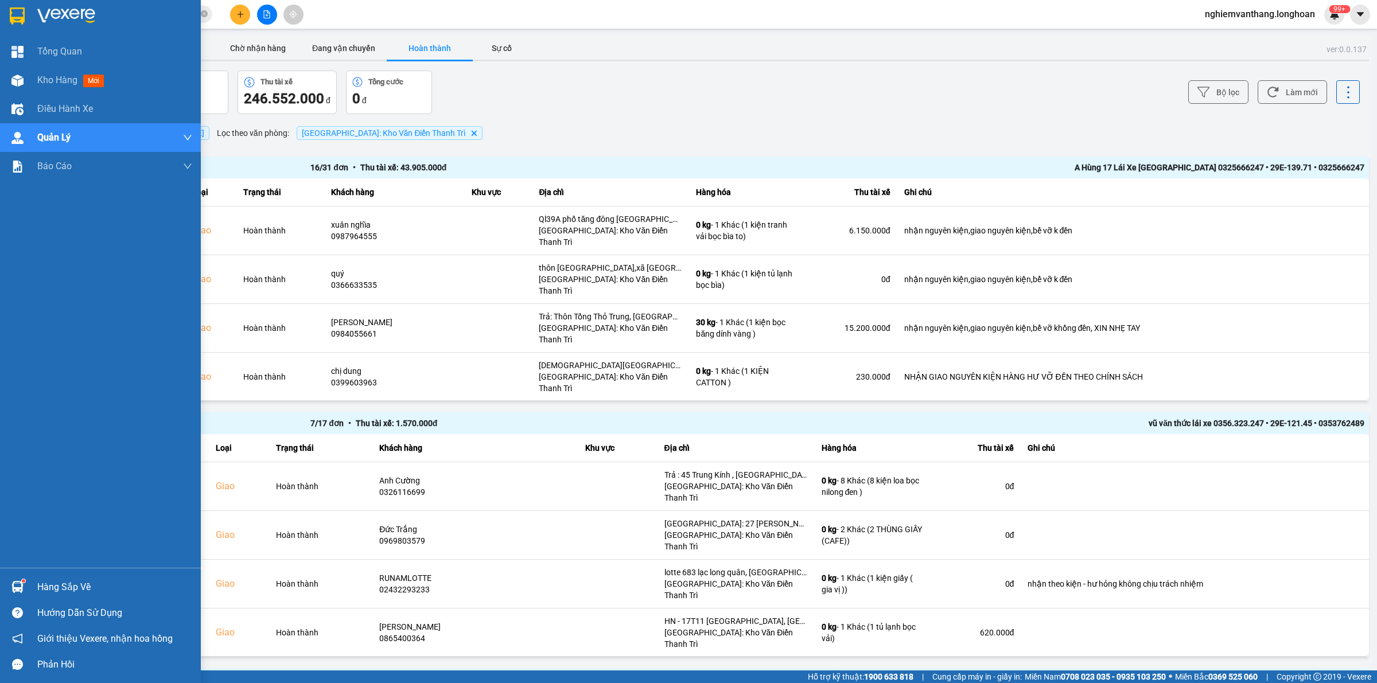
click at [16, 13] on img at bounding box center [17, 15] width 15 height 17
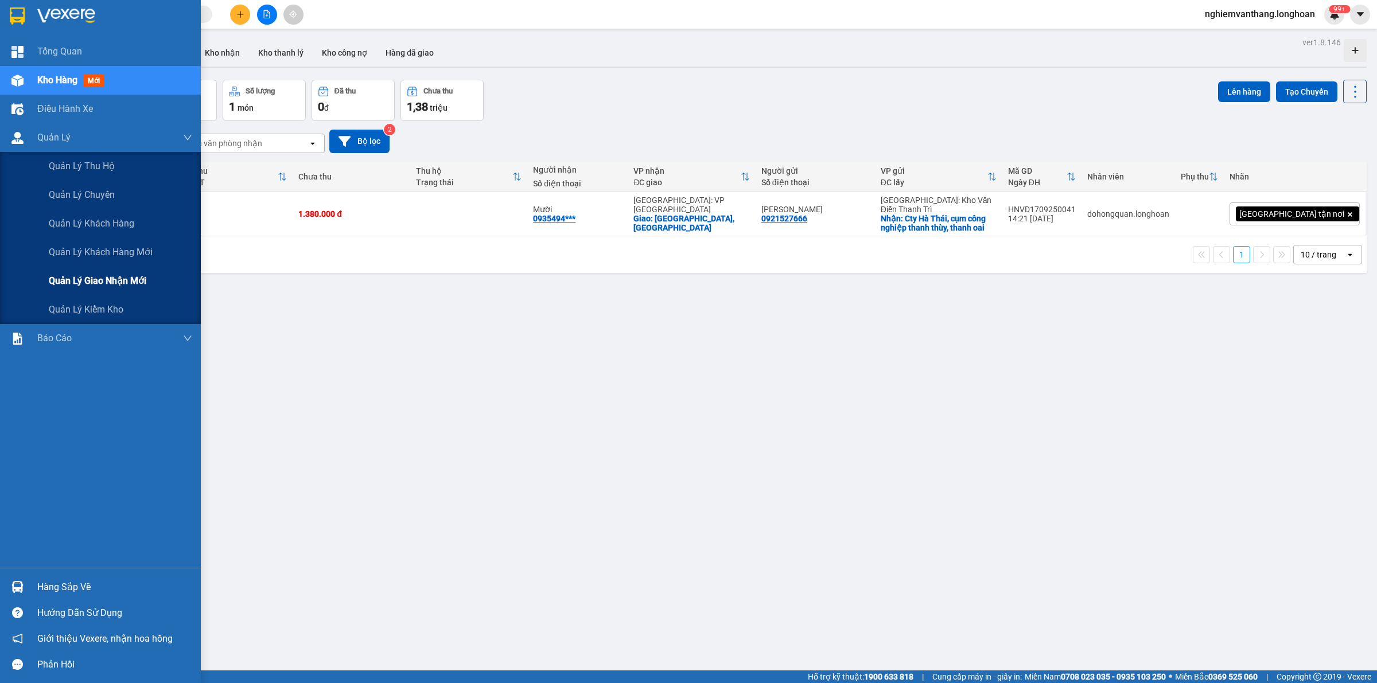
click at [96, 274] on span "Quản lý giao nhận mới" at bounding box center [98, 281] width 98 height 14
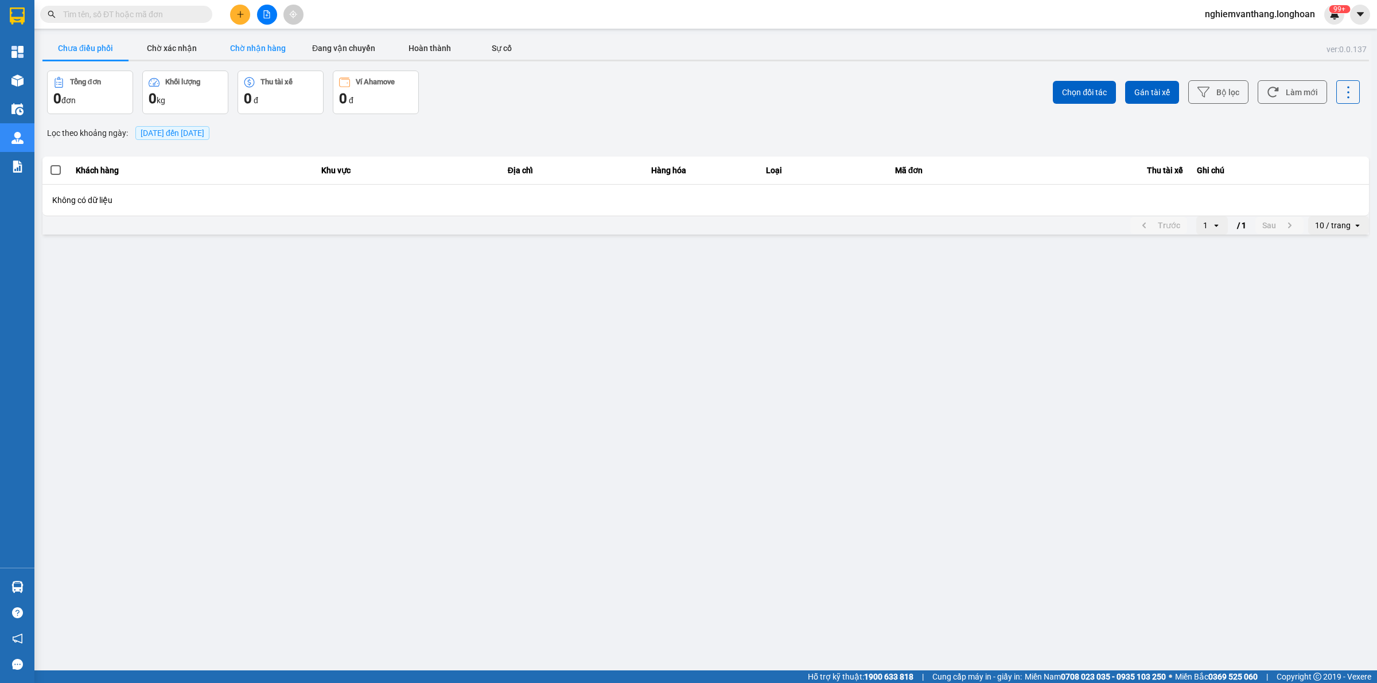
click at [262, 52] on button "Chờ nhận hàng" at bounding box center [258, 48] width 86 height 23
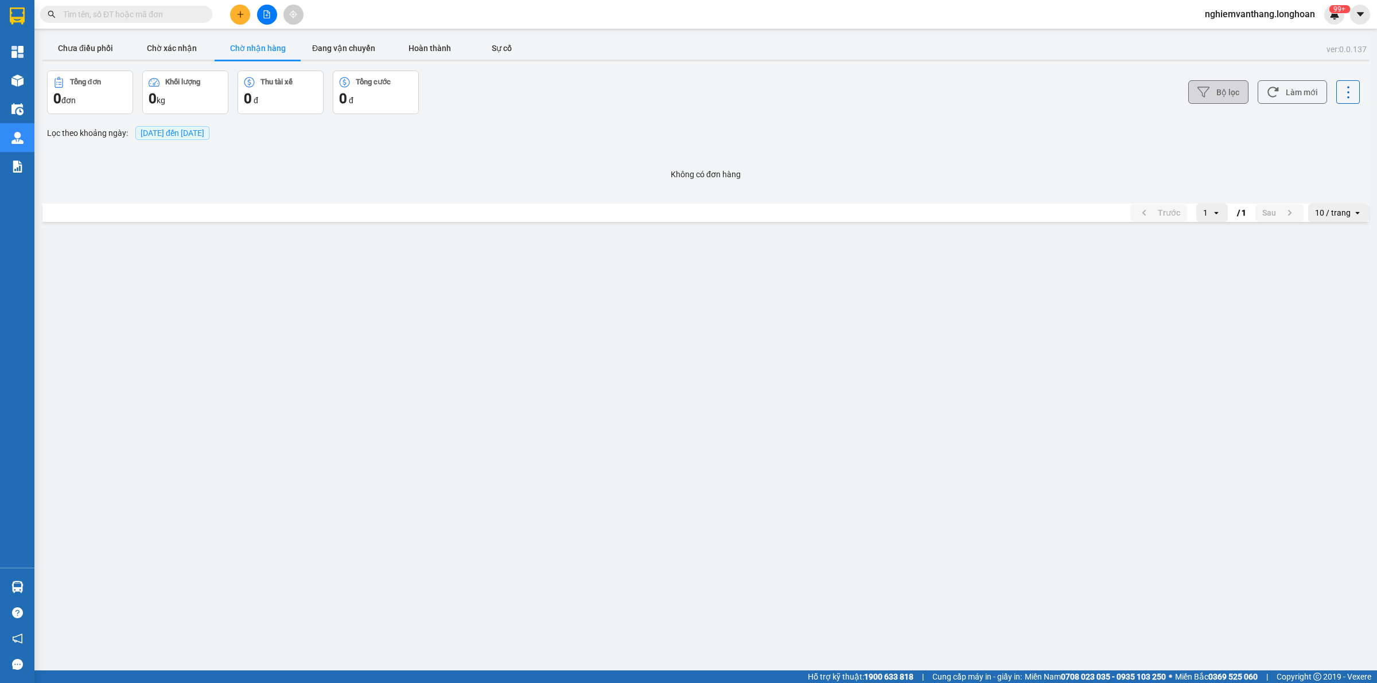
click at [1189, 98] on button "Bộ lọc" at bounding box center [1218, 92] width 60 height 24
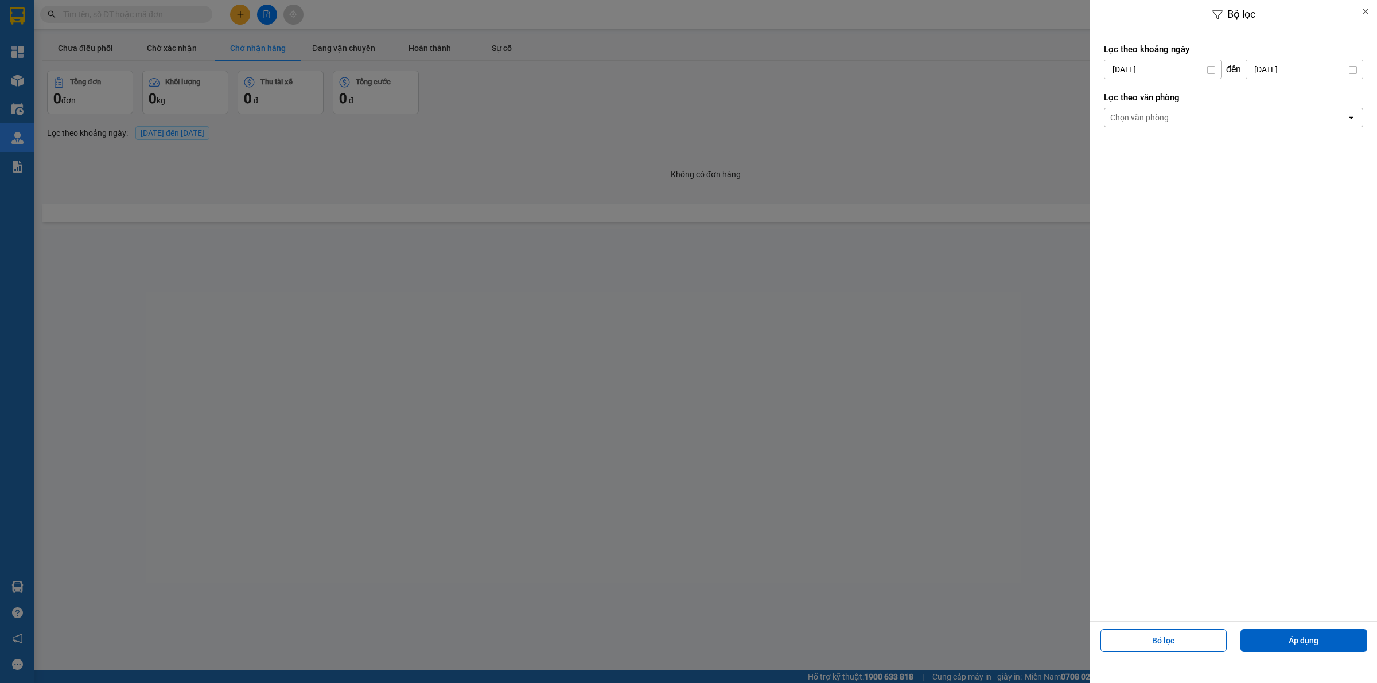
click at [1160, 71] on input "[DATE]" at bounding box center [1162, 69] width 116 height 18
click at [1156, 153] on div "1" at bounding box center [1157, 153] width 16 height 14
type input "[DATE]"
click at [1154, 110] on div "Chọn văn phòng" at bounding box center [1225, 117] width 242 height 18
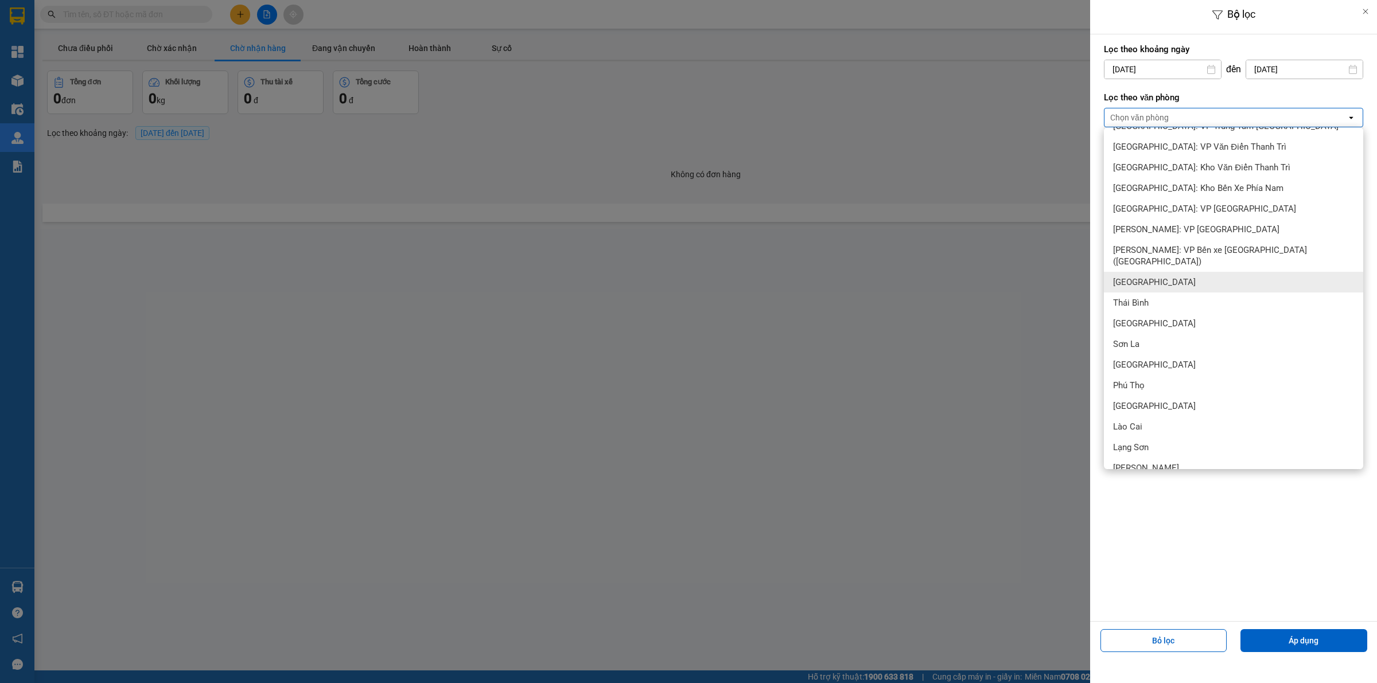
scroll to position [430, 0]
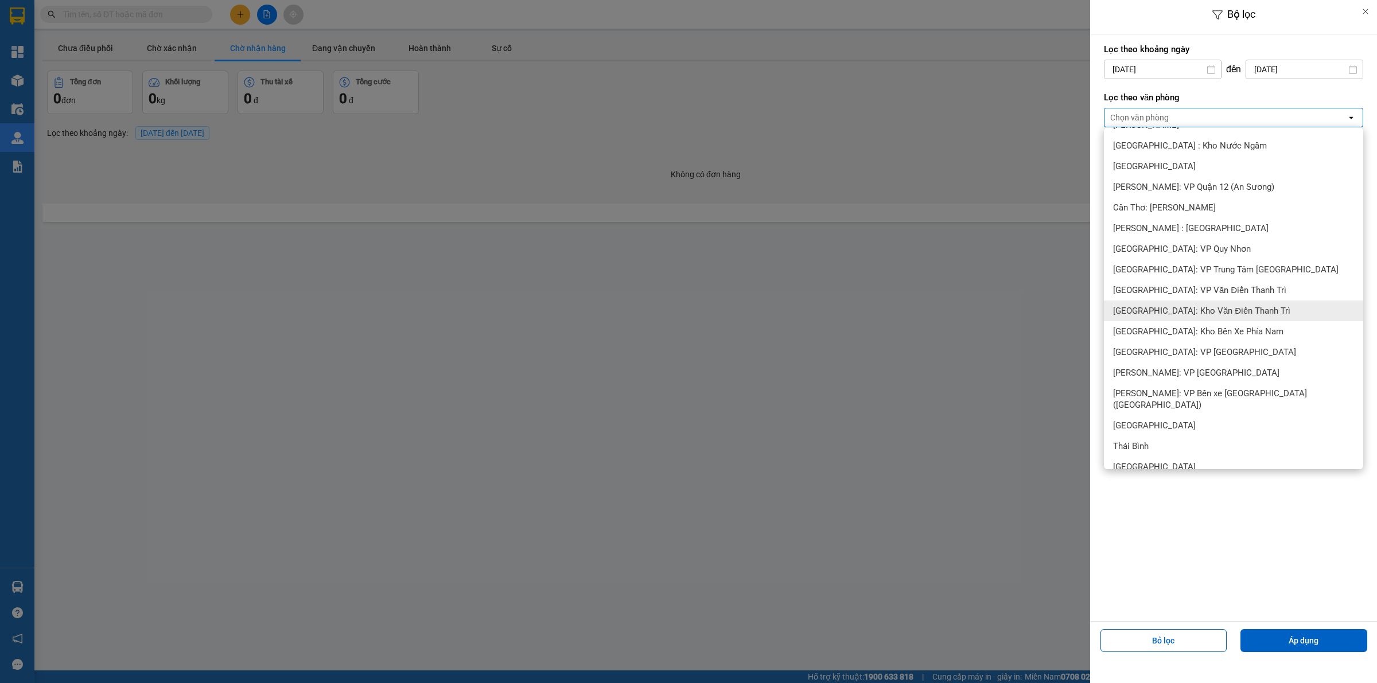
click at [1214, 306] on span "[GEOGRAPHIC_DATA]: Kho Văn Điển Thanh Trì" at bounding box center [1201, 310] width 177 height 11
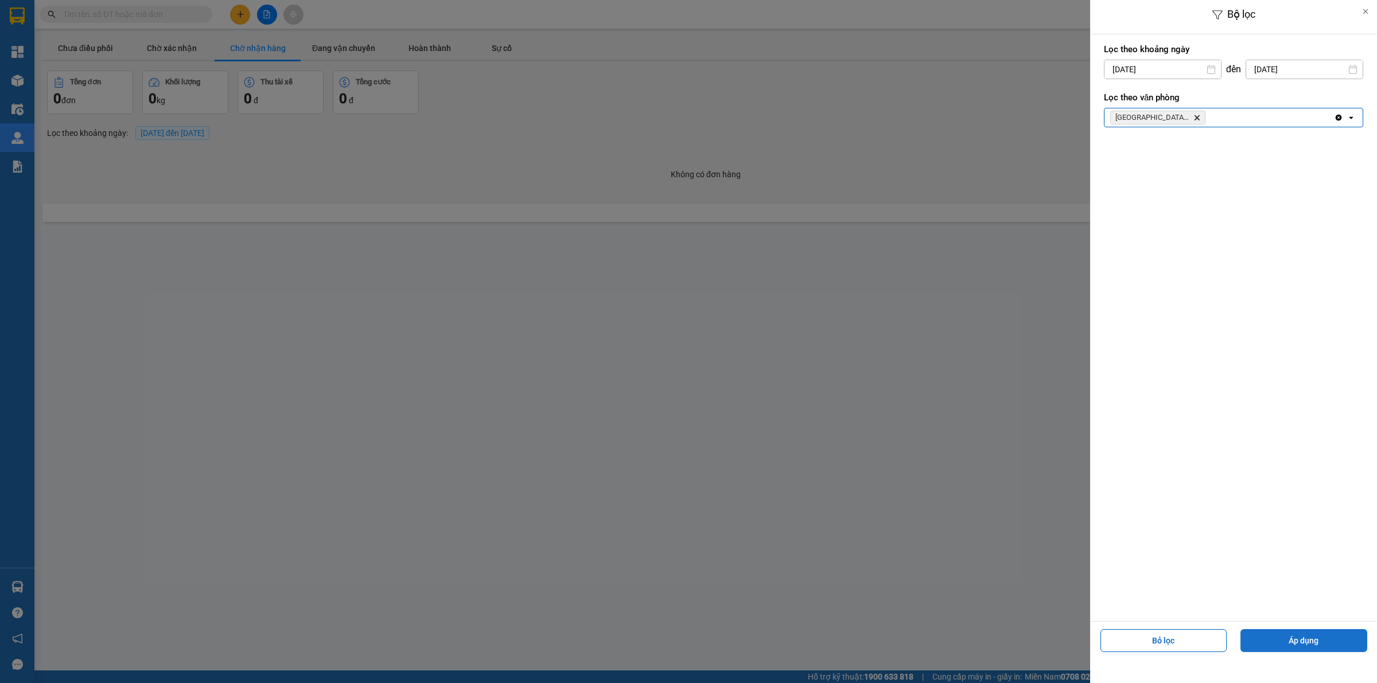
click at [1320, 637] on button "Áp dụng" at bounding box center [1303, 640] width 127 height 23
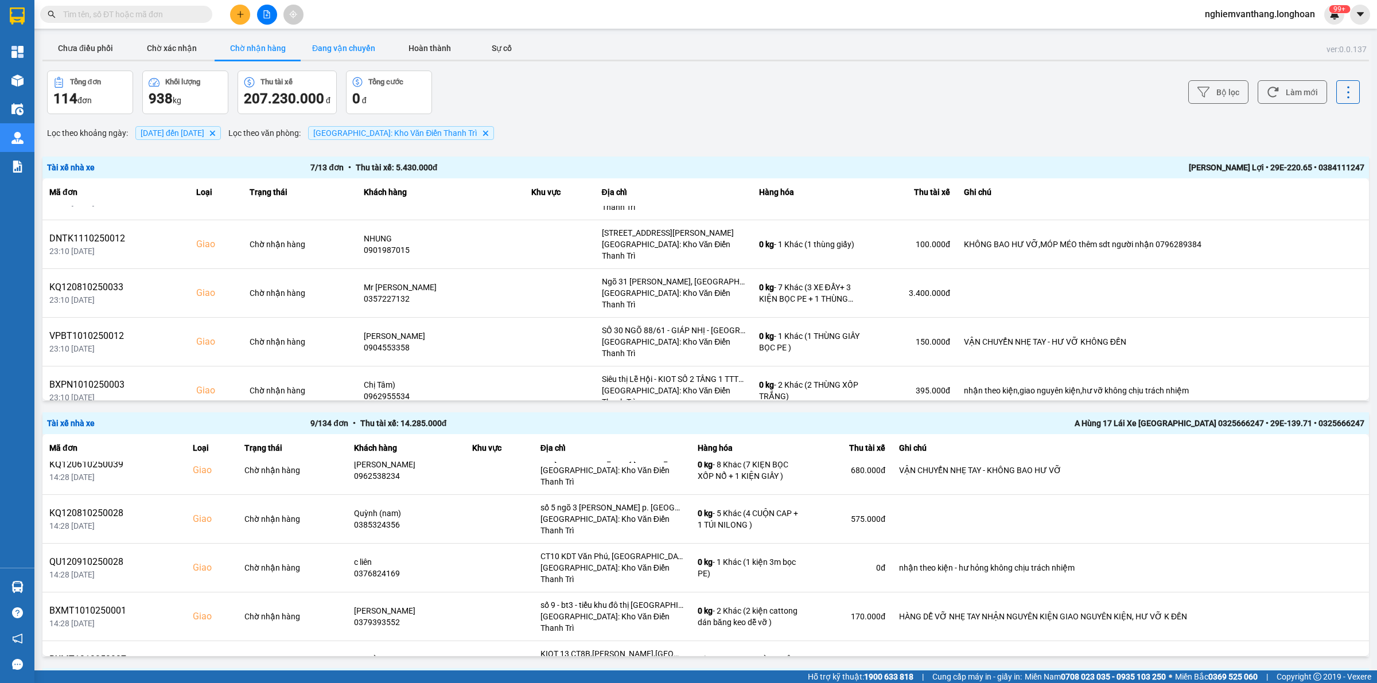
click at [368, 52] on button "Đang vận chuyển" at bounding box center [344, 48] width 86 height 23
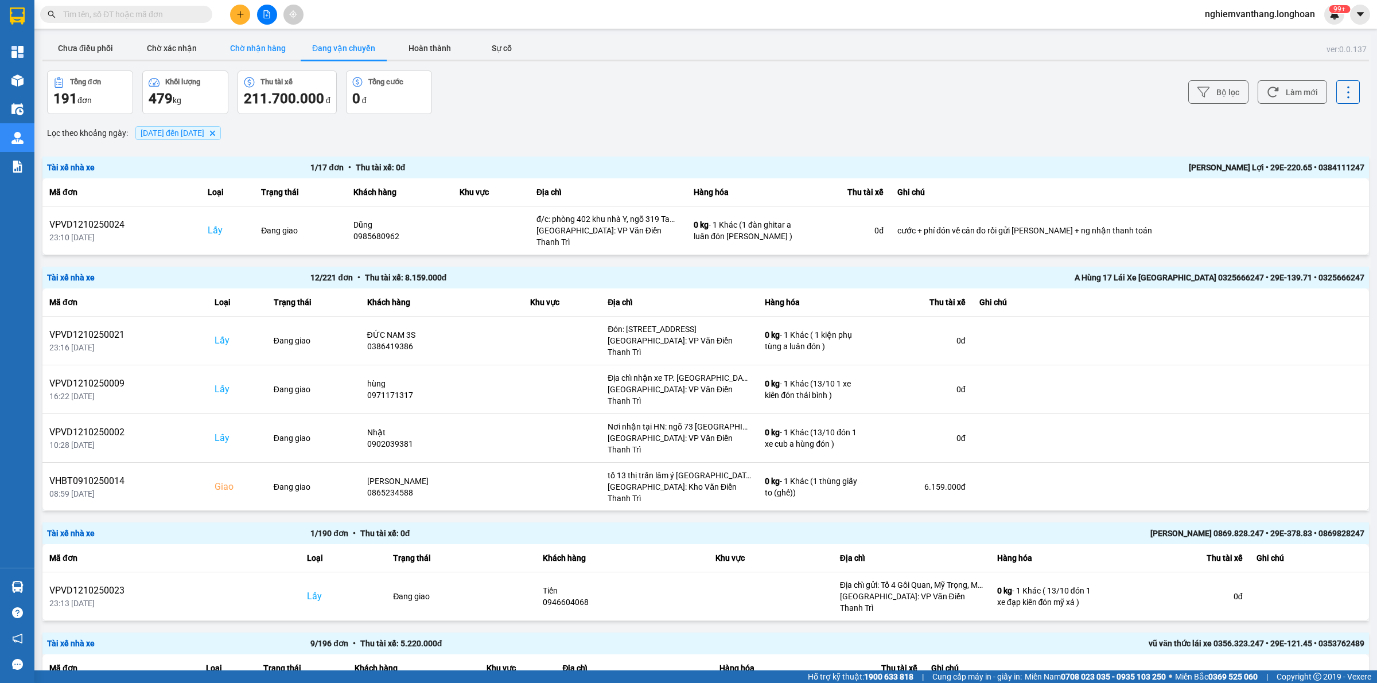
click at [270, 46] on button "Chờ nhận hàng" at bounding box center [258, 48] width 86 height 23
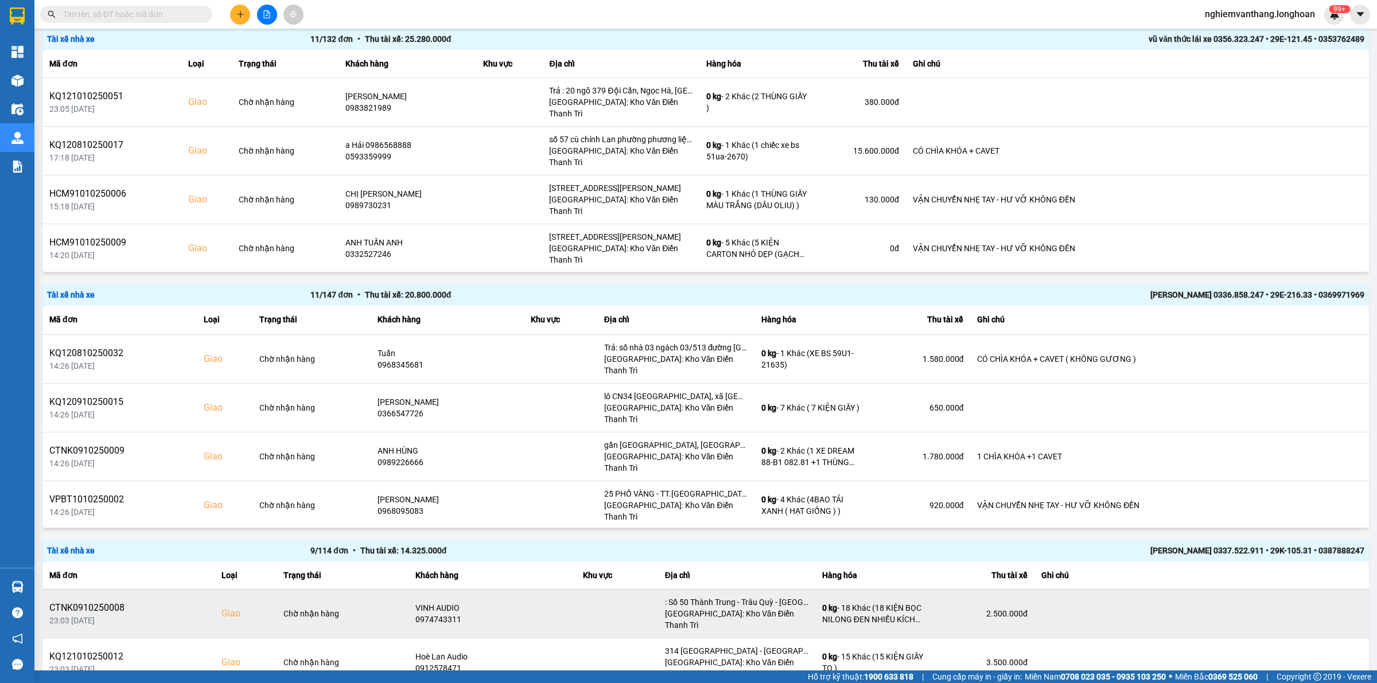
scroll to position [1004, 0]
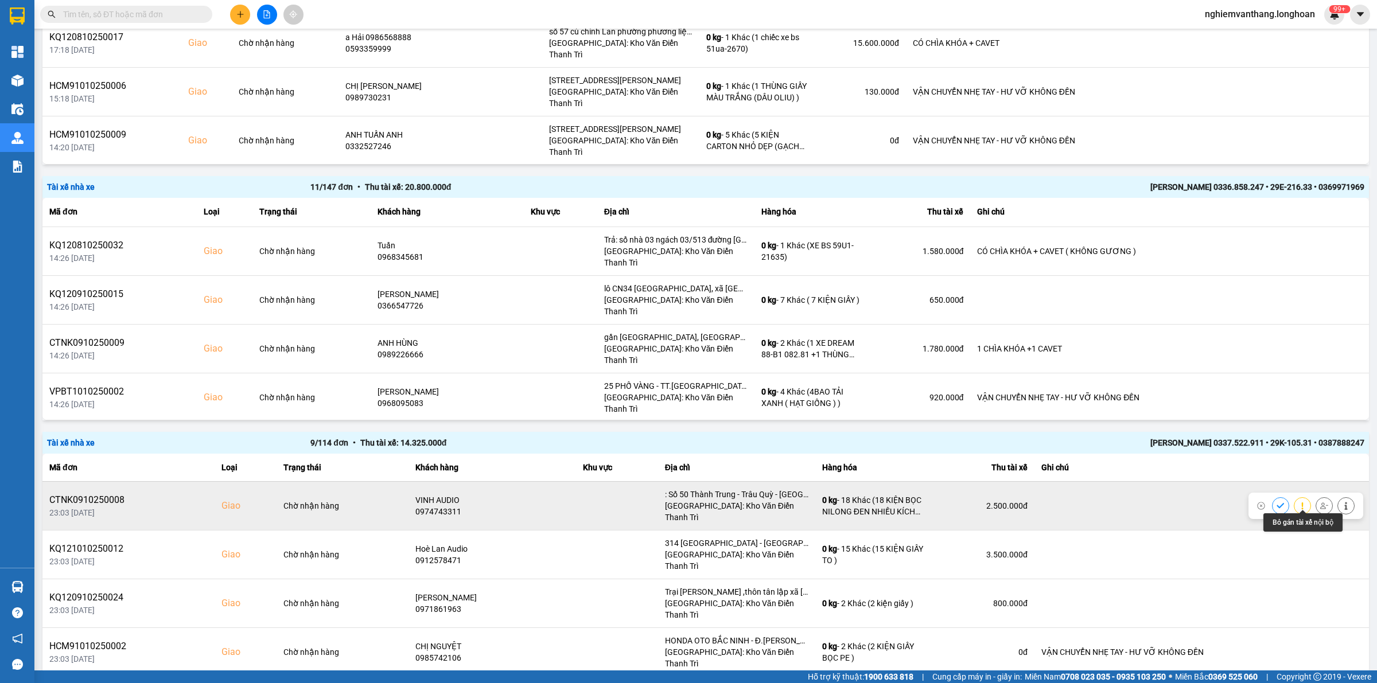
click at [1320, 503] on icon at bounding box center [1324, 506] width 8 height 6
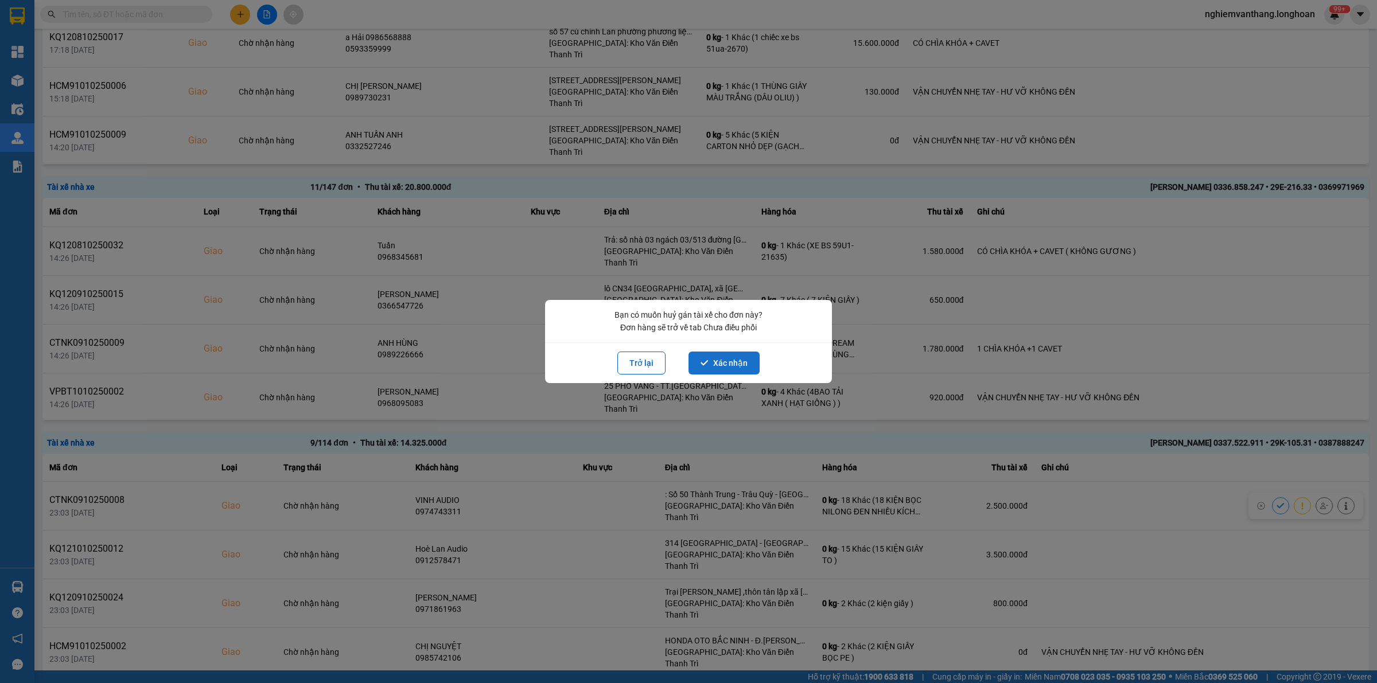
click at [737, 359] on button "Xác nhận" at bounding box center [723, 363] width 71 height 23
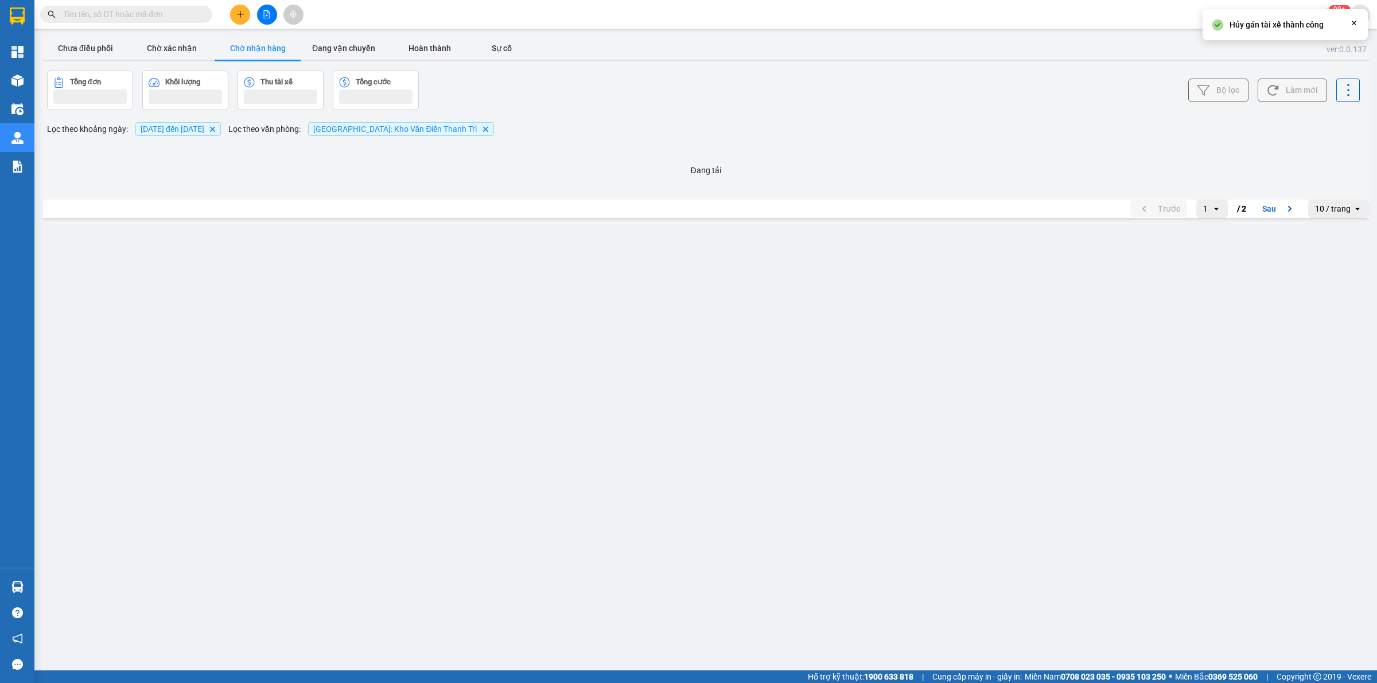
scroll to position [0, 0]
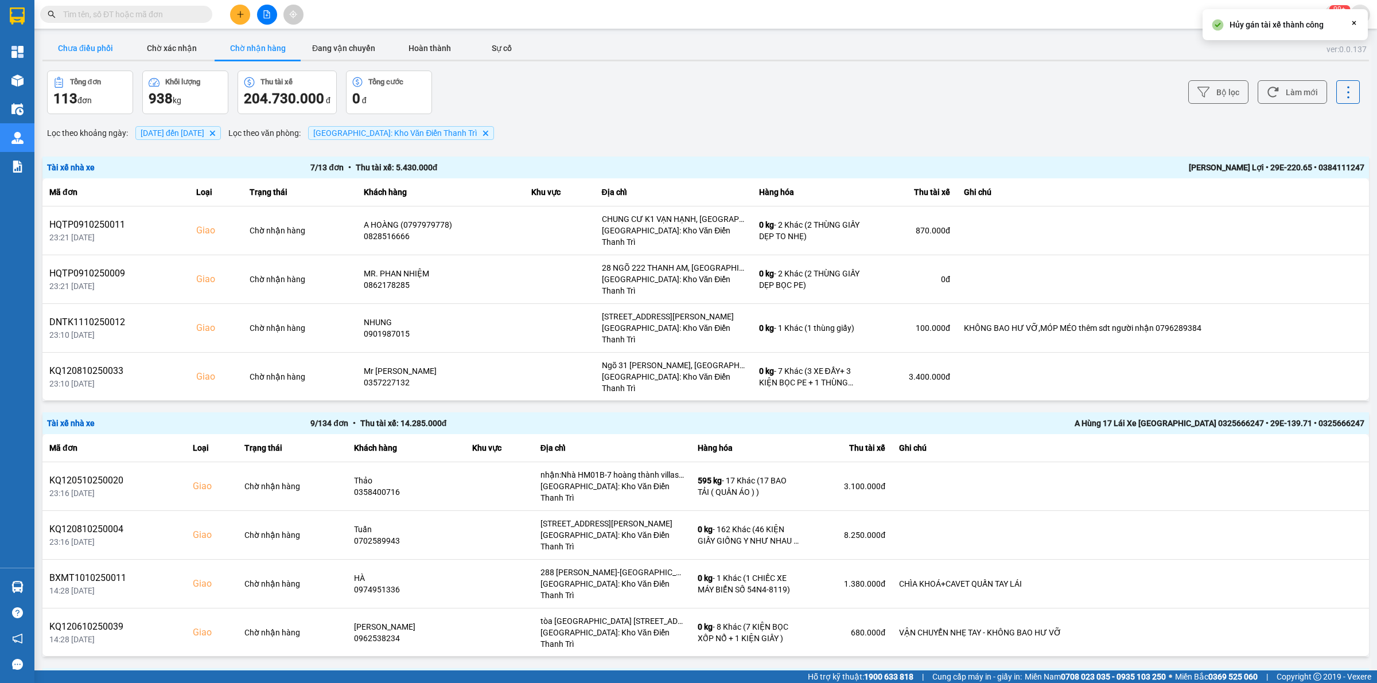
click at [89, 44] on button "Chưa điều phối" at bounding box center [85, 48] width 86 height 23
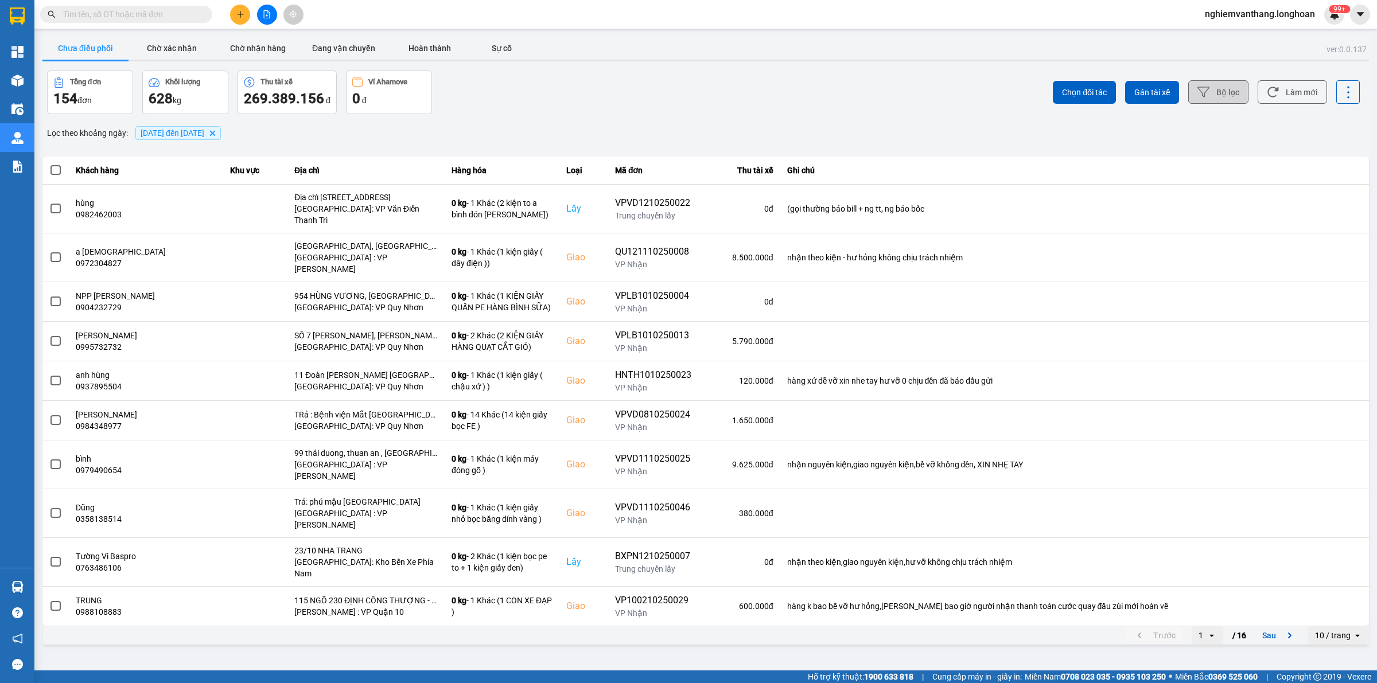
click at [1235, 94] on button "Bộ lọc" at bounding box center [1218, 92] width 60 height 24
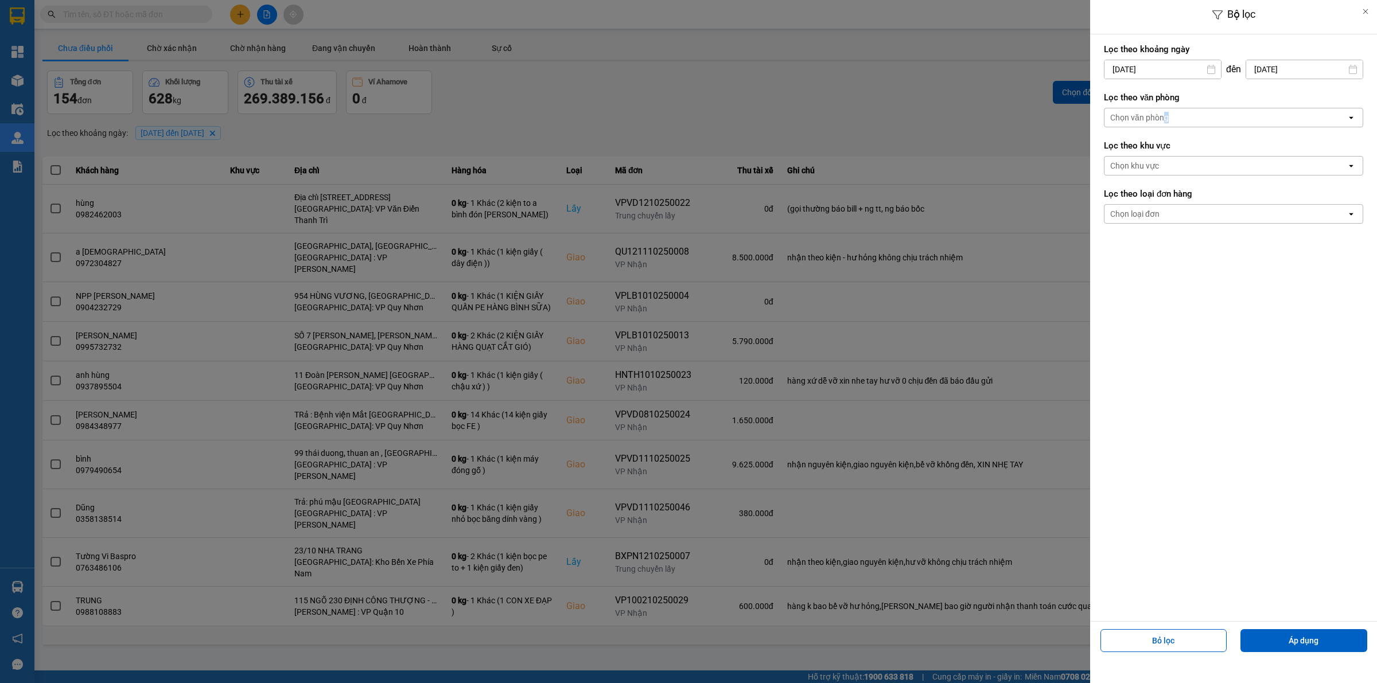
click at [1165, 122] on div "Chọn văn phòng" at bounding box center [1139, 117] width 59 height 11
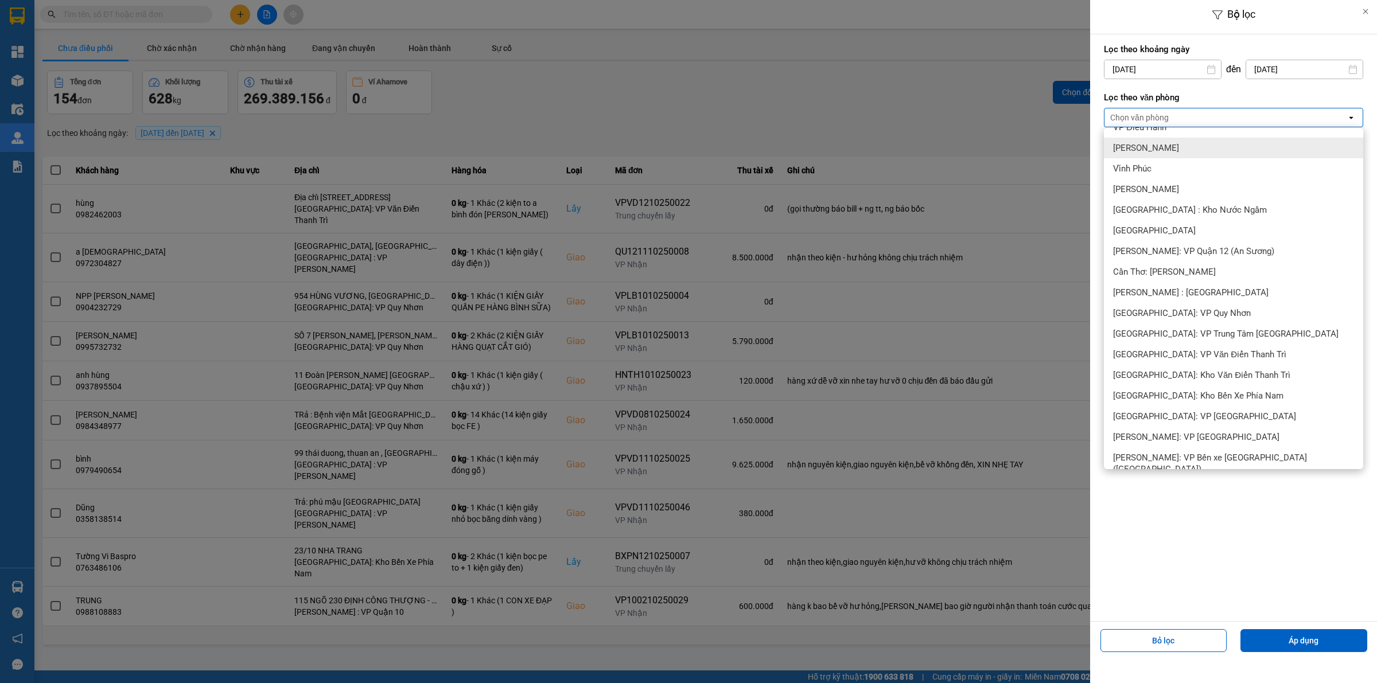
scroll to position [359, 0]
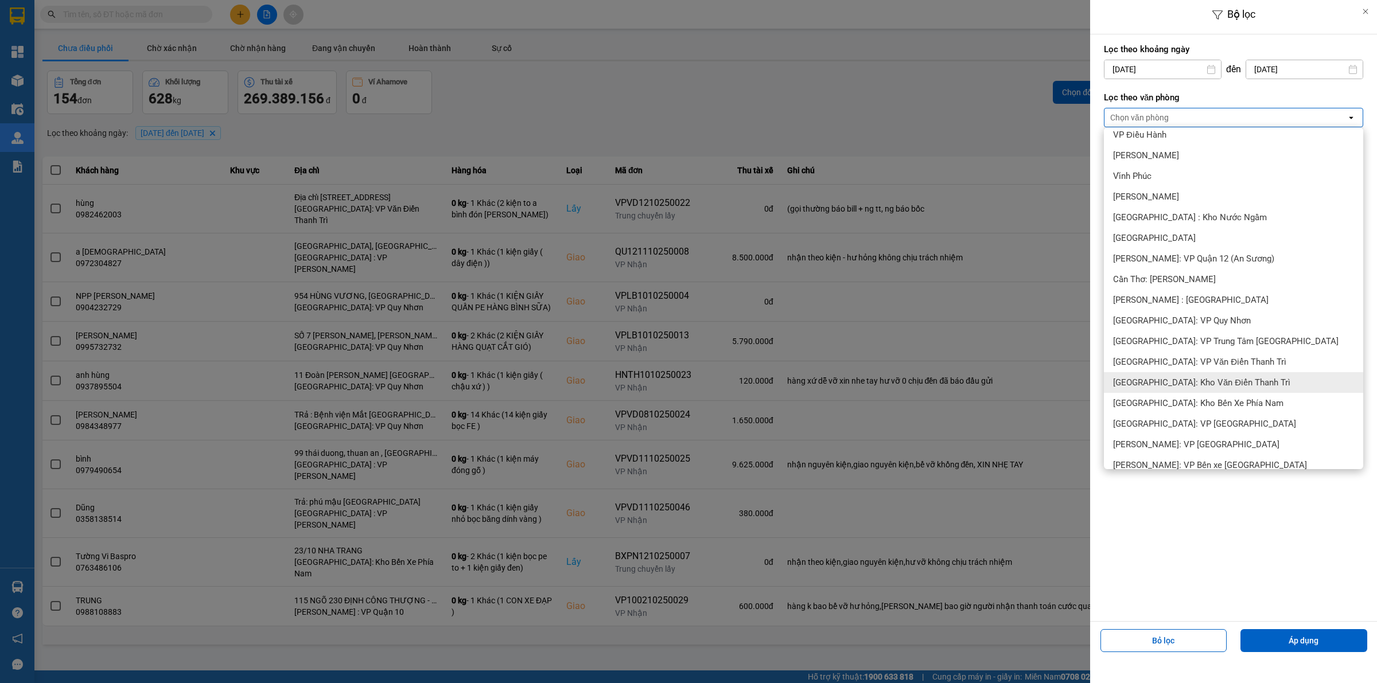
drag, startPoint x: 1200, startPoint y: 385, endPoint x: 1272, endPoint y: 540, distance: 170.9
click at [1201, 385] on span "[GEOGRAPHIC_DATA]: Kho Văn Điển Thanh Trì" at bounding box center [1201, 382] width 177 height 11
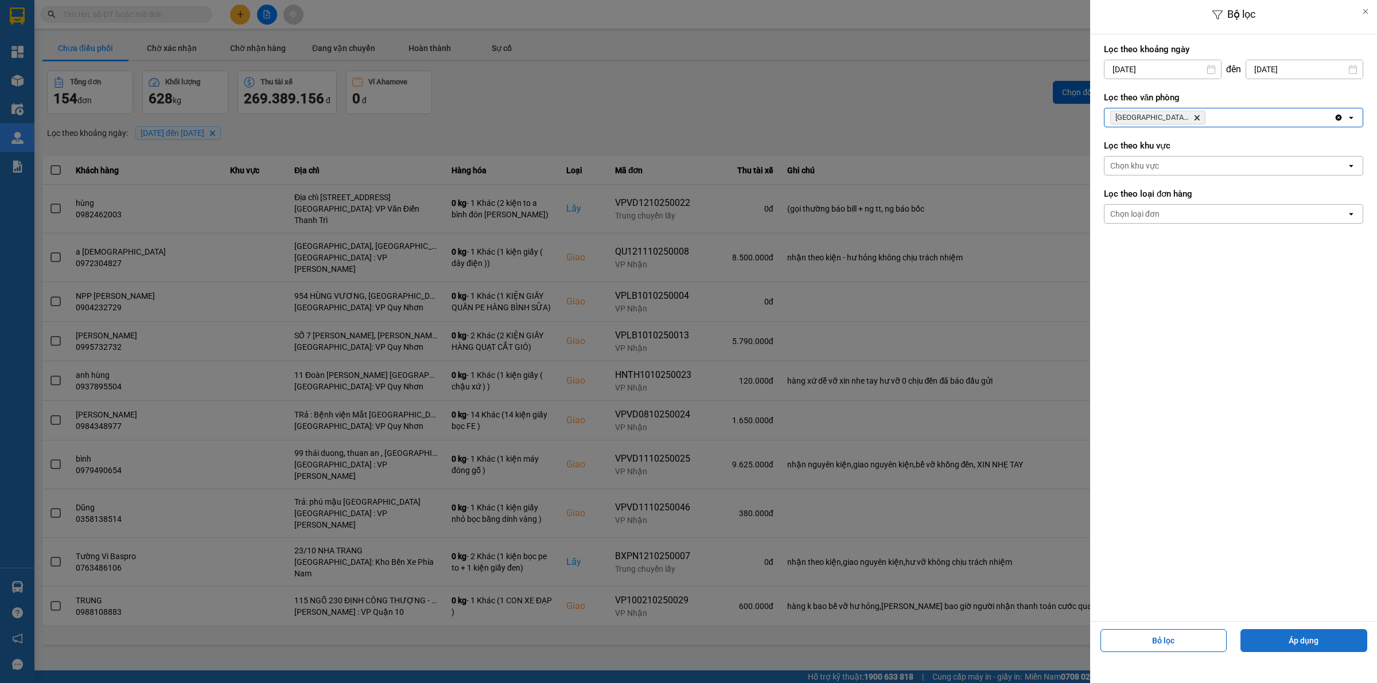
click at [1282, 641] on button "Áp dụng" at bounding box center [1303, 640] width 127 height 23
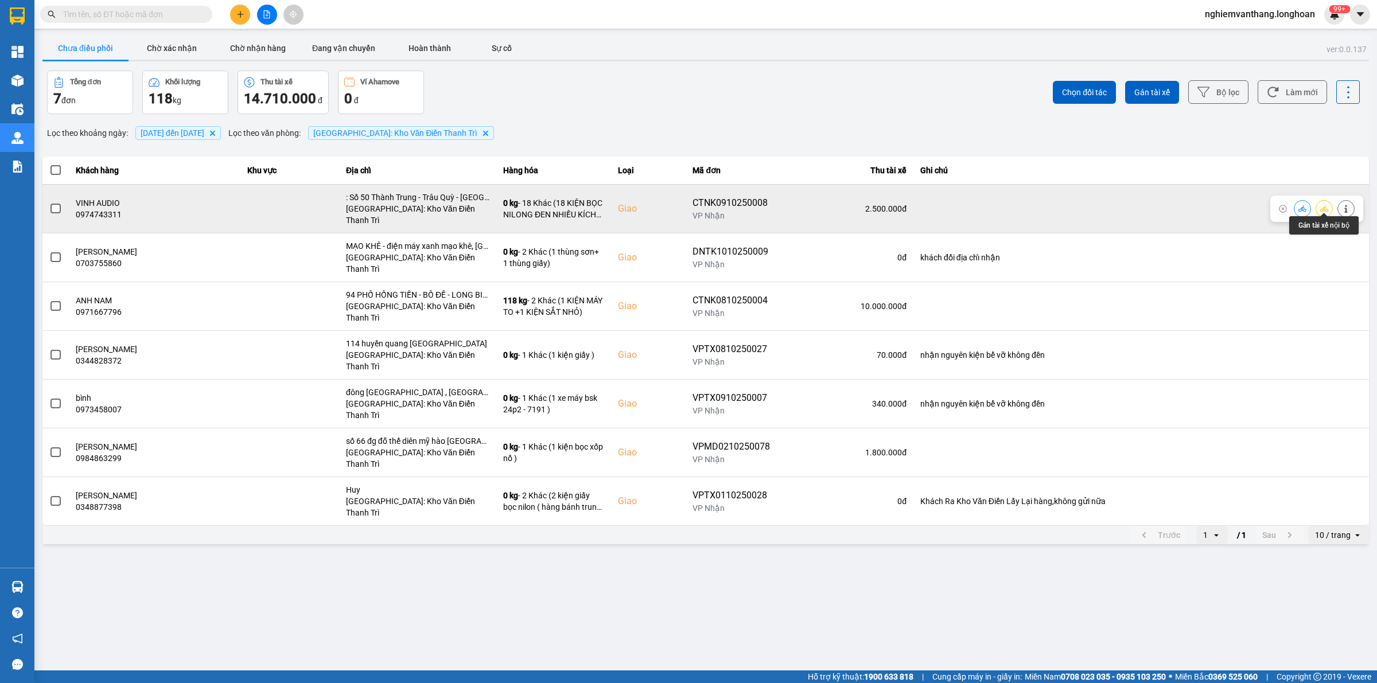
click at [1323, 207] on icon at bounding box center [1324, 208] width 8 height 6
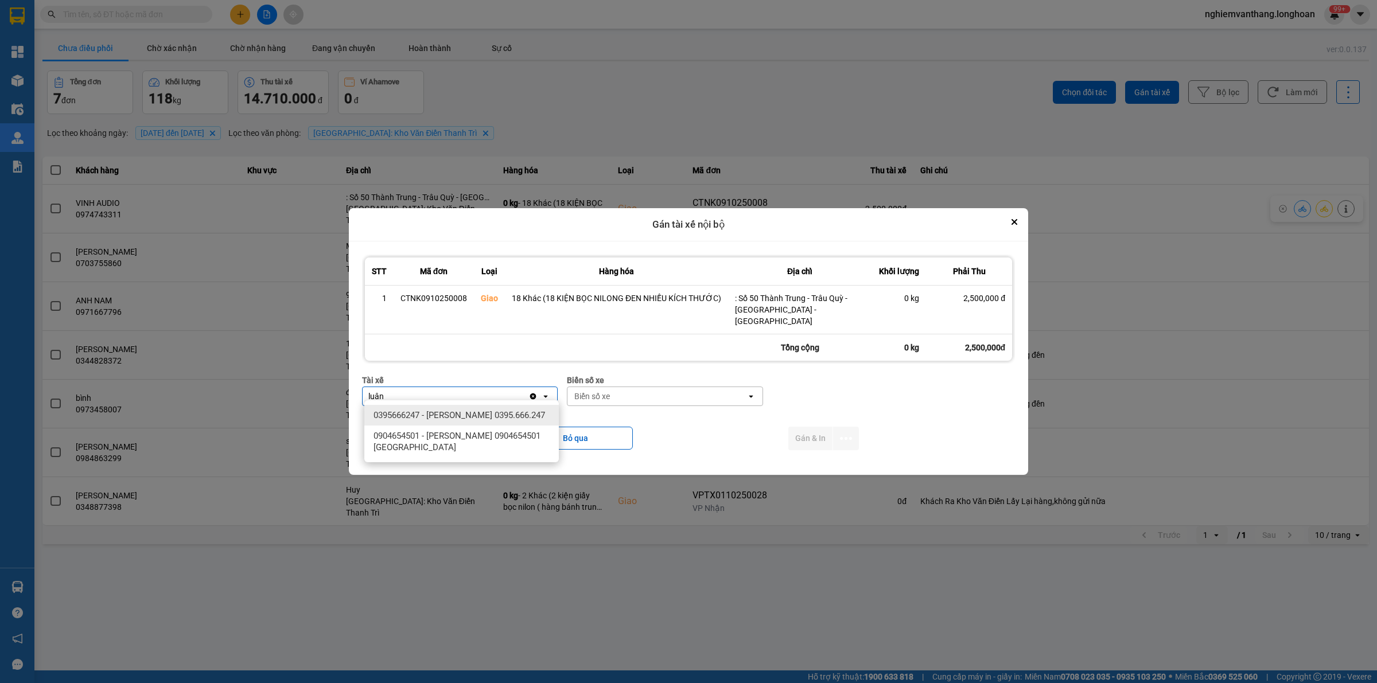
type input "luân"
click at [512, 410] on span "0395666247 - [PERSON_NAME] 0395.666.247" at bounding box center [459, 415] width 172 height 11
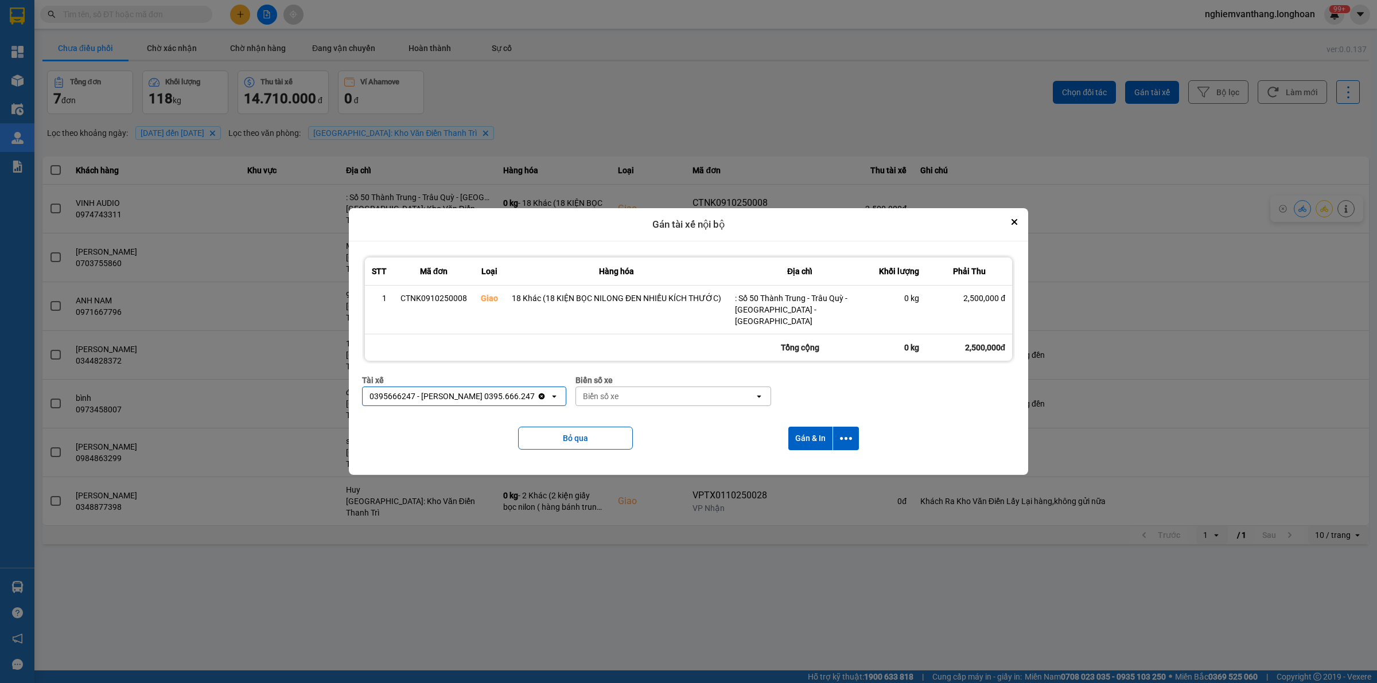
click at [606, 392] on div "Biển số xe" at bounding box center [601, 396] width 36 height 11
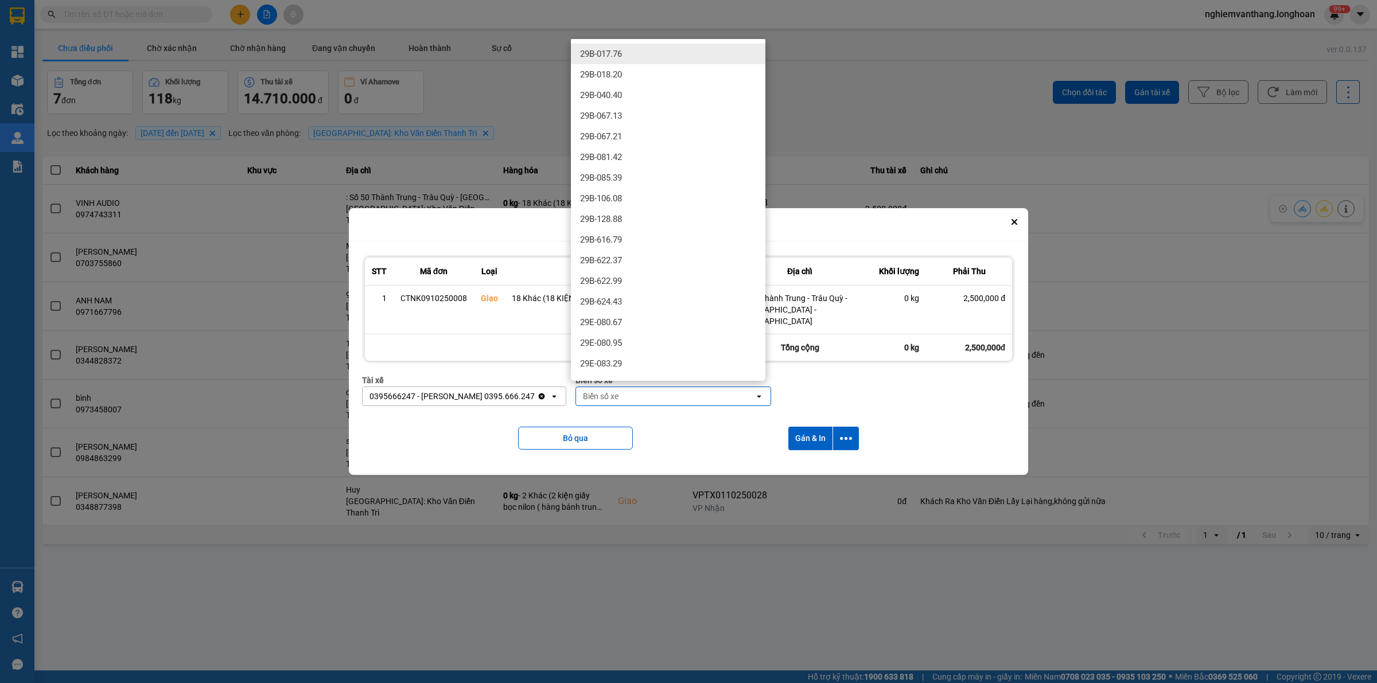
type input "6"
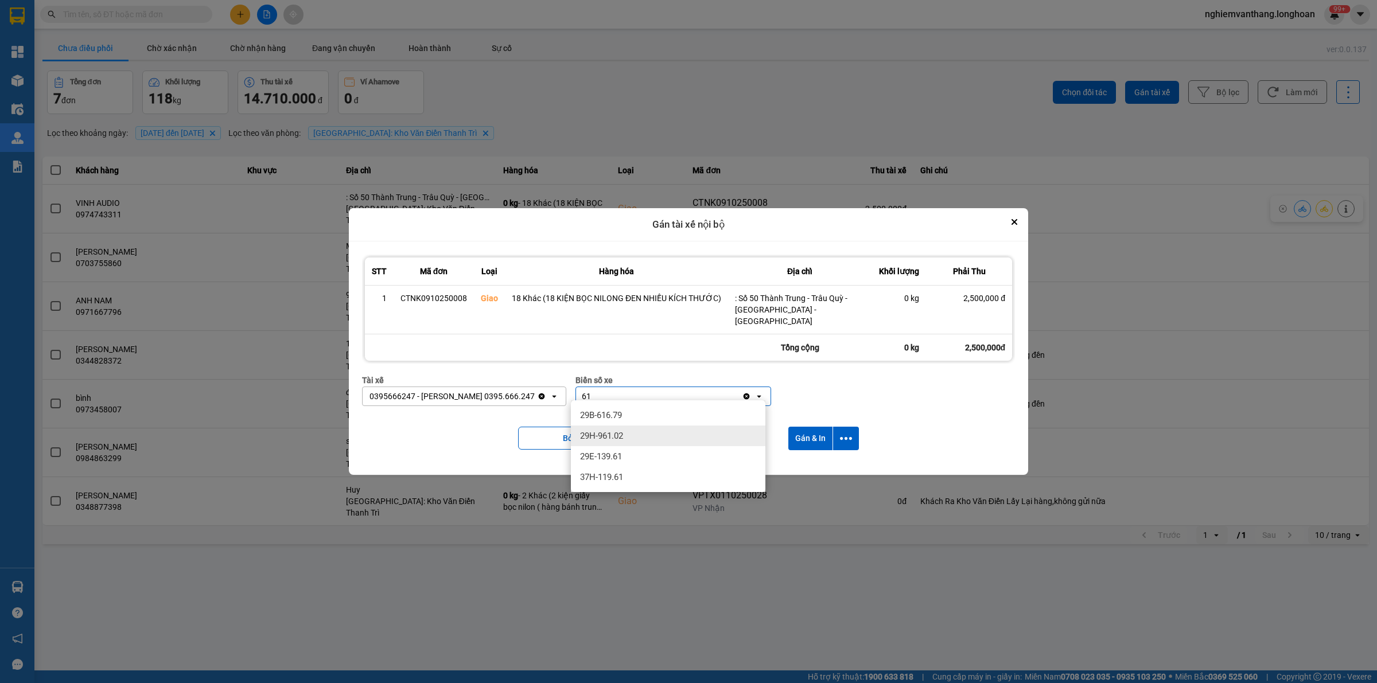
type input "61"
drag, startPoint x: 612, startPoint y: 446, endPoint x: 690, endPoint y: 445, distance: 77.5
click at [612, 446] on div "29E-139.61" at bounding box center [668, 456] width 194 height 21
click at [843, 436] on icon "dialog" at bounding box center [846, 439] width 12 height 12
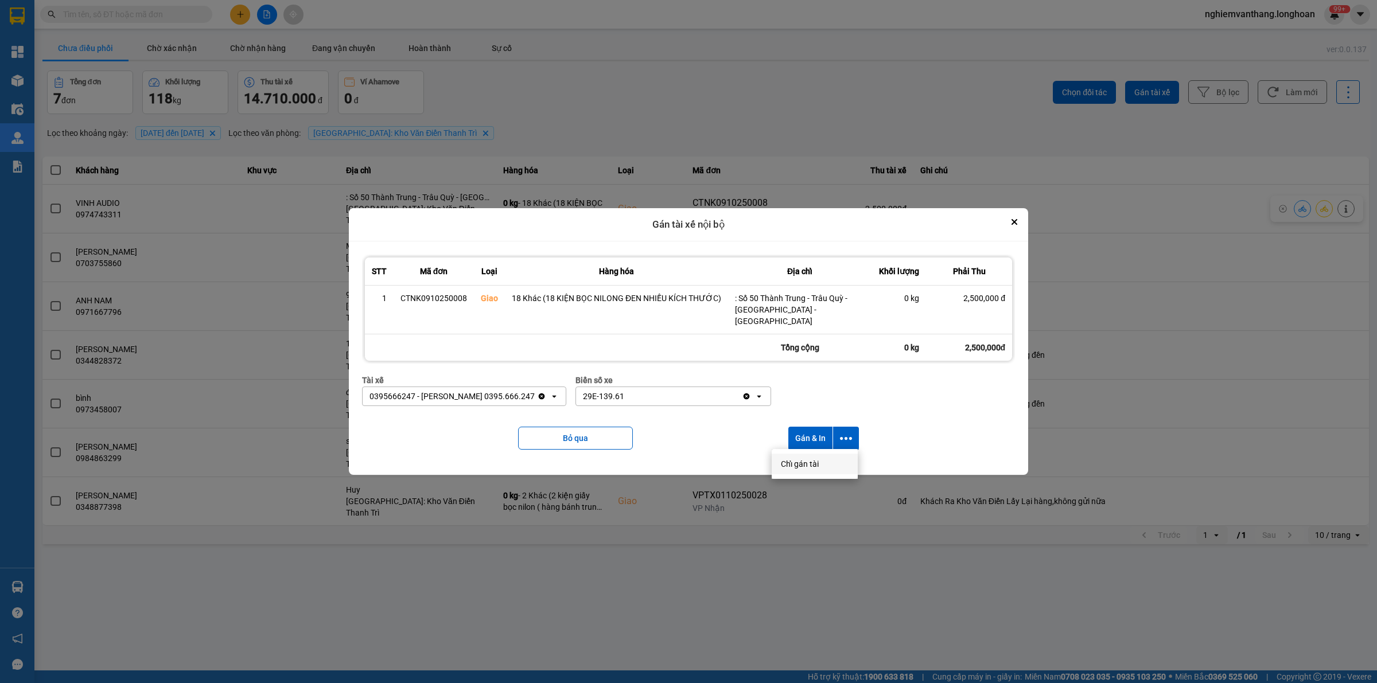
click at [827, 462] on div "Chỉ gán tài" at bounding box center [815, 463] width 68 height 11
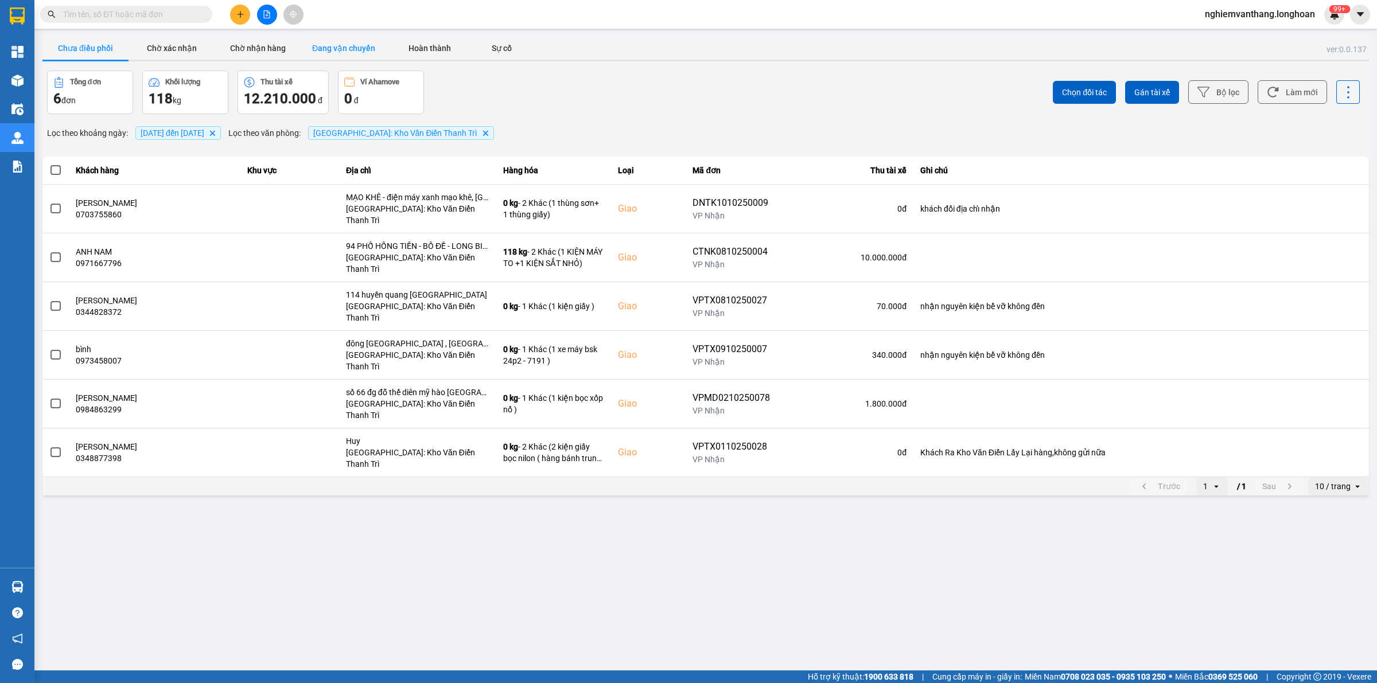
click at [360, 52] on button "Đang vận chuyển" at bounding box center [344, 48] width 86 height 23
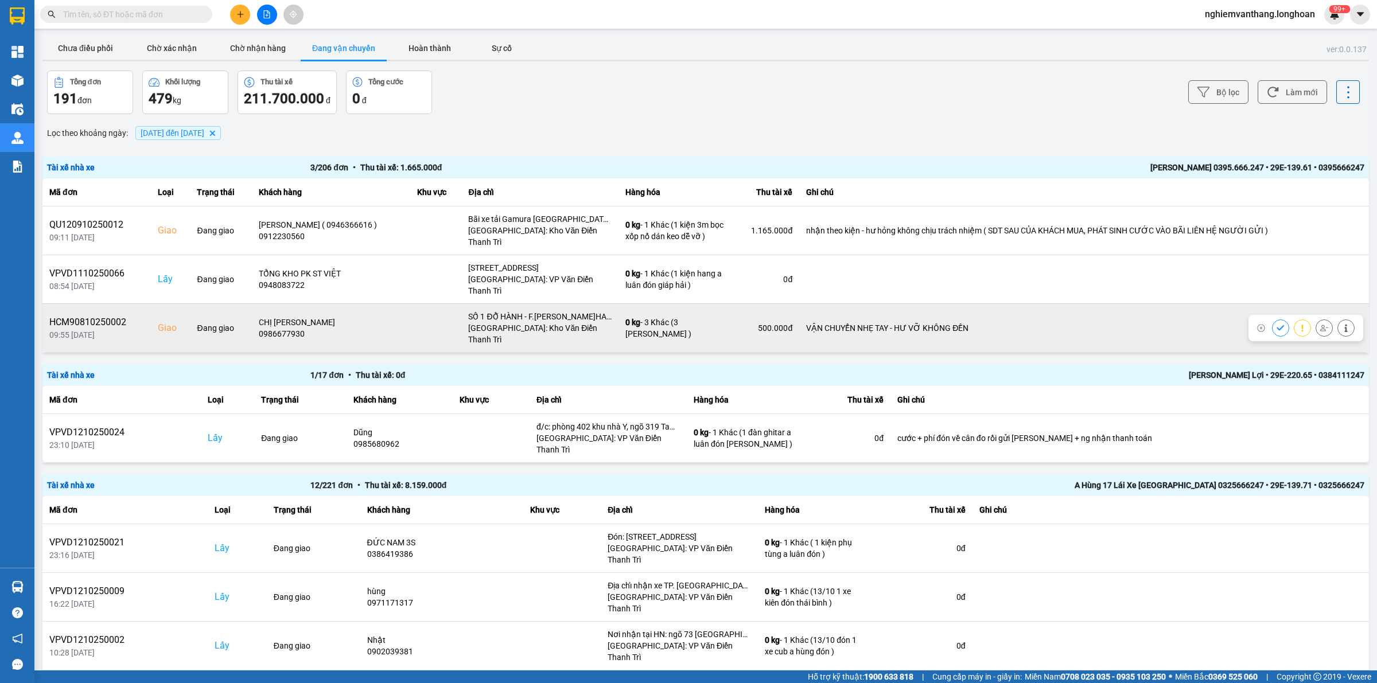
click at [1320, 324] on icon at bounding box center [1324, 328] width 8 height 8
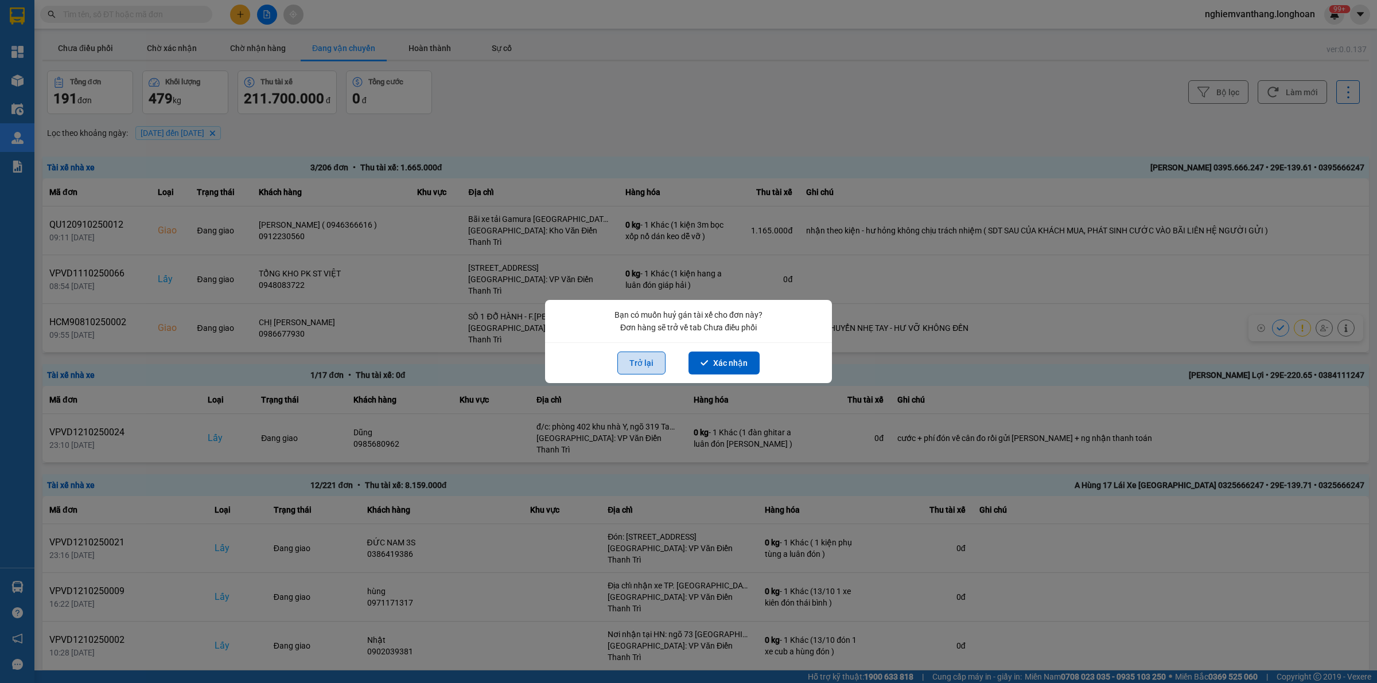
click at [621, 365] on button "Trở lại" at bounding box center [641, 363] width 48 height 23
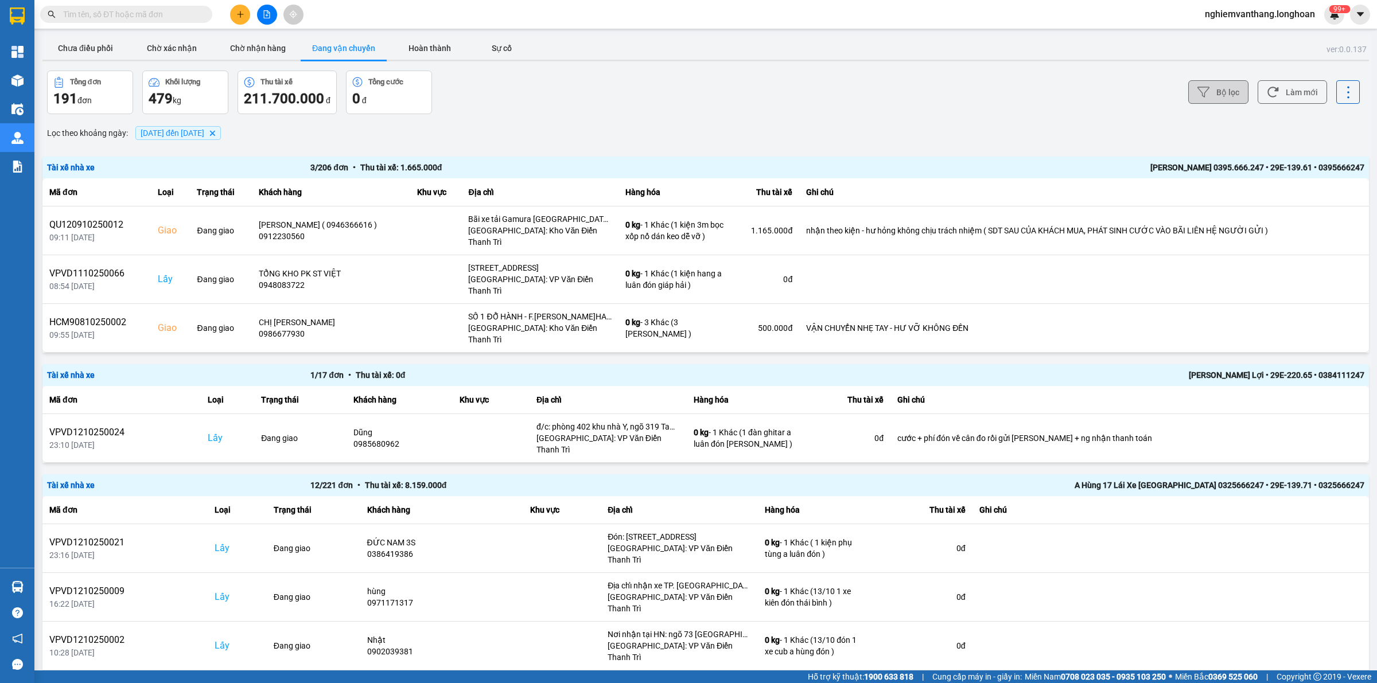
click at [1212, 90] on button "Bộ lọc" at bounding box center [1218, 92] width 60 height 24
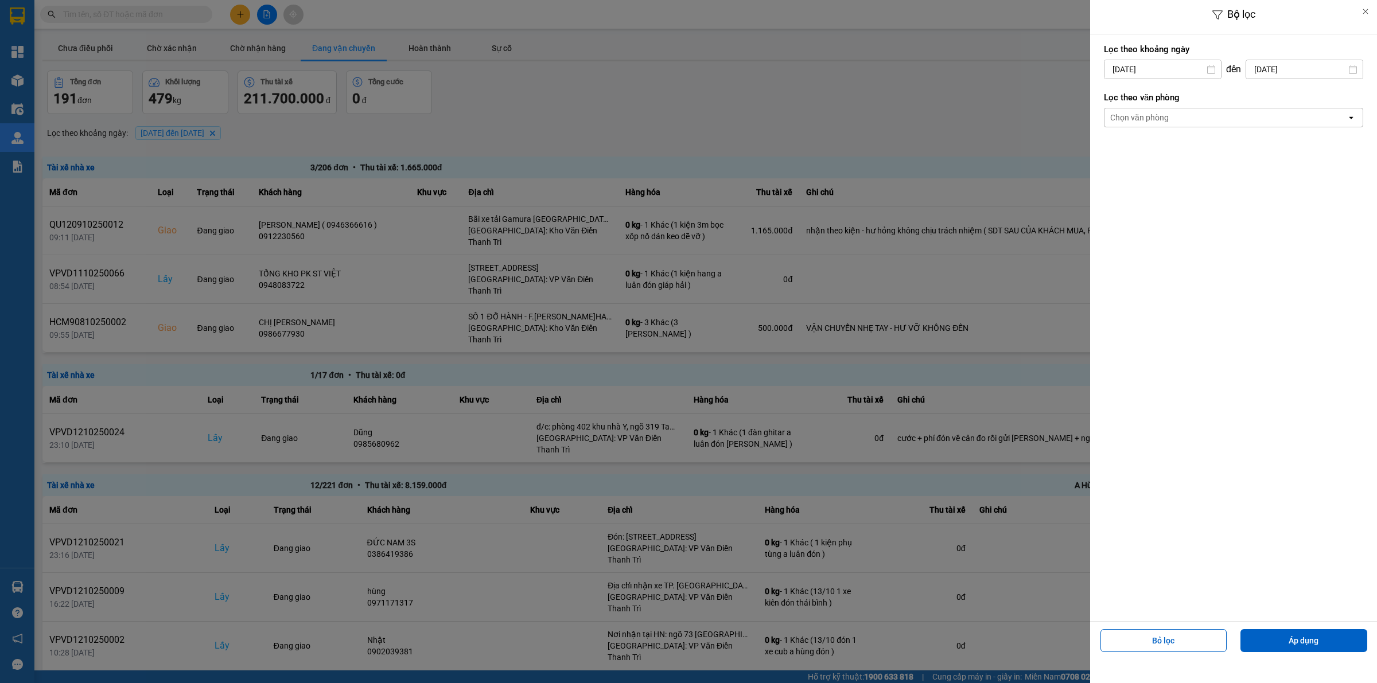
click at [1166, 130] on div "Lọc theo văn phòng Chọn văn phòng open" at bounding box center [1233, 109] width 259 height 42
click at [1168, 118] on div "Chọn văn phòng" at bounding box center [1225, 117] width 242 height 18
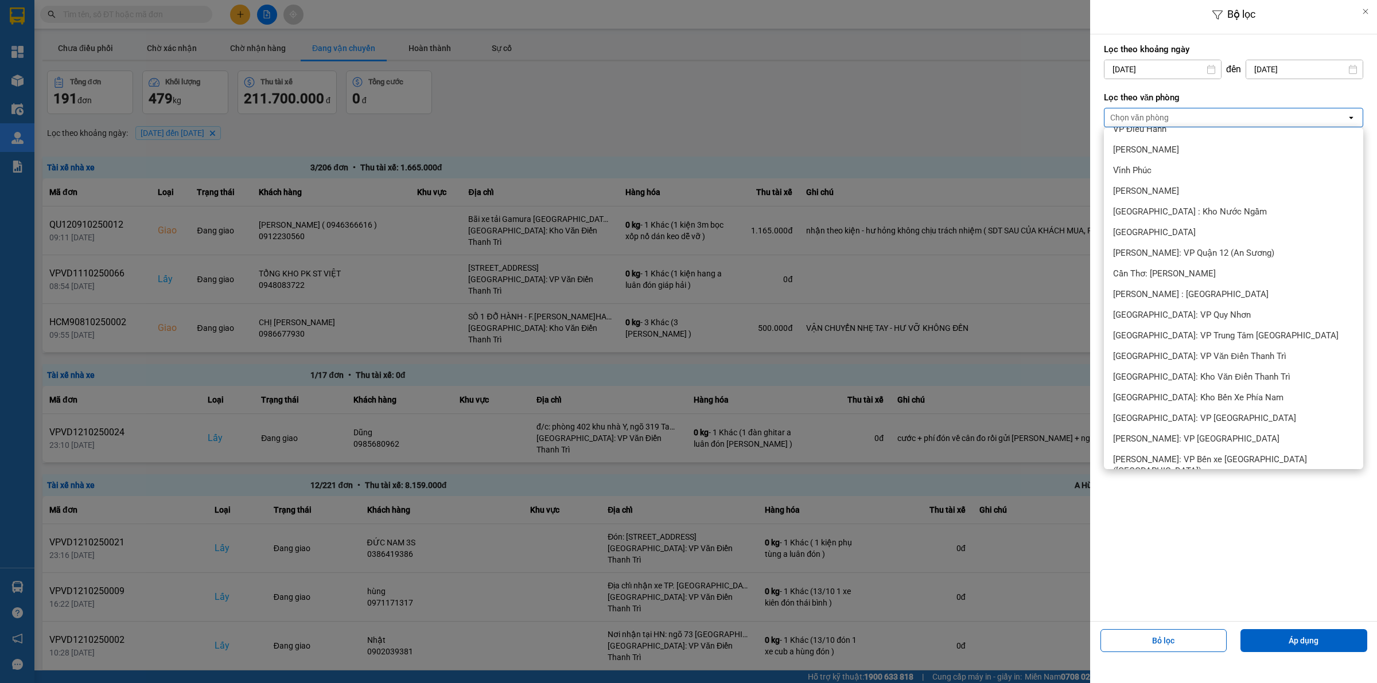
scroll to position [502, 0]
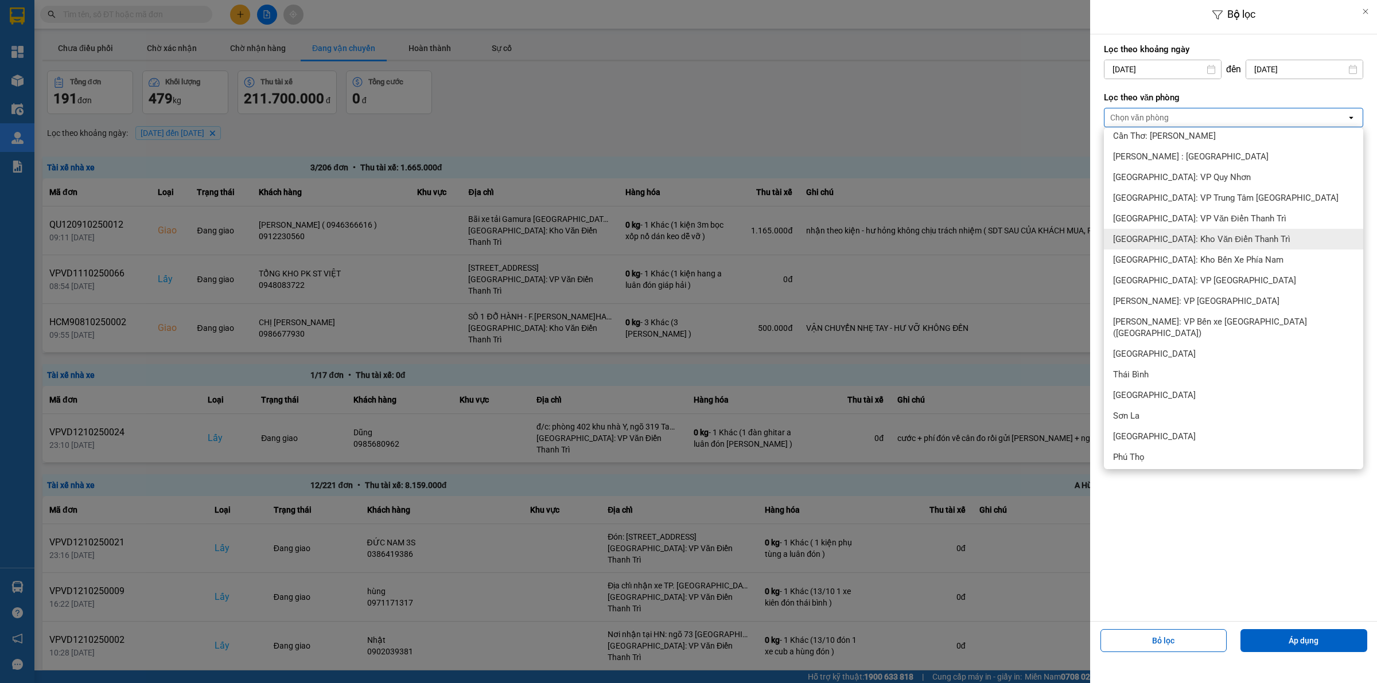
click at [1211, 237] on span "[GEOGRAPHIC_DATA]: Kho Văn Điển Thanh Trì" at bounding box center [1201, 238] width 177 height 11
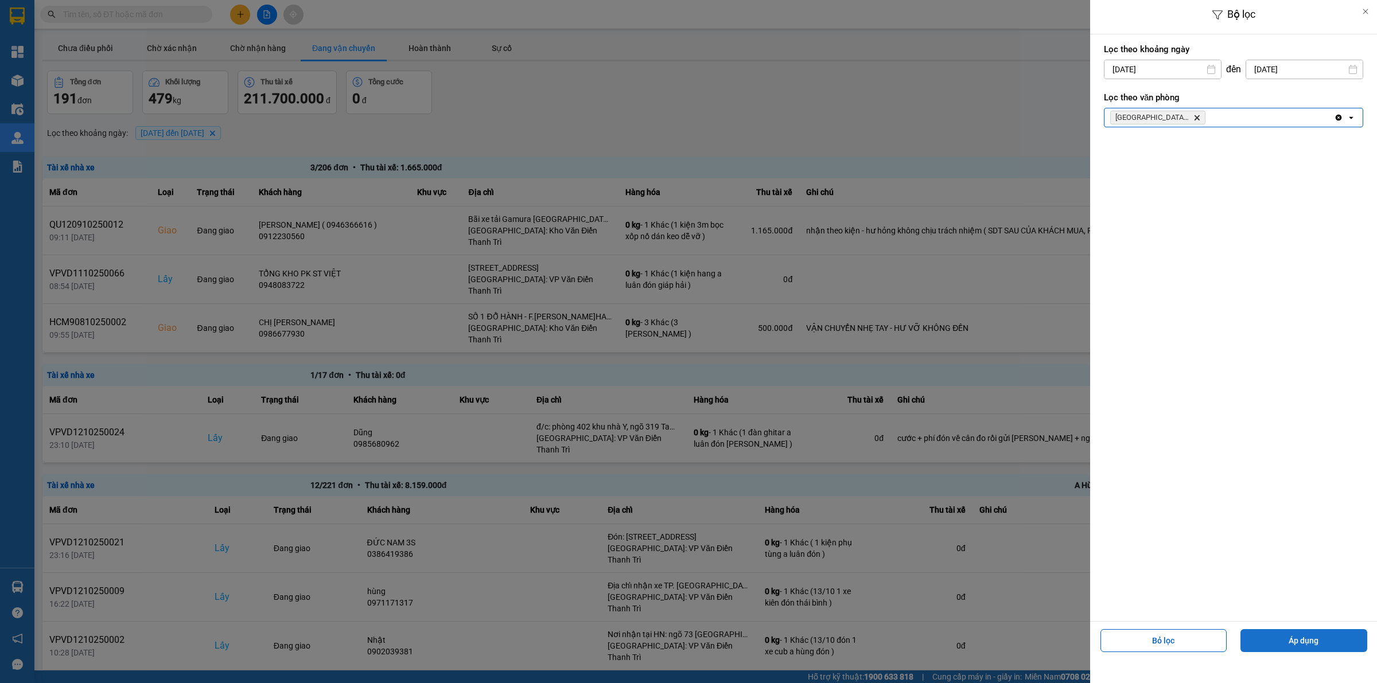
click at [1298, 649] on button "Áp dụng" at bounding box center [1303, 640] width 127 height 23
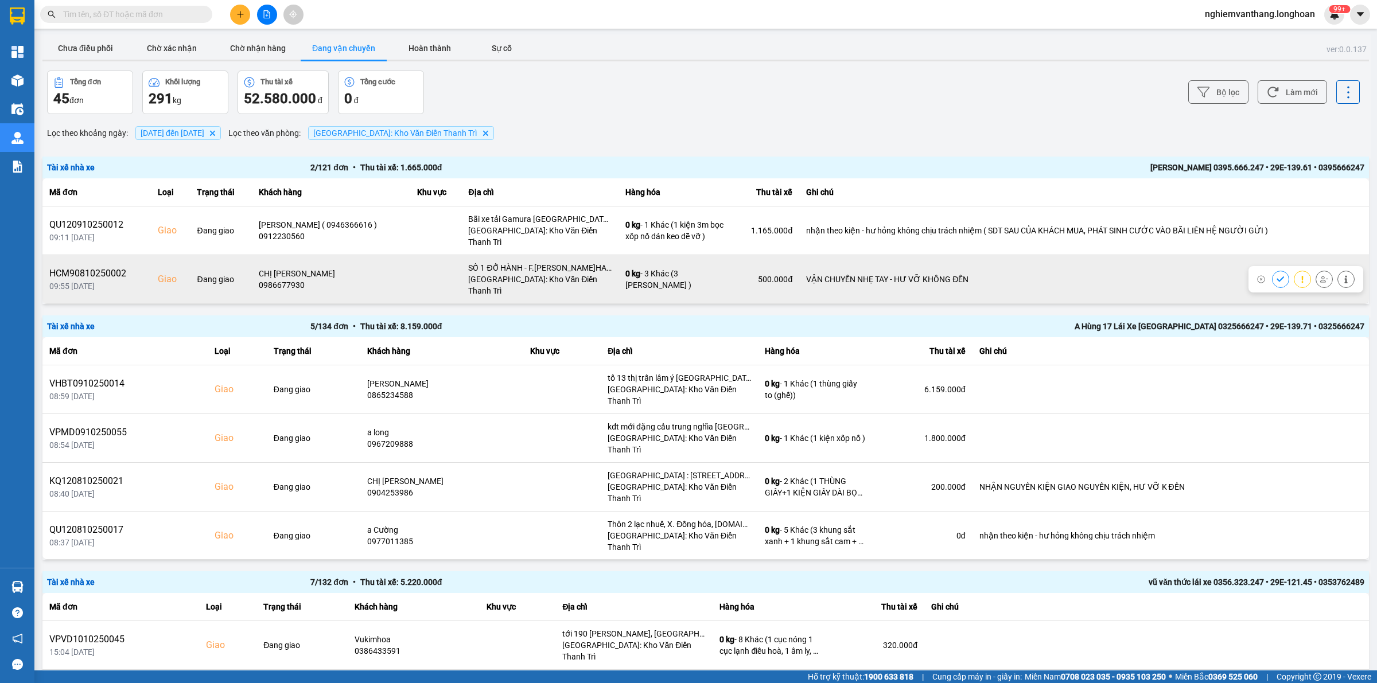
click at [1320, 275] on icon at bounding box center [1324, 279] width 8 height 8
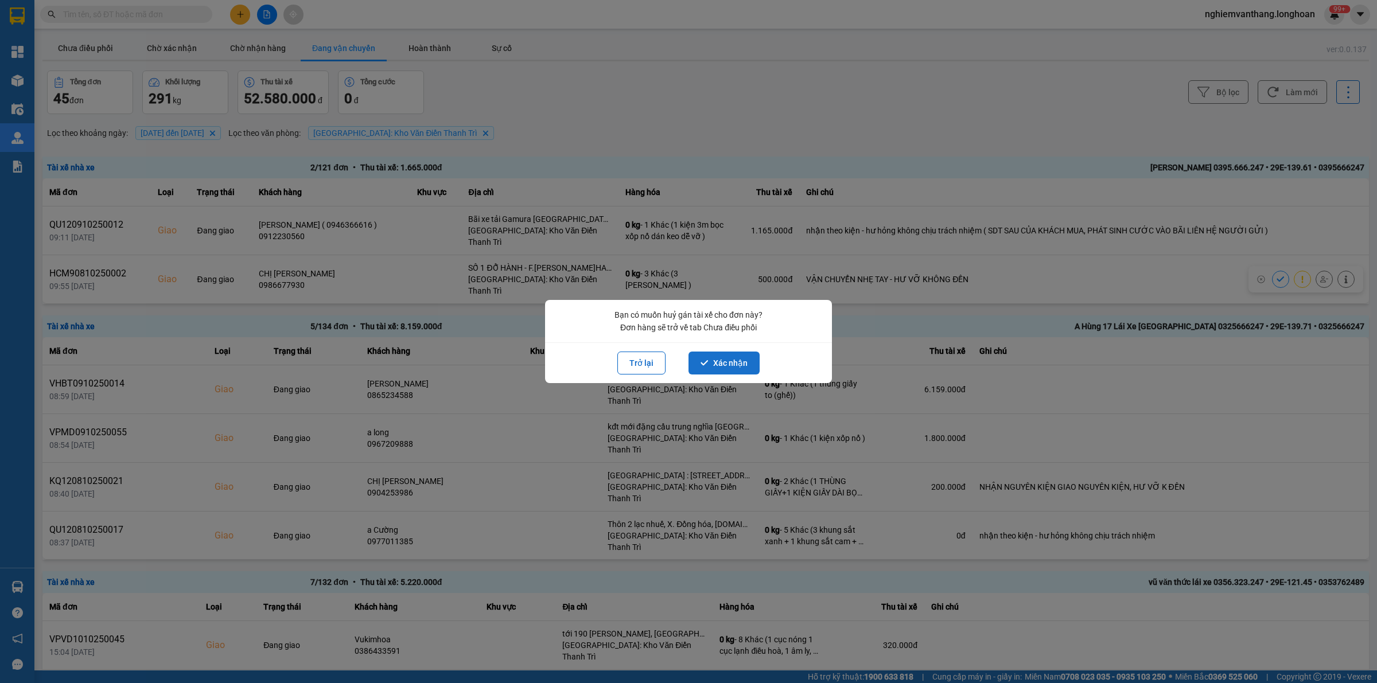
click at [706, 363] on icon "dialog" at bounding box center [704, 363] width 8 height 8
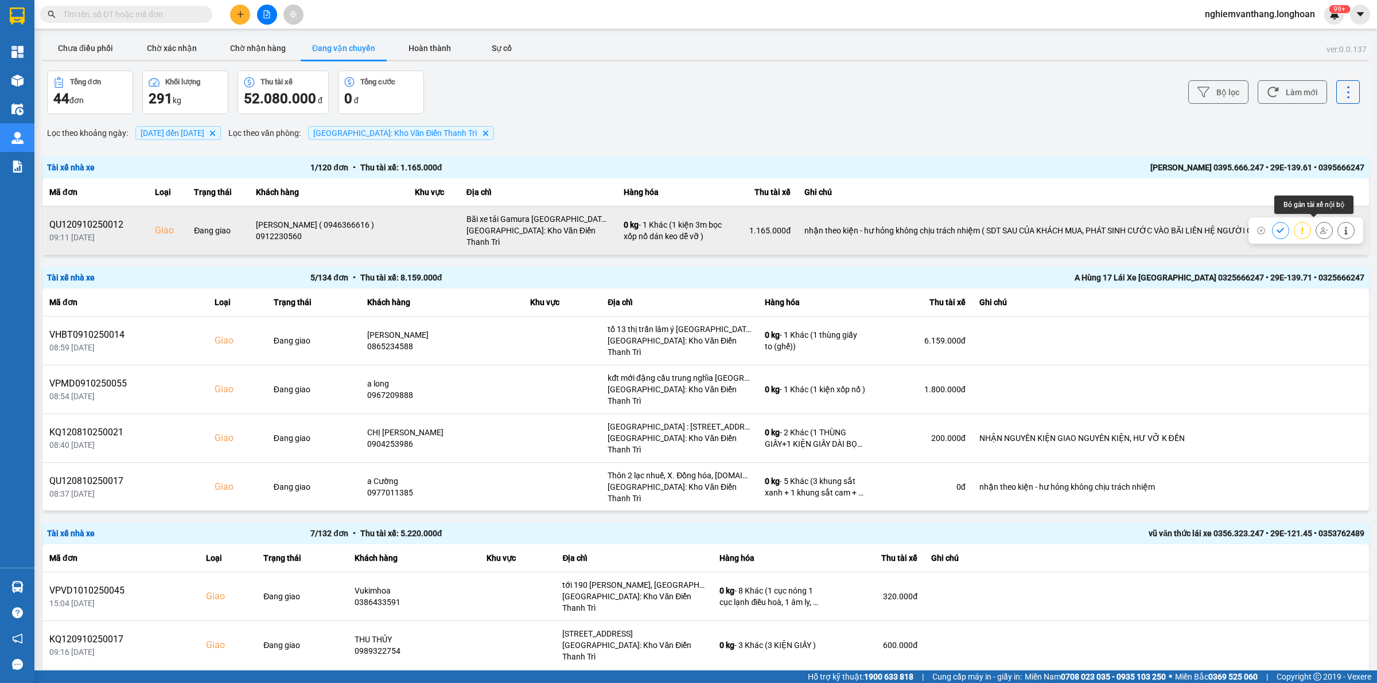
click at [1320, 227] on icon at bounding box center [1324, 230] width 8 height 6
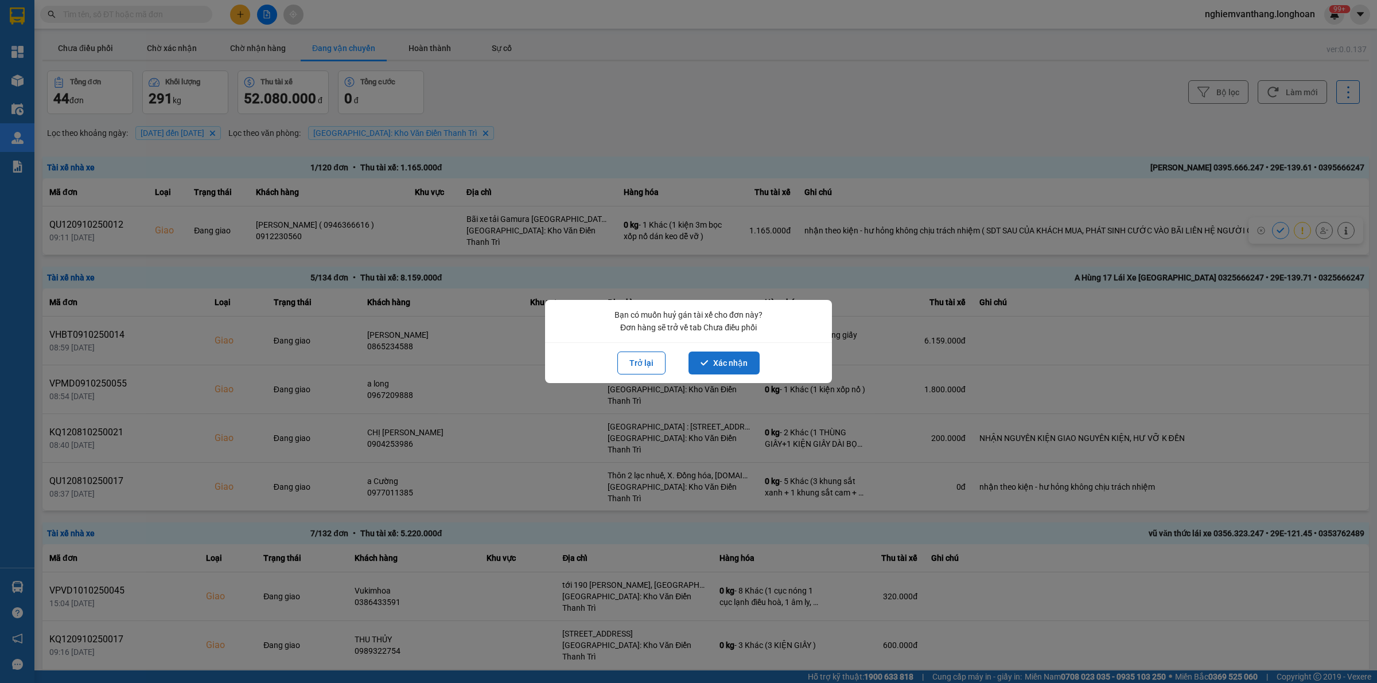
click at [718, 363] on button "Xác nhận" at bounding box center [723, 363] width 71 height 23
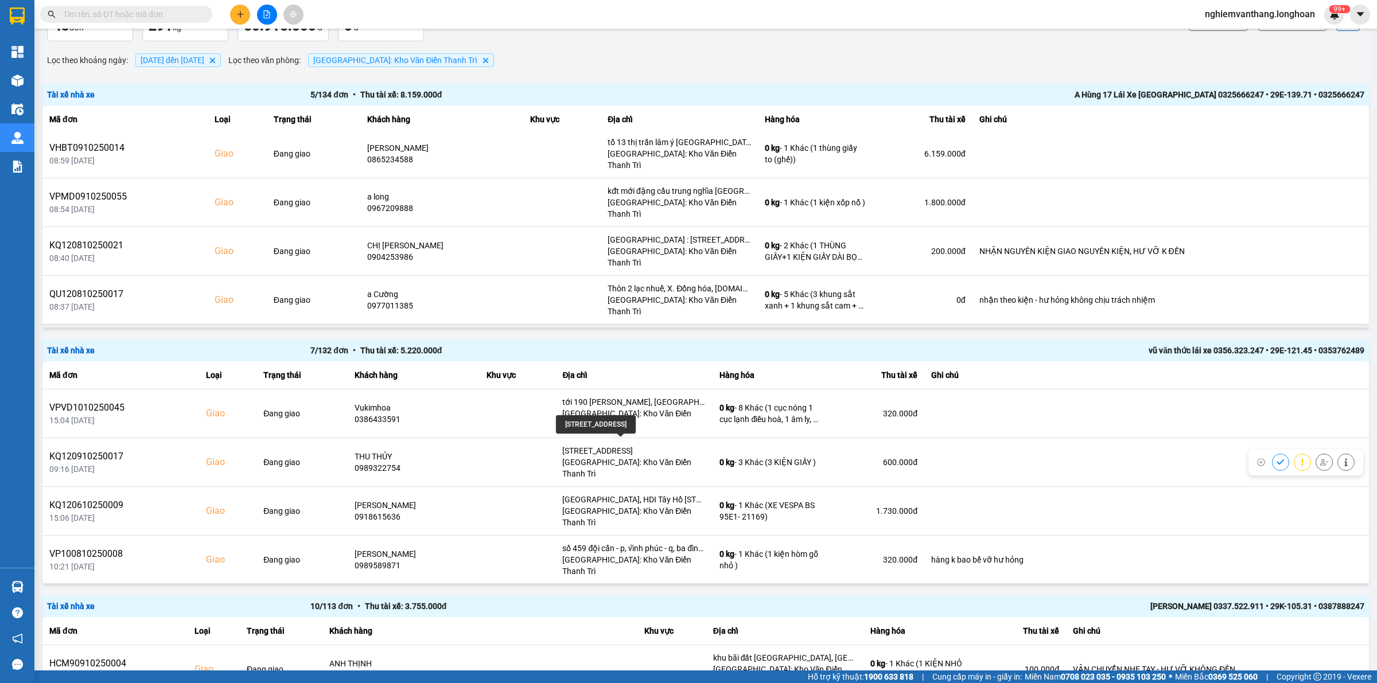
scroll to position [72, 0]
click at [1316, 340] on button at bounding box center [1324, 350] width 16 height 20
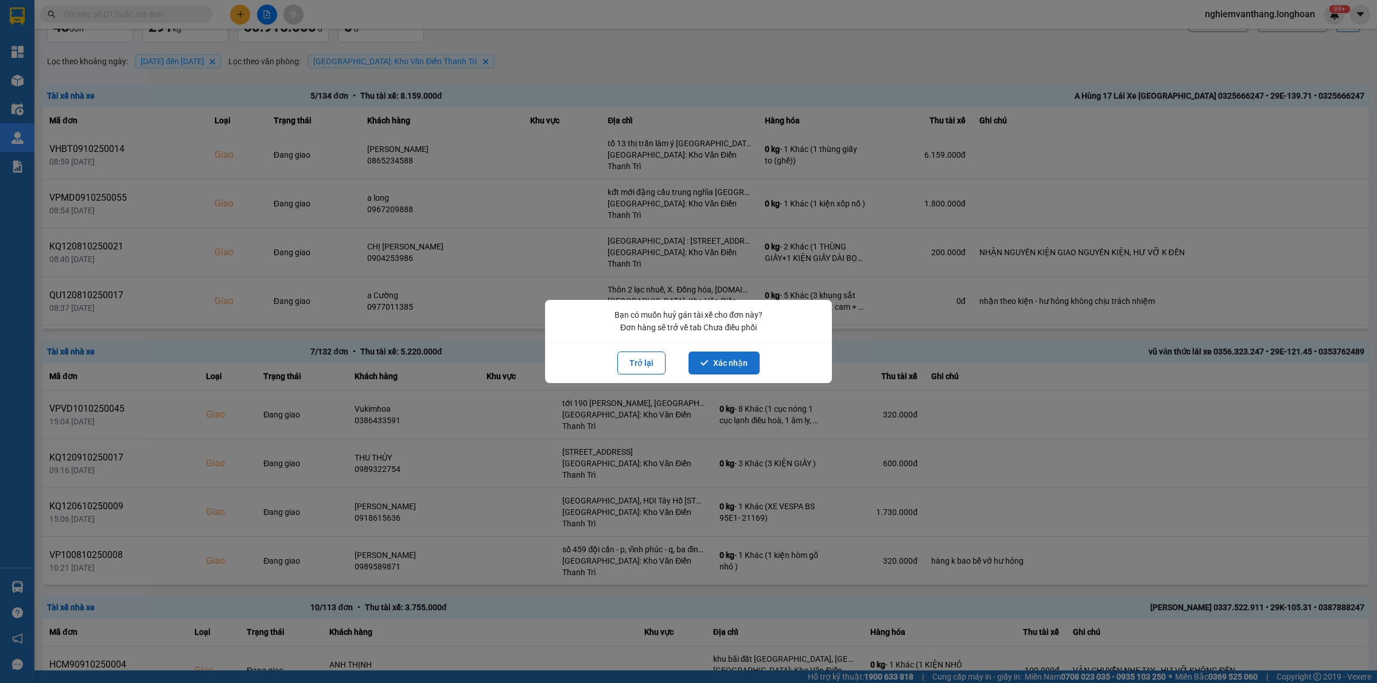
click at [730, 371] on button "Xác nhận" at bounding box center [723, 363] width 71 height 23
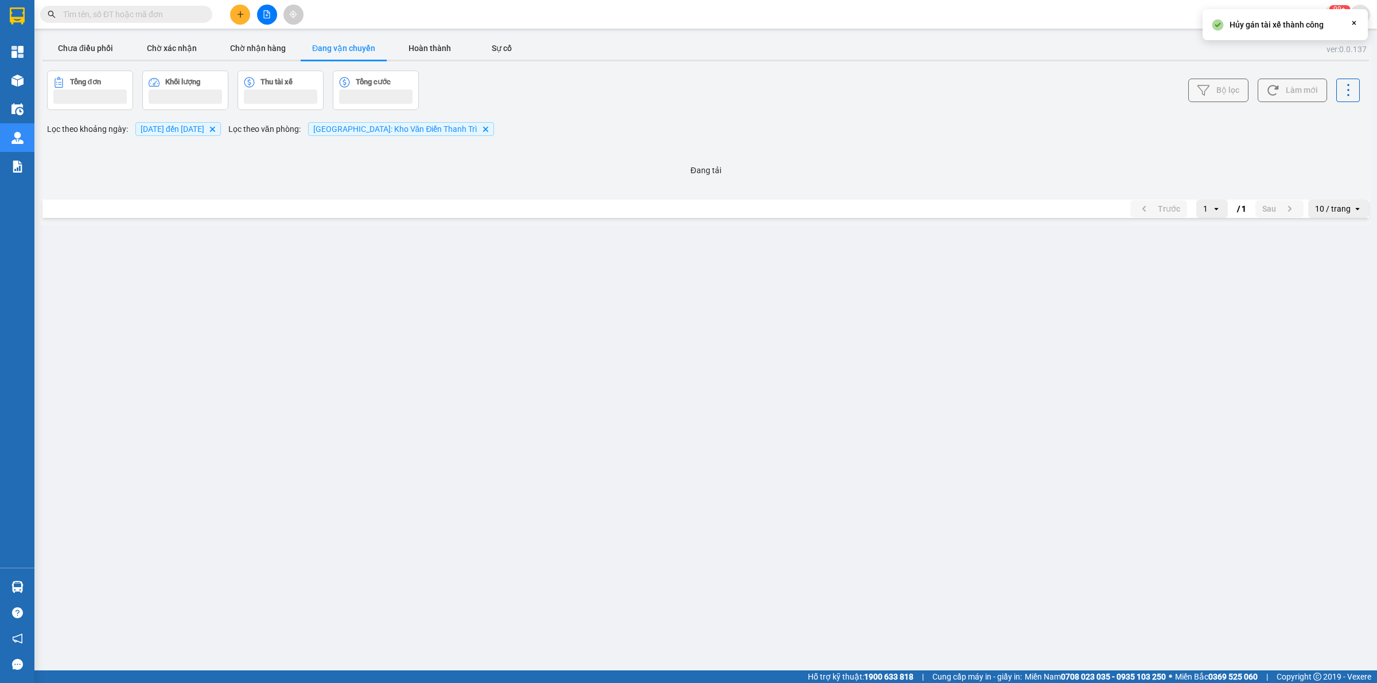
scroll to position [0, 0]
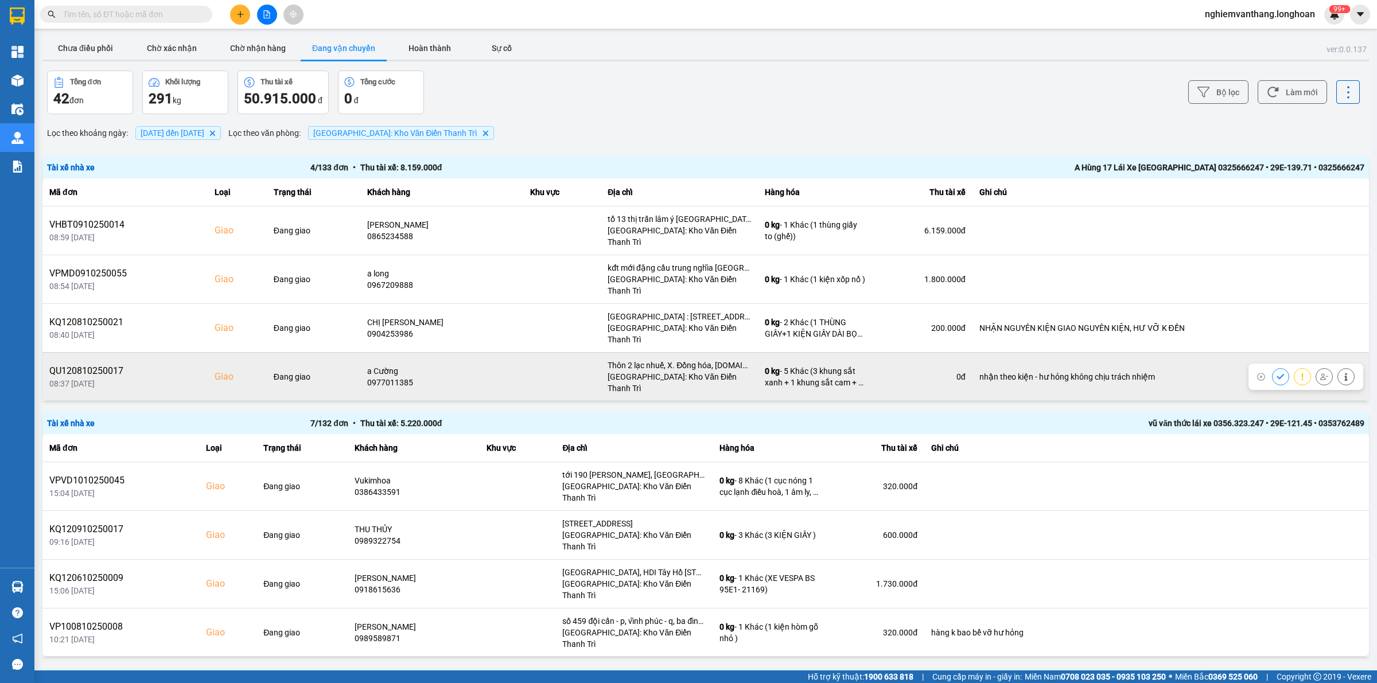
click at [1320, 373] on icon at bounding box center [1324, 377] width 8 height 8
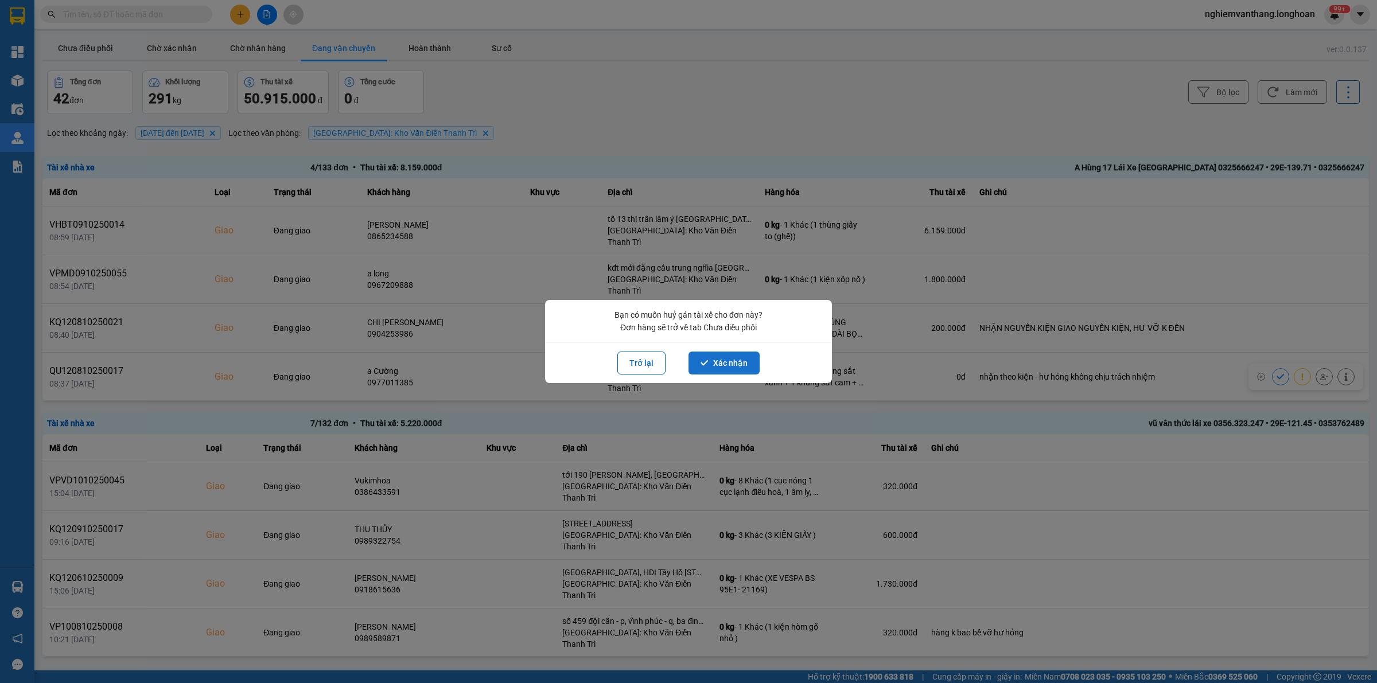
click at [727, 360] on button "Xác nhận" at bounding box center [723, 363] width 71 height 23
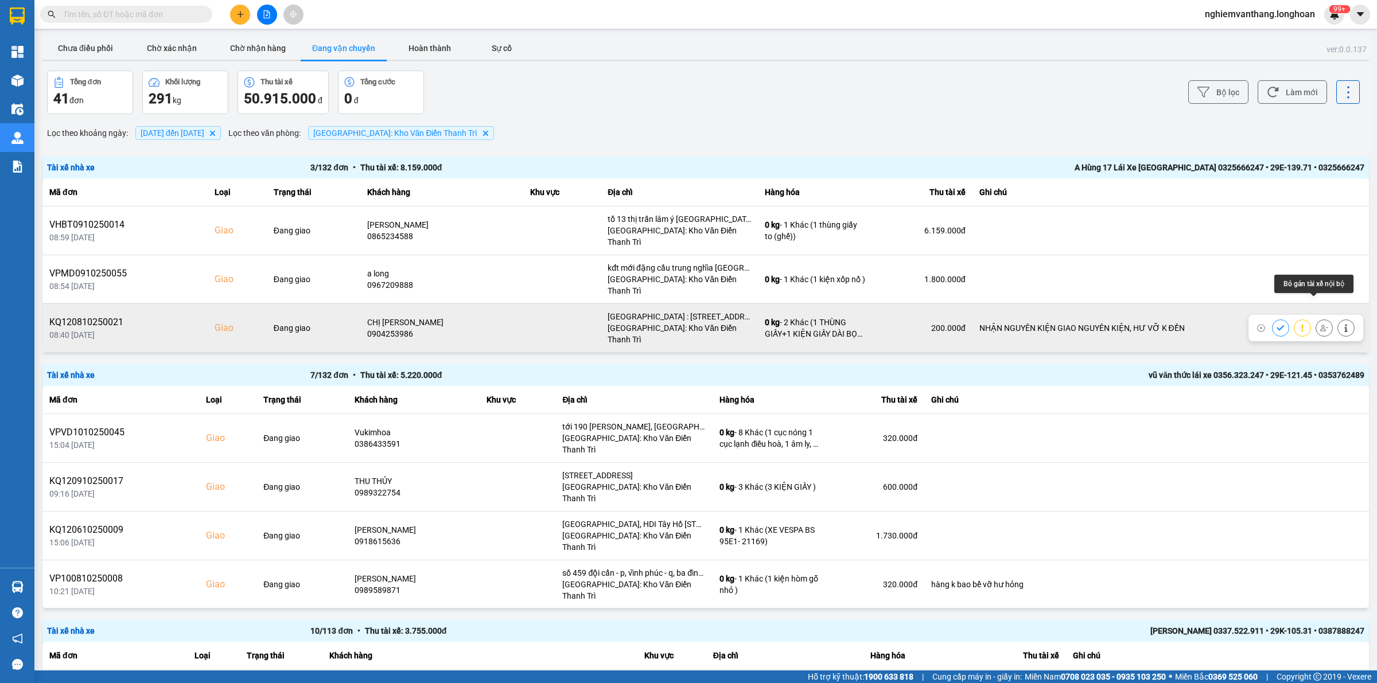
click at [1320, 318] on button at bounding box center [1324, 328] width 16 height 20
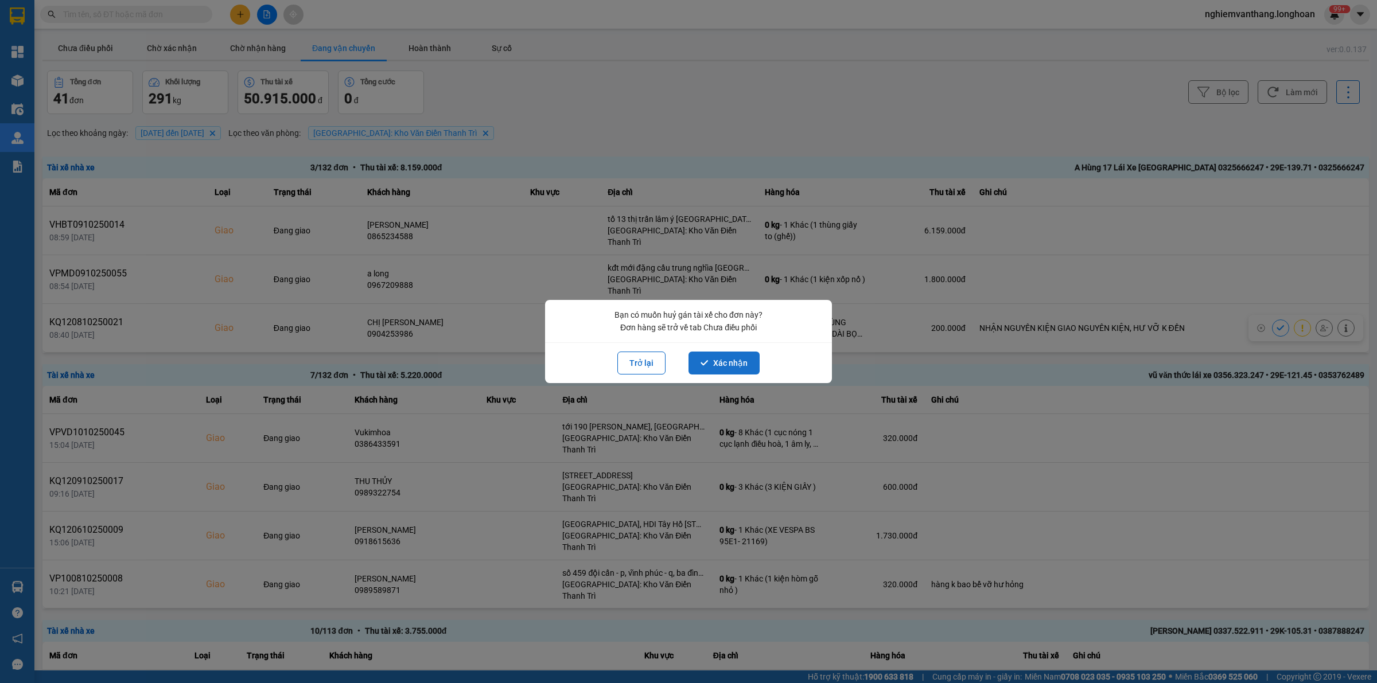
click at [727, 367] on button "Xác nhận" at bounding box center [723, 363] width 71 height 23
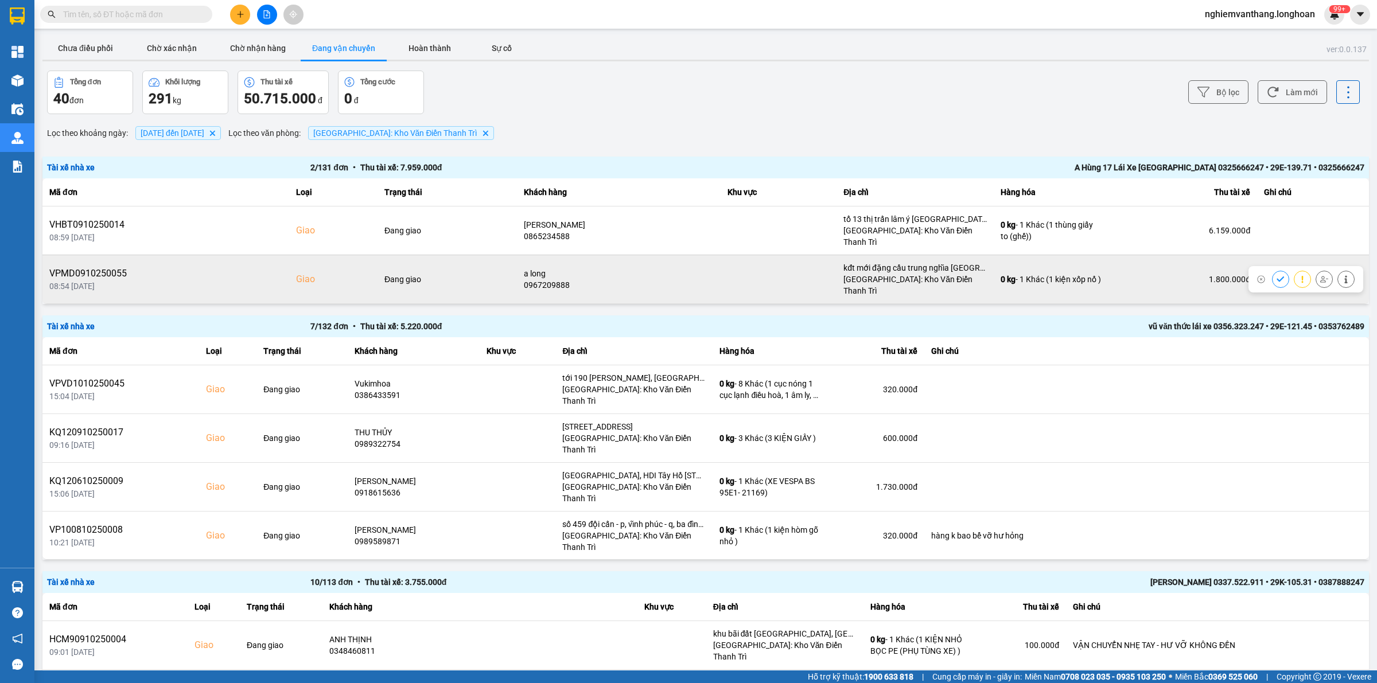
click at [1316, 269] on button at bounding box center [1324, 279] width 16 height 20
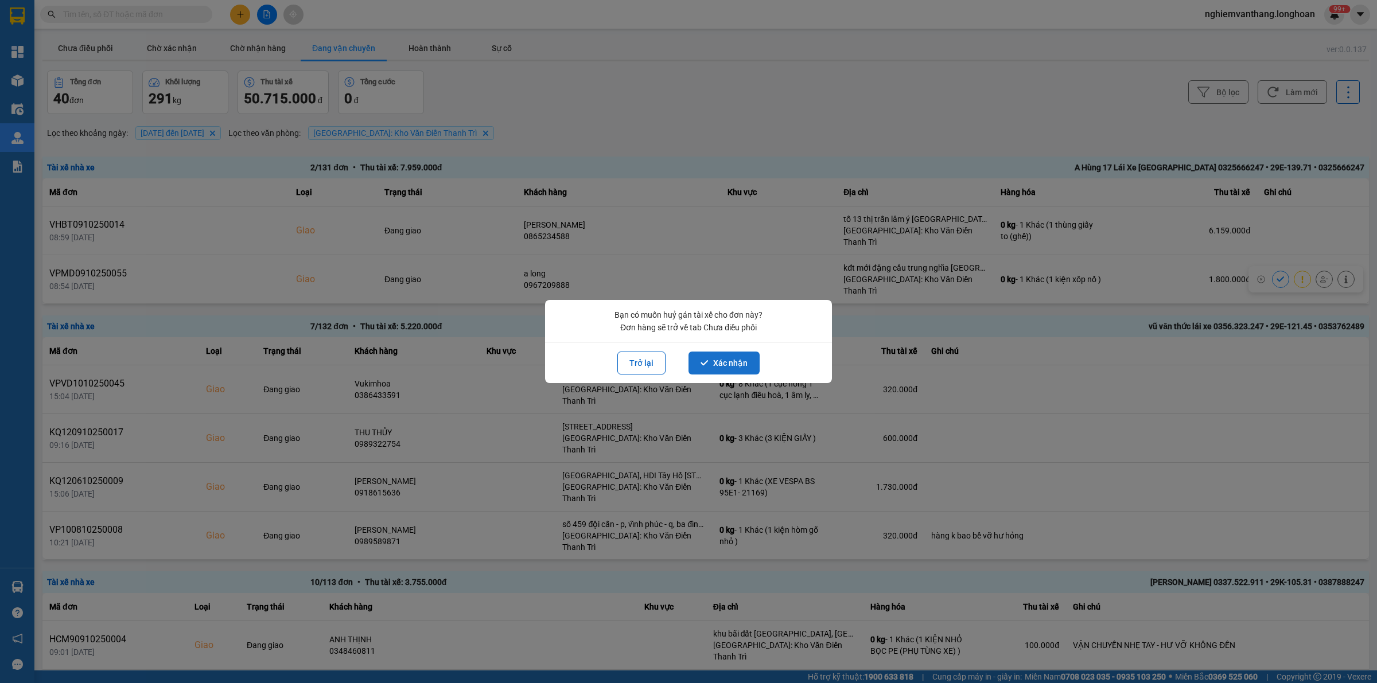
click at [713, 365] on button "Xác nhận" at bounding box center [723, 363] width 71 height 23
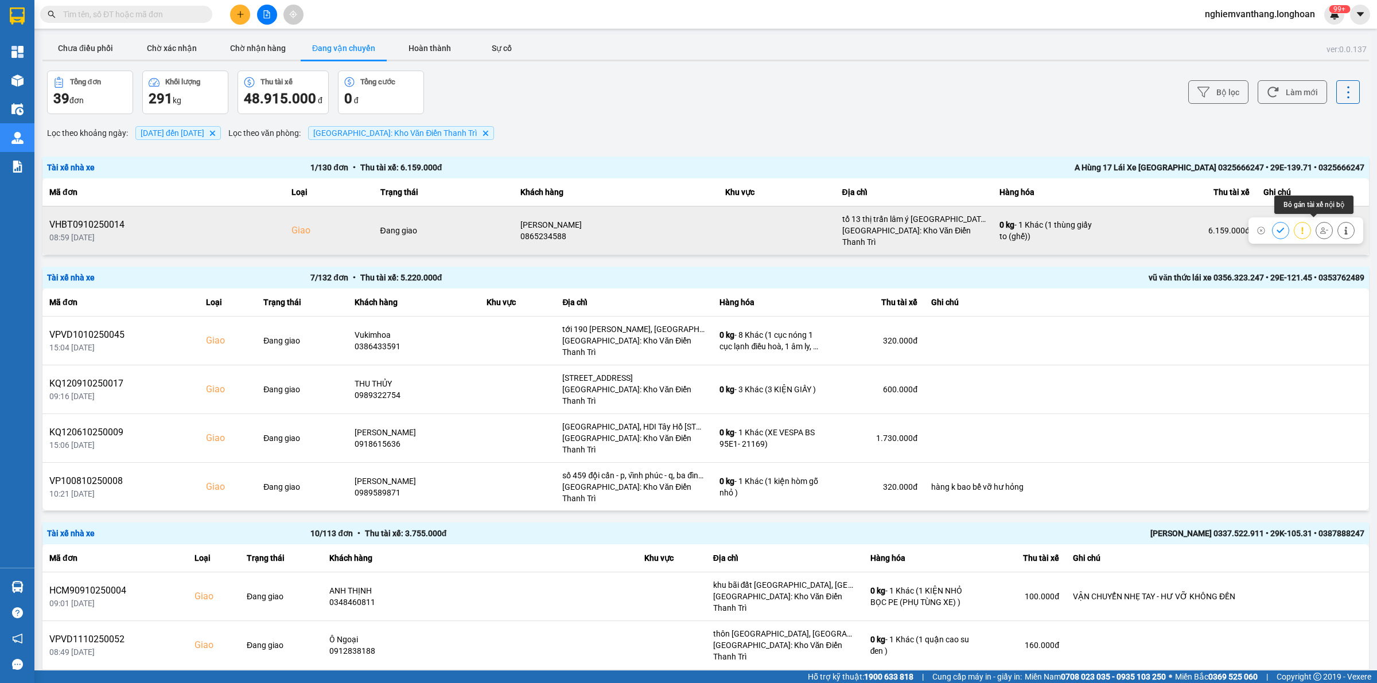
click at [1320, 227] on icon at bounding box center [1324, 231] width 8 height 8
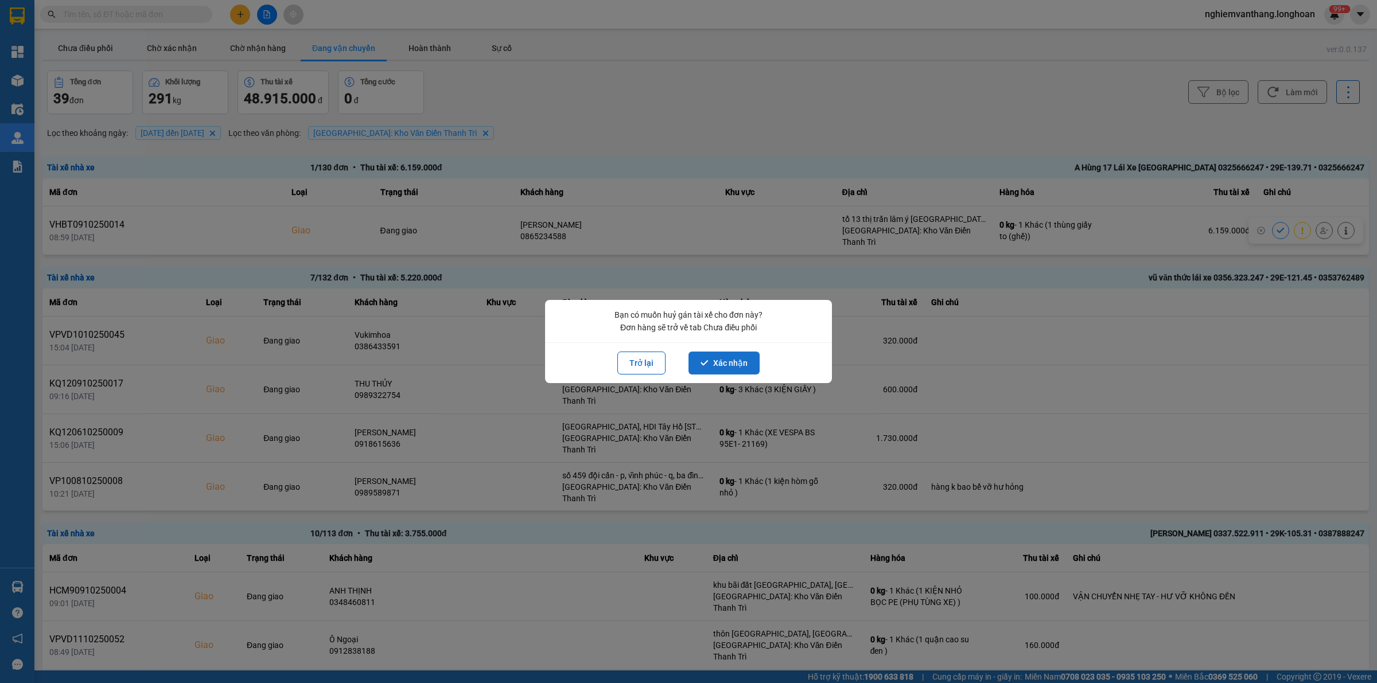
click at [727, 369] on button "Xác nhận" at bounding box center [723, 363] width 71 height 23
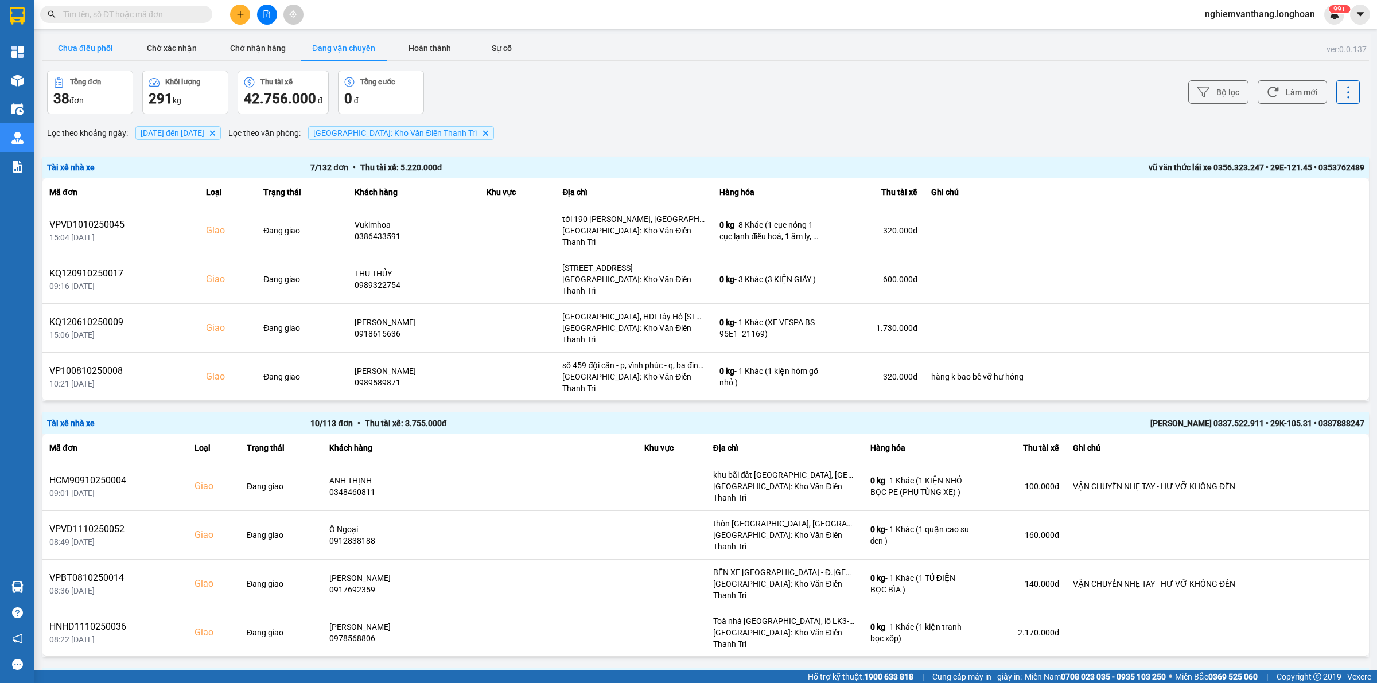
click at [89, 46] on button "Chưa điều phối" at bounding box center [85, 48] width 86 height 23
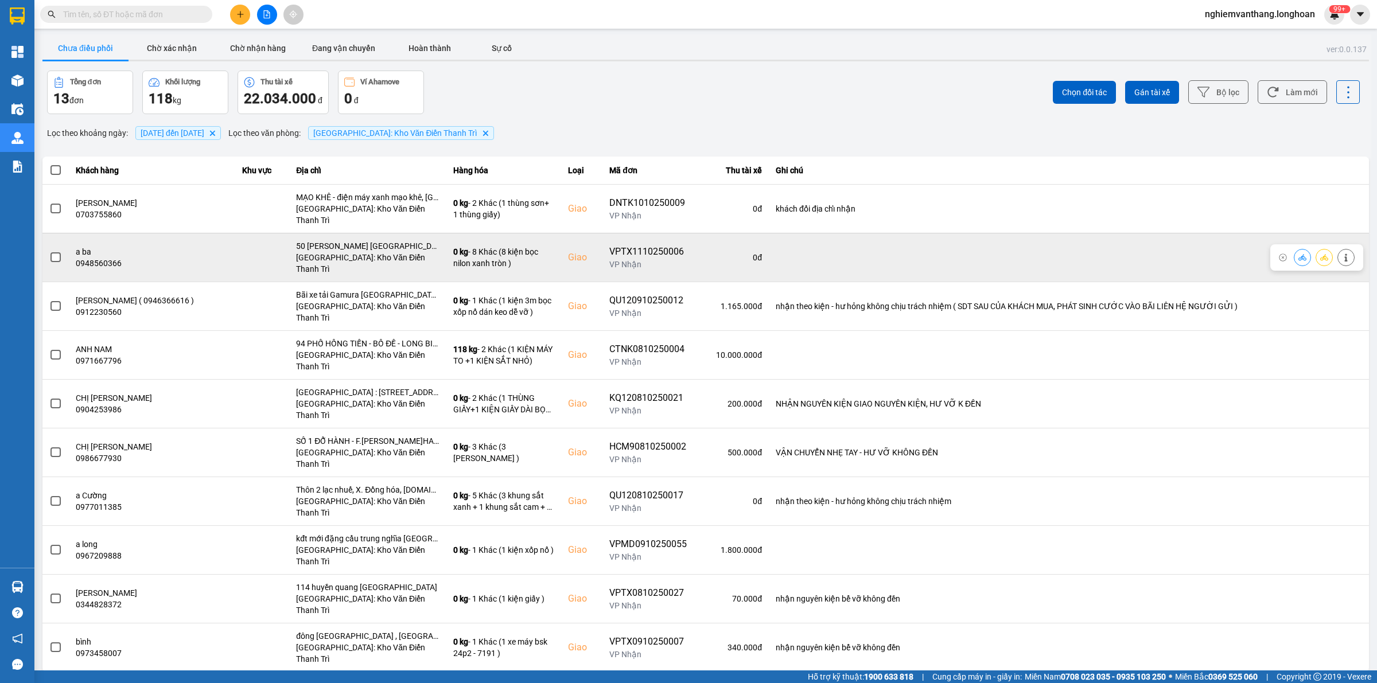
click at [60, 252] on span at bounding box center [55, 257] width 10 height 10
click at [49, 251] on input "checkbox" at bounding box center [49, 251] width 0 height 0
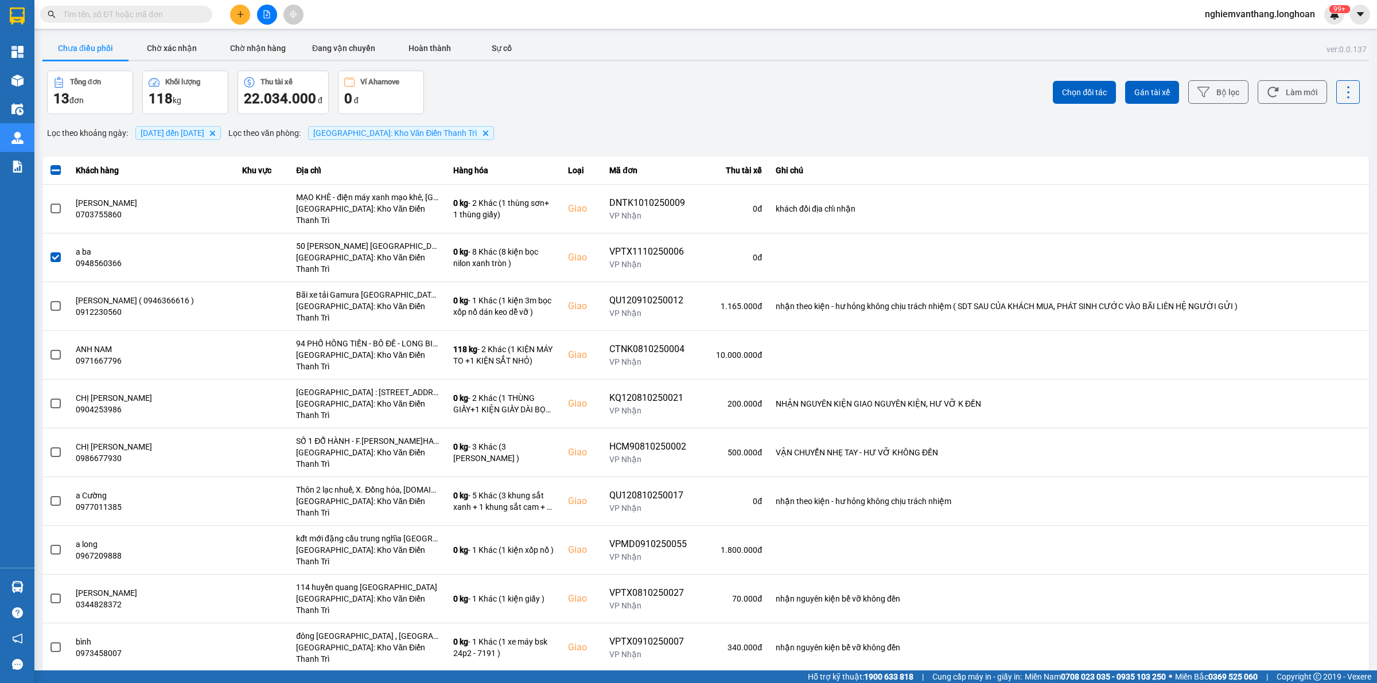
click at [1341, 676] on div "10 / trang" at bounding box center [1333, 681] width 36 height 11
click at [1340, 565] on div "100 / trang" at bounding box center [1339, 566] width 42 height 11
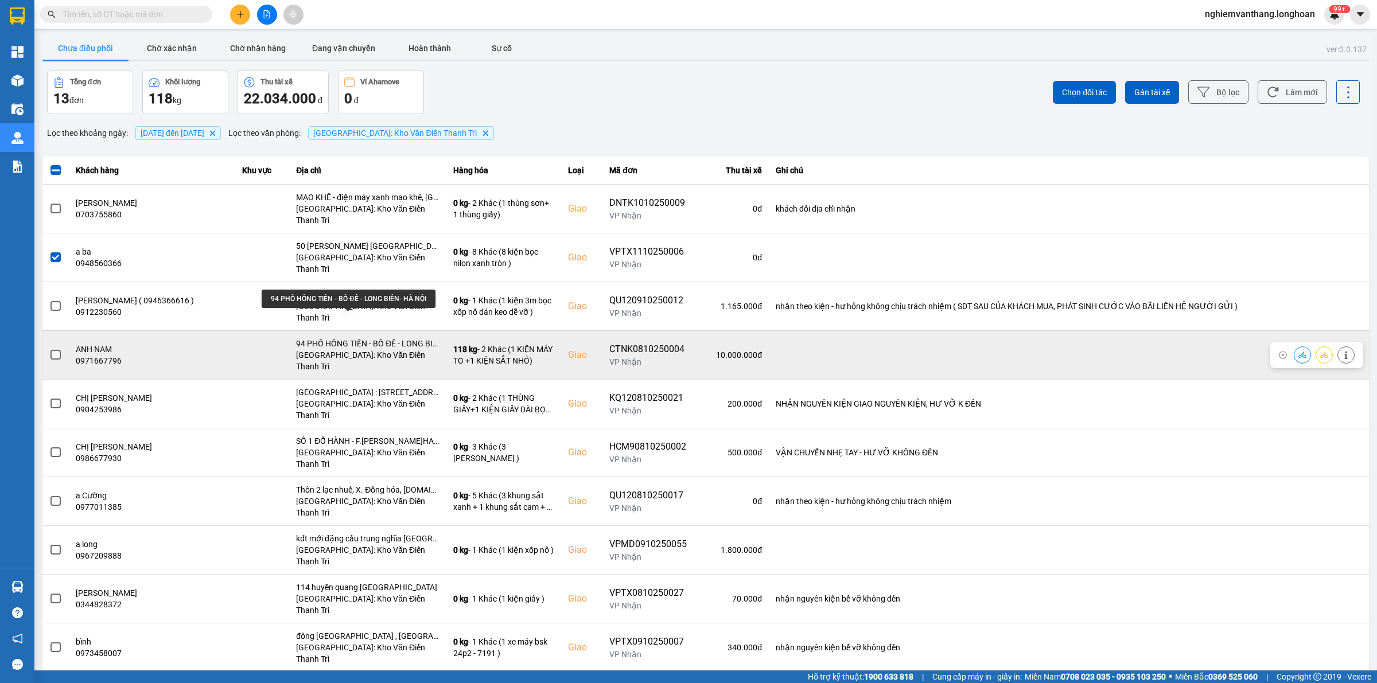
scroll to position [57, 0]
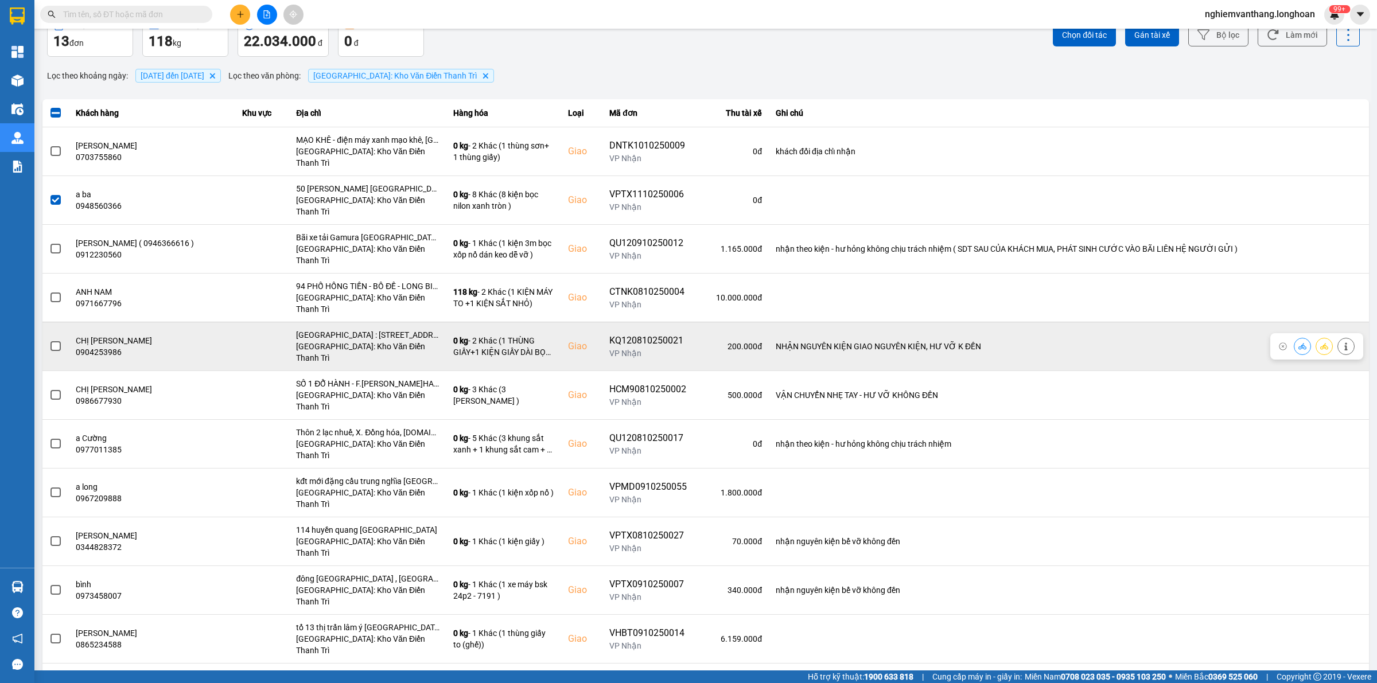
click at [44, 322] on td at bounding box center [55, 346] width 26 height 49
click at [49, 340] on label at bounding box center [55, 346] width 13 height 13
click at [49, 340] on input "checkbox" at bounding box center [49, 340] width 0 height 0
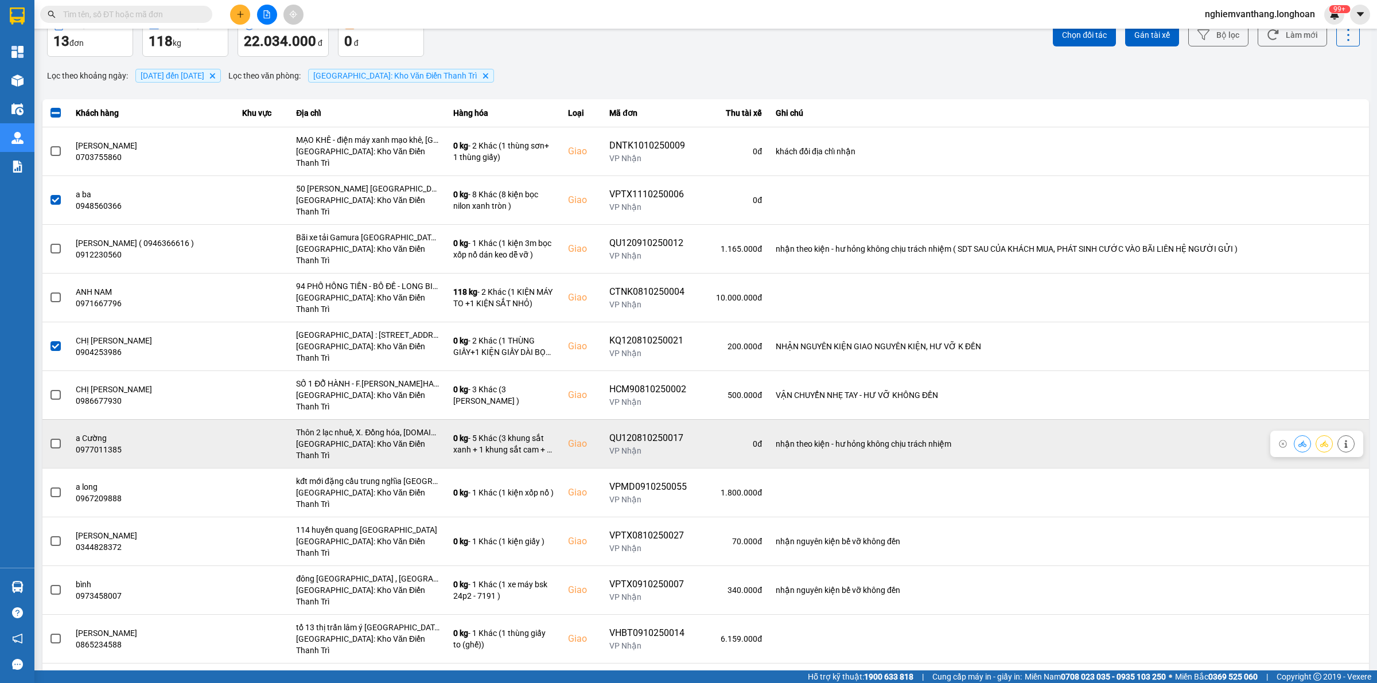
click at [49, 438] on label at bounding box center [55, 444] width 13 height 13
click at [49, 438] on input "checkbox" at bounding box center [49, 438] width 0 height 0
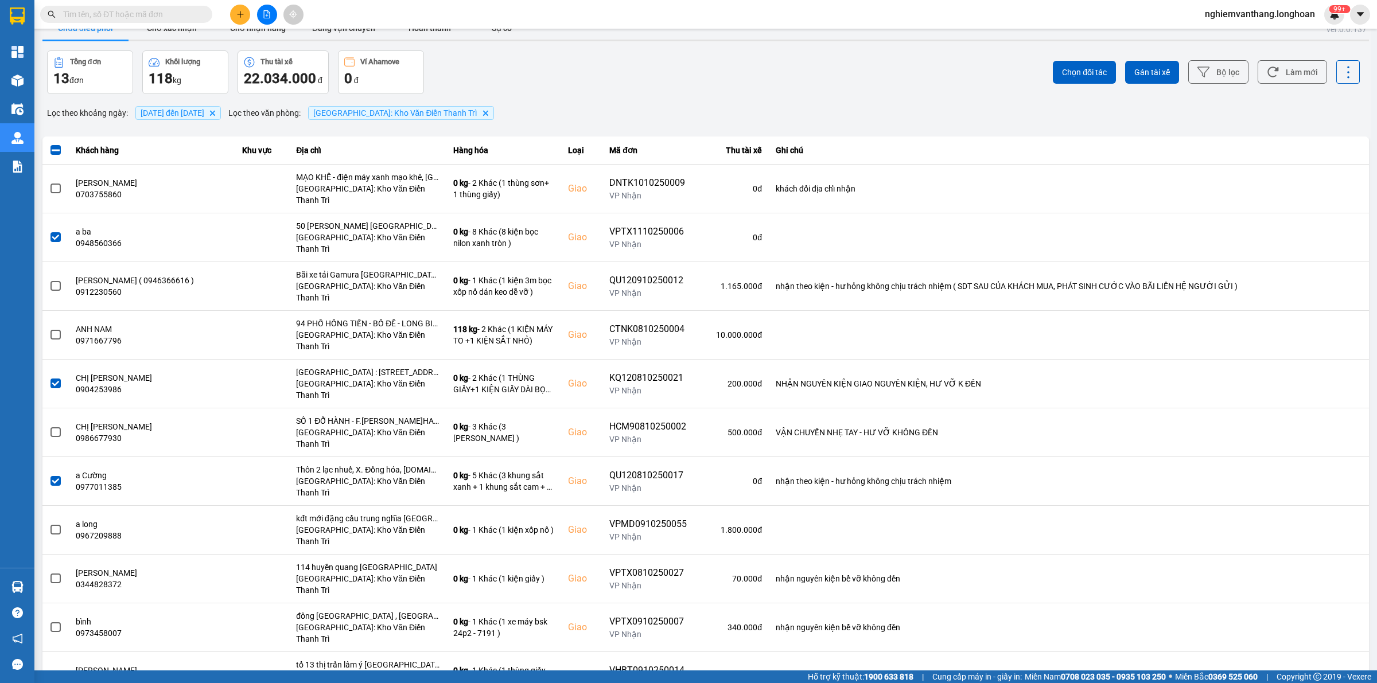
scroll to position [0, 0]
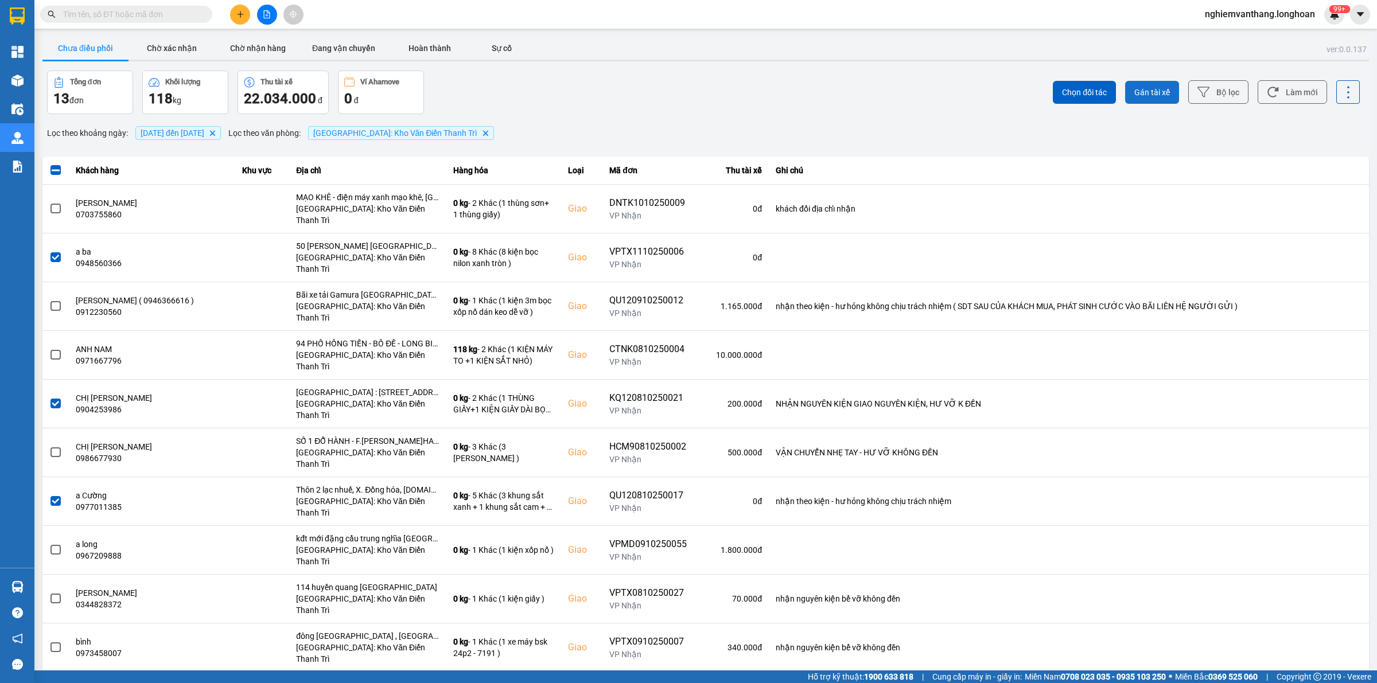
click at [1149, 81] on button "Gán tài xế" at bounding box center [1152, 92] width 54 height 23
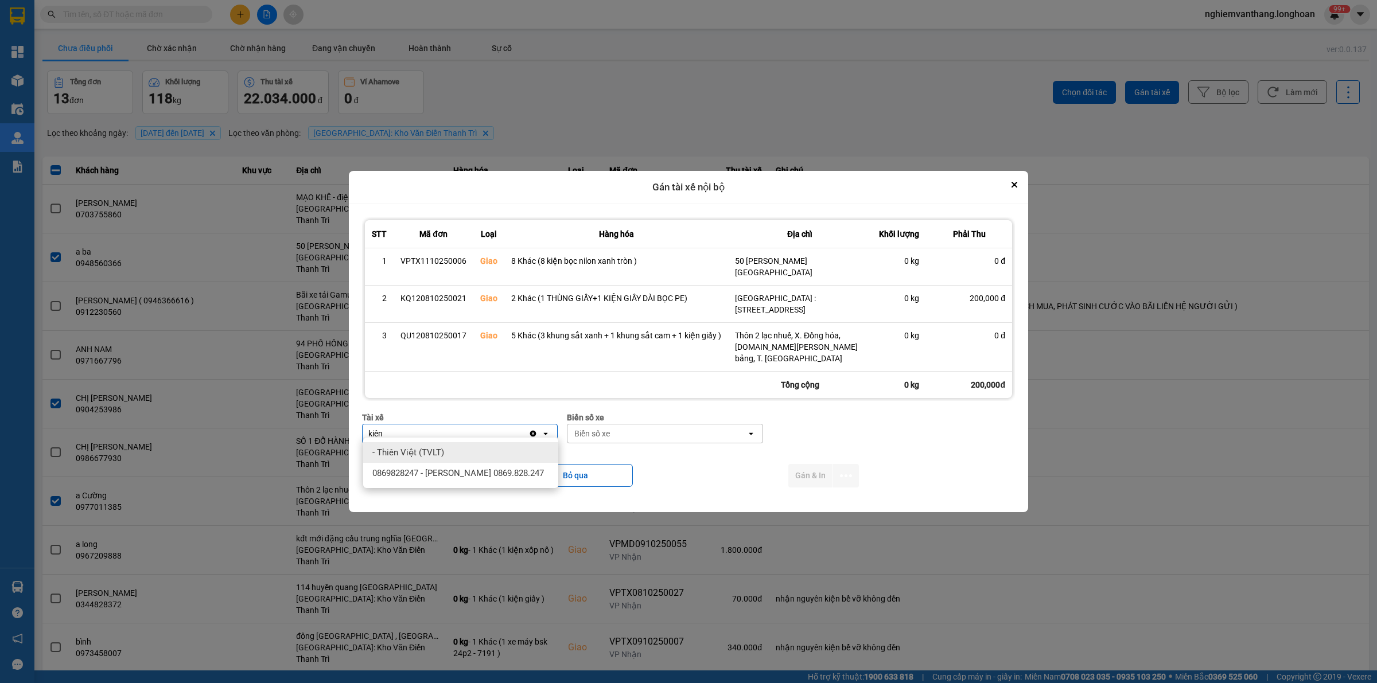
type input "kiên"
drag, startPoint x: 515, startPoint y: 454, endPoint x: 505, endPoint y: 473, distance: 21.8
click at [513, 460] on div "- Thiên Việt (TVLT)" at bounding box center [460, 452] width 195 height 21
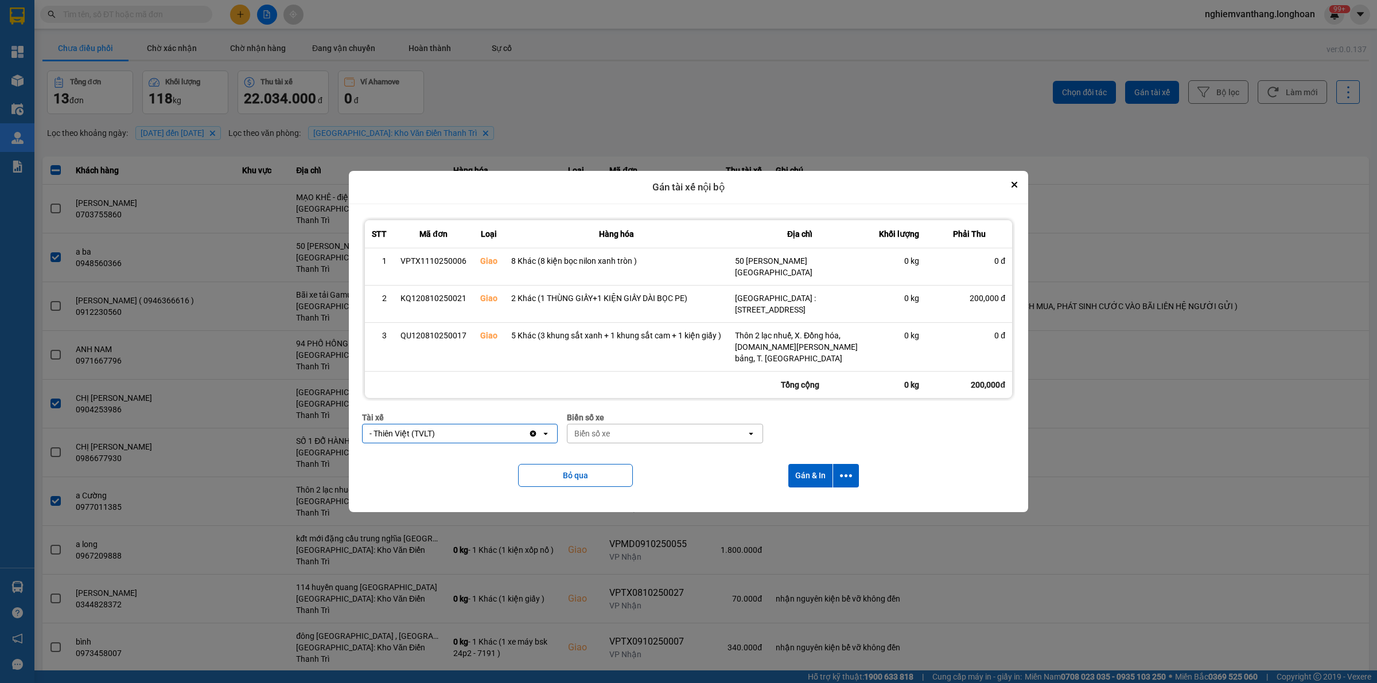
click at [536, 430] on icon "Clear value" at bounding box center [532, 433] width 9 height 9
click at [489, 430] on div "Tài xế" at bounding box center [452, 434] width 178 height 18
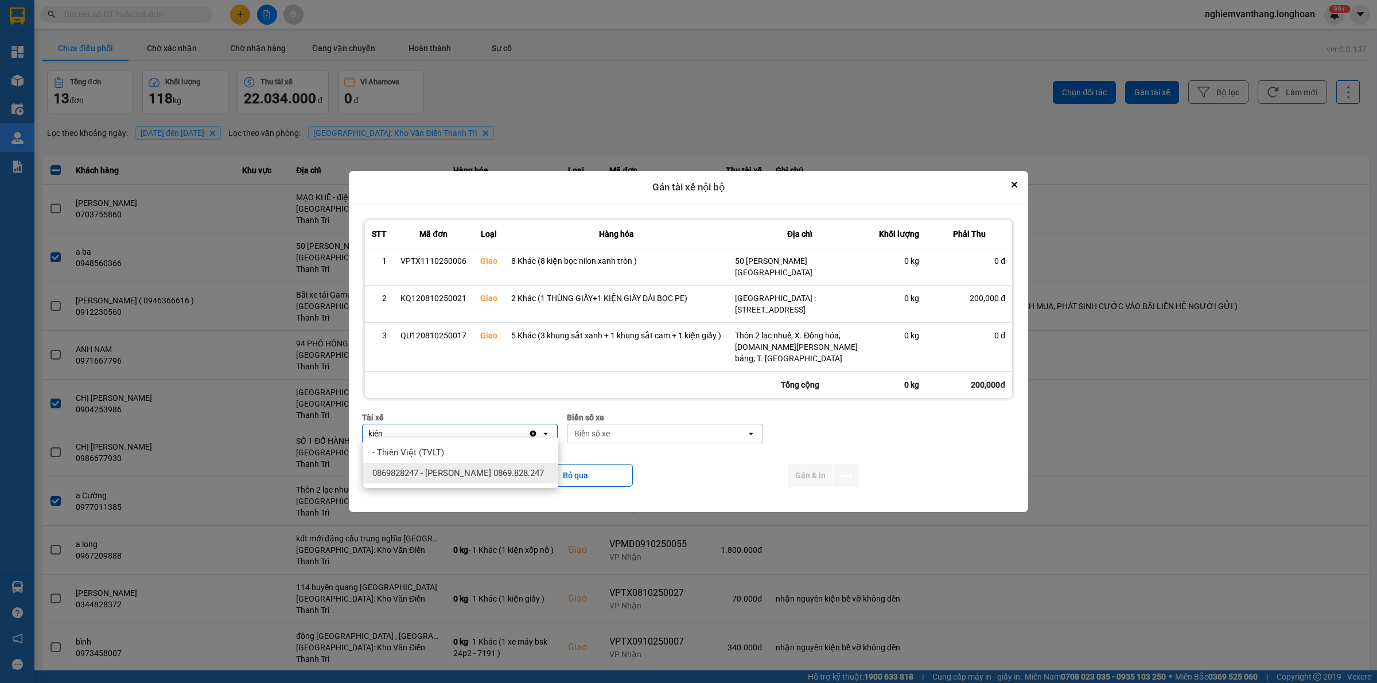
type input "kiên"
drag, startPoint x: 474, startPoint y: 477, endPoint x: 583, endPoint y: 457, distance: 110.4
click at [481, 477] on span "0869828247 - [PERSON_NAME] 0869.828.247" at bounding box center [458, 473] width 172 height 11
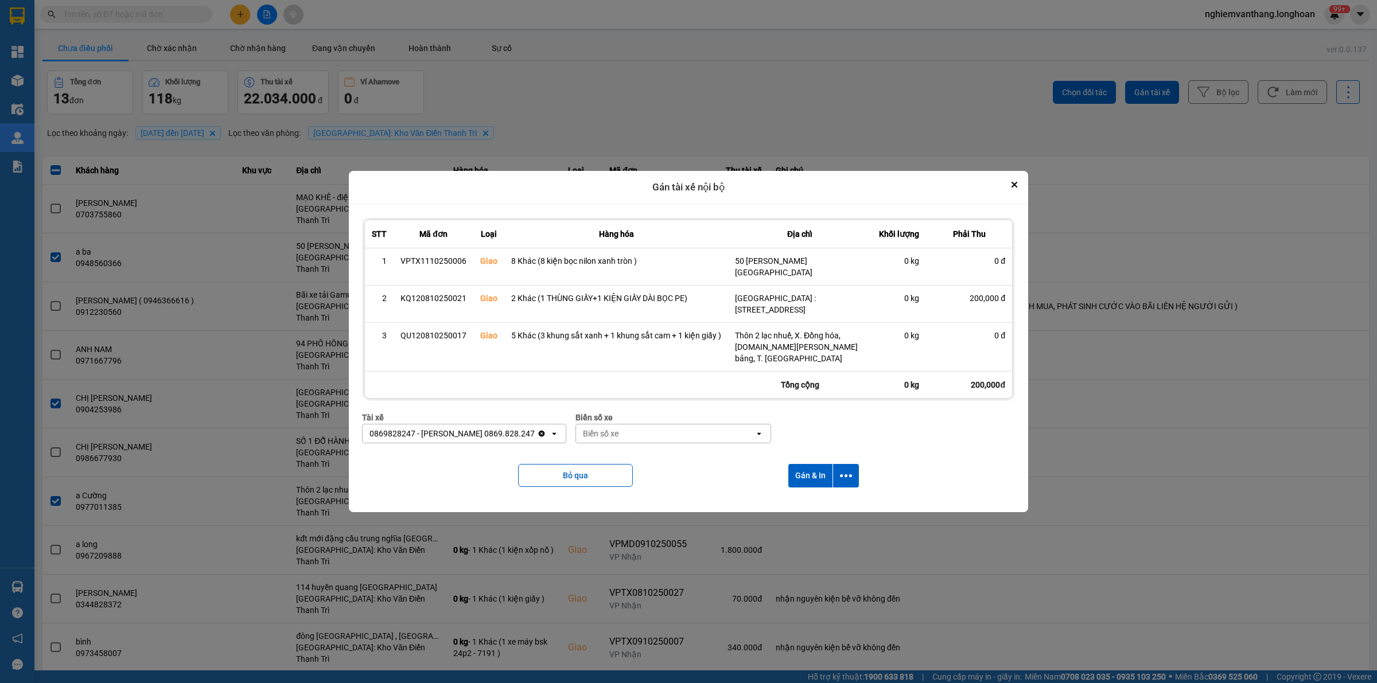
click at [607, 432] on div "Biển số xe" at bounding box center [665, 434] width 178 height 18
click at [607, 432] on div "Biển số xe" at bounding box center [601, 433] width 36 height 11
type input "83"
click at [624, 503] on div "29E-220.83" at bounding box center [664, 494] width 195 height 21
click at [744, 431] on icon "Clear value" at bounding box center [747, 434] width 6 height 6
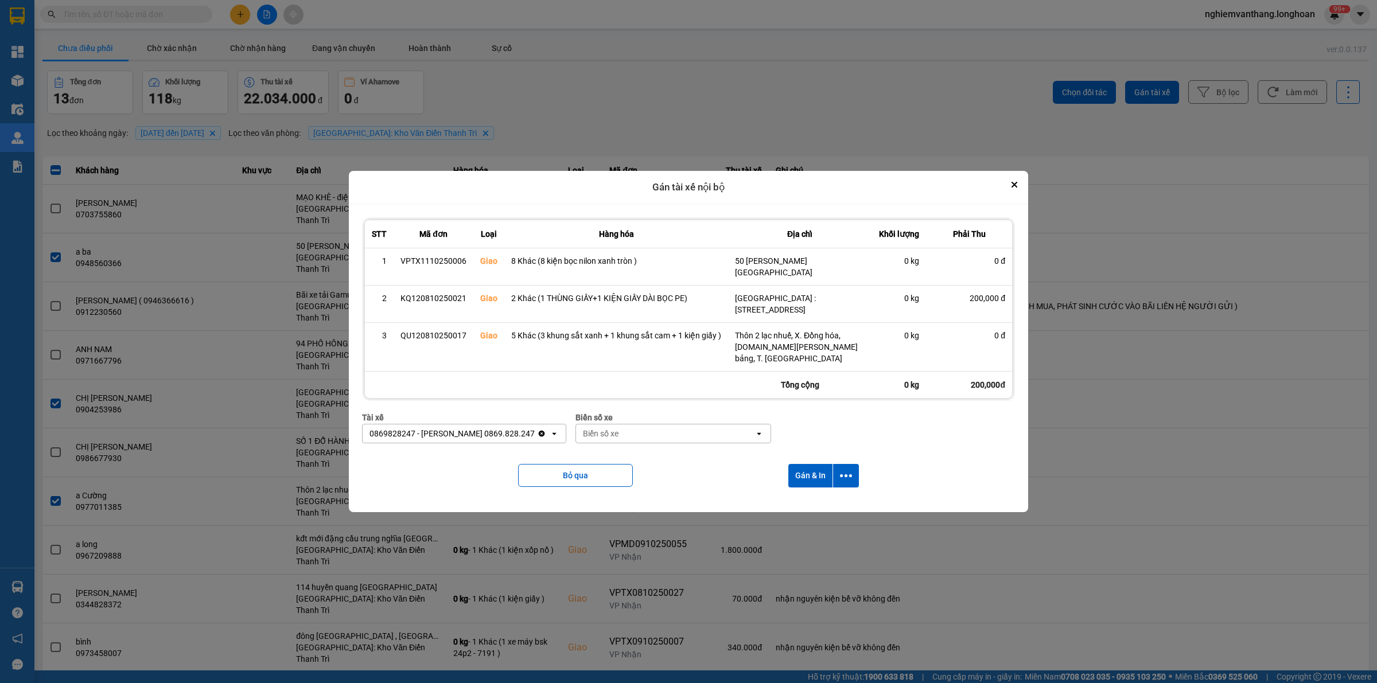
click at [652, 426] on div "Biển số xe" at bounding box center [665, 434] width 178 height 18
type input "83"
click at [616, 514] on span "29E-378.83" at bounding box center [598, 514] width 42 height 11
click at [842, 471] on icon "dialog" at bounding box center [846, 476] width 12 height 12
click at [818, 496] on span "Chỉ gán tài" at bounding box center [800, 501] width 38 height 11
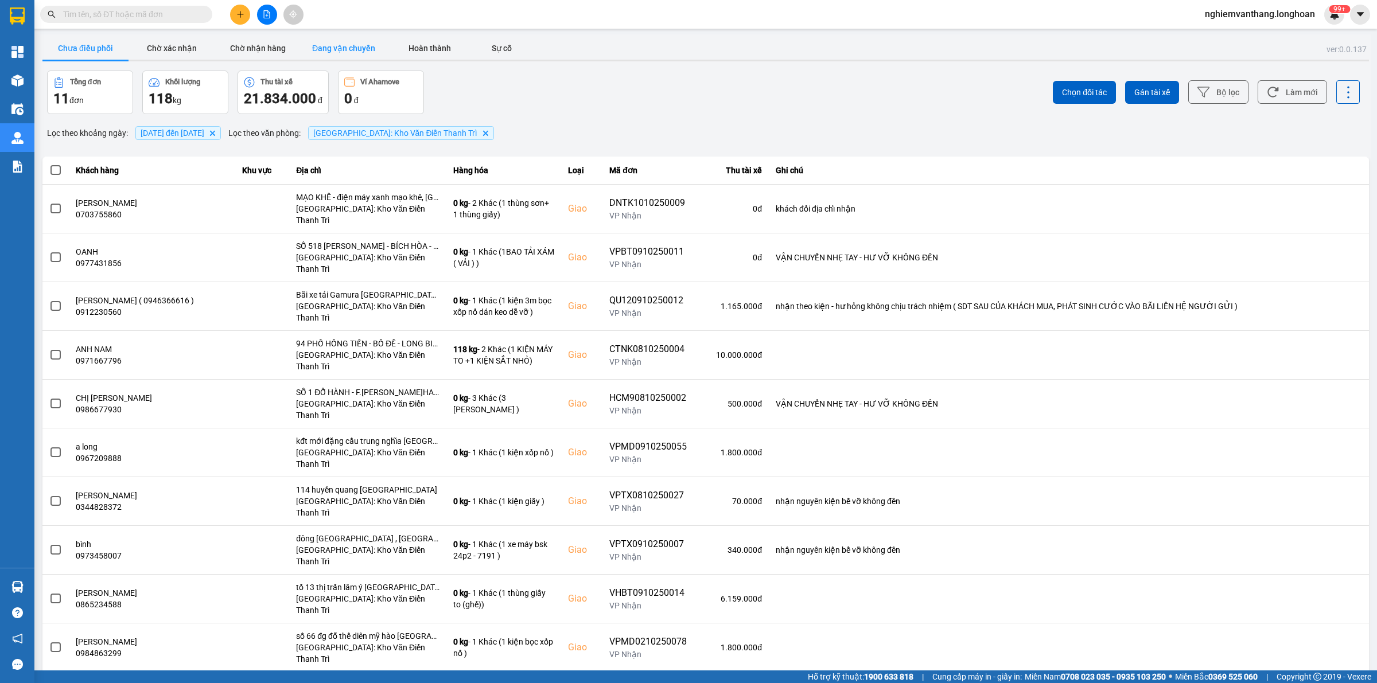
click at [321, 47] on button "Đang vận chuyển" at bounding box center [344, 48] width 86 height 23
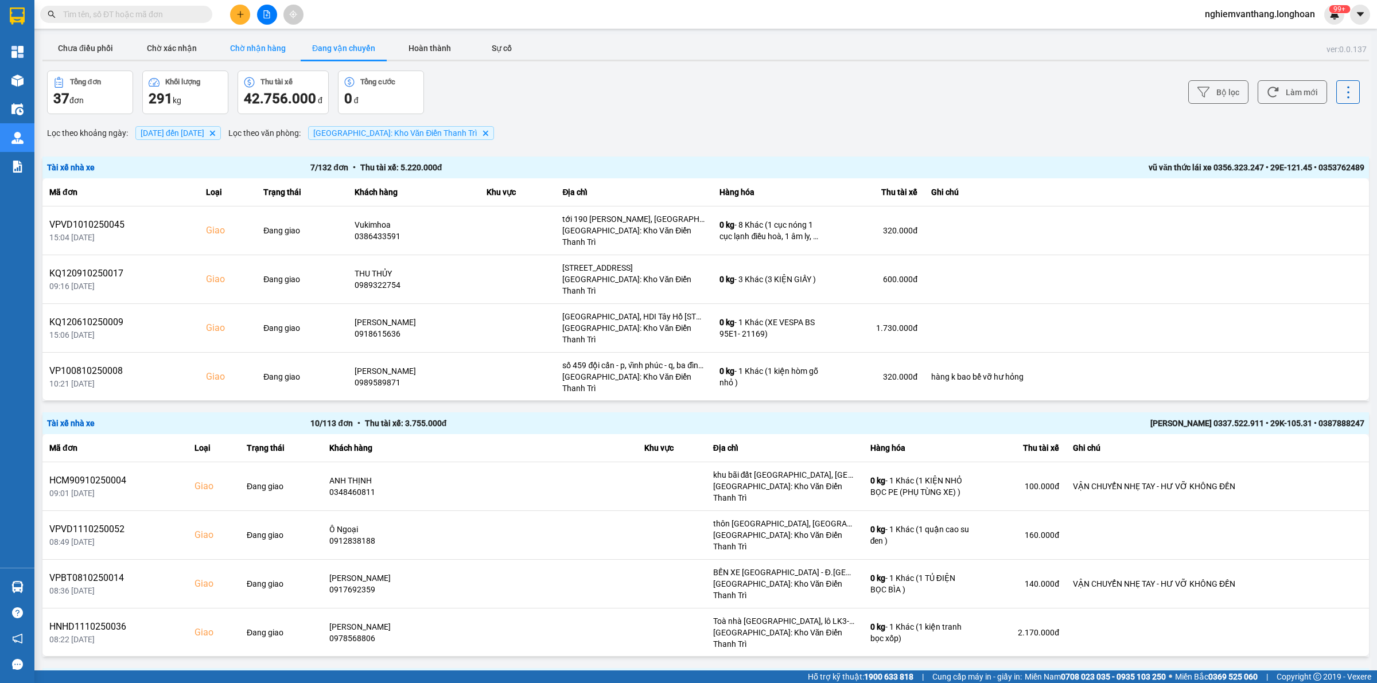
click at [251, 52] on button "Chờ nhận hàng" at bounding box center [258, 48] width 86 height 23
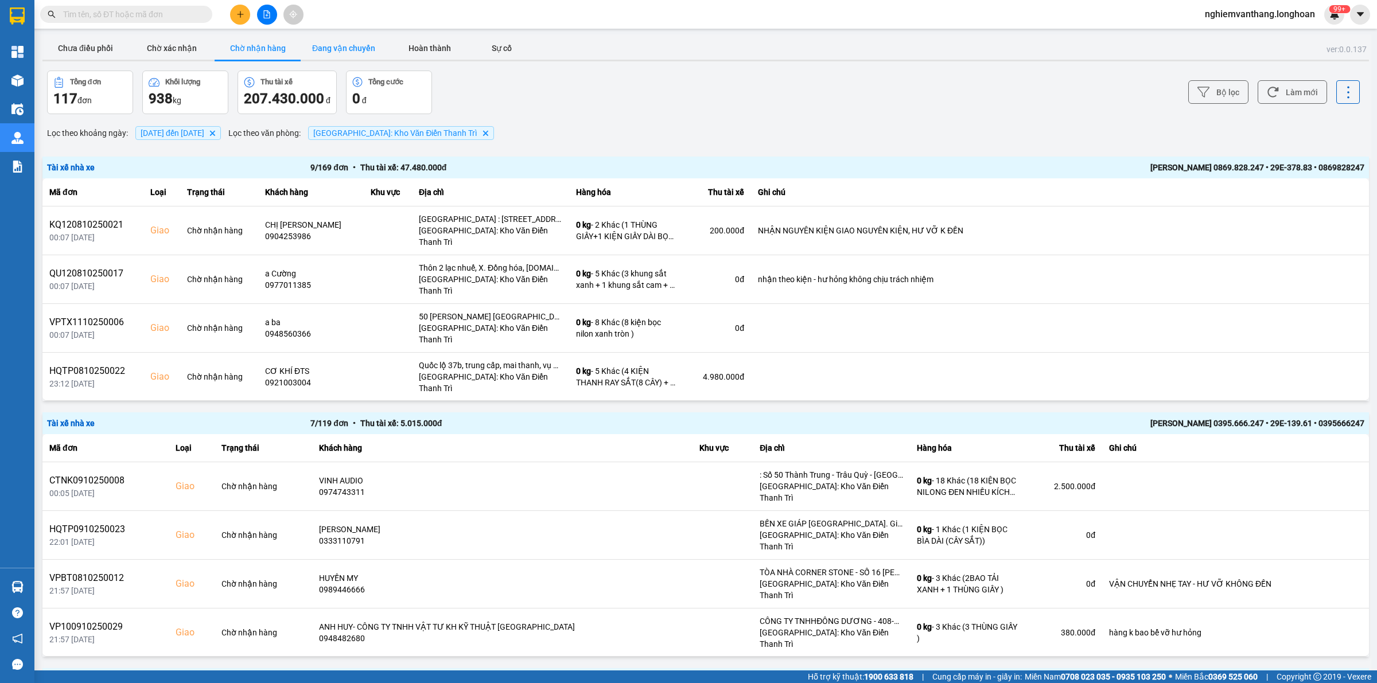
click at [355, 50] on button "Đang vận chuyển" at bounding box center [344, 48] width 86 height 23
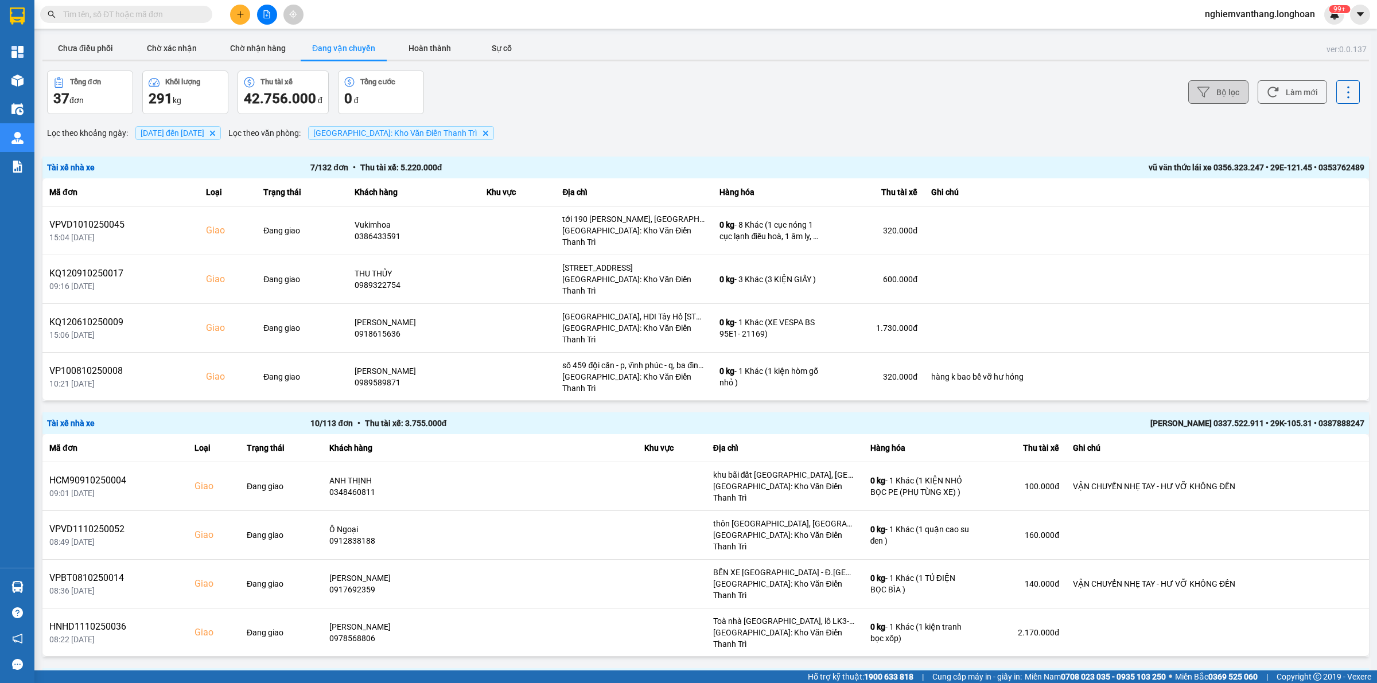
click at [1197, 91] on icon at bounding box center [1203, 92] width 12 height 12
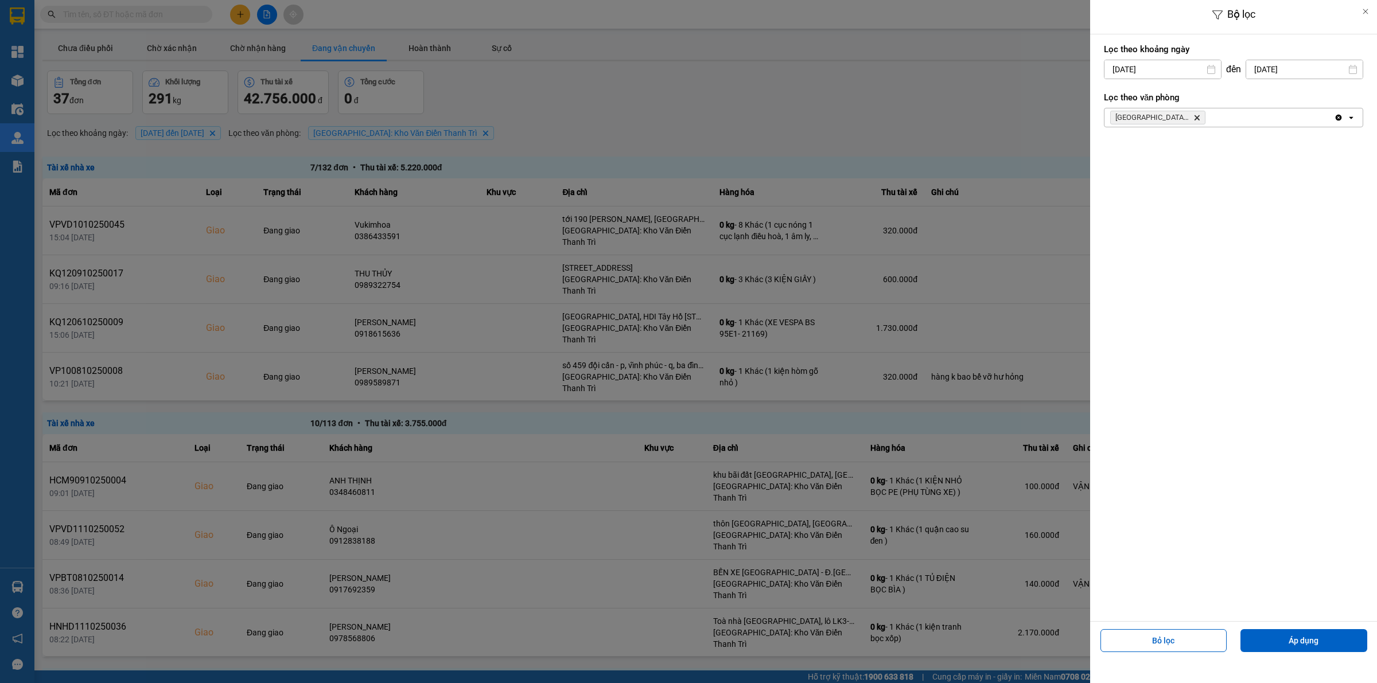
click at [1127, 64] on input "[DATE]" at bounding box center [1162, 69] width 116 height 18
drag, startPoint x: 1152, startPoint y: 150, endPoint x: 1225, endPoint y: 138, distance: 74.5
click at [1154, 152] on div "1" at bounding box center [1157, 153] width 16 height 14
click at [1237, 124] on div "[GEOGRAPHIC_DATA]: [PERSON_NAME] Trì Delete" at bounding box center [1218, 117] width 229 height 18
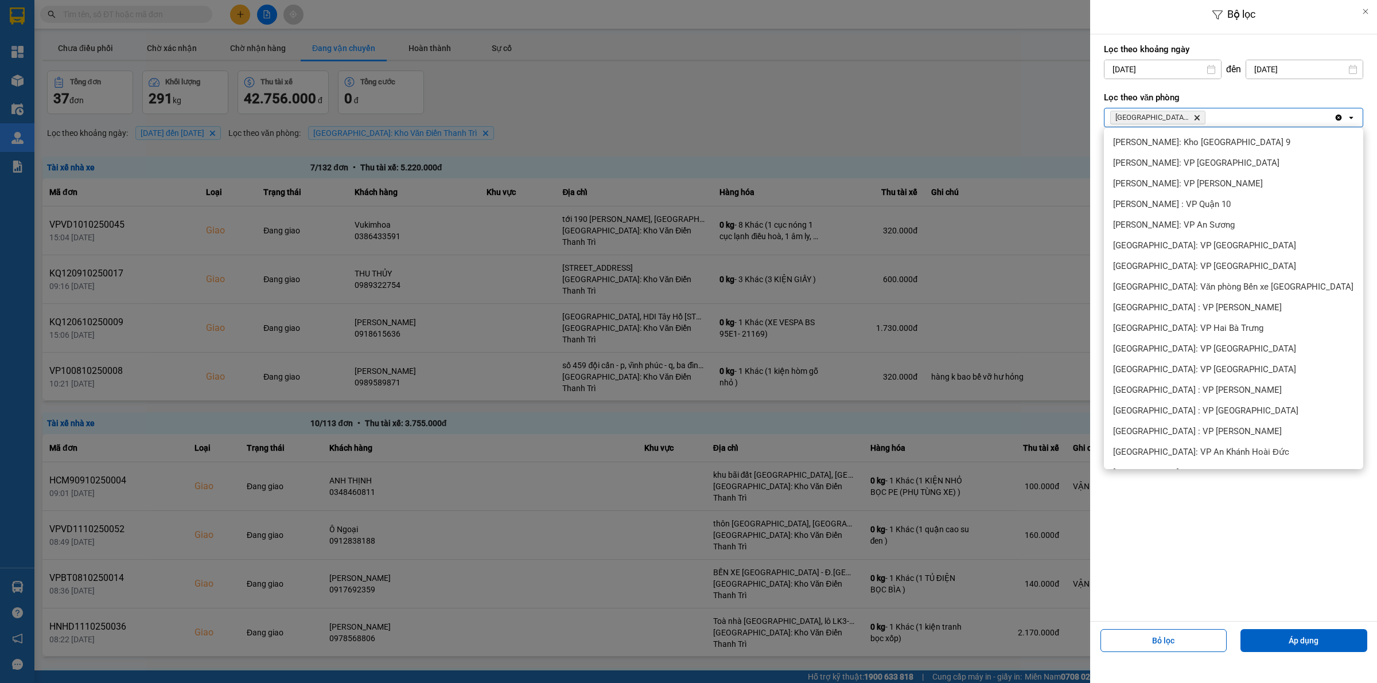
scroll to position [442, 0]
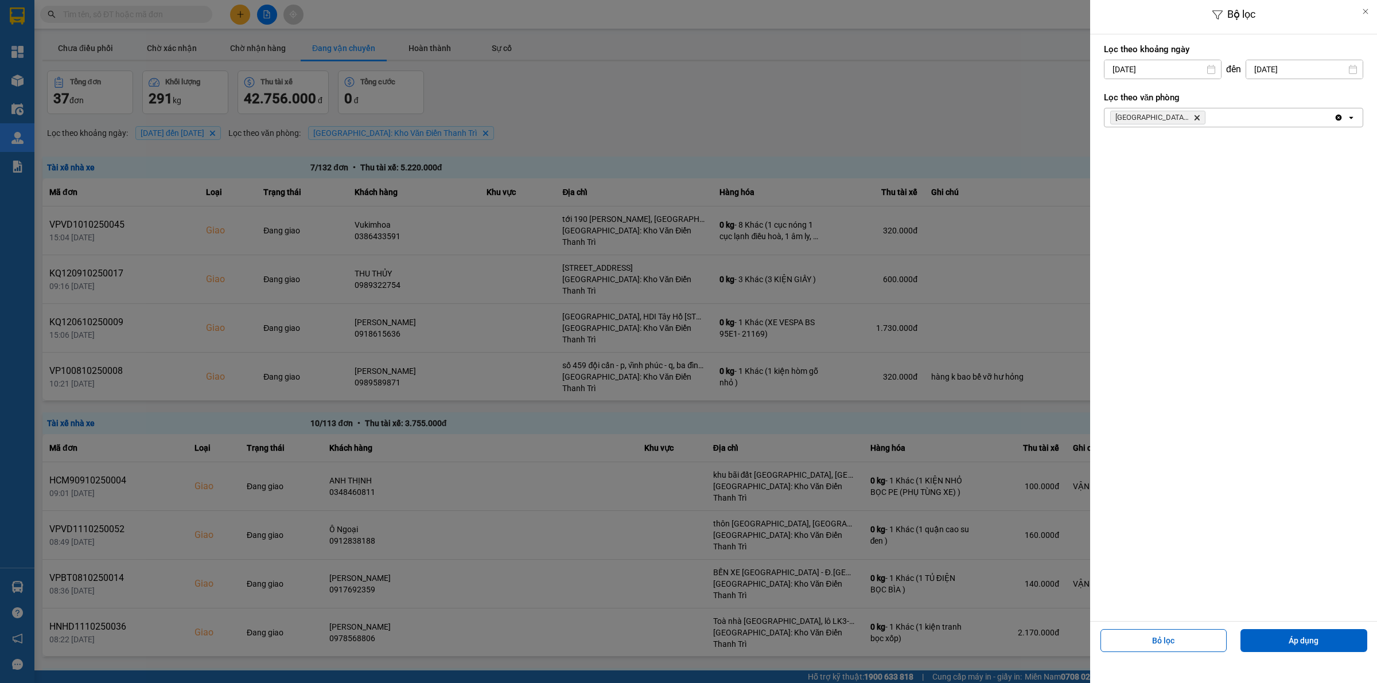
drag, startPoint x: 1283, startPoint y: 643, endPoint x: 1264, endPoint y: 612, distance: 36.1
click at [1284, 643] on button "Áp dụng" at bounding box center [1303, 640] width 127 height 23
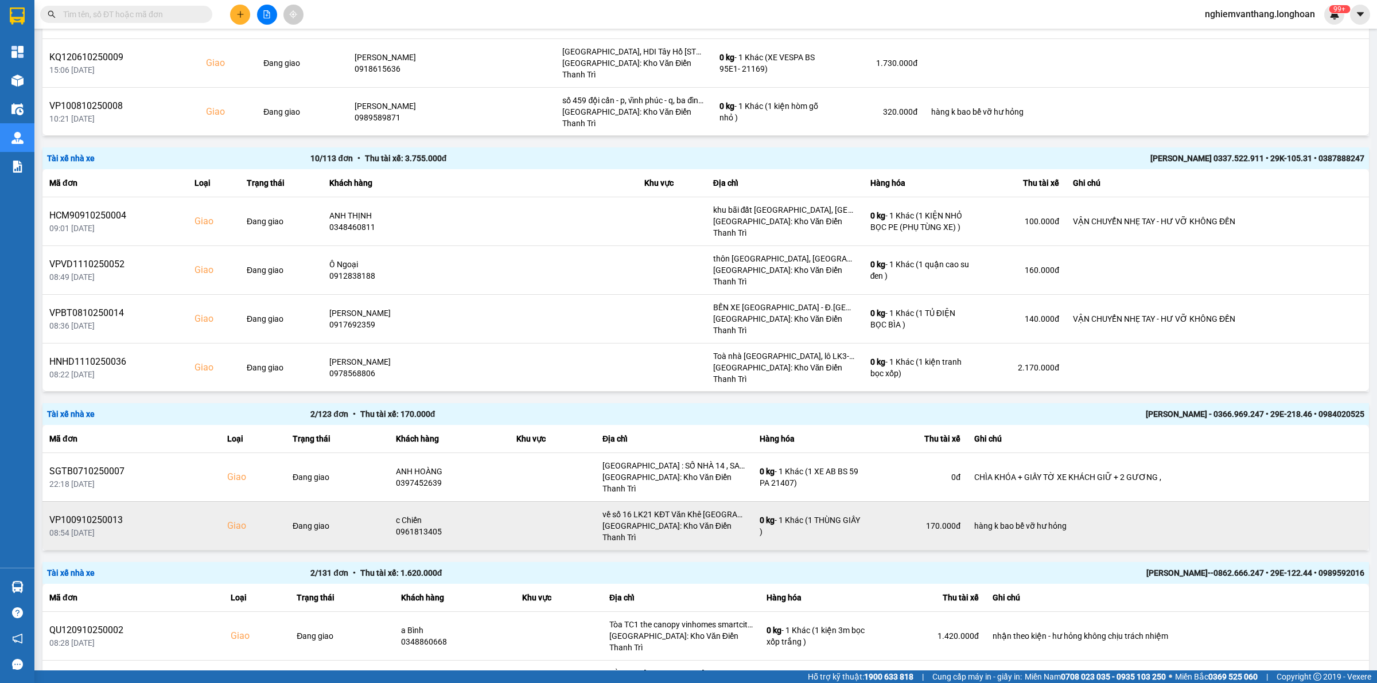
scroll to position [287, 0]
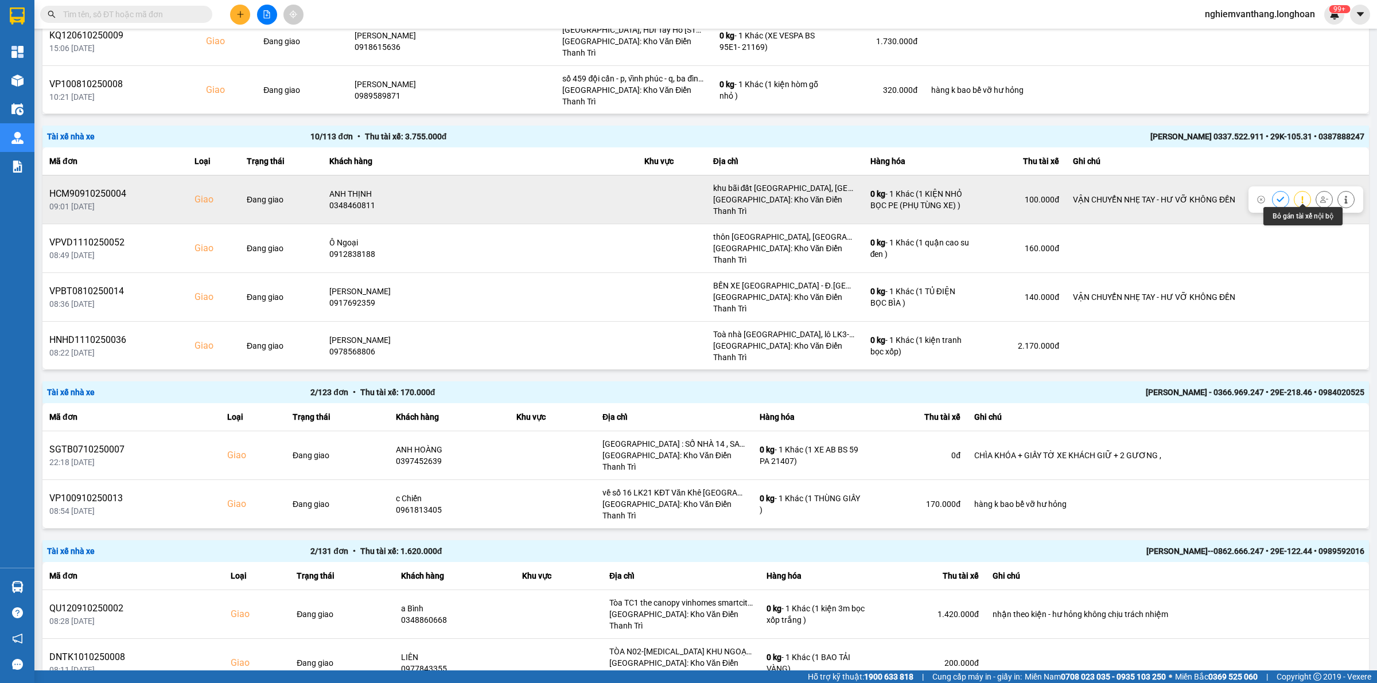
click at [1320, 198] on icon at bounding box center [1324, 199] width 8 height 6
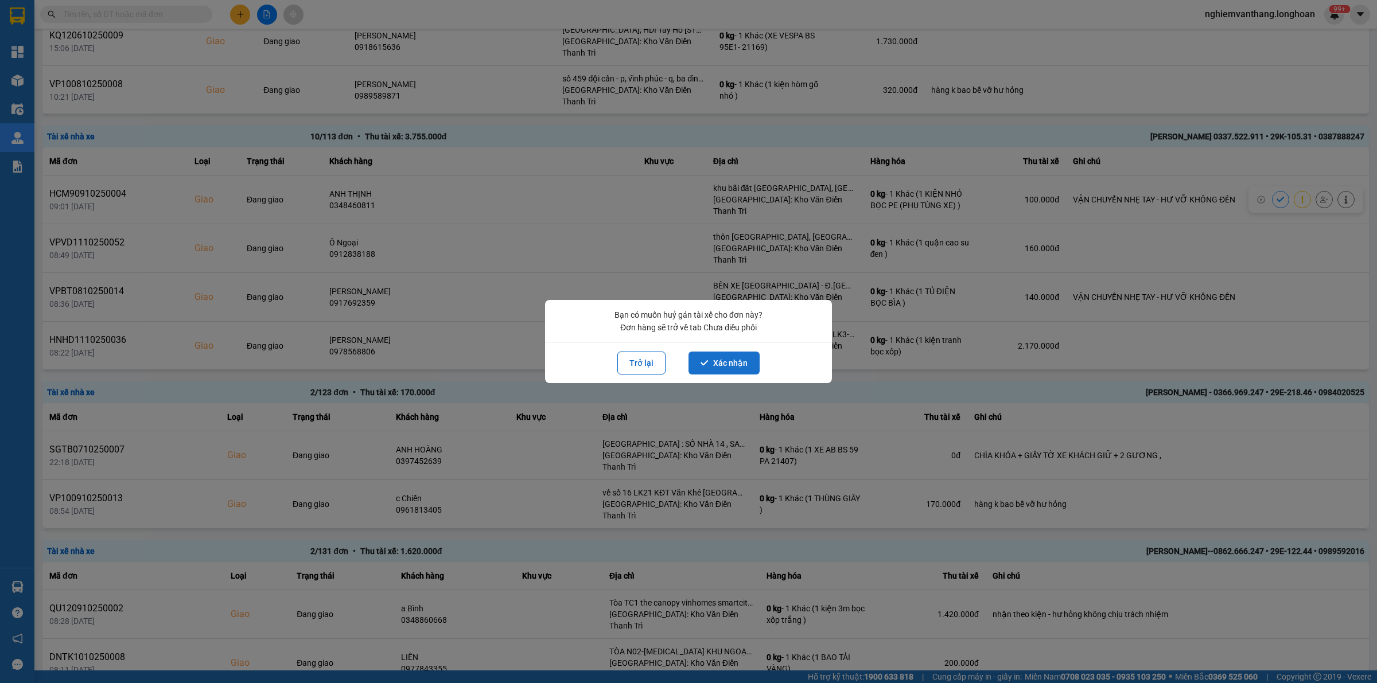
click at [738, 367] on button "Xác nhận" at bounding box center [723, 363] width 71 height 23
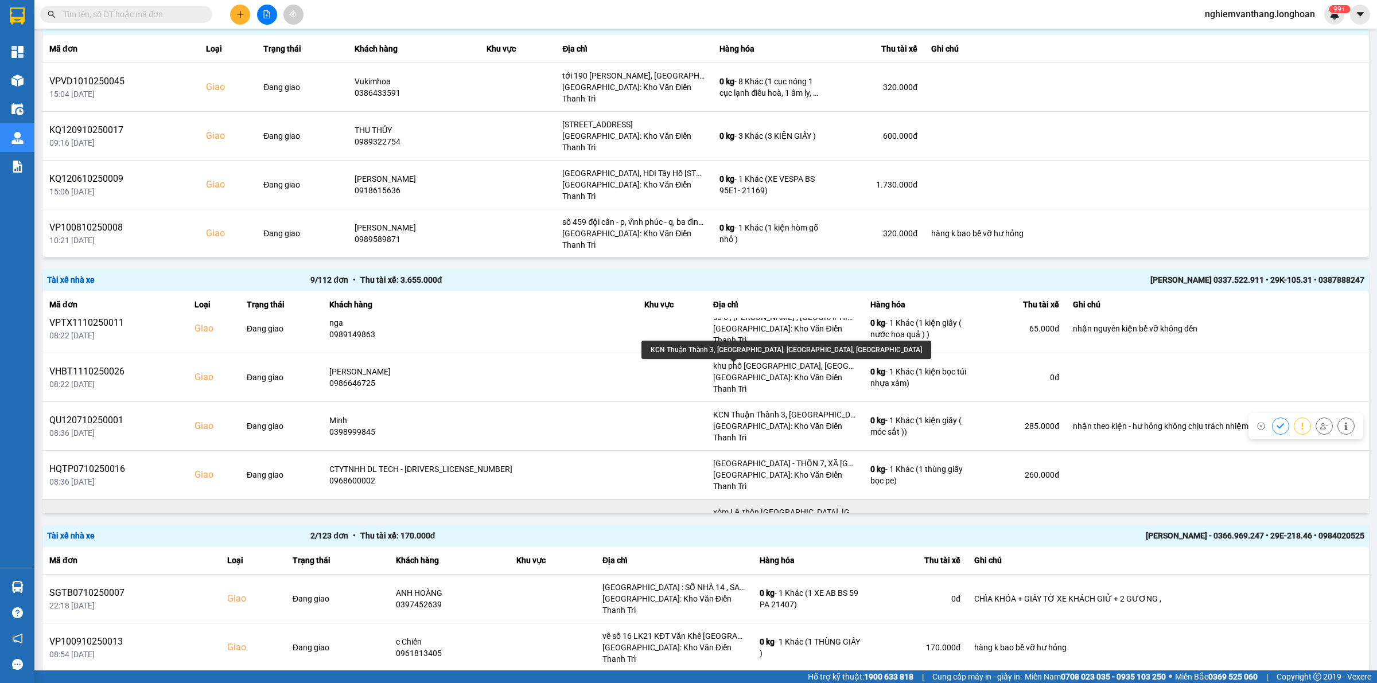
scroll to position [162, 0]
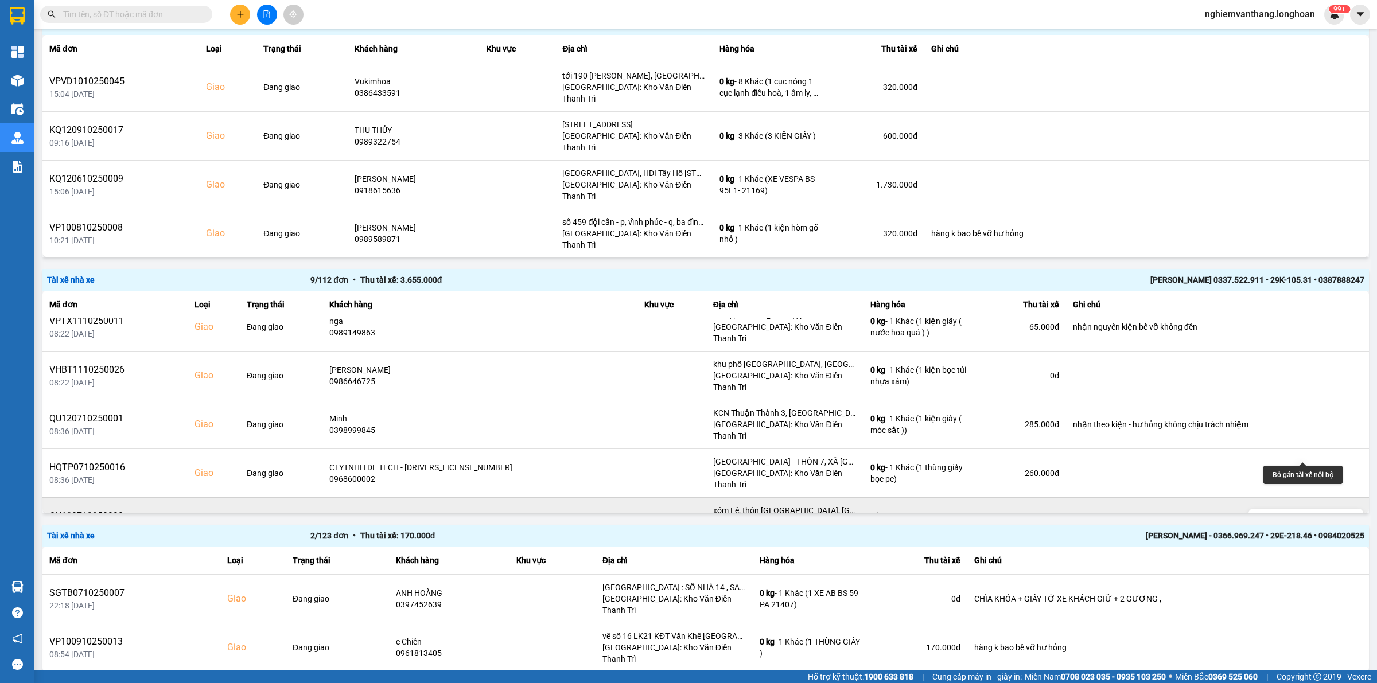
click at [1320, 519] on icon at bounding box center [1324, 522] width 8 height 6
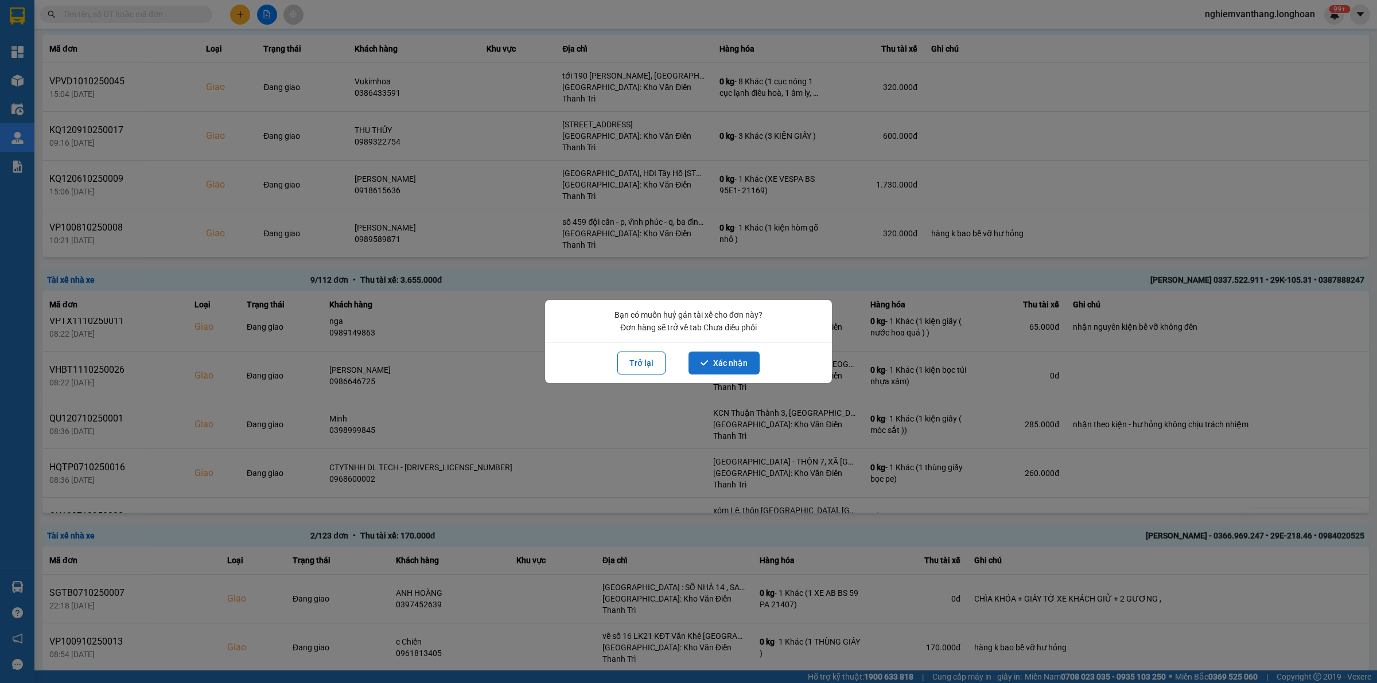
click at [733, 368] on button "Xác nhận" at bounding box center [723, 363] width 71 height 23
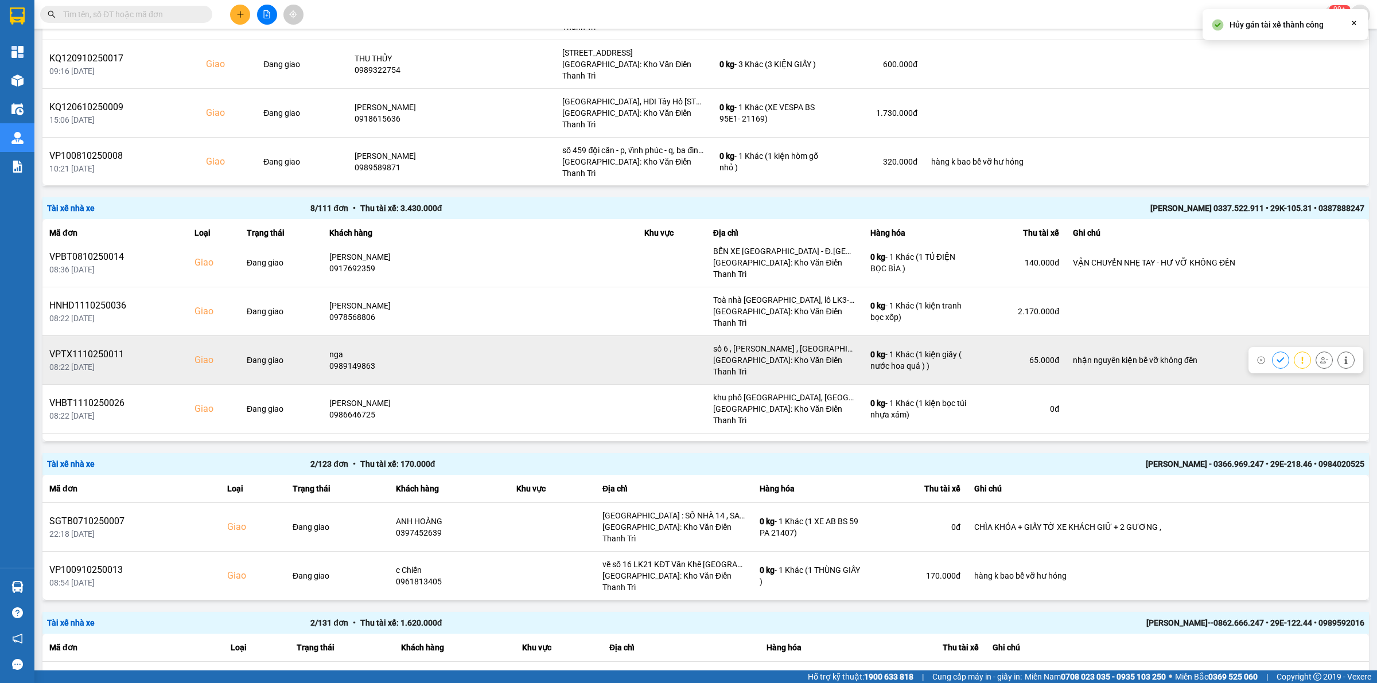
scroll to position [123, 0]
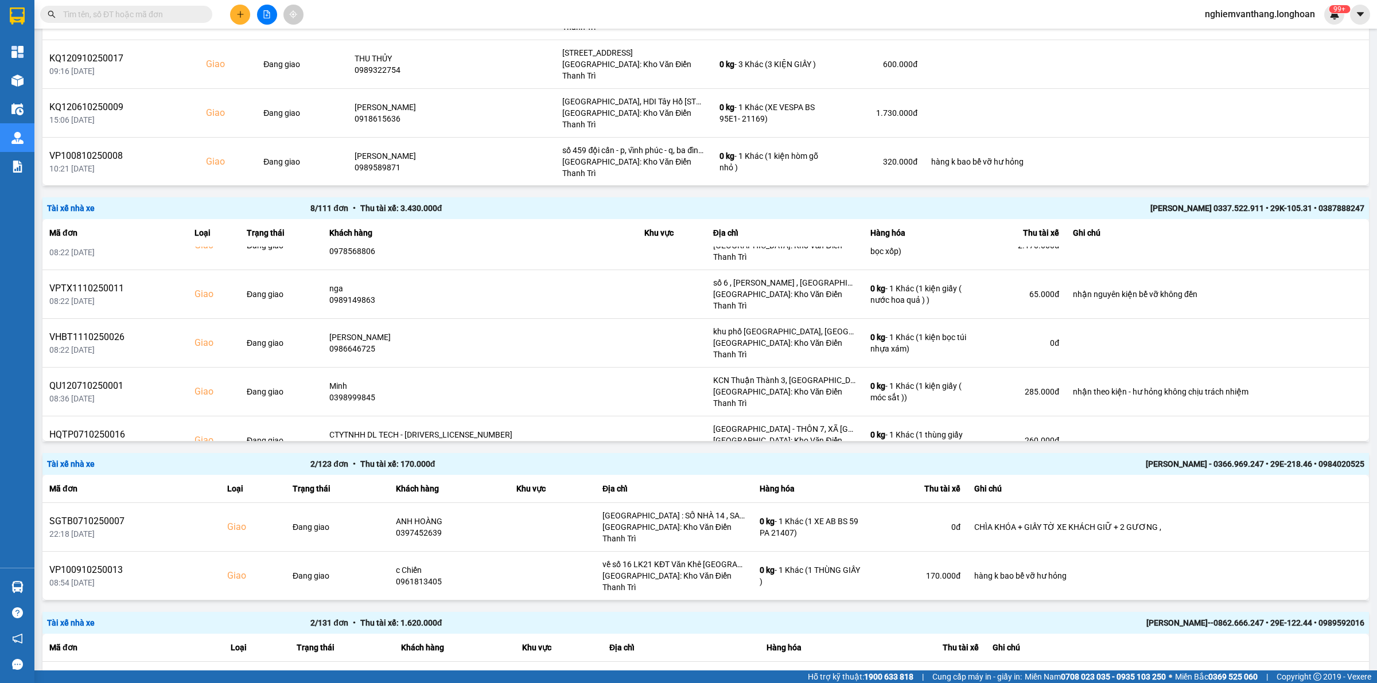
click at [1320, 485] on icon at bounding box center [1324, 489] width 8 height 8
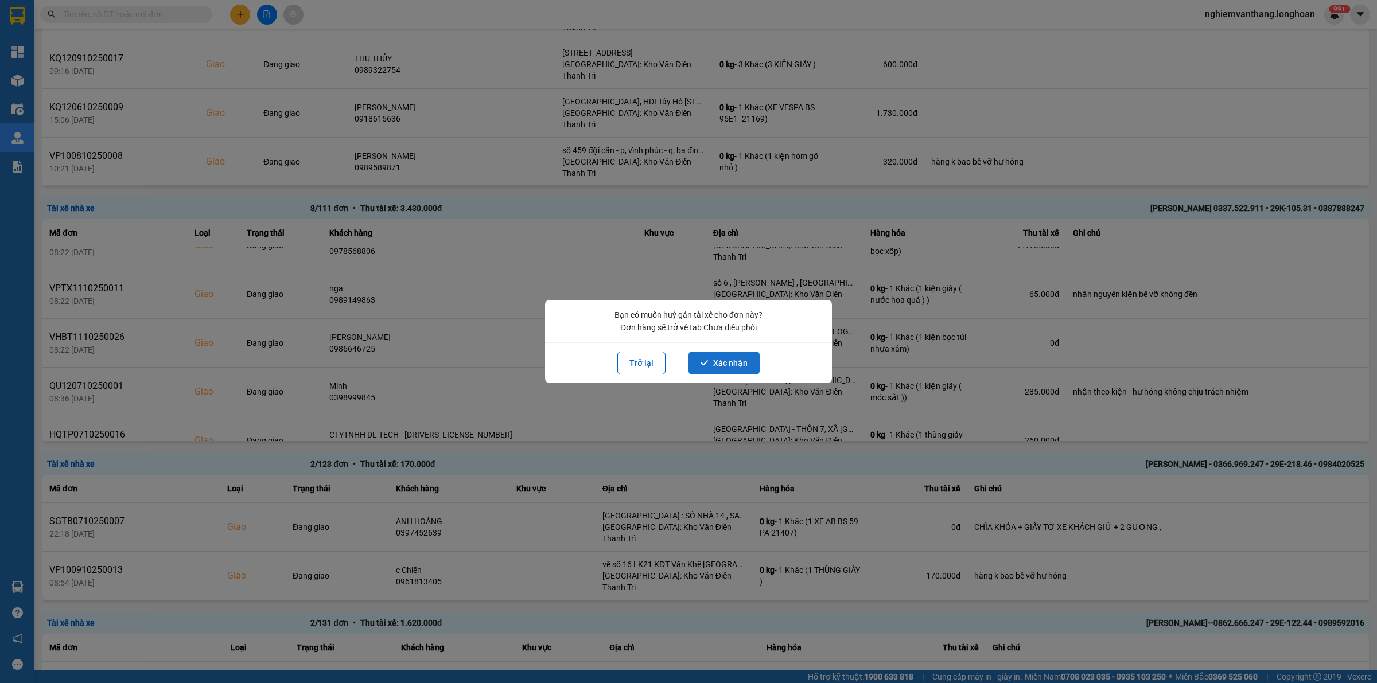
click at [707, 355] on button "Xác nhận" at bounding box center [723, 363] width 71 height 23
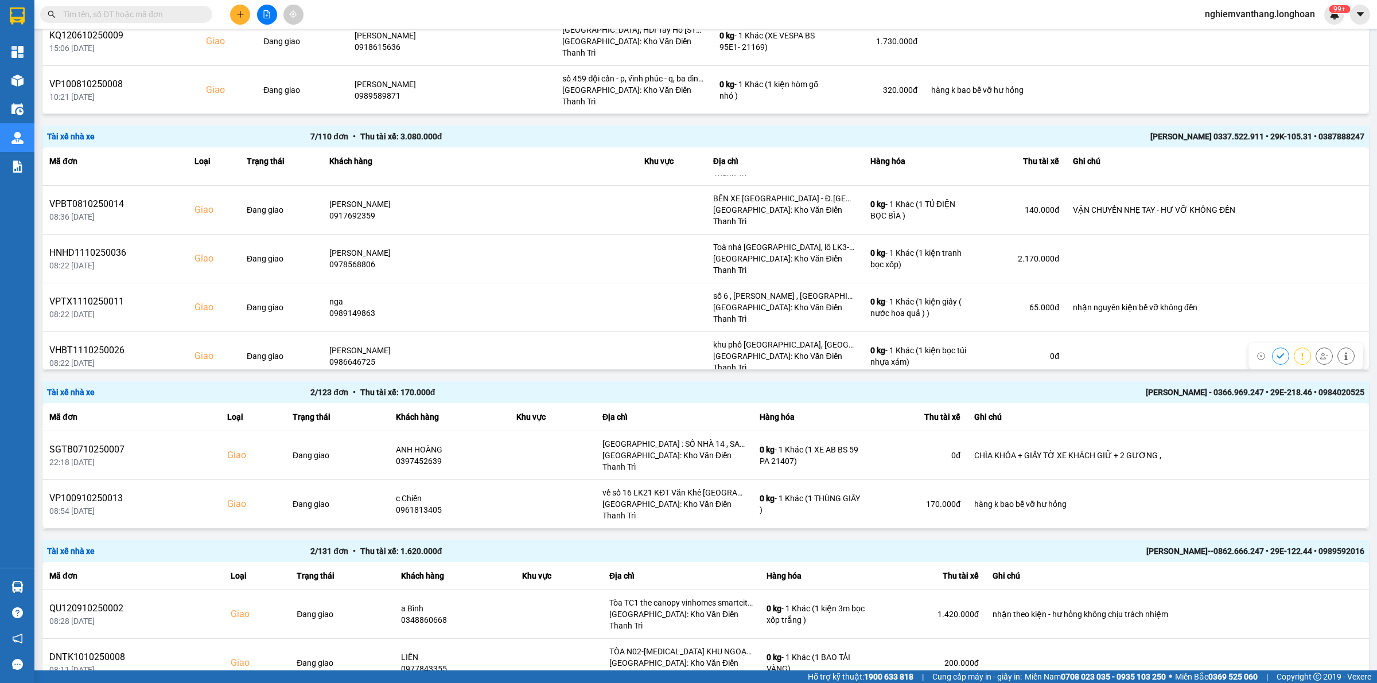
scroll to position [72, 0]
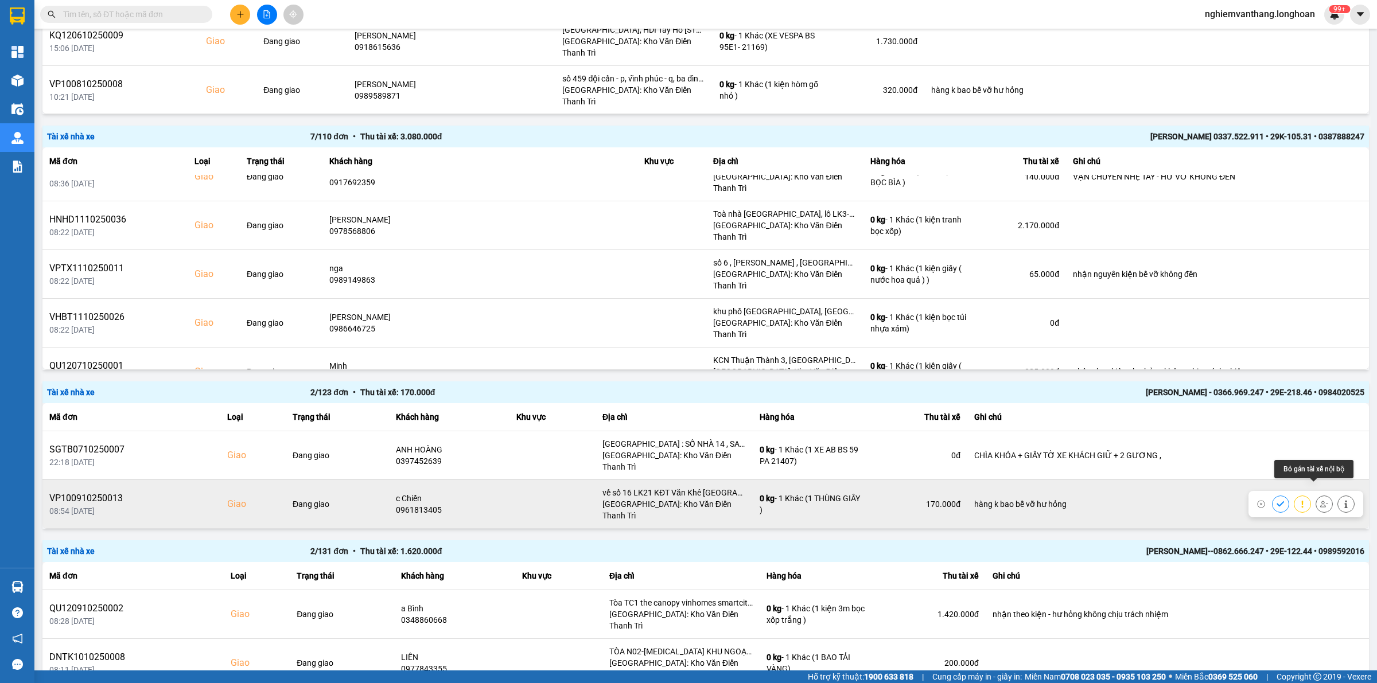
click at [1316, 494] on button at bounding box center [1324, 504] width 16 height 20
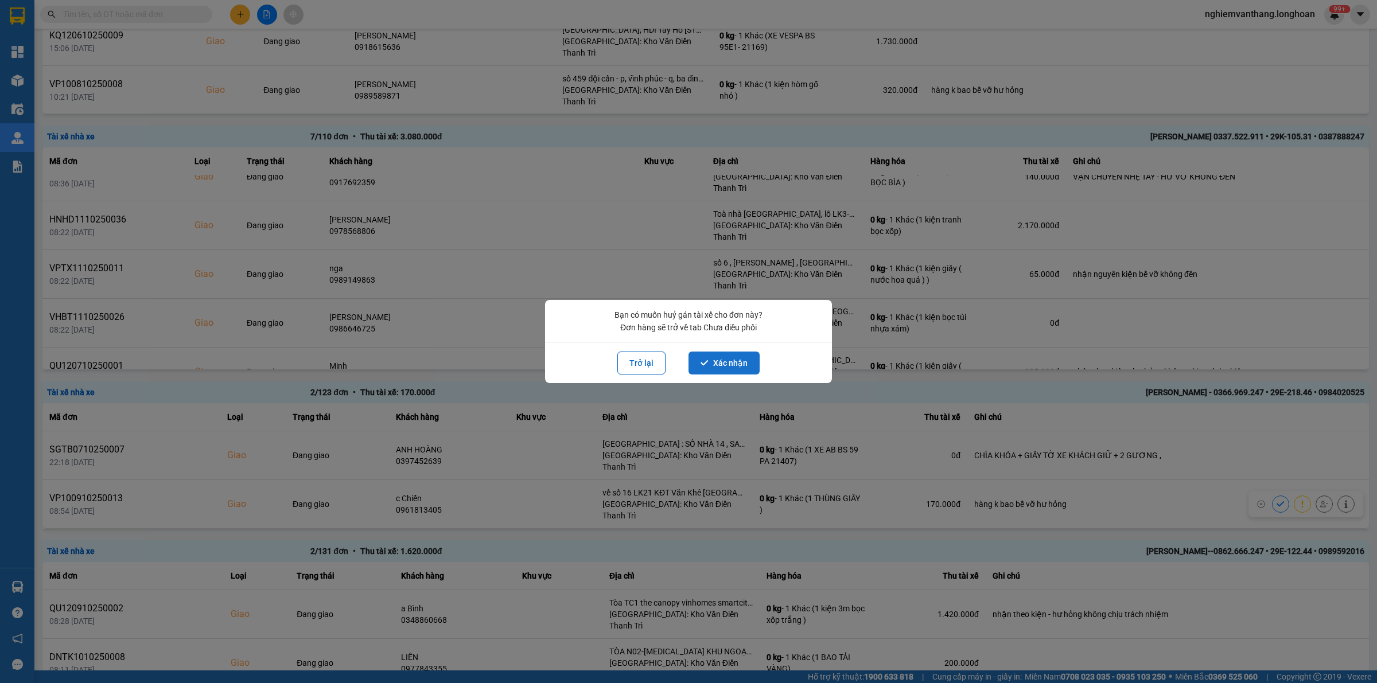
click at [721, 360] on button "Xác nhận" at bounding box center [723, 363] width 71 height 23
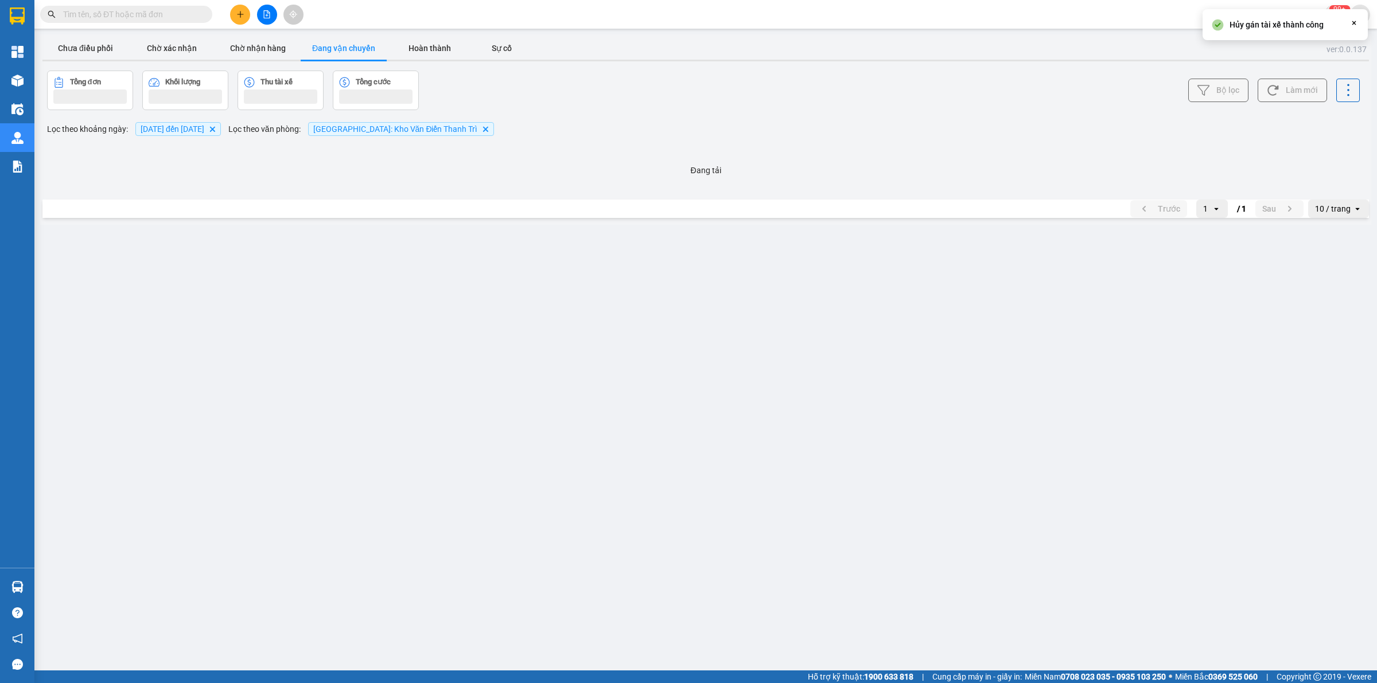
scroll to position [0, 0]
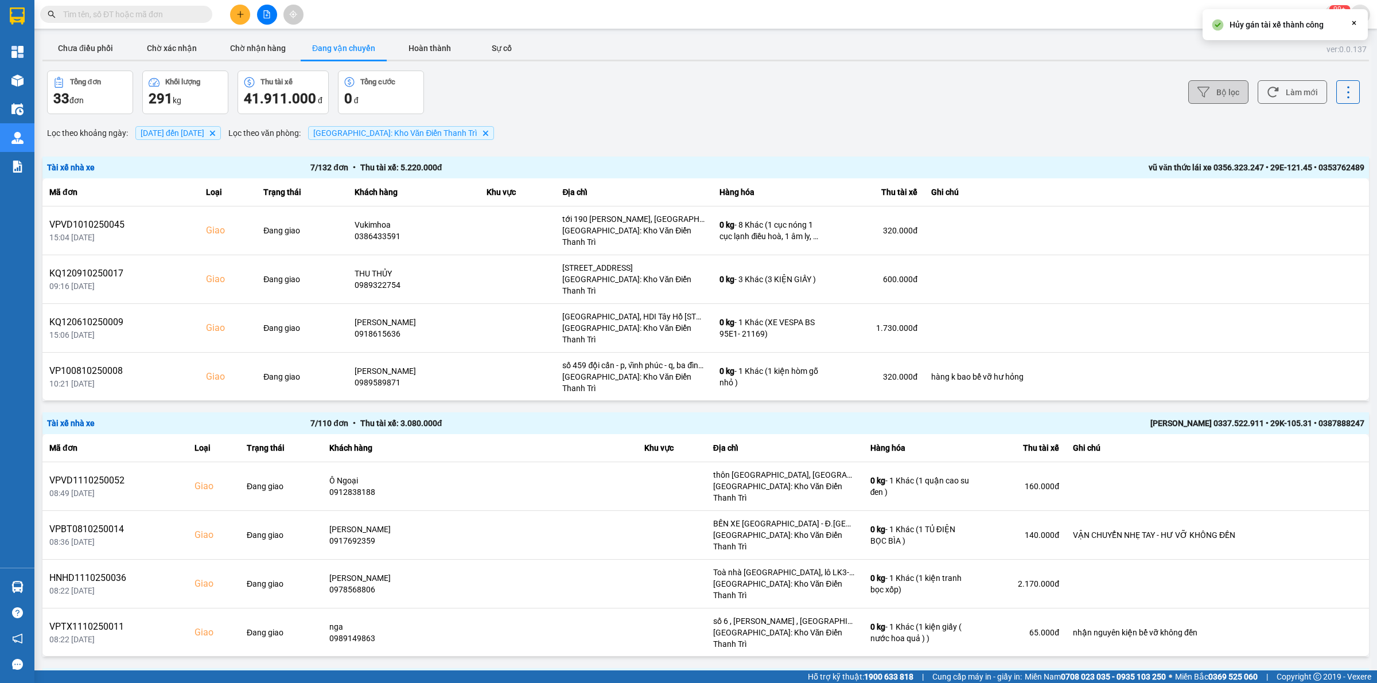
click at [1219, 88] on button "Bộ lọc" at bounding box center [1218, 92] width 60 height 24
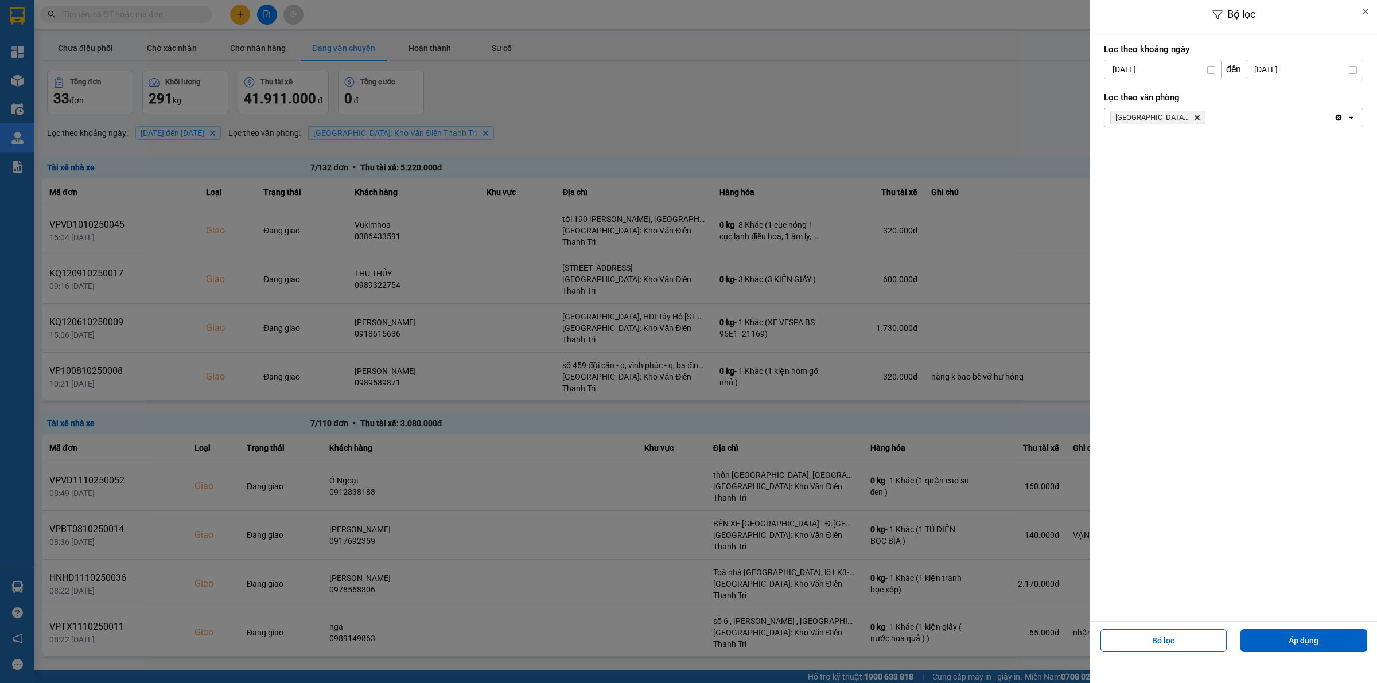
click at [1223, 112] on div "[GEOGRAPHIC_DATA]: [PERSON_NAME] Trì Delete" at bounding box center [1218, 117] width 229 height 18
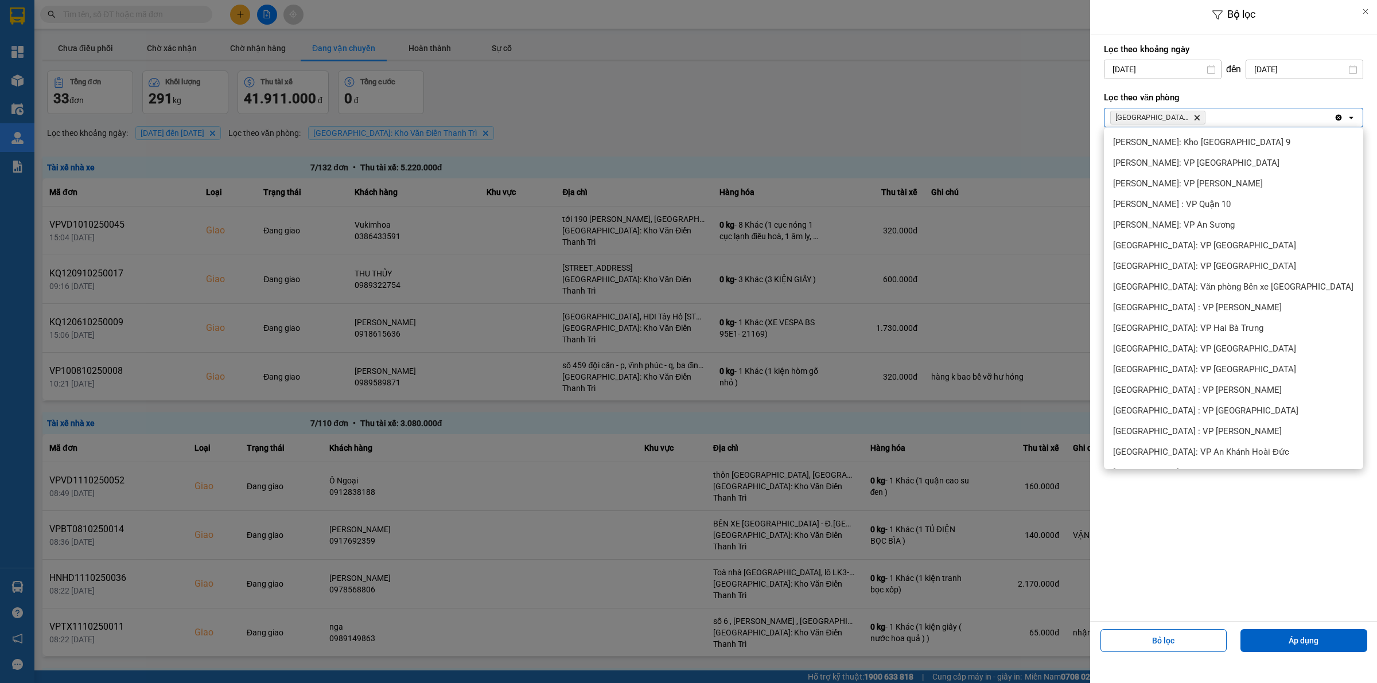
scroll to position [442, 0]
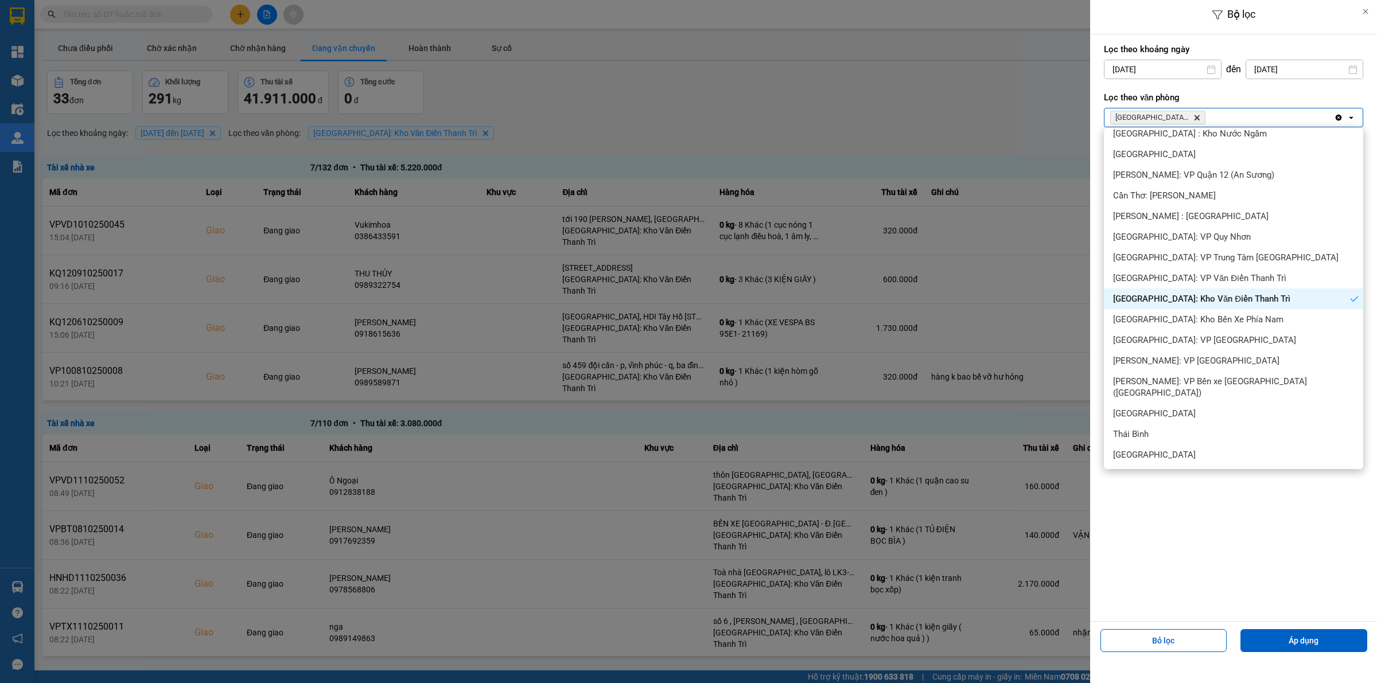
click at [1225, 289] on div "[GEOGRAPHIC_DATA]: Kho Văn Điển Thanh Trì" at bounding box center [1233, 299] width 259 height 21
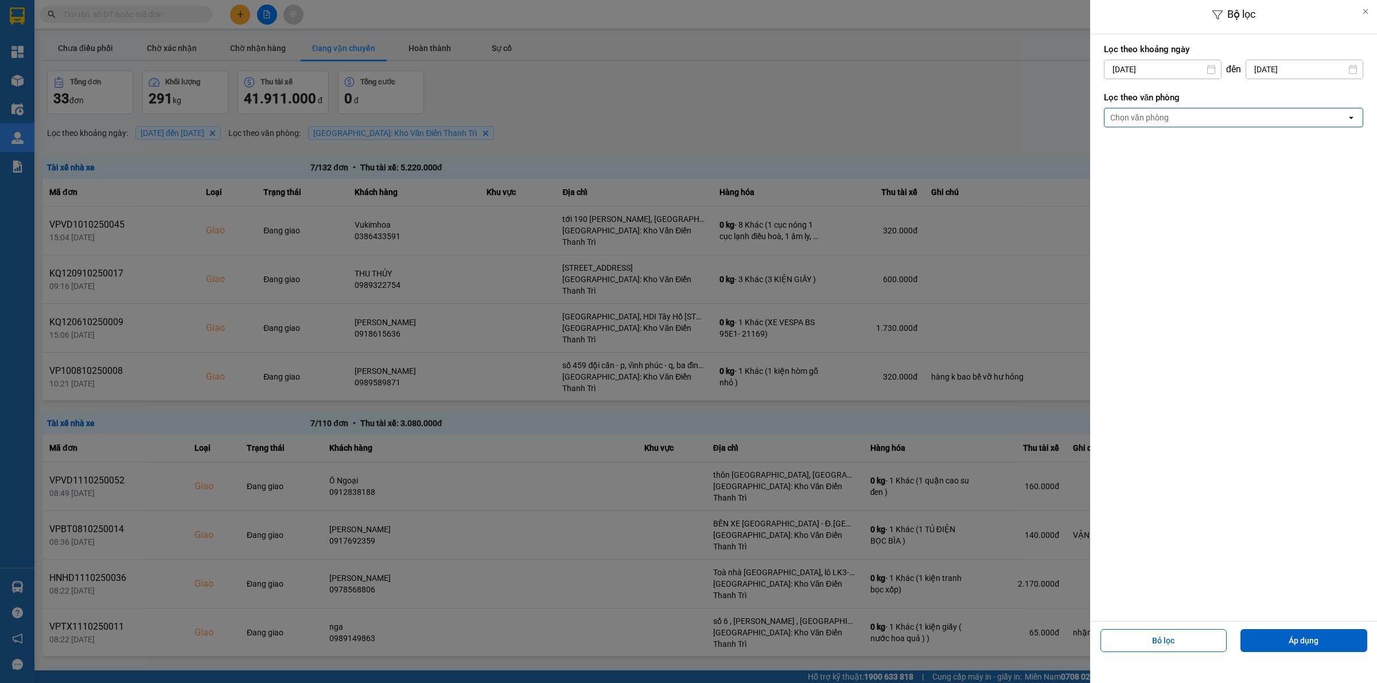
click at [1186, 119] on div "Chọn văn phòng" at bounding box center [1225, 117] width 242 height 18
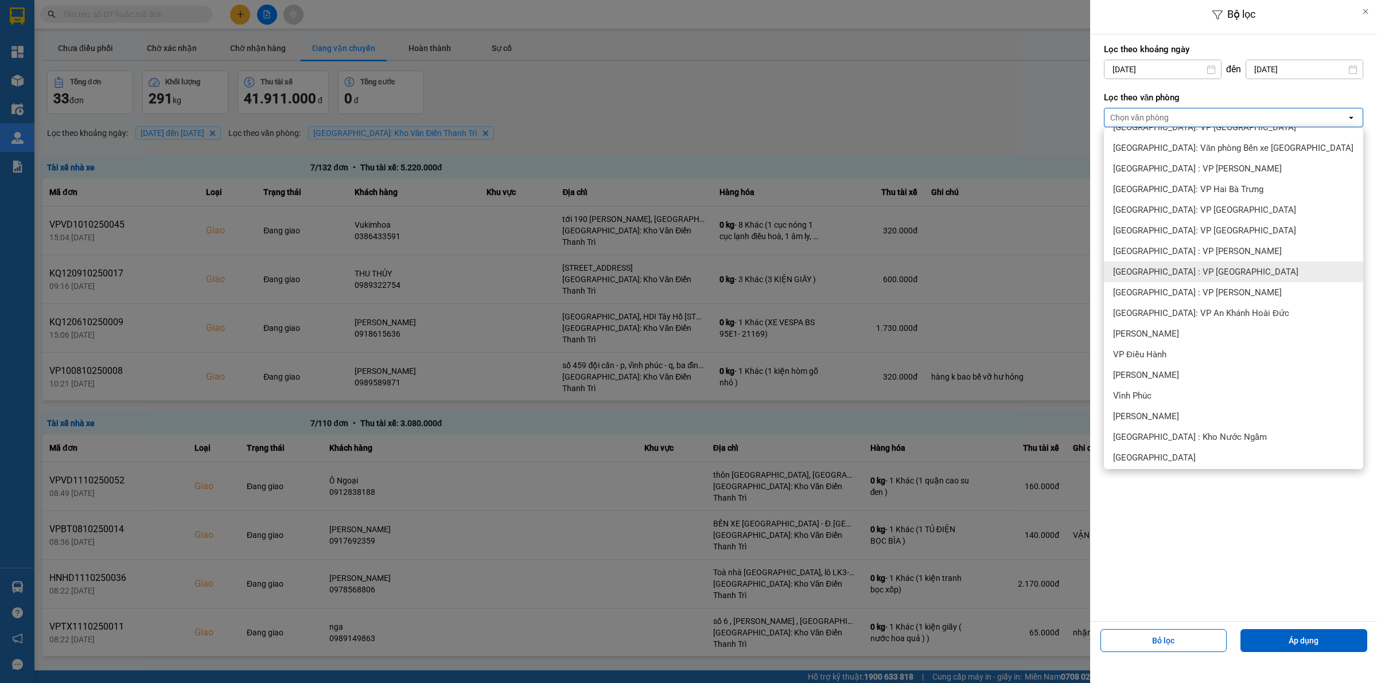
scroll to position [287, 0]
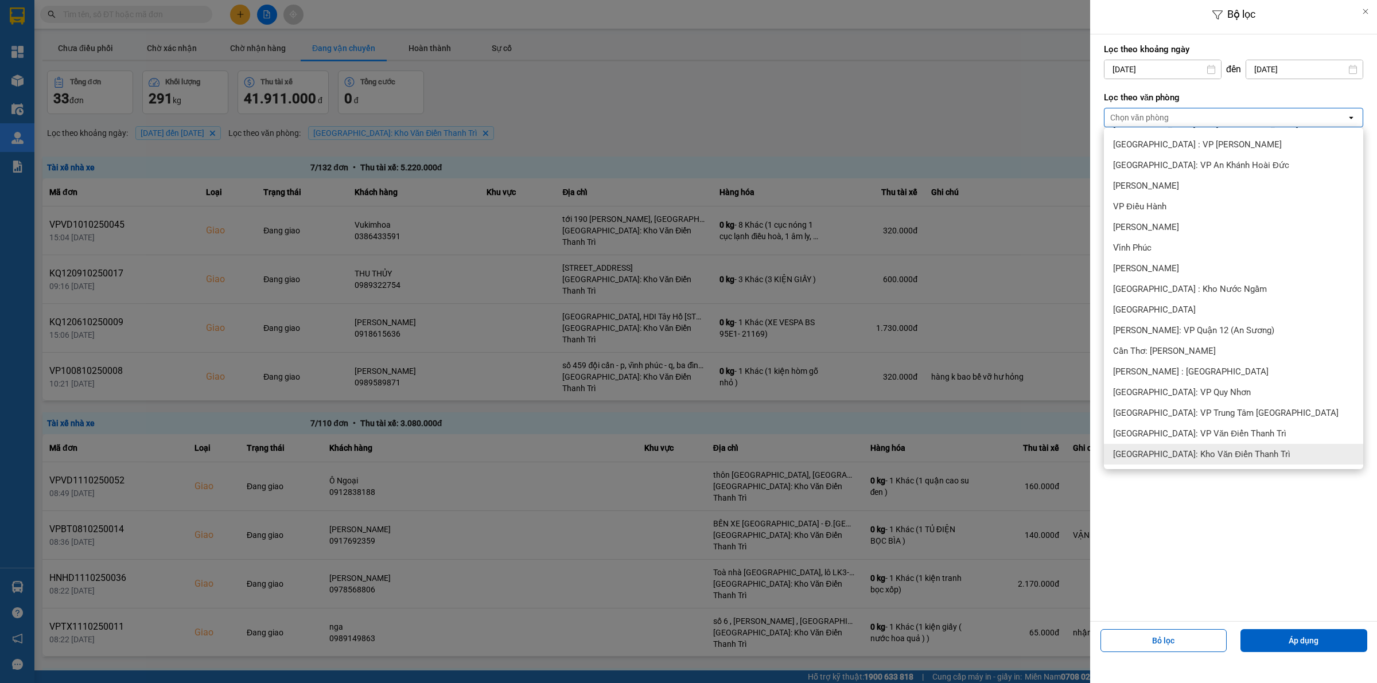
click at [1175, 446] on div "[GEOGRAPHIC_DATA]: Kho Văn Điển Thanh Trì" at bounding box center [1233, 454] width 259 height 21
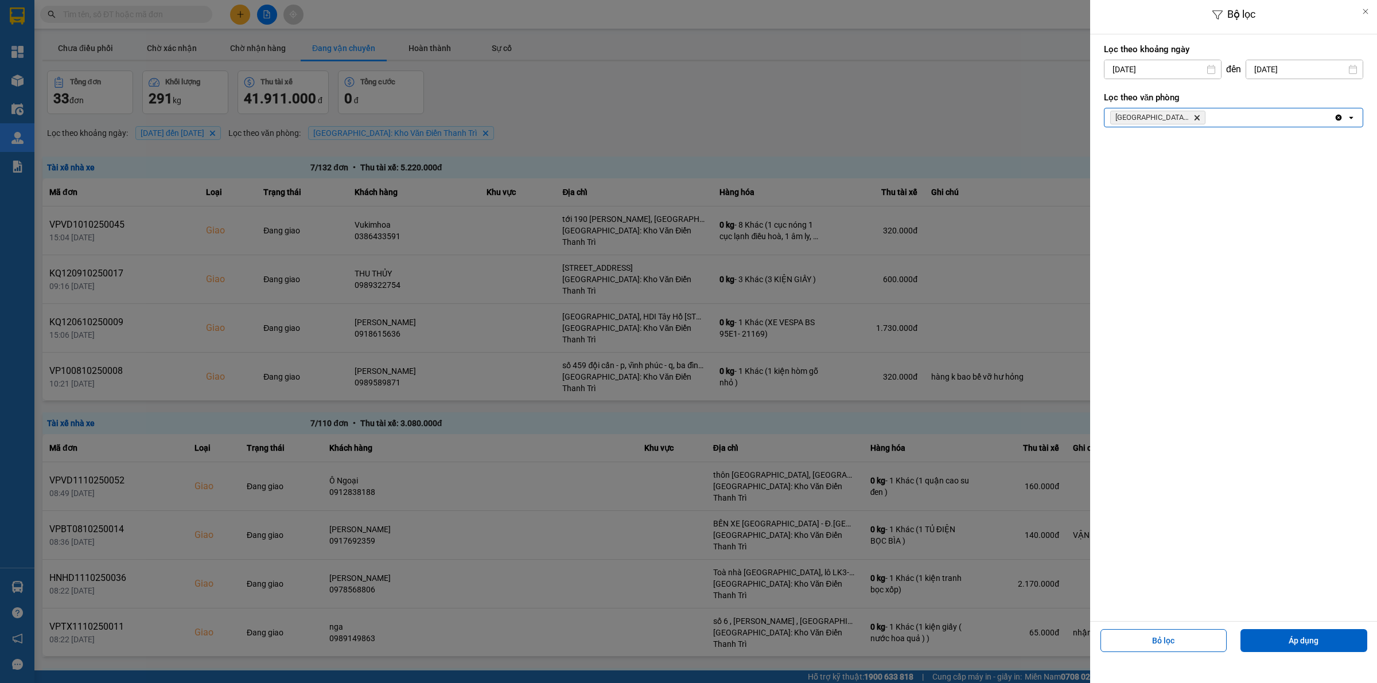
click at [1220, 116] on div "[GEOGRAPHIC_DATA]: [PERSON_NAME] Trì Delete" at bounding box center [1218, 117] width 229 height 18
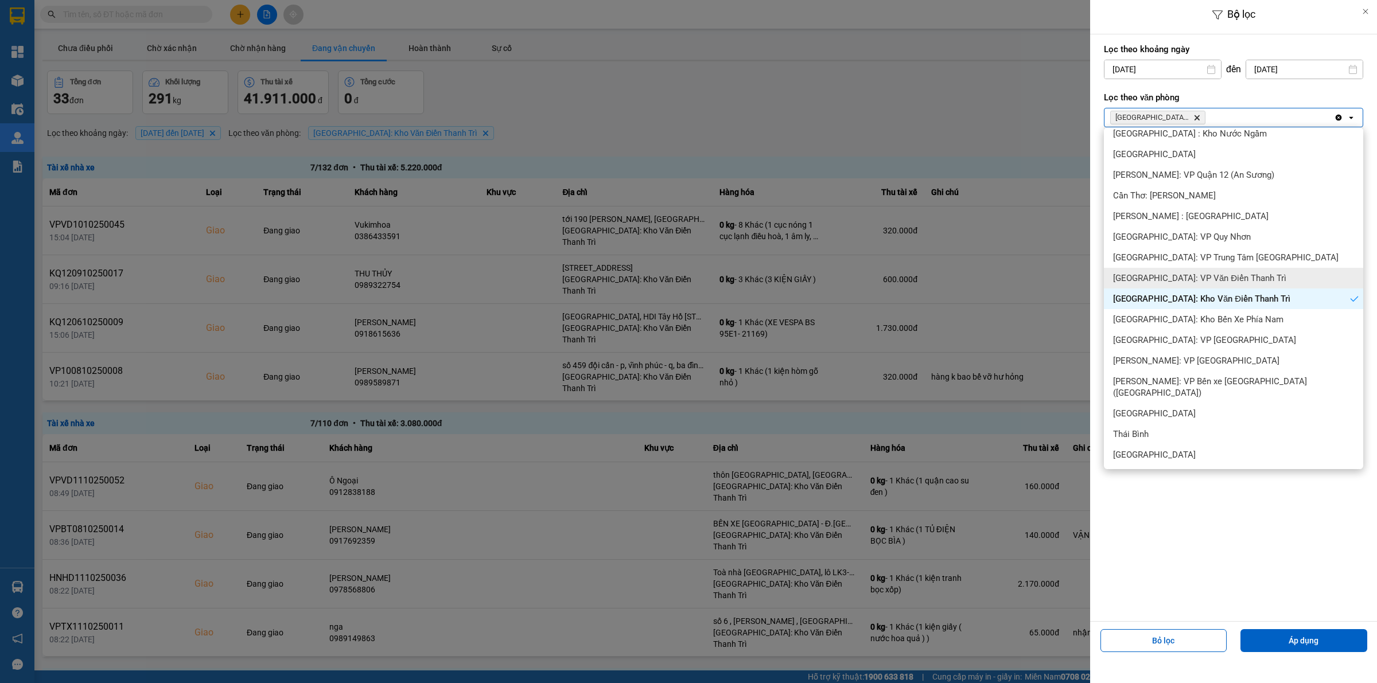
click at [1185, 277] on span "[GEOGRAPHIC_DATA]: VP Văn Điển Thanh Trì" at bounding box center [1199, 278] width 173 height 11
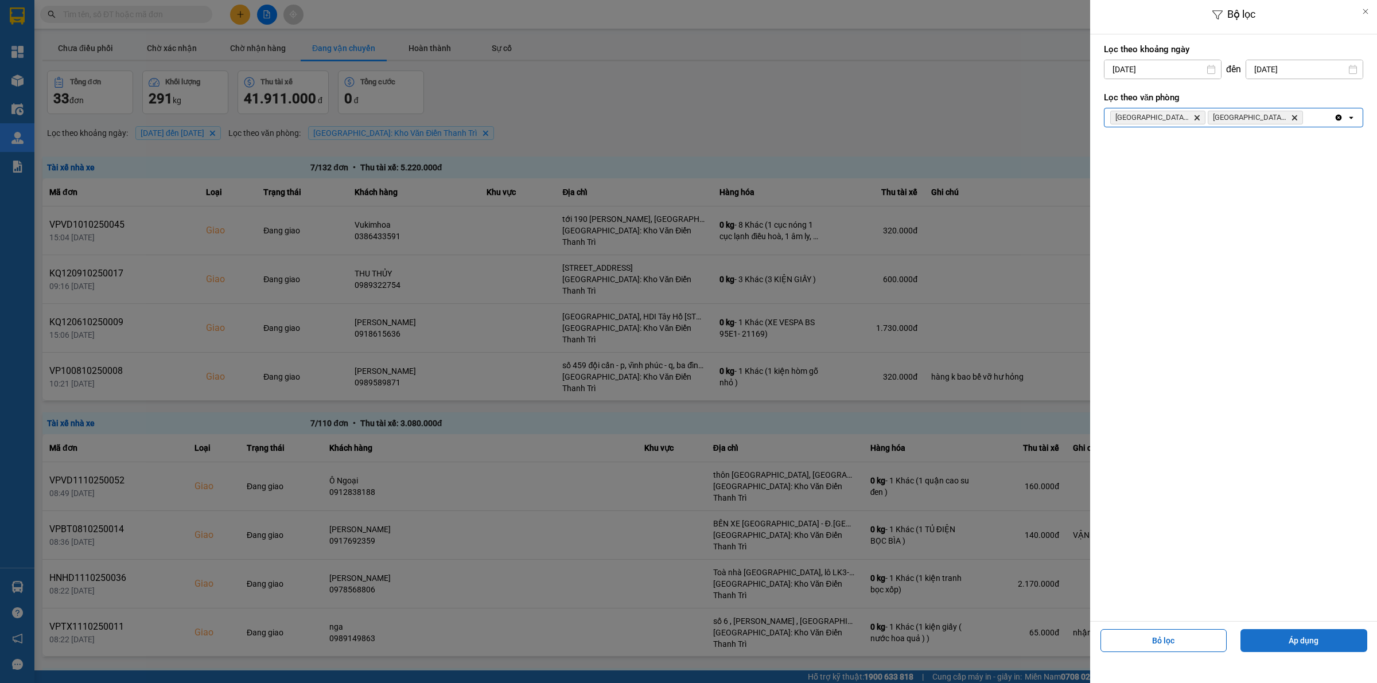
click at [1306, 641] on button "Áp dụng" at bounding box center [1303, 640] width 127 height 23
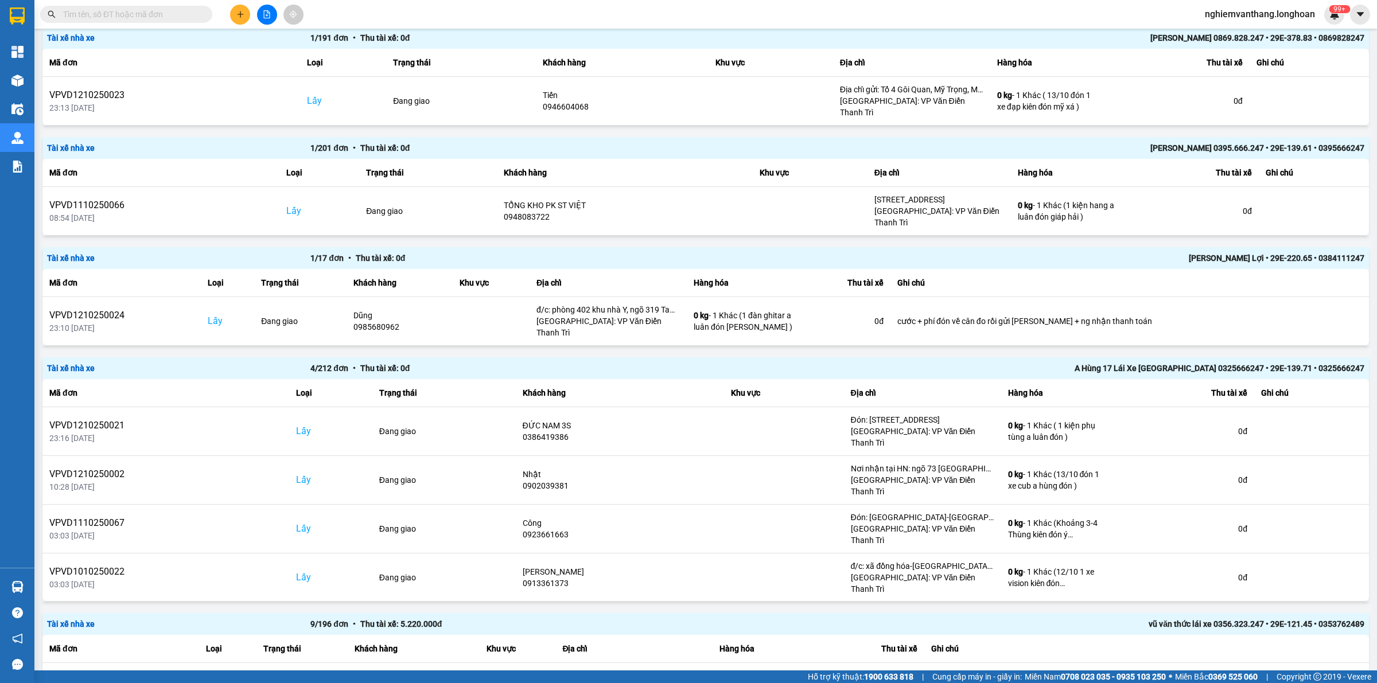
scroll to position [215, 0]
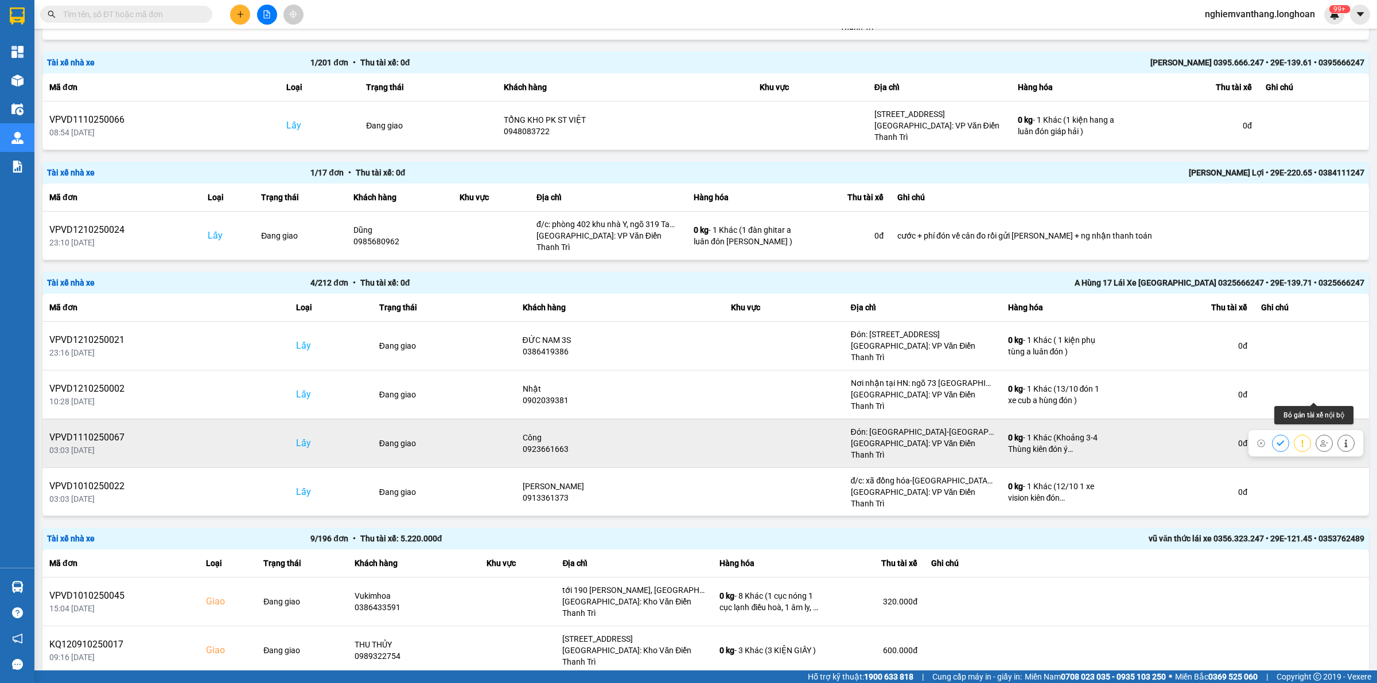
click at [1318, 433] on button at bounding box center [1324, 443] width 16 height 20
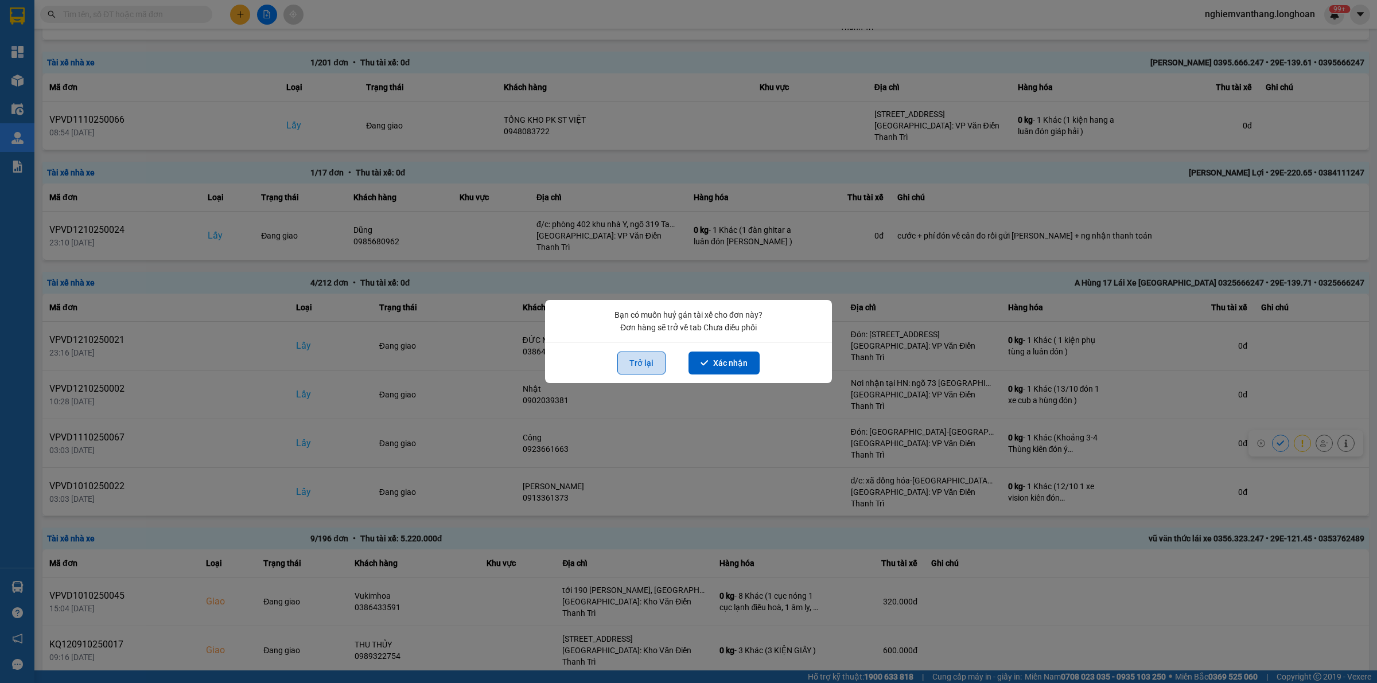
click at [649, 360] on button "Trở lại" at bounding box center [641, 363] width 48 height 23
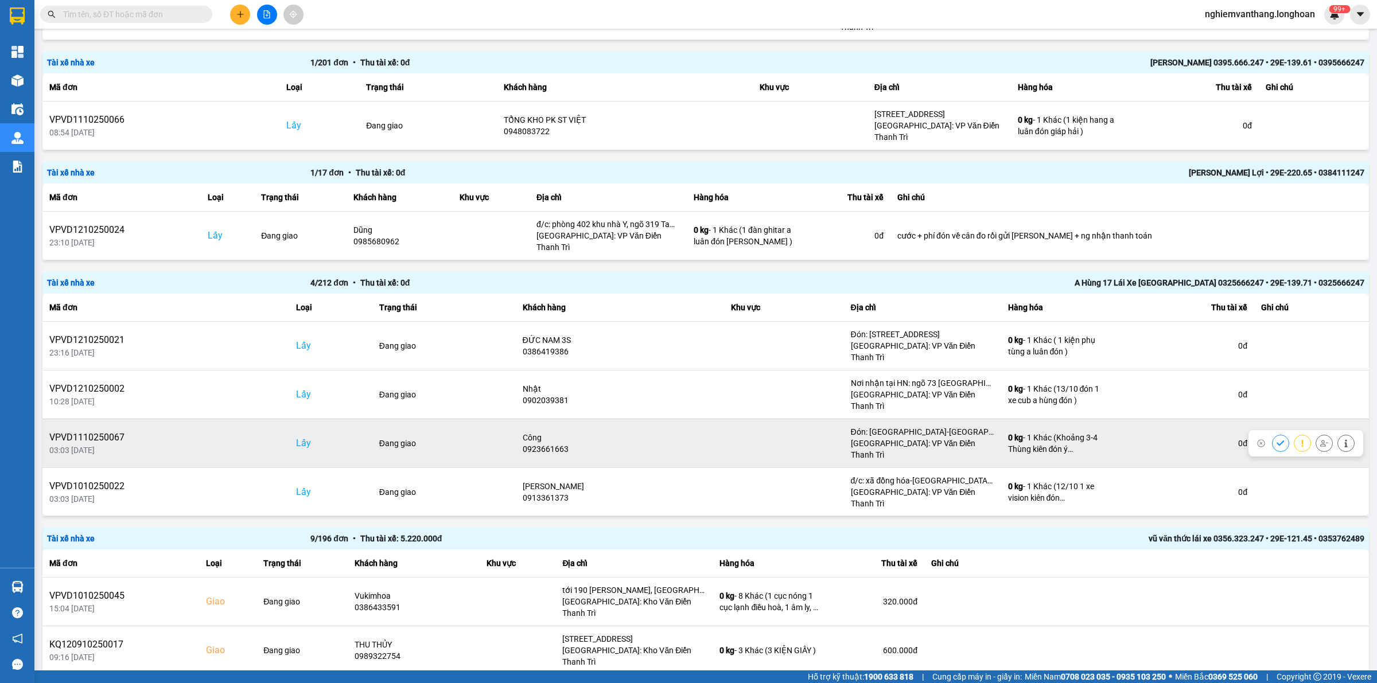
click at [1320, 439] on icon at bounding box center [1324, 443] width 8 height 8
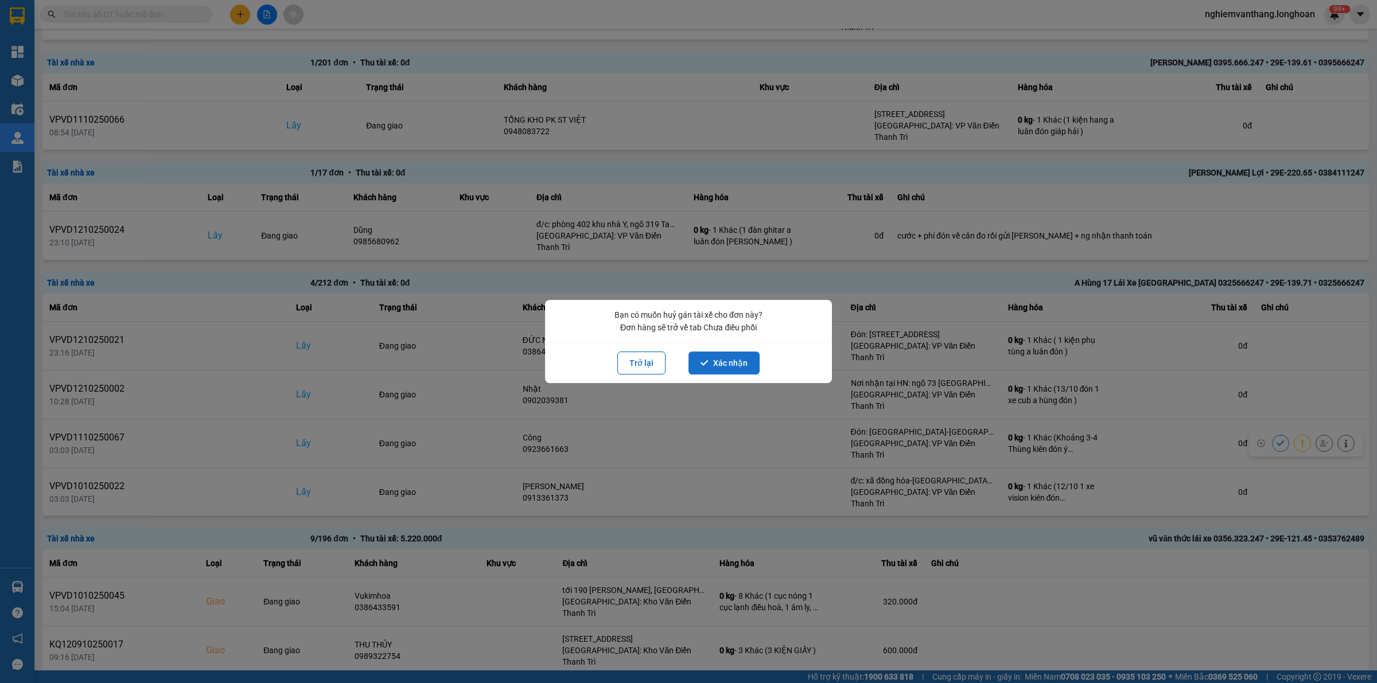
click at [741, 360] on button "Xác nhận" at bounding box center [723, 363] width 71 height 23
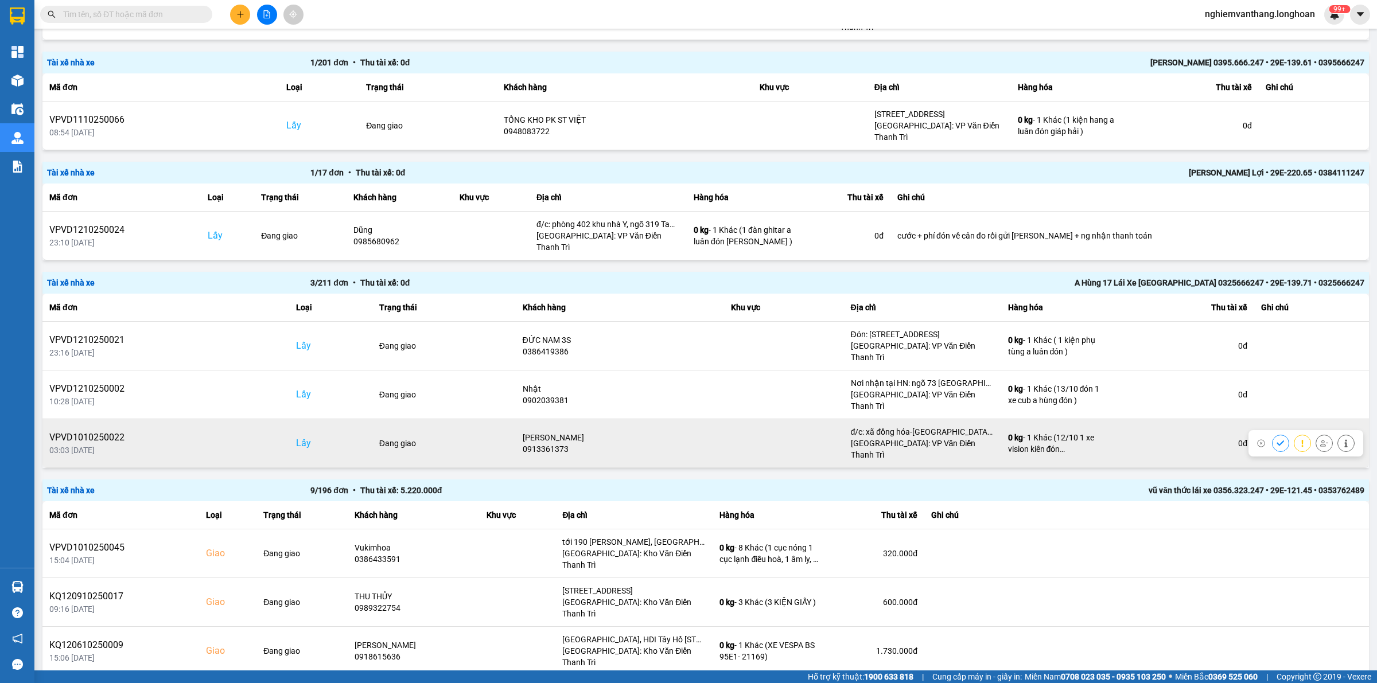
click at [1320, 439] on icon at bounding box center [1324, 443] width 8 height 8
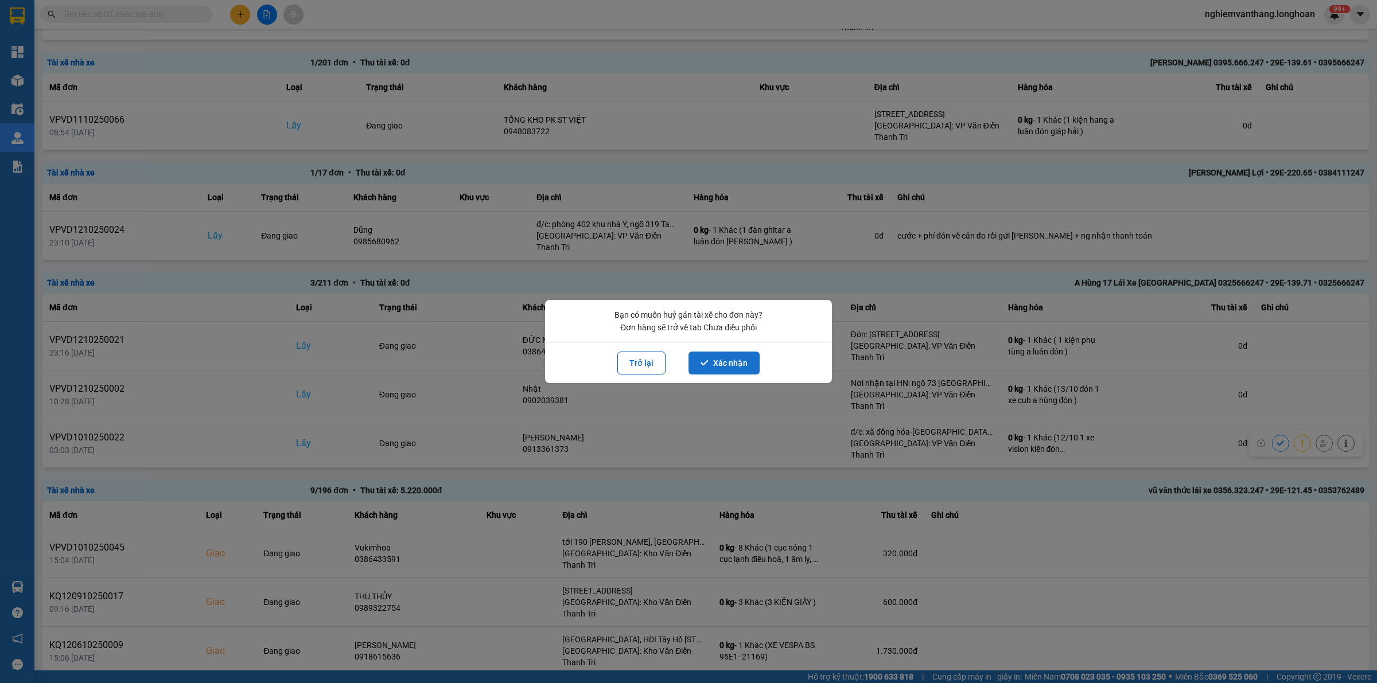
click at [723, 365] on button "Xác nhận" at bounding box center [723, 363] width 71 height 23
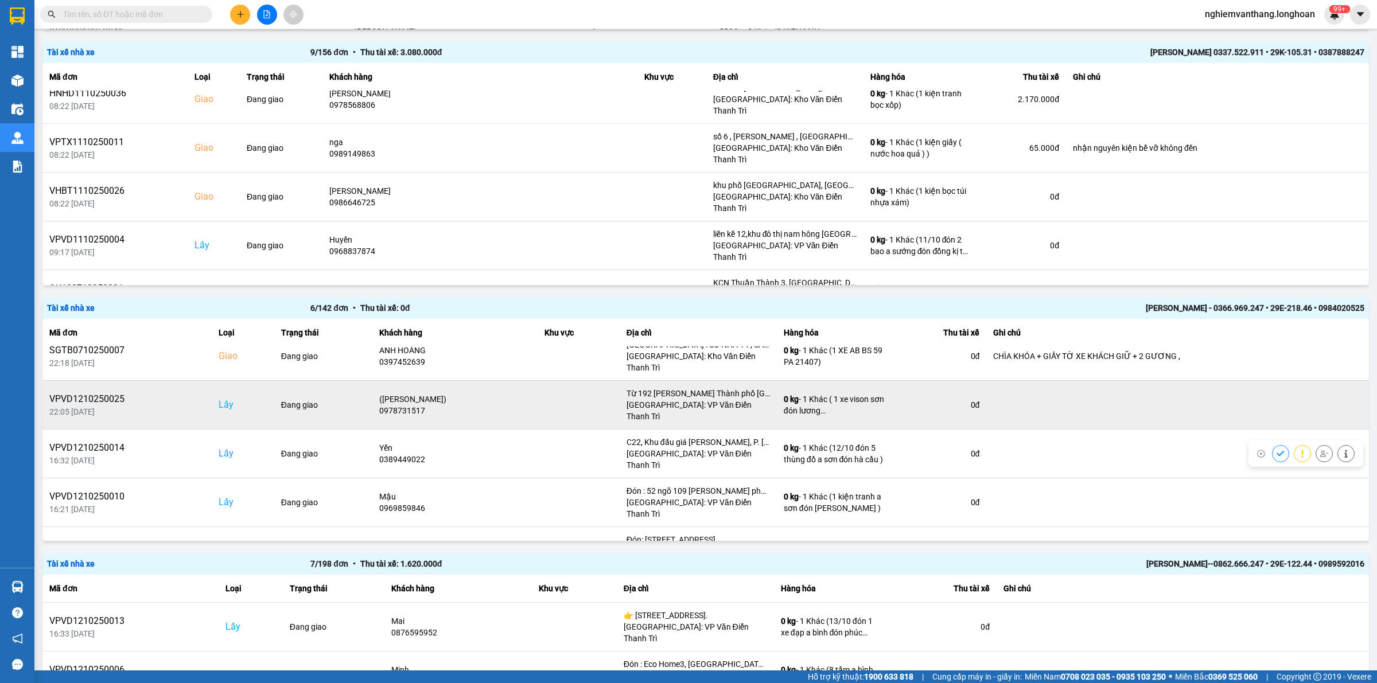
scroll to position [0, 0]
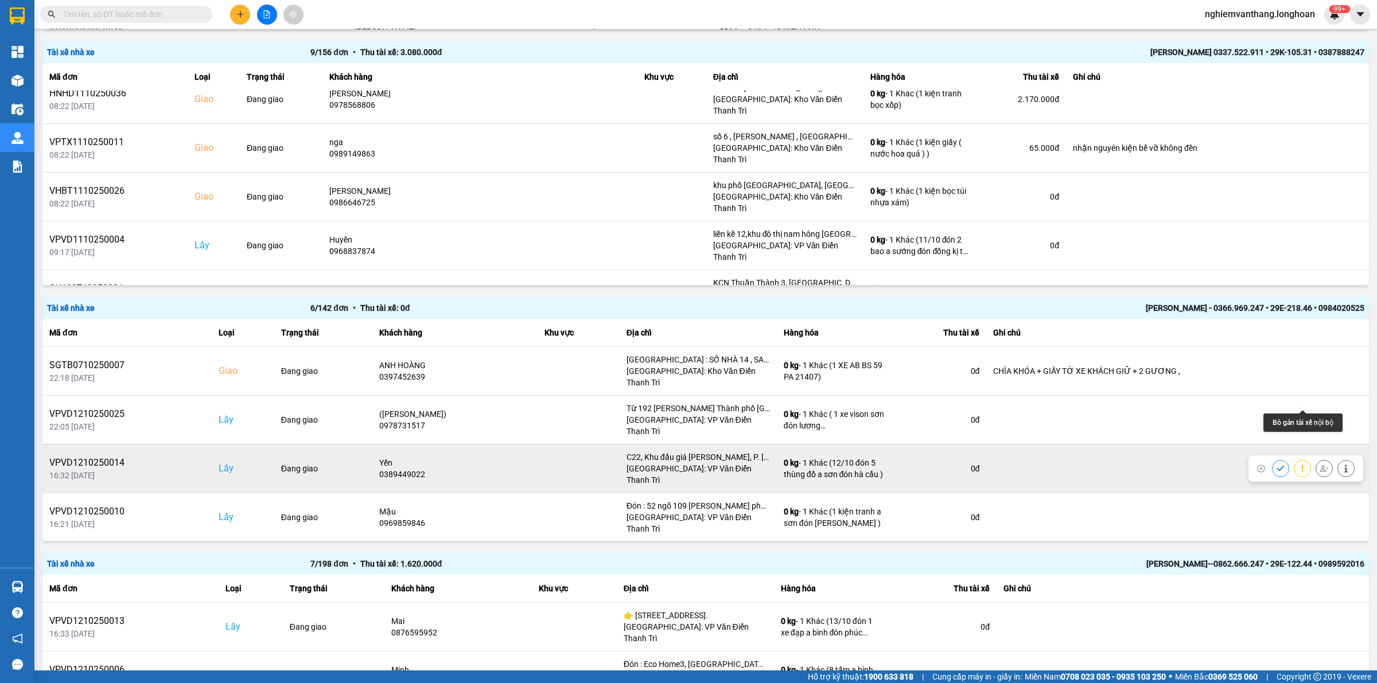
click at [1320, 465] on icon at bounding box center [1324, 469] width 8 height 8
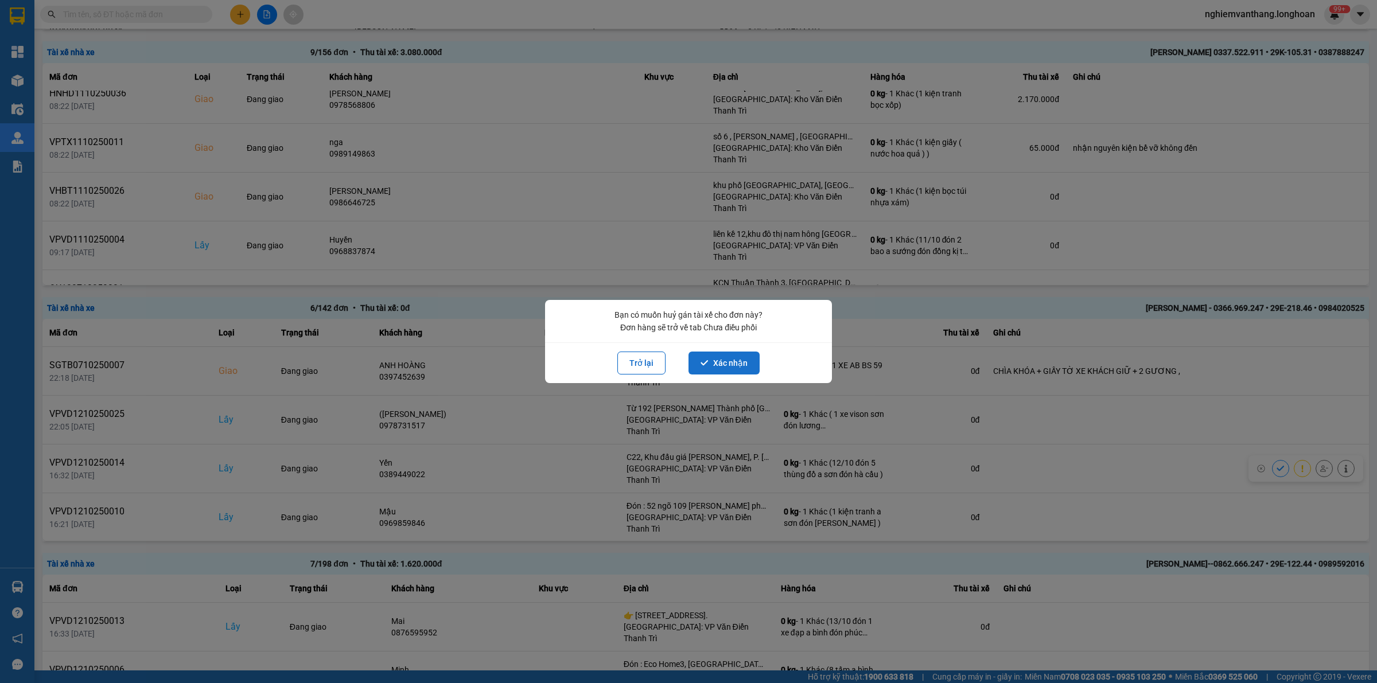
click at [719, 361] on button "Xác nhận" at bounding box center [723, 363] width 71 height 23
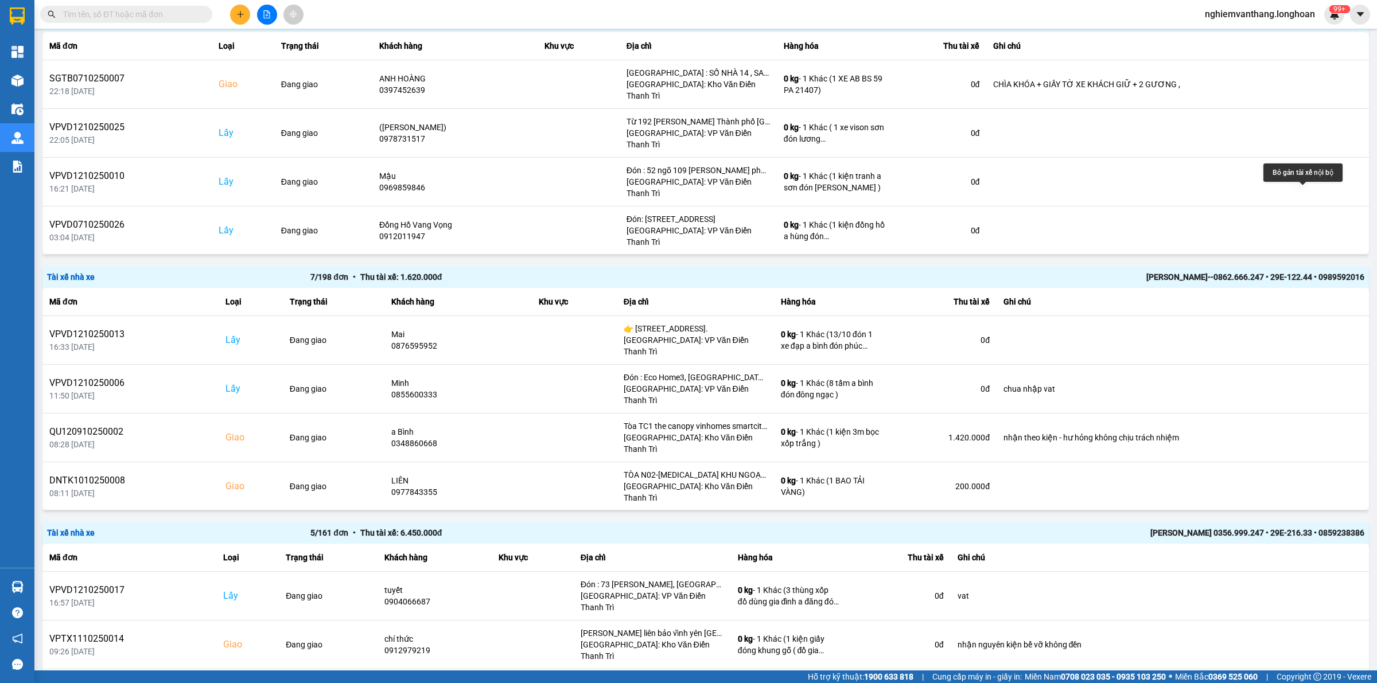
click at [1320, 275] on icon at bounding box center [1324, 279] width 8 height 8
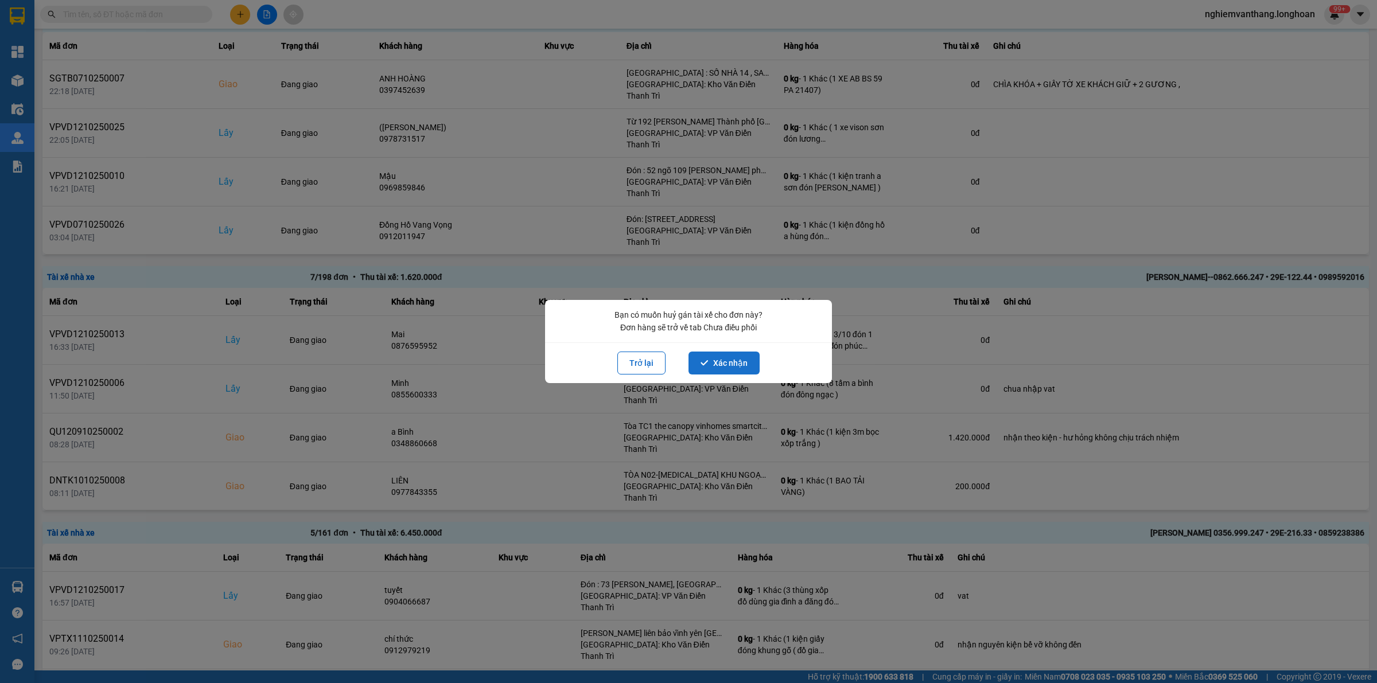
click at [709, 366] on button "Xác nhận" at bounding box center [723, 363] width 71 height 23
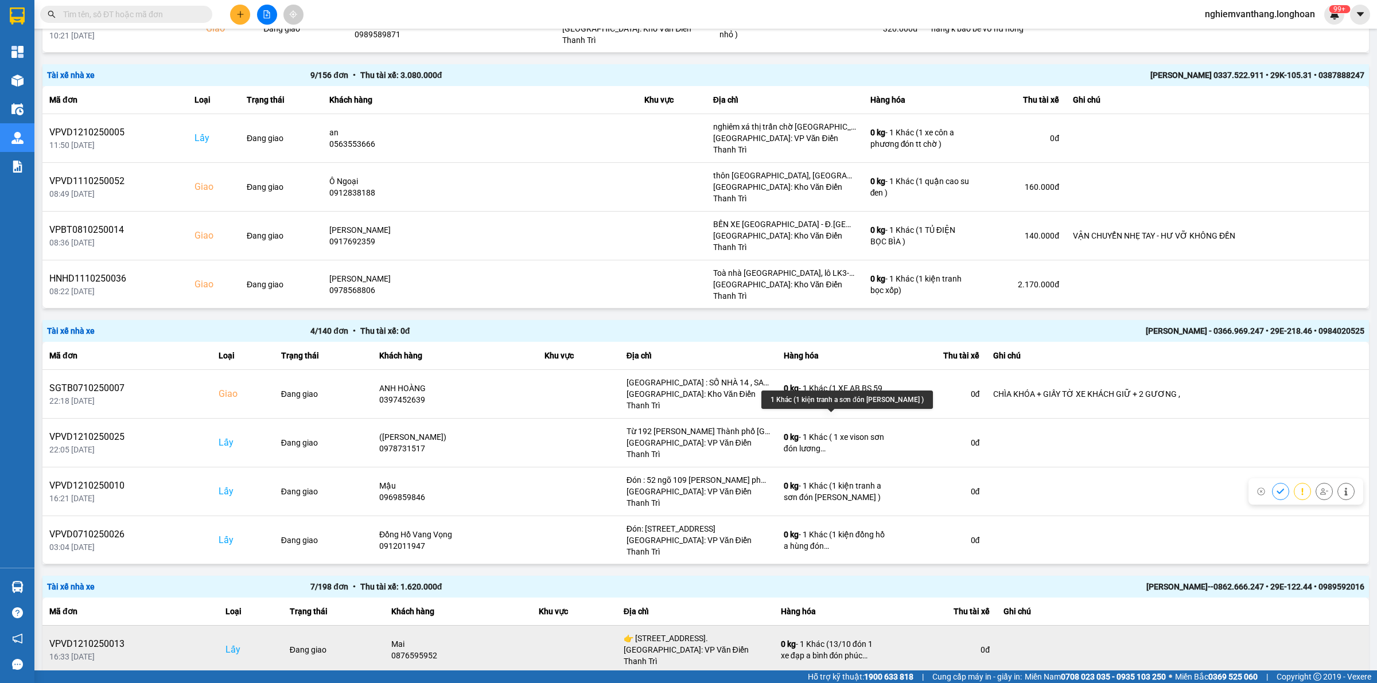
scroll to position [932, 0]
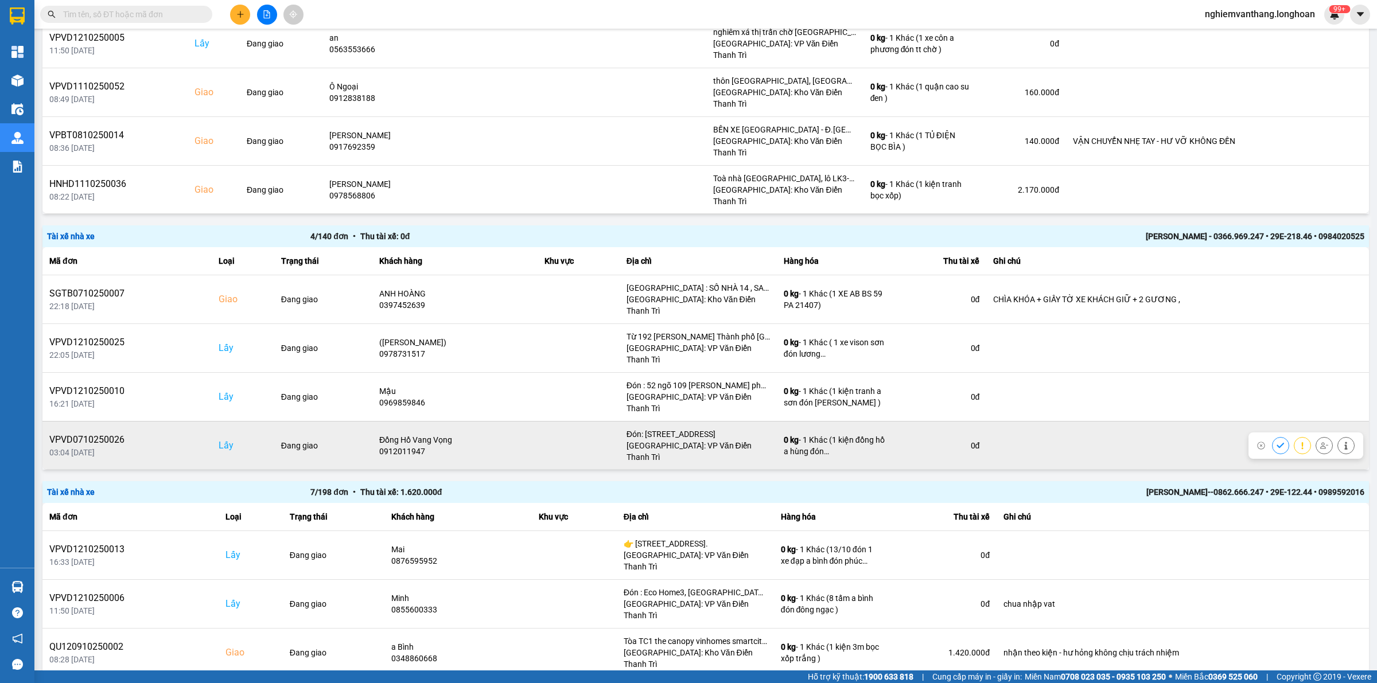
click at [1320, 442] on icon at bounding box center [1324, 445] width 8 height 6
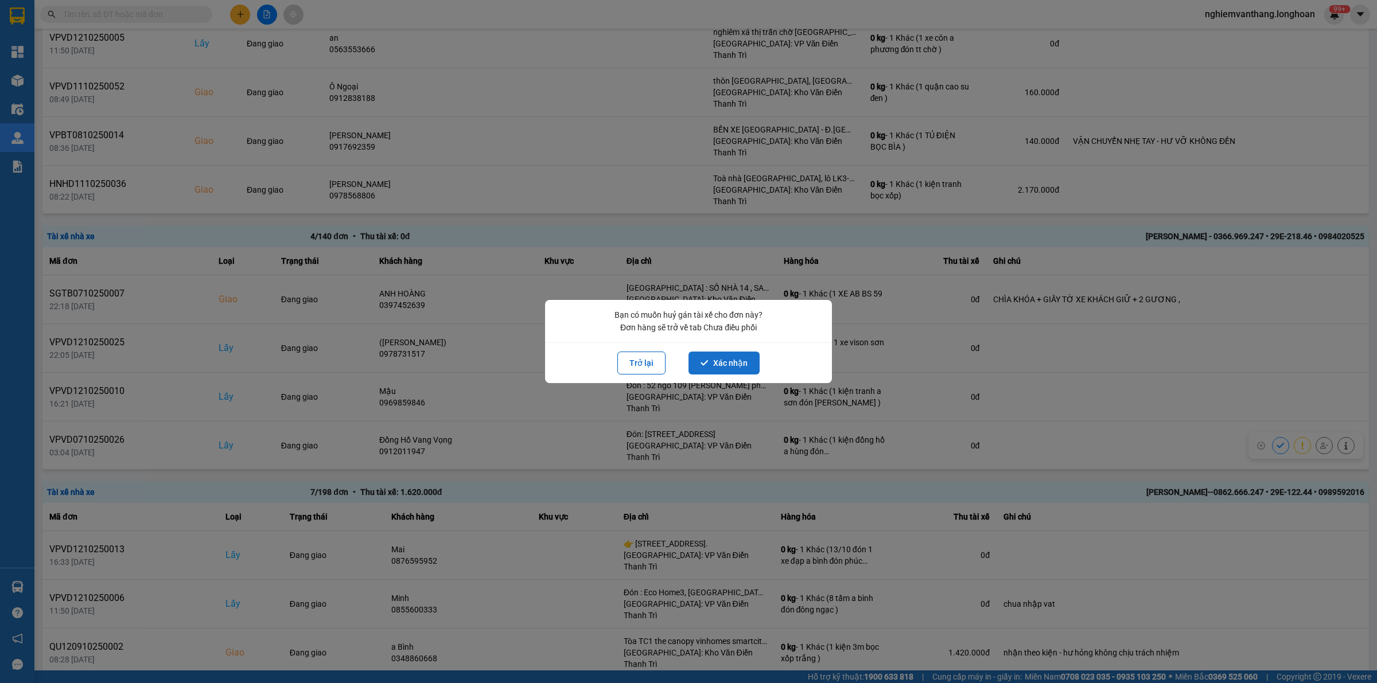
click at [722, 354] on button "Xác nhận" at bounding box center [723, 363] width 71 height 23
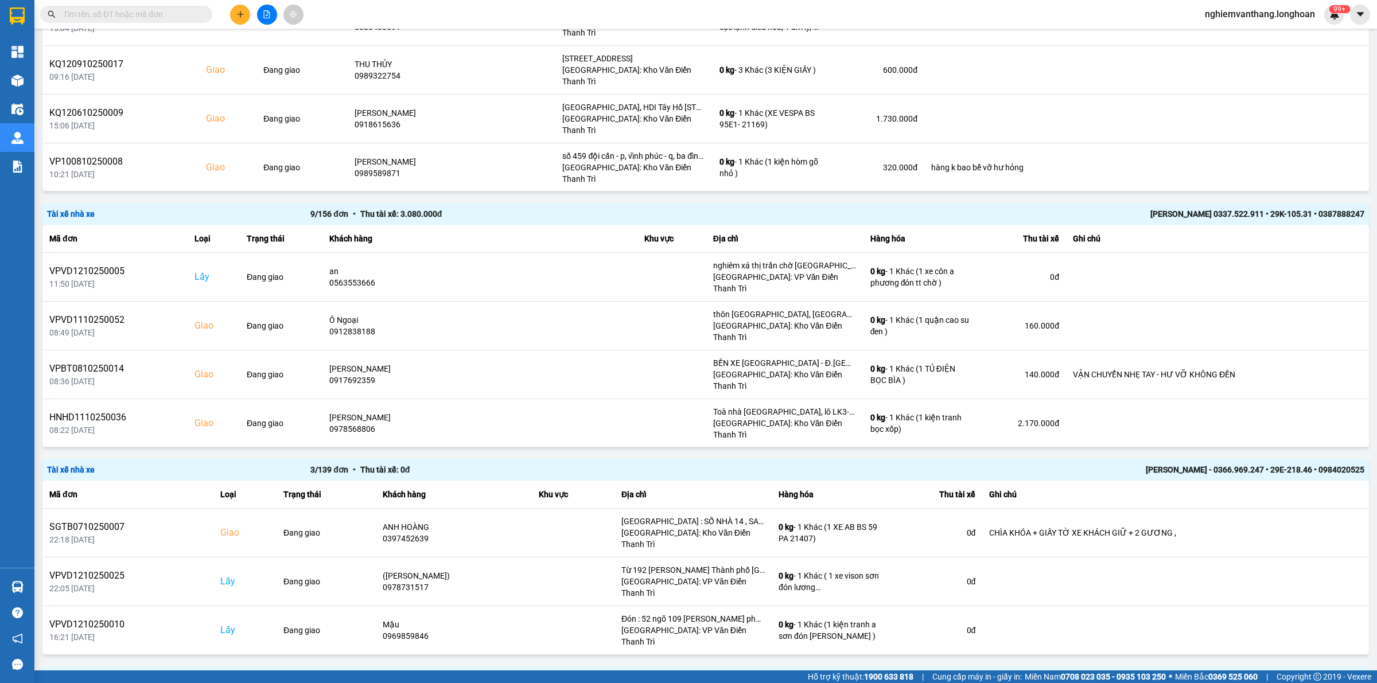
scroll to position [717, 0]
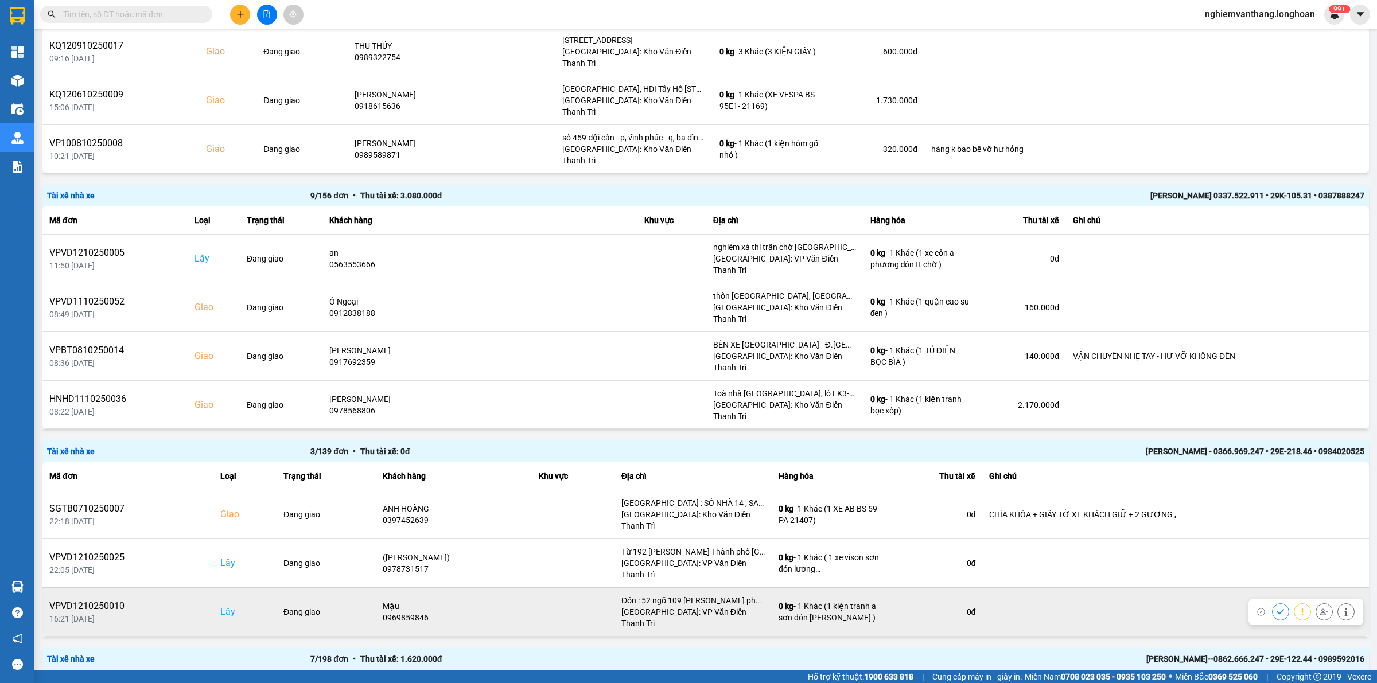
click at [1320, 608] on icon at bounding box center [1324, 612] width 8 height 8
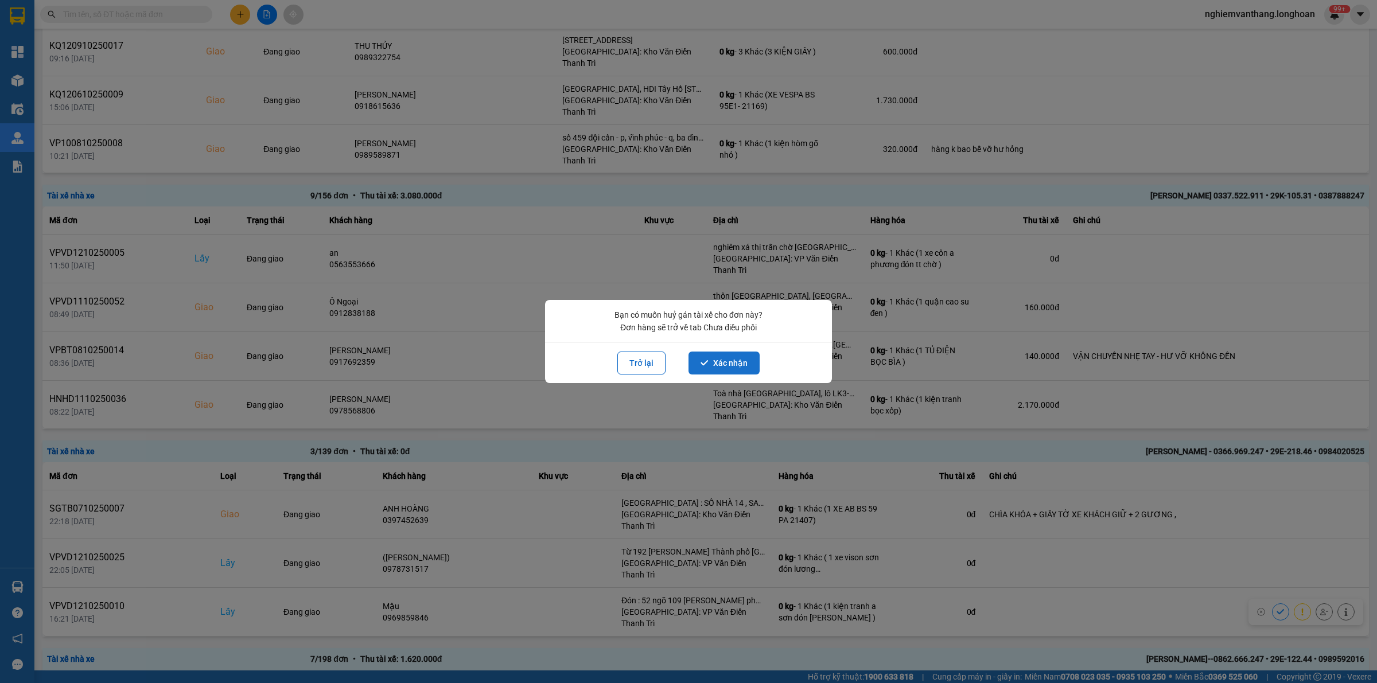
click at [738, 363] on button "Xác nhận" at bounding box center [723, 363] width 71 height 23
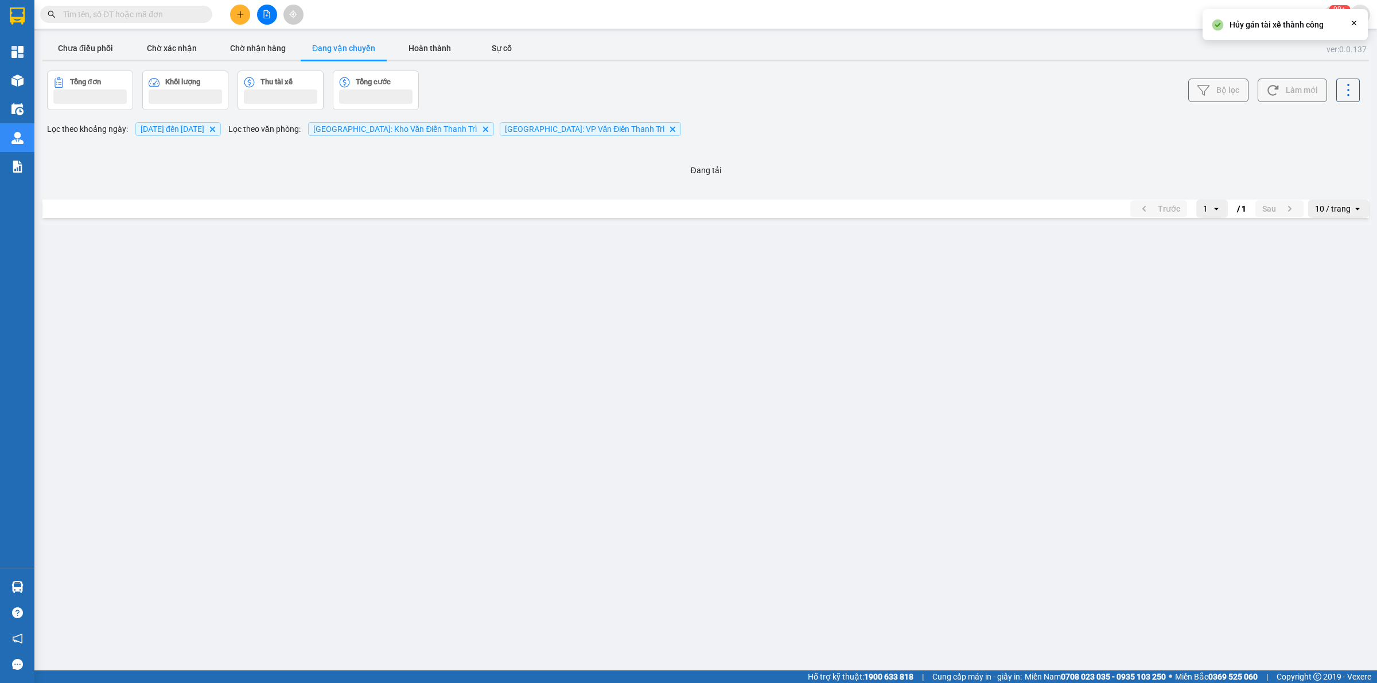
scroll to position [0, 0]
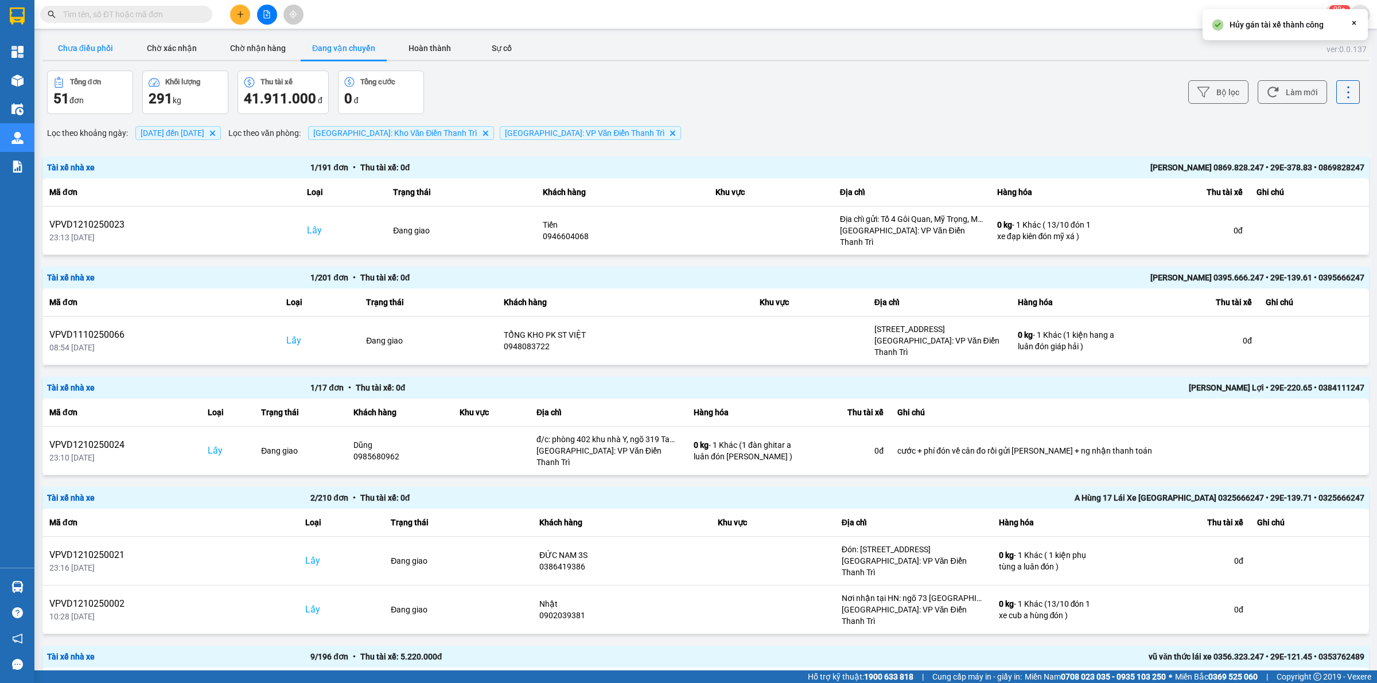
click at [73, 42] on button "Chưa điều phối" at bounding box center [85, 48] width 86 height 23
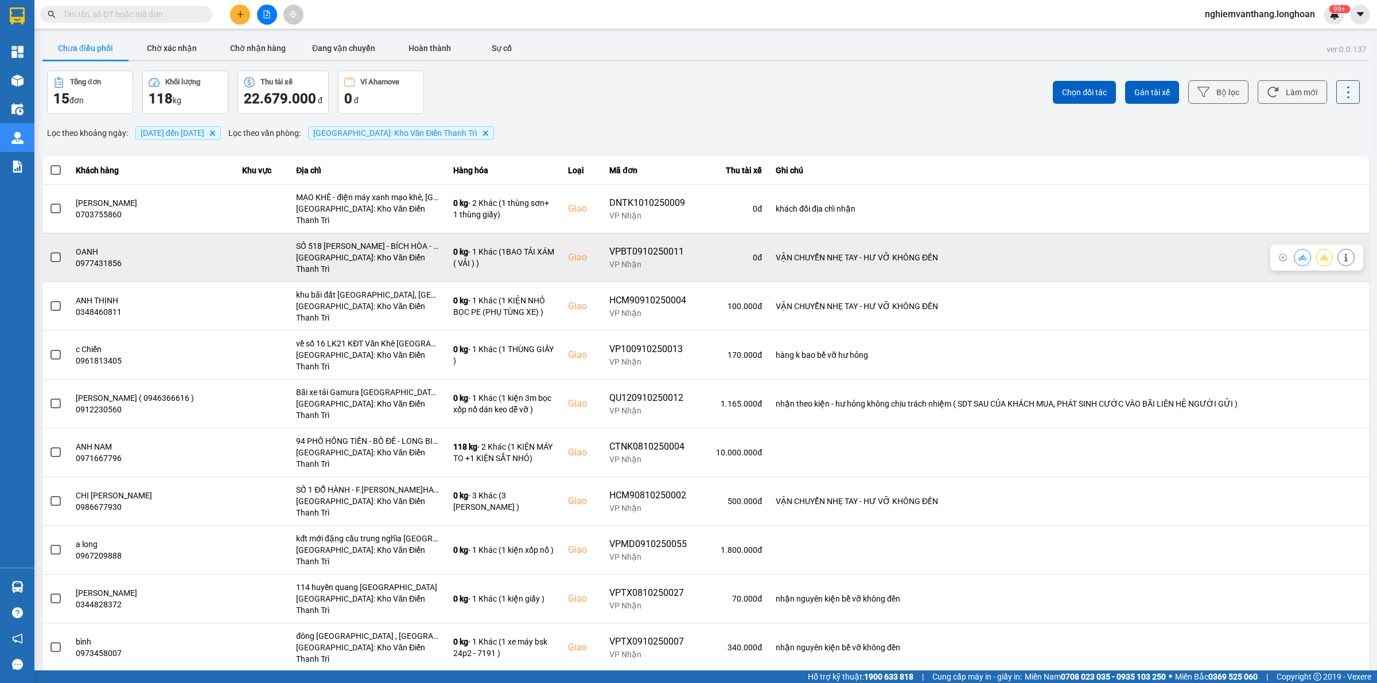
click at [58, 251] on label at bounding box center [55, 257] width 13 height 13
click at [49, 251] on input "checkbox" at bounding box center [49, 251] width 0 height 0
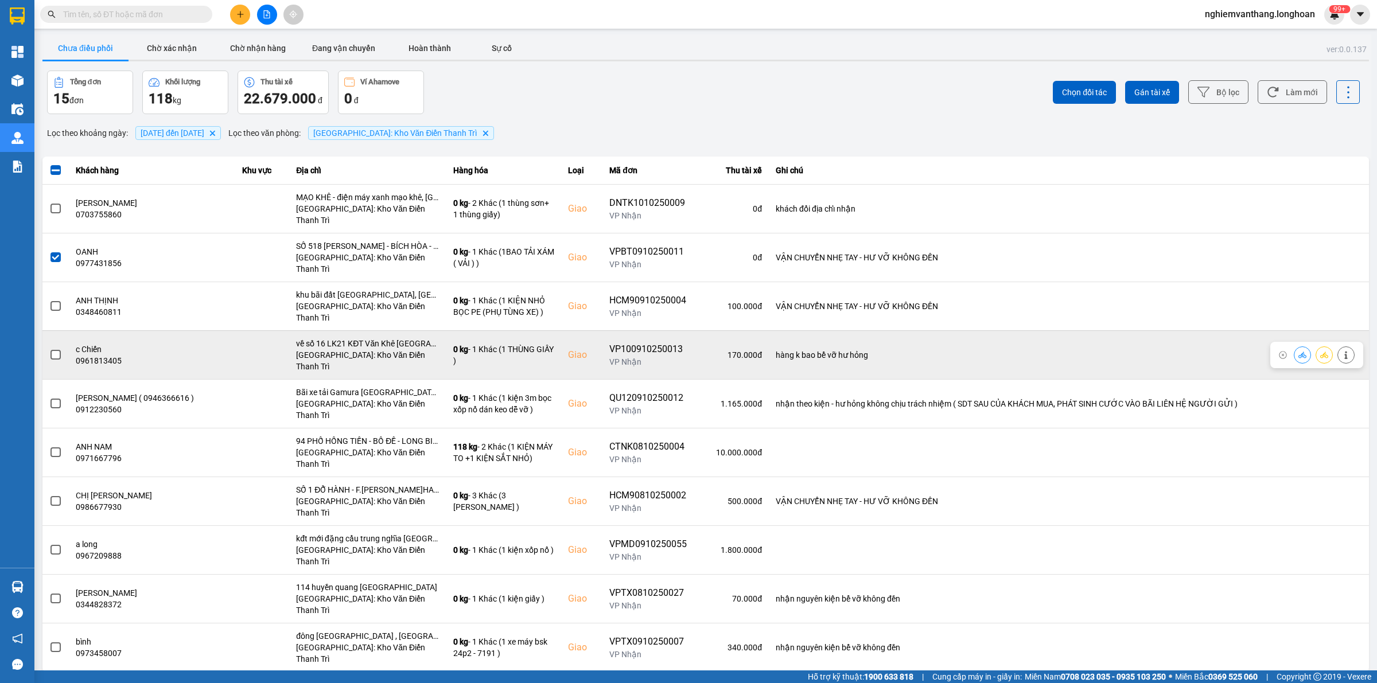
click at [57, 350] on span at bounding box center [55, 355] width 10 height 10
click at [49, 349] on input "checkbox" at bounding box center [49, 349] width 0 height 0
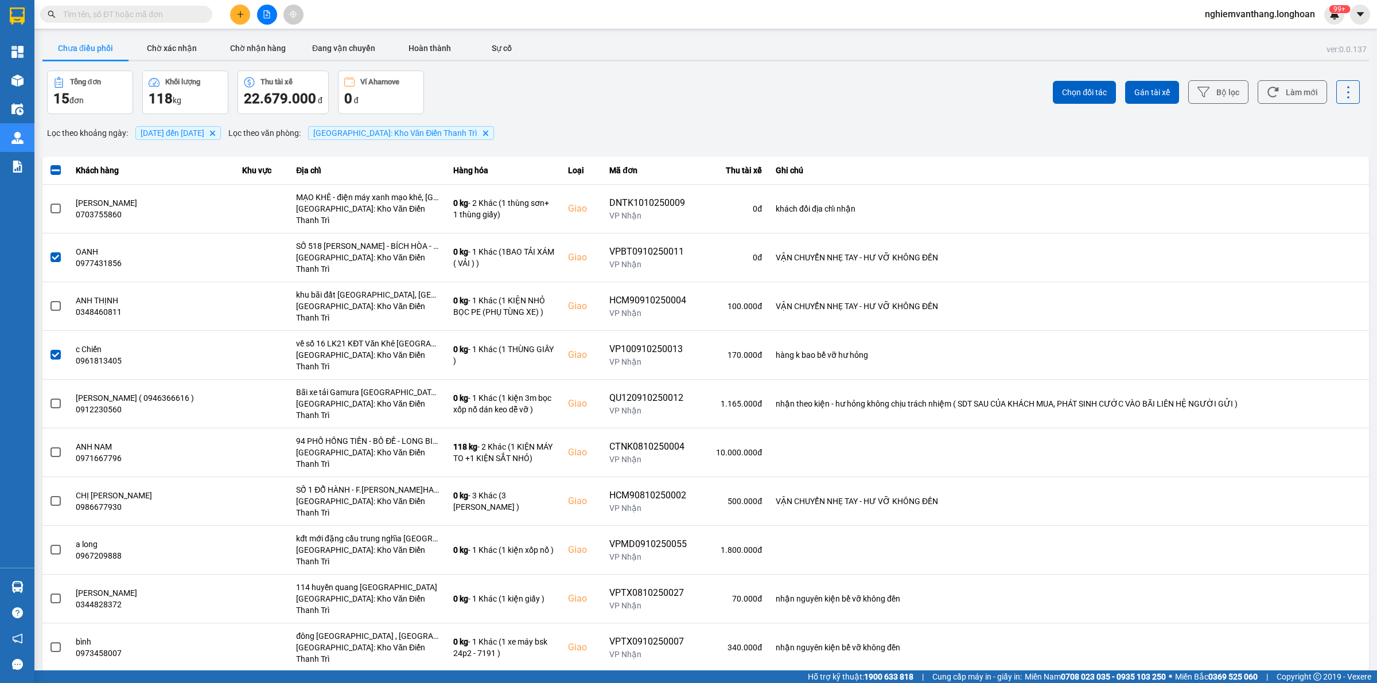
click at [1340, 676] on div "10 / trang" at bounding box center [1333, 681] width 36 height 11
click at [1343, 575] on li "100 / trang" at bounding box center [1339, 566] width 60 height 21
click at [1137, 82] on button "Gán tài xế" at bounding box center [1152, 92] width 54 height 23
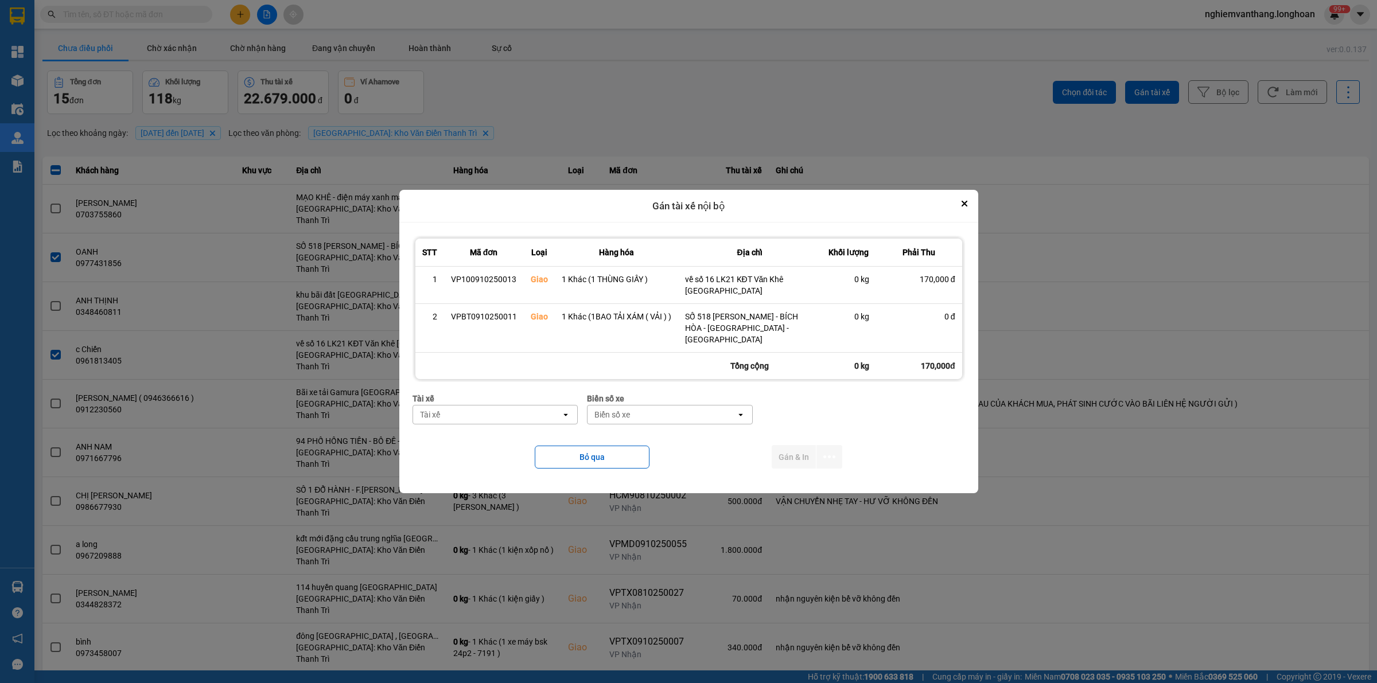
click at [463, 406] on div "Tài xế" at bounding box center [487, 415] width 149 height 18
type input "hùng"
drag, startPoint x: 503, startPoint y: 440, endPoint x: 656, endPoint y: 431, distance: 152.9
click at [505, 440] on span "0325666247 - A Hùng 17 [GEOGRAPHIC_DATA] 0325666247" at bounding box center [497, 440] width 152 height 23
click at [684, 411] on div "Biển số xe" at bounding box center [702, 414] width 36 height 11
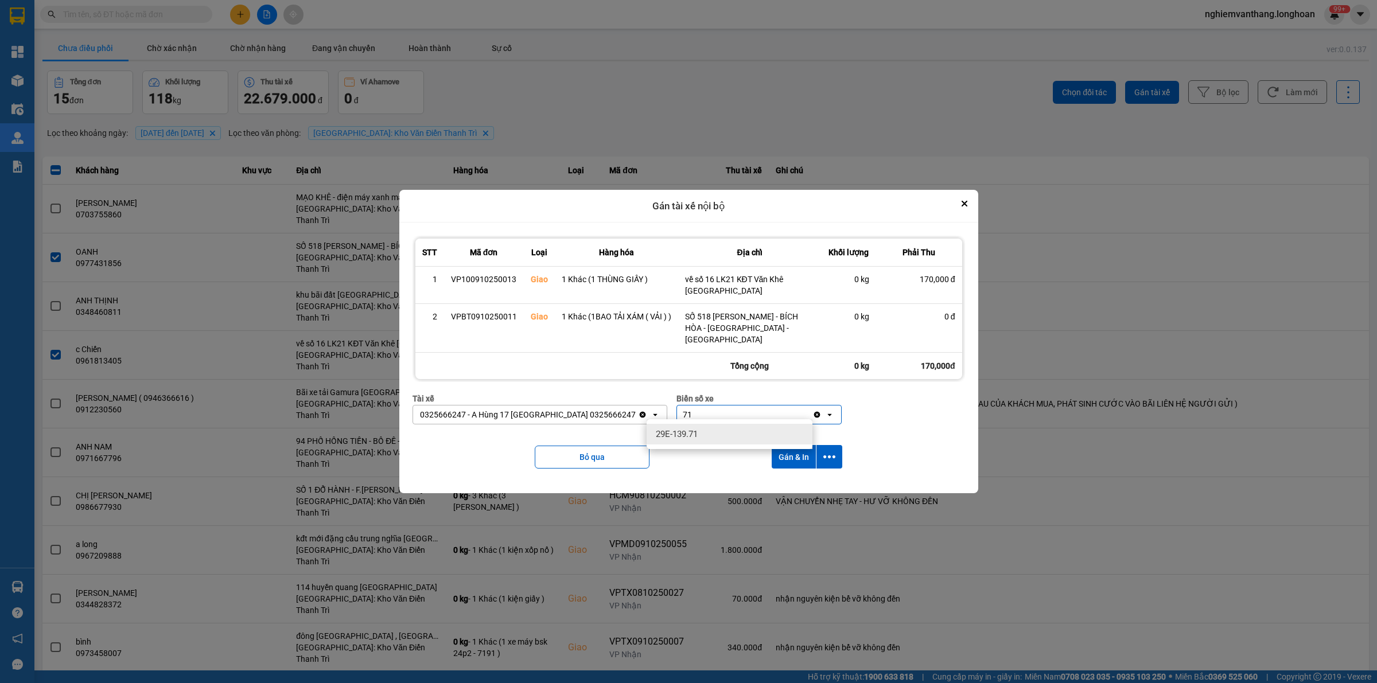
type input "71"
drag, startPoint x: 702, startPoint y: 440, endPoint x: 772, endPoint y: 429, distance: 71.4
click at [702, 441] on div "29E-139.71" at bounding box center [730, 434] width 166 height 21
click at [838, 452] on button "dialog" at bounding box center [829, 457] width 26 height 24
click at [798, 482] on span "Chỉ gán tài" at bounding box center [784, 482] width 38 height 11
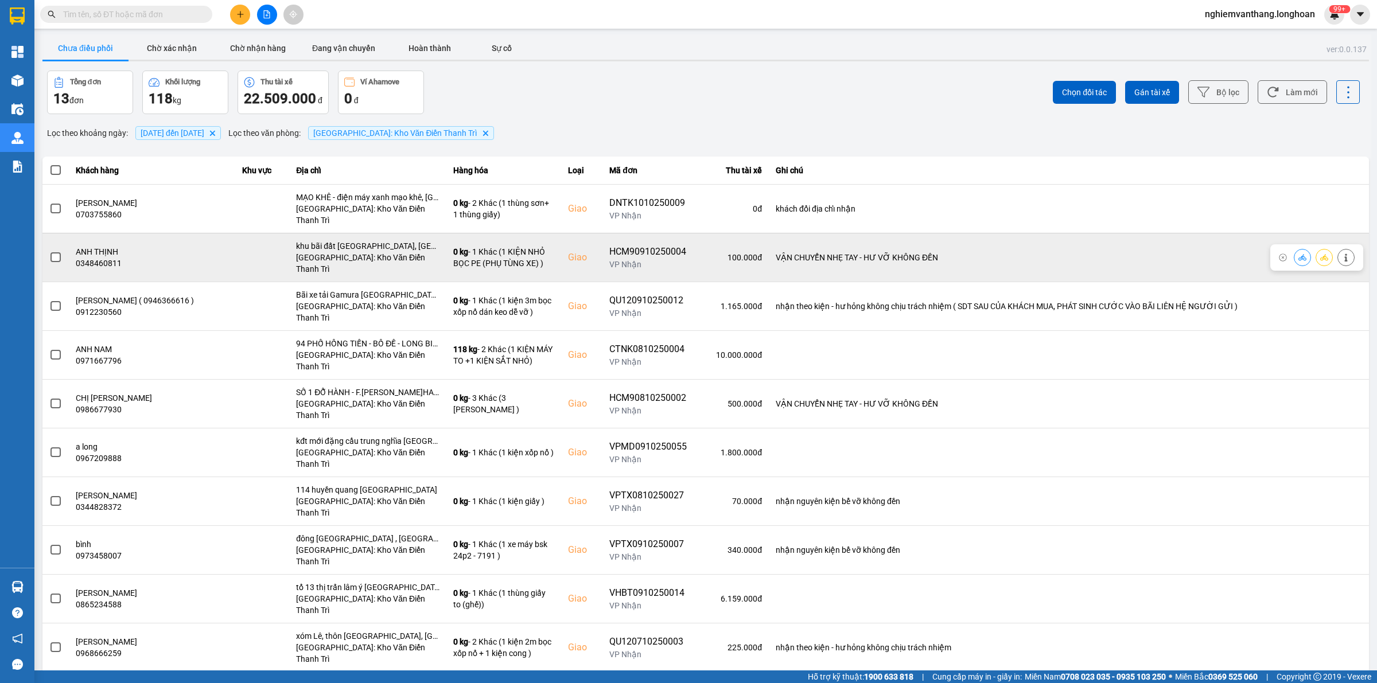
click at [53, 252] on span at bounding box center [55, 257] width 10 height 10
click at [49, 251] on input "checkbox" at bounding box center [49, 251] width 0 height 0
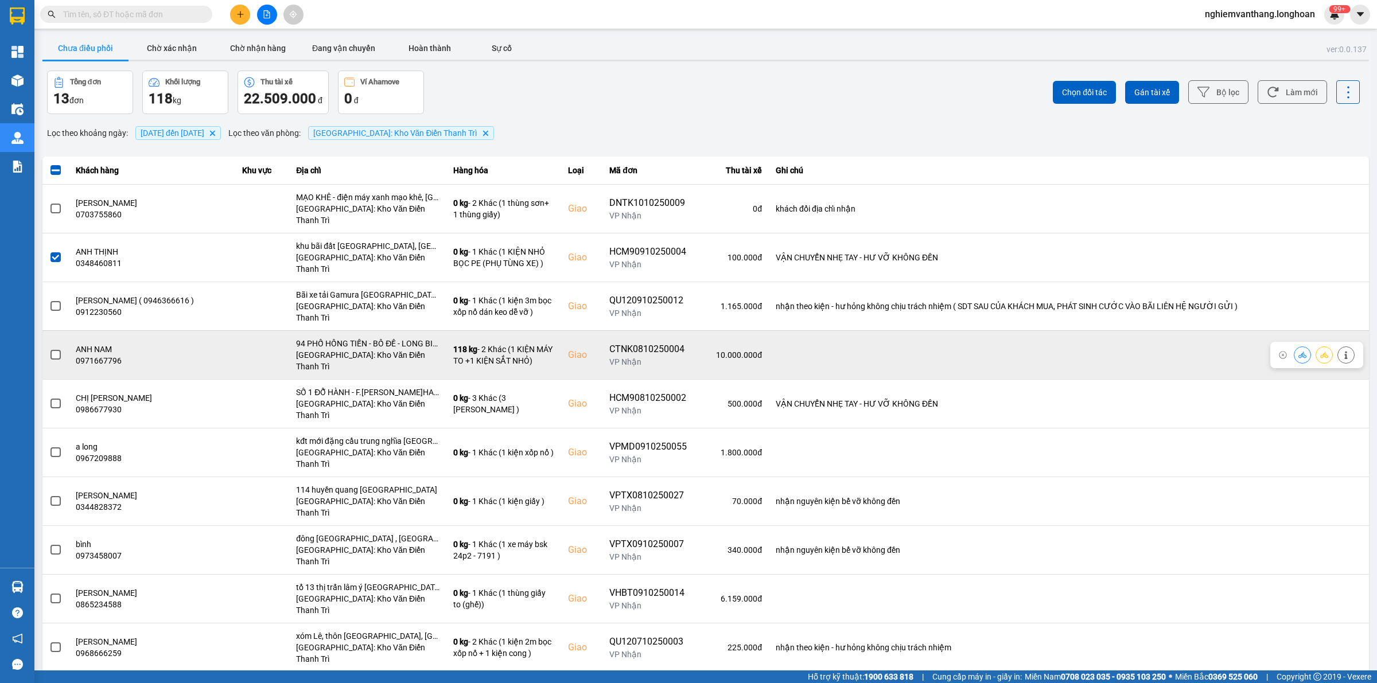
click at [53, 350] on span at bounding box center [55, 355] width 10 height 10
click at [49, 349] on input "checkbox" at bounding box center [49, 349] width 0 height 0
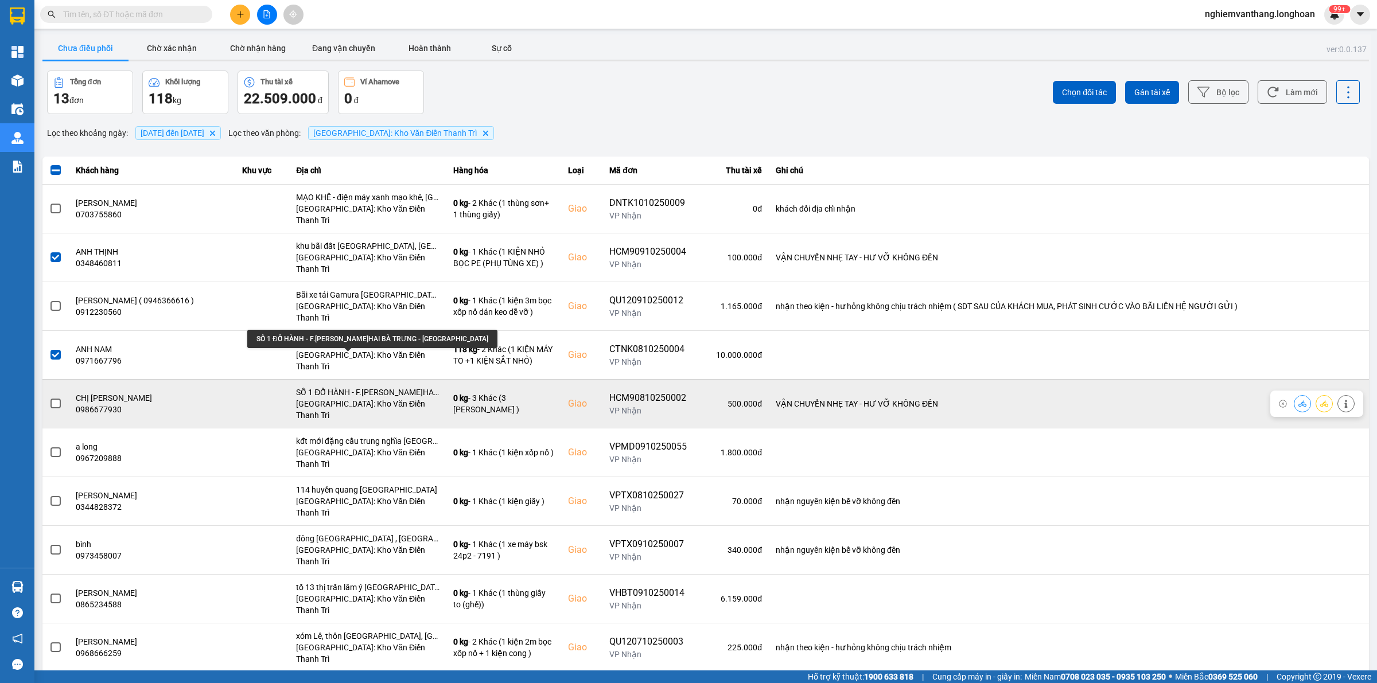
scroll to position [57, 0]
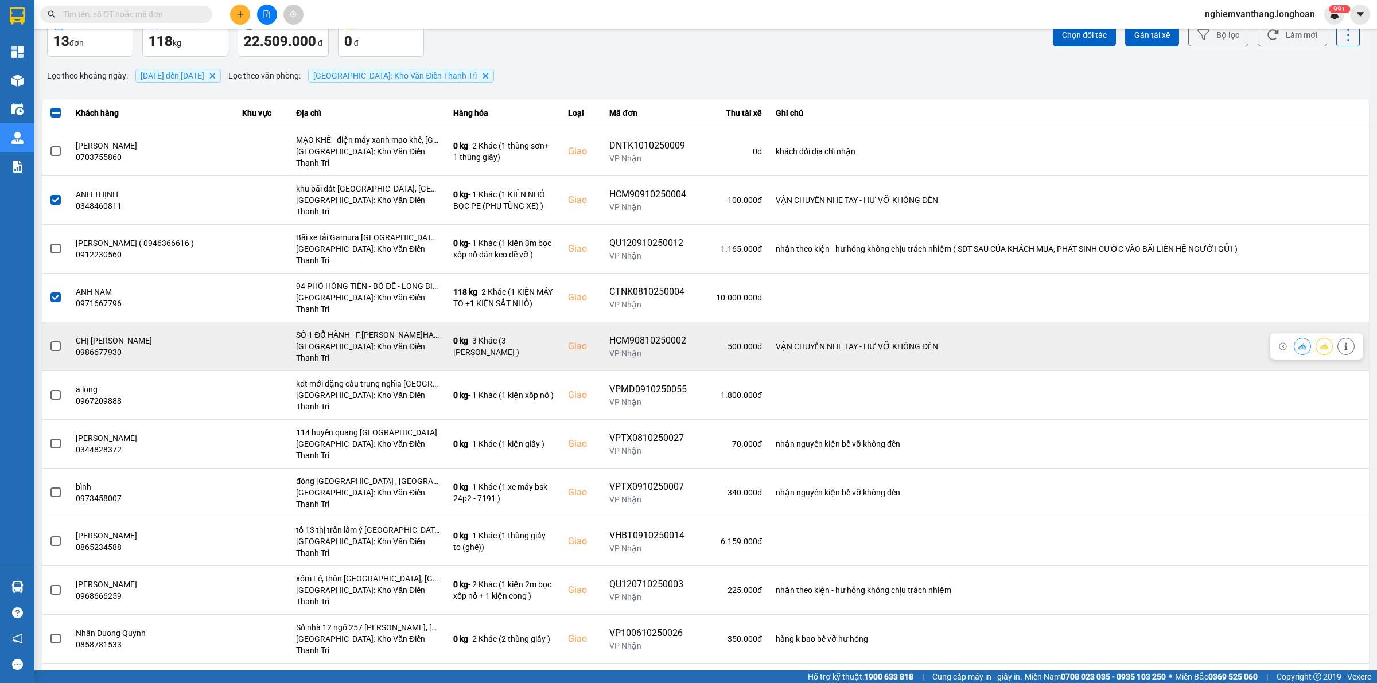
click at [53, 341] on span at bounding box center [55, 346] width 10 height 10
click at [49, 340] on input "checkbox" at bounding box center [49, 340] width 0 height 0
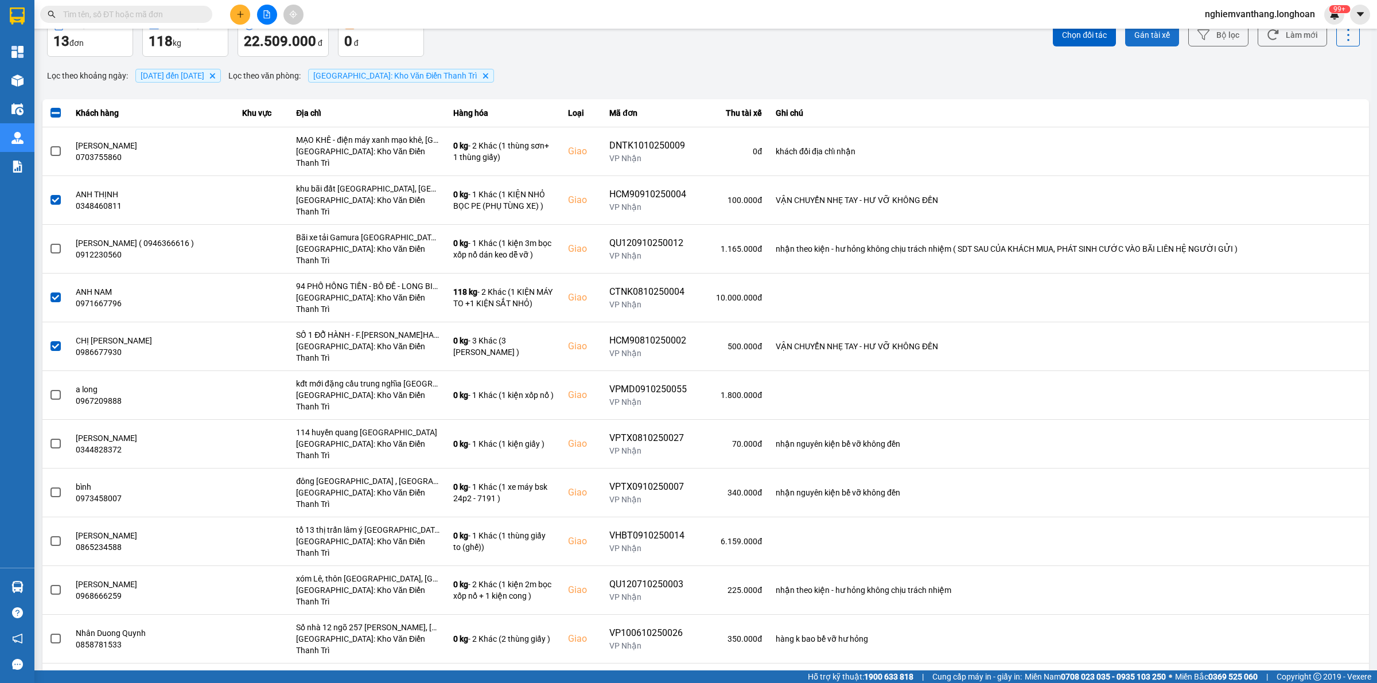
click at [1154, 41] on button "Gán tài xế" at bounding box center [1152, 35] width 54 height 23
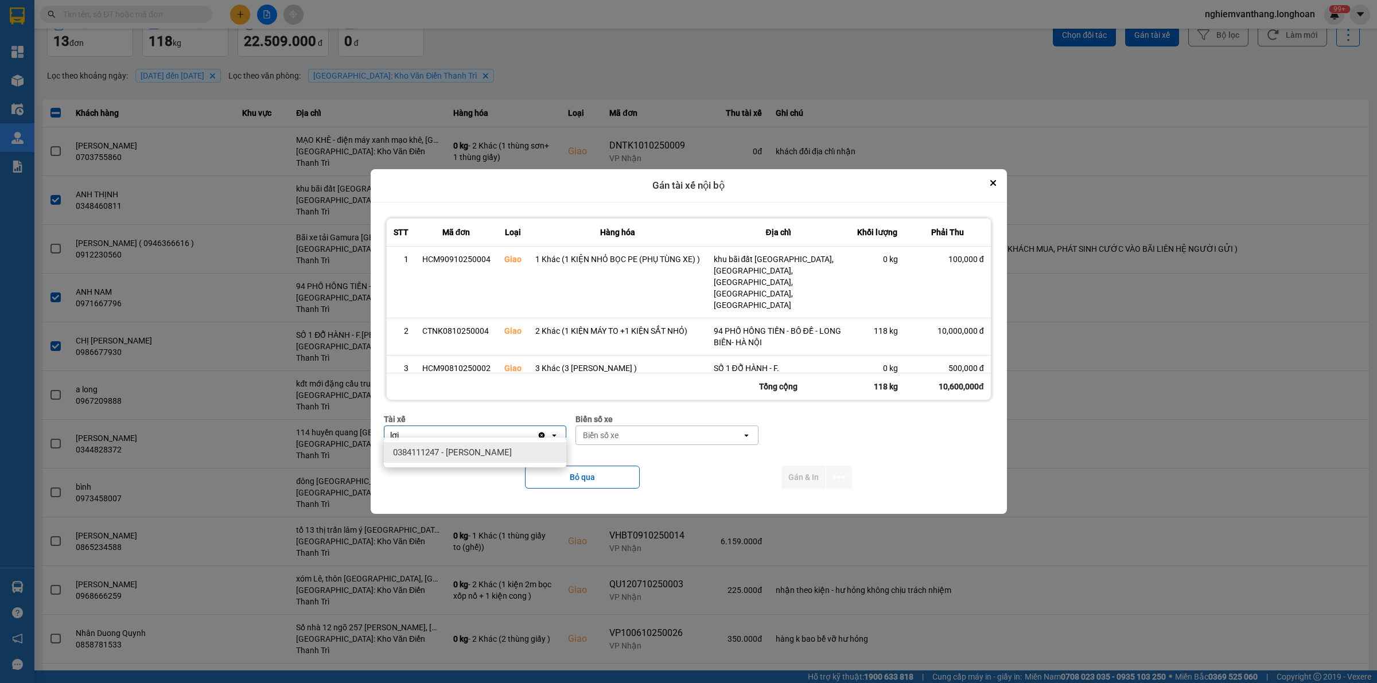
type input "lợi"
click at [457, 450] on span "0384111247 - [PERSON_NAME]" at bounding box center [452, 452] width 119 height 11
click at [626, 426] on div "Biển số xe" at bounding box center [659, 435] width 166 height 18
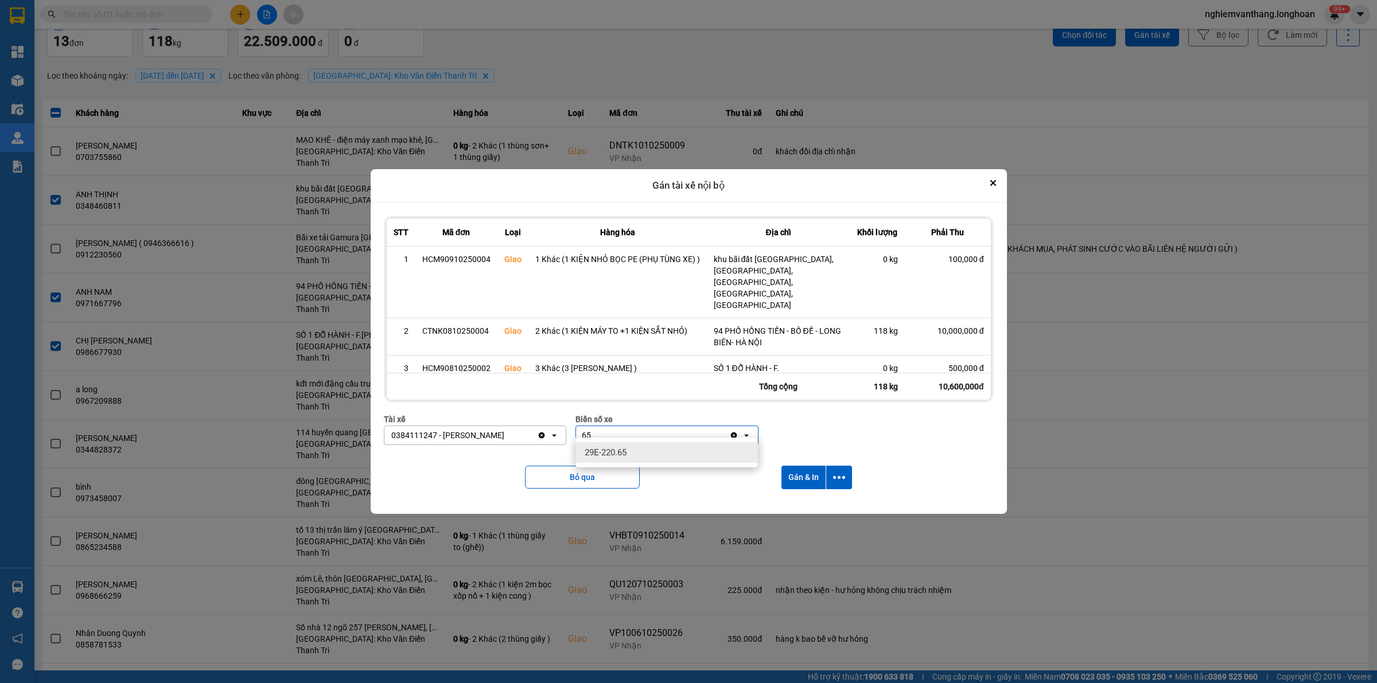
type input "65"
click at [618, 449] on span "29E-220.65" at bounding box center [606, 452] width 42 height 11
click at [842, 476] on icon "dialog" at bounding box center [839, 477] width 12 height 3
click at [809, 503] on span "Chỉ gán tài" at bounding box center [794, 501] width 38 height 11
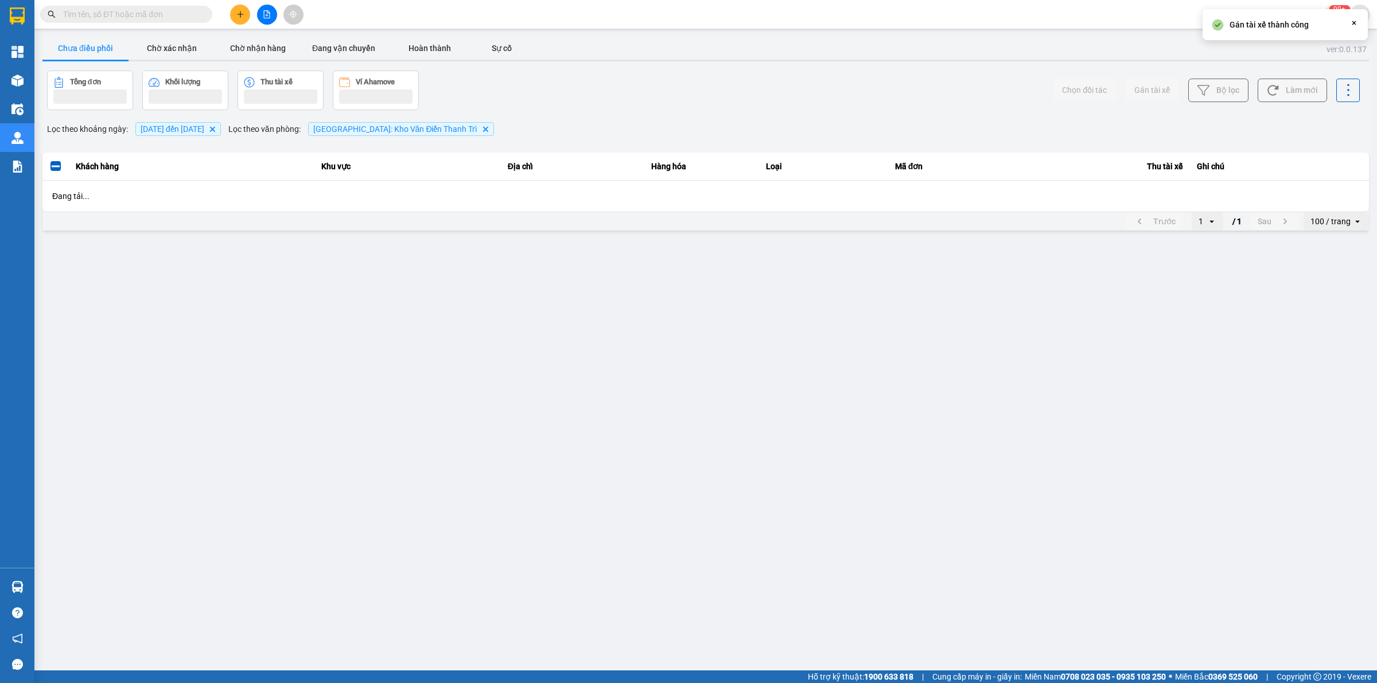
scroll to position [0, 0]
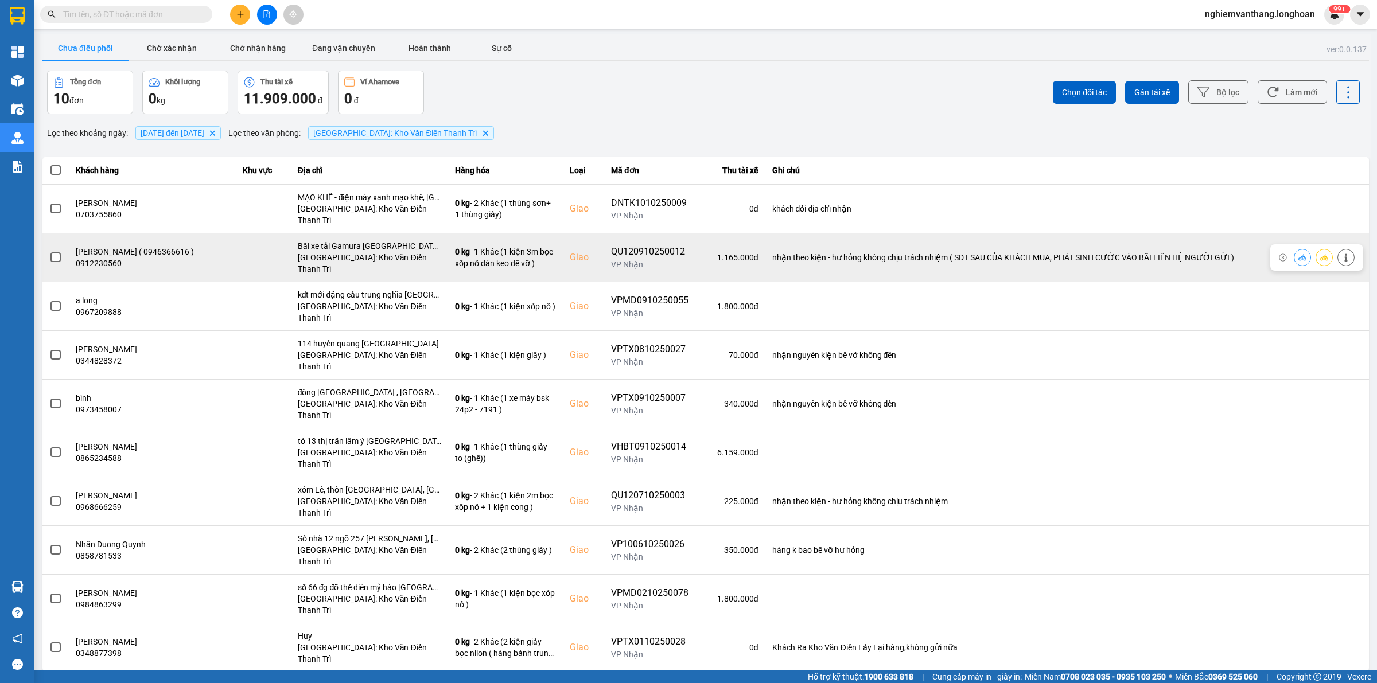
click at [44, 244] on td at bounding box center [55, 257] width 26 height 49
click at [48, 243] on td at bounding box center [55, 257] width 26 height 49
click at [52, 252] on span at bounding box center [55, 257] width 10 height 10
click at [49, 251] on input "checkbox" at bounding box center [49, 251] width 0 height 0
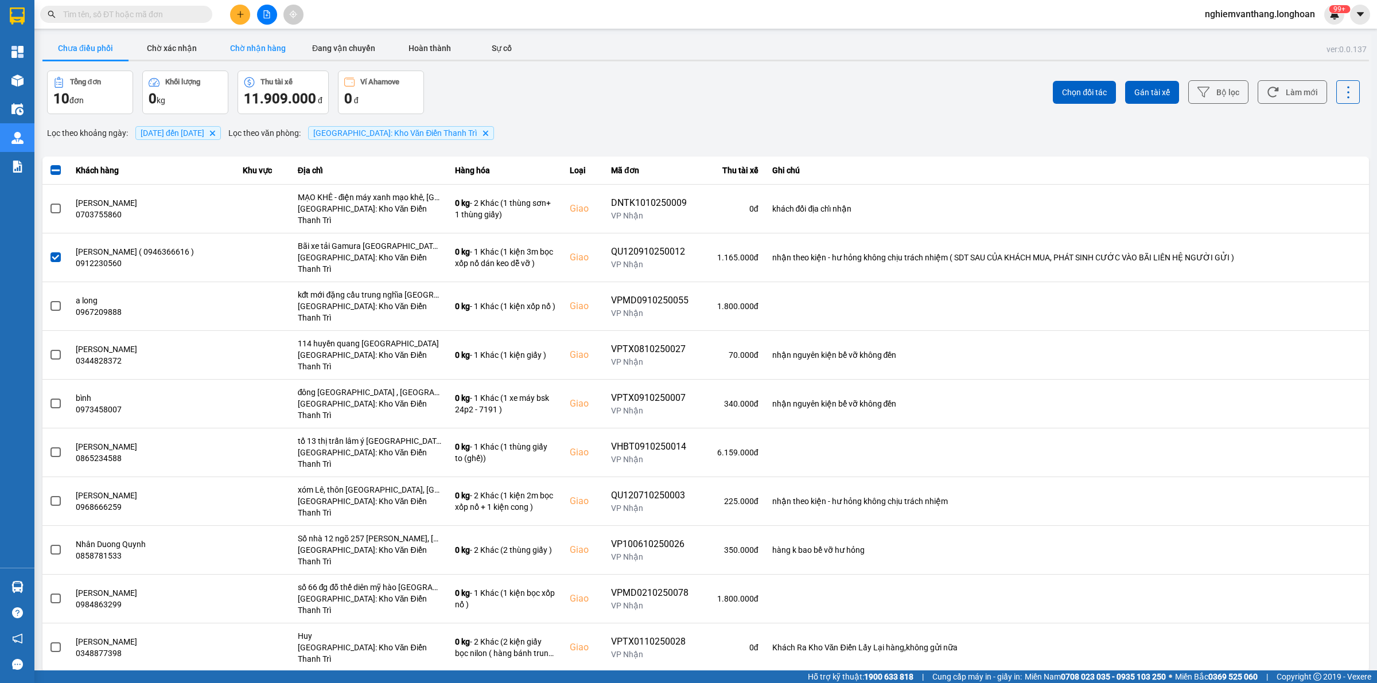
click at [221, 46] on button "Chờ nhận hàng" at bounding box center [258, 48] width 86 height 23
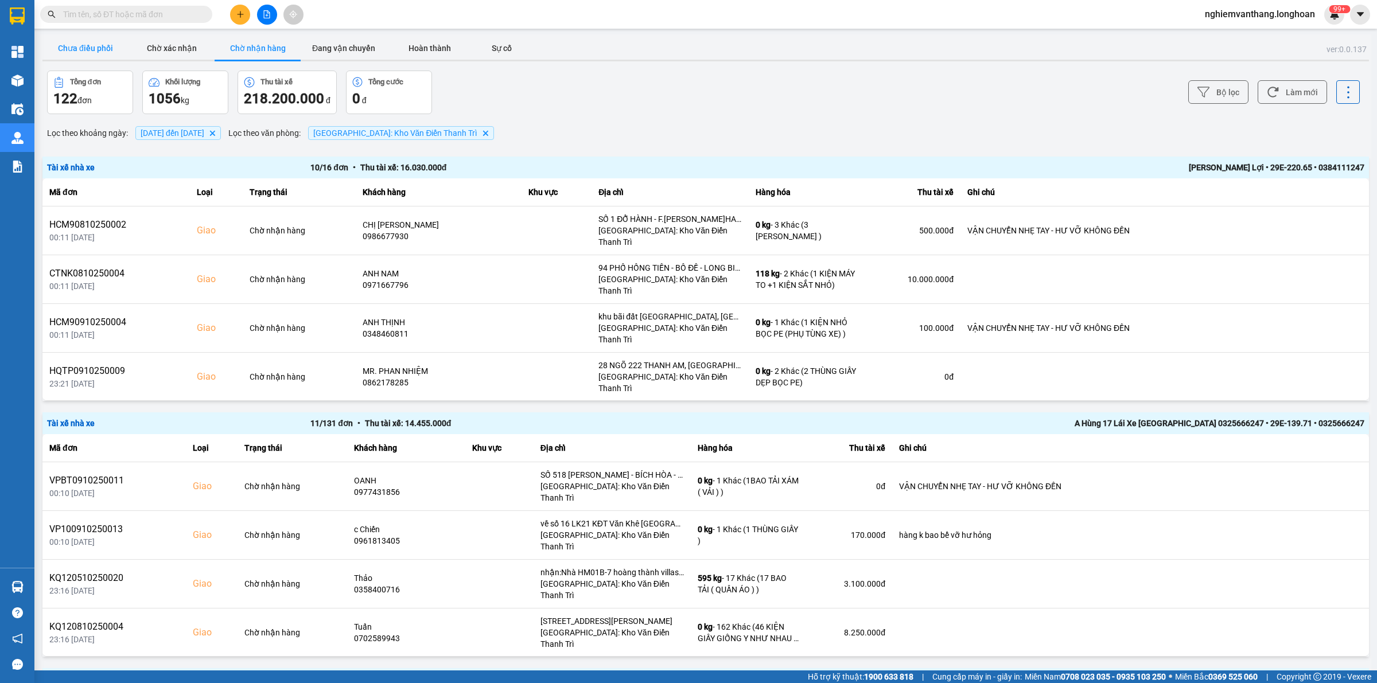
click at [56, 46] on button "Chưa điều phối" at bounding box center [85, 48] width 86 height 23
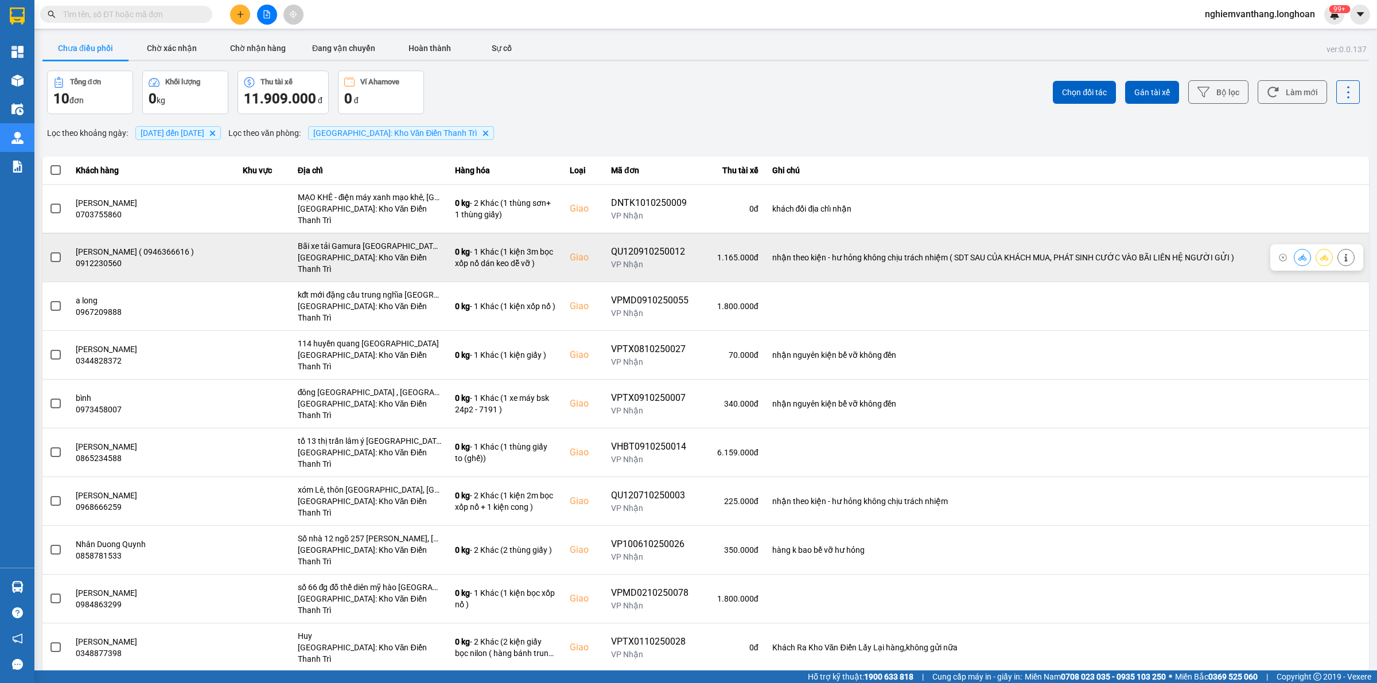
click at [59, 252] on span at bounding box center [55, 257] width 10 height 10
click at [49, 251] on input "checkbox" at bounding box center [49, 251] width 0 height 0
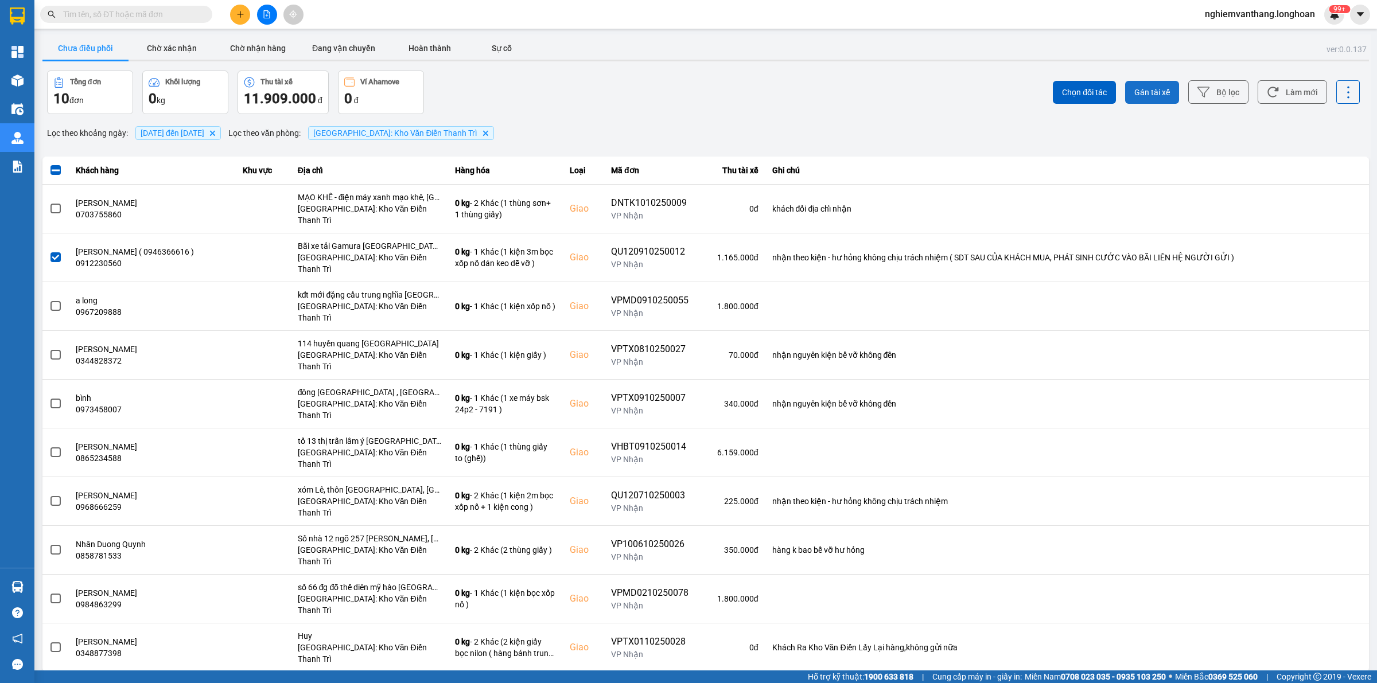
click at [1149, 100] on button "Gán tài xế" at bounding box center [1152, 92] width 54 height 23
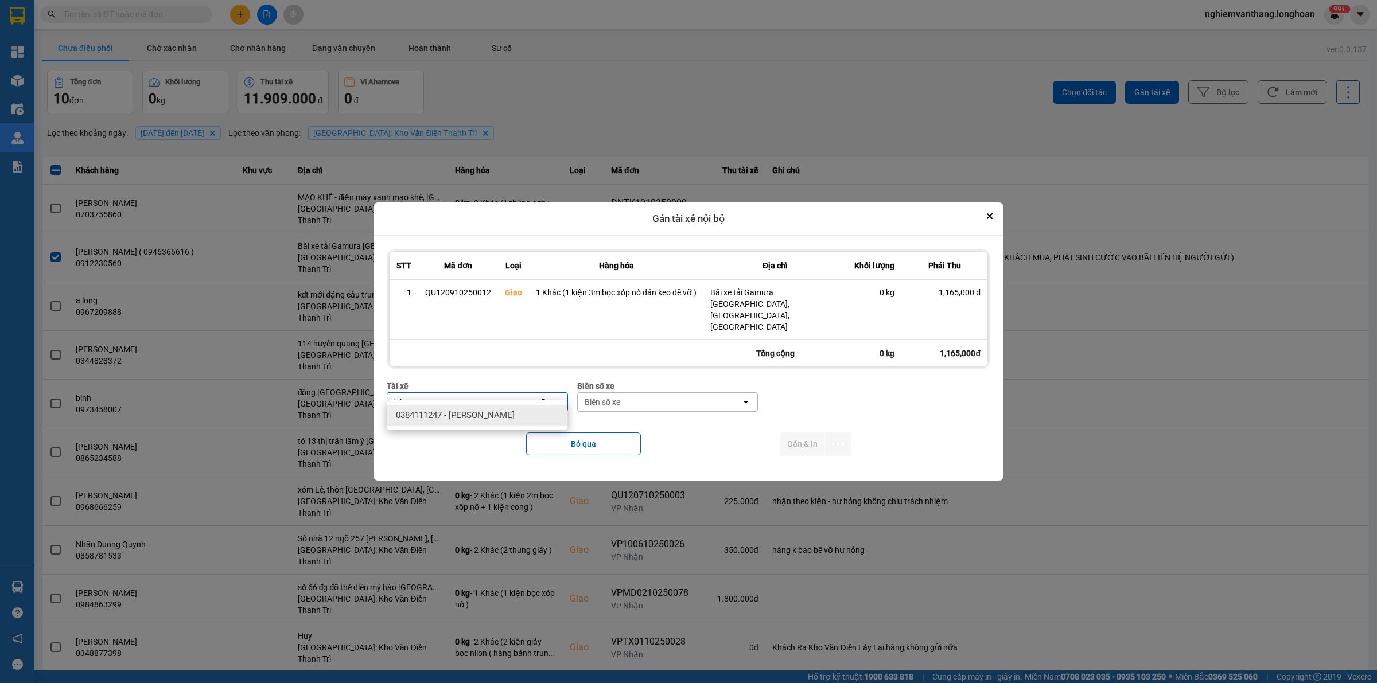
type input "lợi"
click at [493, 420] on span "0384111247 - [PERSON_NAME]" at bounding box center [455, 415] width 119 height 11
click at [616, 399] on div "Biển số xe" at bounding box center [660, 402] width 164 height 18
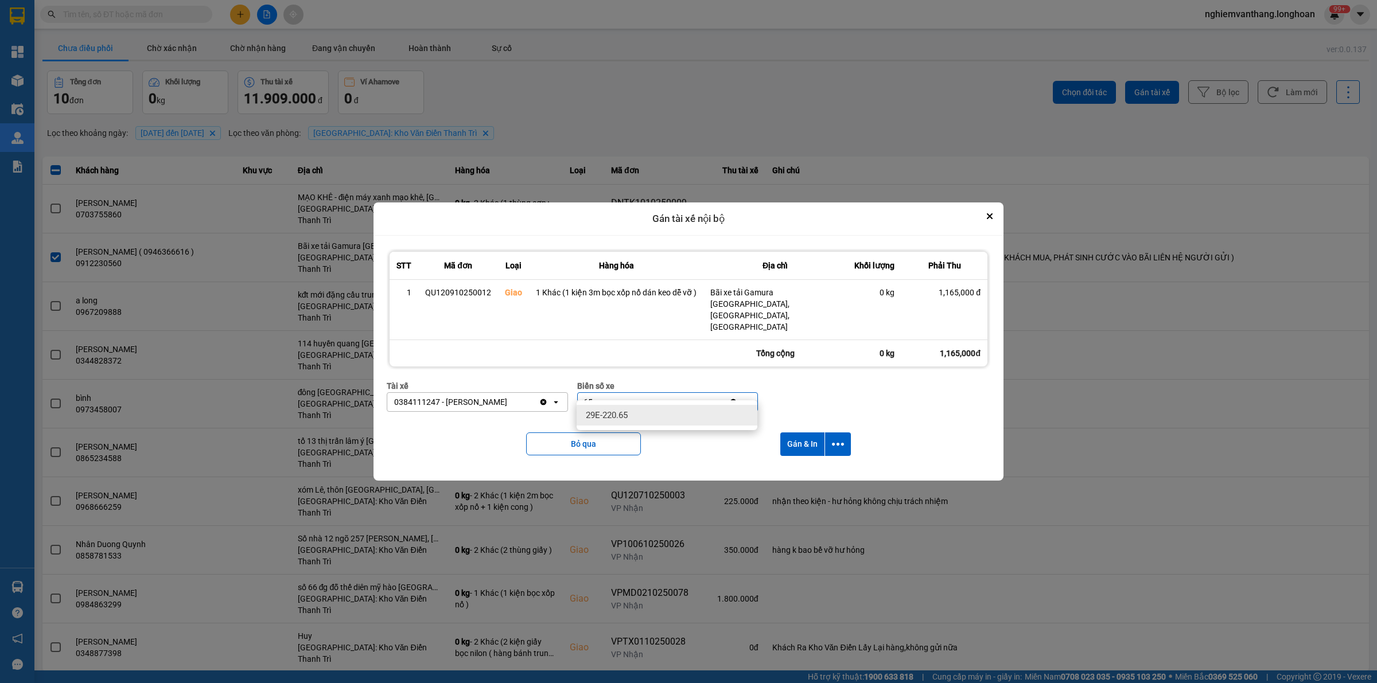
type input "65"
drag, startPoint x: 641, startPoint y: 420, endPoint x: 757, endPoint y: 411, distance: 116.8
click at [641, 420] on div "29E-220.65" at bounding box center [667, 415] width 181 height 21
click at [835, 438] on icon "dialog" at bounding box center [838, 444] width 12 height 12
click at [811, 460] on span "Chỉ gán tài" at bounding box center [792, 463] width 38 height 11
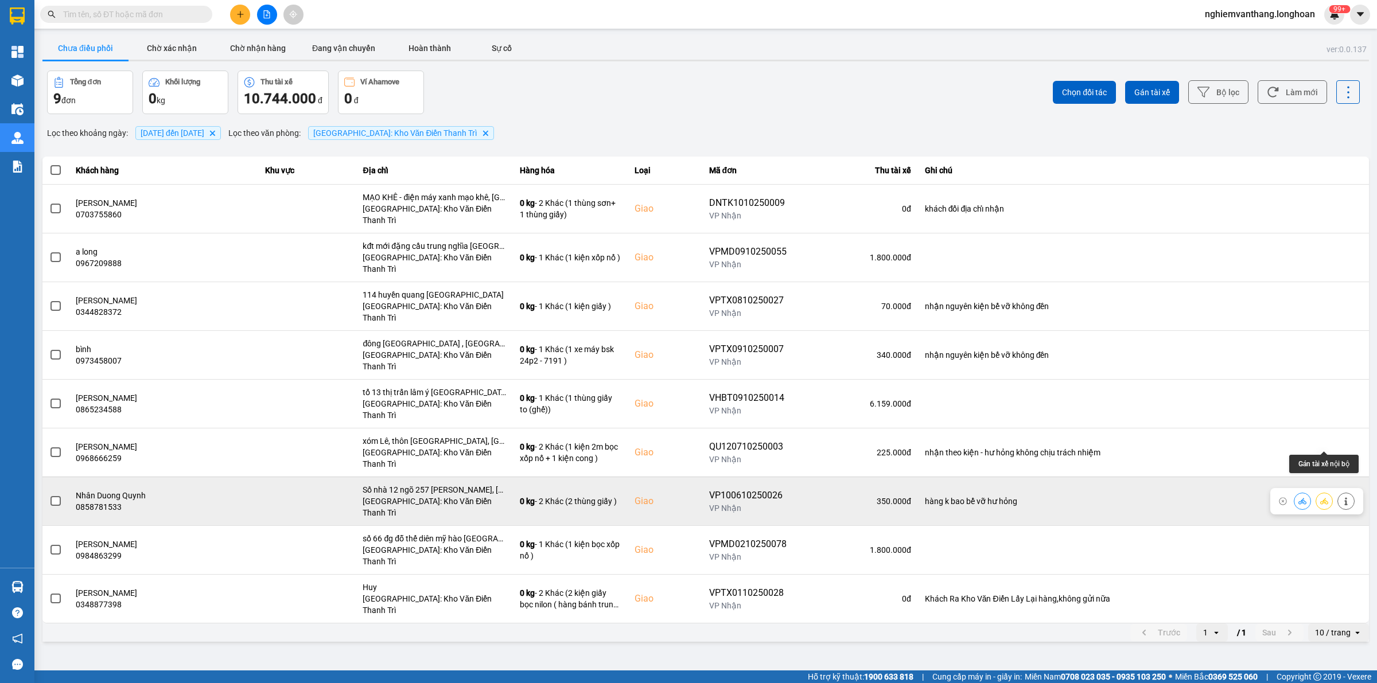
click at [1320, 497] on icon at bounding box center [1324, 501] width 8 height 8
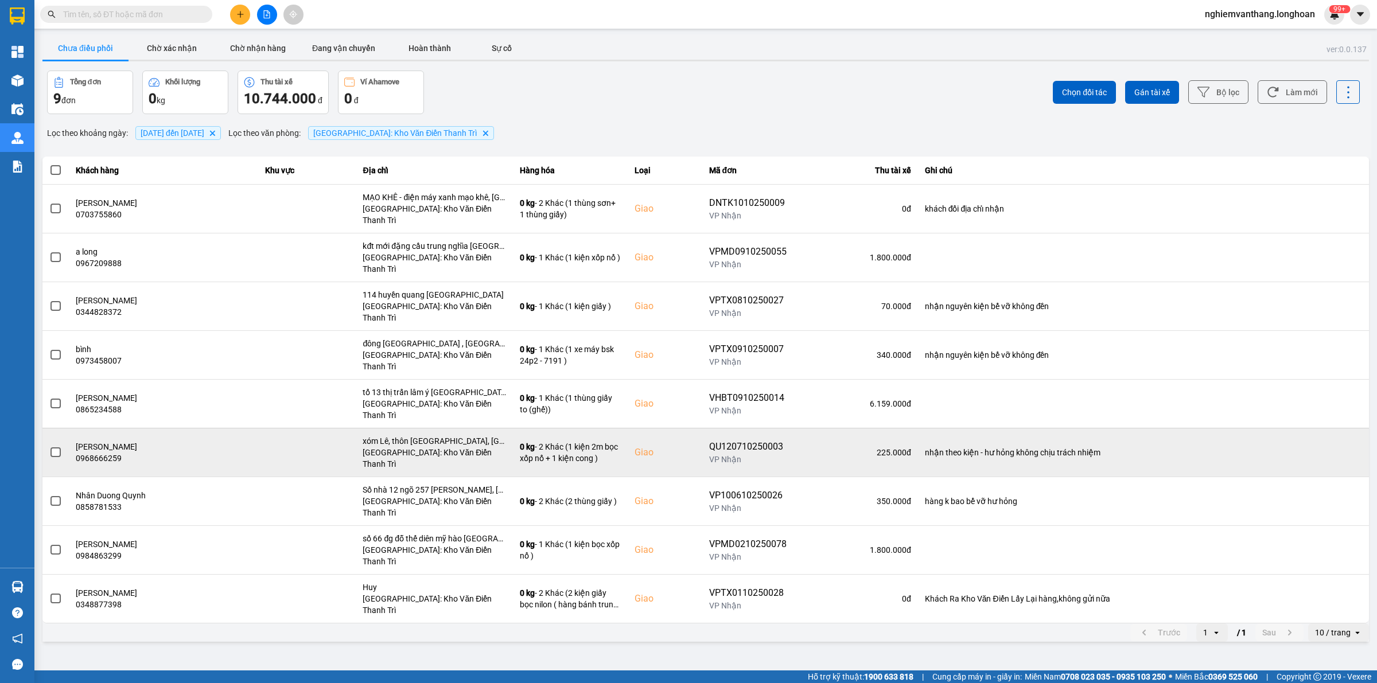
click at [1371, 408] on main "ver: 0.0.137 Chưa điều phối Chờ xác nhận Chờ nhận hàng Đang vận chuyển Hoàn thà…" at bounding box center [688, 335] width 1377 height 671
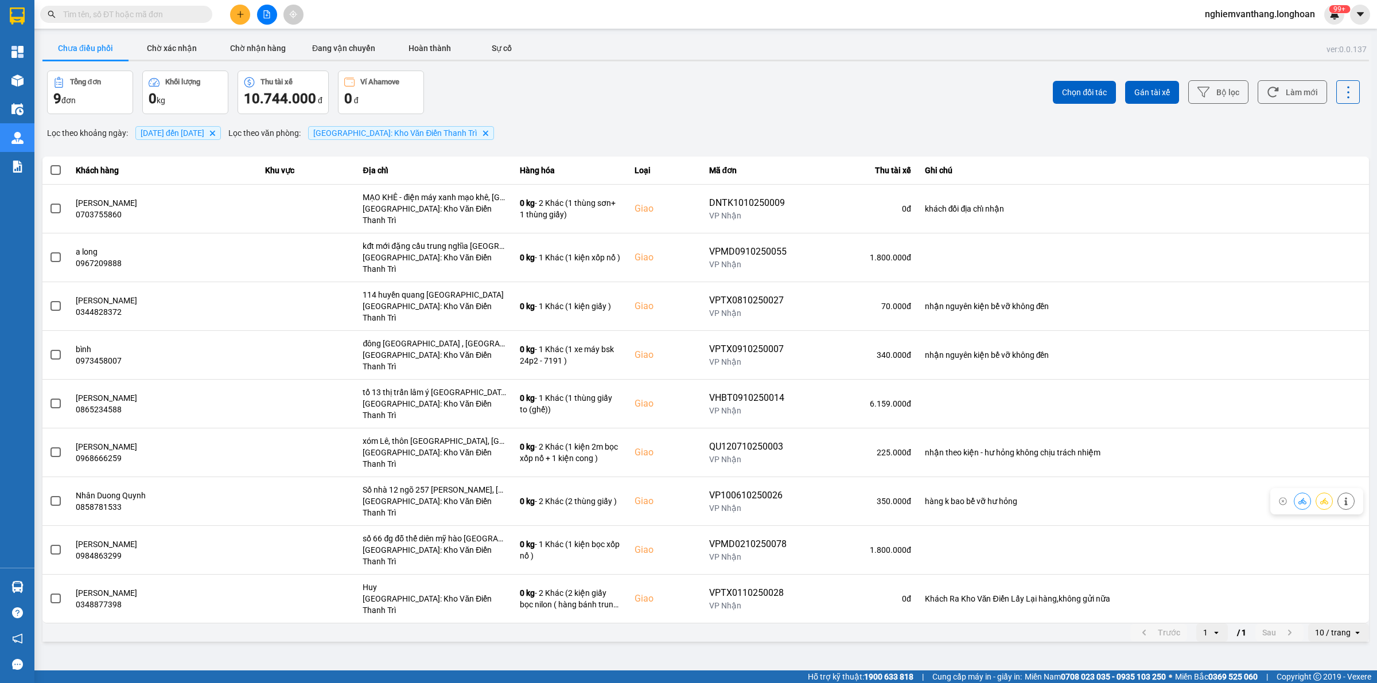
click at [1346, 497] on icon at bounding box center [1346, 501] width 8 height 8
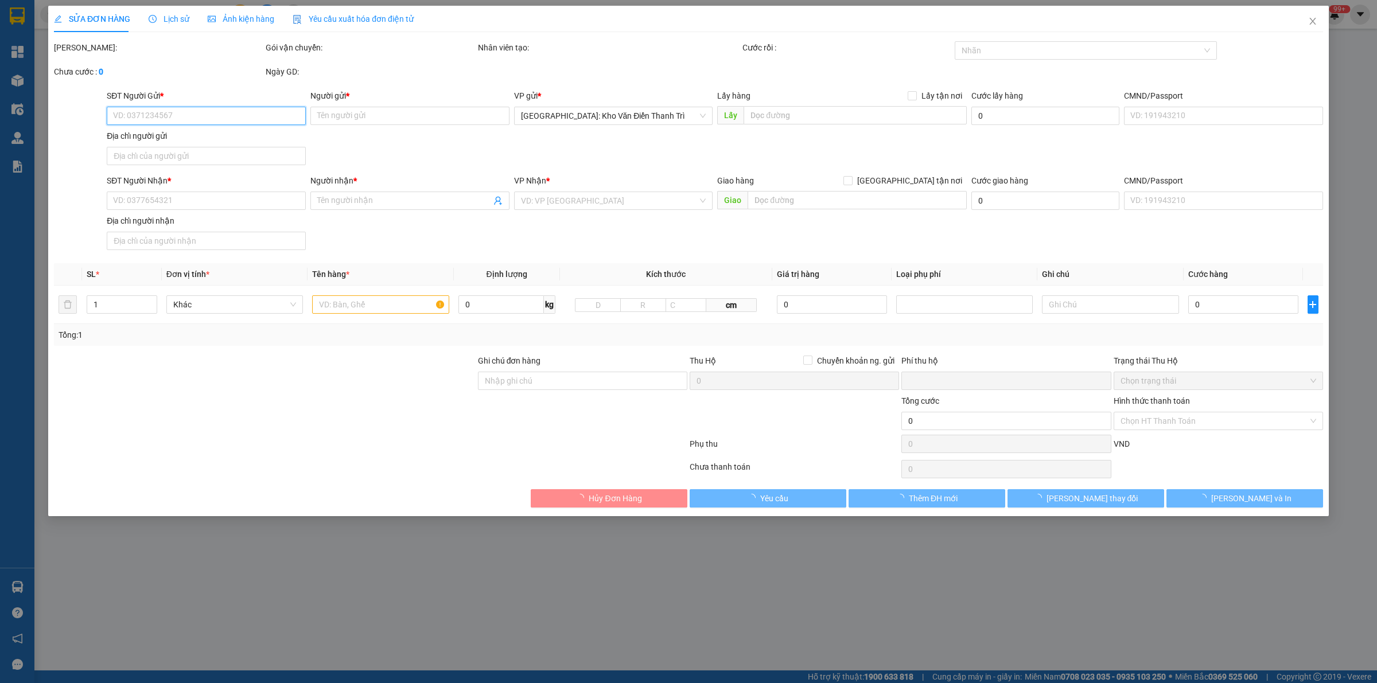
type input "0867897440"
type input "[PERSON_NAME]"
type input "0858781533"
type input "Nhân Duong Quynh"
checkbox input "true"
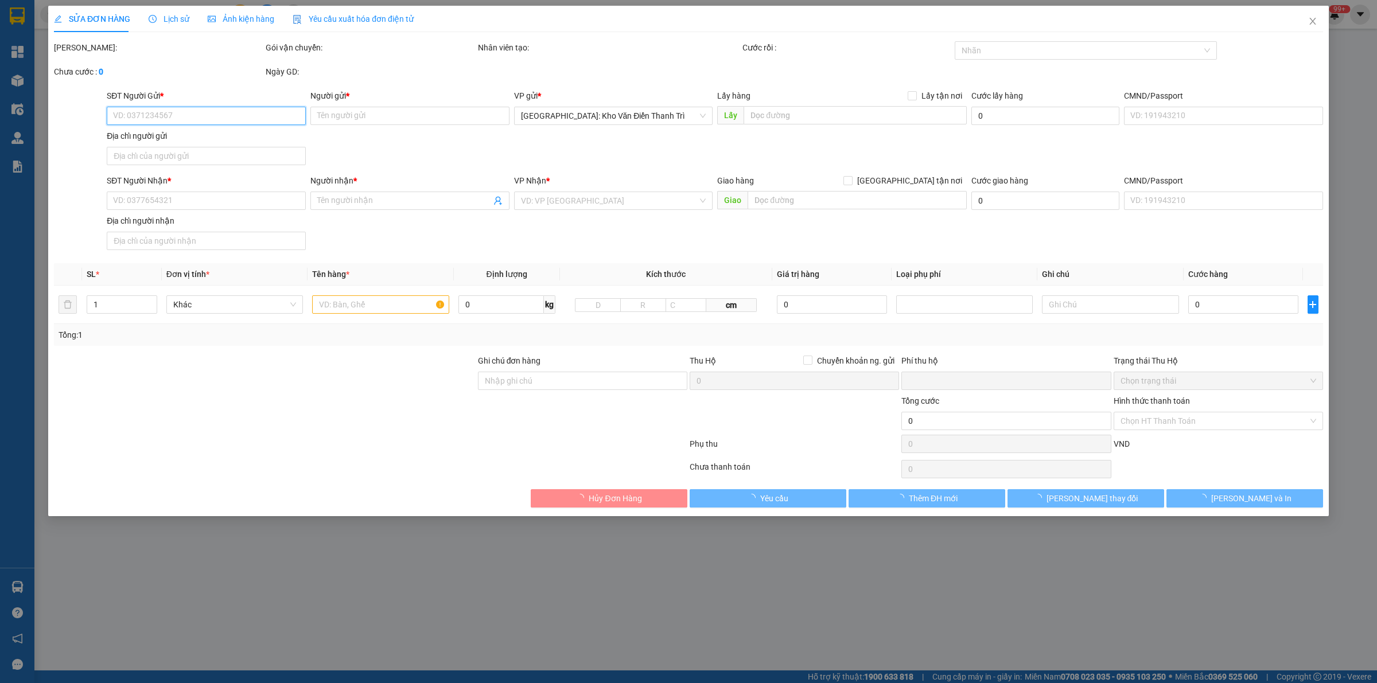
type input "Số nhà 12 ngõ 257 [PERSON_NAME], [PERSON_NAME], [GEOGRAPHIC_DATA], [GEOGRAPHIC_…"
type input "hàng k bao bể vỡ hư hỏng"
type input "0"
type input "350.000"
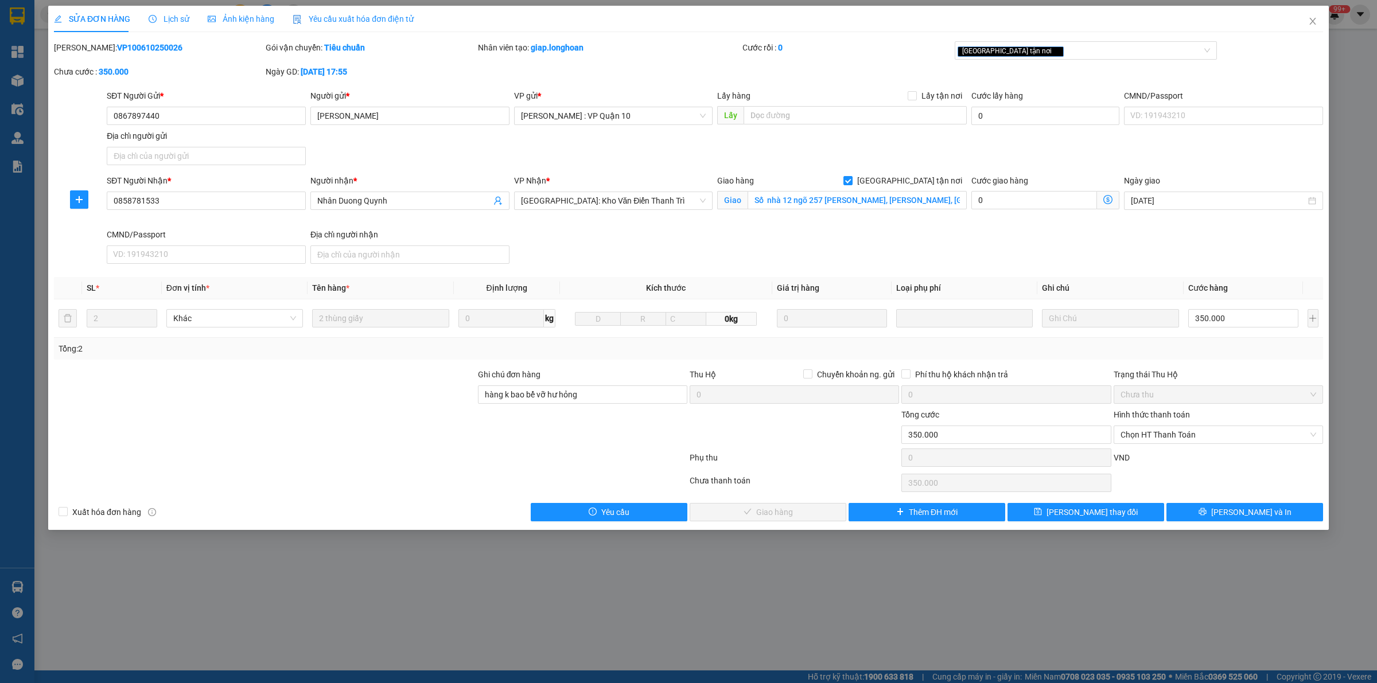
click at [168, 16] on span "Lịch sử" at bounding box center [169, 18] width 41 height 9
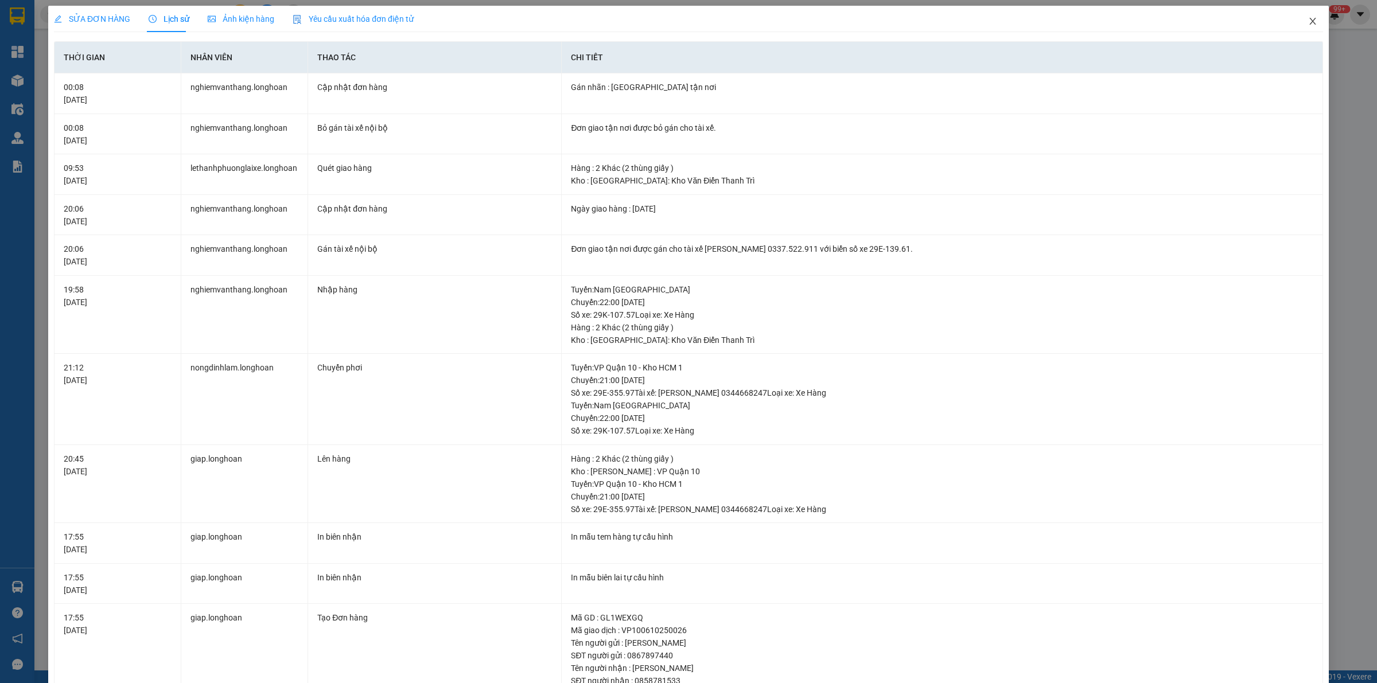
click at [1309, 21] on icon "close" at bounding box center [1312, 21] width 6 height 7
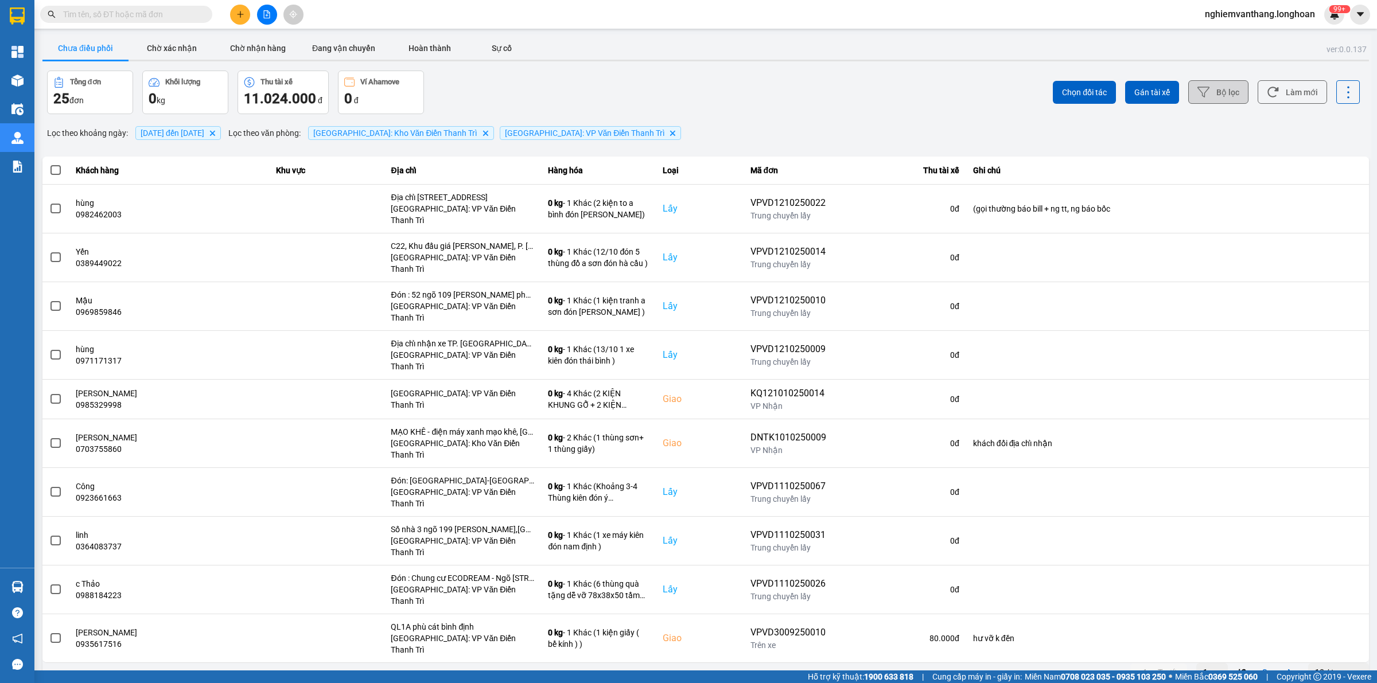
click at [1211, 95] on button "Bộ lọc" at bounding box center [1218, 92] width 60 height 24
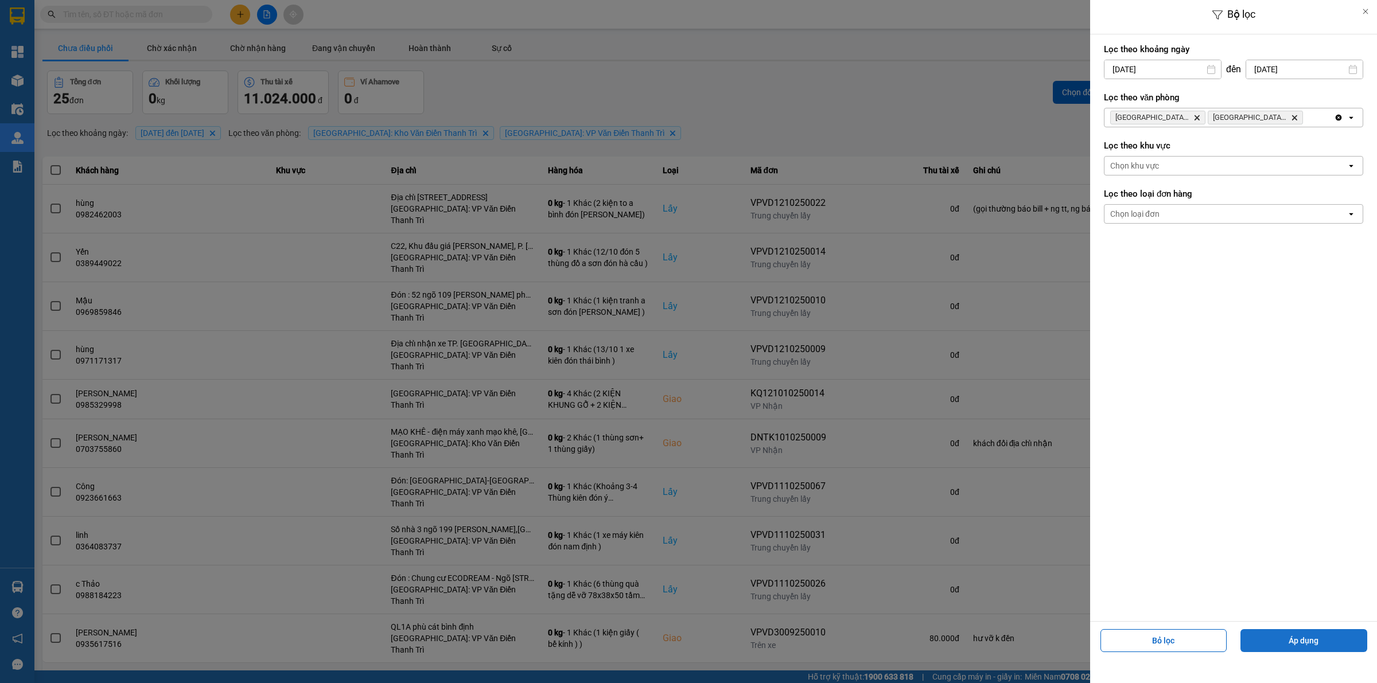
click at [1294, 632] on div "Bỏ lọc Áp dụng" at bounding box center [1233, 645] width 281 height 41
click at [1294, 635] on button "Áp dụng" at bounding box center [1303, 640] width 127 height 23
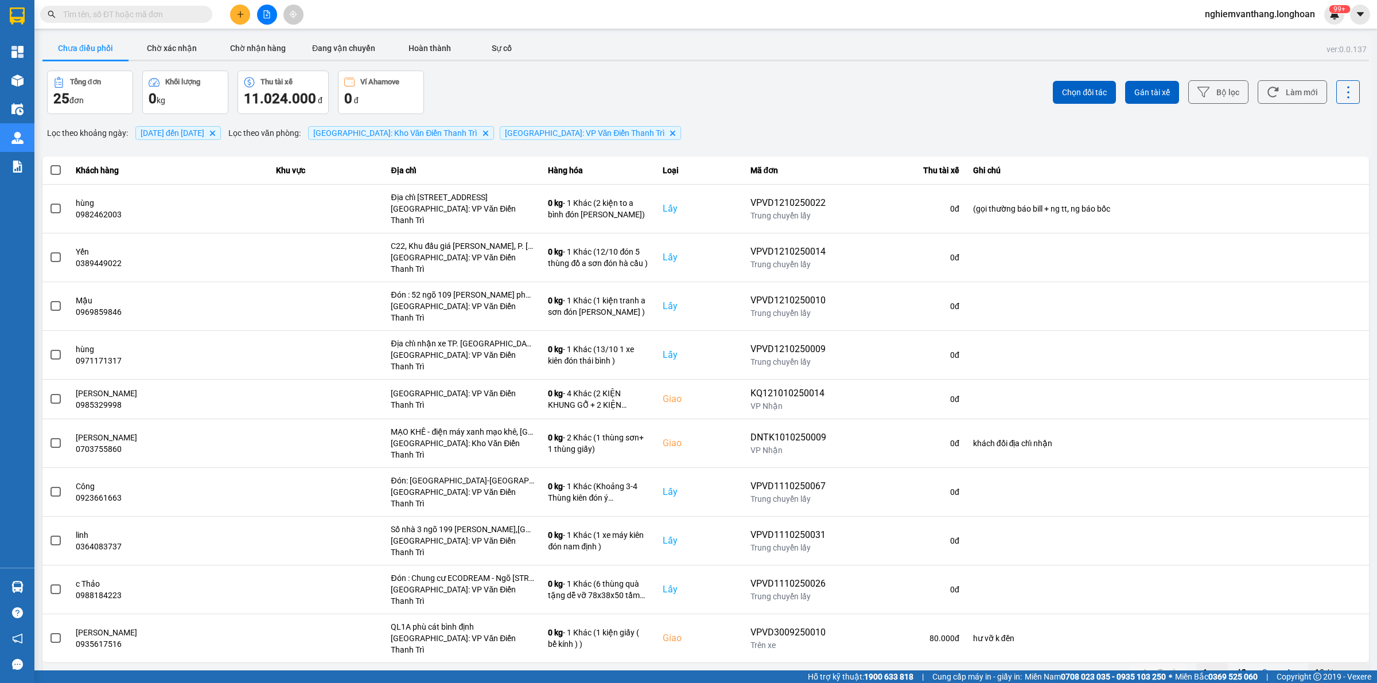
click at [1337, 667] on div "10 / trang" at bounding box center [1333, 672] width 36 height 11
click at [1334, 560] on li "100 / trang" at bounding box center [1339, 566] width 60 height 21
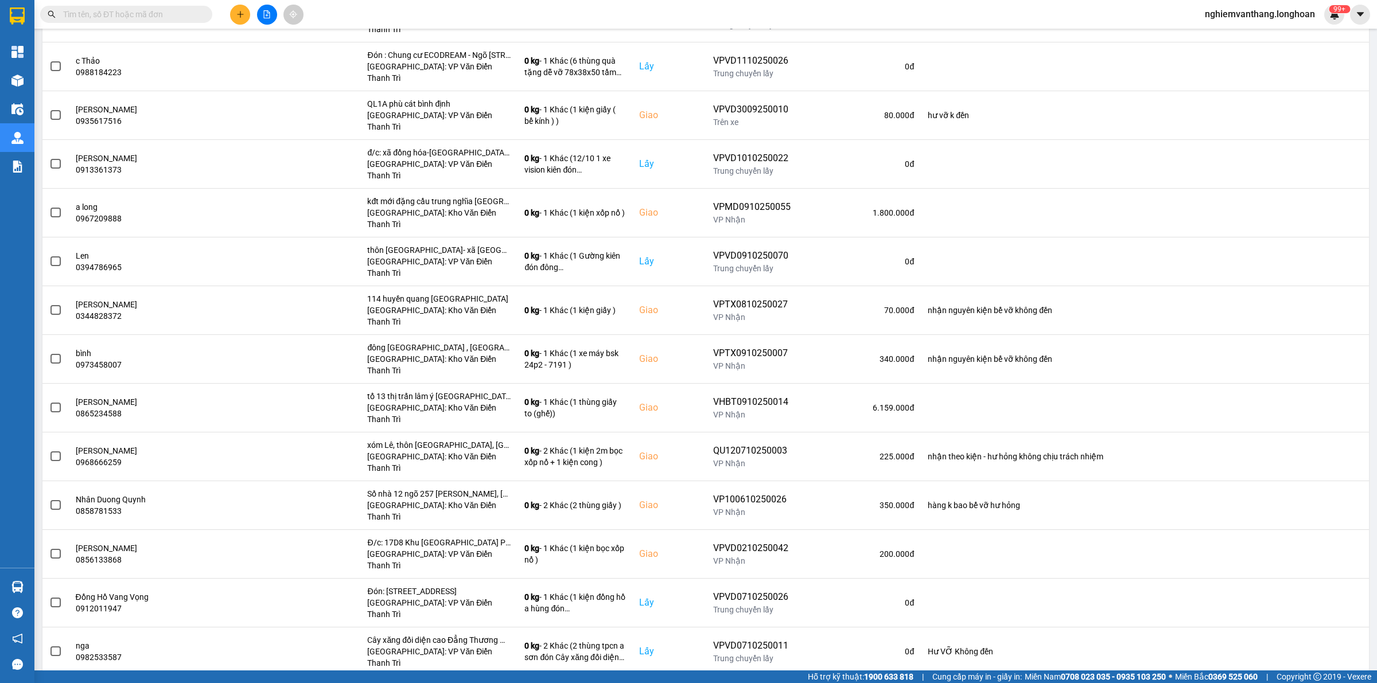
scroll to position [534, 0]
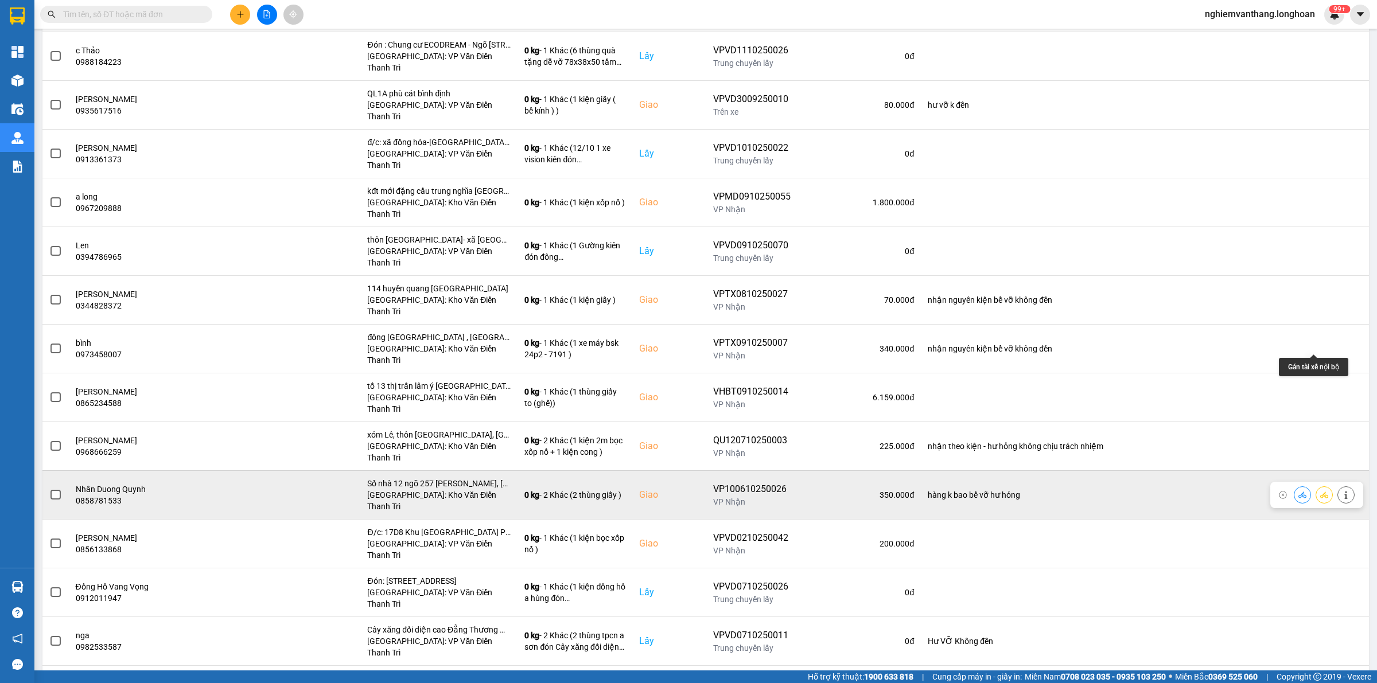
click at [1320, 491] on icon at bounding box center [1324, 495] width 8 height 8
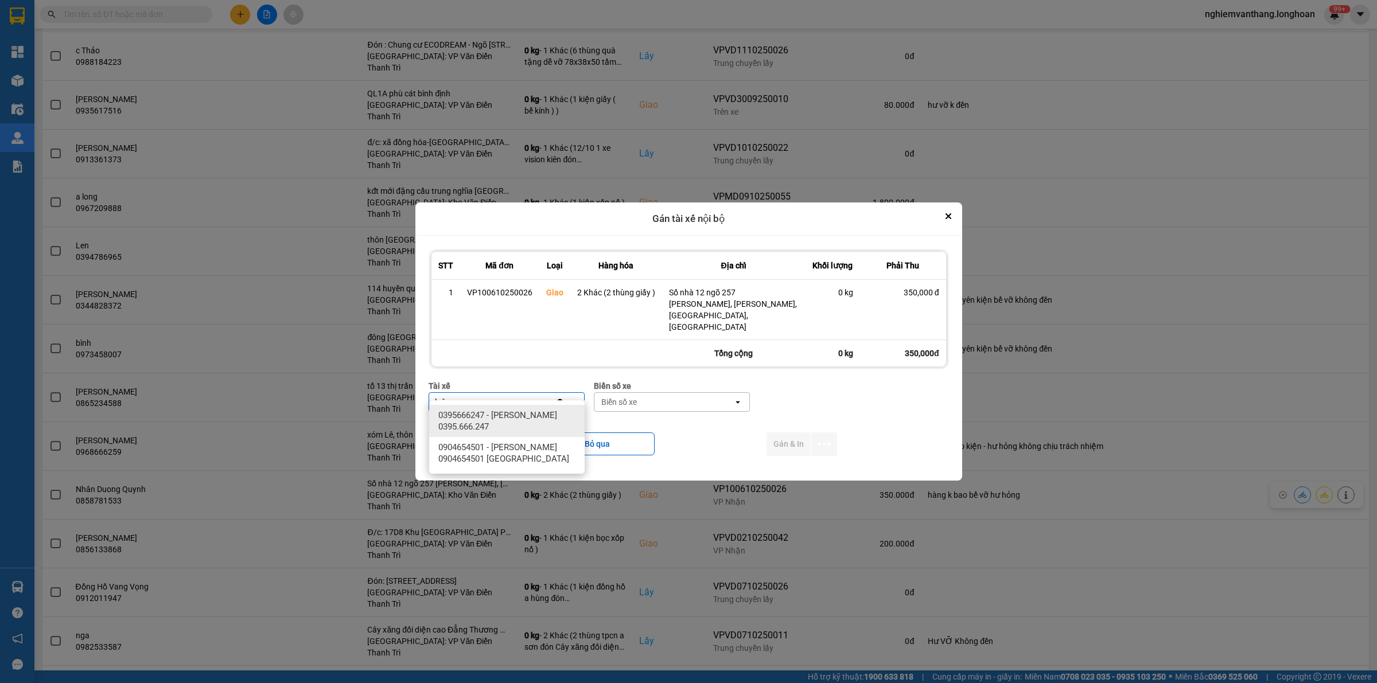
type input "luân"
drag, startPoint x: 515, startPoint y: 413, endPoint x: 526, endPoint y: 411, distance: 11.1
click at [516, 412] on span "0395666247 - [PERSON_NAME] 0395.666.247" at bounding box center [509, 421] width 142 height 23
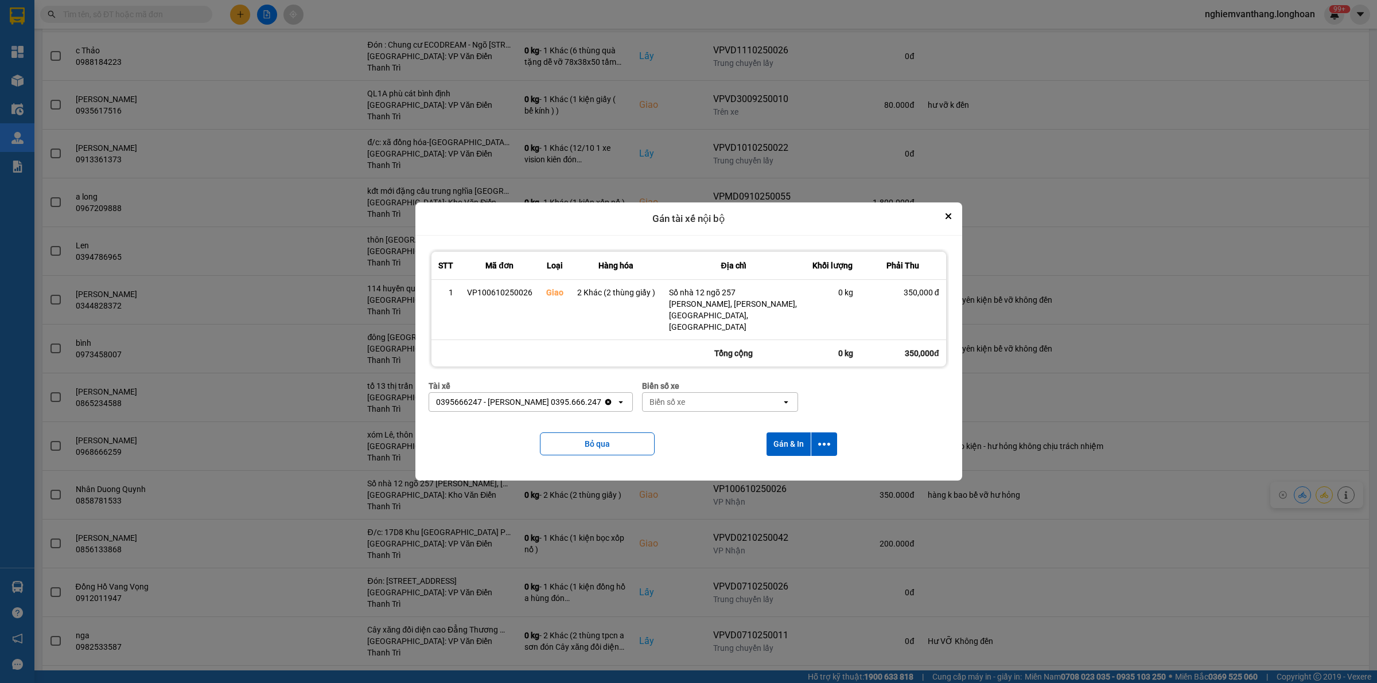
click at [684, 395] on div "Biển số xe" at bounding box center [712, 402] width 139 height 18
type input "61"
click at [690, 457] on div "29E-139.61" at bounding box center [713, 456] width 155 height 21
click at [824, 438] on icon "dialog" at bounding box center [824, 444] width 12 height 12
click at [801, 460] on div "Chỉ gán tài" at bounding box center [793, 463] width 68 height 11
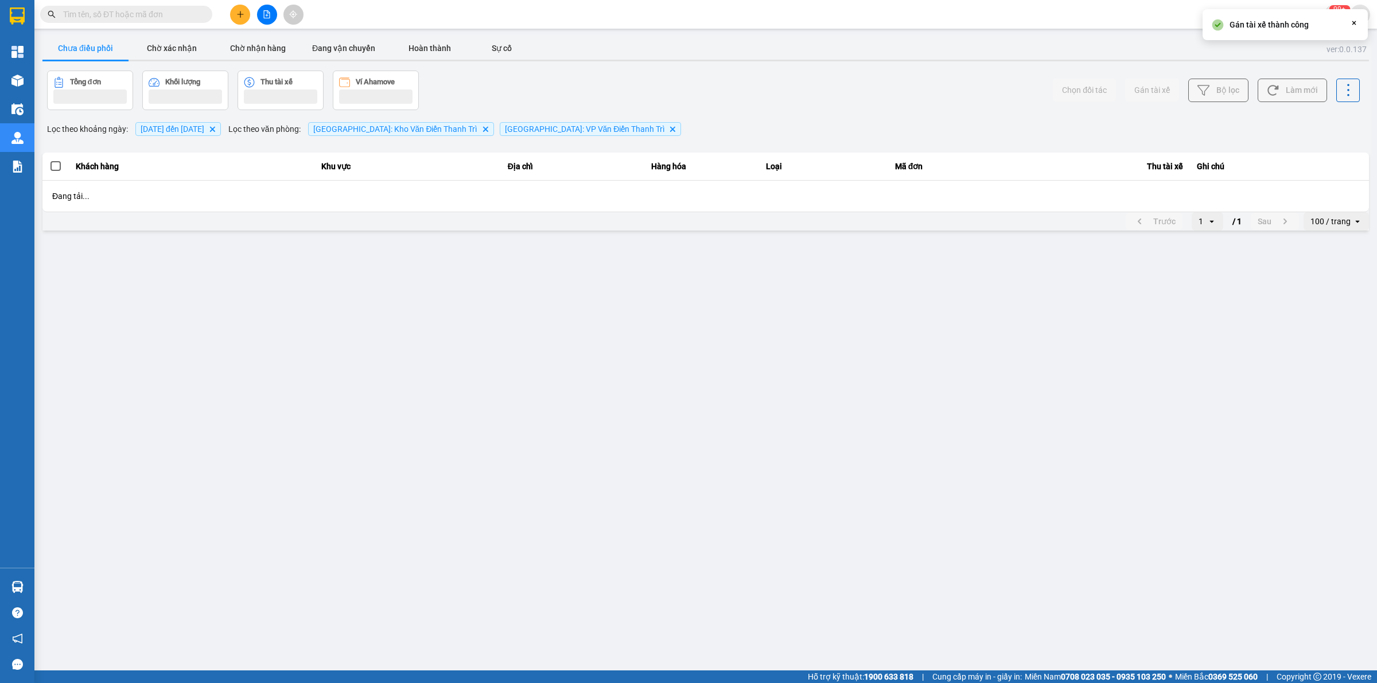
scroll to position [0, 0]
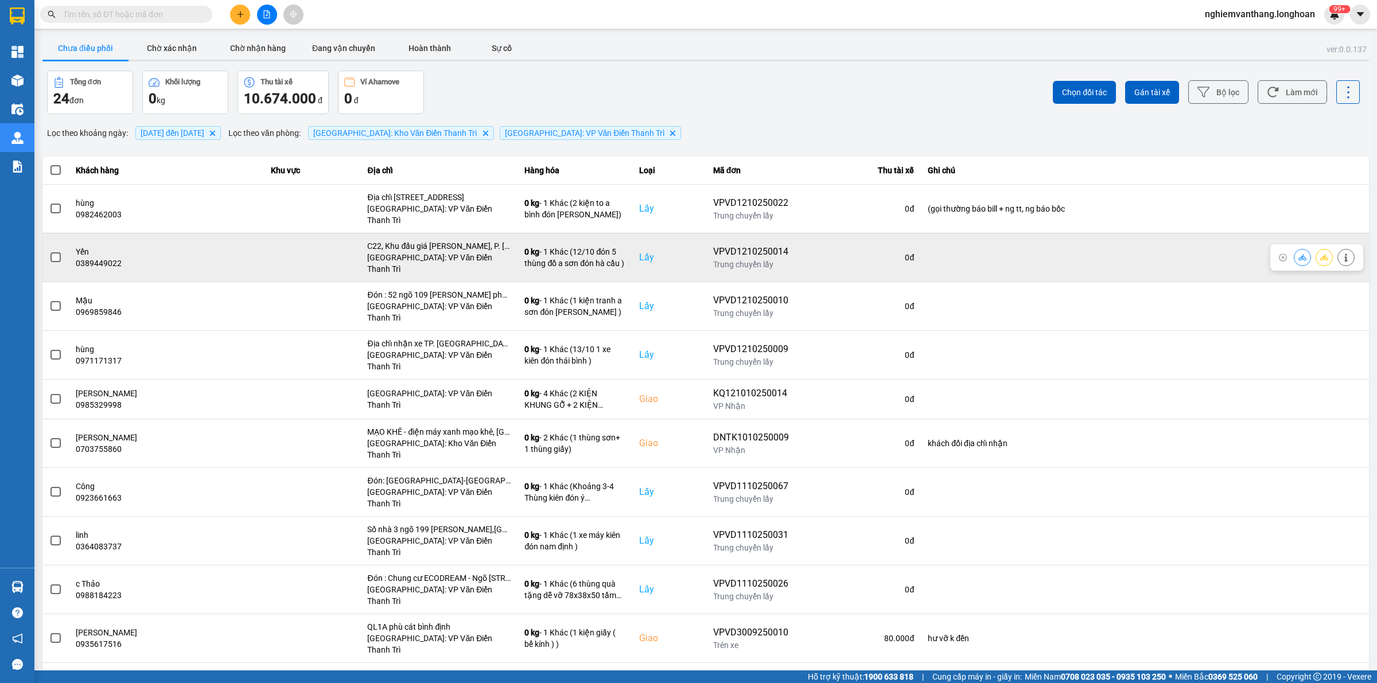
click at [55, 251] on label at bounding box center [55, 257] width 13 height 13
click at [49, 251] on input "checkbox" at bounding box center [49, 251] width 0 height 0
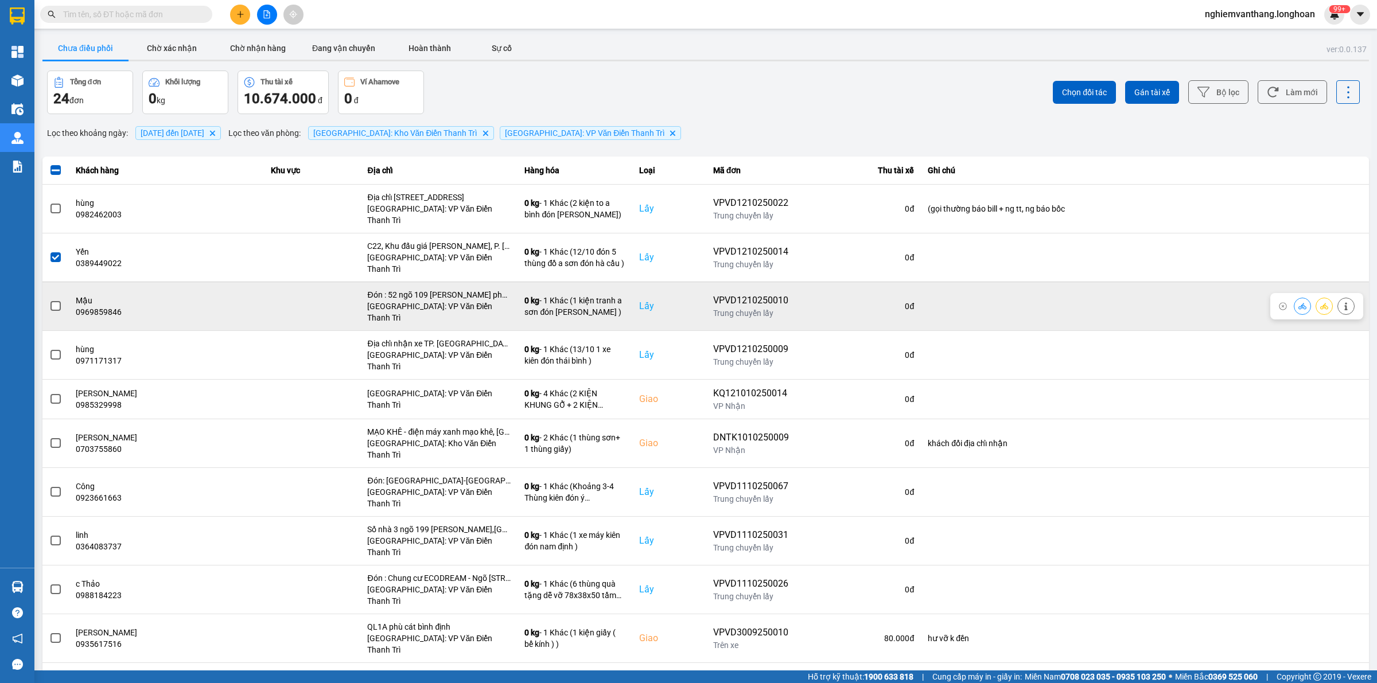
click at [55, 301] on span at bounding box center [55, 306] width 10 height 10
click at [49, 300] on input "checkbox" at bounding box center [49, 300] width 0 height 0
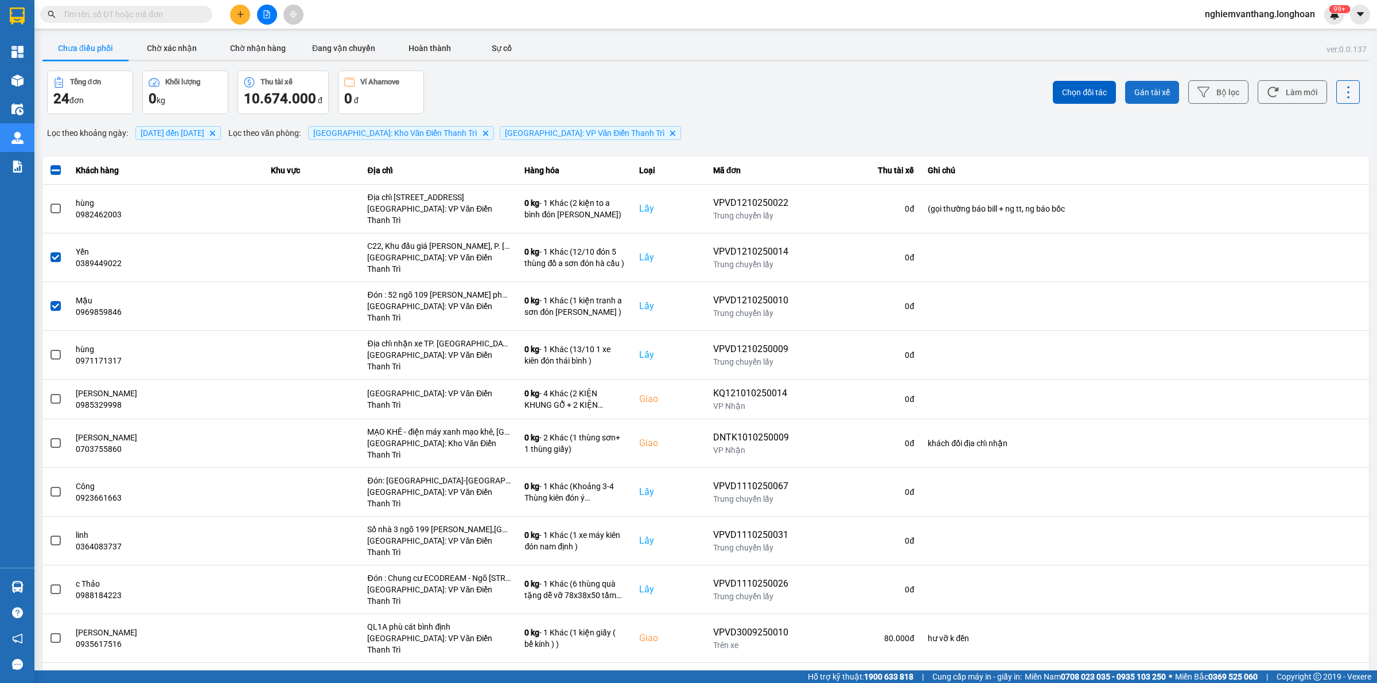
click at [1141, 94] on span "Gán tài xế" at bounding box center [1152, 92] width 36 height 11
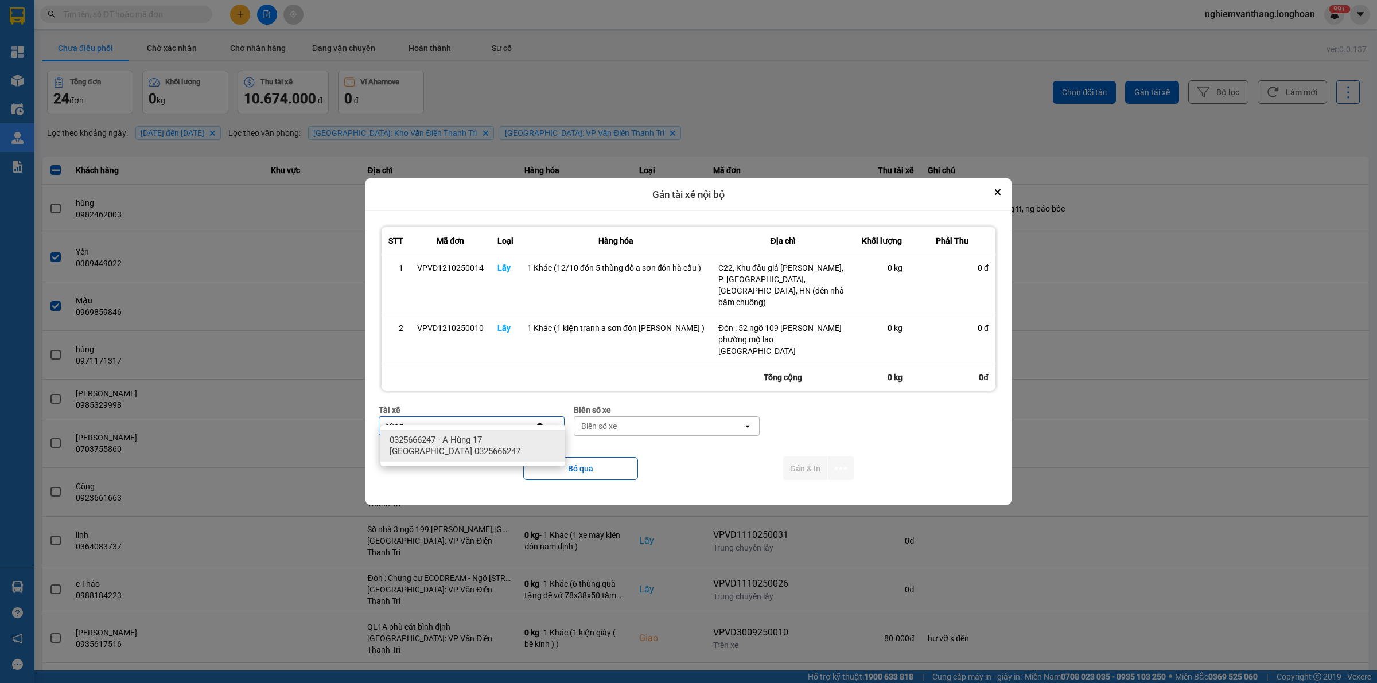
type input "hùng"
drag, startPoint x: 442, startPoint y: 452, endPoint x: 621, endPoint y: 433, distance: 179.4
click at [443, 452] on span "0325666247 - A Hùng 17 [GEOGRAPHIC_DATA] 0325666247" at bounding box center [475, 445] width 171 height 23
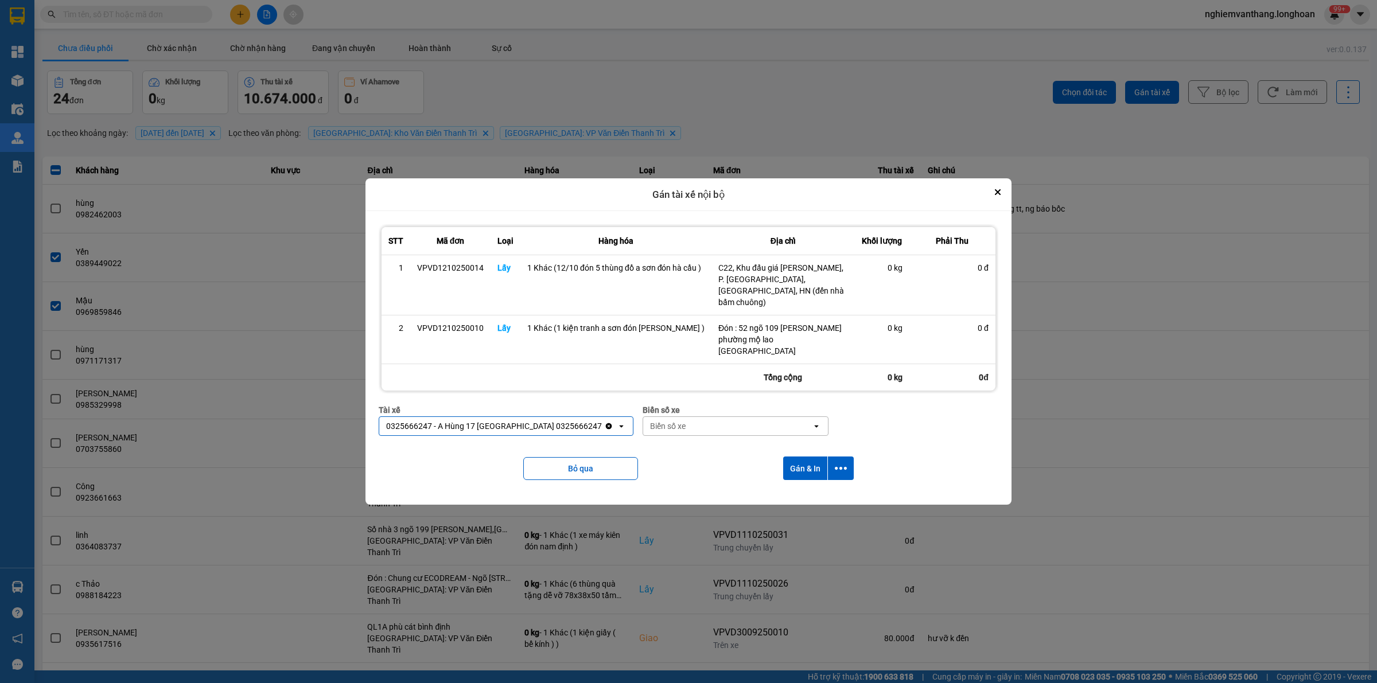
click at [650, 421] on div "Biển số xe" at bounding box center [668, 426] width 36 height 11
type input "71"
click at [678, 446] on div "29E-139.71" at bounding box center [707, 440] width 185 height 21
click at [844, 462] on icon "dialog" at bounding box center [841, 468] width 12 height 12
click at [791, 489] on span "Chỉ gán tài" at bounding box center [795, 488] width 38 height 11
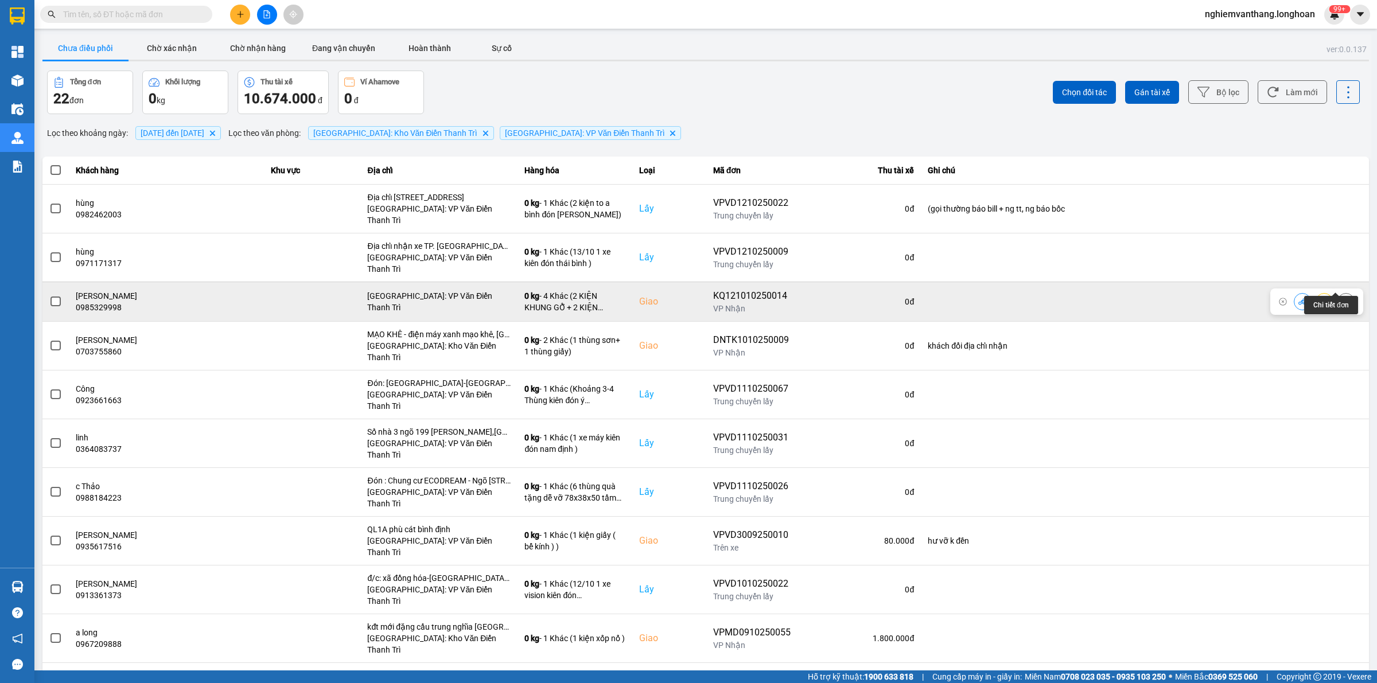
click at [1341, 291] on button at bounding box center [1346, 301] width 16 height 20
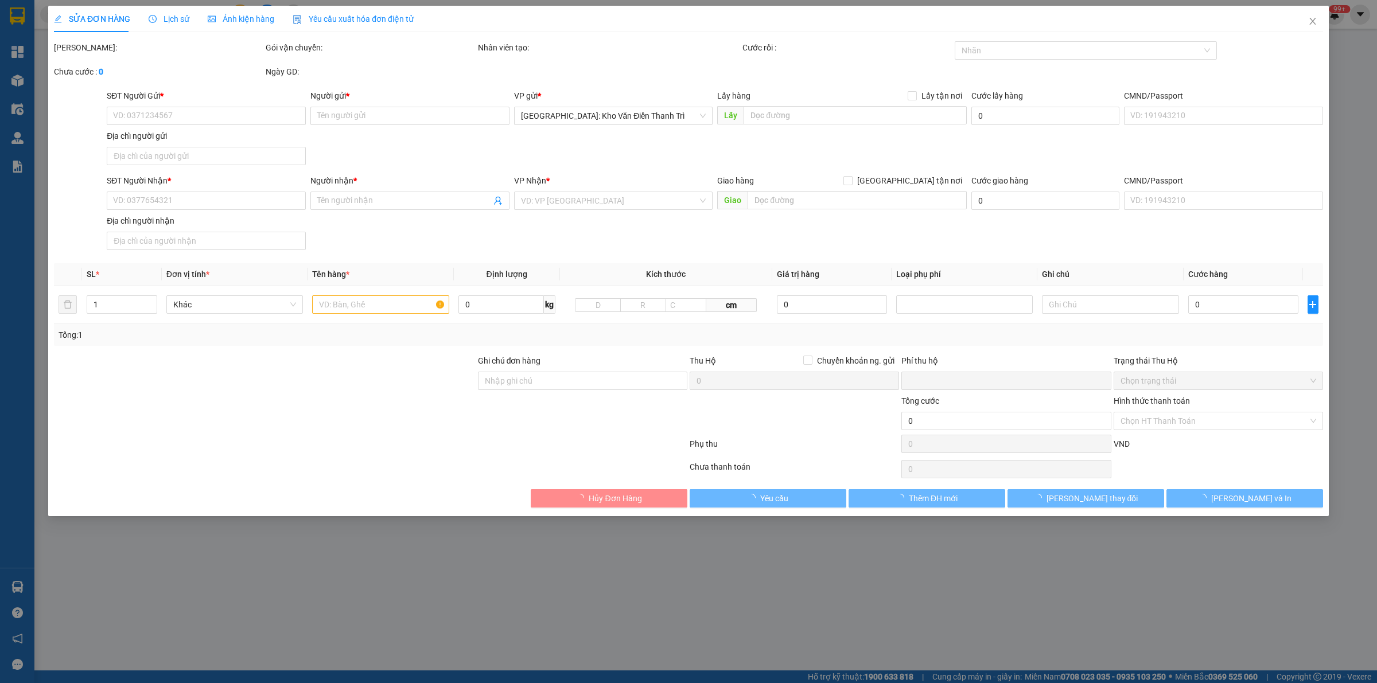
type input "0976707789"
type input "[PERSON_NAME]"
checkbox input "true"
type input "[STREET_ADDRESS]"
type input "0985329998"
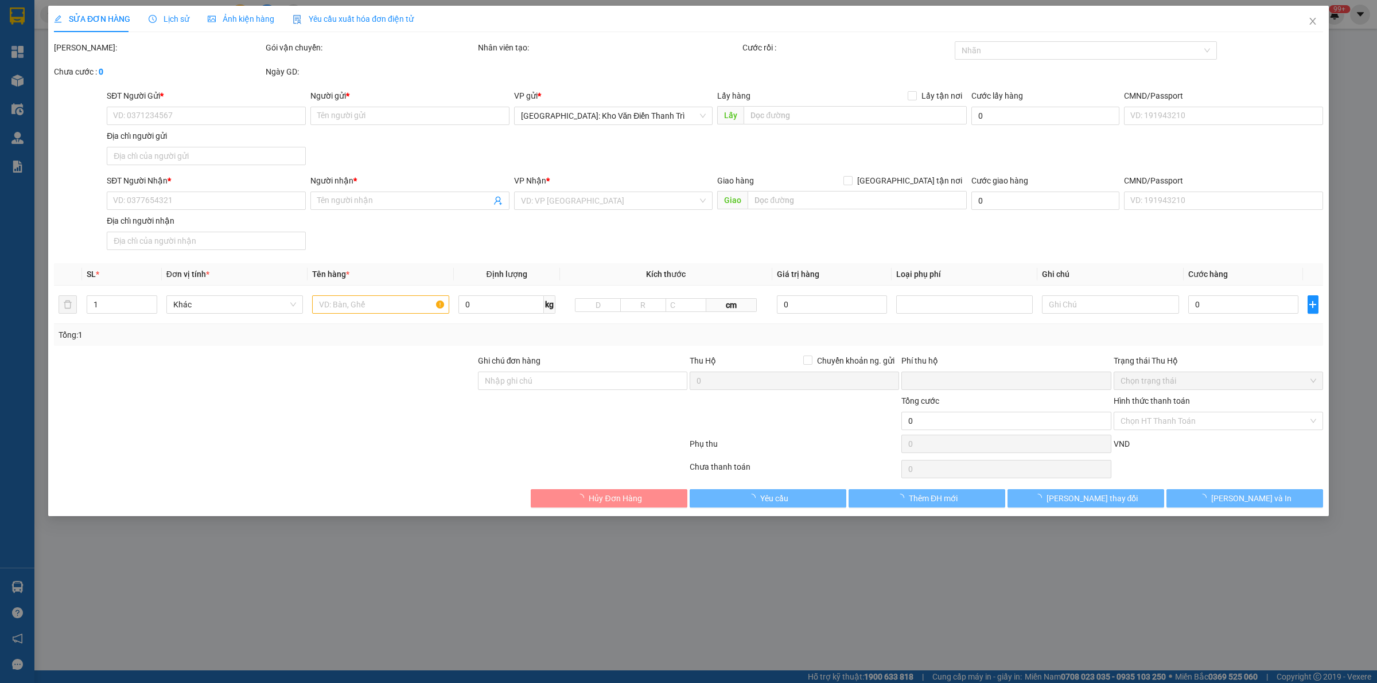
type input "[PERSON_NAME]"
type input "0"
type input "6.400.000"
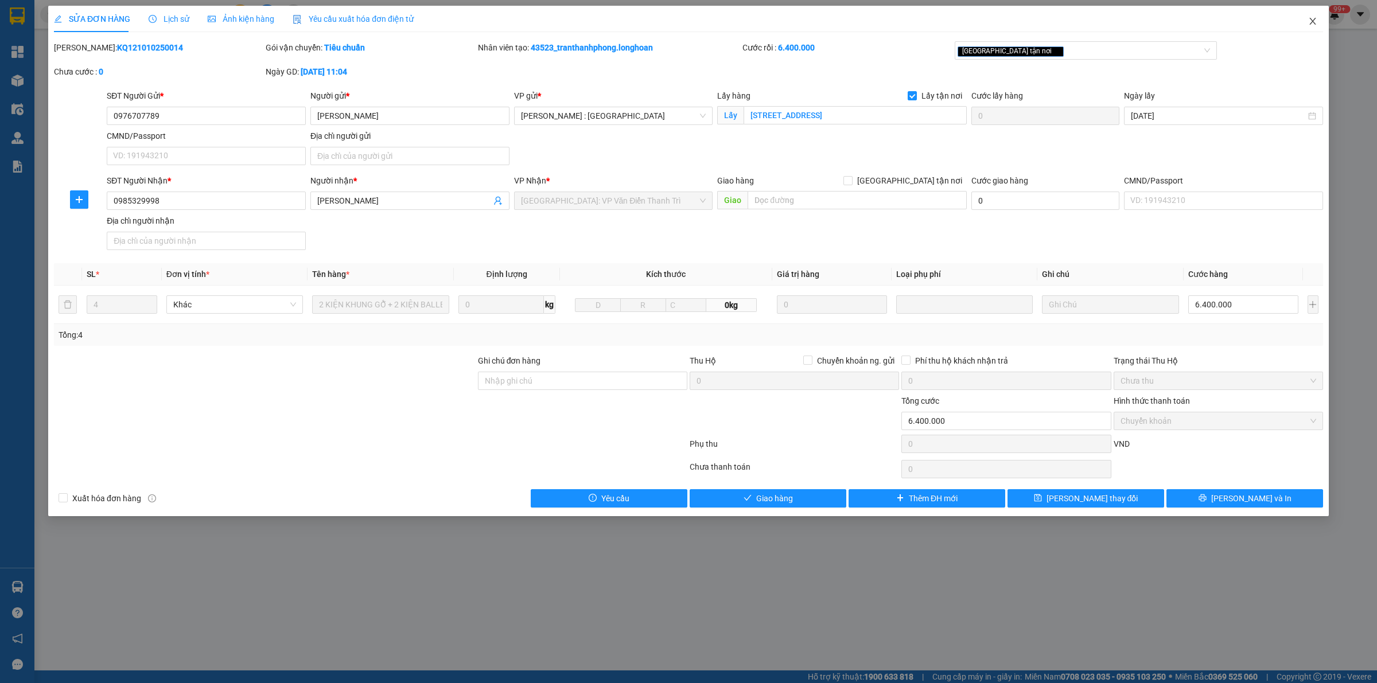
click at [1314, 21] on icon "close" at bounding box center [1312, 21] width 9 height 9
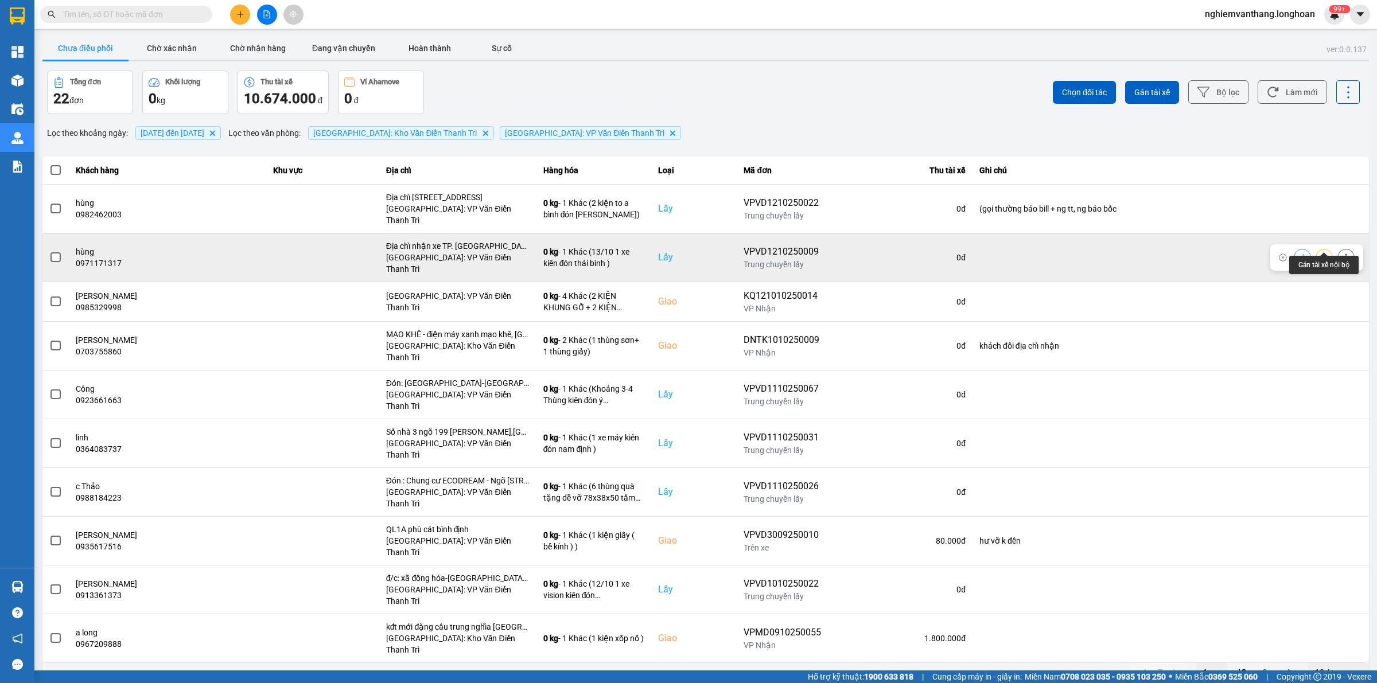
click at [1325, 254] on icon at bounding box center [1324, 258] width 8 height 8
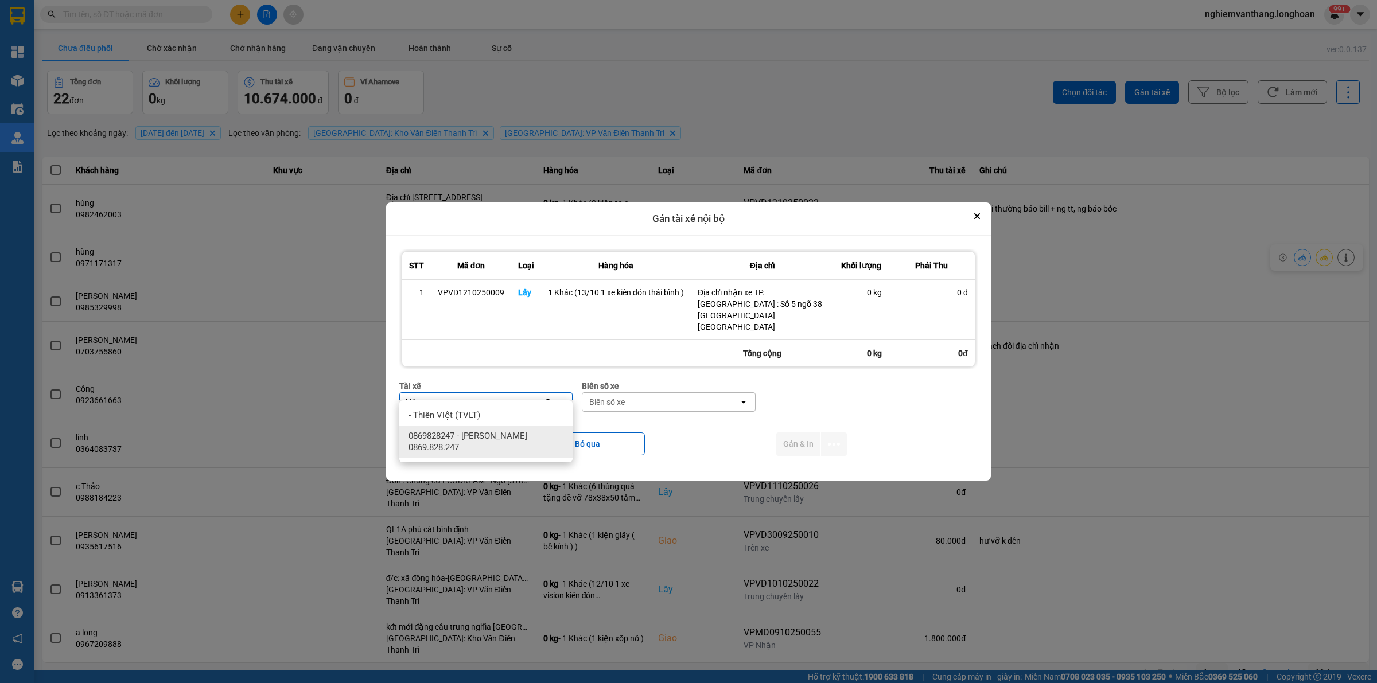
type input "kiên"
drag, startPoint x: 481, startPoint y: 454, endPoint x: 585, endPoint y: 419, distance: 110.3
click at [482, 454] on div "0869828247 - [PERSON_NAME] 0869.828.247" at bounding box center [485, 442] width 173 height 32
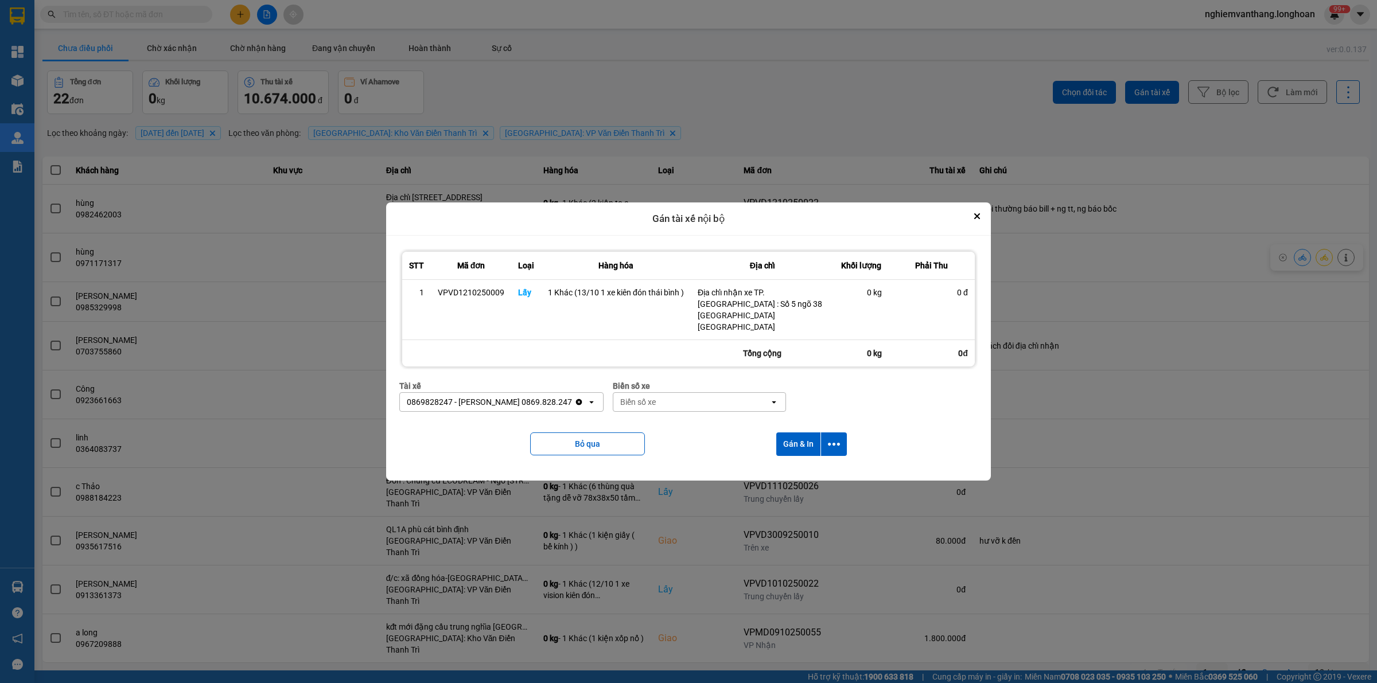
click at [626, 400] on div "Biển số xe Biển số xe open" at bounding box center [699, 400] width 173 height 41
click at [626, 400] on div "Biển số xe open" at bounding box center [699, 402] width 173 height 20
type input "83"
click at [656, 477] on div "29E-378.83" at bounding box center [686, 477] width 173 height 21
click at [830, 438] on icon "dialog" at bounding box center [834, 444] width 12 height 12
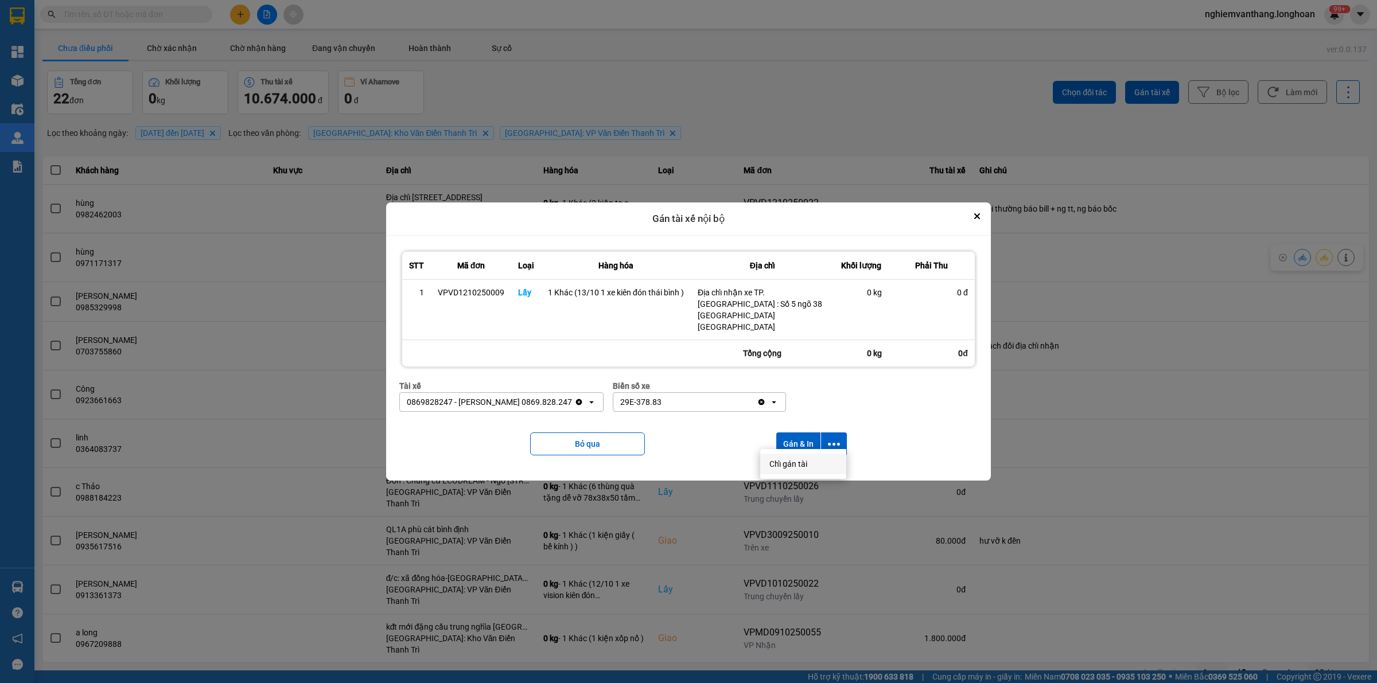
click at [824, 464] on div "Chỉ gán tài" at bounding box center [803, 463] width 68 height 11
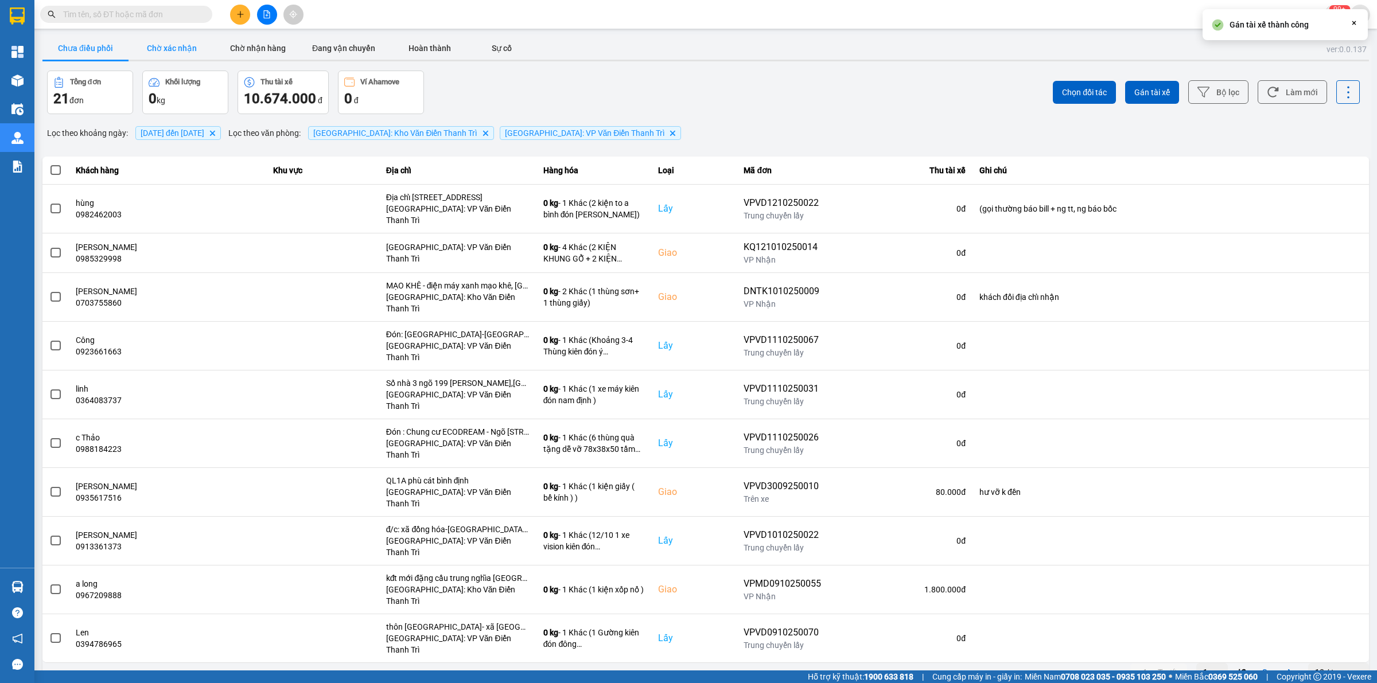
click at [147, 49] on button "Chờ xác nhận" at bounding box center [172, 48] width 86 height 23
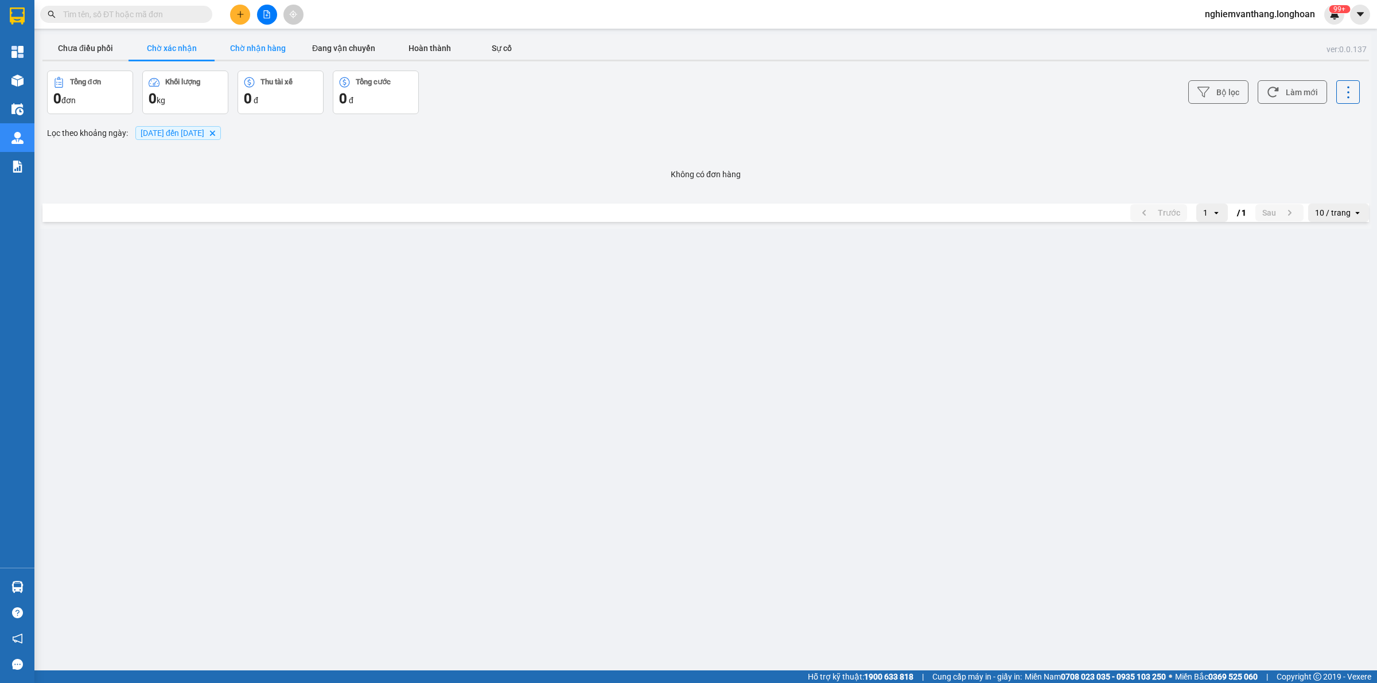
click at [250, 44] on button "Chờ nhận hàng" at bounding box center [258, 48] width 86 height 23
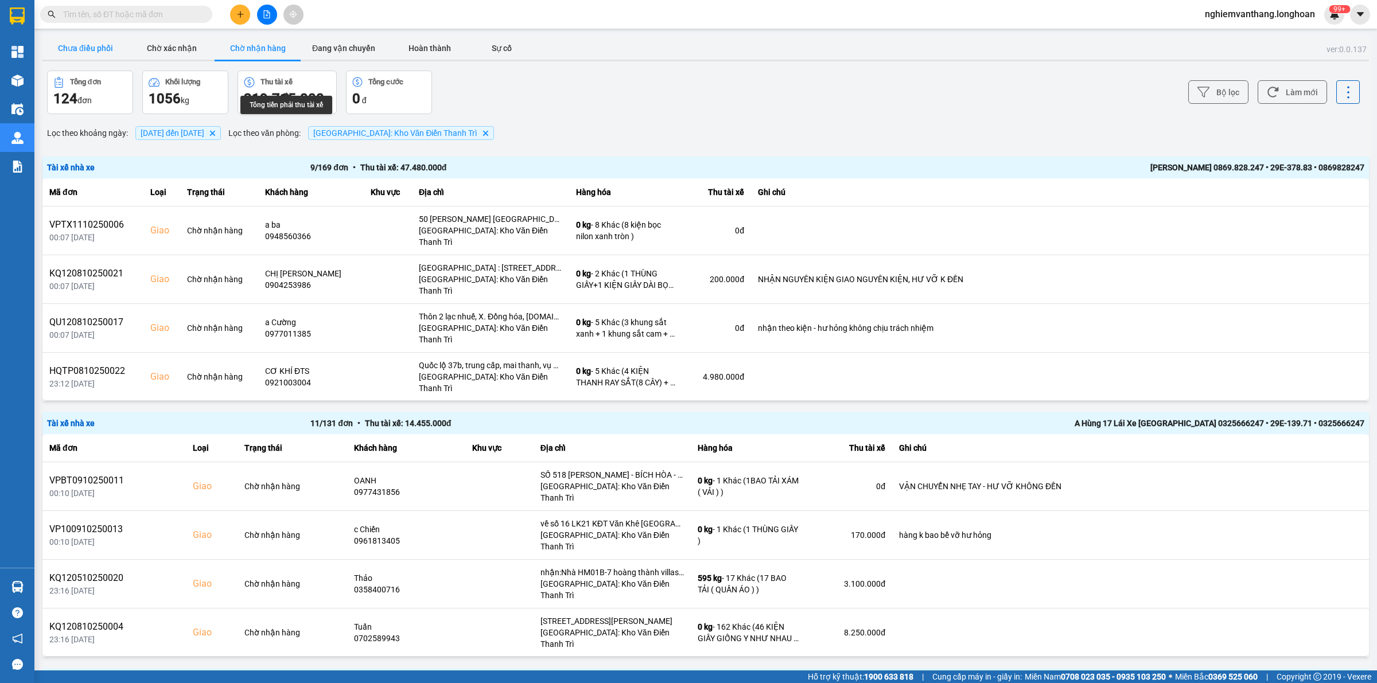
click at [110, 55] on button "Chưa điều phối" at bounding box center [85, 48] width 86 height 23
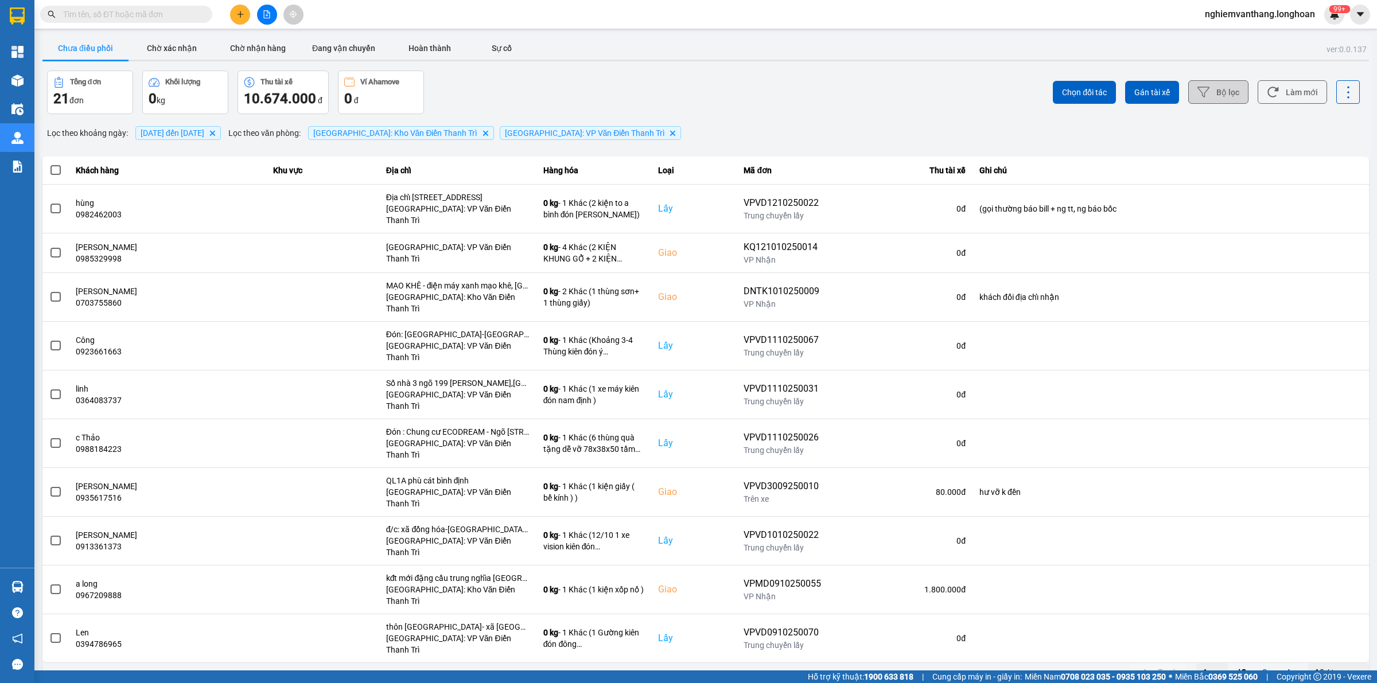
click at [1231, 94] on button "Bộ lọc" at bounding box center [1218, 92] width 60 height 24
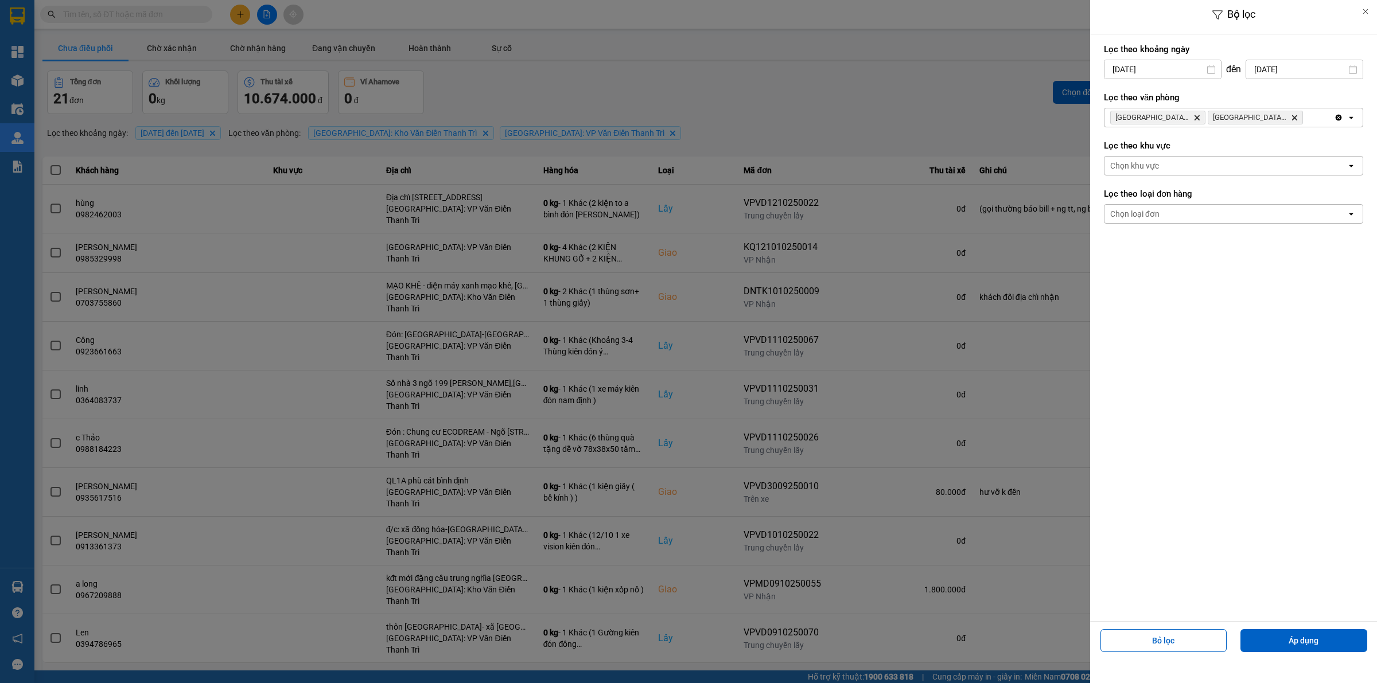
click at [1182, 69] on input "[DATE]" at bounding box center [1162, 69] width 116 height 18
click at [1103, 209] on div "13" at bounding box center [1111, 204] width 16 height 14
type input "[DATE]"
click at [1310, 632] on button "Áp dụng" at bounding box center [1303, 640] width 127 height 23
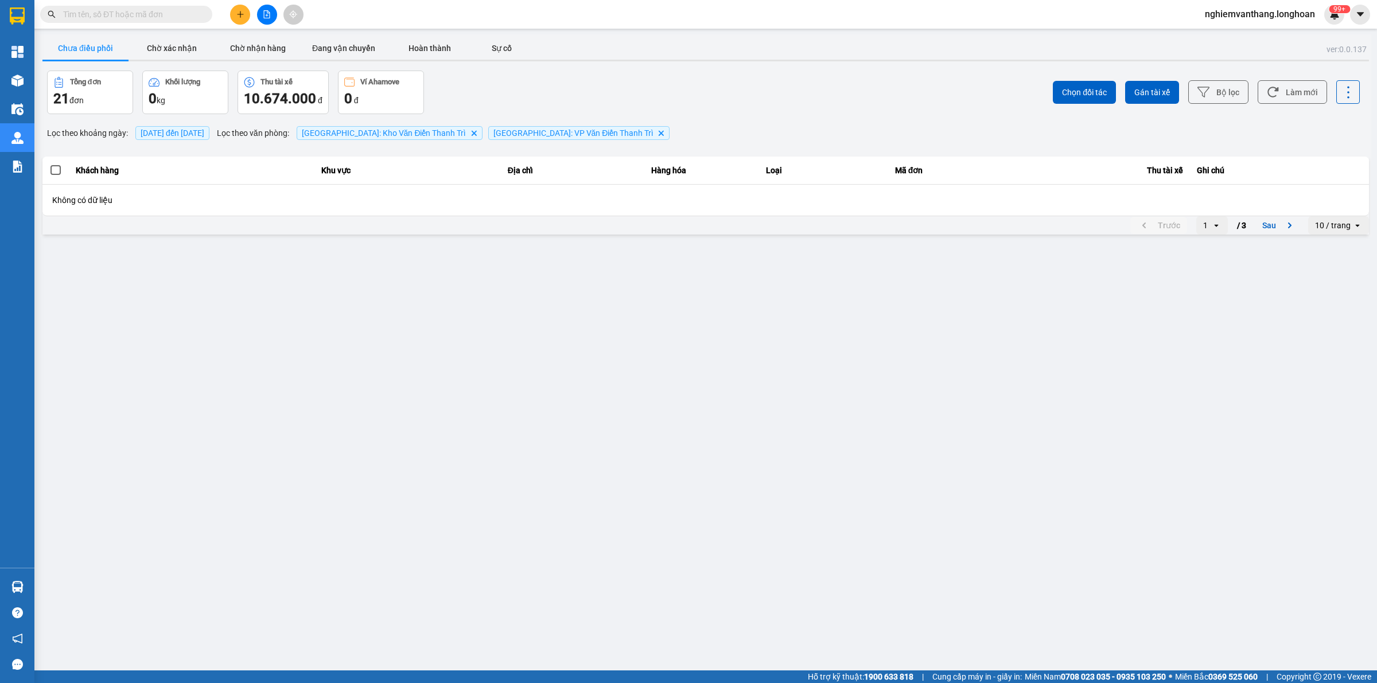
click at [270, 12] on icon "file-add" at bounding box center [267, 14] width 6 height 8
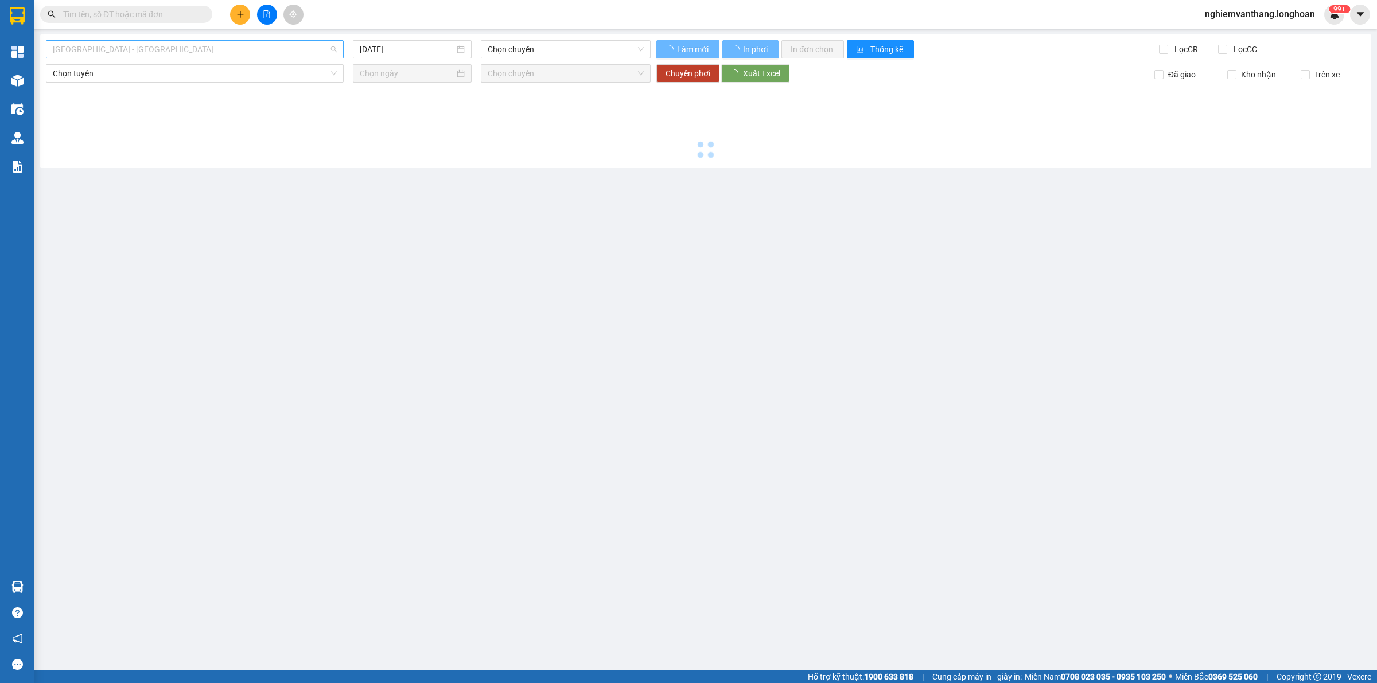
click at [158, 46] on span "[GEOGRAPHIC_DATA] - [GEOGRAPHIC_DATA]" at bounding box center [195, 49] width 284 height 17
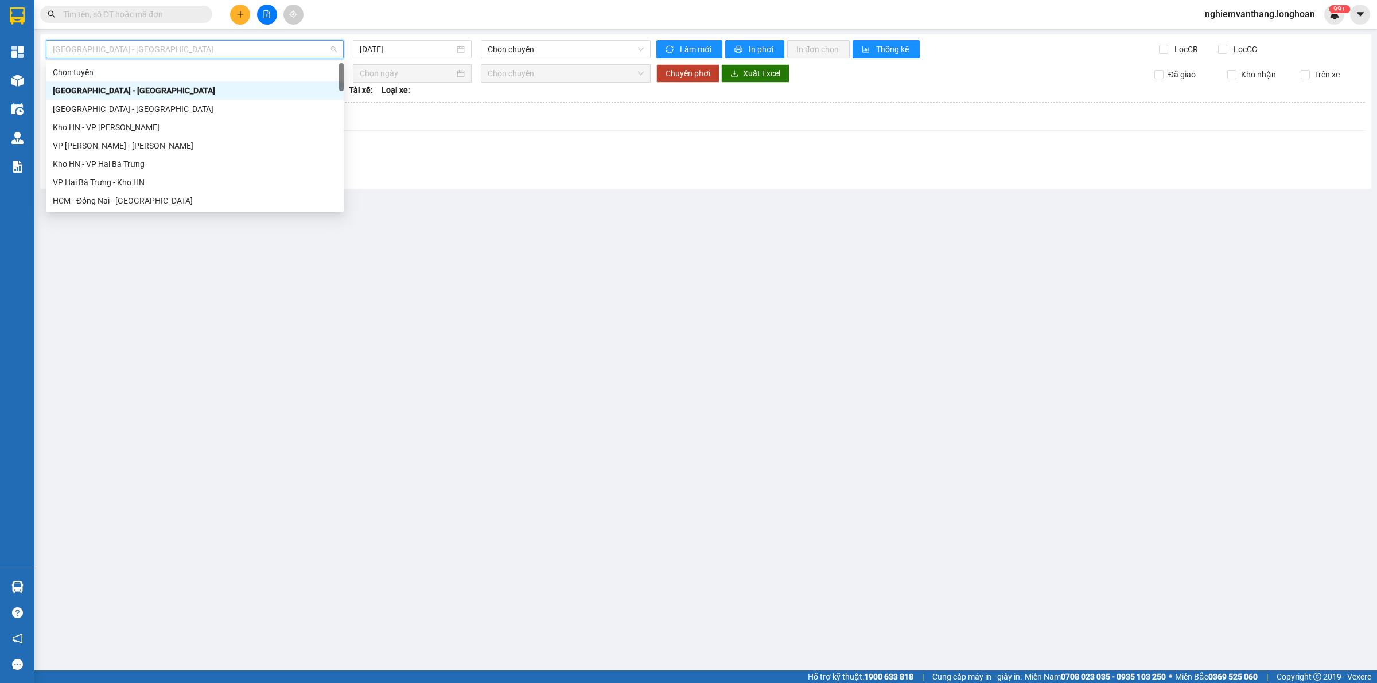
drag, startPoint x: 397, startPoint y: 50, endPoint x: 411, endPoint y: 59, distance: 17.0
click at [398, 50] on input "[DATE]" at bounding box center [407, 49] width 95 height 13
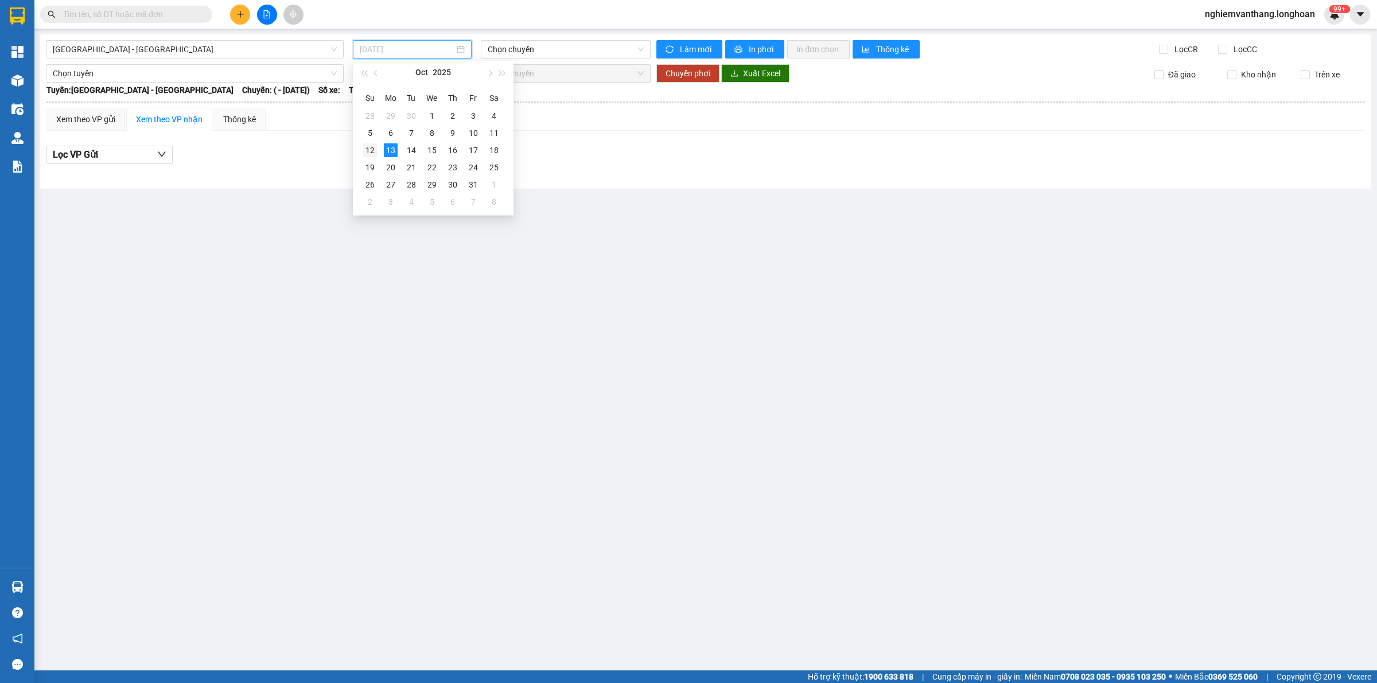
click at [373, 150] on div "12" at bounding box center [370, 150] width 14 height 14
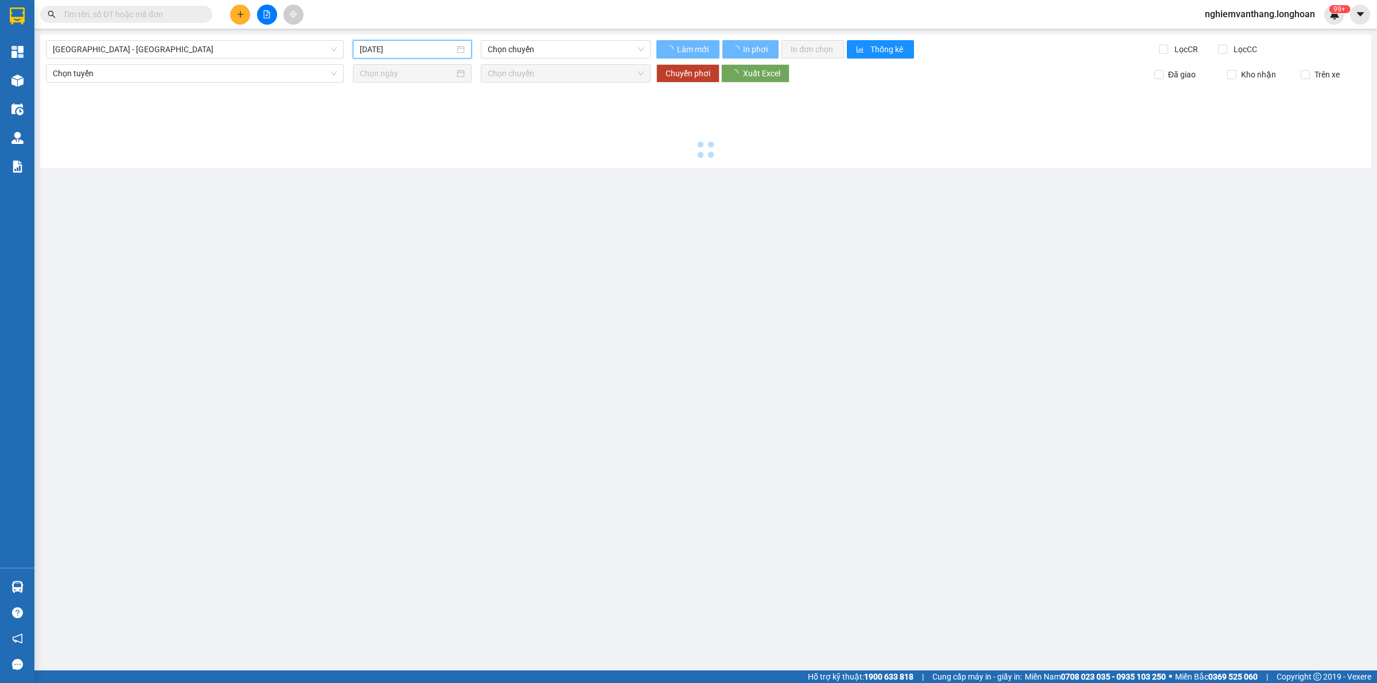
type input "[DATE]"
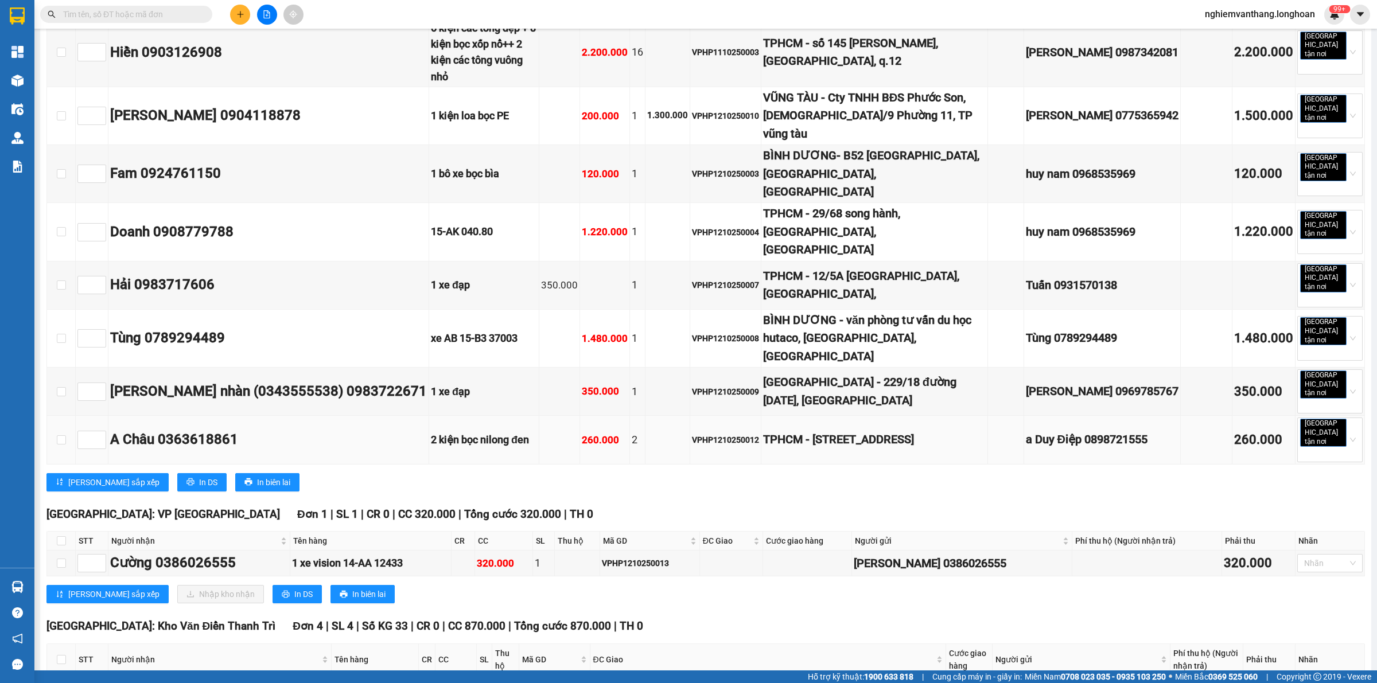
scroll to position [717, 0]
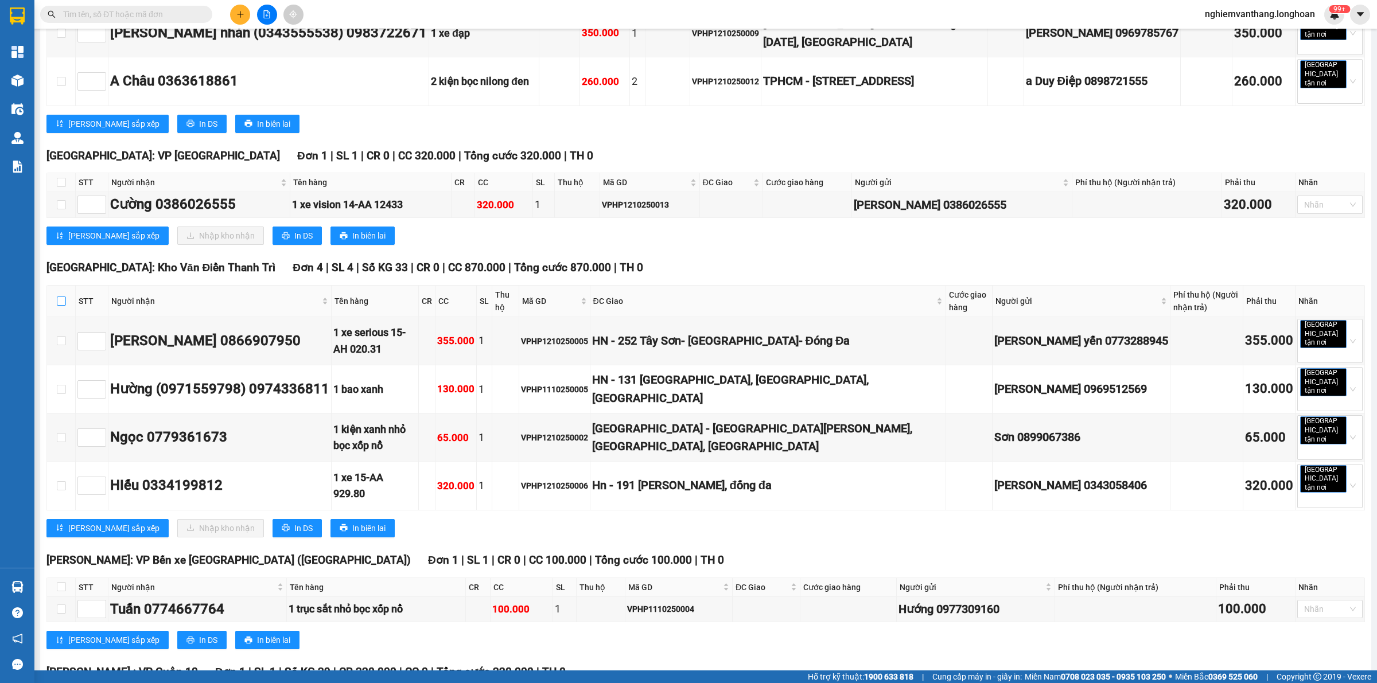
click at [57, 297] on input "checkbox" at bounding box center [61, 301] width 9 height 9
checkbox input "true"
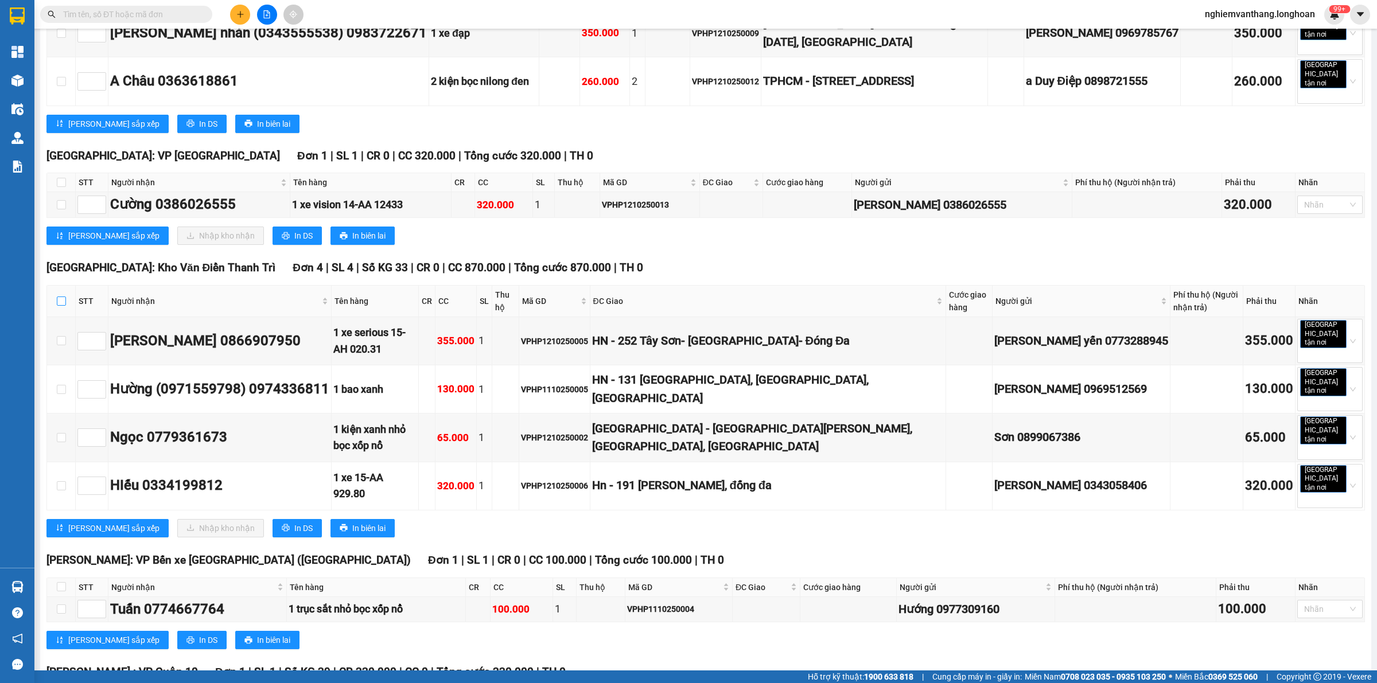
checkbox input "true"
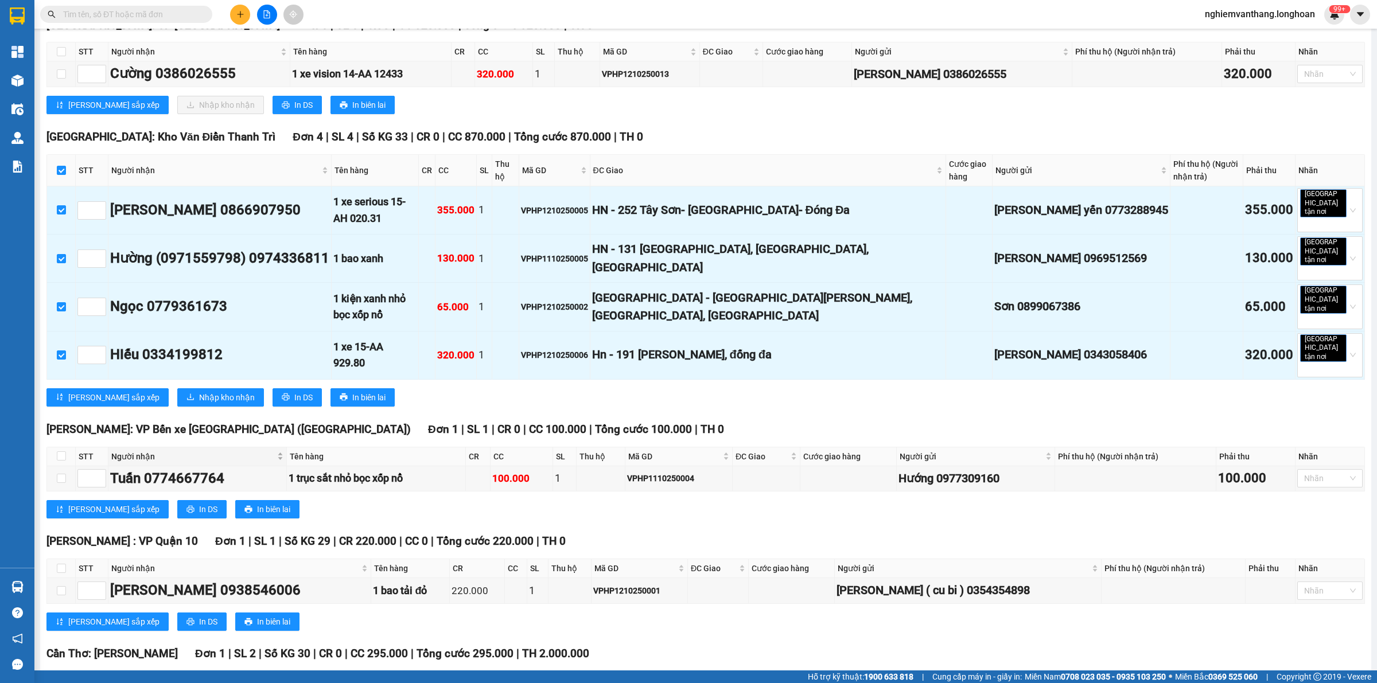
scroll to position [849, 0]
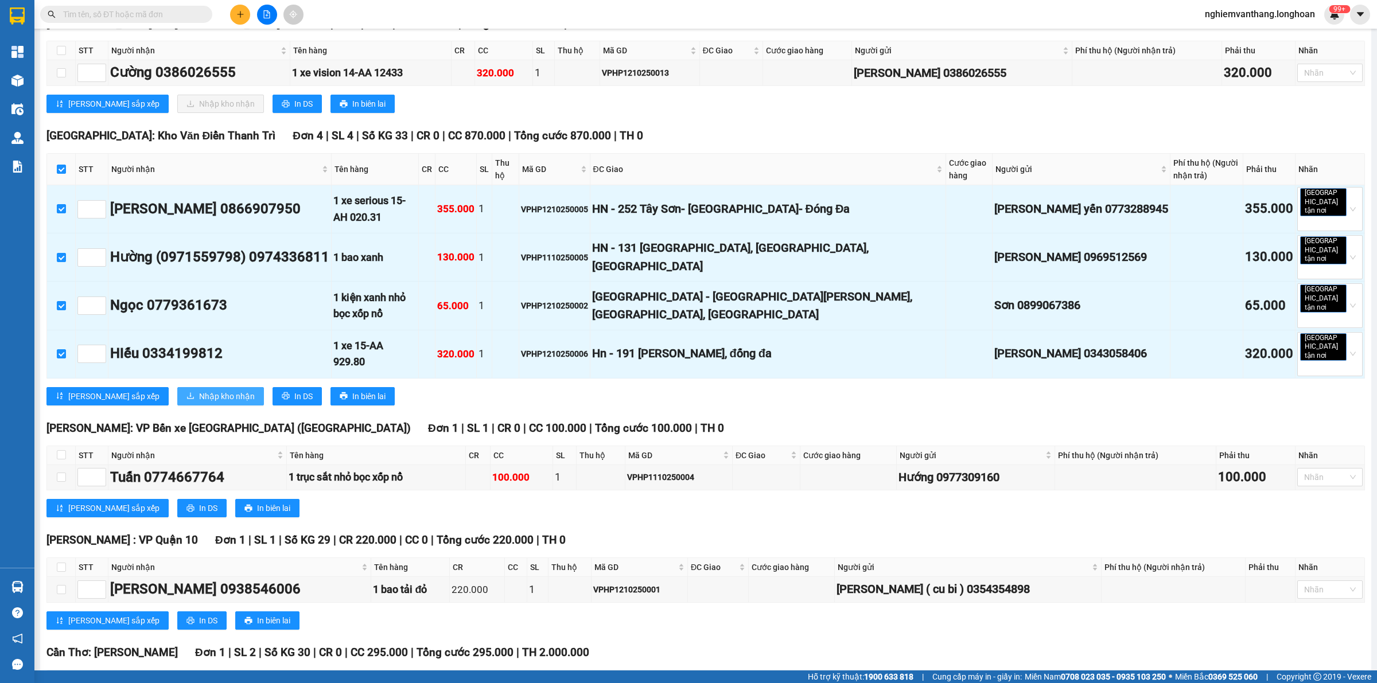
click at [199, 390] on span "Nhập kho nhận" at bounding box center [227, 396] width 56 height 13
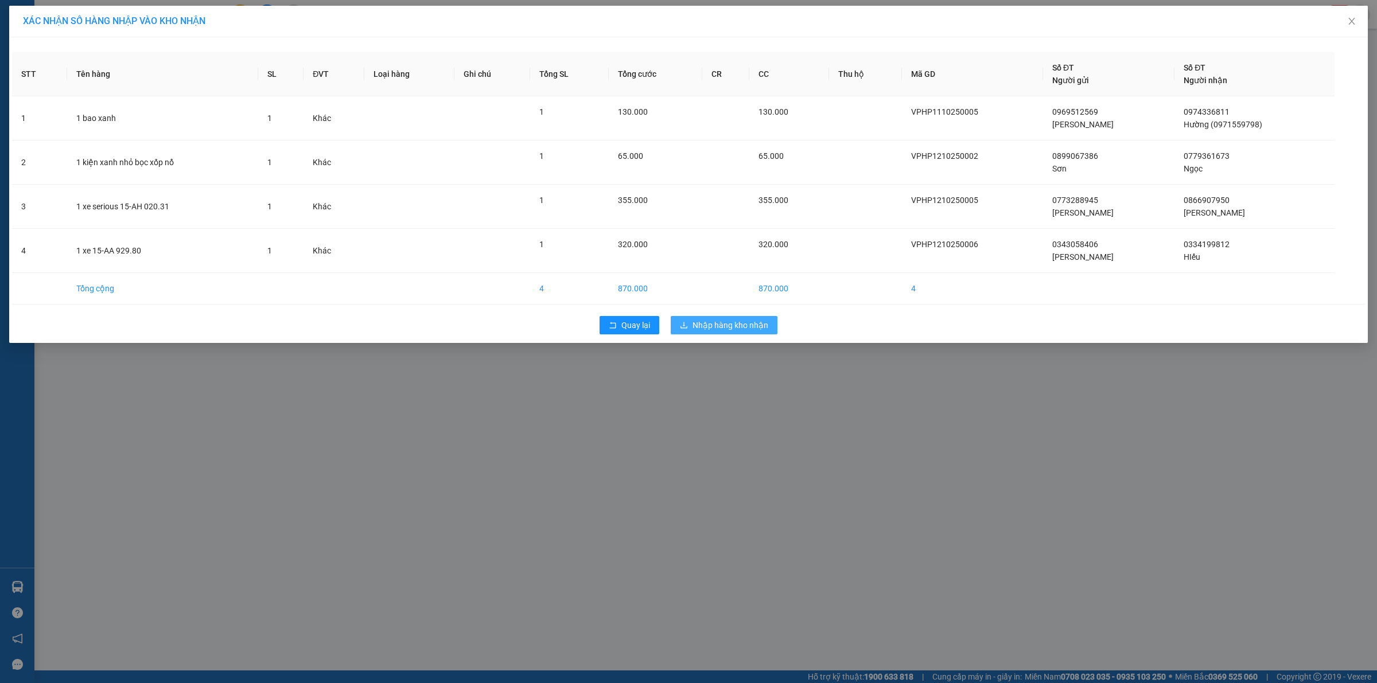
click at [717, 322] on span "Nhập hàng kho nhận" at bounding box center [730, 325] width 76 height 13
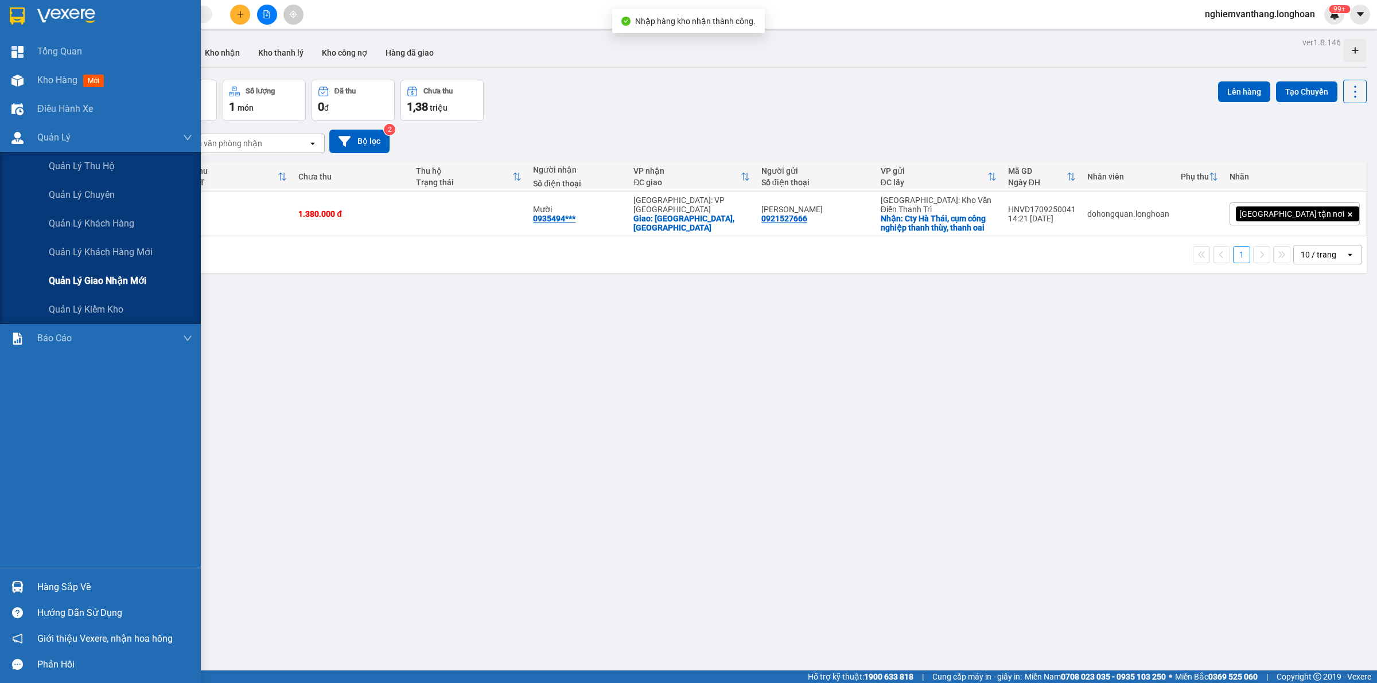
click at [76, 284] on span "Quản lý giao nhận mới" at bounding box center [98, 281] width 98 height 14
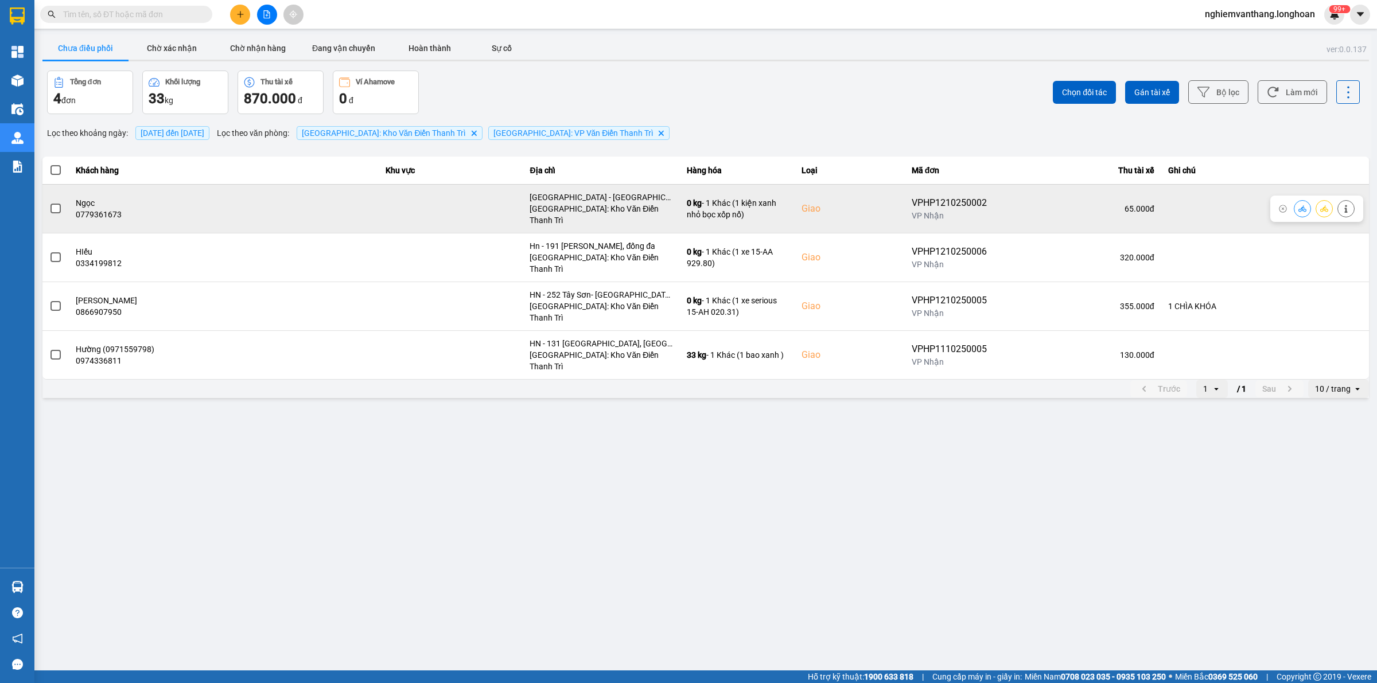
click at [56, 204] on span at bounding box center [55, 209] width 10 height 10
click at [49, 203] on input "checkbox" at bounding box center [49, 203] width 0 height 0
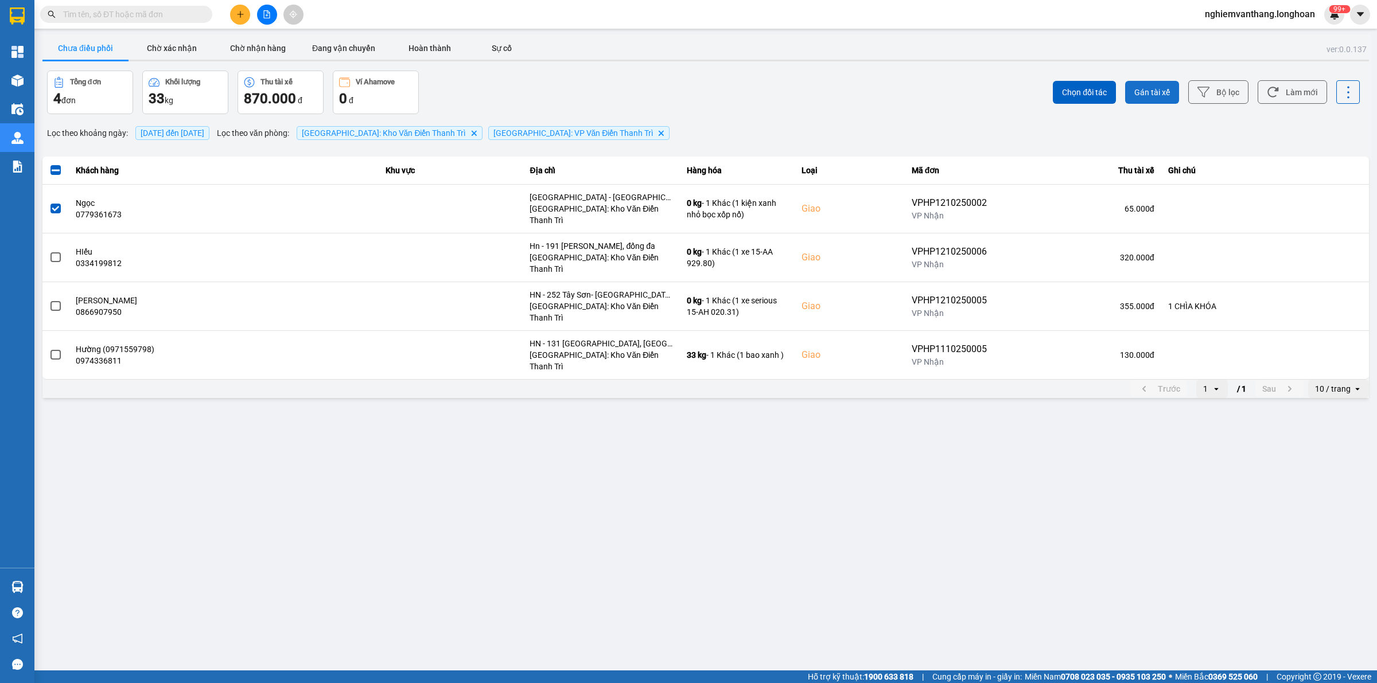
click at [1151, 90] on span "Gán tài xế" at bounding box center [1152, 92] width 36 height 11
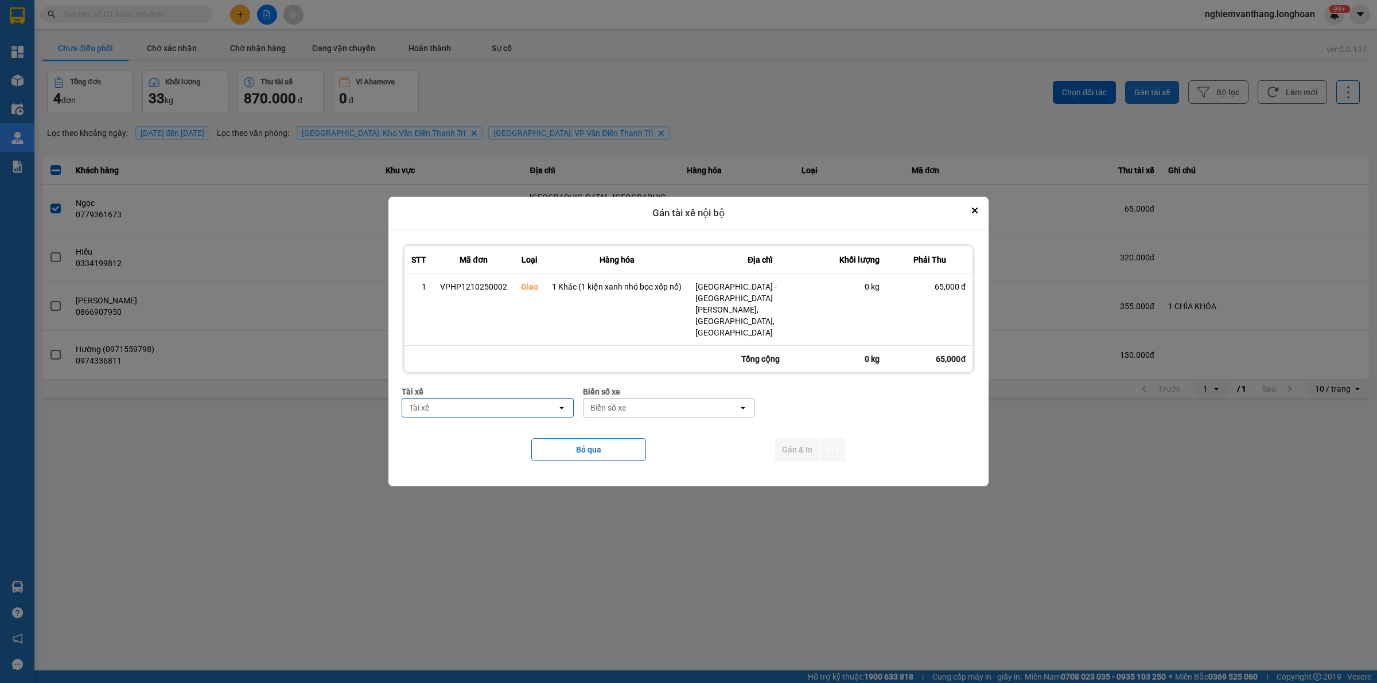
type input "d"
type input "đ"
type input "sướng"
click at [504, 415] on span "0369971969 - [PERSON_NAME] 0336.858.247" at bounding box center [490, 421] width 158 height 23
click at [643, 402] on div "Biển số xe" at bounding box center [640, 407] width 36 height 11
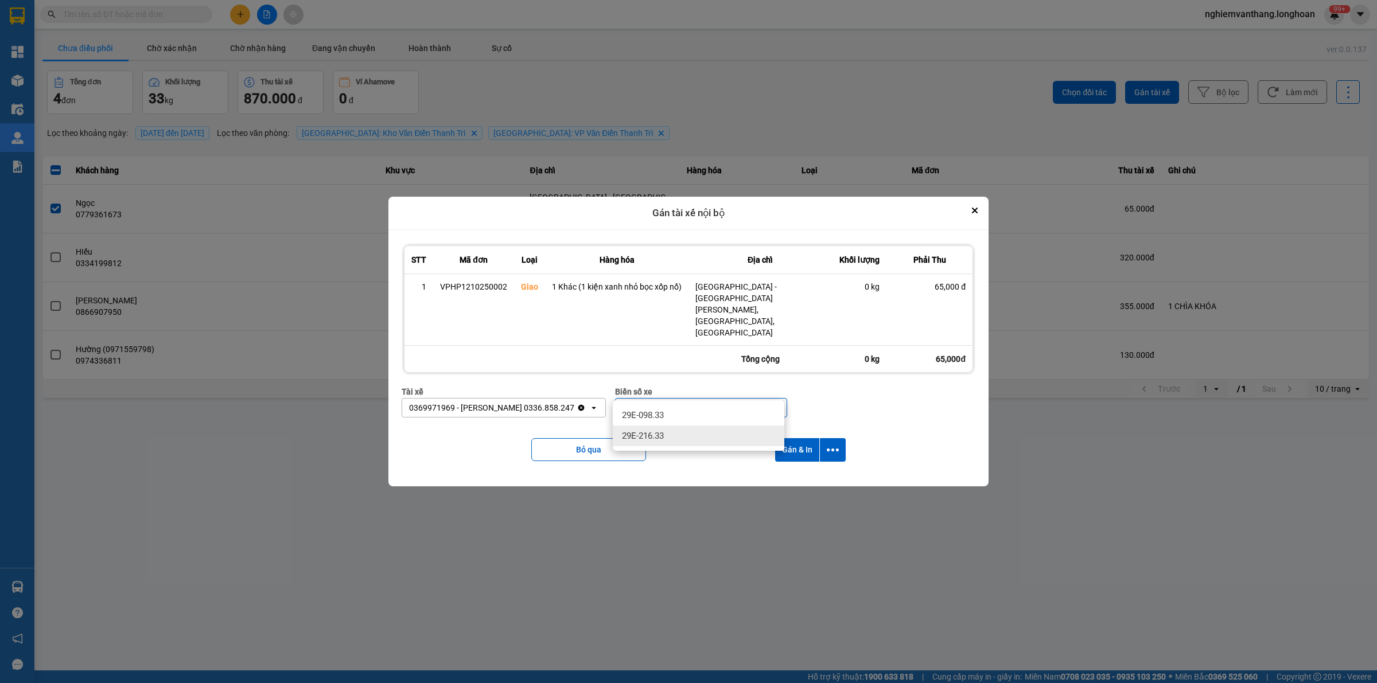
type input "33"
drag, startPoint x: 658, startPoint y: 439, endPoint x: 688, endPoint y: 434, distance: 30.8
click at [659, 437] on span "29E-216.33" at bounding box center [643, 435] width 42 height 11
drag, startPoint x: 835, startPoint y: 431, endPoint x: 835, endPoint y: 439, distance: 7.5
click at [835, 444] on icon "dialog" at bounding box center [833, 450] width 12 height 12
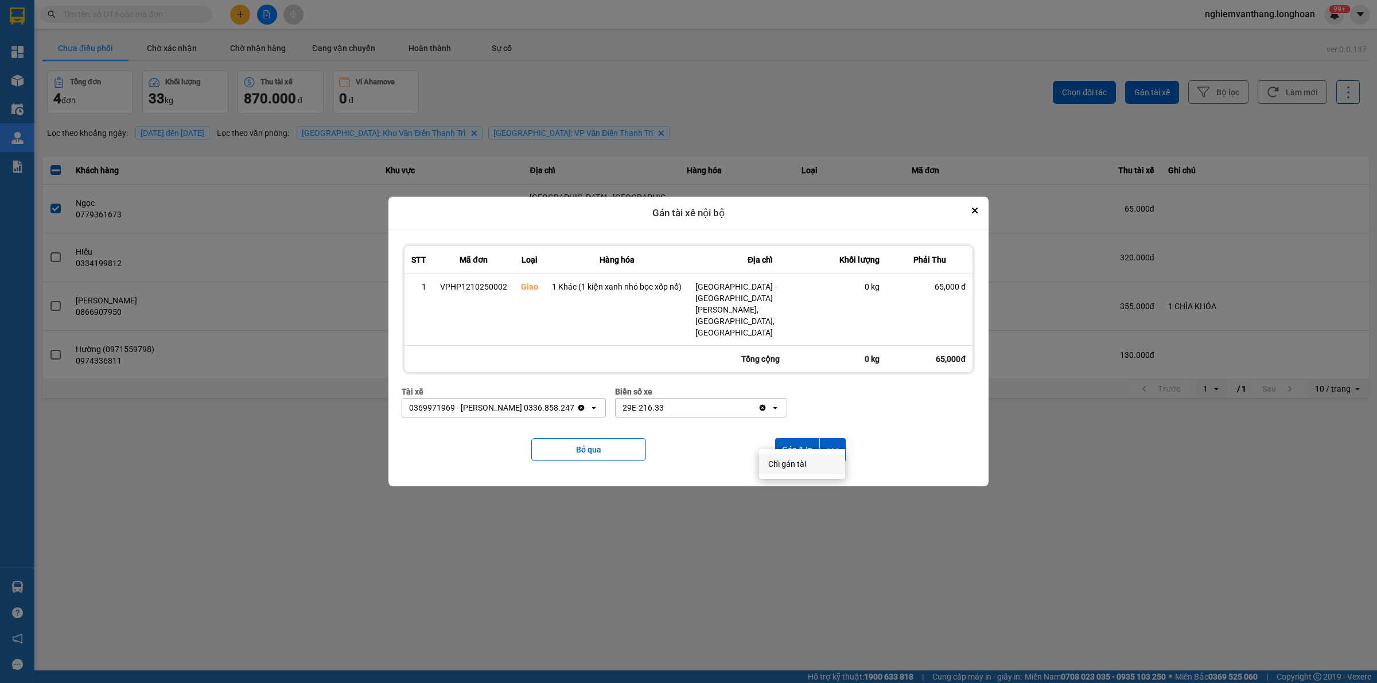
click at [809, 465] on div "Chỉ gán tài" at bounding box center [802, 463] width 68 height 11
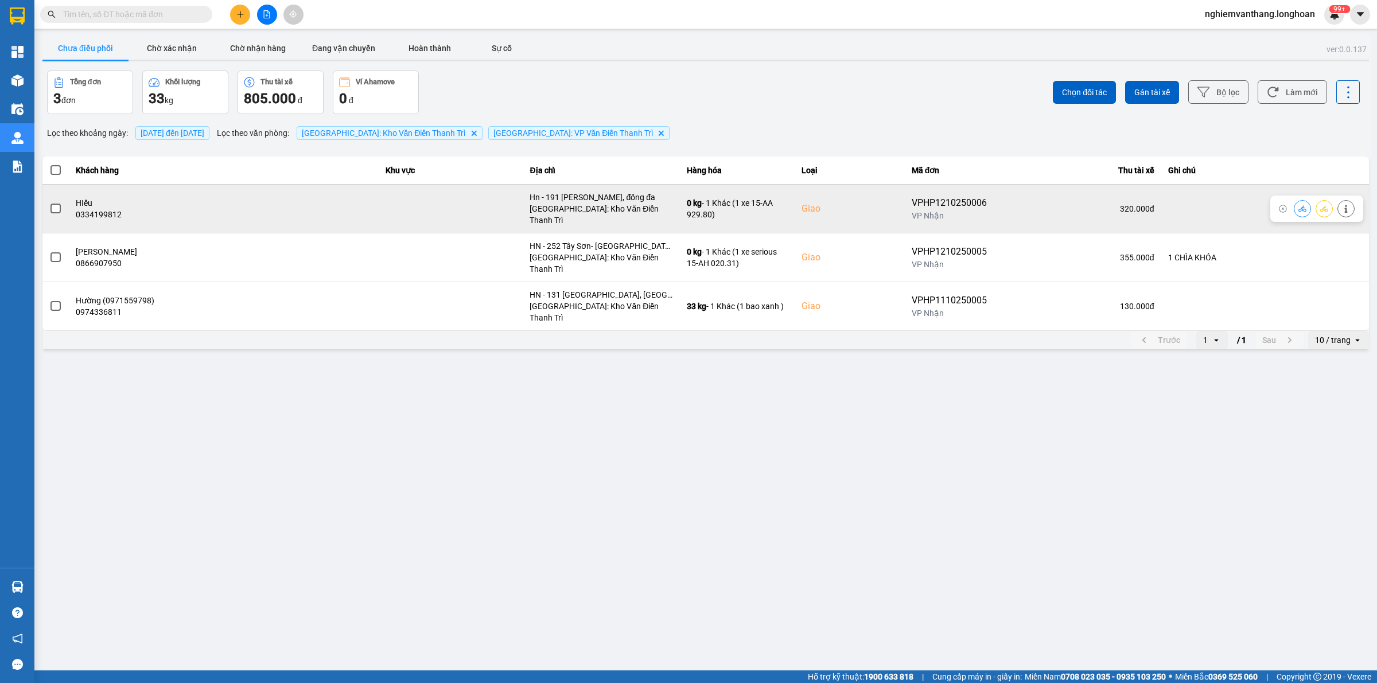
click at [61, 203] on label at bounding box center [55, 209] width 13 height 13
click at [49, 203] on input "checkbox" at bounding box center [49, 203] width 0 height 0
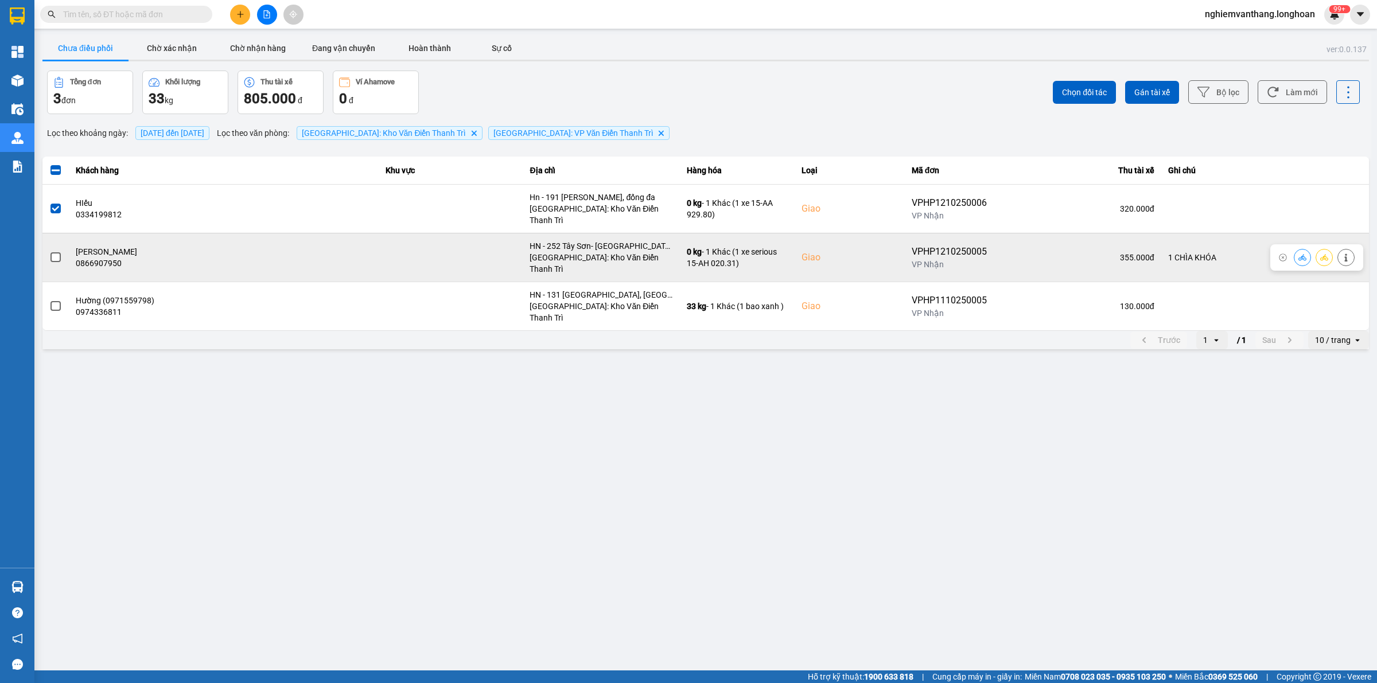
click at [55, 252] on span at bounding box center [55, 257] width 10 height 10
click at [49, 251] on input "checkbox" at bounding box center [49, 251] width 0 height 0
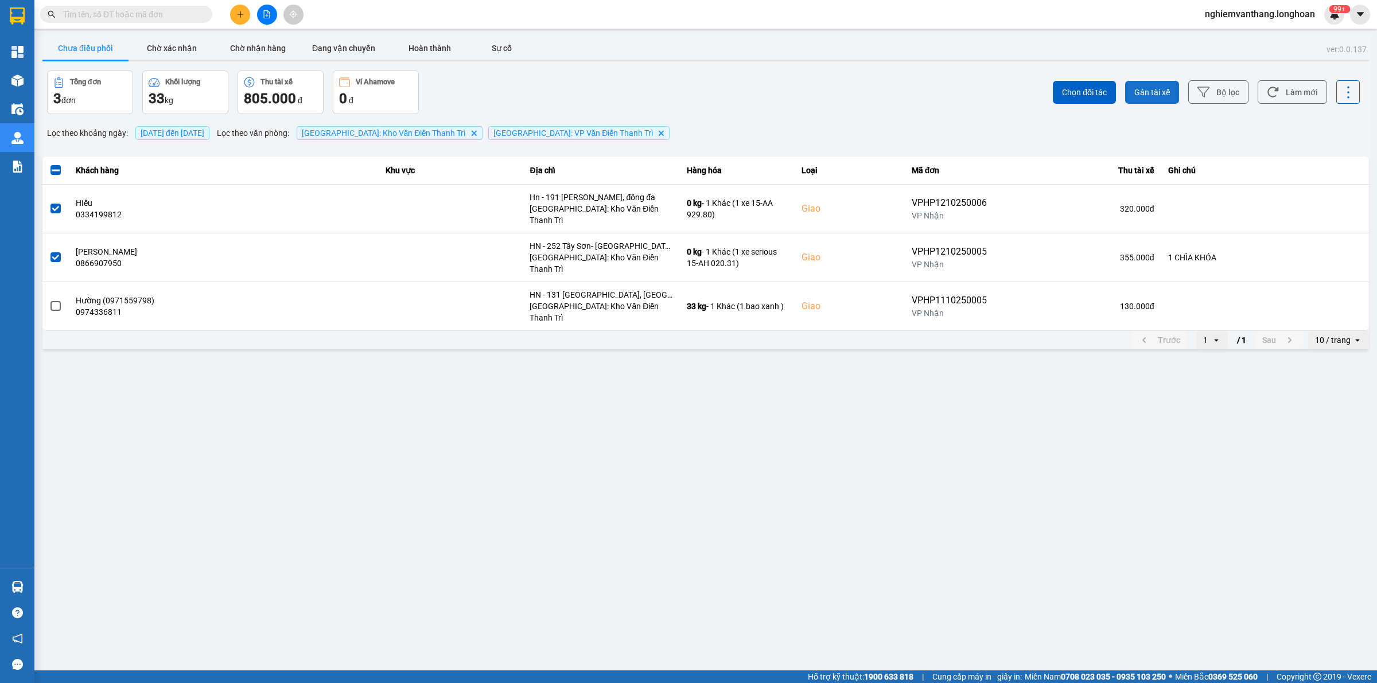
click at [1149, 95] on span "Gán tài xế" at bounding box center [1152, 92] width 36 height 11
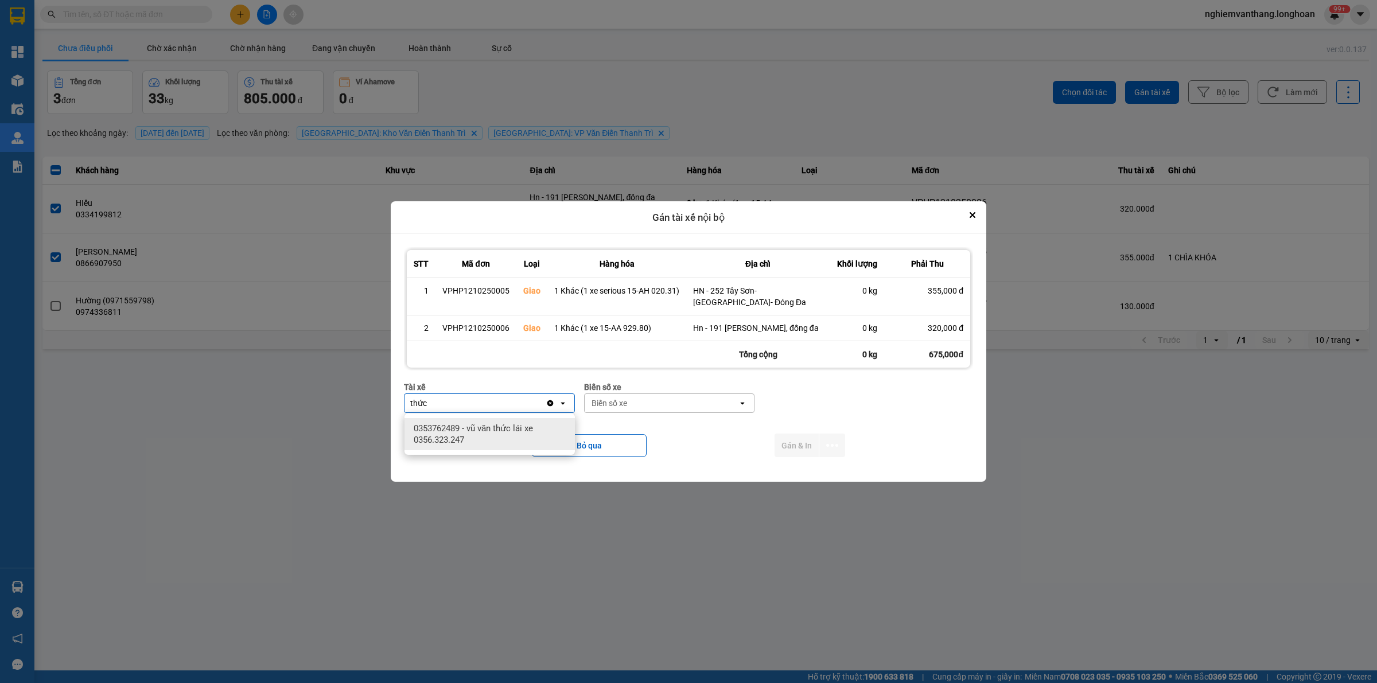
type input "thức"
drag, startPoint x: 507, startPoint y: 434, endPoint x: 621, endPoint y: 418, distance: 115.4
click at [509, 434] on span "0353762489 - vũ văn thức lái xe 0356.323.247" at bounding box center [492, 434] width 157 height 23
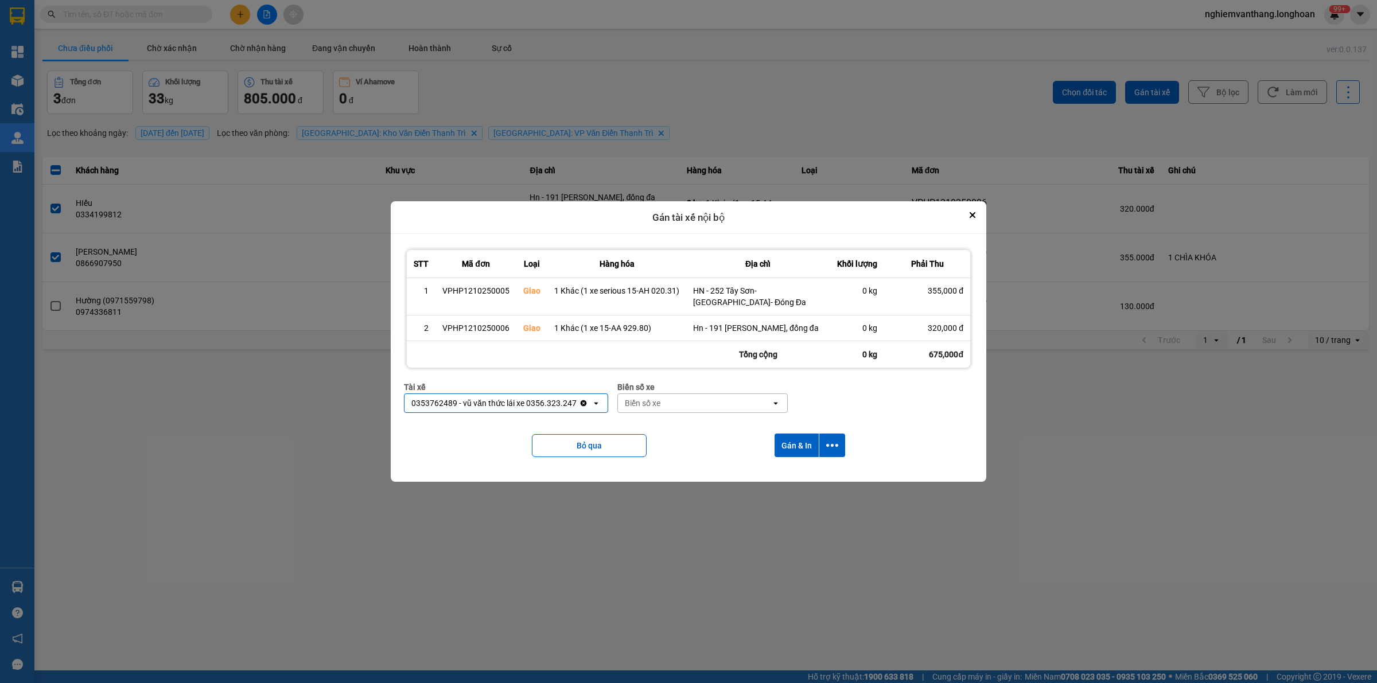
click at [664, 399] on div "Biển số xe" at bounding box center [695, 403] width 154 height 18
type input "45"
click at [674, 426] on div "29E-121.45" at bounding box center [702, 428] width 170 height 21
click at [832, 447] on icon "dialog" at bounding box center [832, 445] width 12 height 12
click at [806, 478] on div "Chỉ gán tài" at bounding box center [802, 477] width 68 height 11
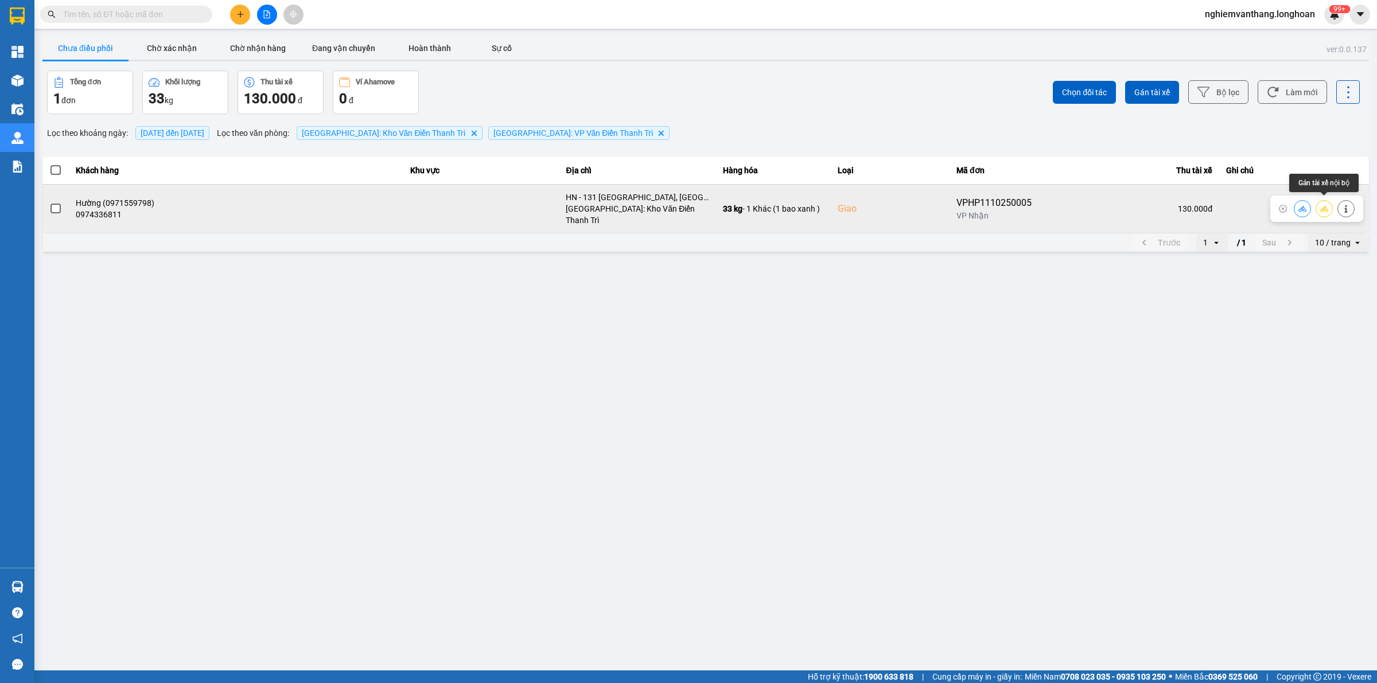
click at [1327, 205] on icon at bounding box center [1324, 209] width 8 height 8
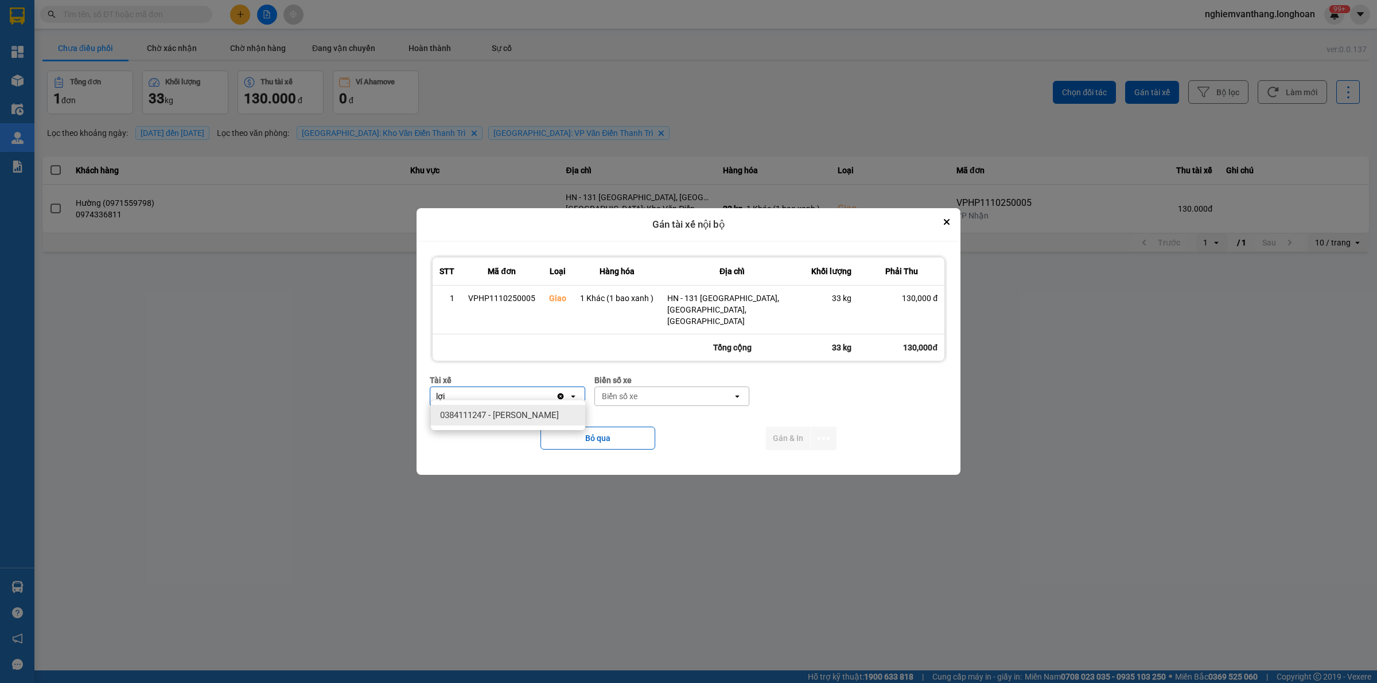
type input "lợi"
click at [534, 415] on span "0384111247 - [PERSON_NAME]" at bounding box center [499, 415] width 119 height 11
click at [652, 394] on div "Biển số xe" at bounding box center [664, 396] width 138 height 18
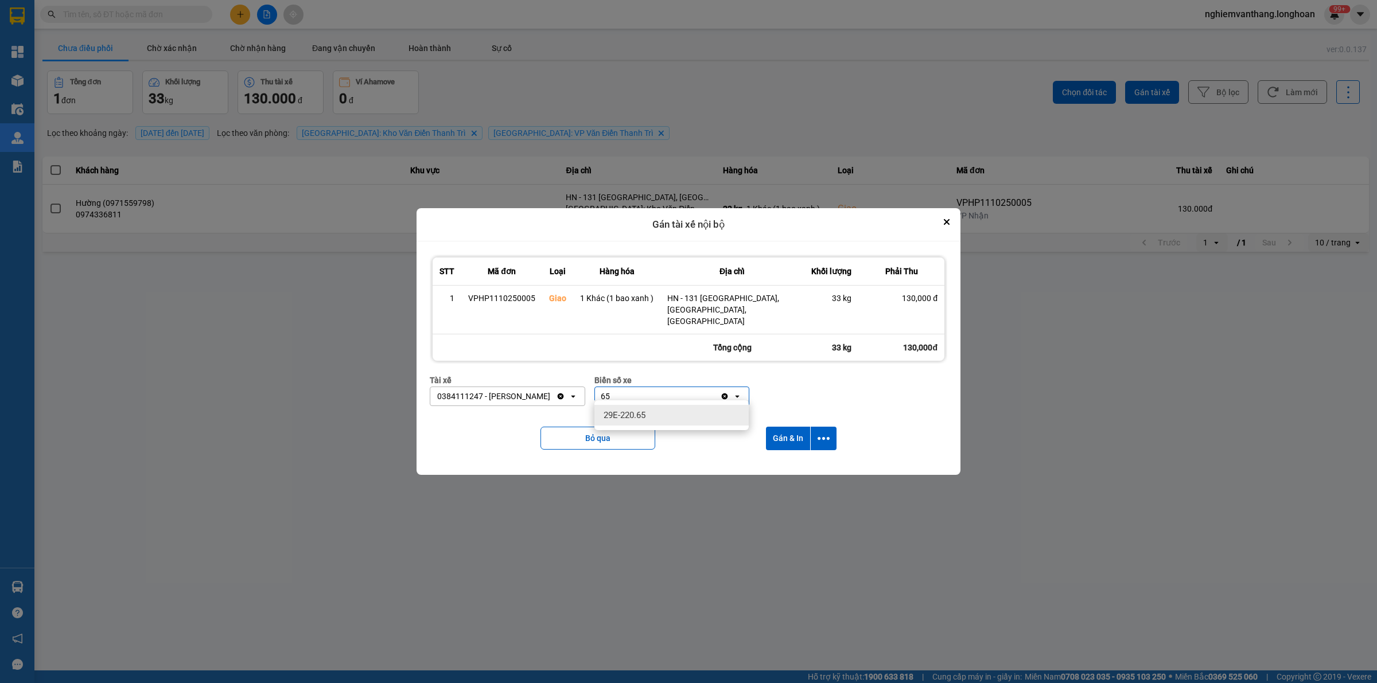
type input "65"
click at [620, 405] on div "29E-220.65" at bounding box center [671, 415] width 154 height 21
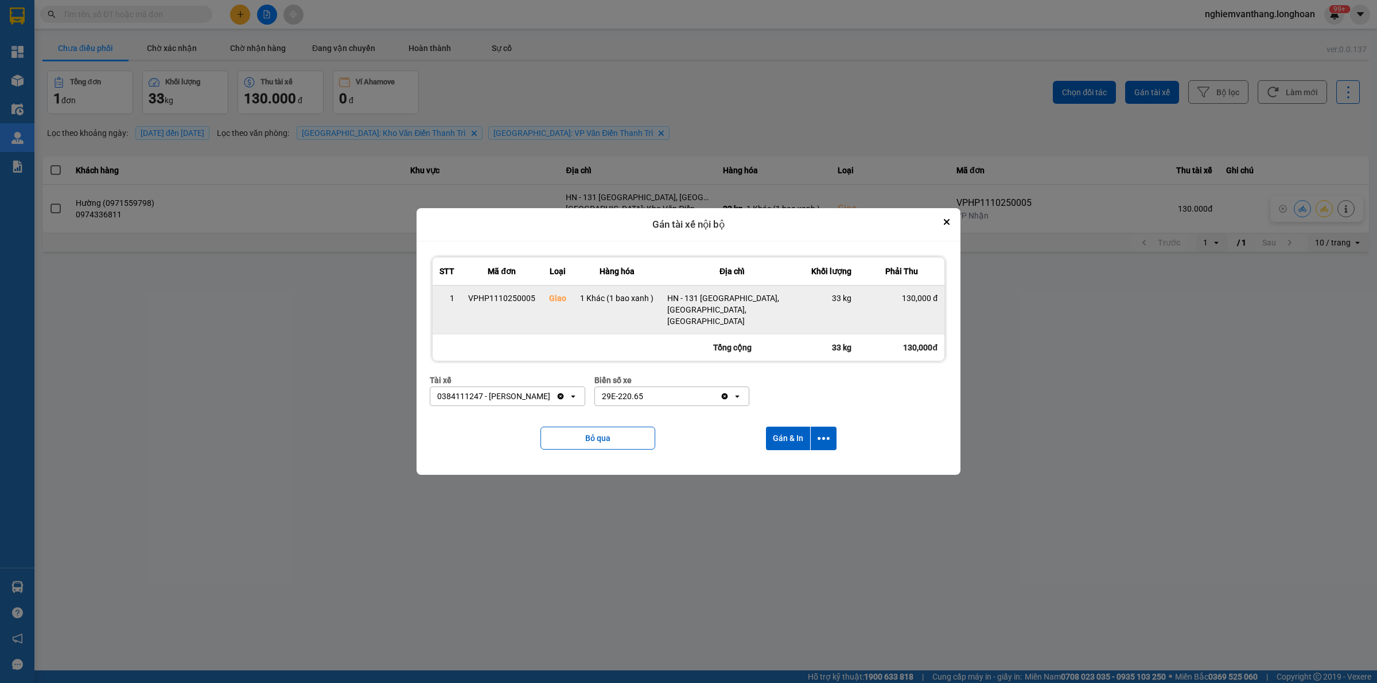
click at [724, 304] on div "HN - 131 [GEOGRAPHIC_DATA], [GEOGRAPHIC_DATA], [GEOGRAPHIC_DATA]" at bounding box center [732, 310] width 130 height 34
drag, startPoint x: 724, startPoint y: 304, endPoint x: 707, endPoint y: 324, distance: 26.1
click at [706, 324] on td "HN - 131 [GEOGRAPHIC_DATA], [GEOGRAPHIC_DATA], [GEOGRAPHIC_DATA]" at bounding box center [731, 309] width 143 height 49
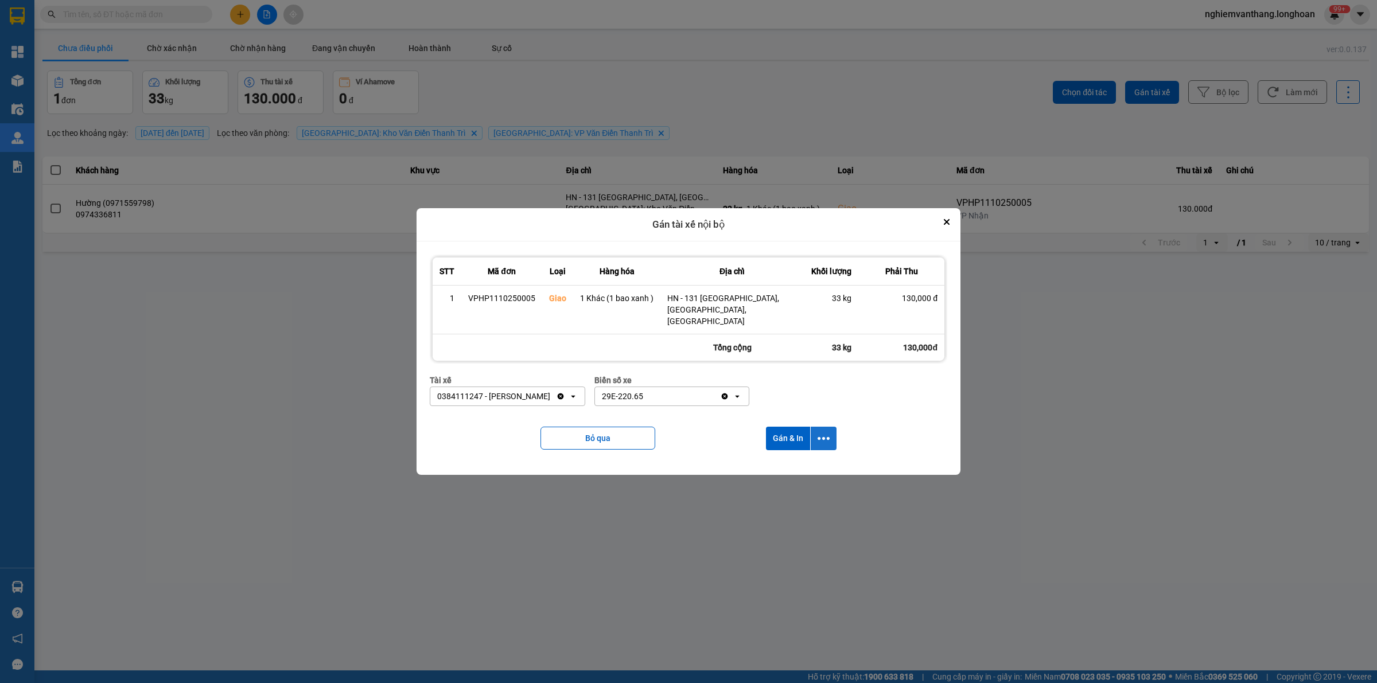
click at [825, 433] on icon "dialog" at bounding box center [824, 439] width 12 height 12
click at [797, 459] on div "Chỉ gán tài" at bounding box center [793, 463] width 68 height 11
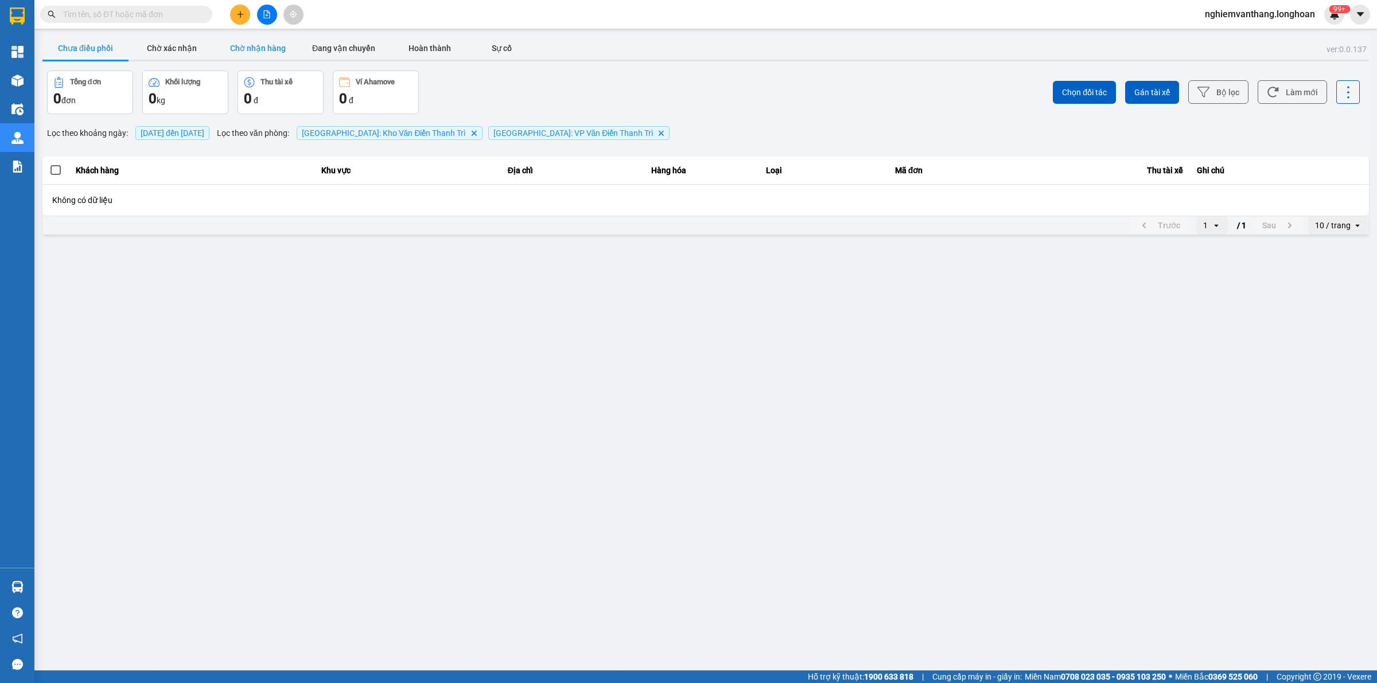
click at [267, 53] on button "Chờ nhận hàng" at bounding box center [258, 48] width 86 height 23
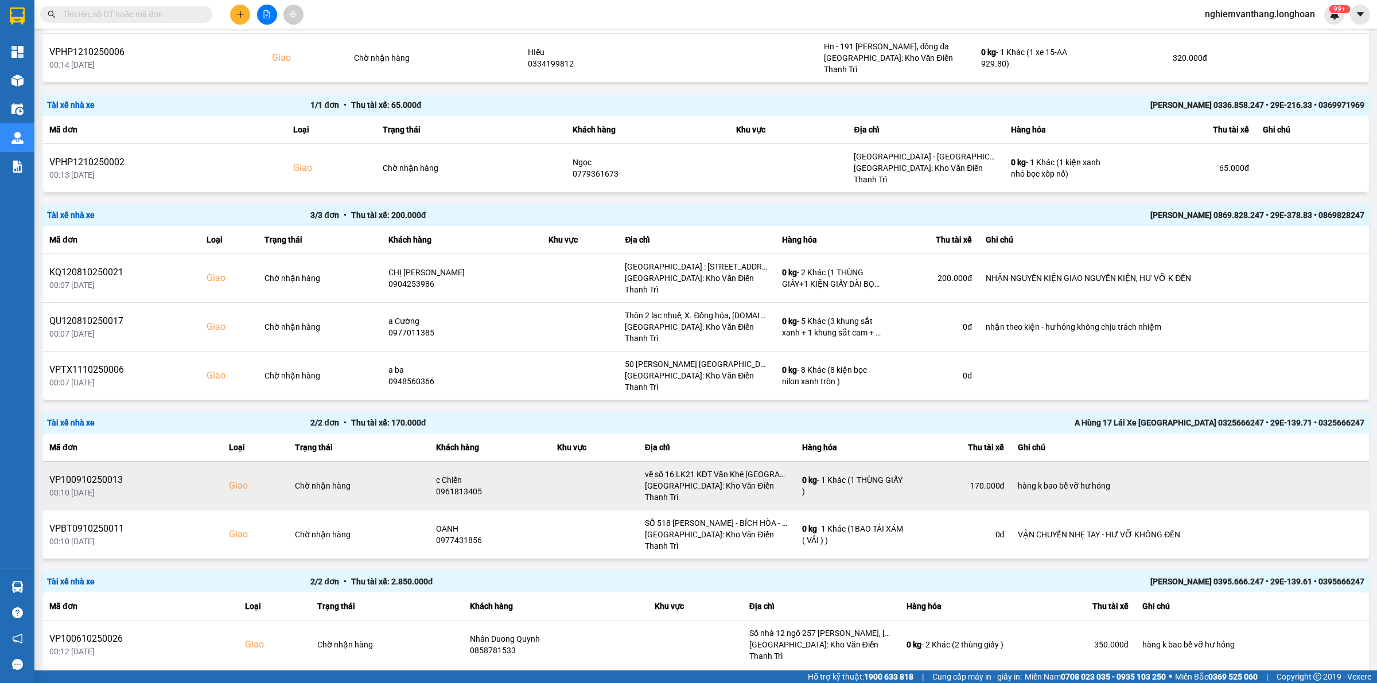
scroll to position [47, 0]
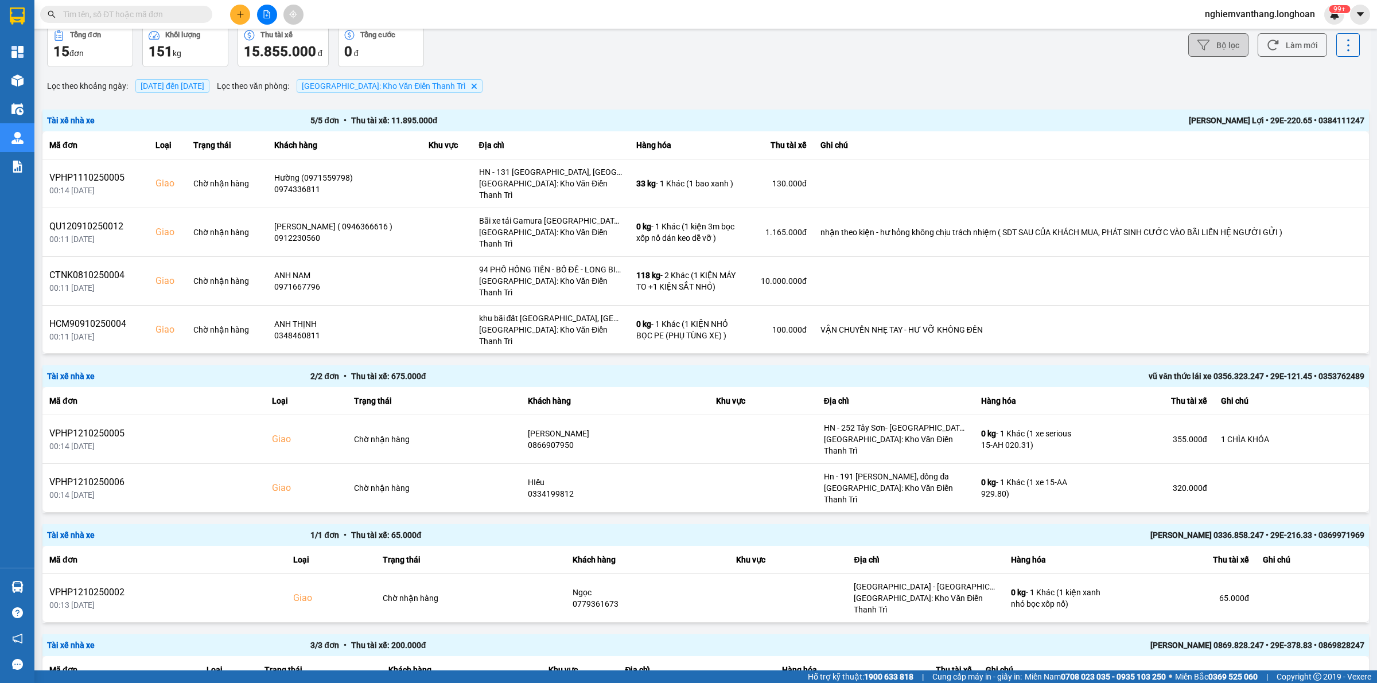
click at [1211, 45] on button "Bộ lọc" at bounding box center [1218, 45] width 60 height 24
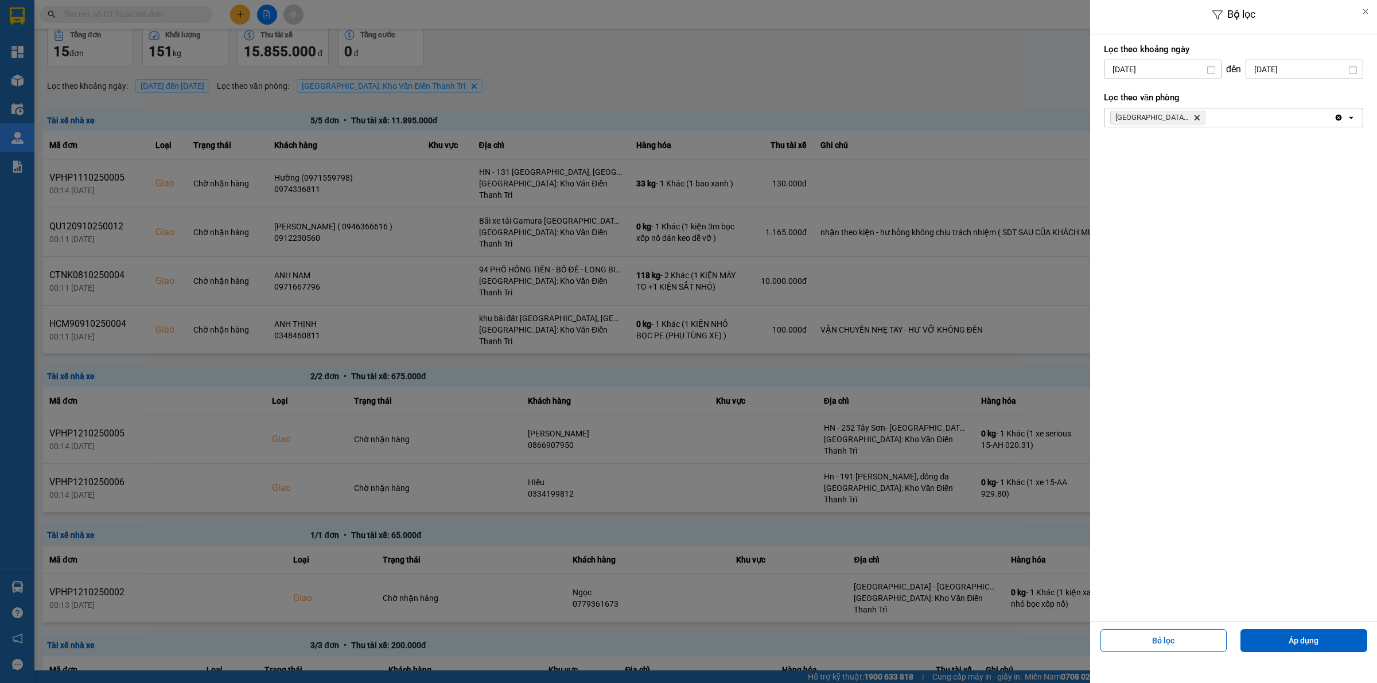
drag, startPoint x: 1165, startPoint y: 65, endPoint x: 1174, endPoint y: 72, distance: 11.0
click at [1165, 69] on input "[DATE]" at bounding box center [1162, 69] width 116 height 18
drag, startPoint x: 1159, startPoint y: 155, endPoint x: 1219, endPoint y: 141, distance: 61.5
click at [1159, 155] on div "1" at bounding box center [1157, 153] width 16 height 14
type input "[DATE]"
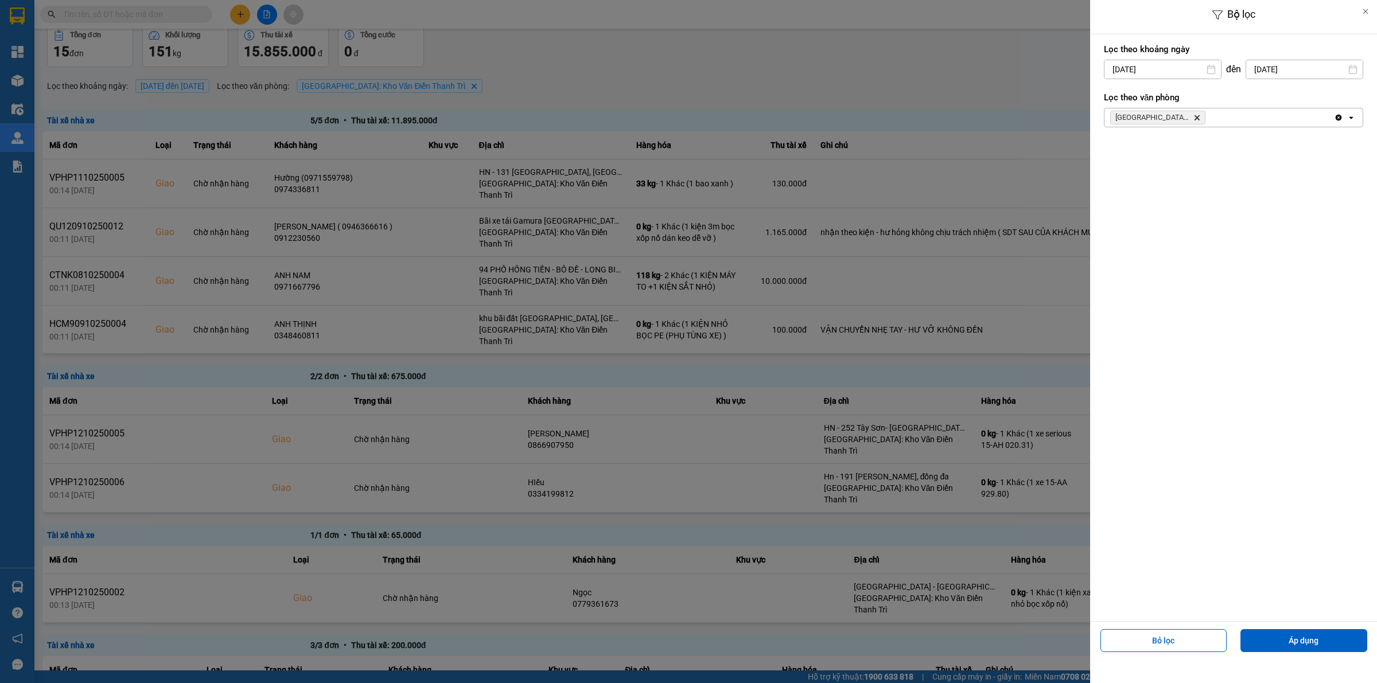
click at [1242, 118] on div "[GEOGRAPHIC_DATA]: [PERSON_NAME] Trì Delete" at bounding box center [1218, 117] width 229 height 18
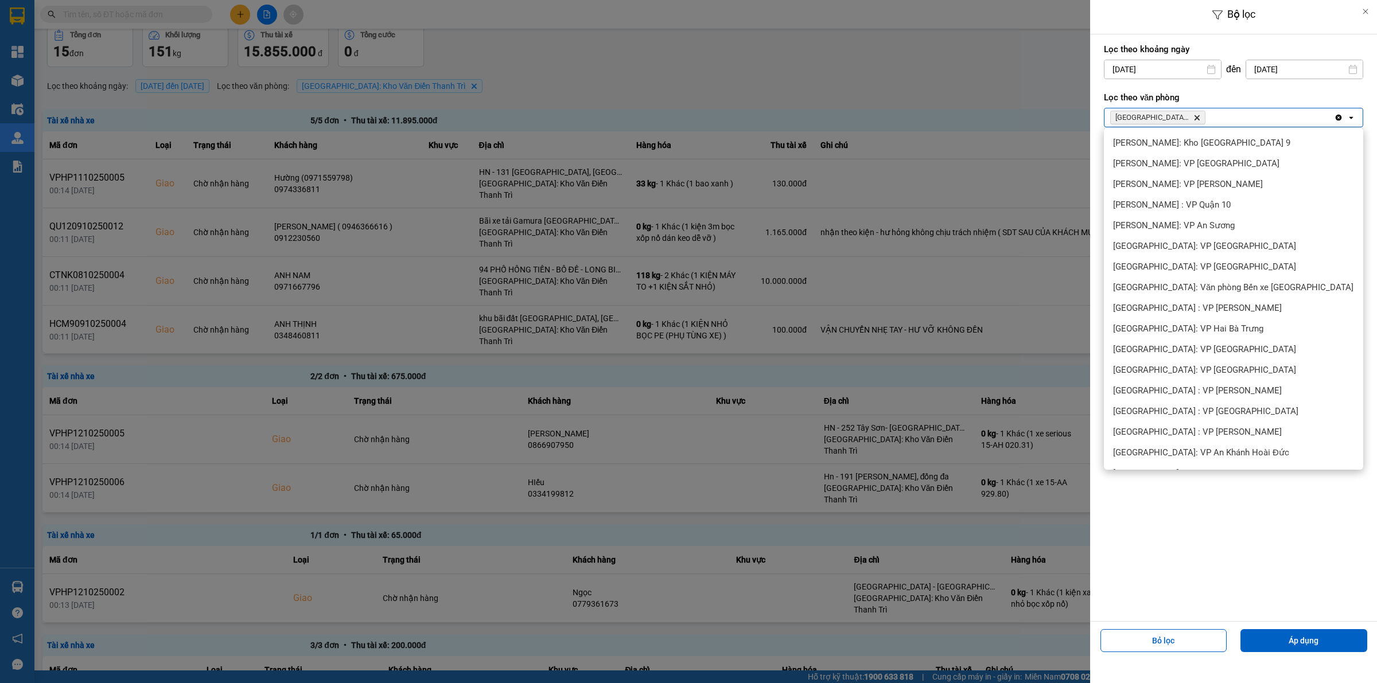
scroll to position [442, 0]
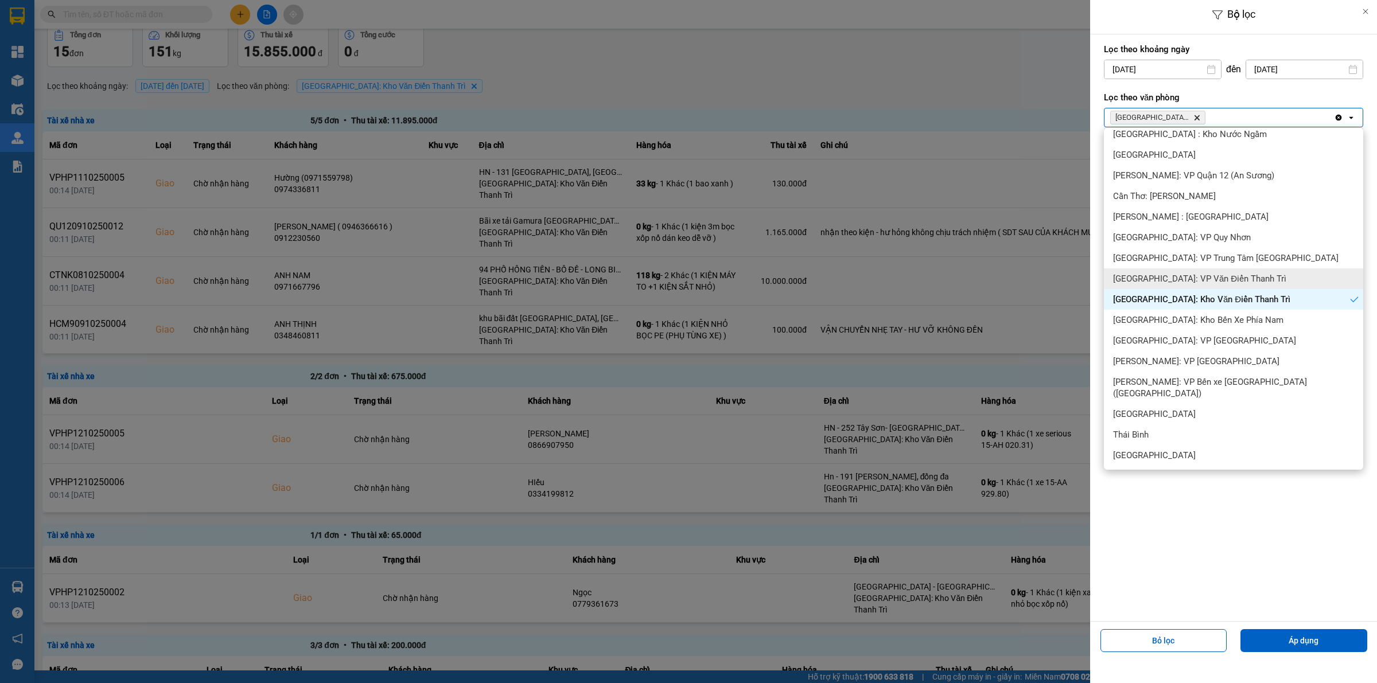
click at [1223, 279] on span "[GEOGRAPHIC_DATA]: VP Văn Điển Thanh Trì" at bounding box center [1199, 278] width 173 height 11
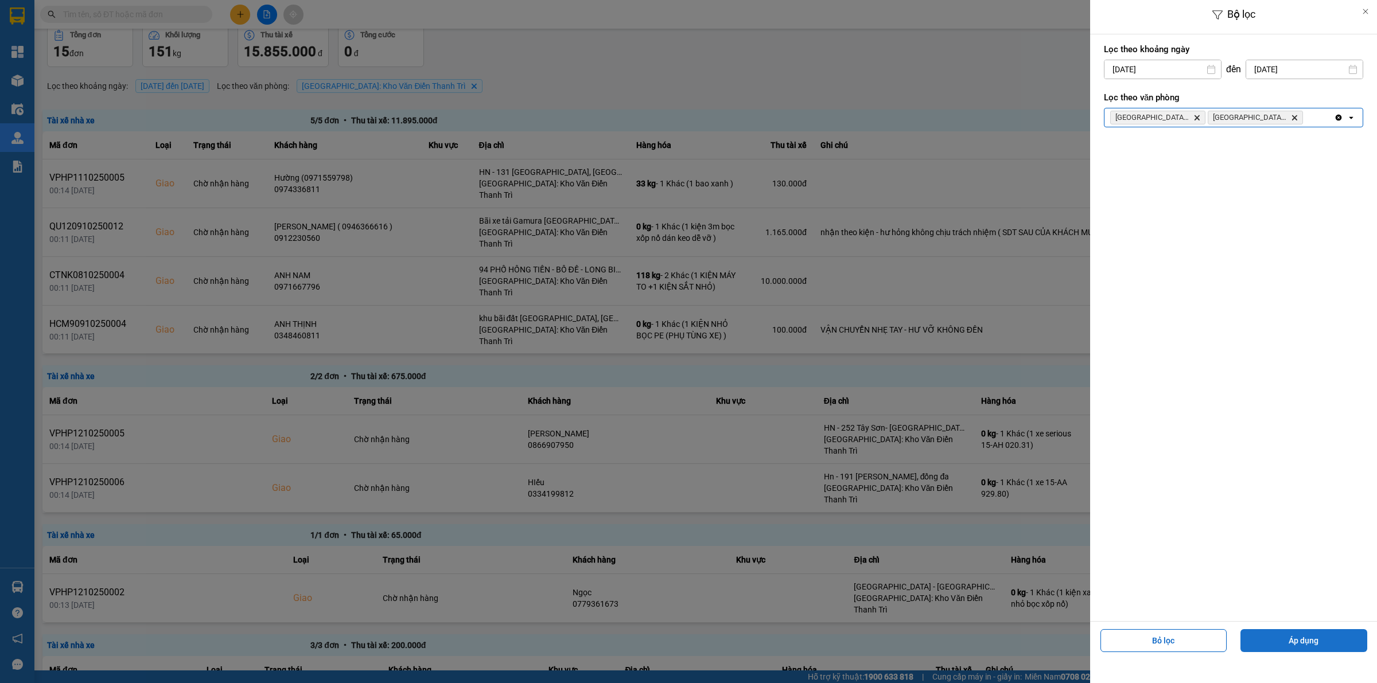
click at [1299, 637] on button "Áp dụng" at bounding box center [1303, 640] width 127 height 23
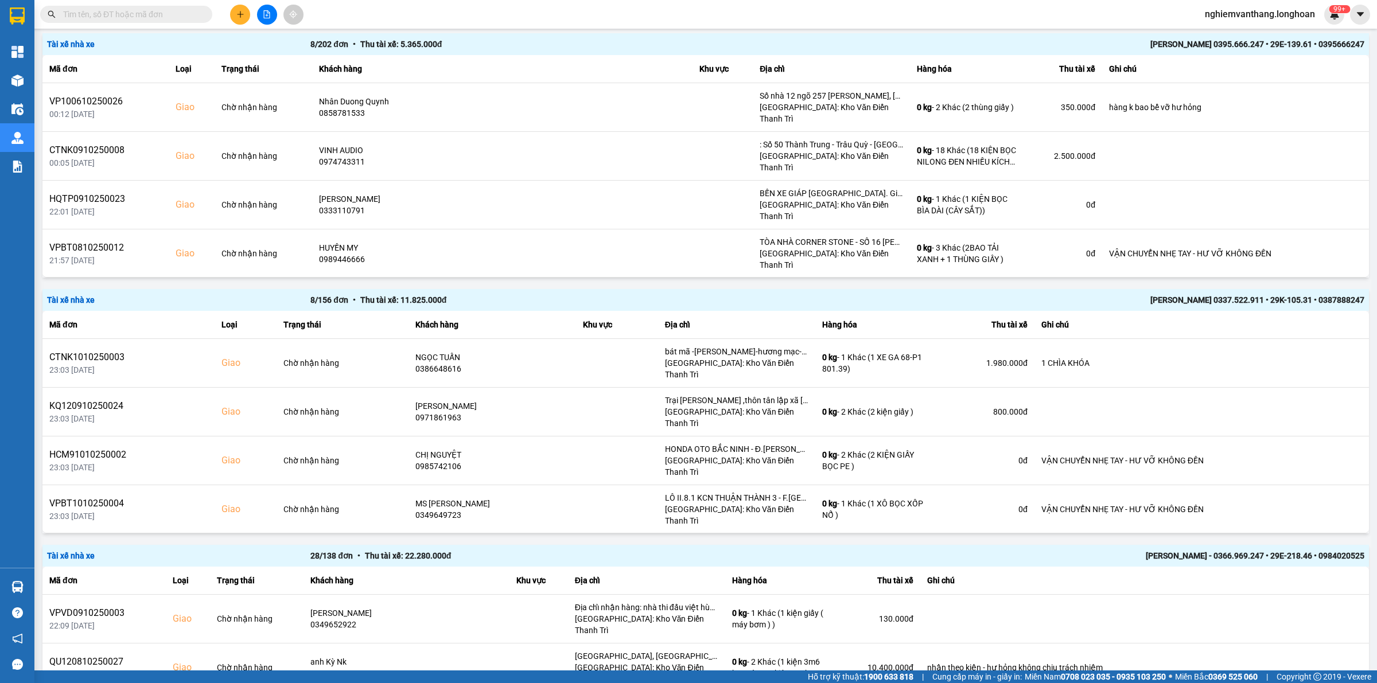
scroll to position [2000, 0]
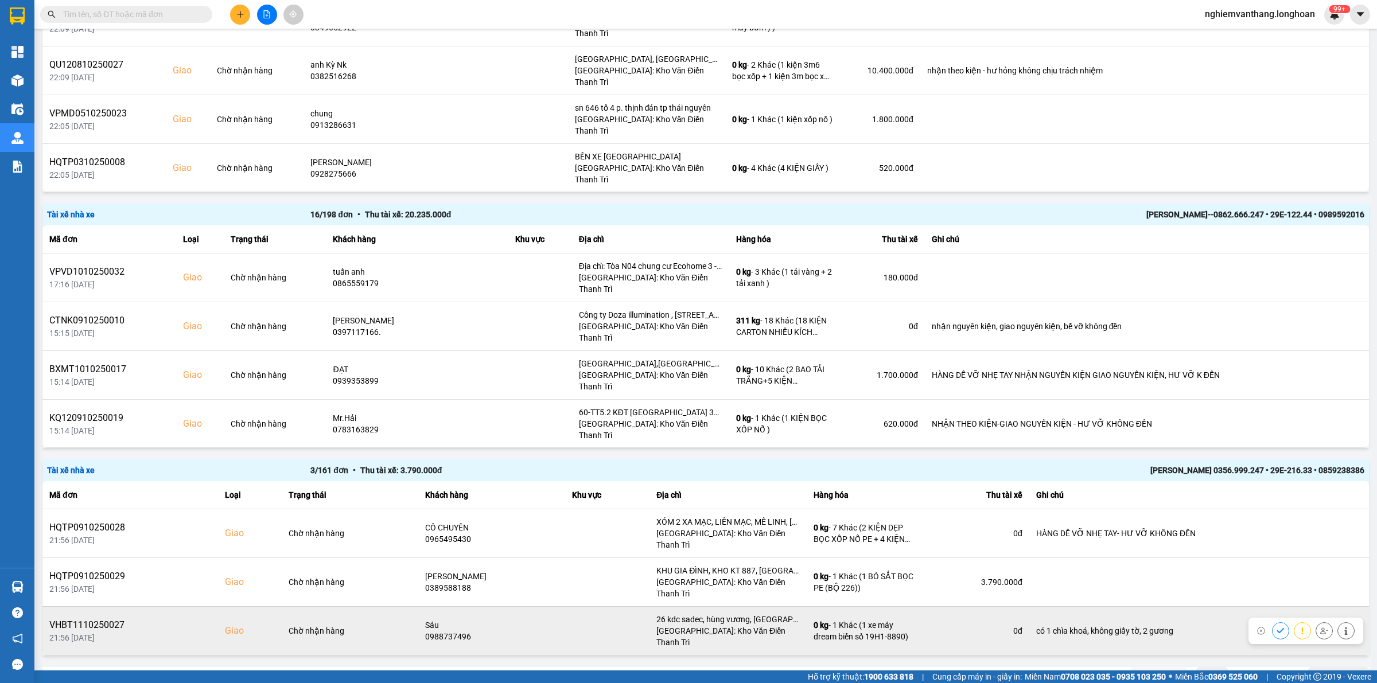
click at [1320, 627] on icon at bounding box center [1324, 631] width 8 height 8
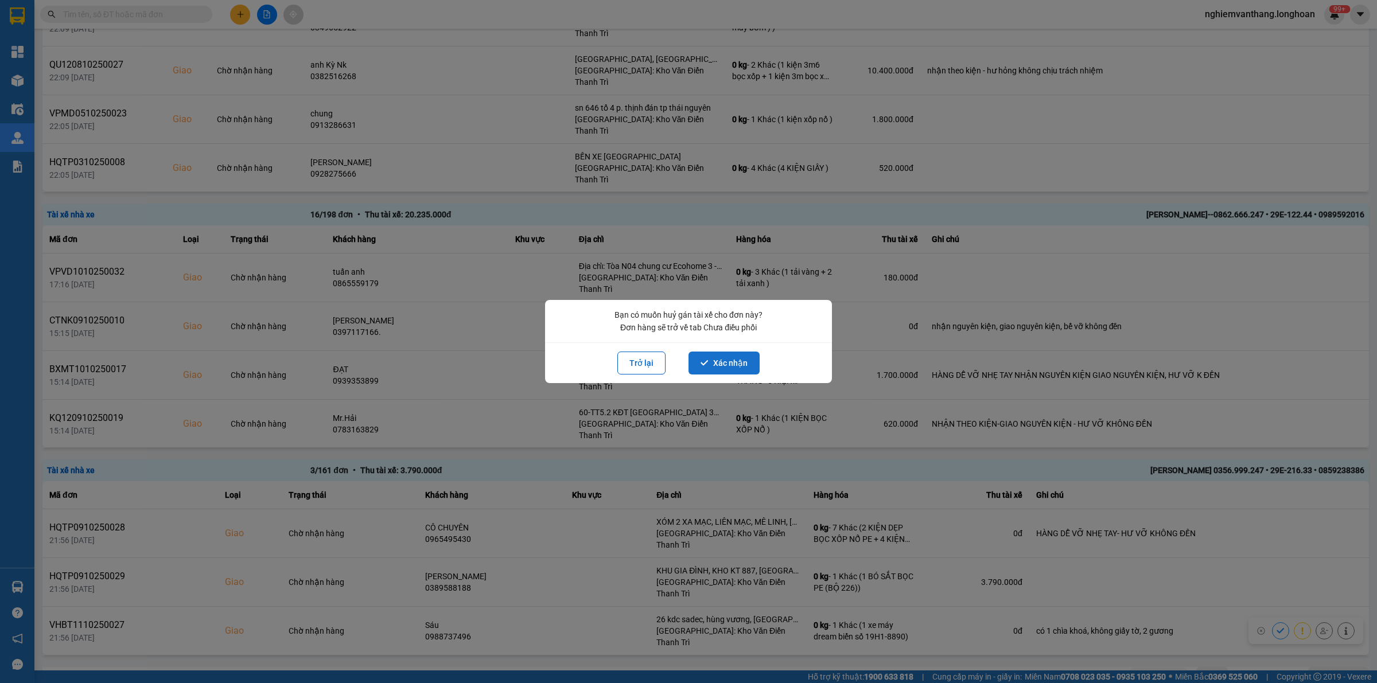
click at [721, 365] on button "Xác nhận" at bounding box center [723, 363] width 71 height 23
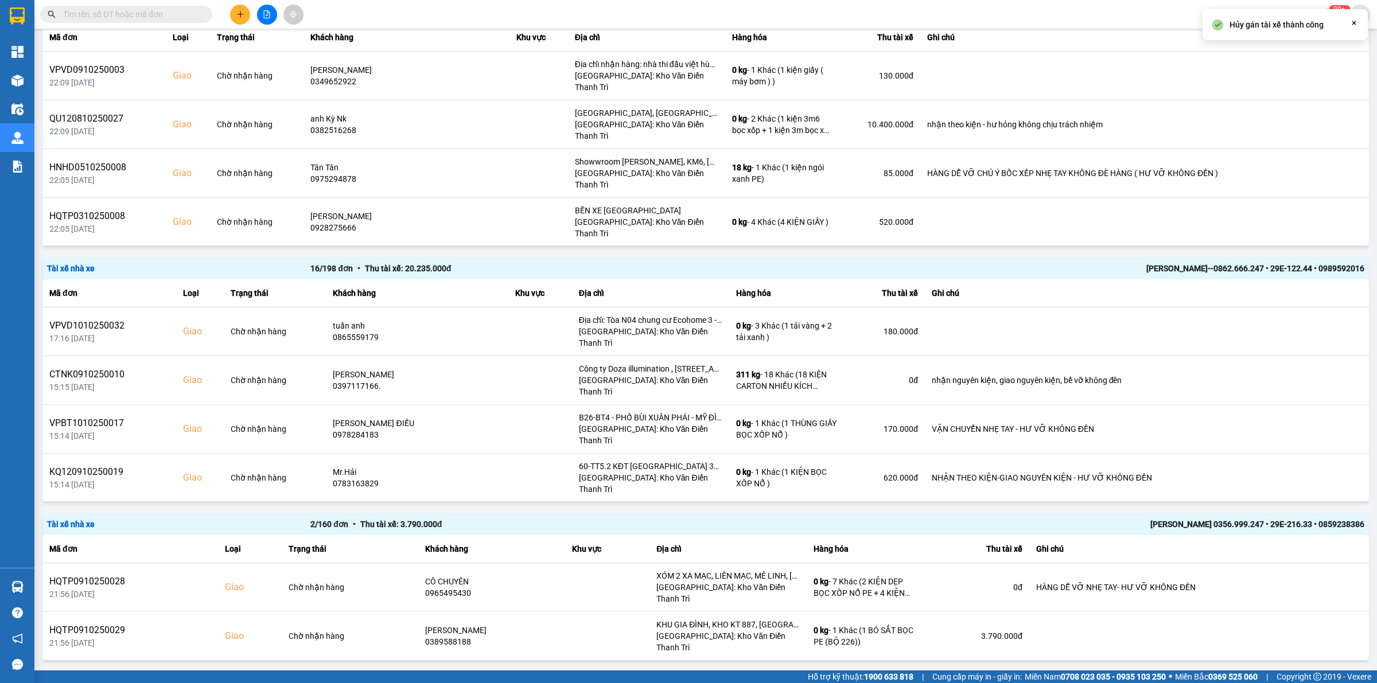
scroll to position [1960, 0]
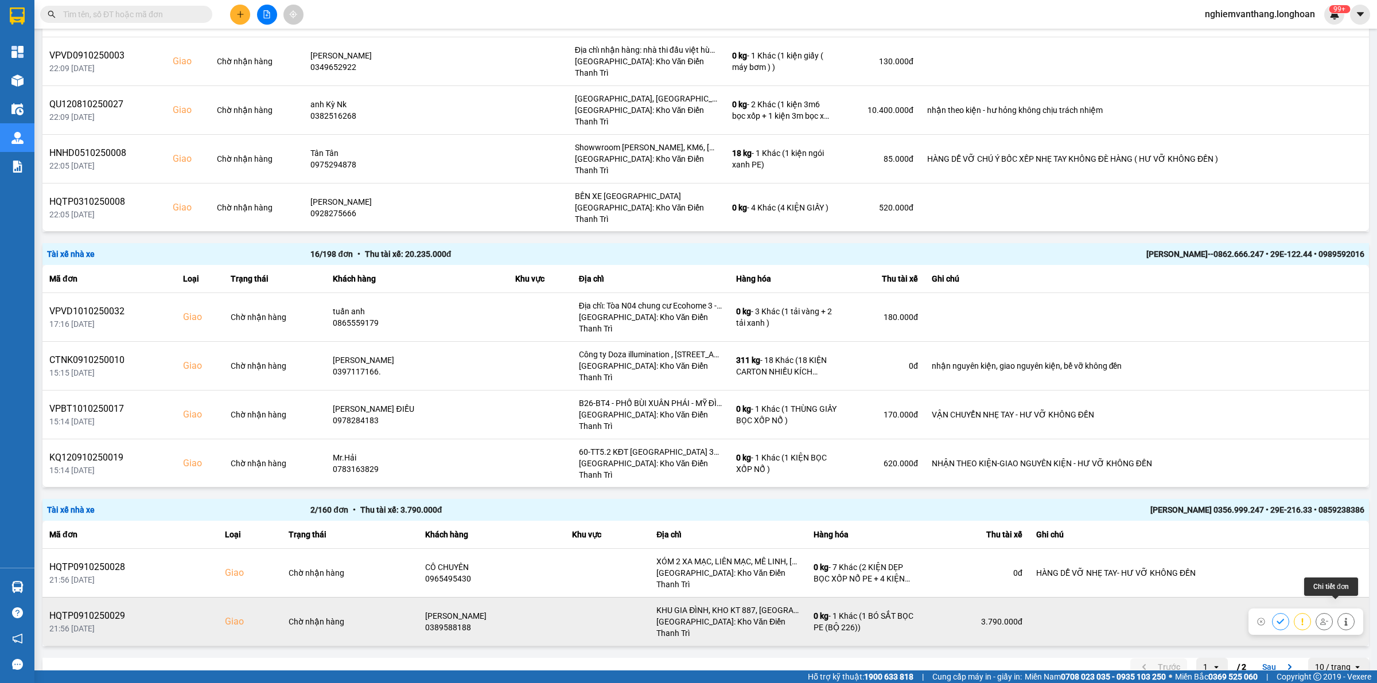
click at [1320, 618] on icon at bounding box center [1324, 622] width 8 height 8
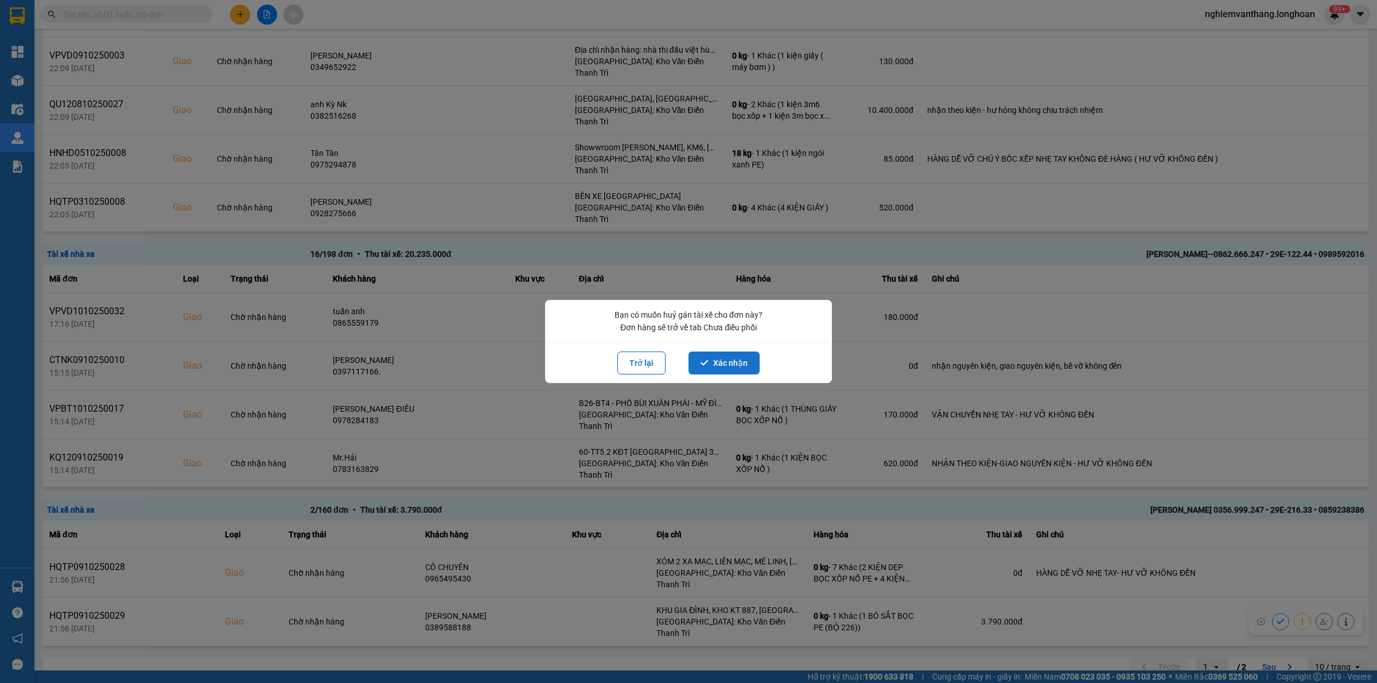
click at [722, 360] on button "Xác nhận" at bounding box center [723, 363] width 71 height 23
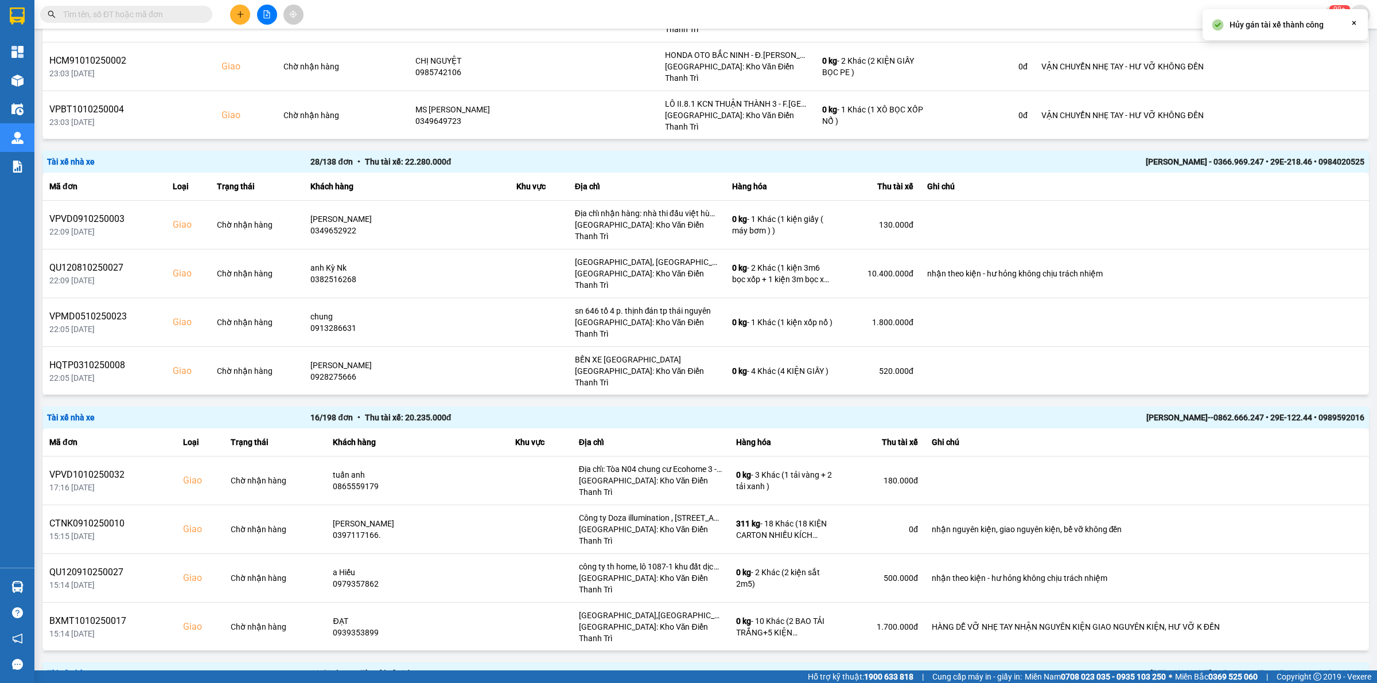
scroll to position [1921, 0]
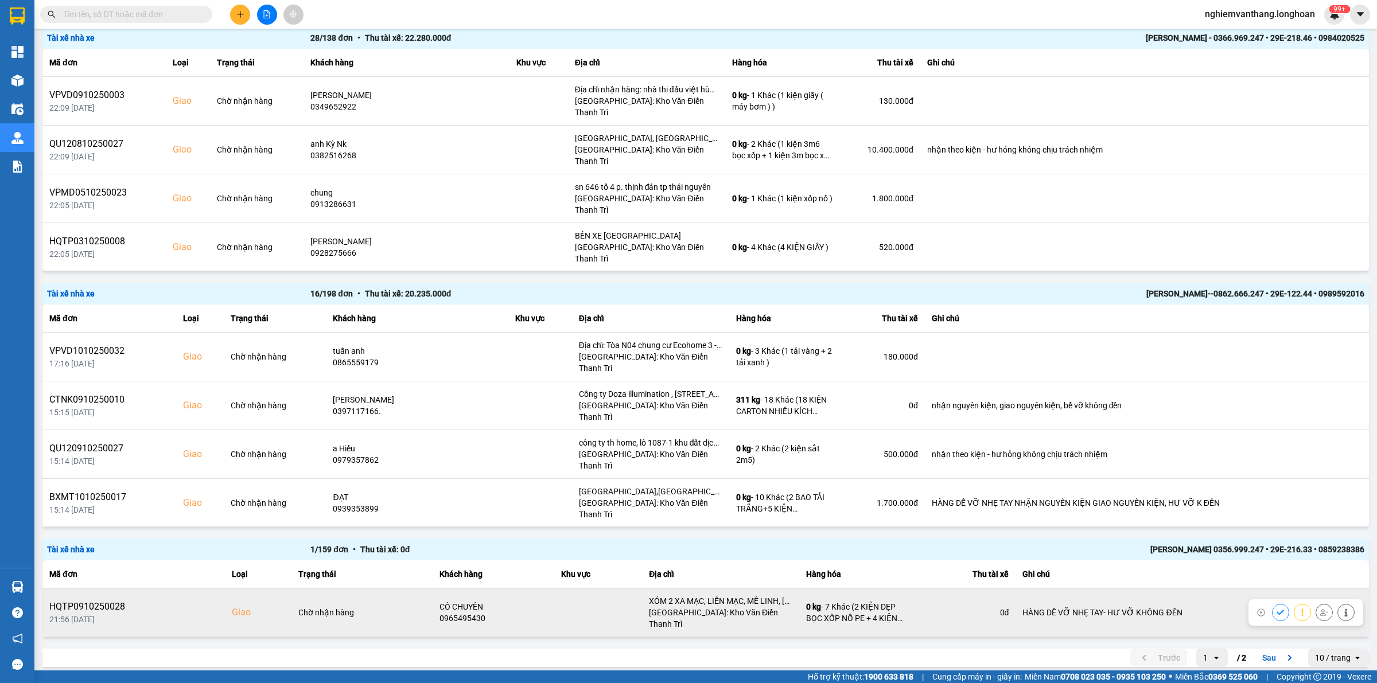
click at [1320, 609] on icon at bounding box center [1324, 613] width 8 height 8
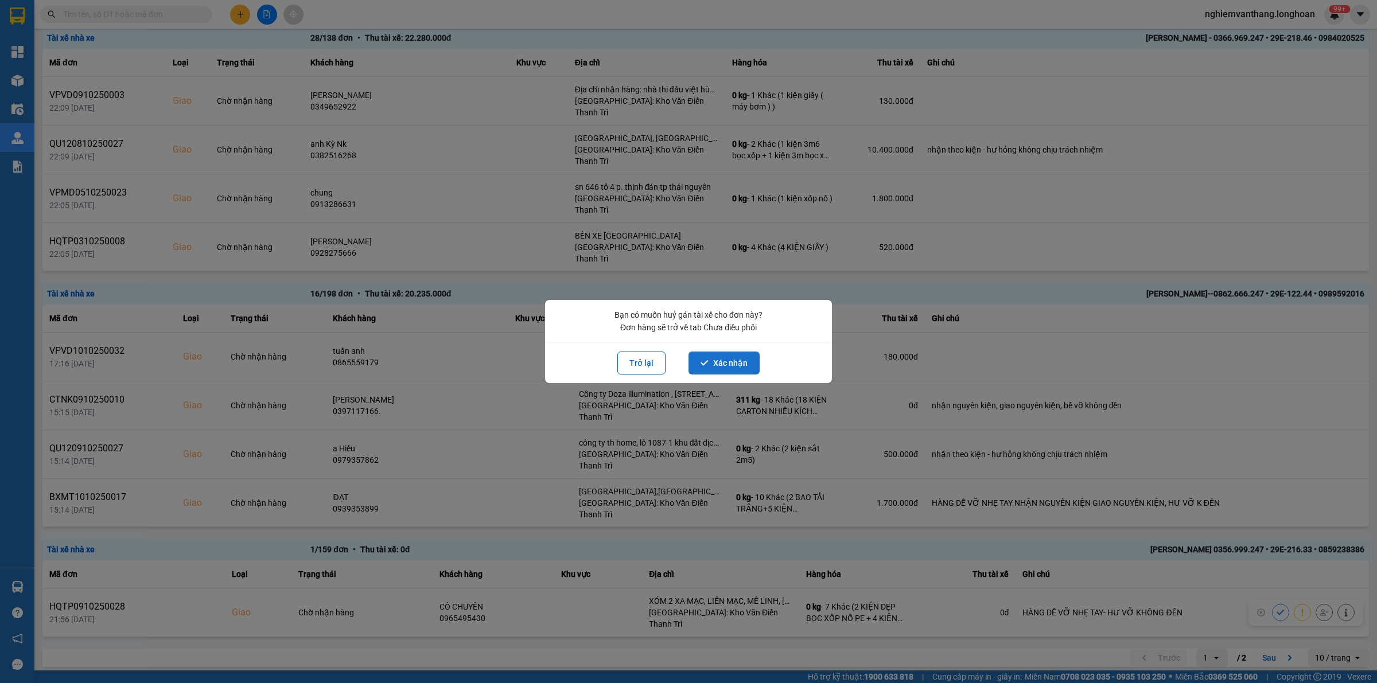
click at [726, 367] on button "Xác nhận" at bounding box center [723, 363] width 71 height 23
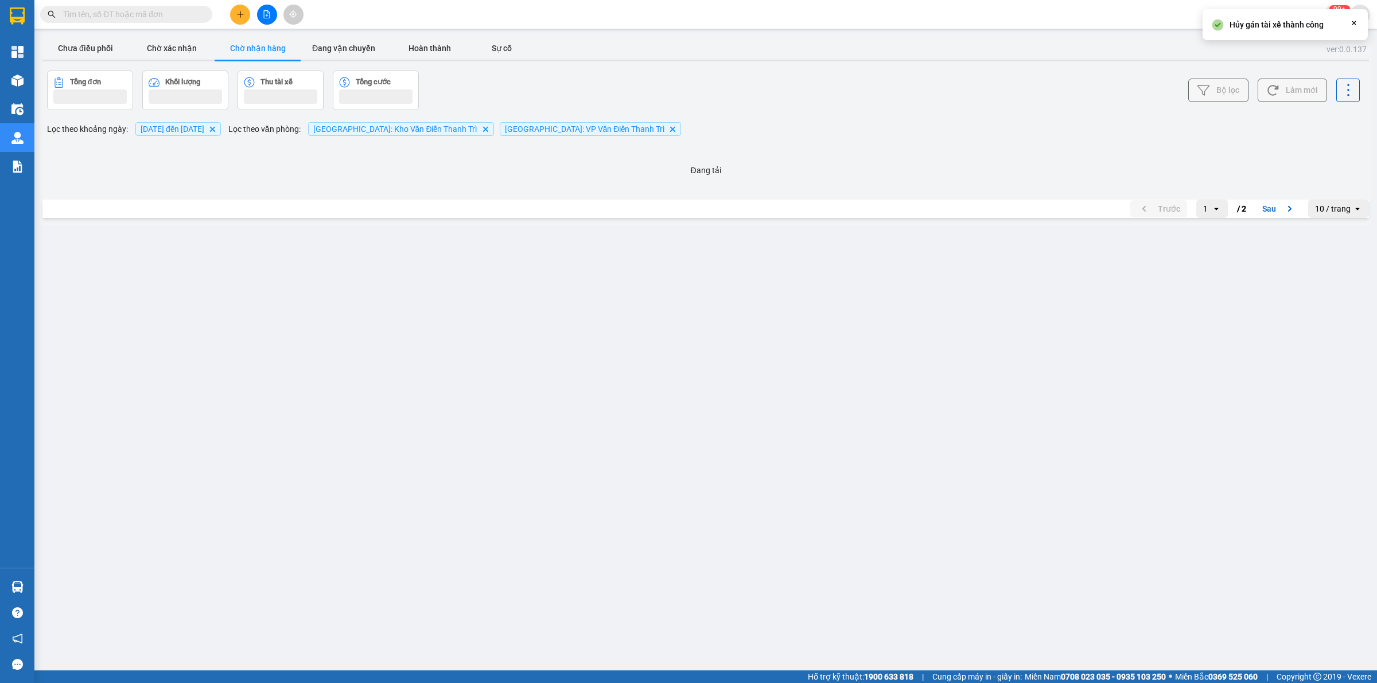
scroll to position [0, 0]
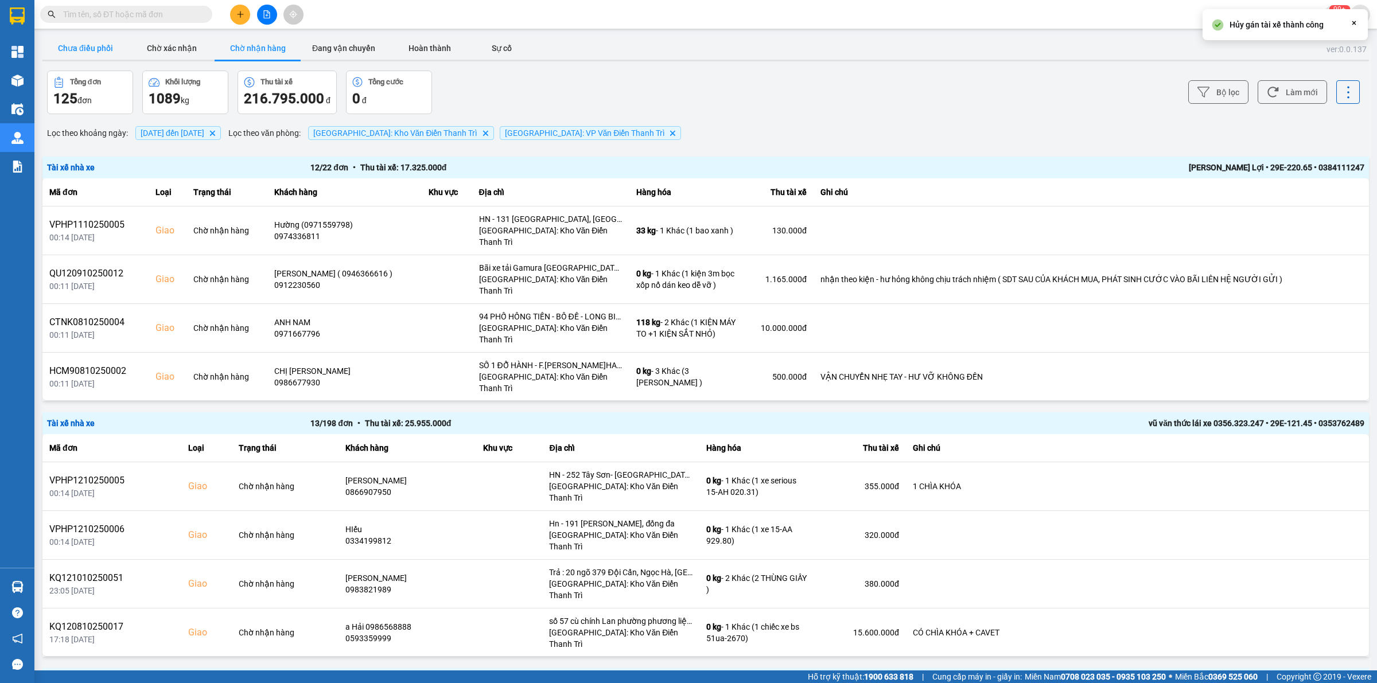
click at [88, 49] on button "Chưa điều phối" at bounding box center [85, 48] width 86 height 23
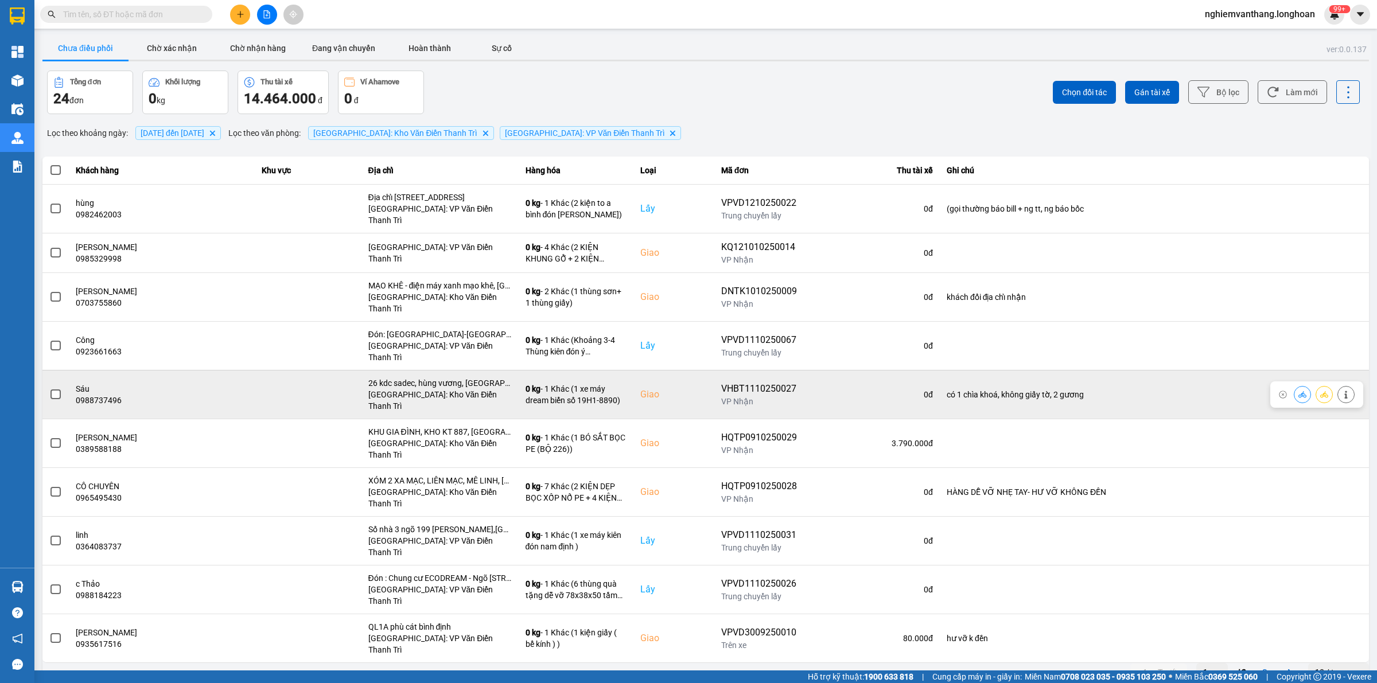
click at [61, 370] on td at bounding box center [55, 394] width 26 height 49
click at [52, 390] on span at bounding box center [55, 395] width 10 height 10
click at [49, 388] on input "checkbox" at bounding box center [49, 388] width 0 height 0
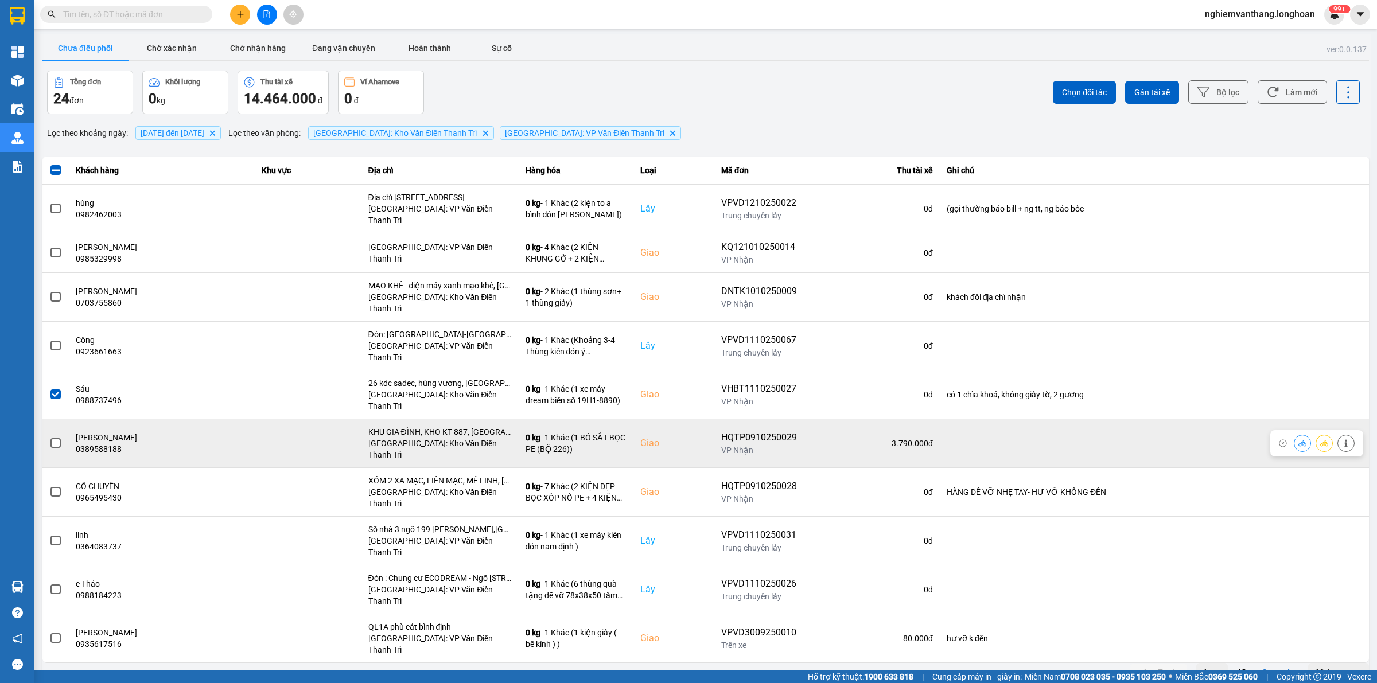
click at [53, 437] on label at bounding box center [55, 443] width 13 height 13
click at [49, 437] on input "checkbox" at bounding box center [49, 437] width 0 height 0
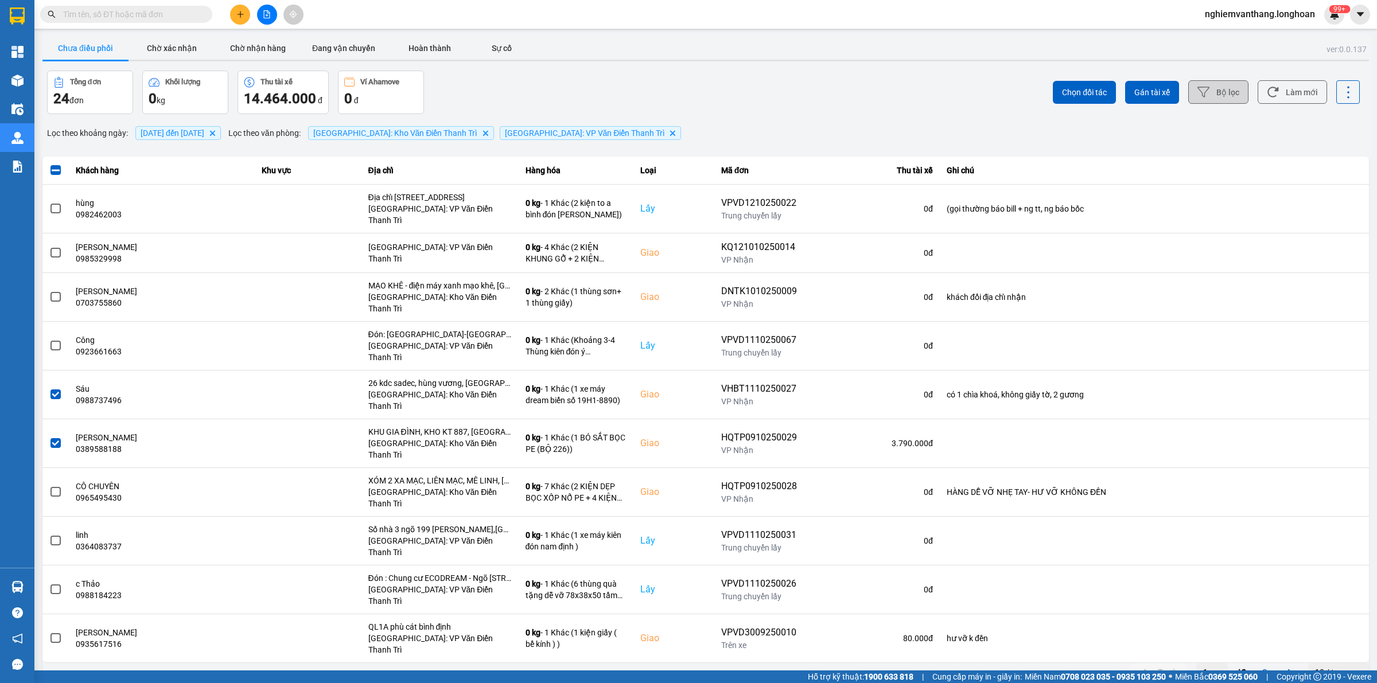
click at [1197, 91] on button "Bộ lọc" at bounding box center [1218, 92] width 60 height 24
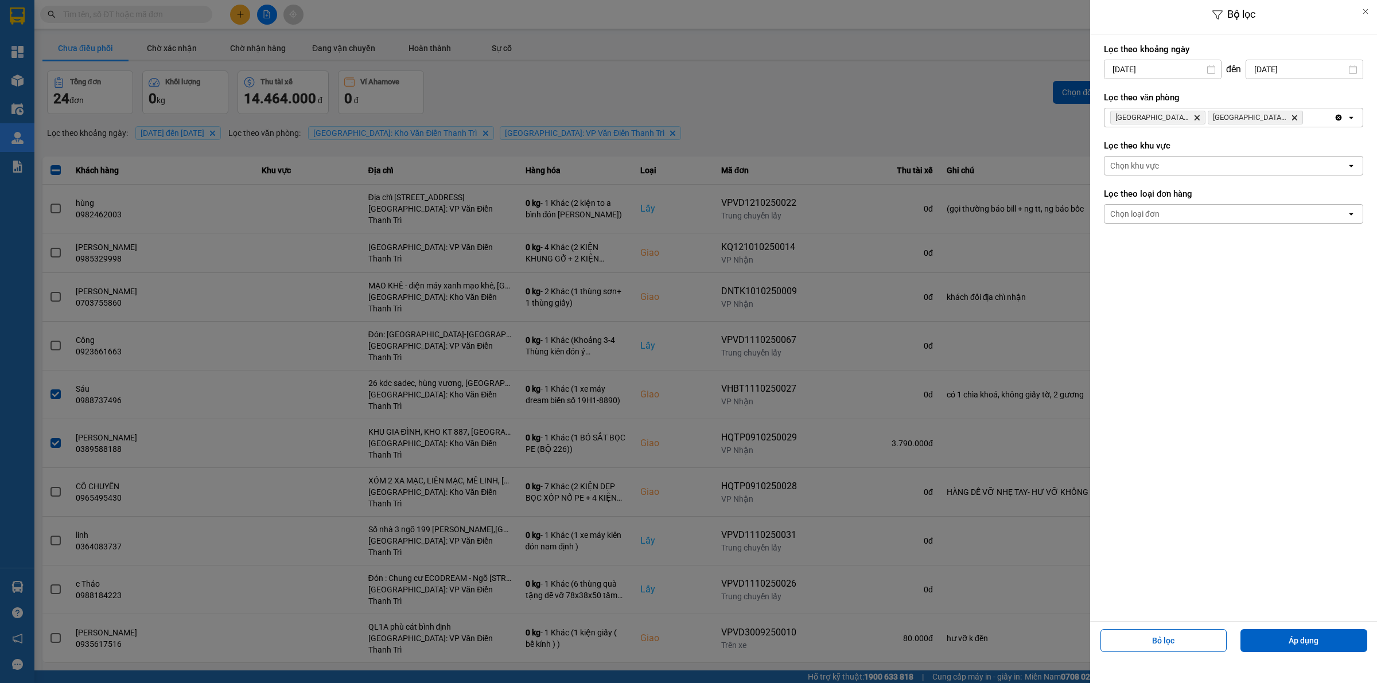
click at [1186, 683] on div "Bộ lọc Lọc theo khoảng [DATE] Press the down arrow key to interact with the cal…" at bounding box center [705, 684] width 1331 height 0
click at [1280, 640] on button "Áp dụng" at bounding box center [1303, 640] width 127 height 23
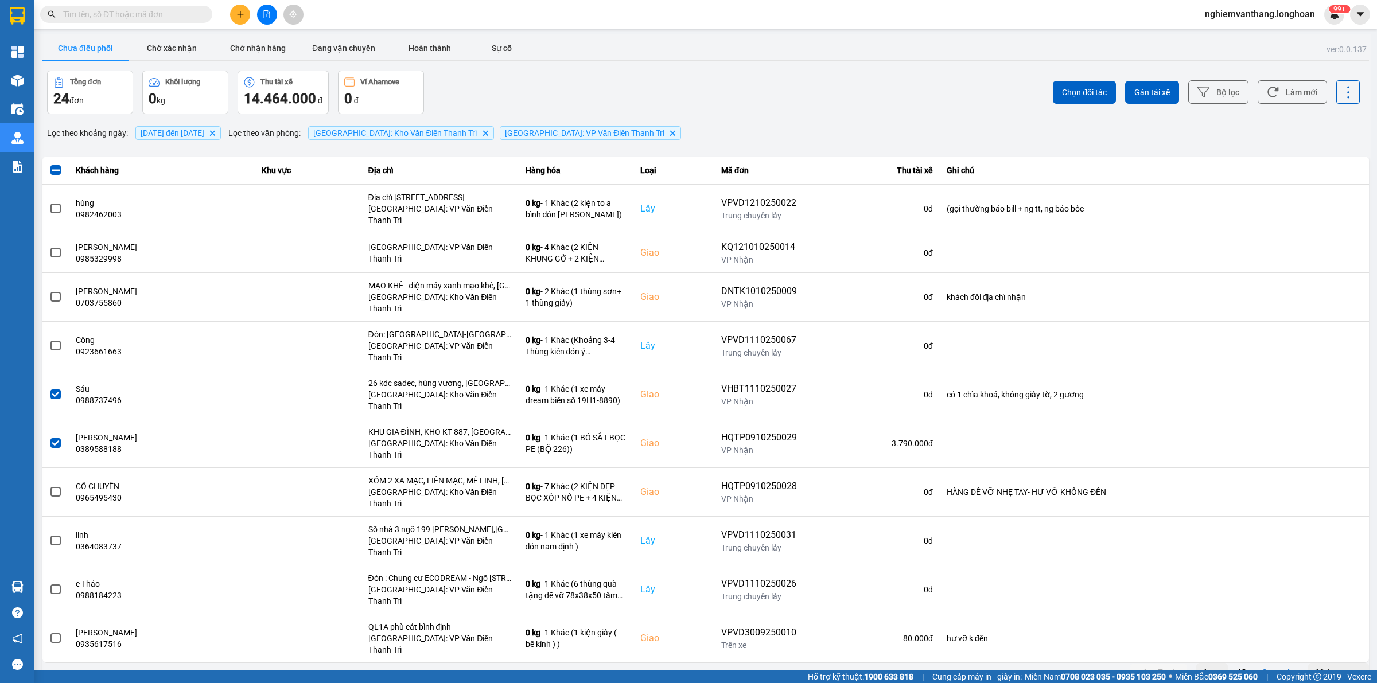
click at [1346, 667] on div "10 / trang" at bounding box center [1333, 672] width 36 height 11
click at [1342, 572] on div "100 / trang" at bounding box center [1339, 566] width 42 height 11
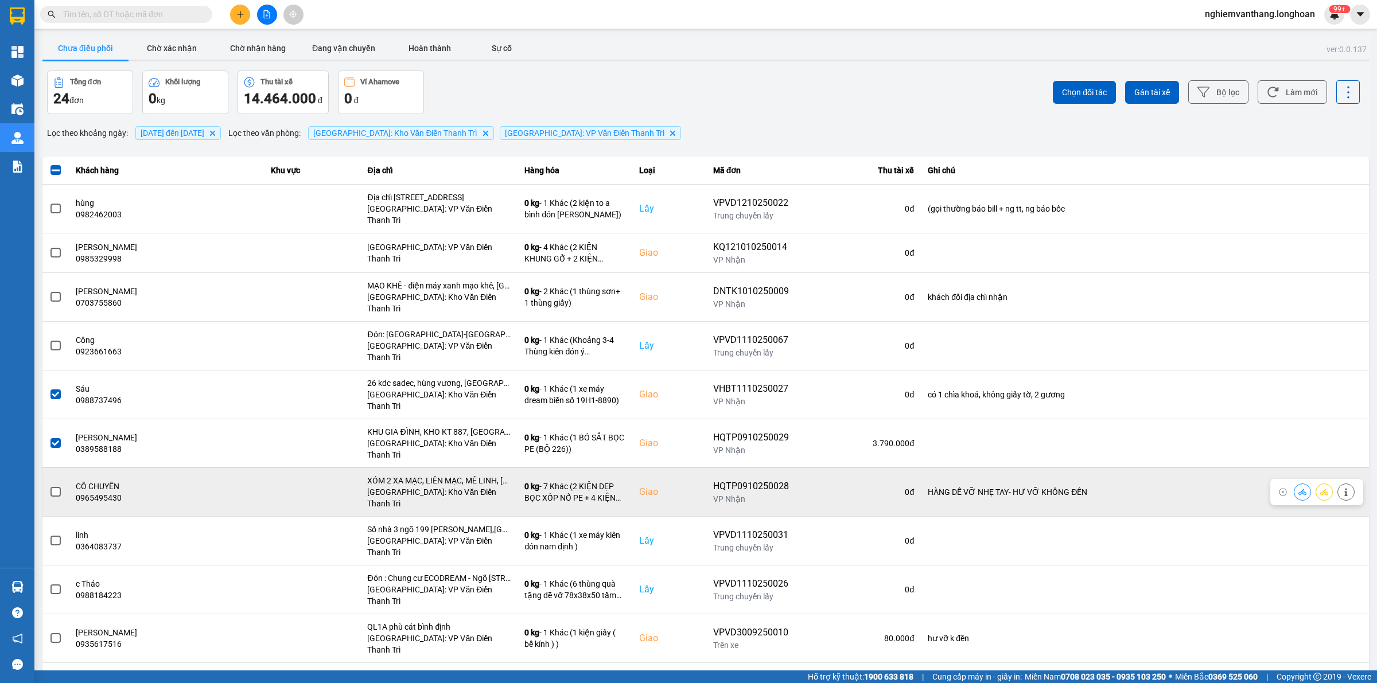
click at [61, 468] on td at bounding box center [55, 492] width 26 height 49
click at [59, 487] on span at bounding box center [55, 492] width 10 height 10
click at [49, 486] on input "checkbox" at bounding box center [49, 486] width 0 height 0
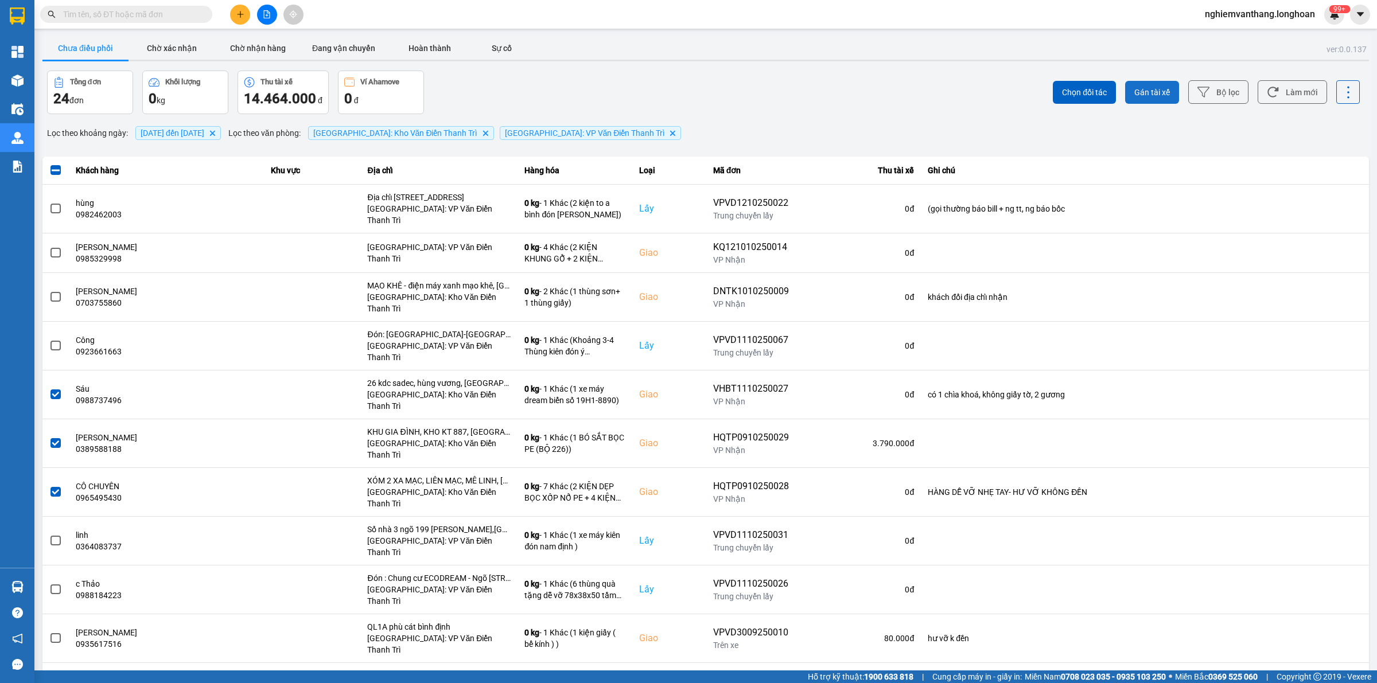
click at [1143, 89] on span "Gán tài xế" at bounding box center [1152, 92] width 36 height 11
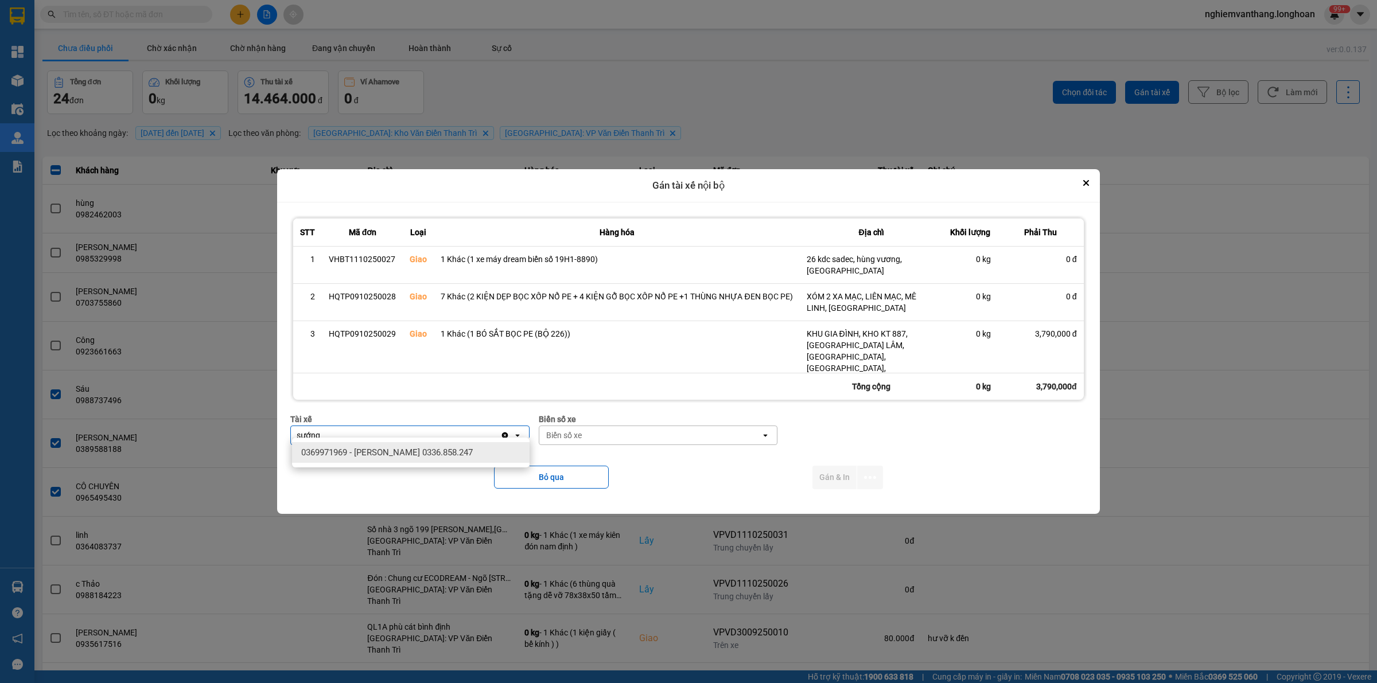
type input "sướng"
click at [405, 441] on ul "0369971969 - [PERSON_NAME] 0336.858.247" at bounding box center [411, 453] width 238 height 30
click at [477, 447] on div "0369971969 - [PERSON_NAME] 0336.858.247" at bounding box center [411, 452] width 238 height 21
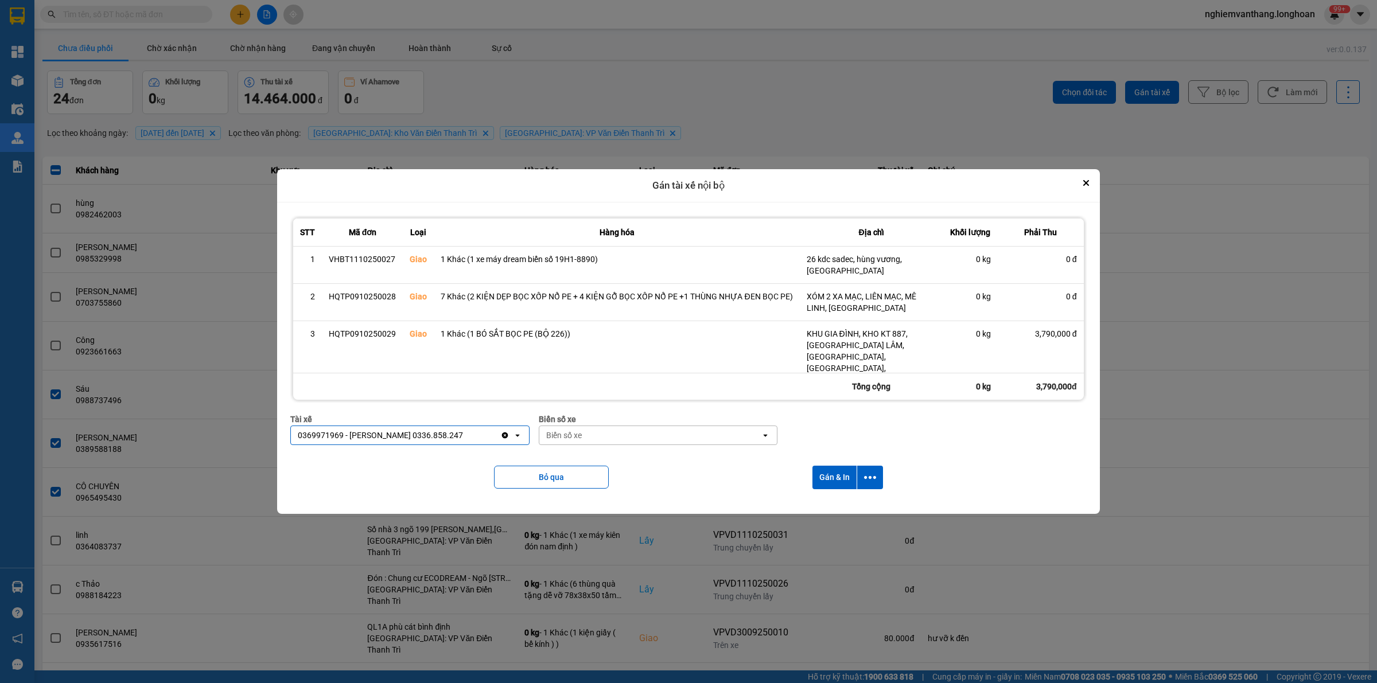
click at [612, 426] on div "Biển số xe" at bounding box center [649, 435] width 221 height 18
type input "33"
click at [597, 469] on div "29E-216.33" at bounding box center [658, 473] width 238 height 21
click at [870, 472] on icon "dialog" at bounding box center [870, 478] width 12 height 12
click at [826, 503] on span "Chỉ gán tài" at bounding box center [824, 501] width 38 height 11
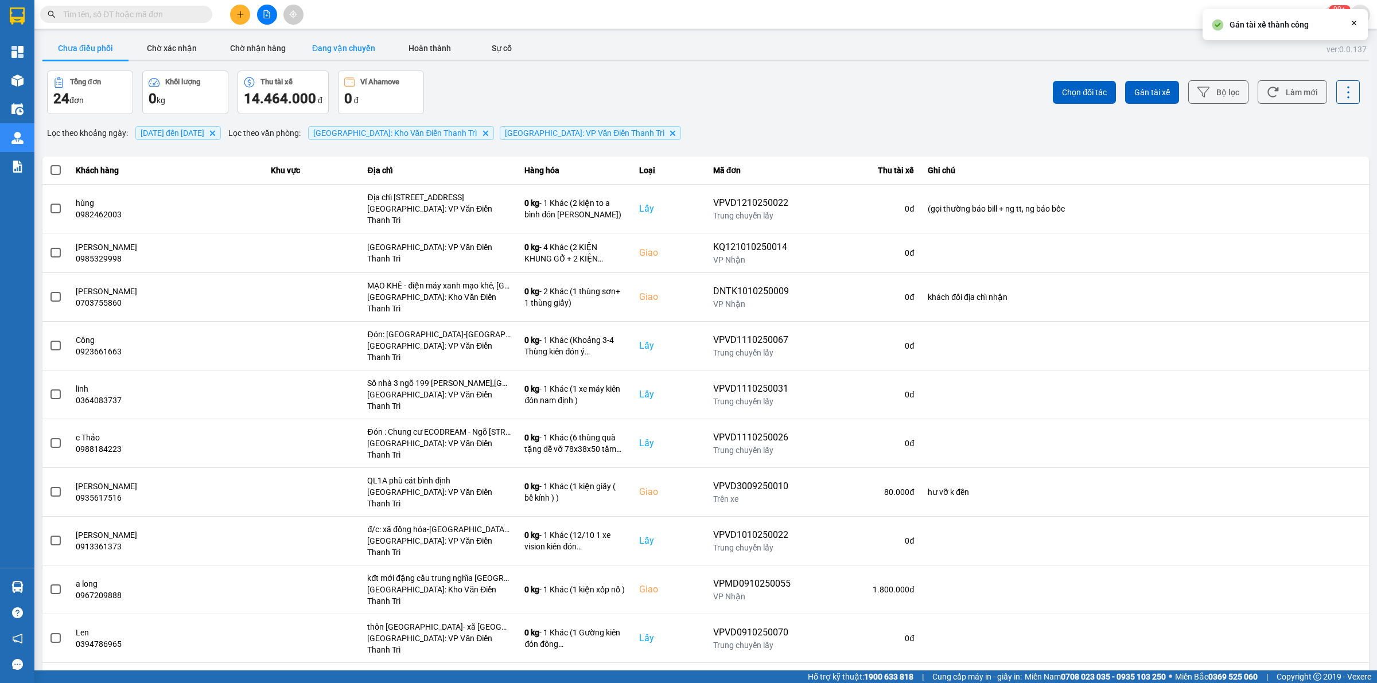
click at [313, 50] on button "Đang vận chuyển" at bounding box center [344, 48] width 86 height 23
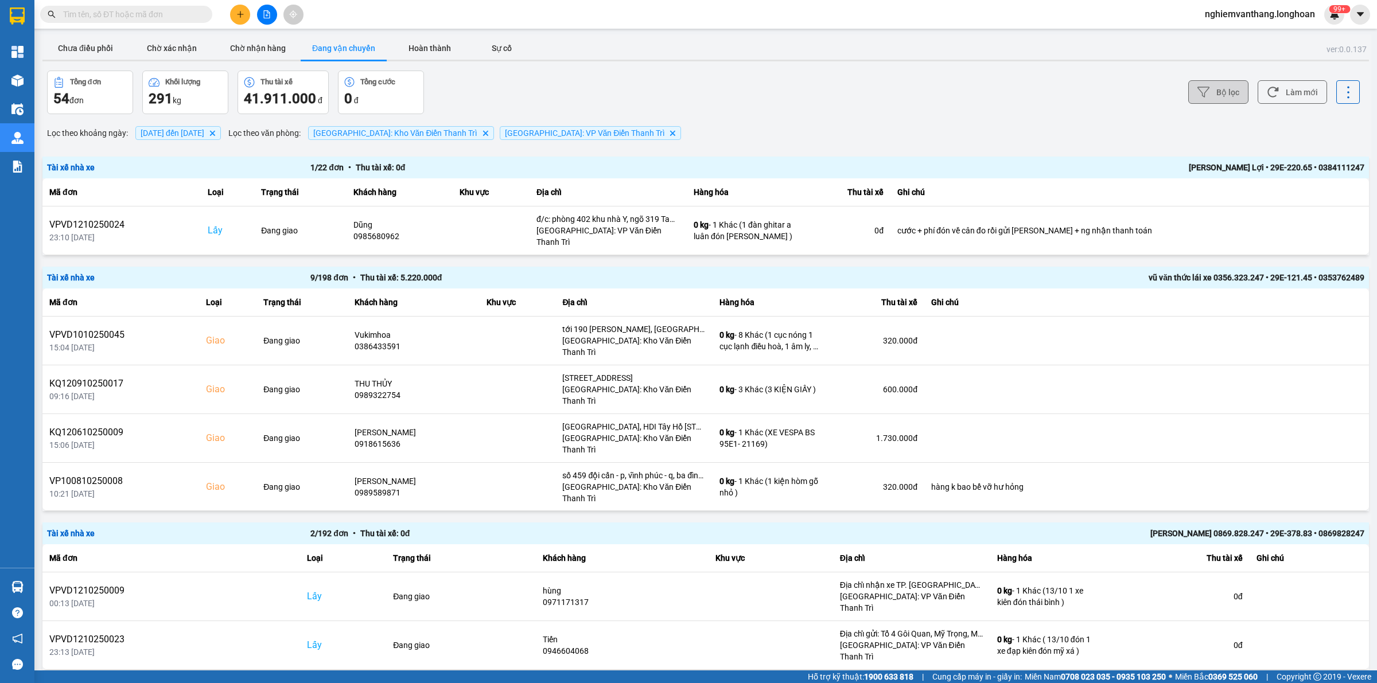
click at [1188, 98] on button "Bộ lọc" at bounding box center [1218, 92] width 60 height 24
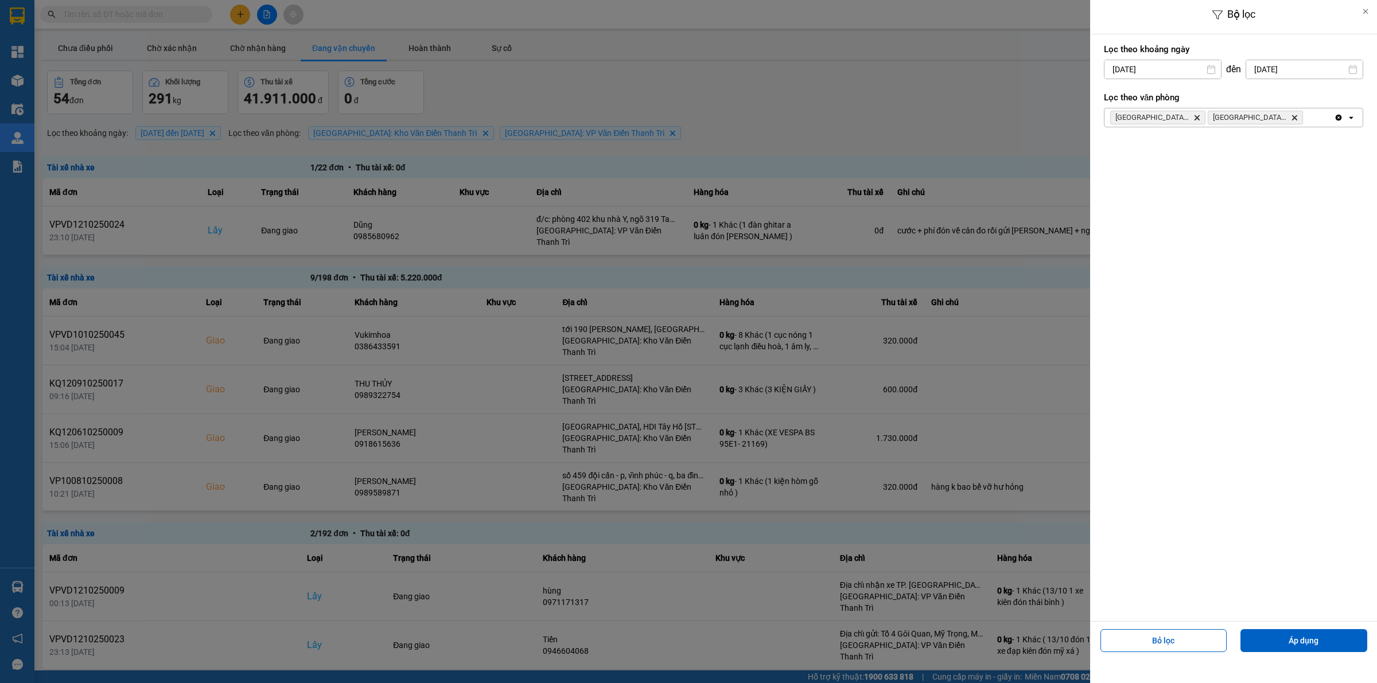
click at [1153, 150] on div "1" at bounding box center [1157, 153] width 16 height 14
click at [1321, 648] on button "Áp dụng" at bounding box center [1303, 640] width 127 height 23
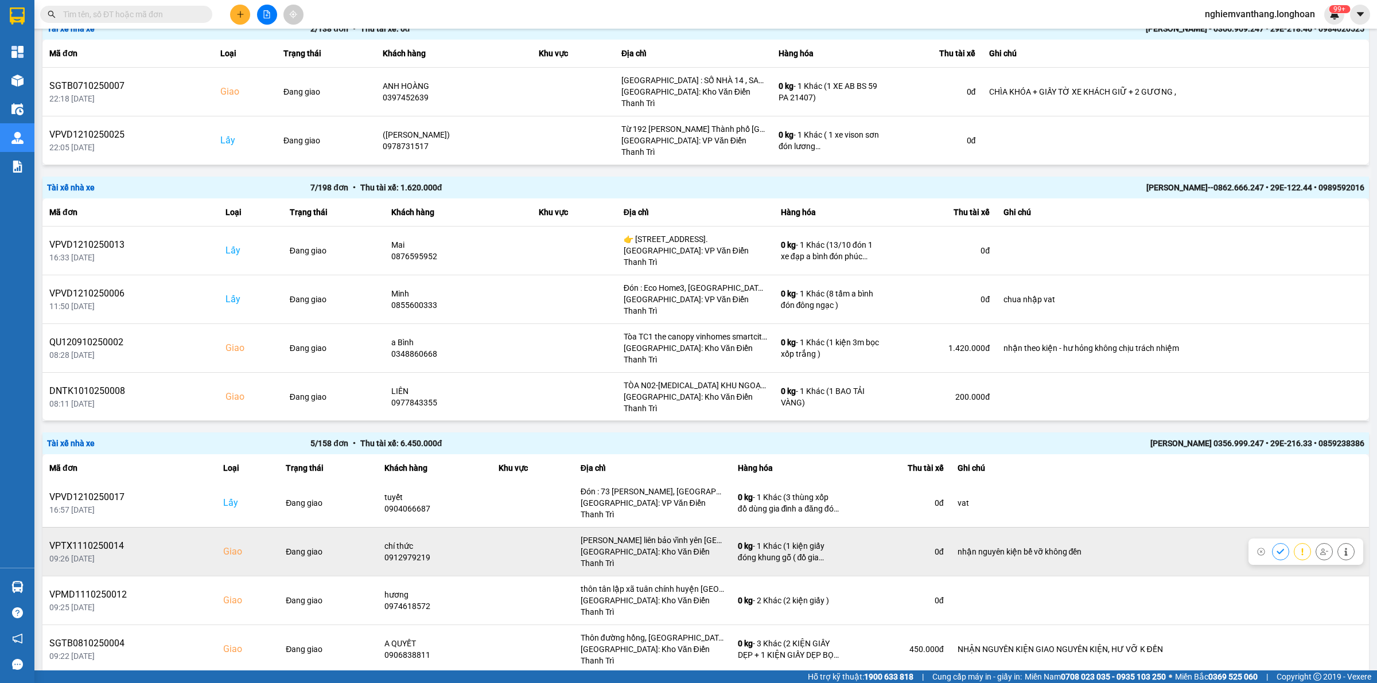
scroll to position [4, 0]
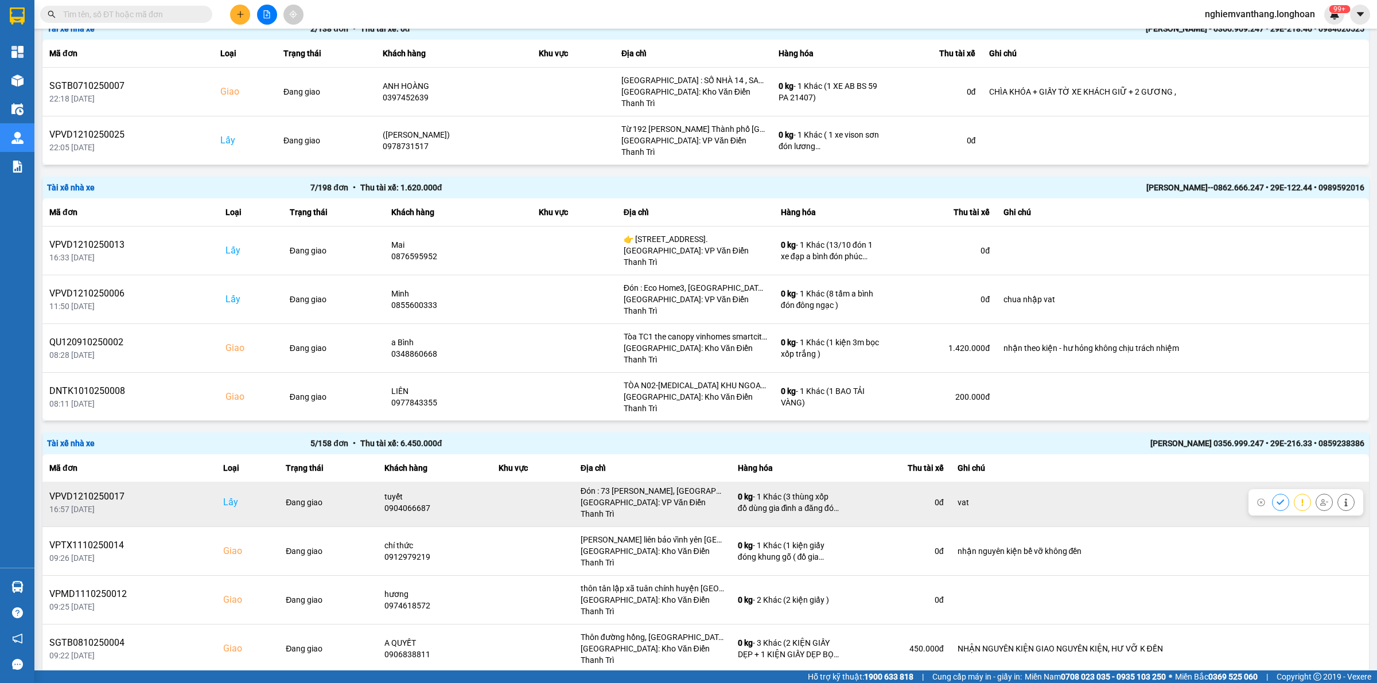
click at [1316, 492] on button at bounding box center [1324, 502] width 16 height 20
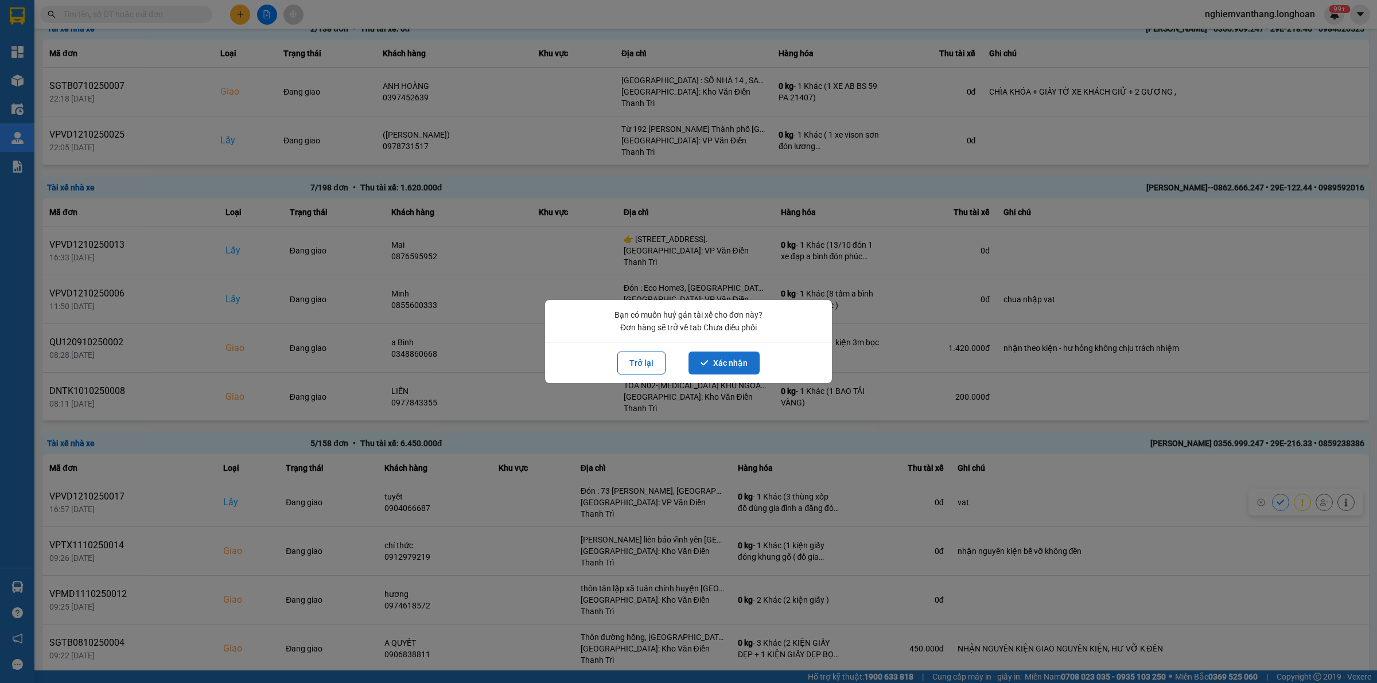
click at [723, 357] on button "Xác nhận" at bounding box center [723, 363] width 71 height 23
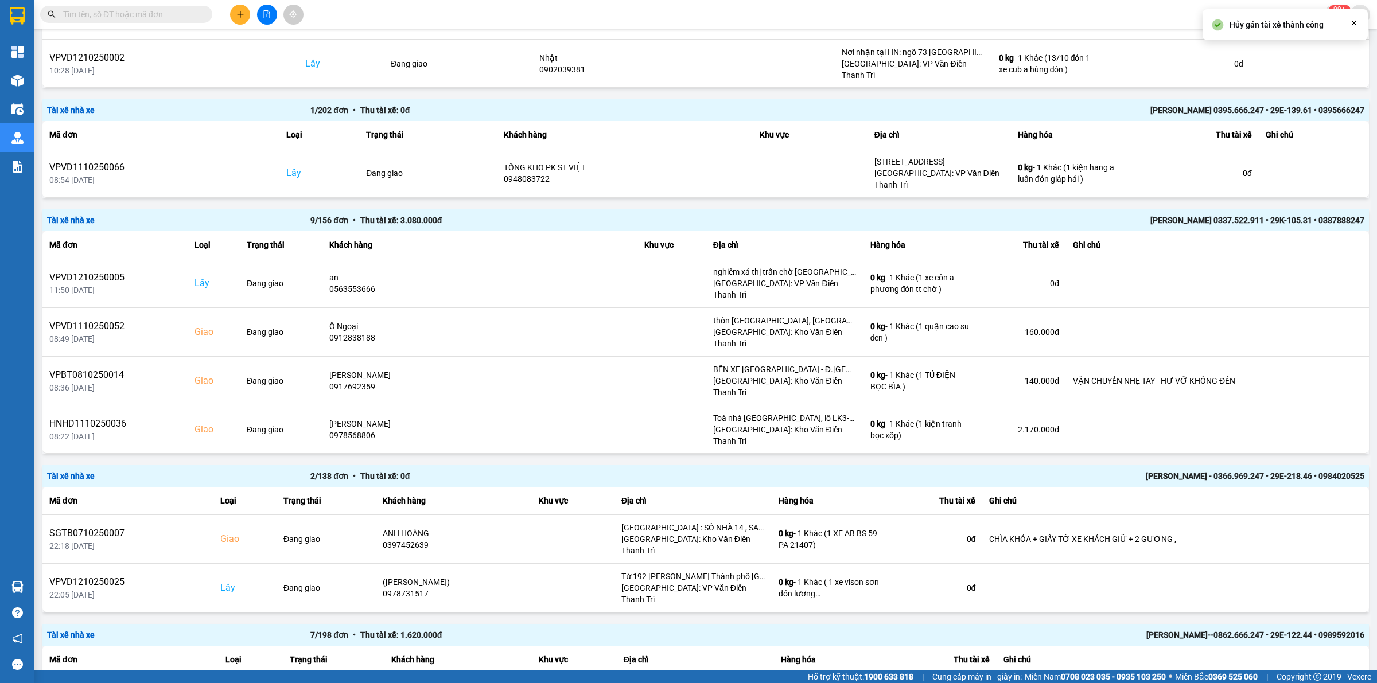
scroll to position [1466, 0]
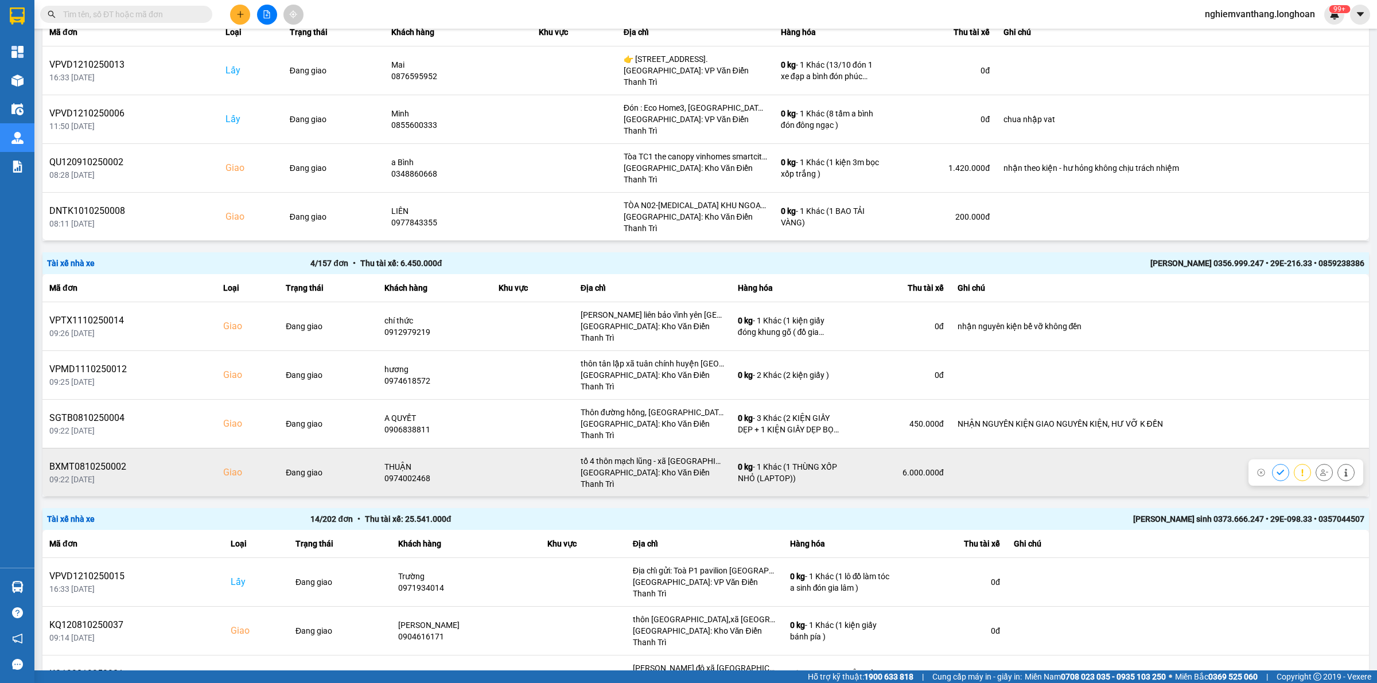
click at [1320, 469] on icon at bounding box center [1324, 473] width 8 height 8
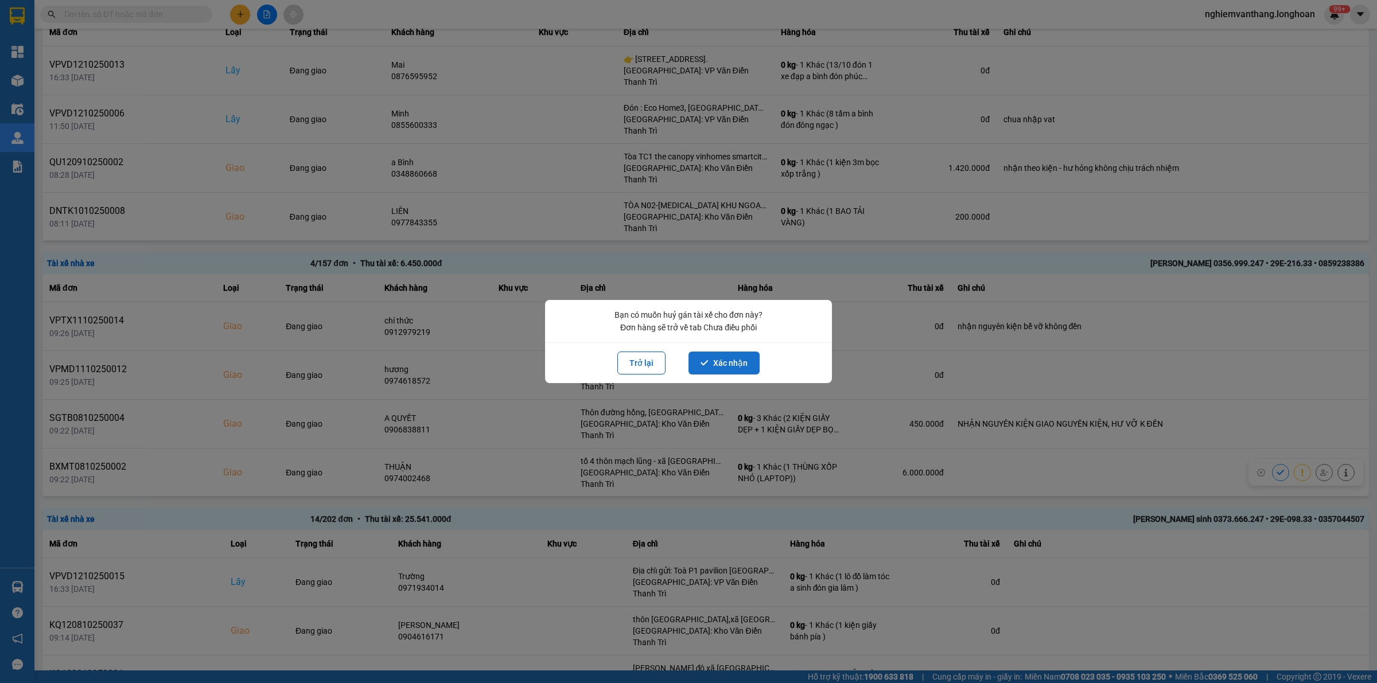
drag, startPoint x: 725, startPoint y: 365, endPoint x: 718, endPoint y: 363, distance: 7.3
click at [725, 364] on button "Xác nhận" at bounding box center [723, 363] width 71 height 23
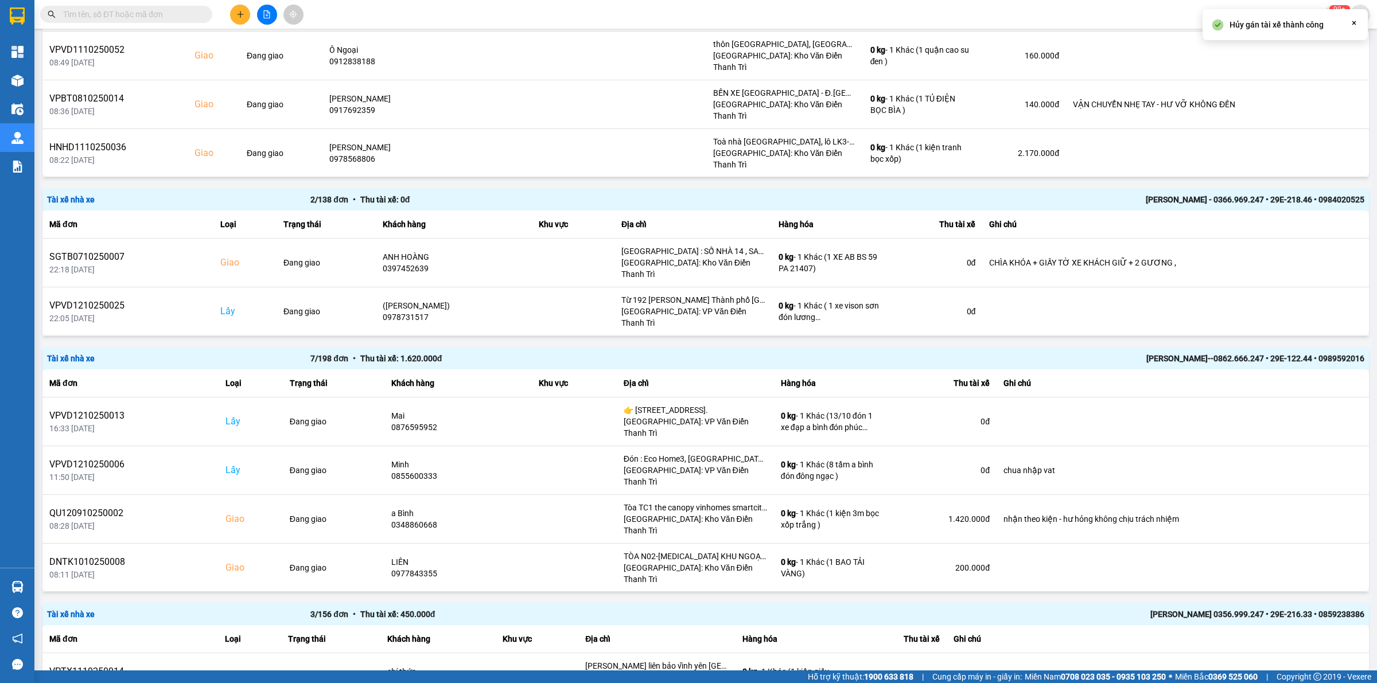
scroll to position [1426, 0]
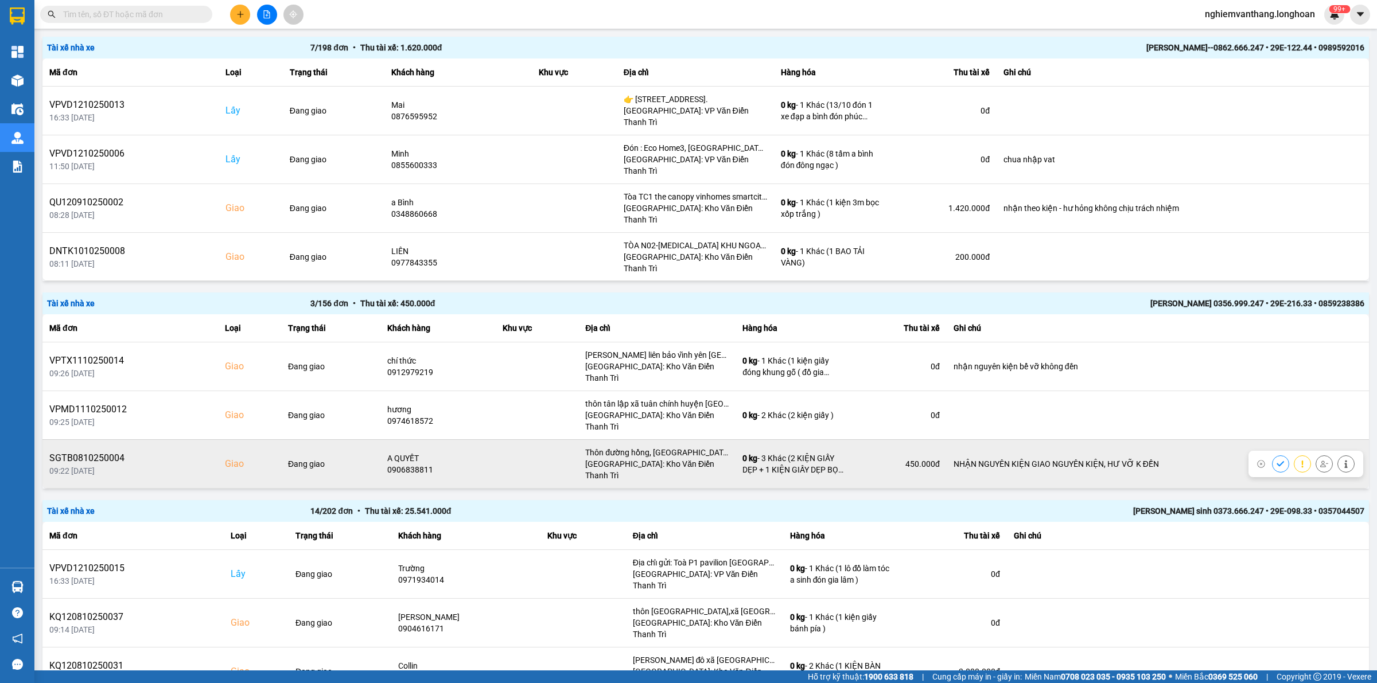
click at [1320, 460] on icon at bounding box center [1324, 464] width 8 height 8
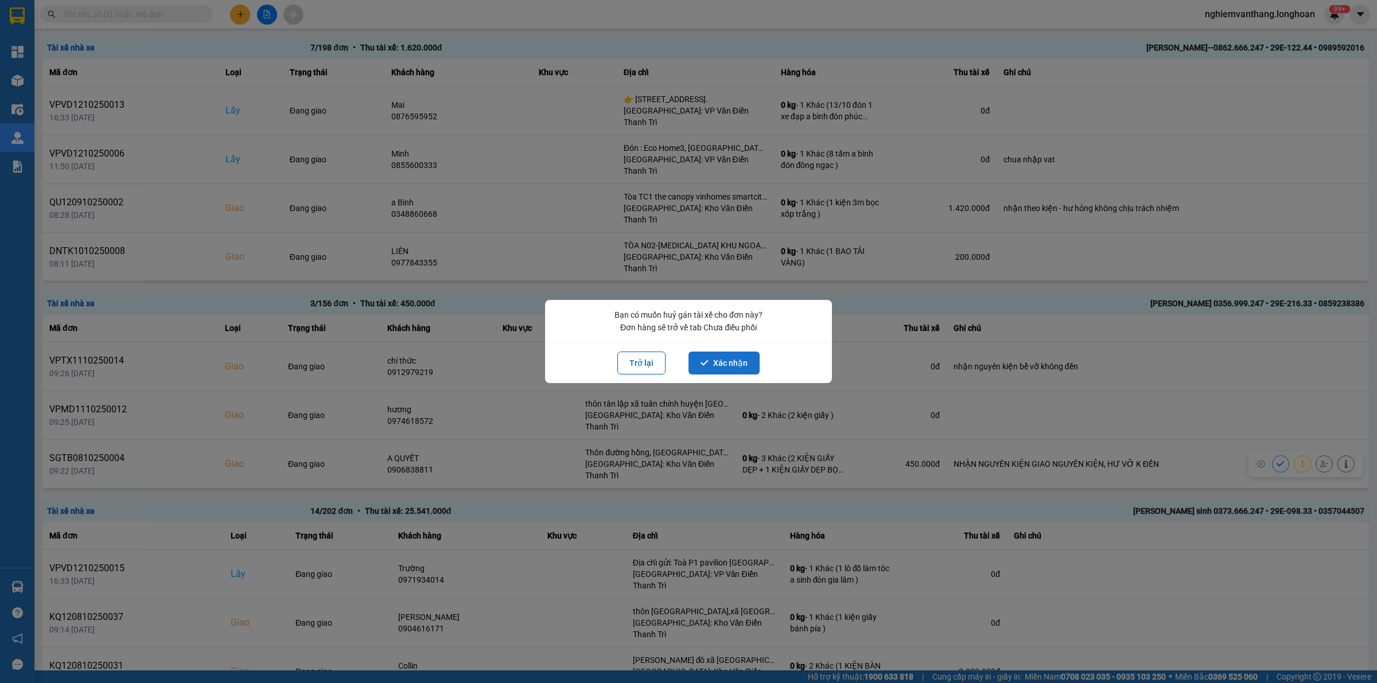
click at [730, 367] on button "Xác nhận" at bounding box center [723, 363] width 71 height 23
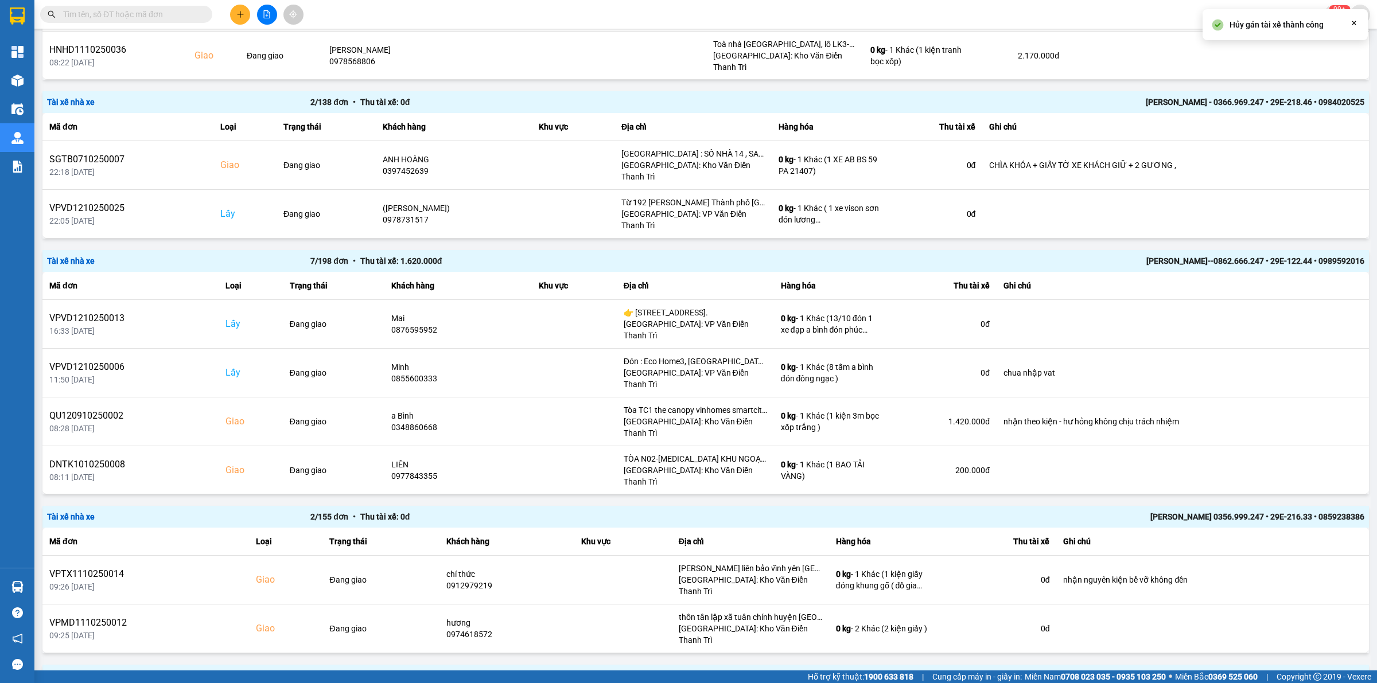
scroll to position [1386, 0]
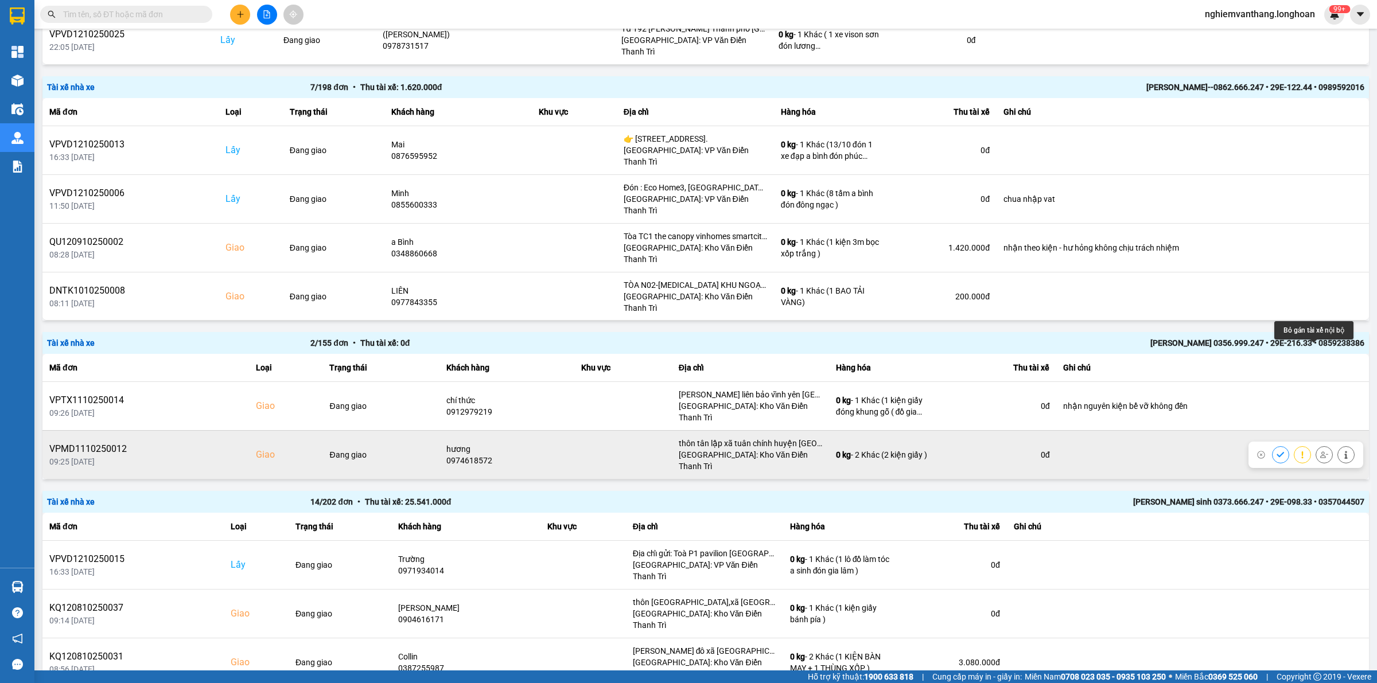
click at [1320, 451] on icon at bounding box center [1324, 455] width 8 height 8
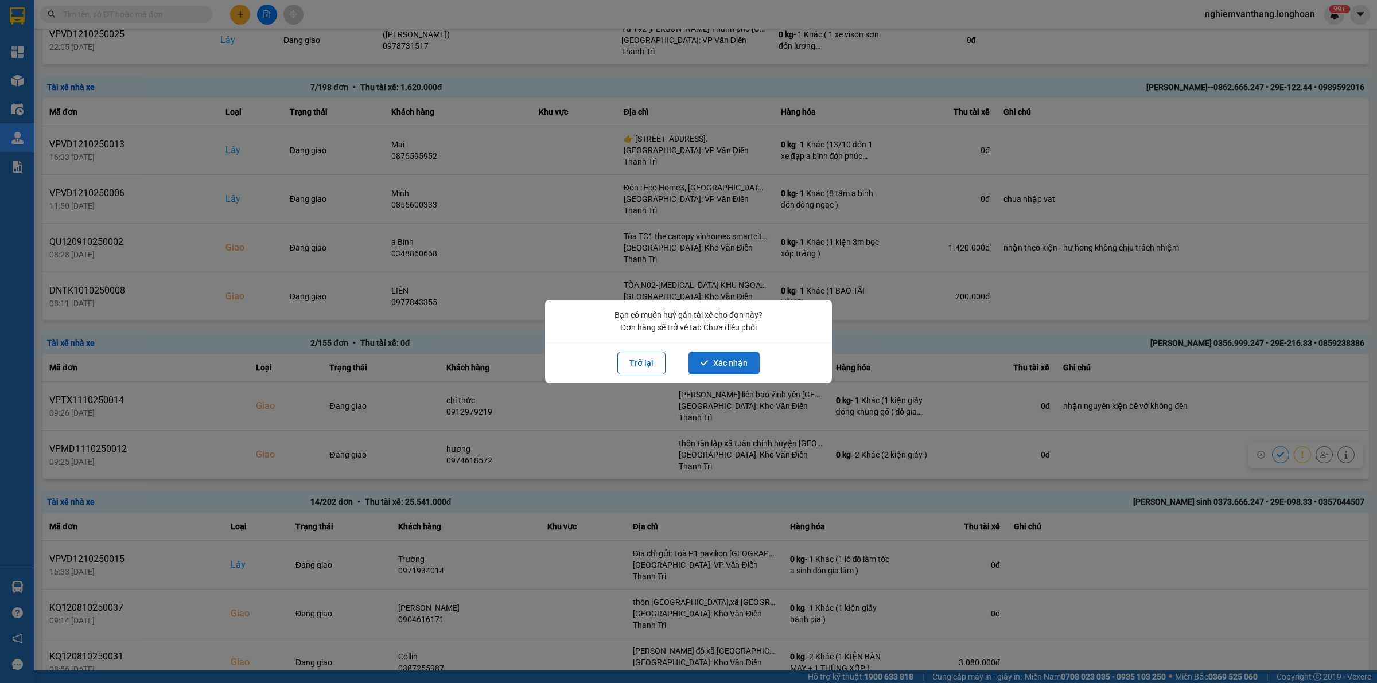
click at [729, 363] on button "Xác nhận" at bounding box center [723, 363] width 71 height 23
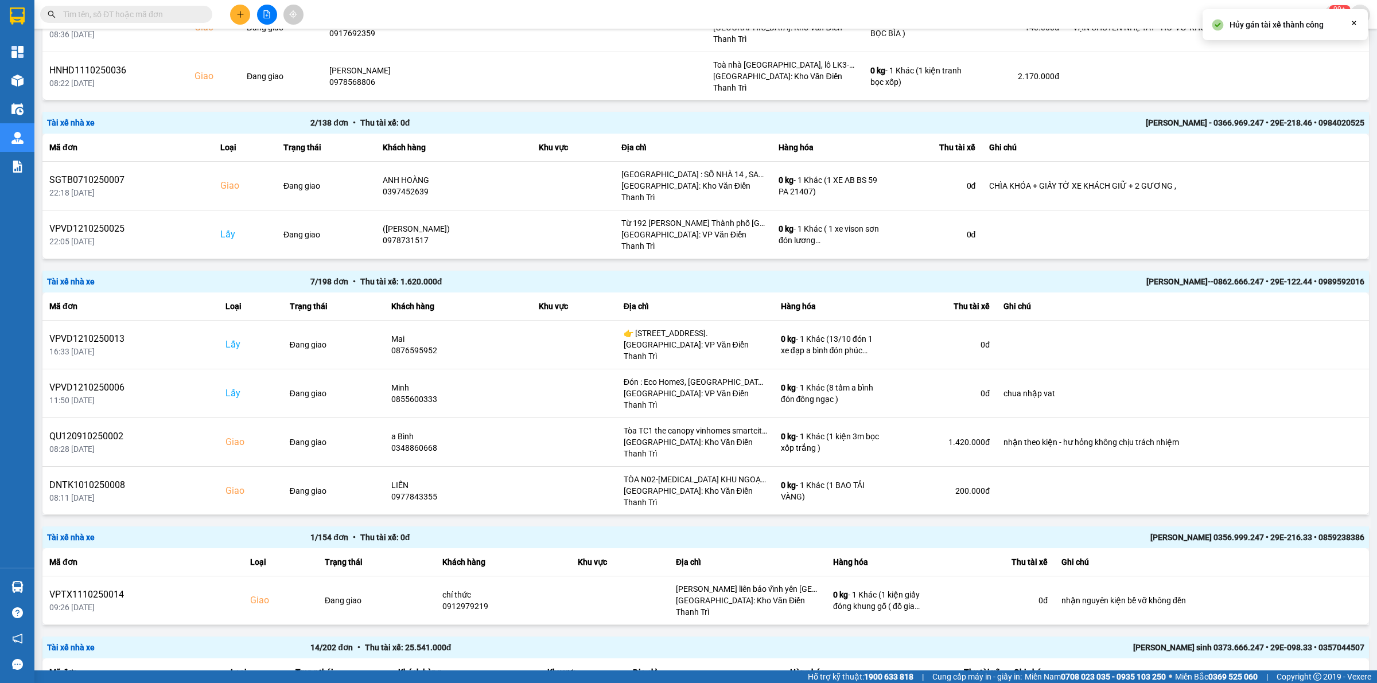
scroll to position [1346, 0]
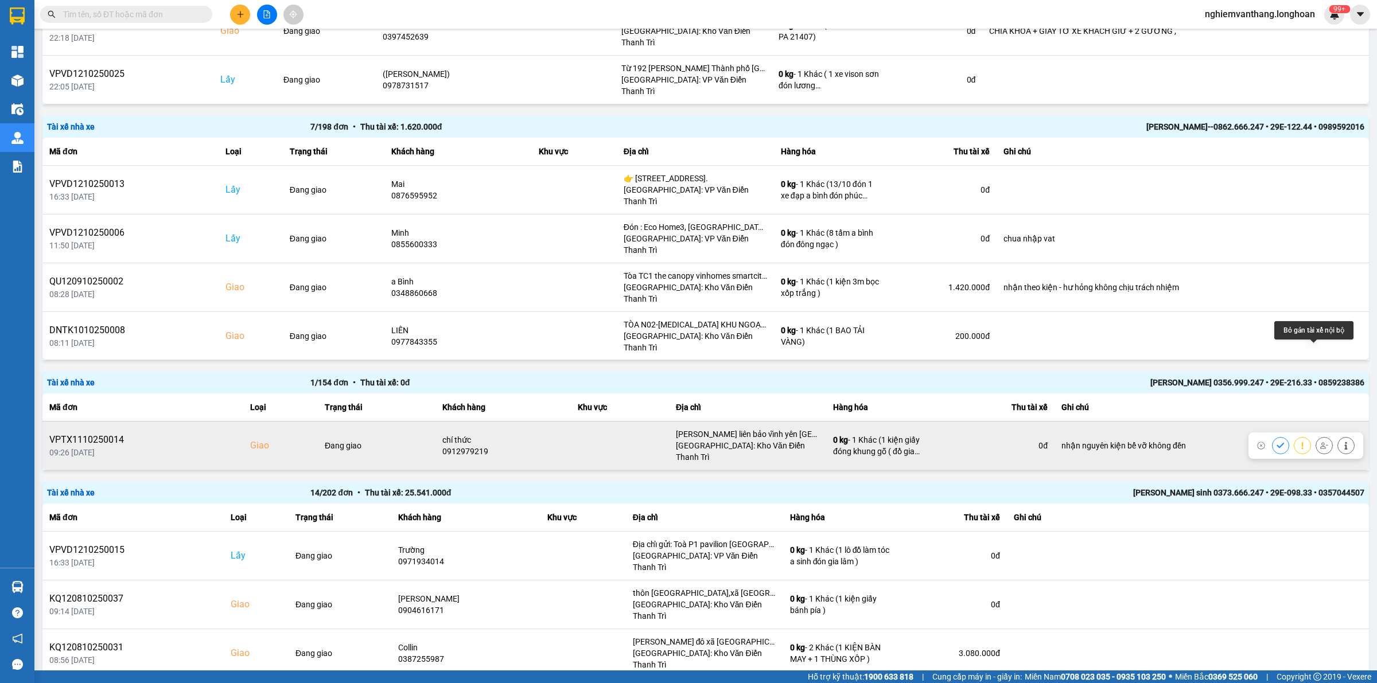
click at [1320, 442] on icon at bounding box center [1324, 446] width 8 height 8
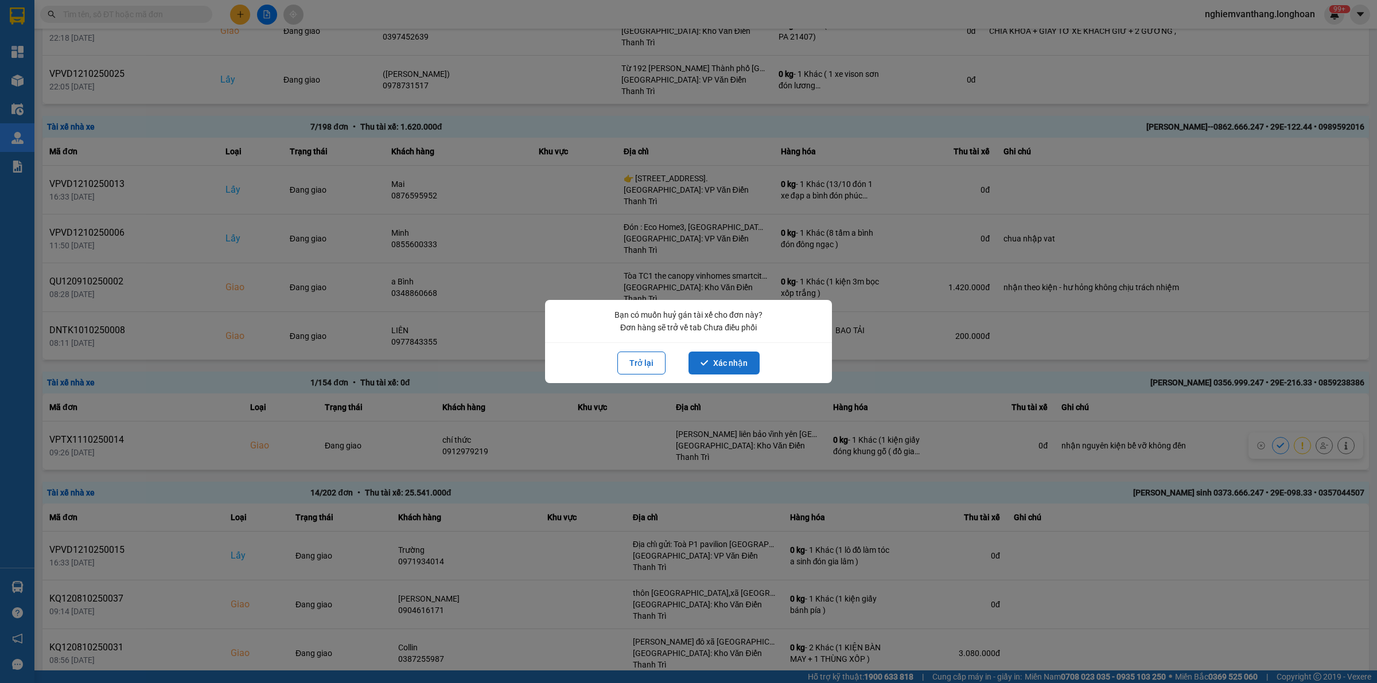
click at [717, 357] on button "Xác nhận" at bounding box center [723, 363] width 71 height 23
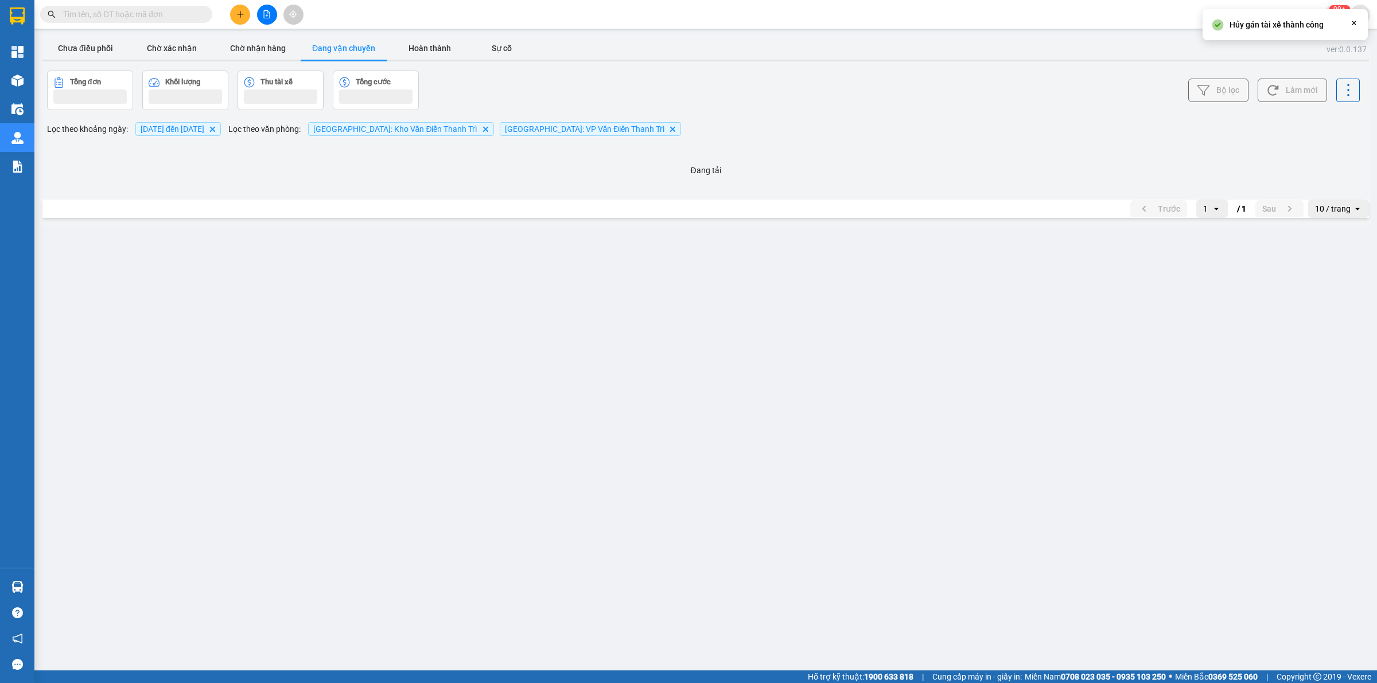
scroll to position [0, 0]
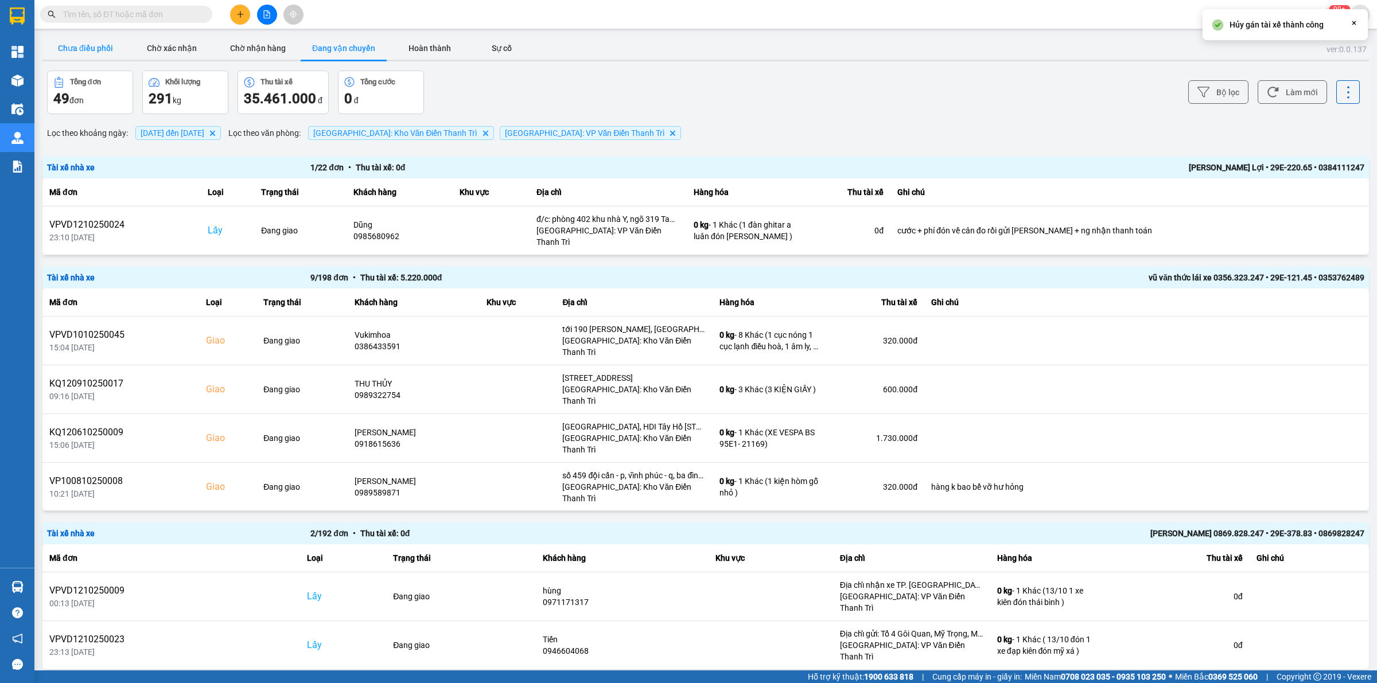
click at [68, 46] on button "Chưa điều phối" at bounding box center [85, 48] width 86 height 23
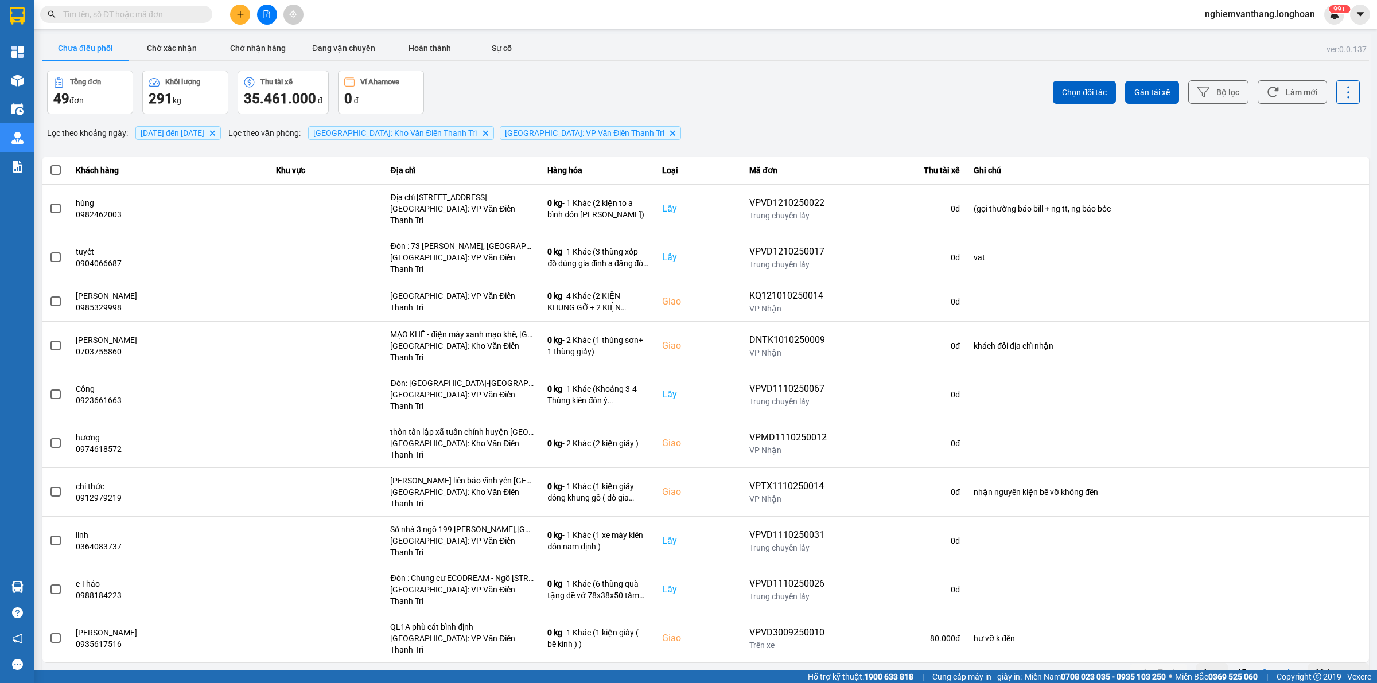
click at [1343, 667] on div "10 / trang" at bounding box center [1333, 672] width 36 height 11
click at [1346, 566] on div "100 / trang" at bounding box center [1339, 566] width 42 height 11
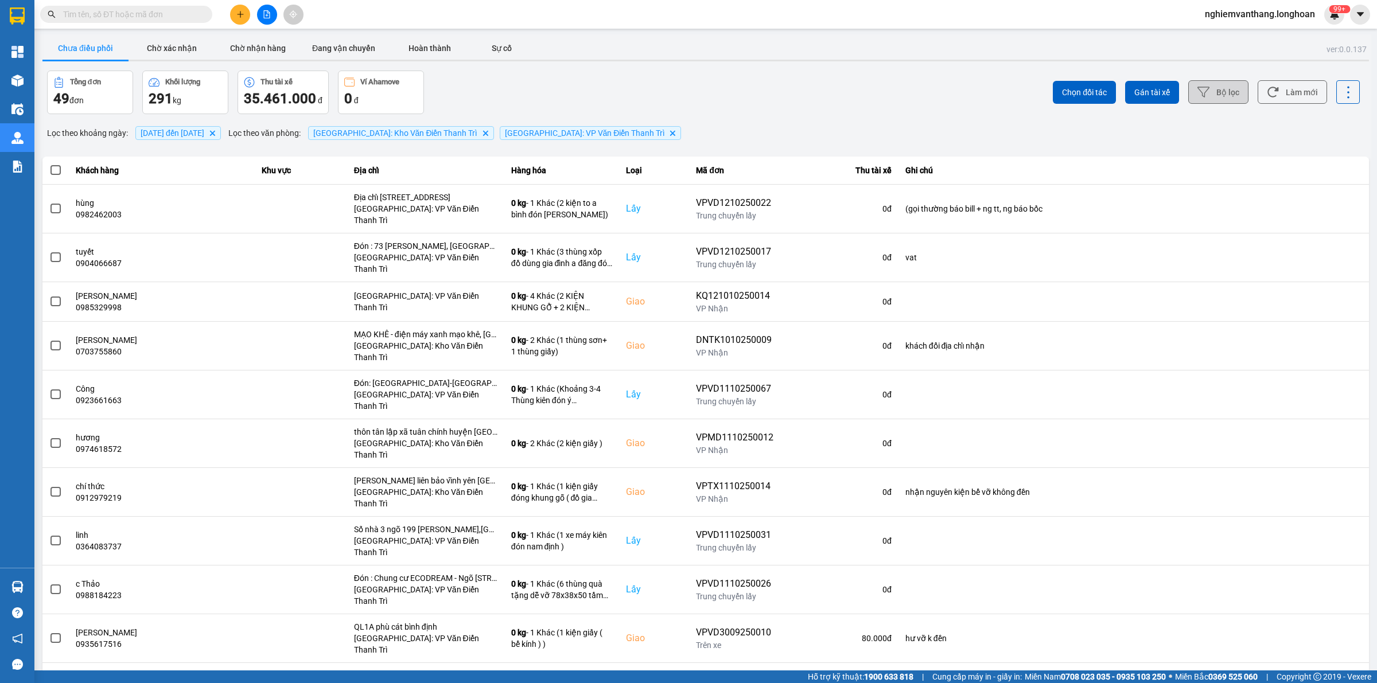
click at [1225, 92] on button "Bộ lọc" at bounding box center [1218, 92] width 60 height 24
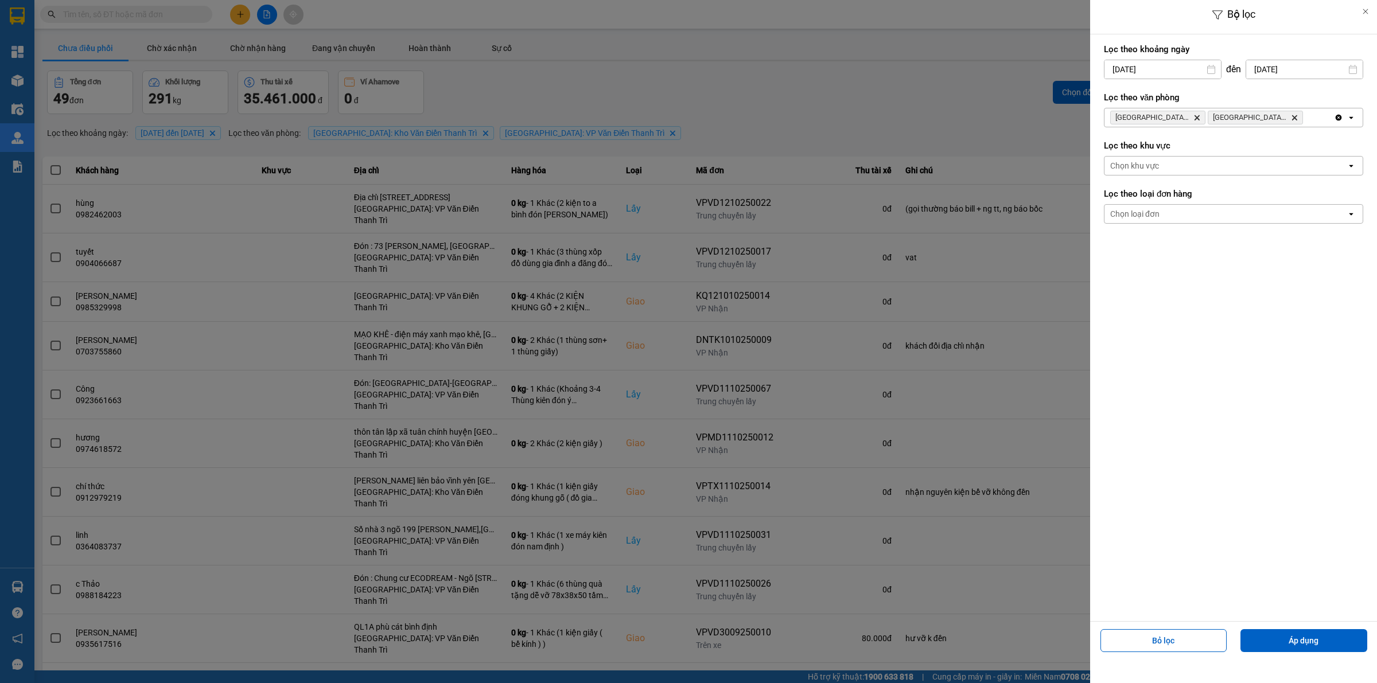
click at [814, 75] on div at bounding box center [688, 341] width 1377 height 683
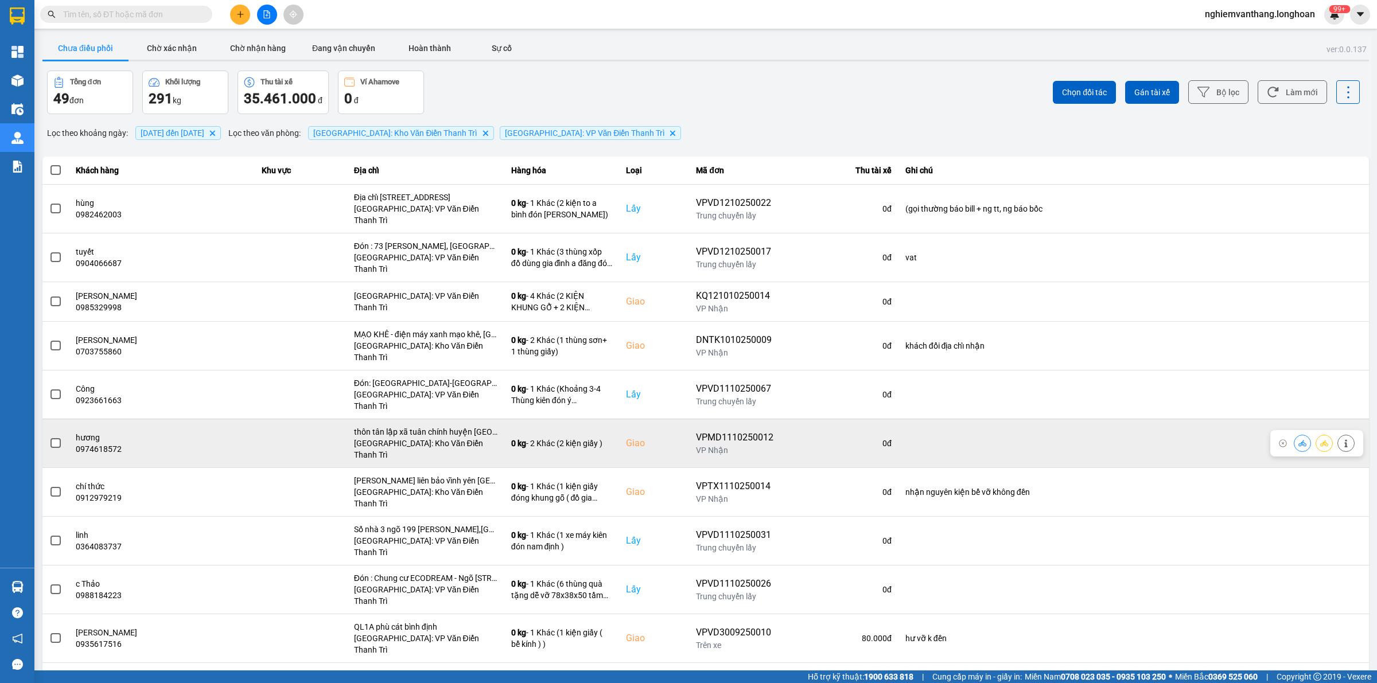
click at [59, 438] on span at bounding box center [55, 443] width 10 height 10
click at [49, 437] on input "checkbox" at bounding box center [49, 437] width 0 height 0
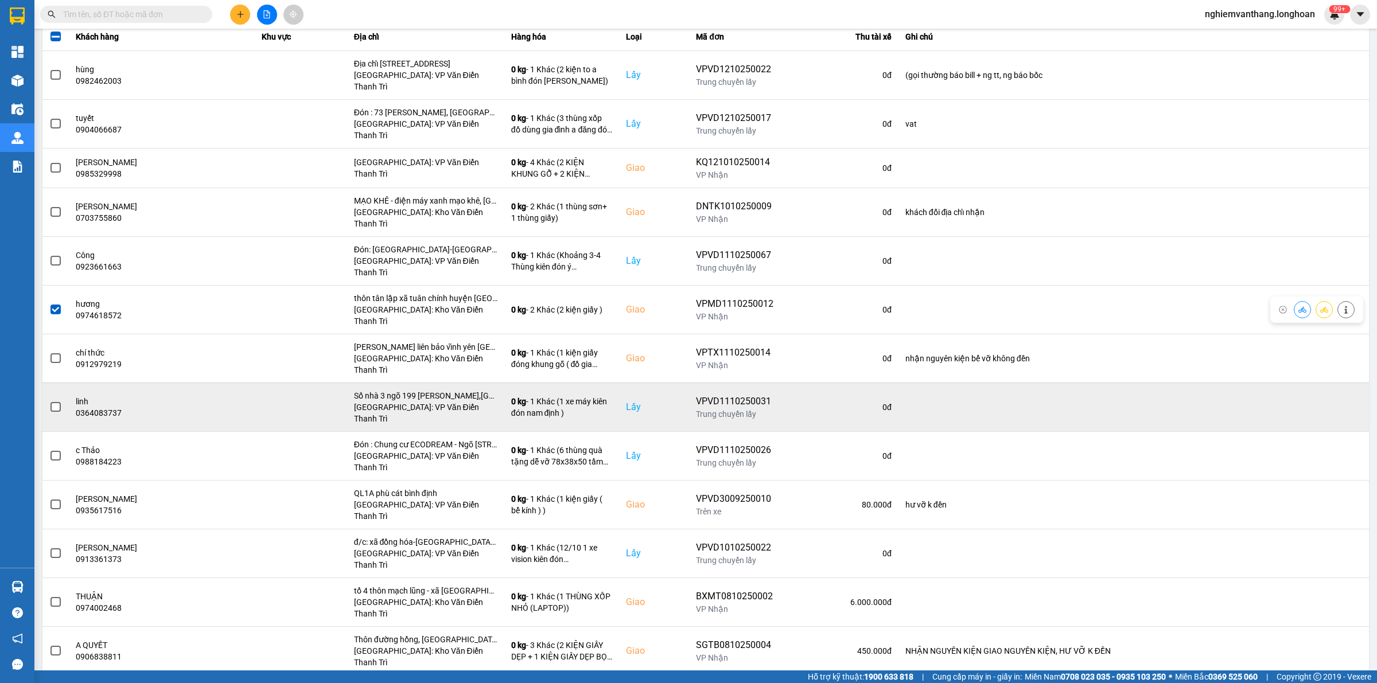
scroll to position [143, 0]
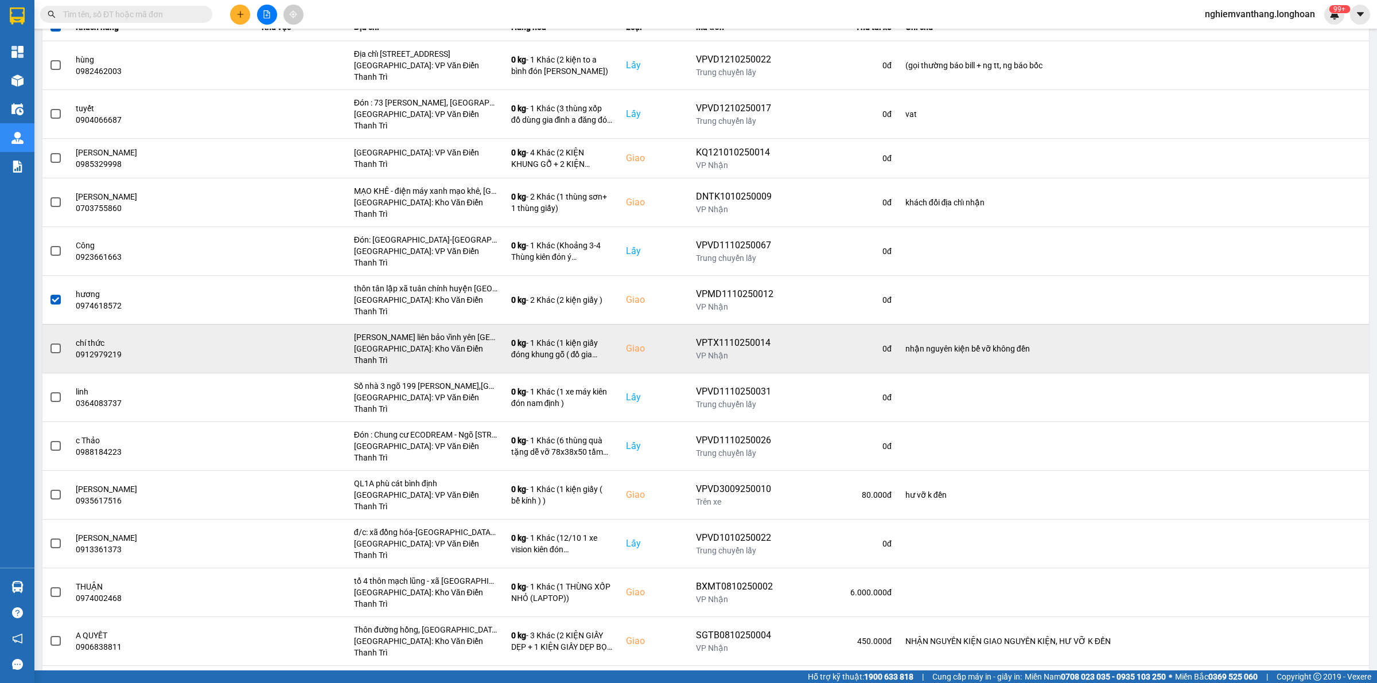
click at [62, 324] on td at bounding box center [55, 348] width 26 height 49
click at [56, 340] on div at bounding box center [55, 348] width 13 height 17
click at [56, 344] on span at bounding box center [55, 349] width 10 height 10
click at [49, 343] on input "checkbox" at bounding box center [49, 343] width 0 height 0
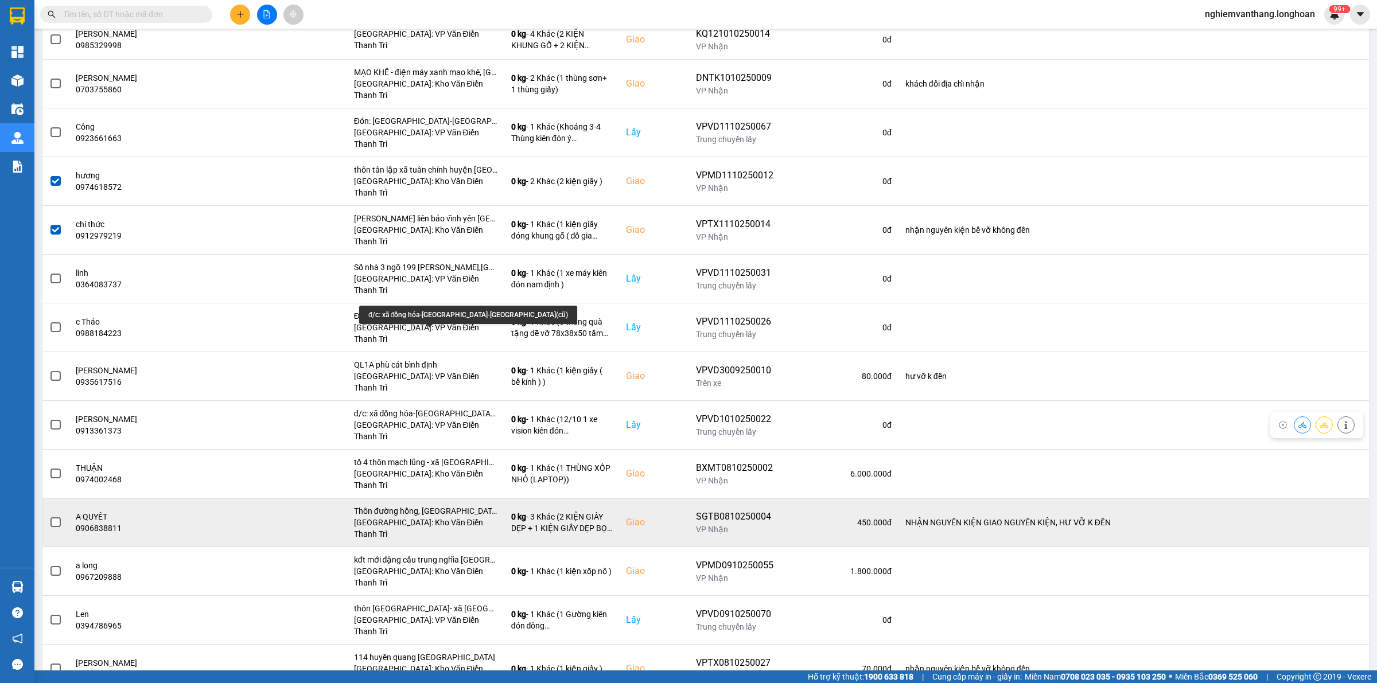
scroll to position [287, 0]
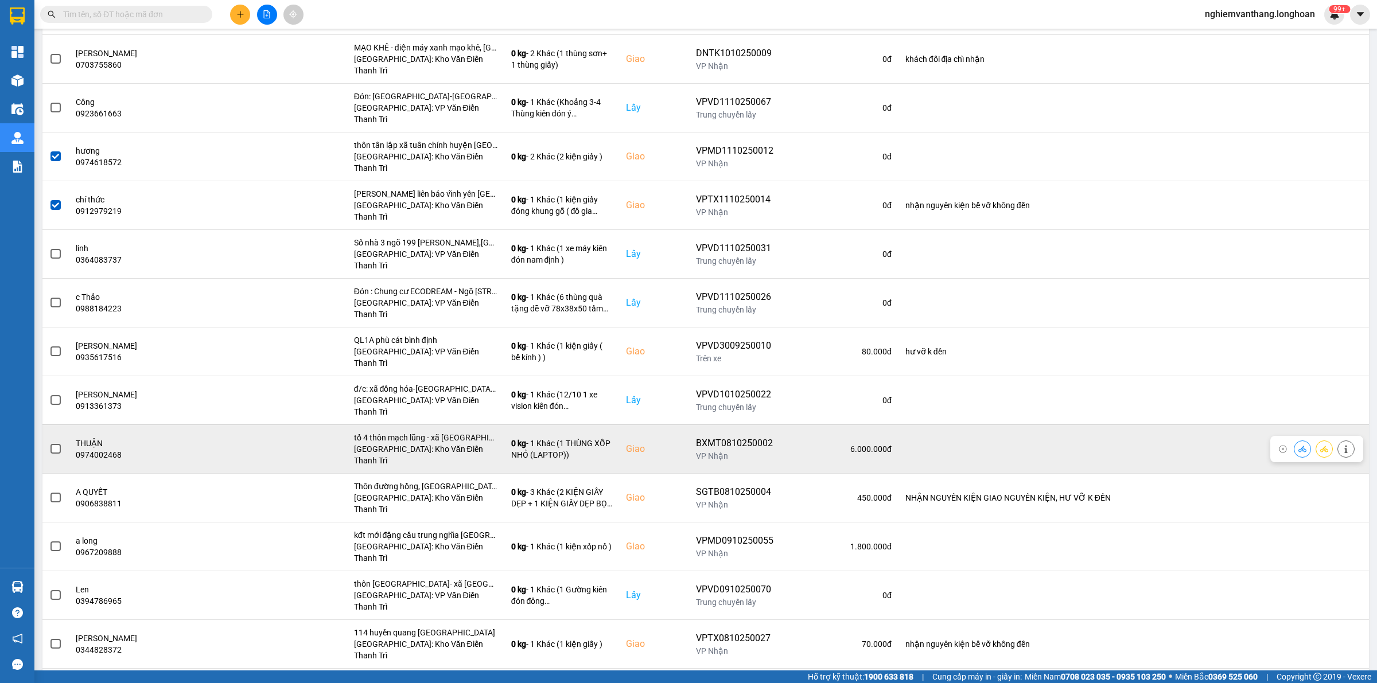
click at [59, 444] on span at bounding box center [55, 449] width 10 height 10
click at [49, 443] on input "checkbox" at bounding box center [49, 443] width 0 height 0
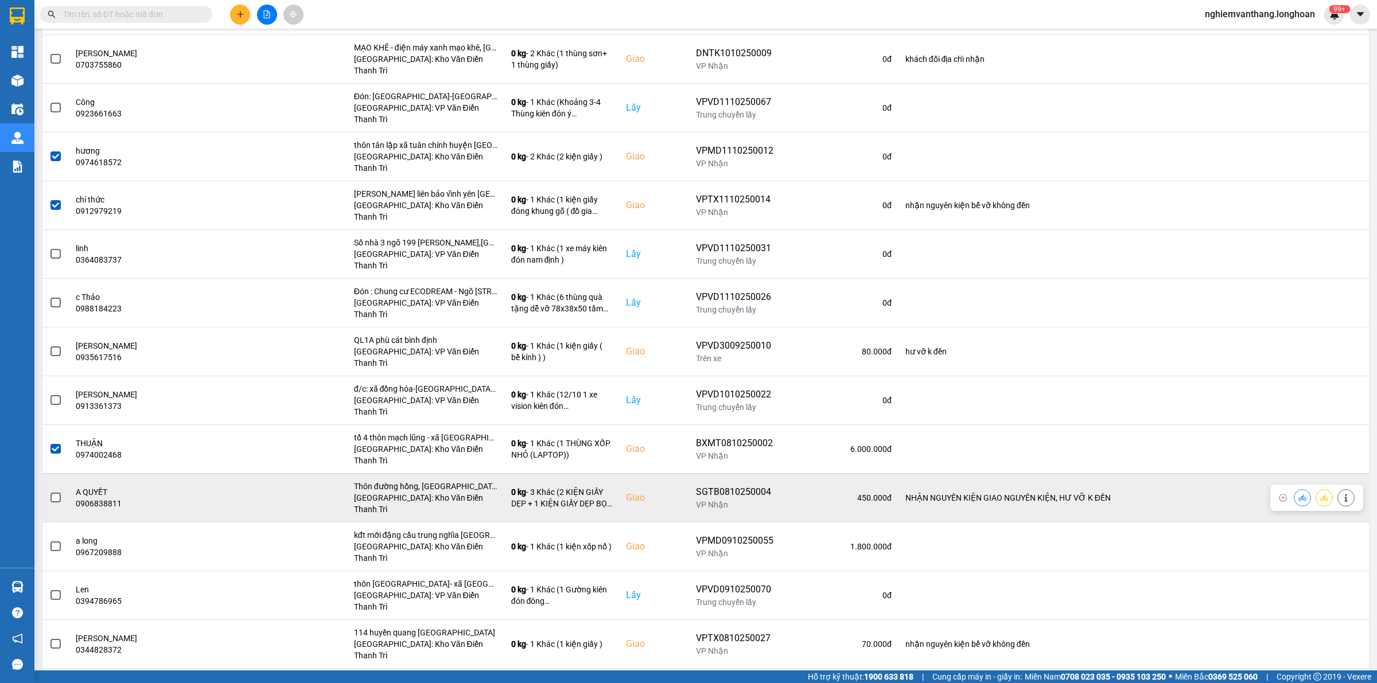
drag, startPoint x: 56, startPoint y: 388, endPoint x: 91, endPoint y: 397, distance: 35.6
click at [57, 489] on div at bounding box center [55, 497] width 13 height 17
click at [53, 493] on span at bounding box center [55, 498] width 10 height 10
click at [49, 492] on input "checkbox" at bounding box center [49, 492] width 0 height 0
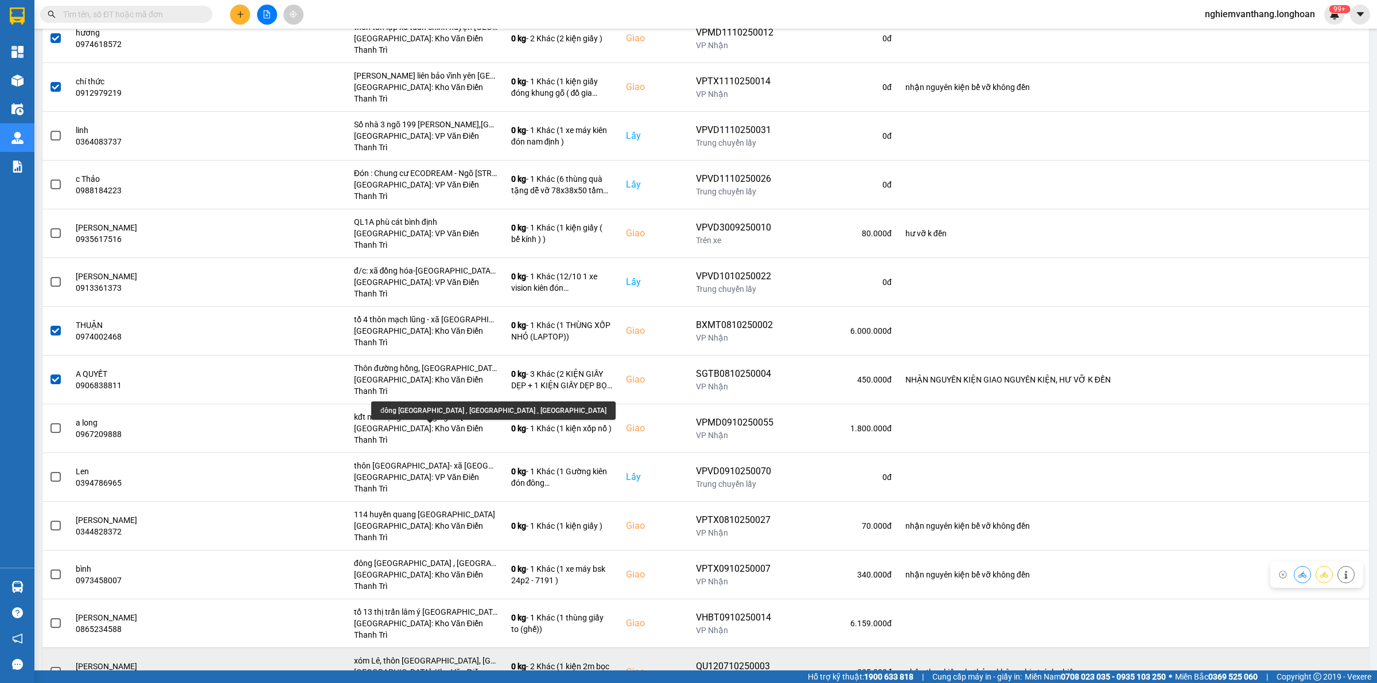
scroll to position [430, 0]
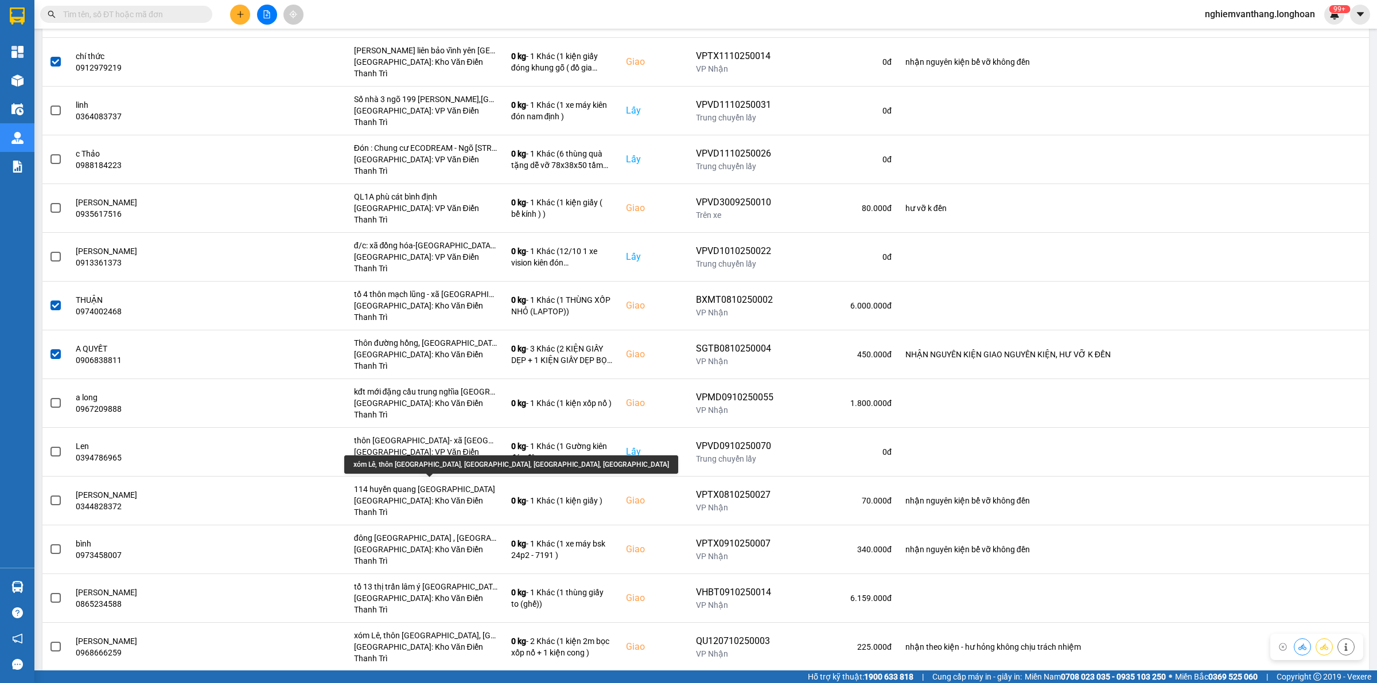
click at [458, 462] on div "xóm Lê, thôn [GEOGRAPHIC_DATA], [GEOGRAPHIC_DATA], [GEOGRAPHIC_DATA], [GEOGRAPH…" at bounding box center [511, 465] width 334 height 18
copy div "xóm Lê, thôn [GEOGRAPHIC_DATA], [GEOGRAPHIC_DATA], [GEOGRAPHIC_DATA], [GEOGRAPH…"
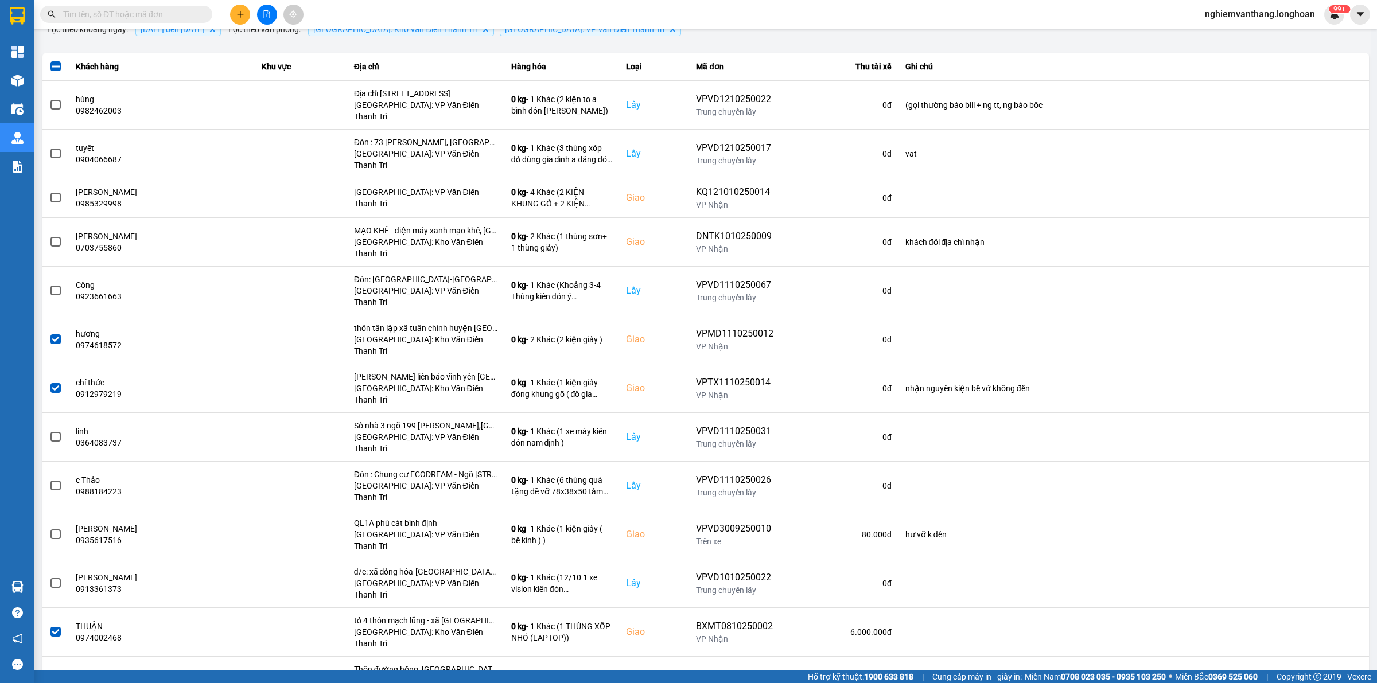
scroll to position [0, 0]
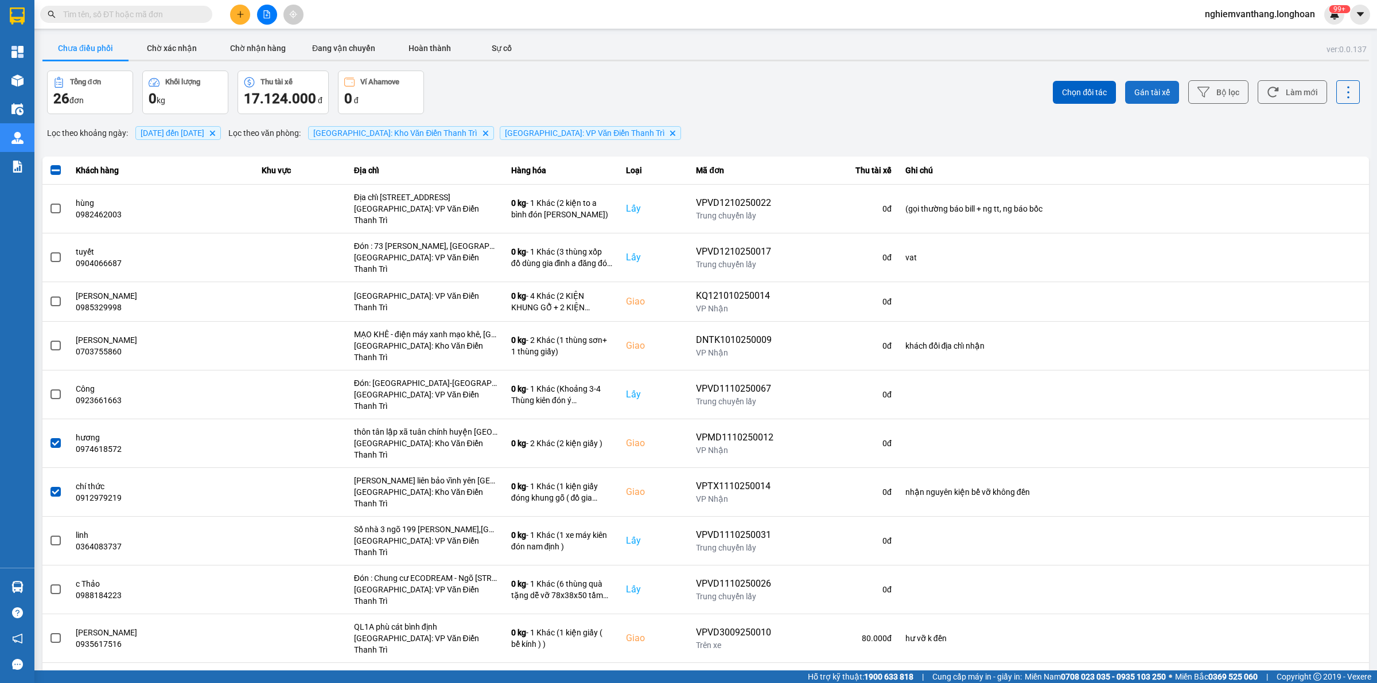
click at [1134, 87] on span "Gán tài xế" at bounding box center [1152, 92] width 36 height 11
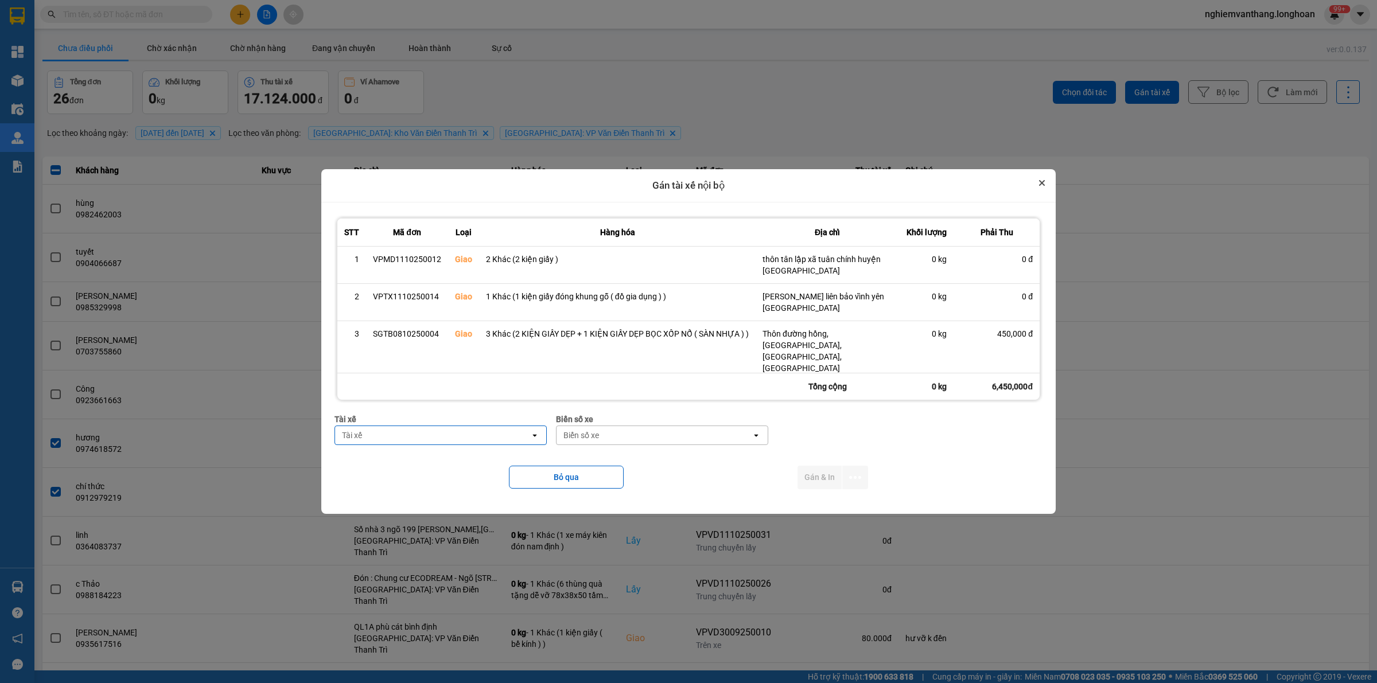
click at [1049, 176] on button "Close" at bounding box center [1042, 183] width 14 height 14
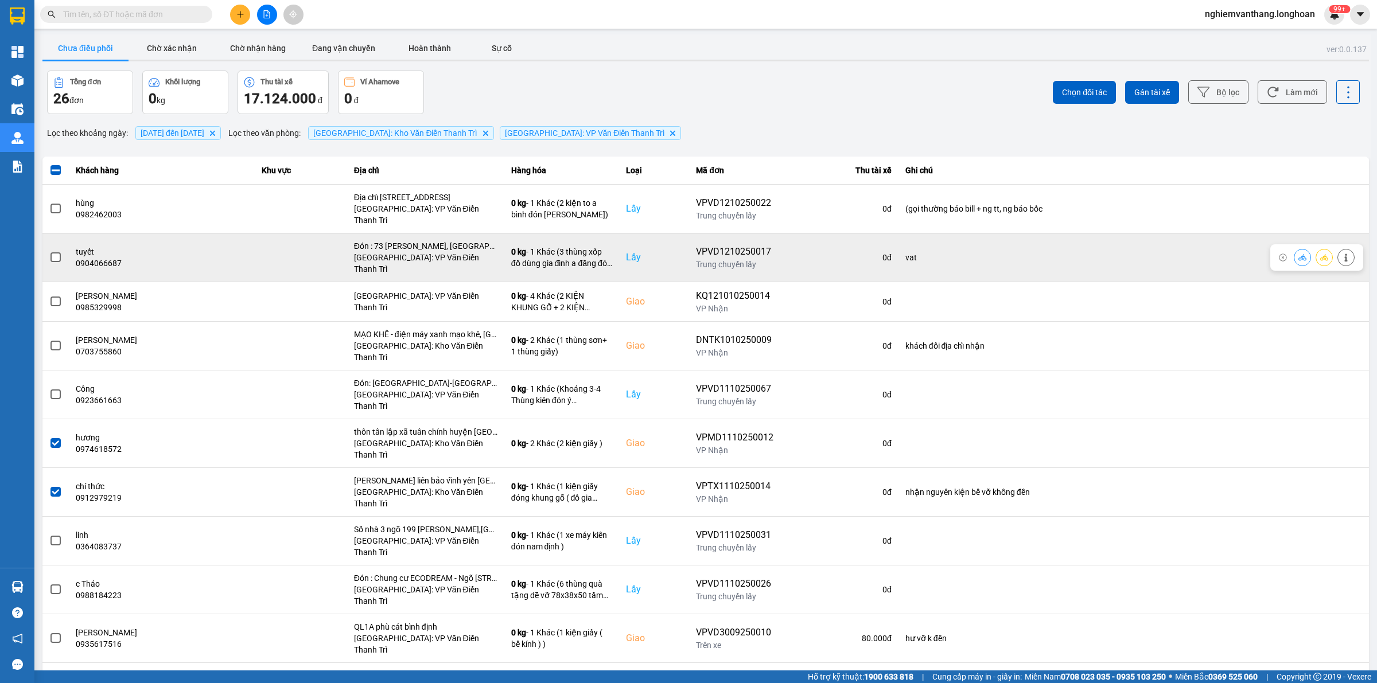
click at [50, 251] on label at bounding box center [55, 257] width 13 height 13
click at [49, 251] on input "checkbox" at bounding box center [49, 251] width 0 height 0
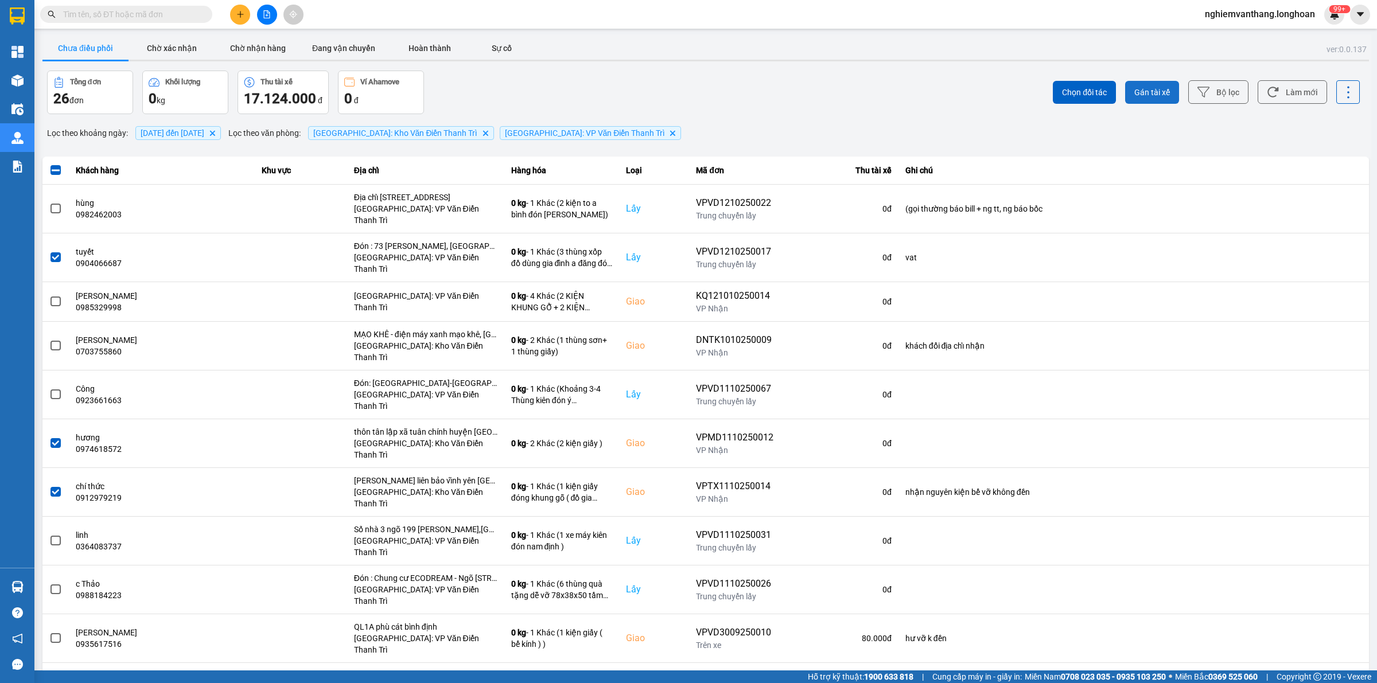
click at [1146, 83] on button "Gán tài xế" at bounding box center [1152, 92] width 54 height 23
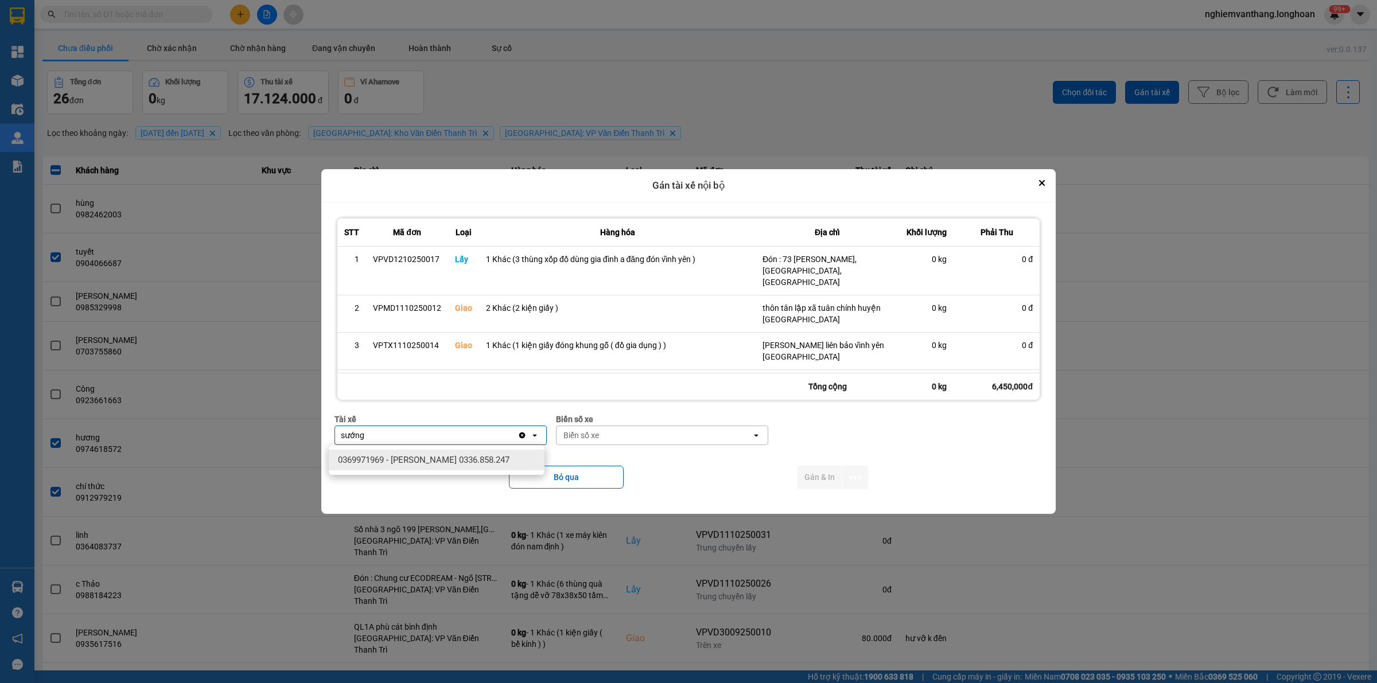
type input "sướng"
click at [448, 462] on span "0369971969 - [PERSON_NAME] 0336.858.247" at bounding box center [424, 459] width 172 height 11
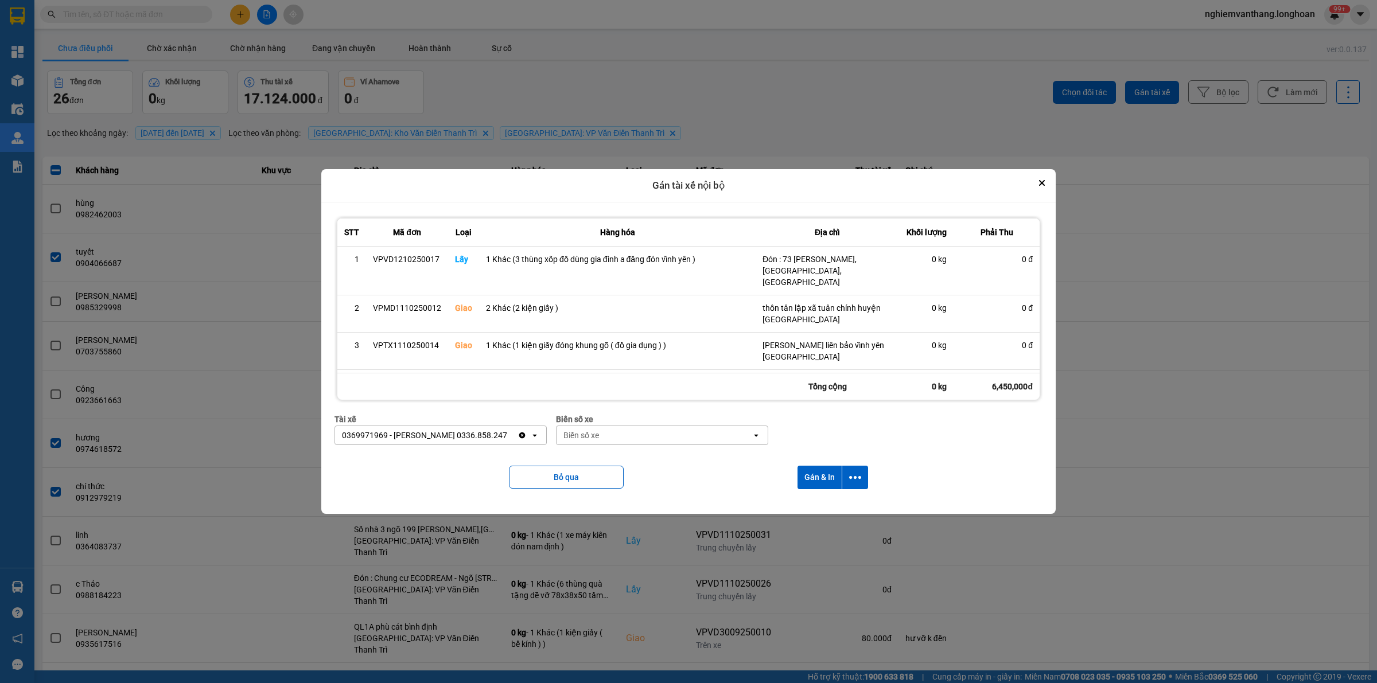
click at [583, 431] on div "Biển số xe" at bounding box center [581, 435] width 36 height 11
type input "33"
click at [591, 476] on span "29E-216.33" at bounding box center [584, 480] width 42 height 11
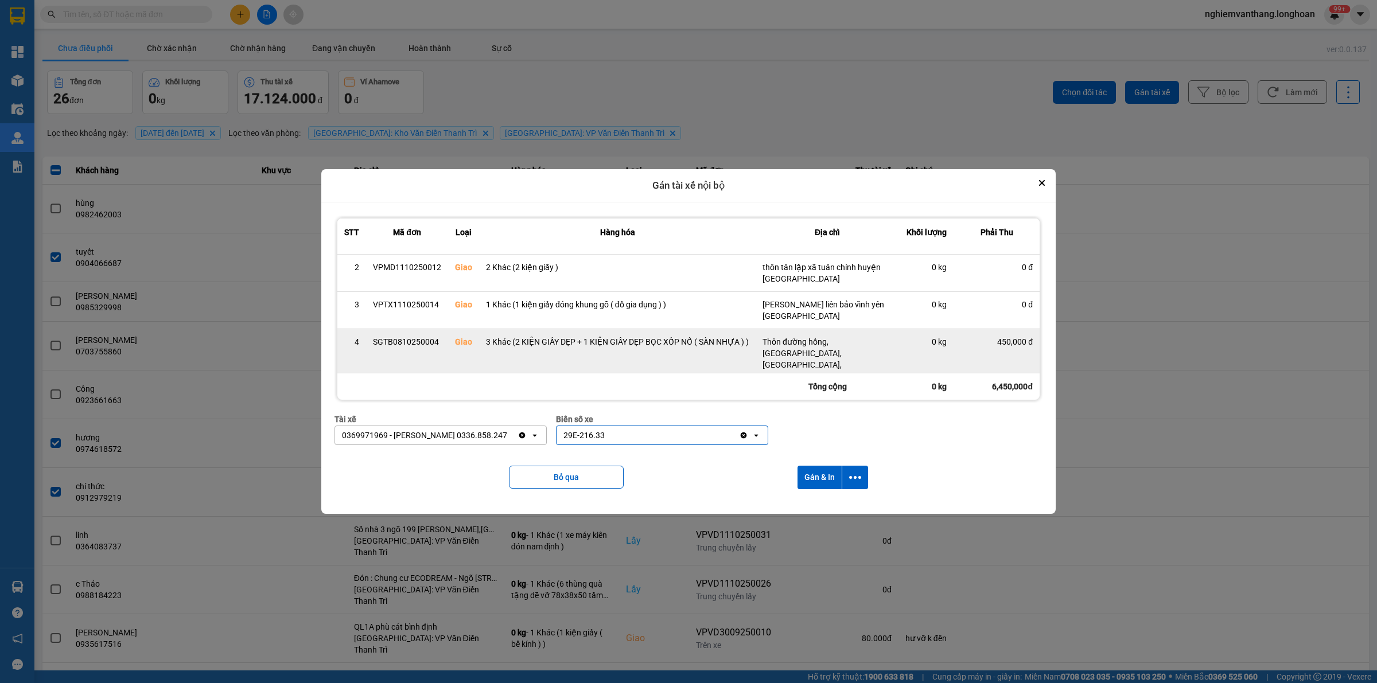
scroll to position [60, 0]
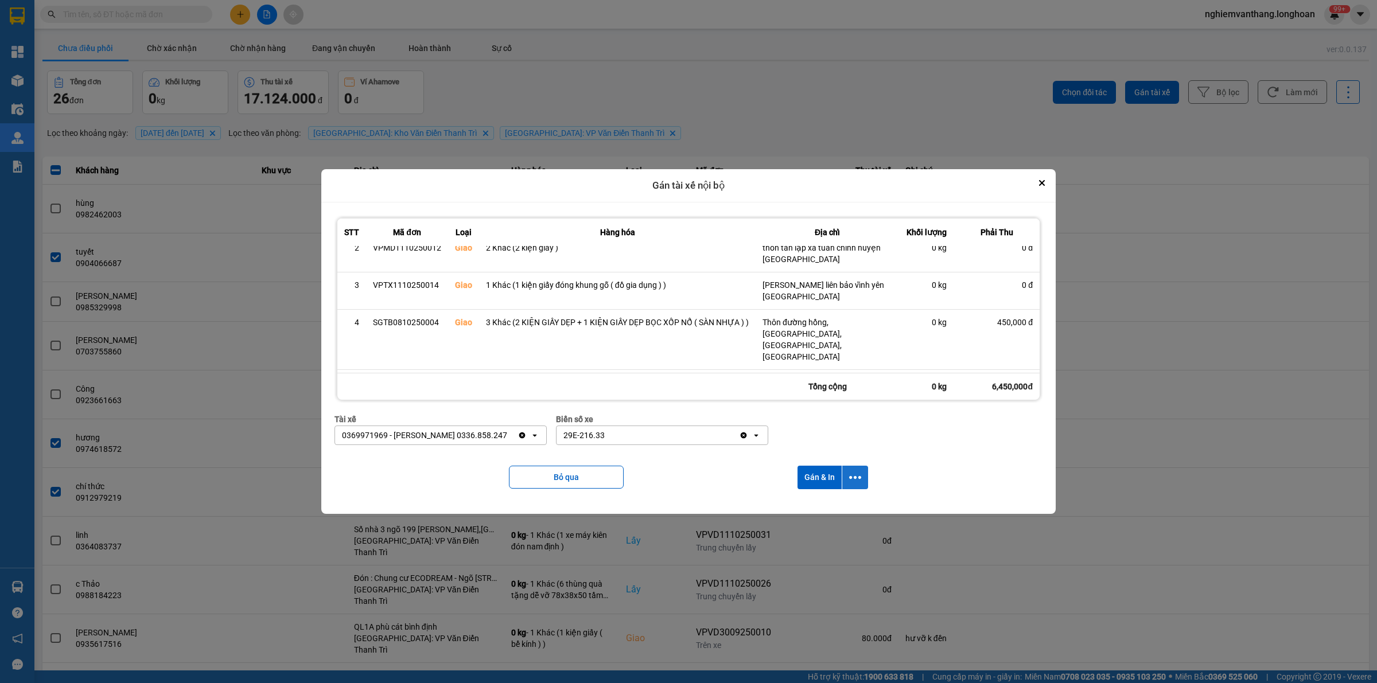
click at [865, 474] on button "dialog" at bounding box center [855, 478] width 26 height 24
click at [827, 507] on span "Chỉ gán tài" at bounding box center [812, 508] width 38 height 11
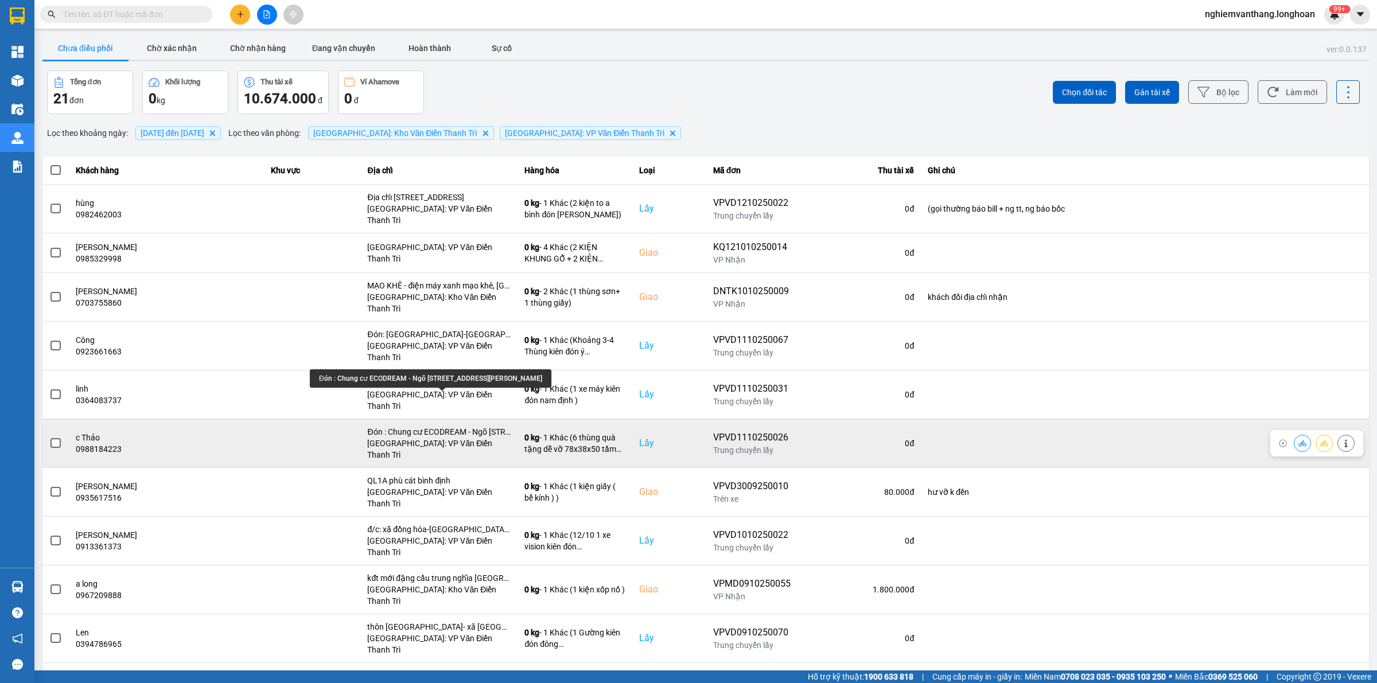
scroll to position [72, 0]
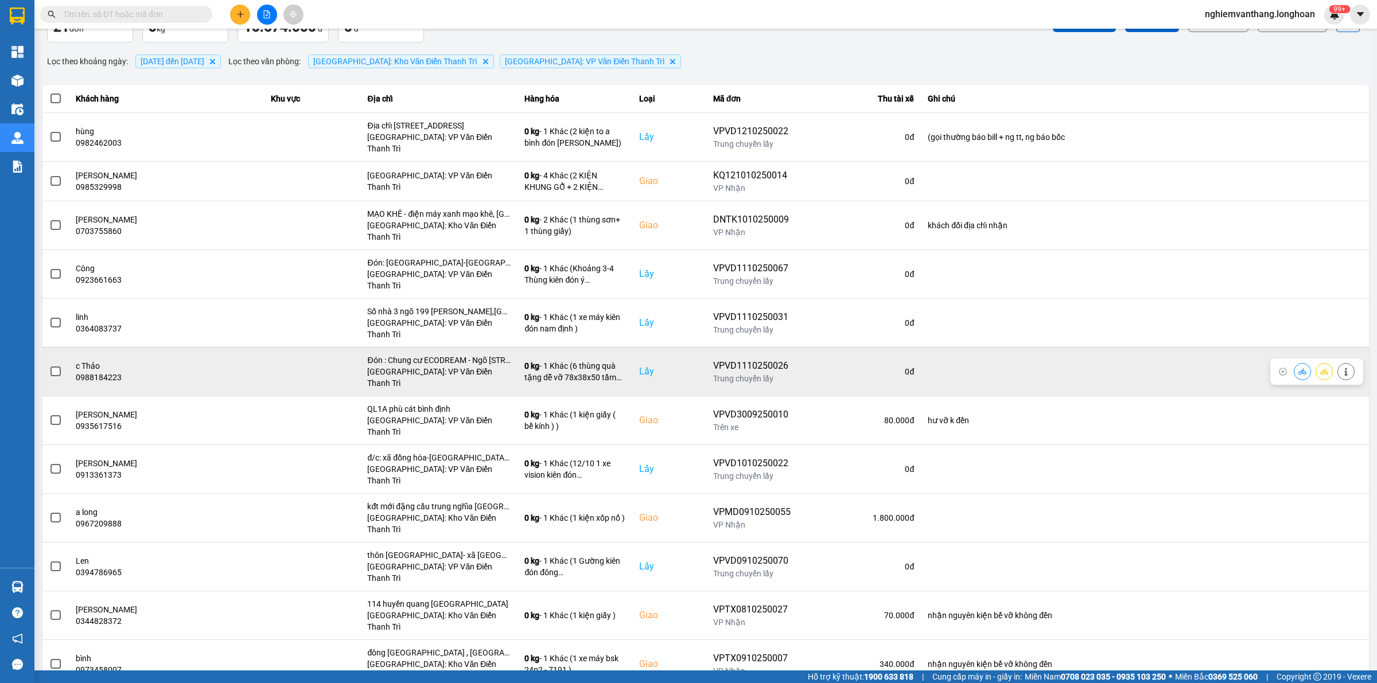
click at [1320, 368] on icon at bounding box center [1324, 372] width 8 height 8
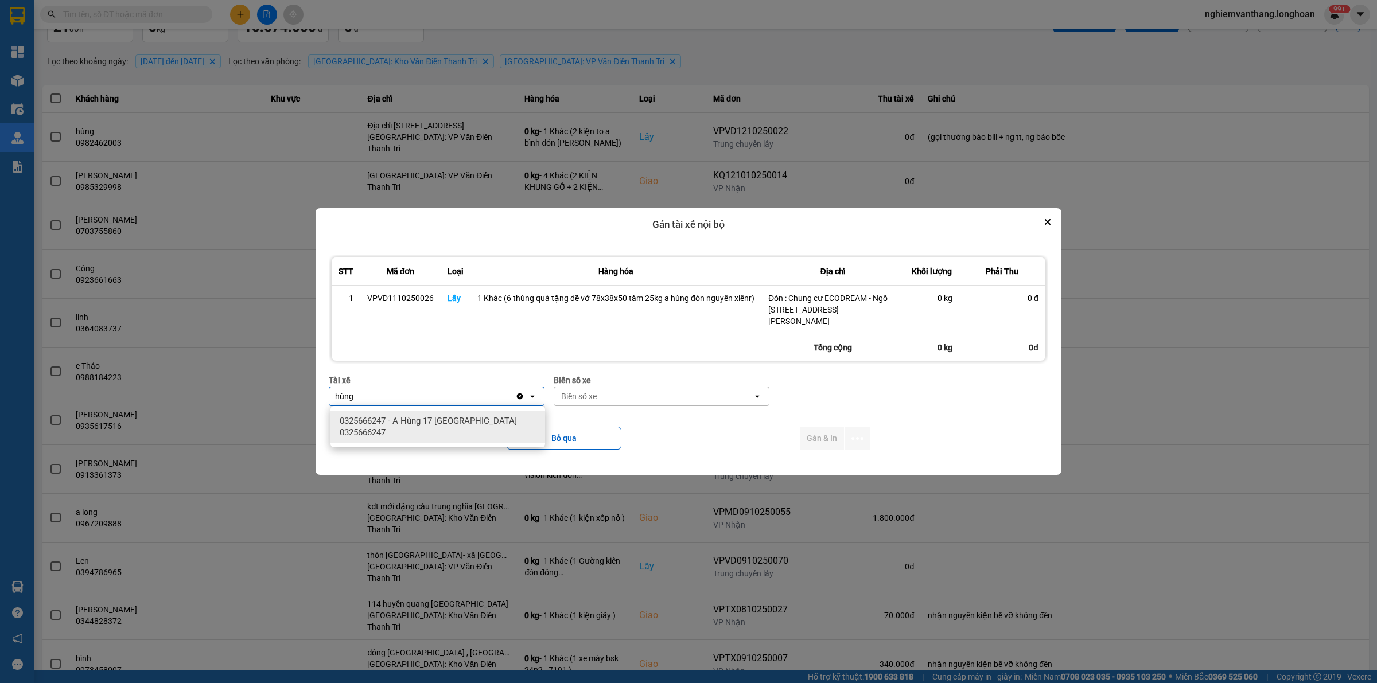
type input "hùng"
click at [423, 417] on span "0325666247 - A Hùng 17 [GEOGRAPHIC_DATA] 0325666247" at bounding box center [440, 426] width 201 height 23
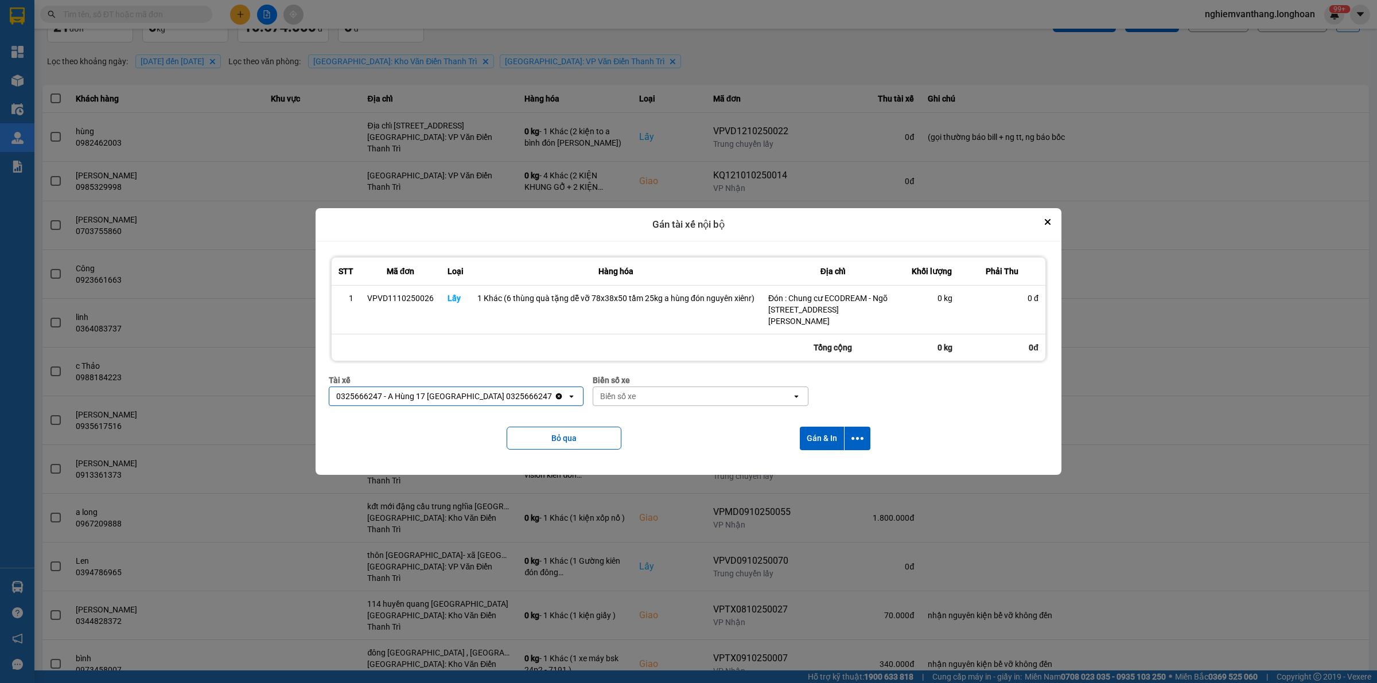
click at [671, 406] on div "Biển số xe Biển số xe open" at bounding box center [701, 394] width 216 height 41
click at [665, 391] on div "Biển số xe" at bounding box center [692, 396] width 199 height 18
type input "71"
drag, startPoint x: 637, startPoint y: 416, endPoint x: 858, endPoint y: 422, distance: 220.4
click at [637, 418] on div "29E-139.71" at bounding box center [672, 421] width 215 height 21
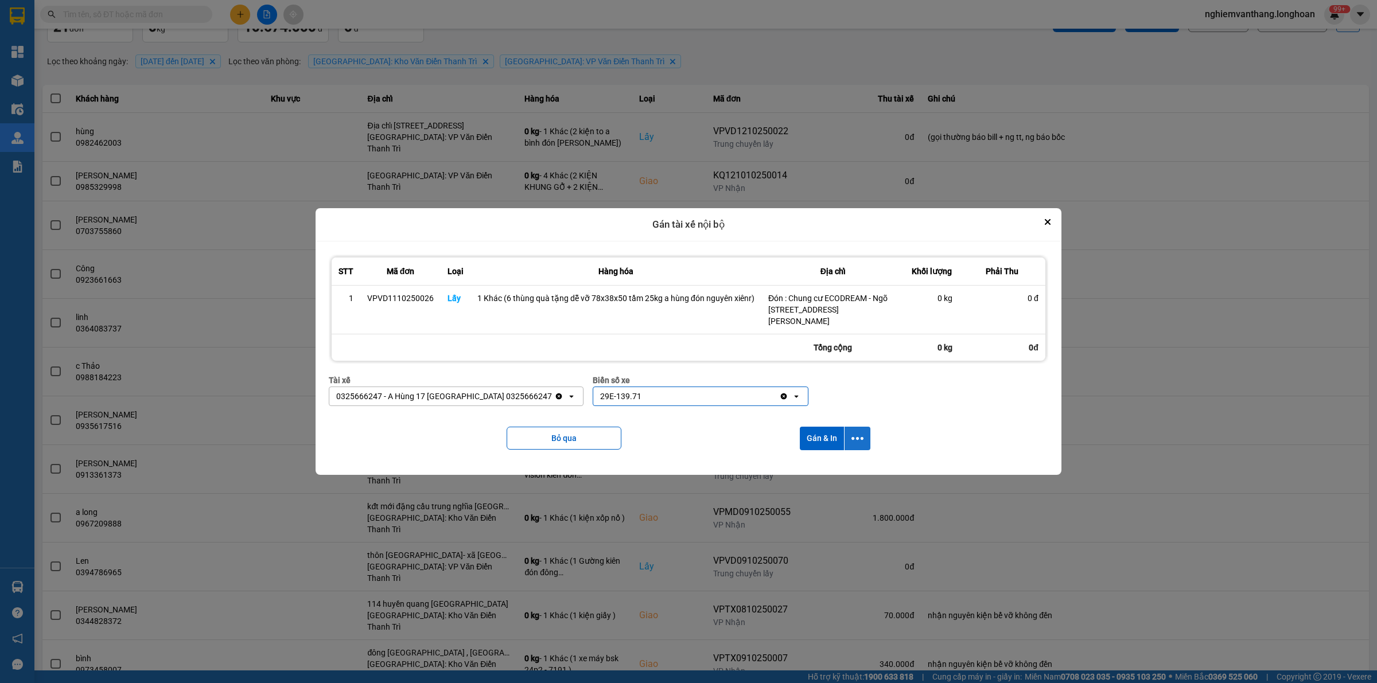
click at [862, 433] on button "dialog" at bounding box center [857, 439] width 26 height 24
click at [809, 466] on span "Chỉ gán tài" at bounding box center [811, 469] width 38 height 11
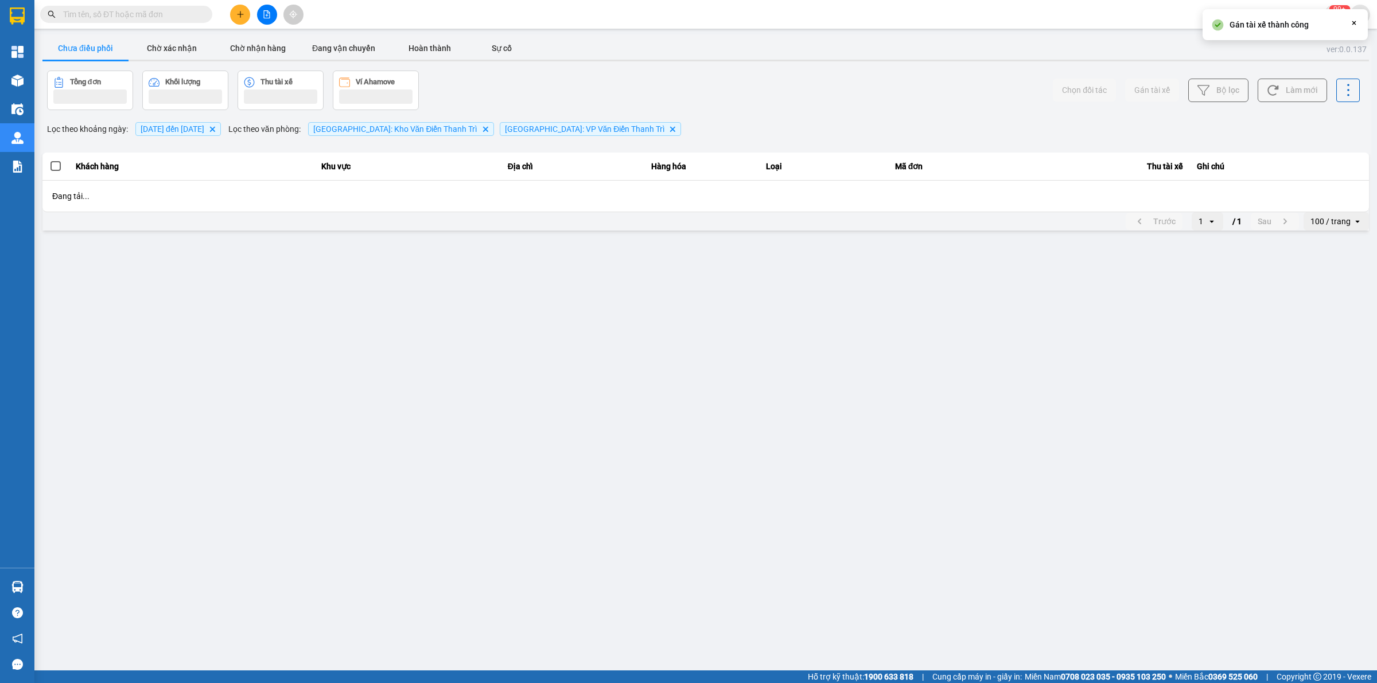
scroll to position [0, 0]
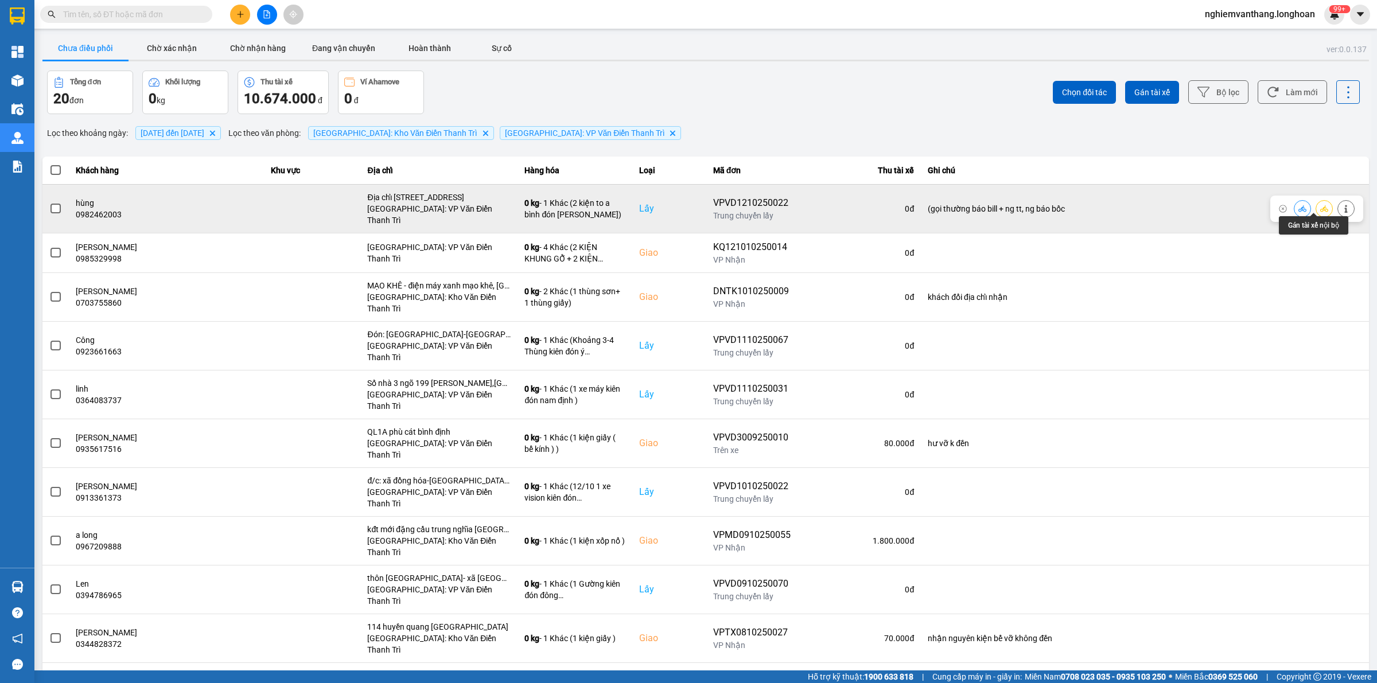
click at [1320, 205] on icon at bounding box center [1324, 209] width 8 height 8
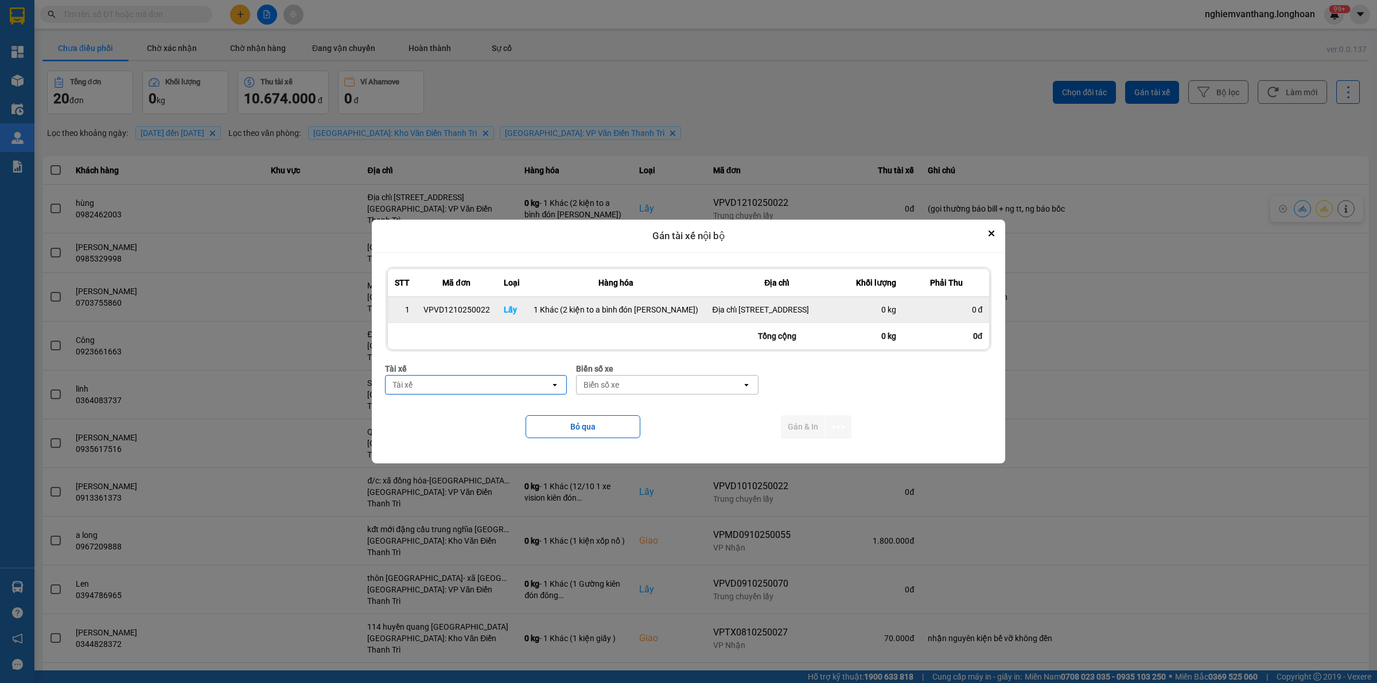
type input "d"
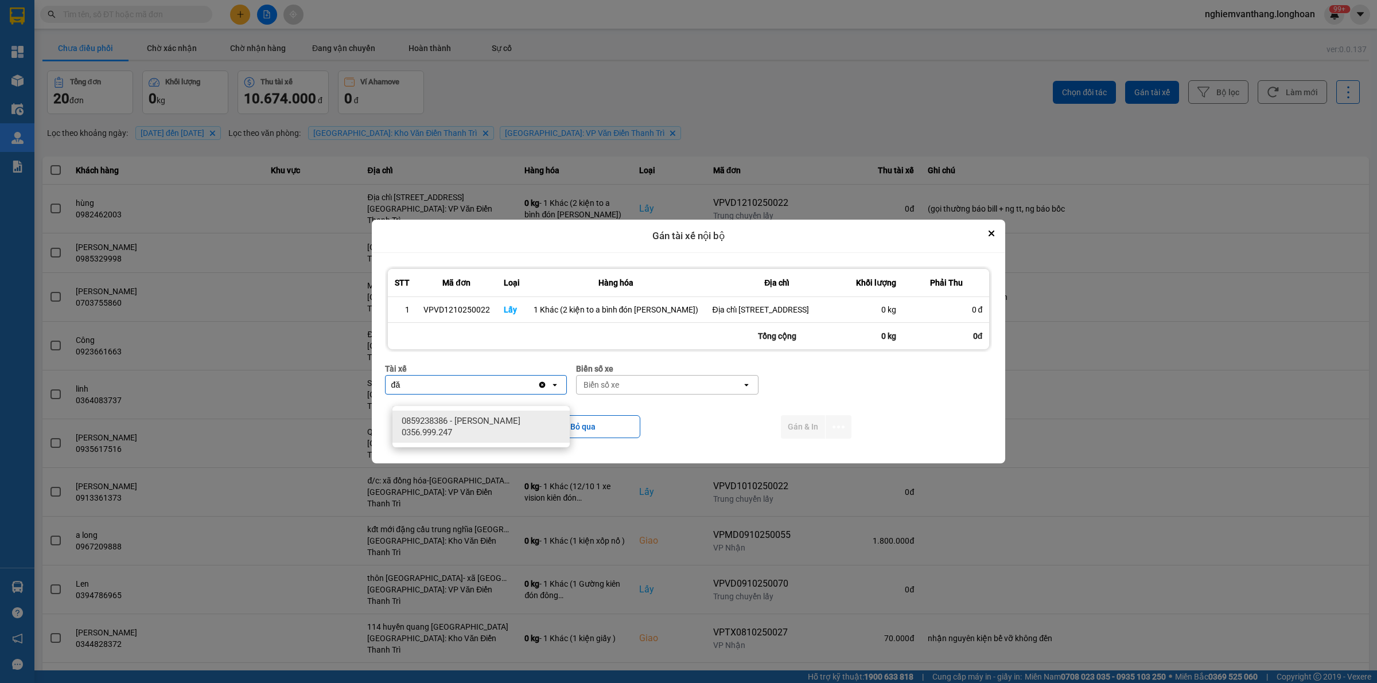
type input "đ"
type input "luân"
click at [989, 231] on icon "Close" at bounding box center [991, 233] width 5 height 5
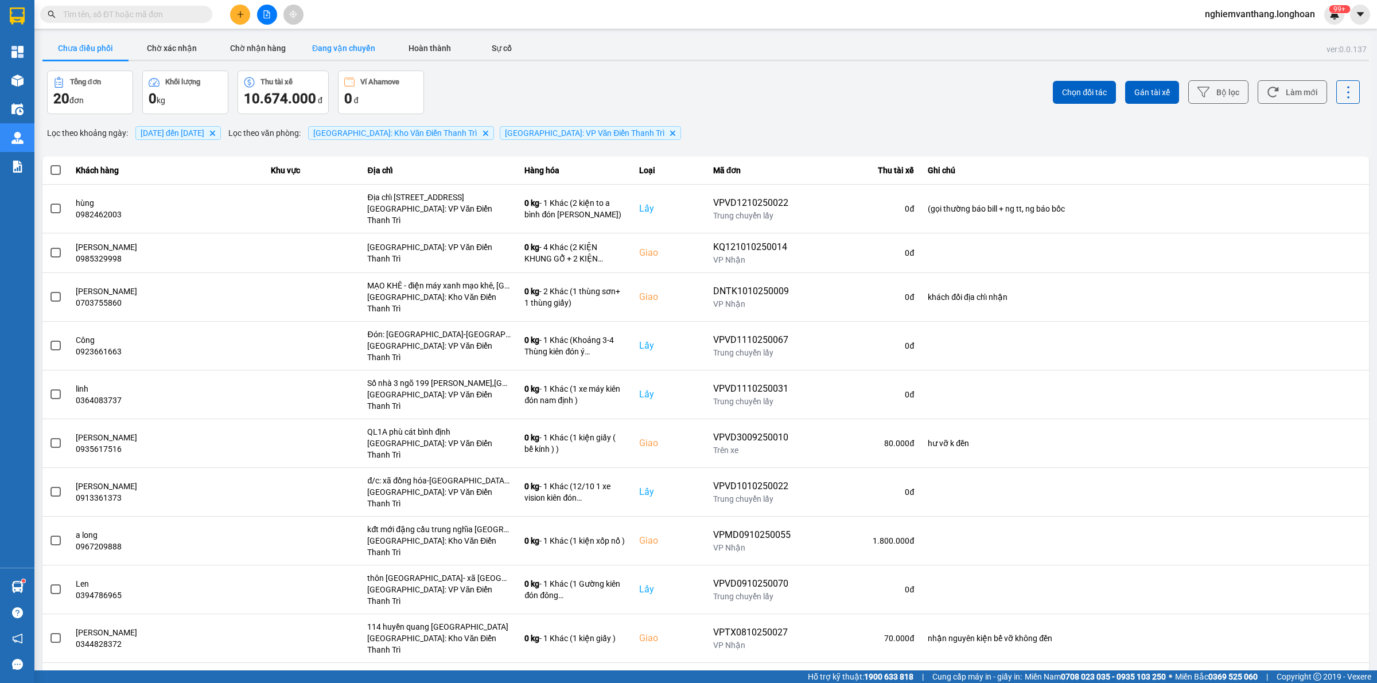
click at [334, 53] on button "Đang vận chuyển" at bounding box center [344, 48] width 86 height 23
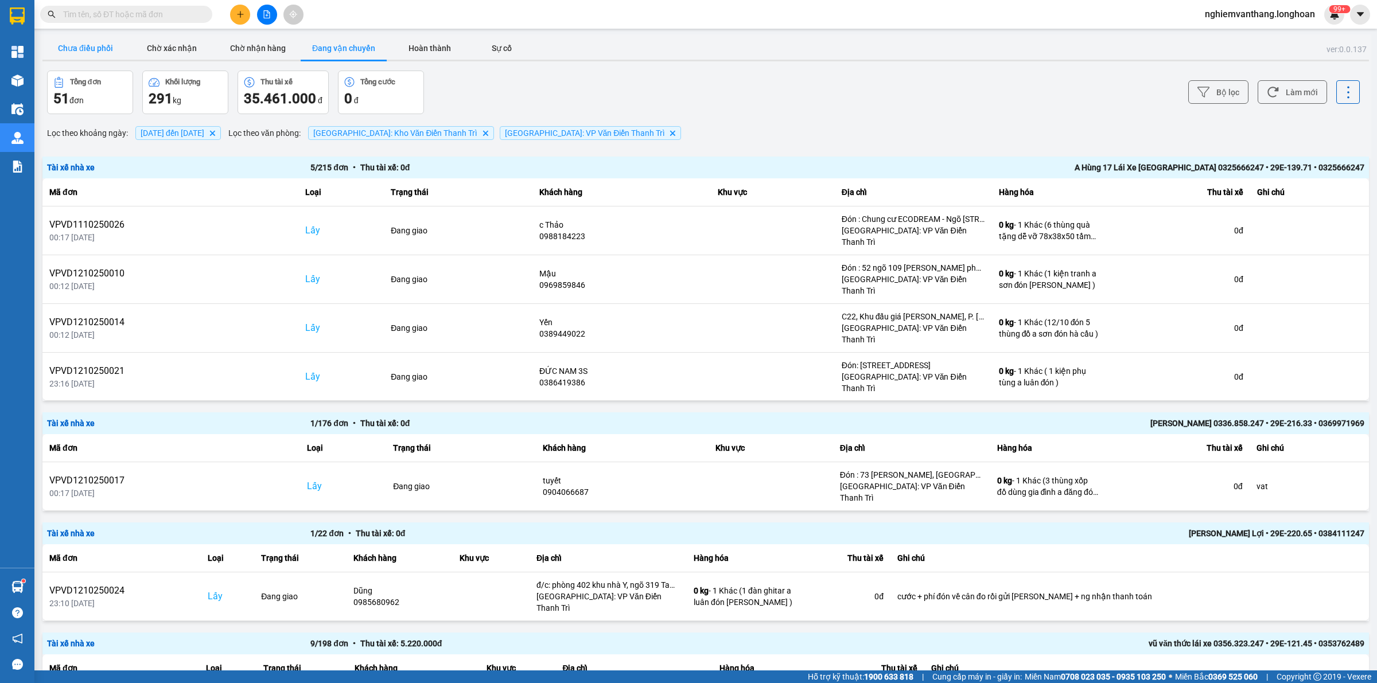
click at [92, 46] on button "Chưa điều phối" at bounding box center [85, 48] width 86 height 23
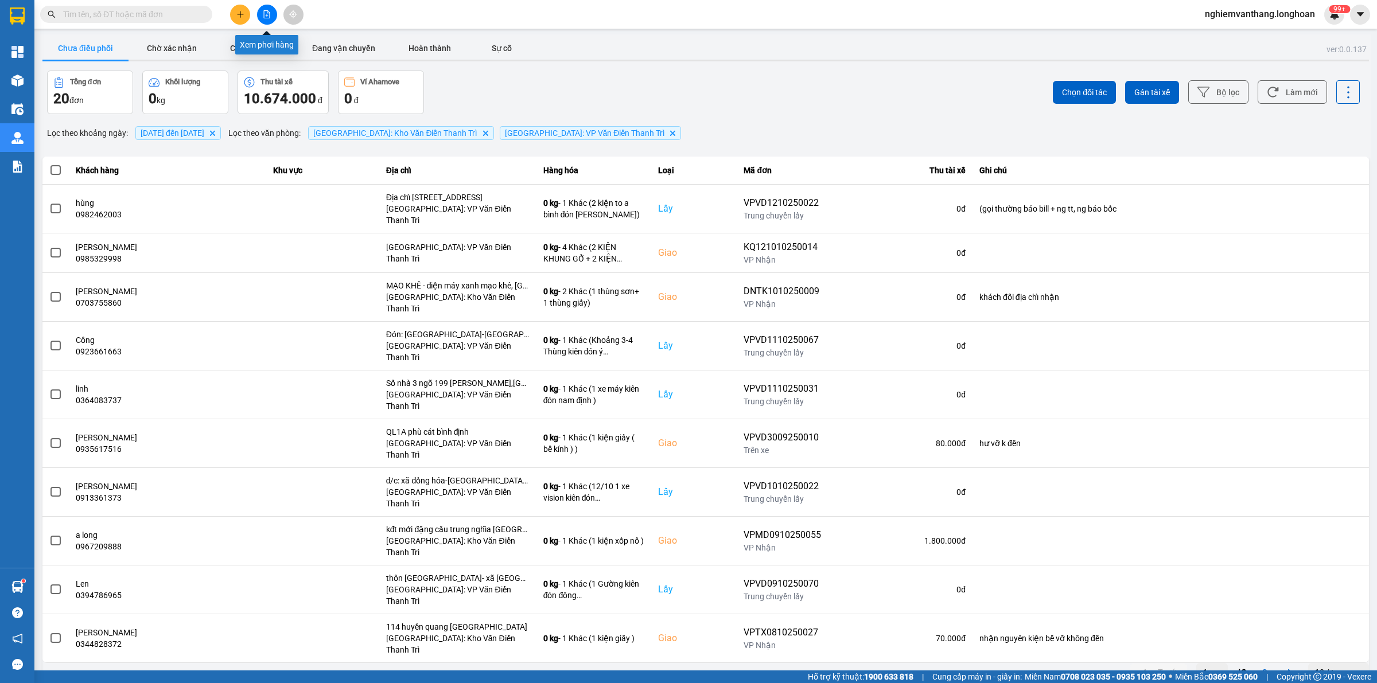
click at [273, 13] on button at bounding box center [267, 15] width 20 height 20
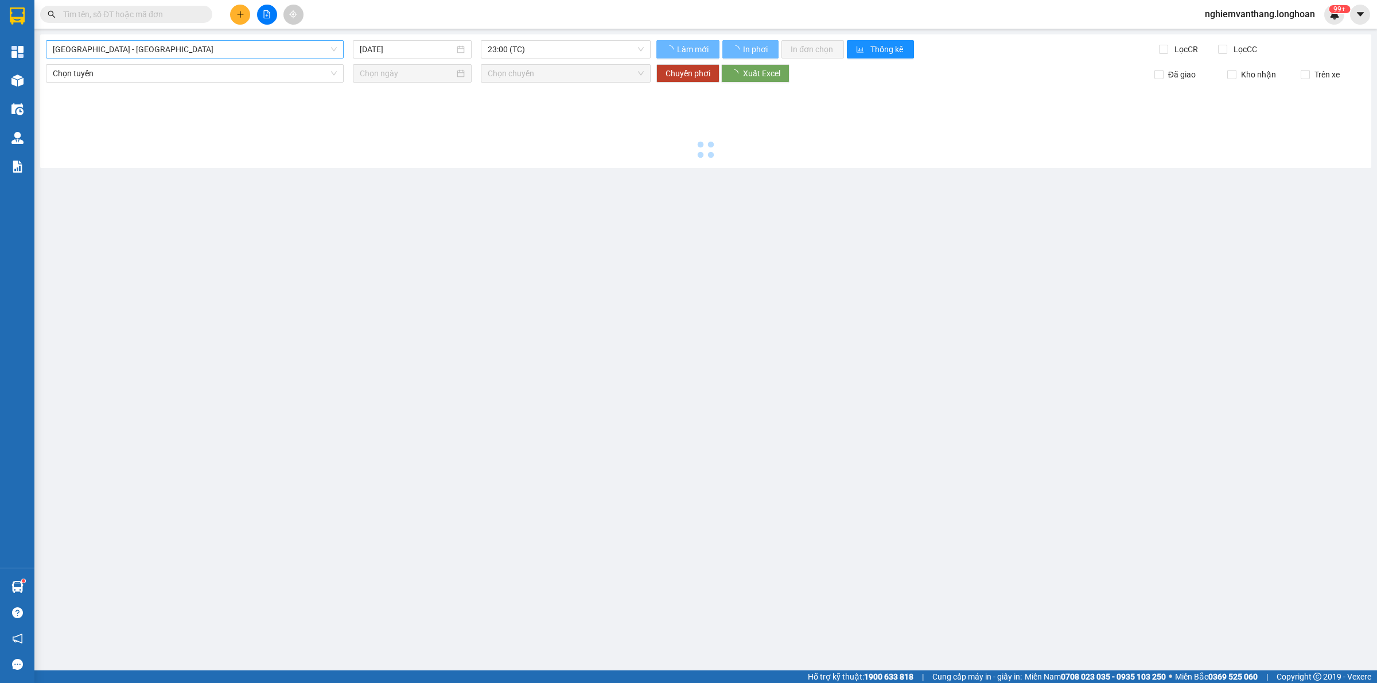
click at [168, 52] on span "[GEOGRAPHIC_DATA] - [GEOGRAPHIC_DATA]" at bounding box center [195, 49] width 284 height 17
type input "[DATE]"
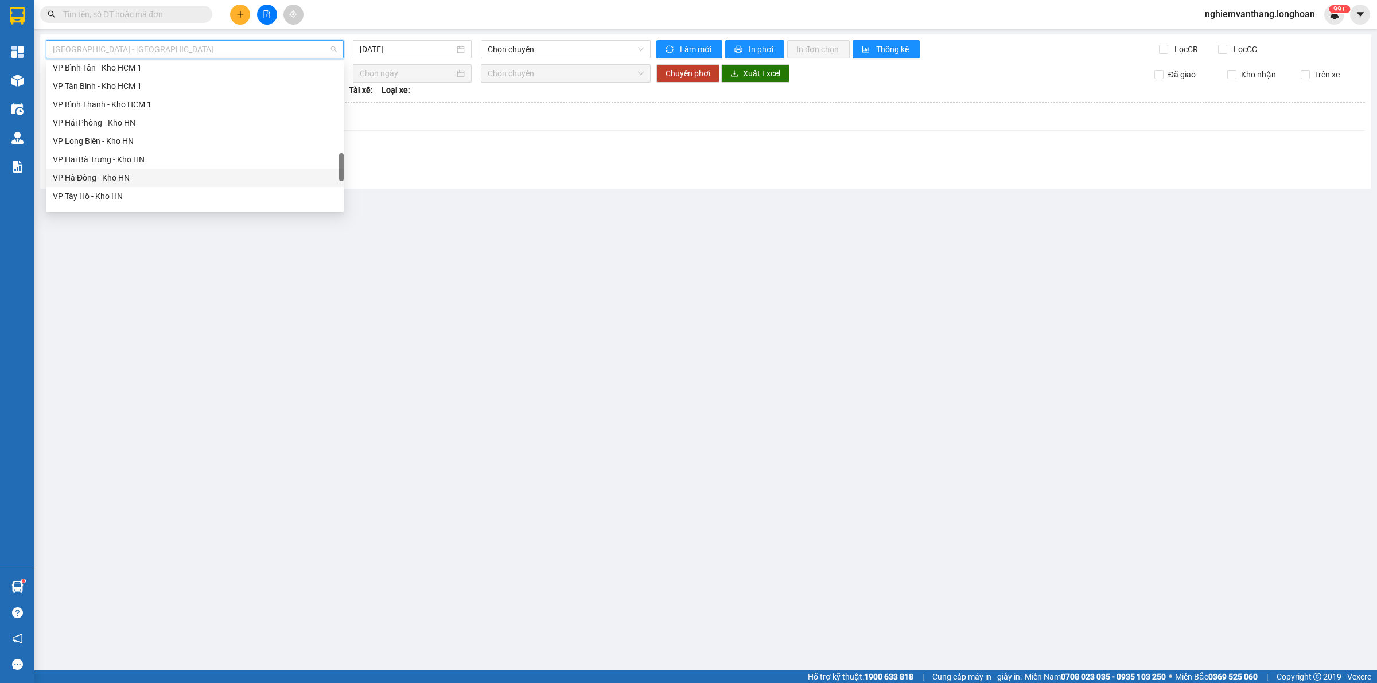
scroll to position [430, 0]
click at [168, 120] on div "[GEOGRAPHIC_DATA] - Các tỉnh miền Bắc" at bounding box center [195, 119] width 284 height 13
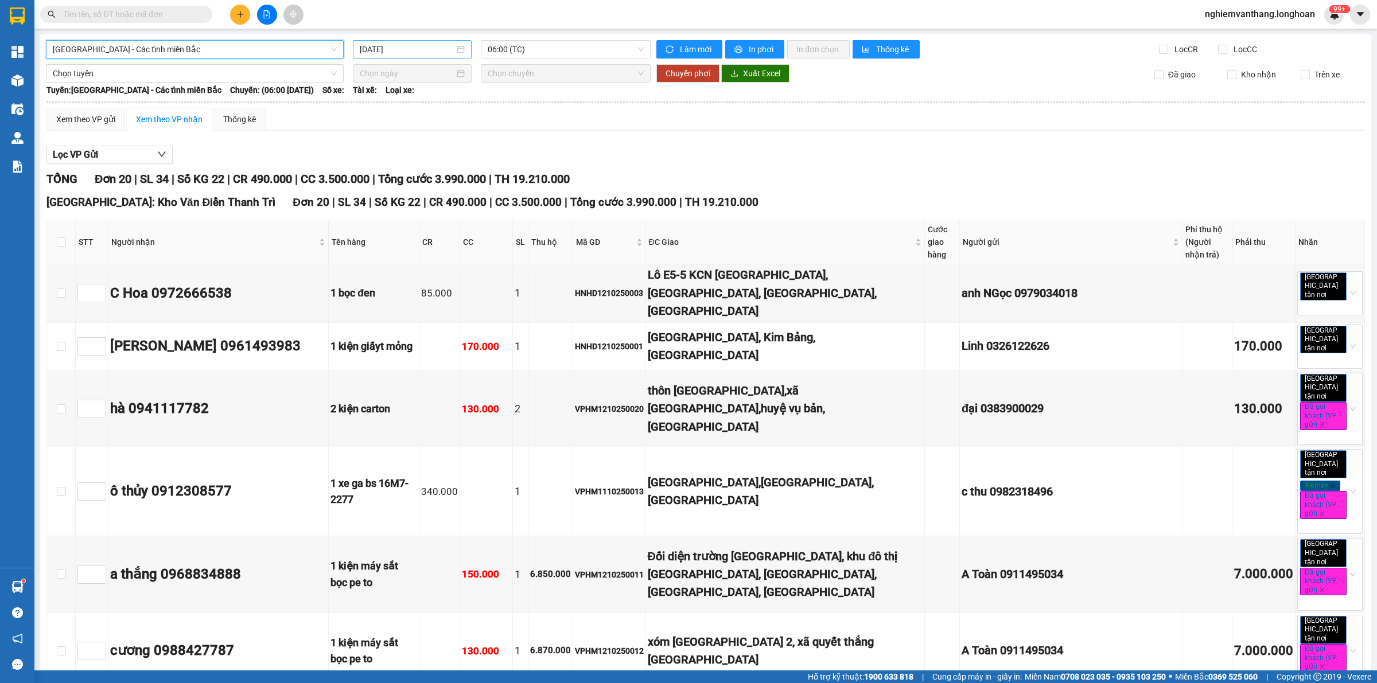
click at [410, 48] on input "[DATE]" at bounding box center [407, 49] width 95 height 13
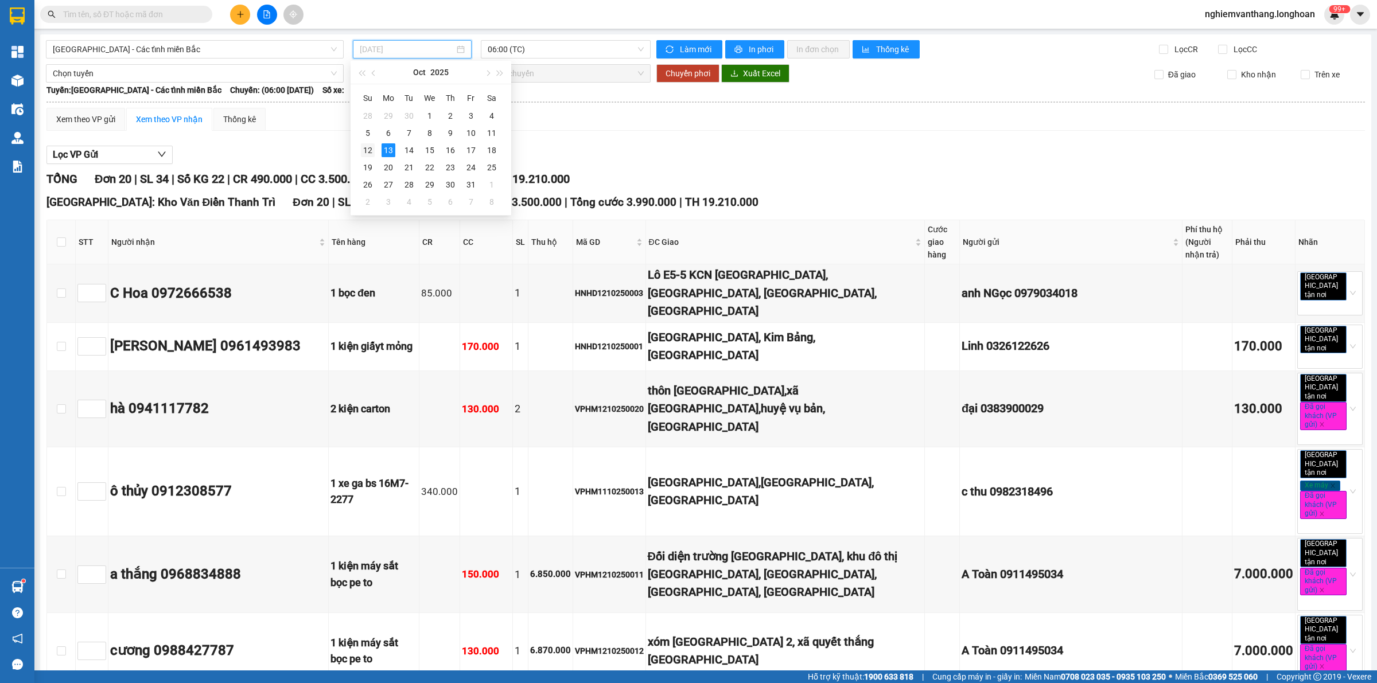
click at [363, 147] on div "12" at bounding box center [368, 150] width 14 height 14
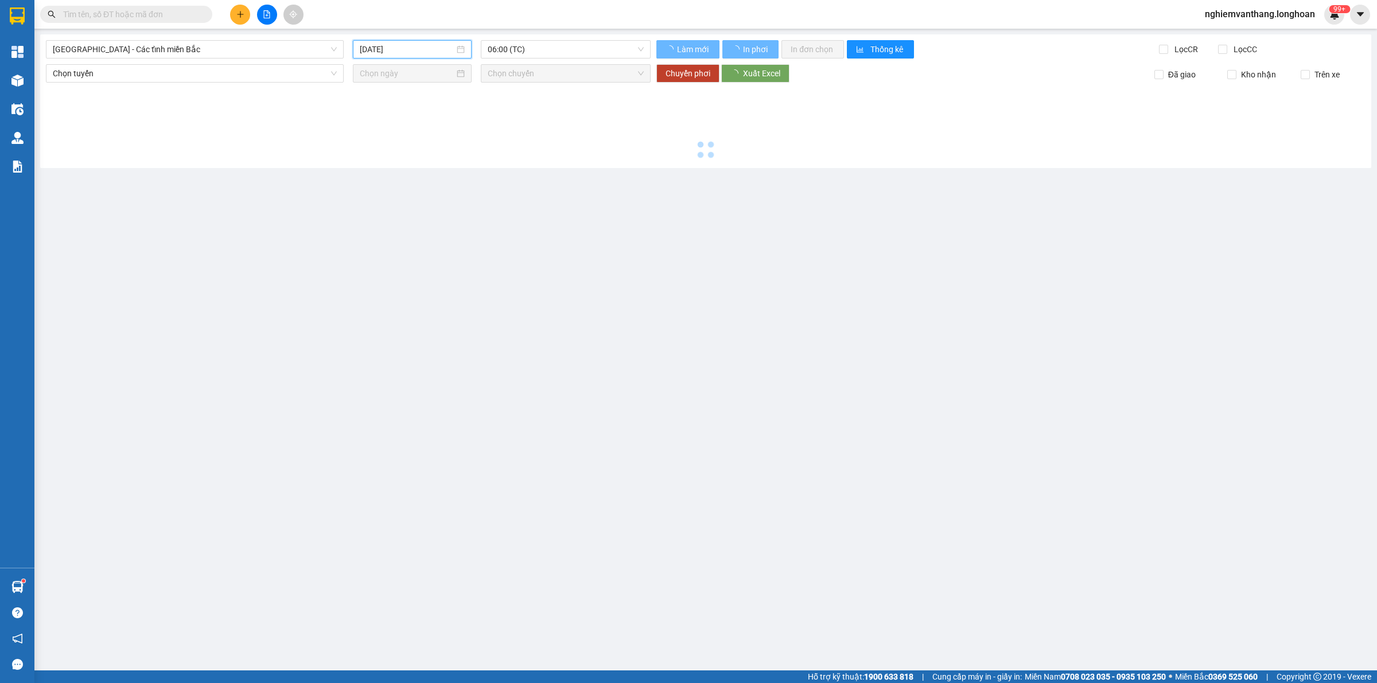
type input "[DATE]"
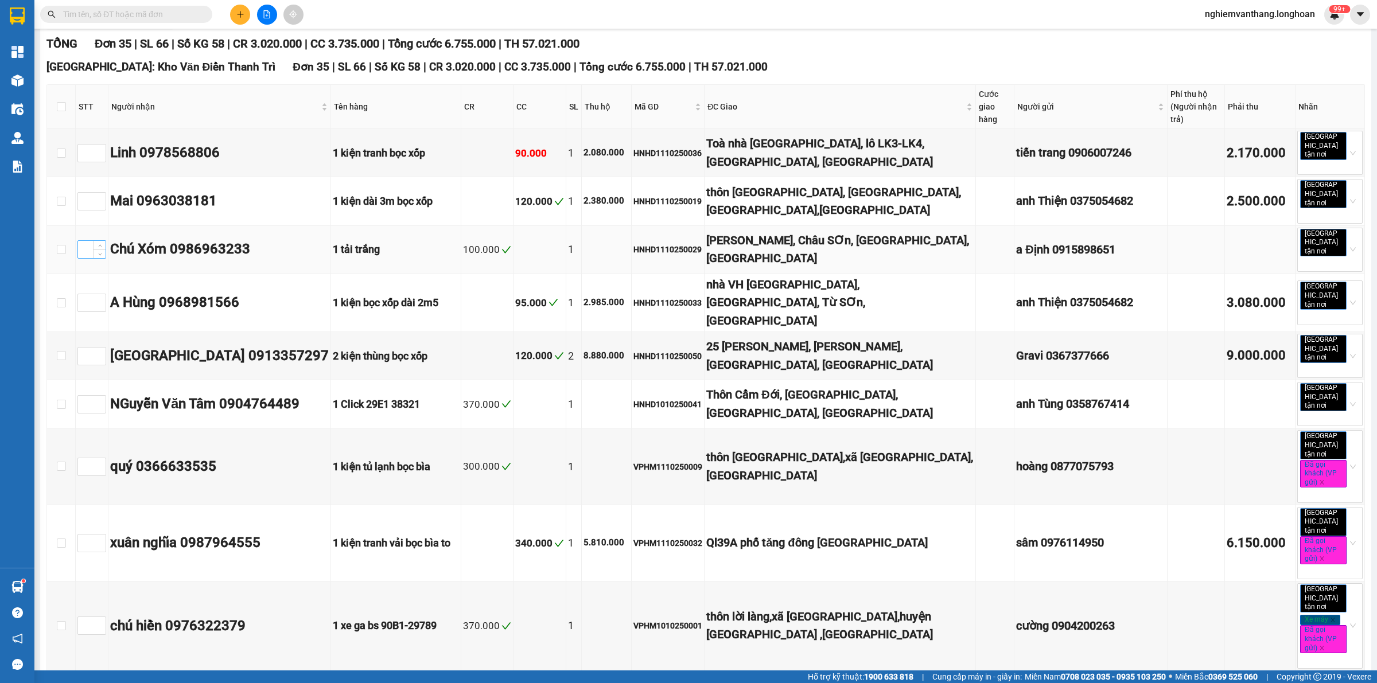
scroll to position [72, 0]
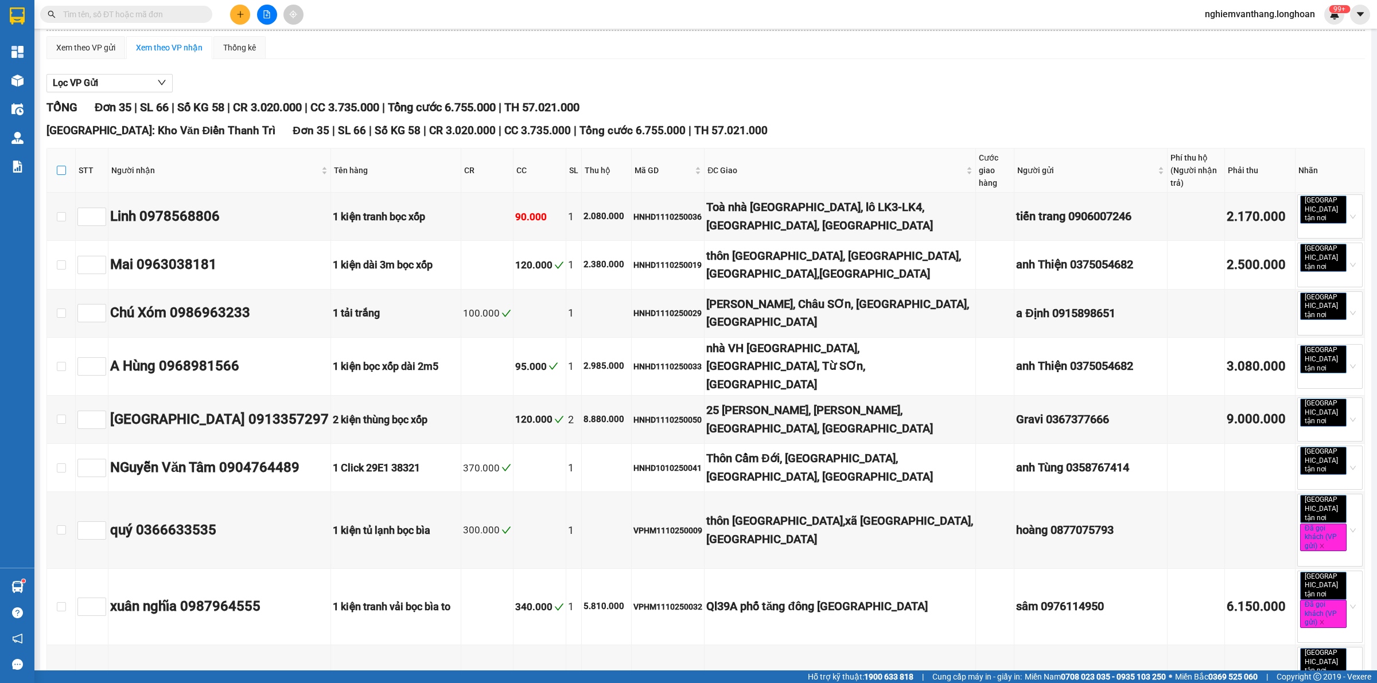
click at [61, 171] on input "checkbox" at bounding box center [61, 170] width 9 height 9
checkbox input "true"
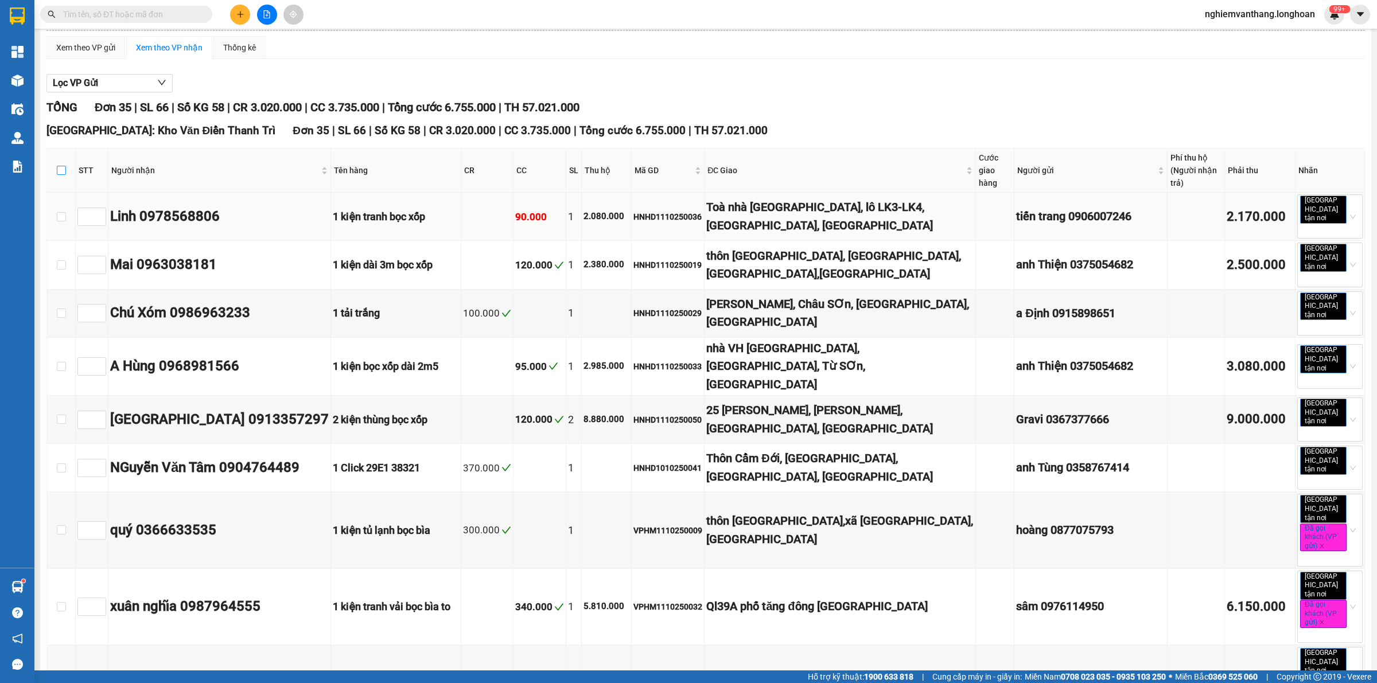
checkbox input "true"
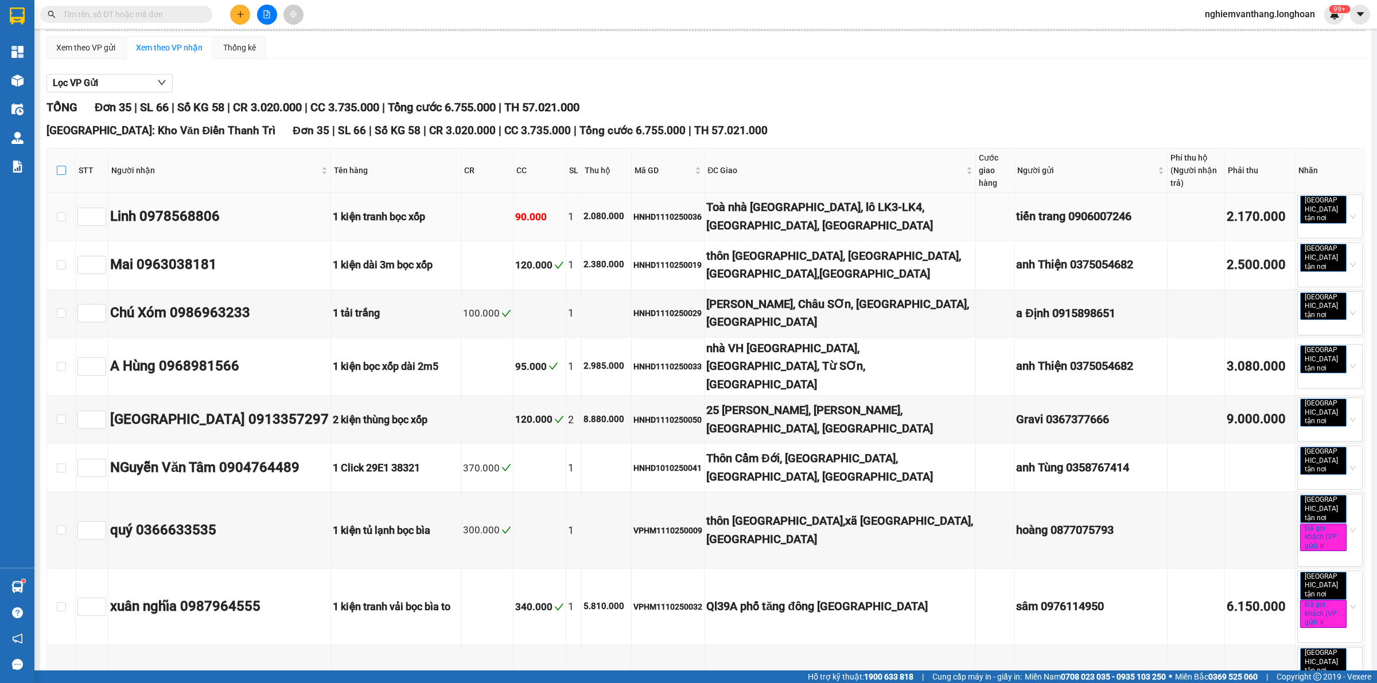
checkbox input "true"
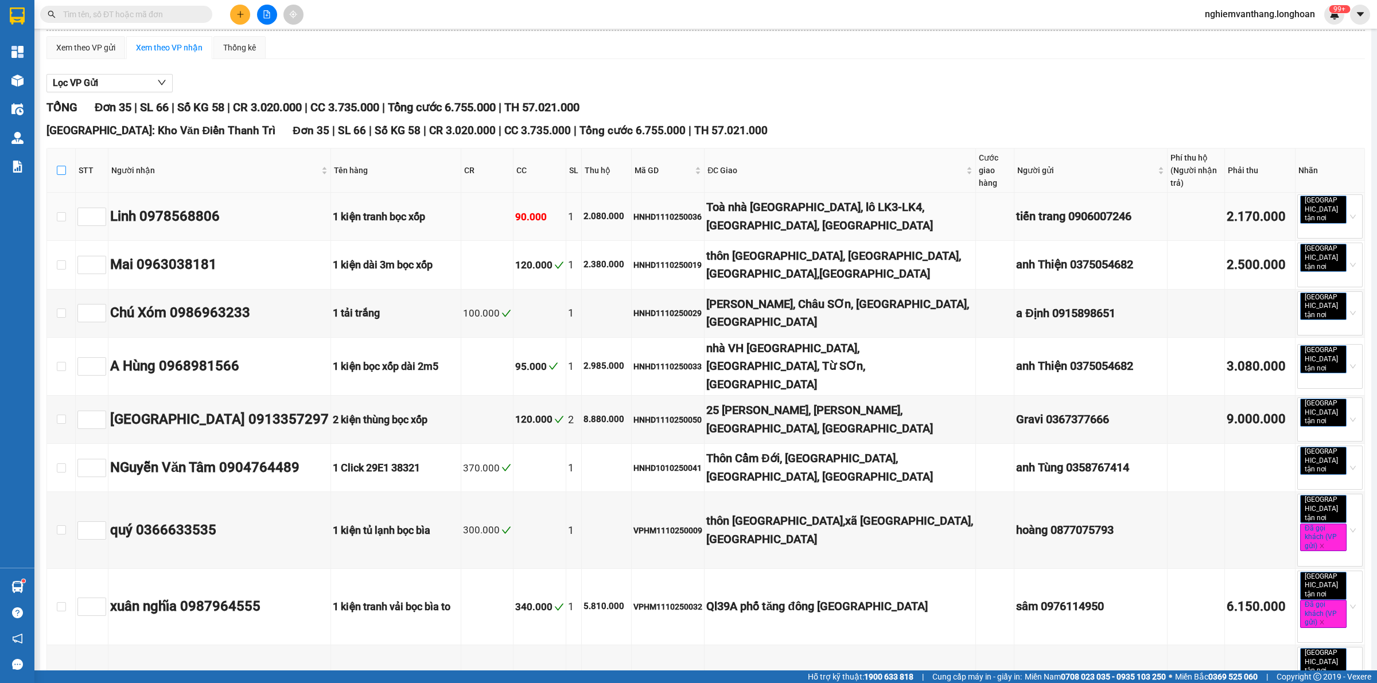
checkbox input "true"
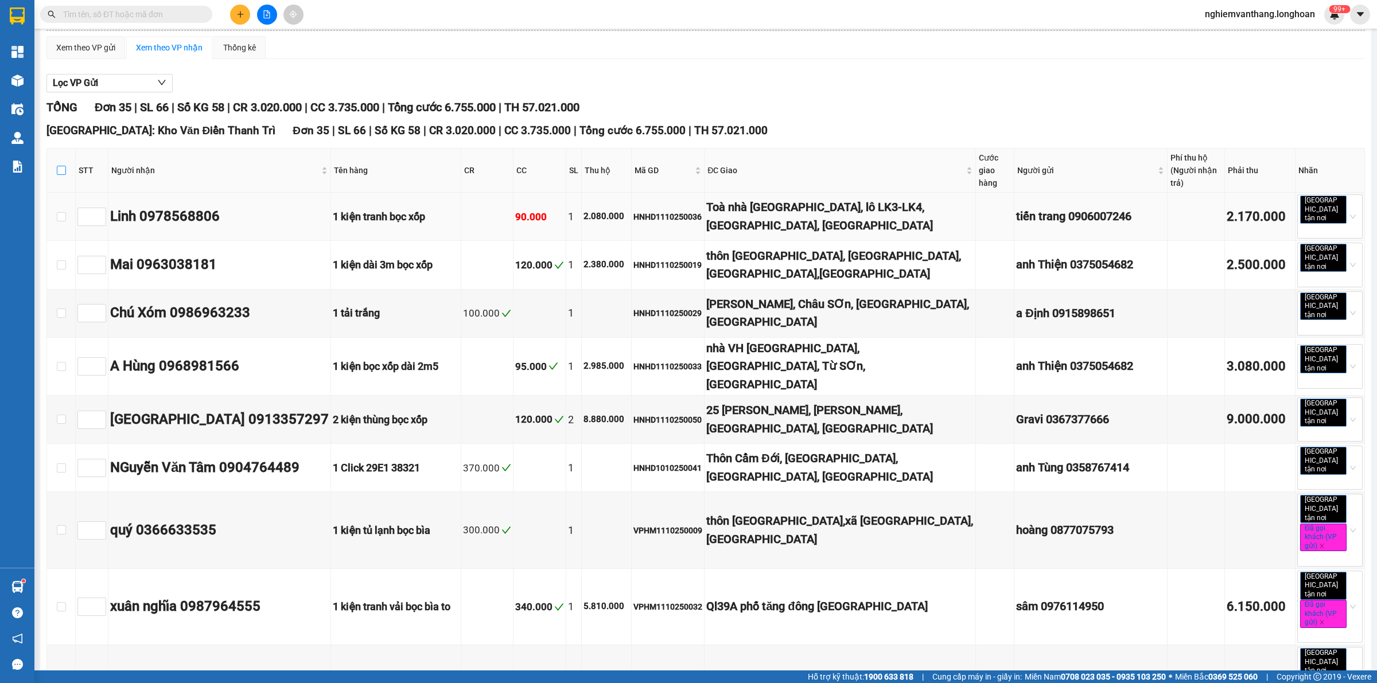
checkbox input "true"
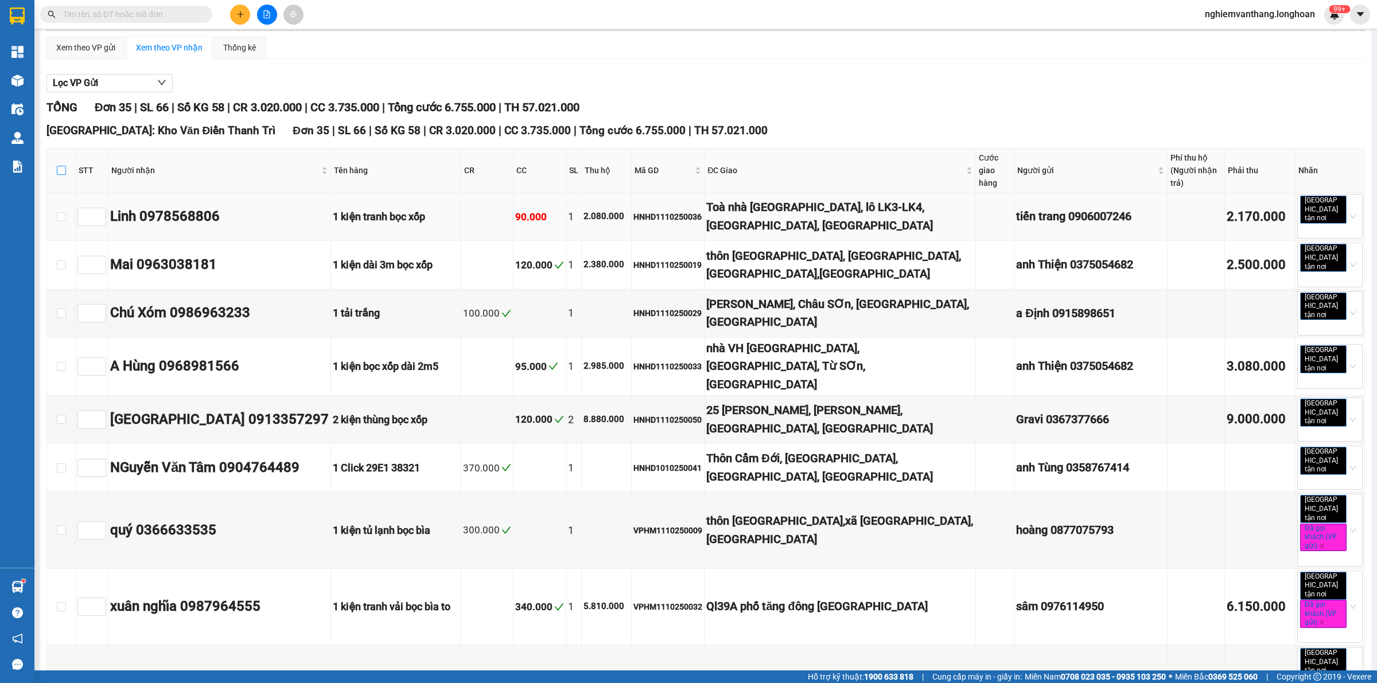
checkbox input "true"
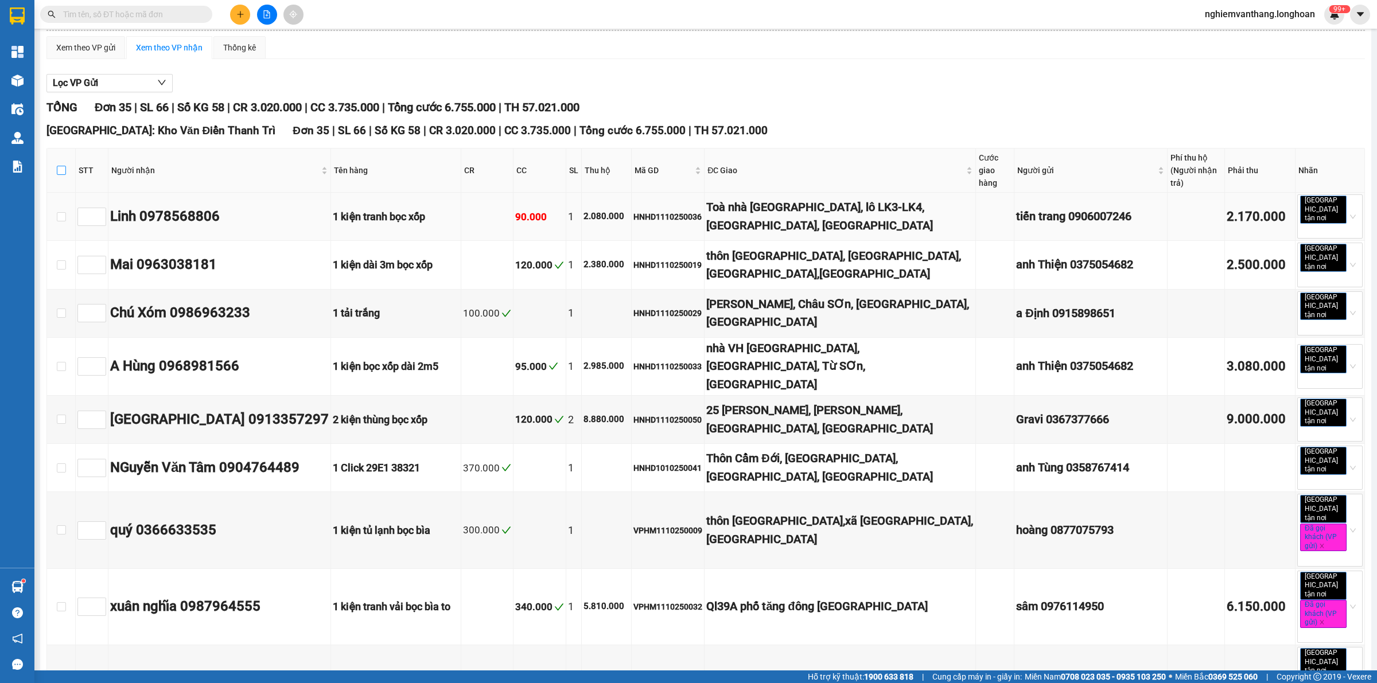
checkbox input "true"
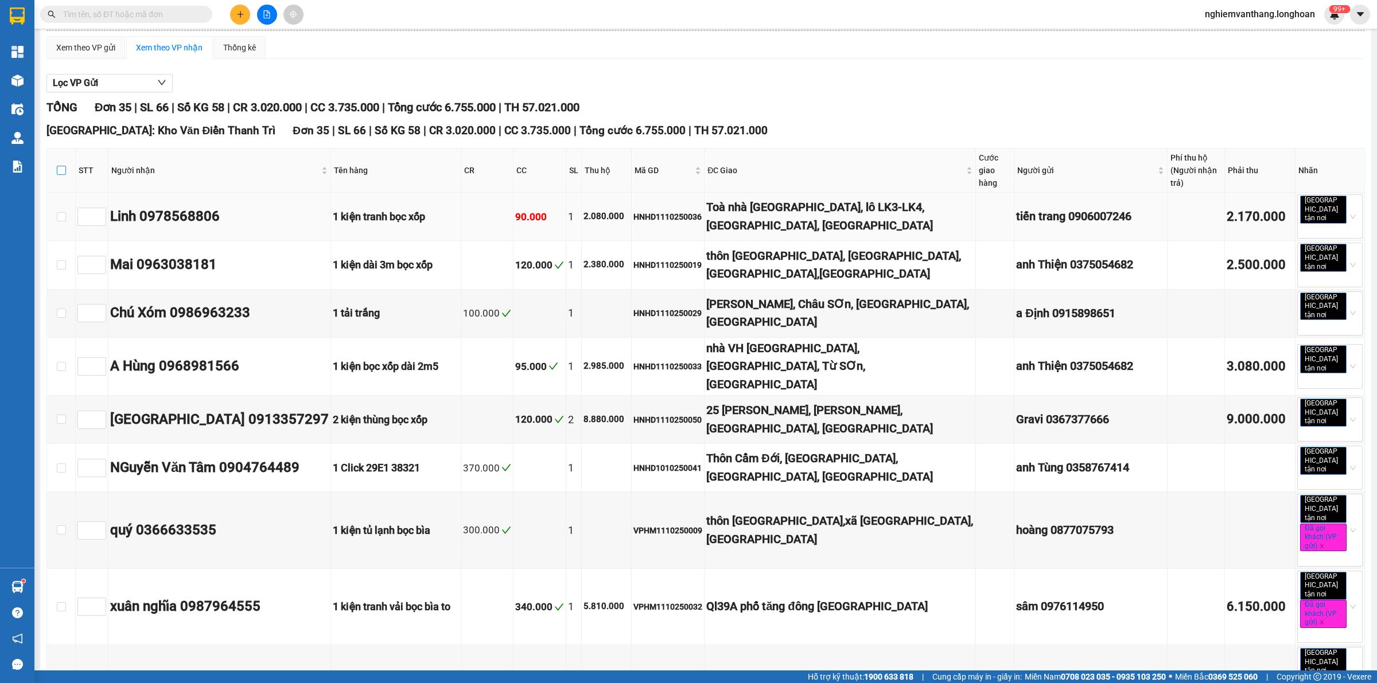
checkbox input "true"
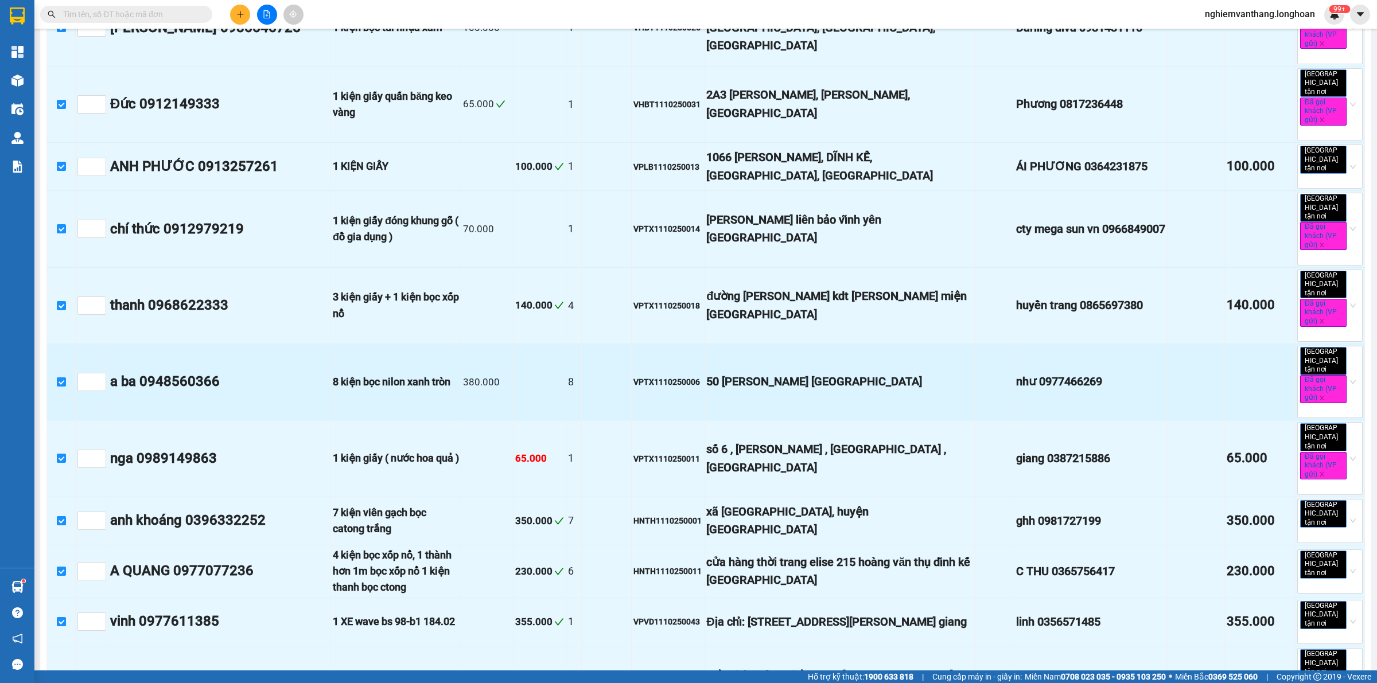
scroll to position [1628, 0]
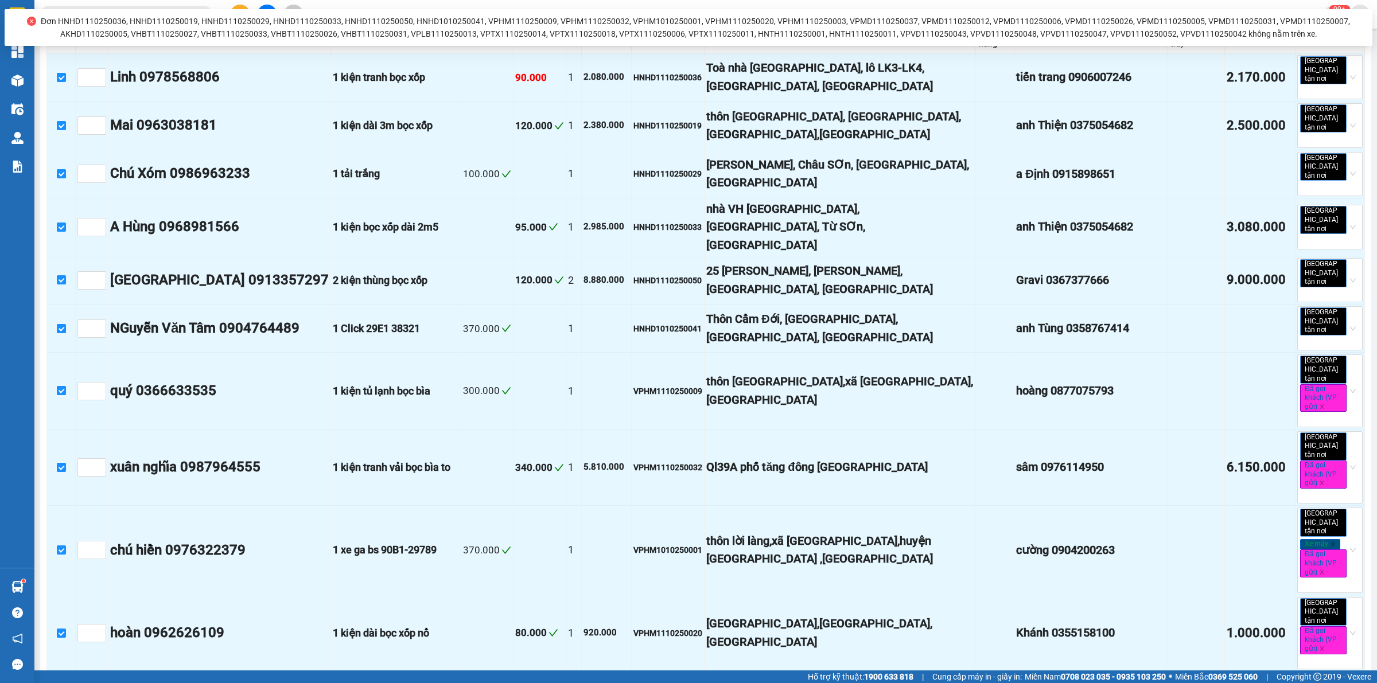
scroll to position [0, 0]
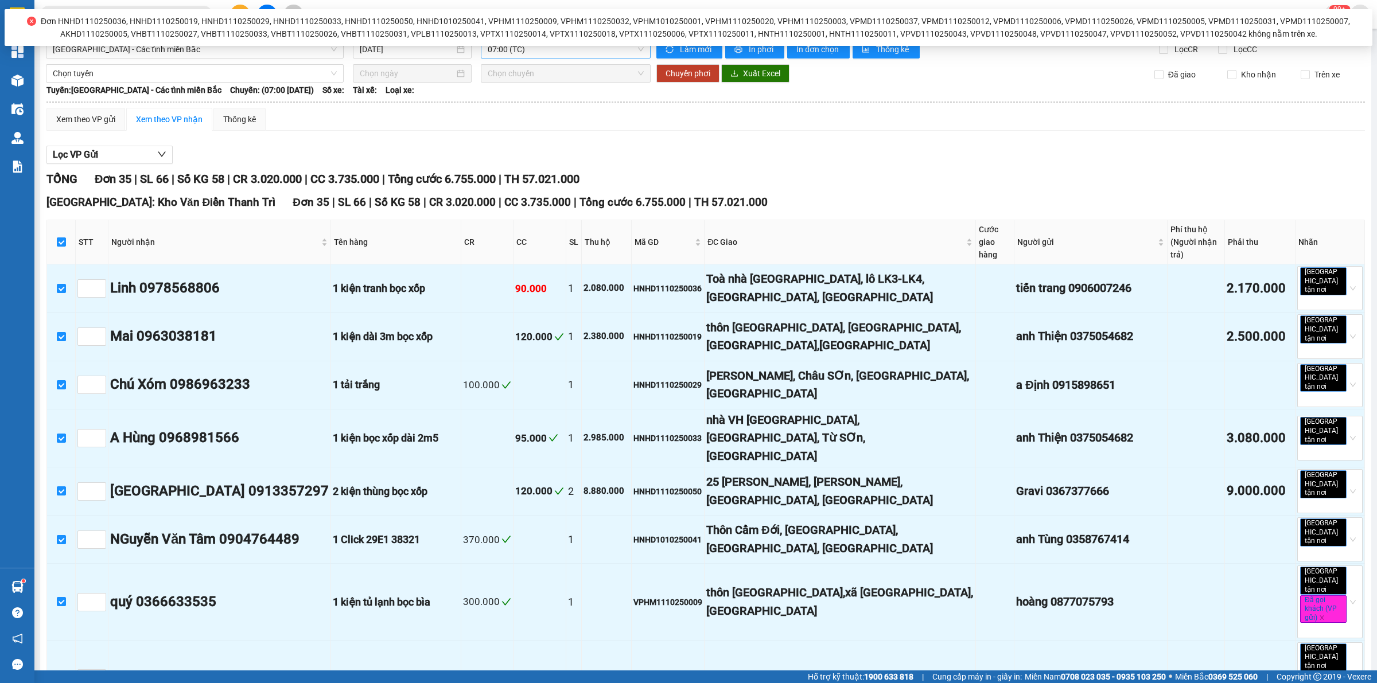
click at [512, 50] on span "07:00 (TC)" at bounding box center [566, 49] width 156 height 17
drag, startPoint x: 386, startPoint y: 63, endPoint x: 391, endPoint y: 59, distance: 6.5
click at [396, 50] on input "[DATE]" at bounding box center [407, 49] width 95 height 13
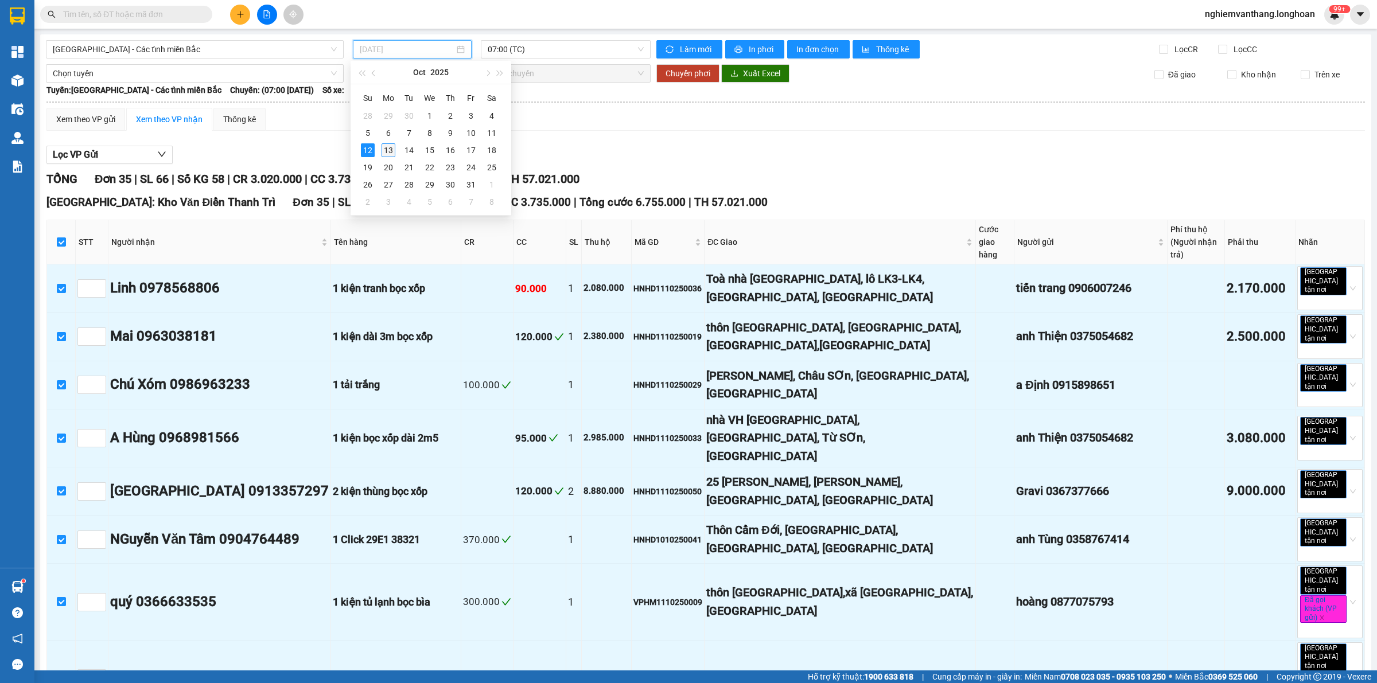
click at [382, 150] on div "13" at bounding box center [389, 150] width 14 height 14
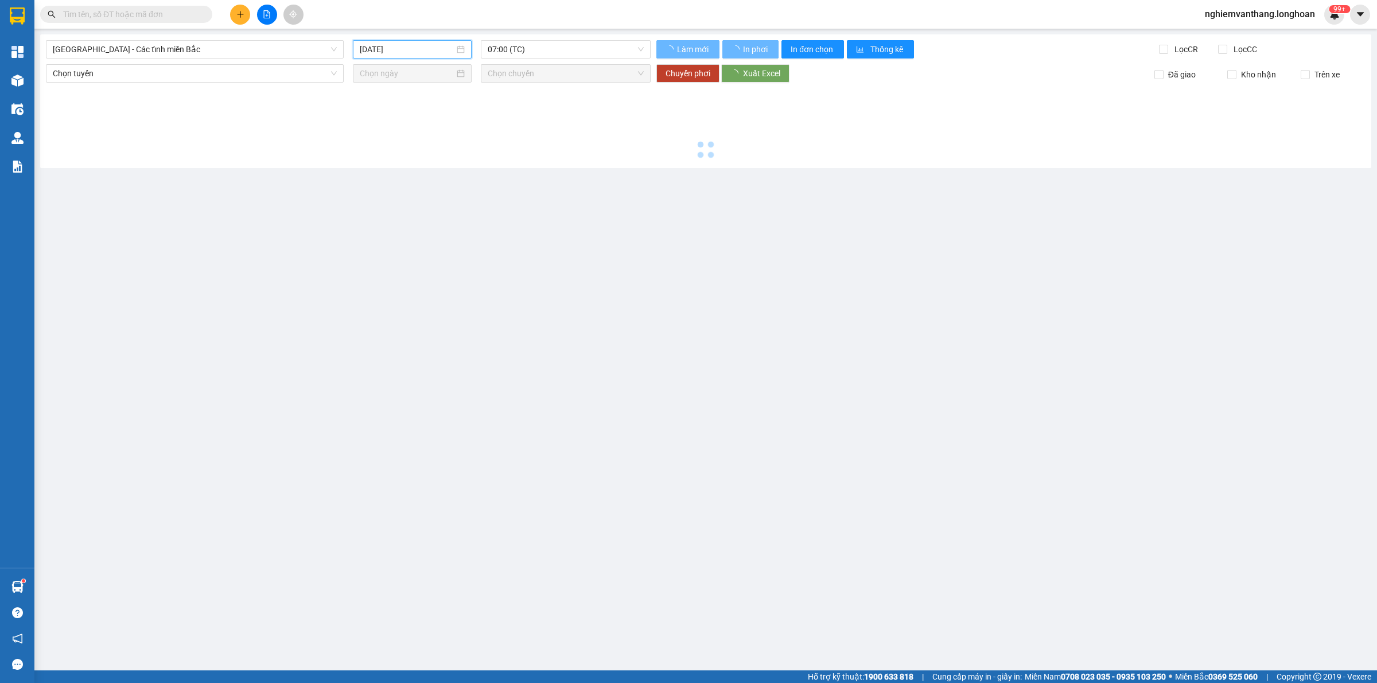
type input "[DATE]"
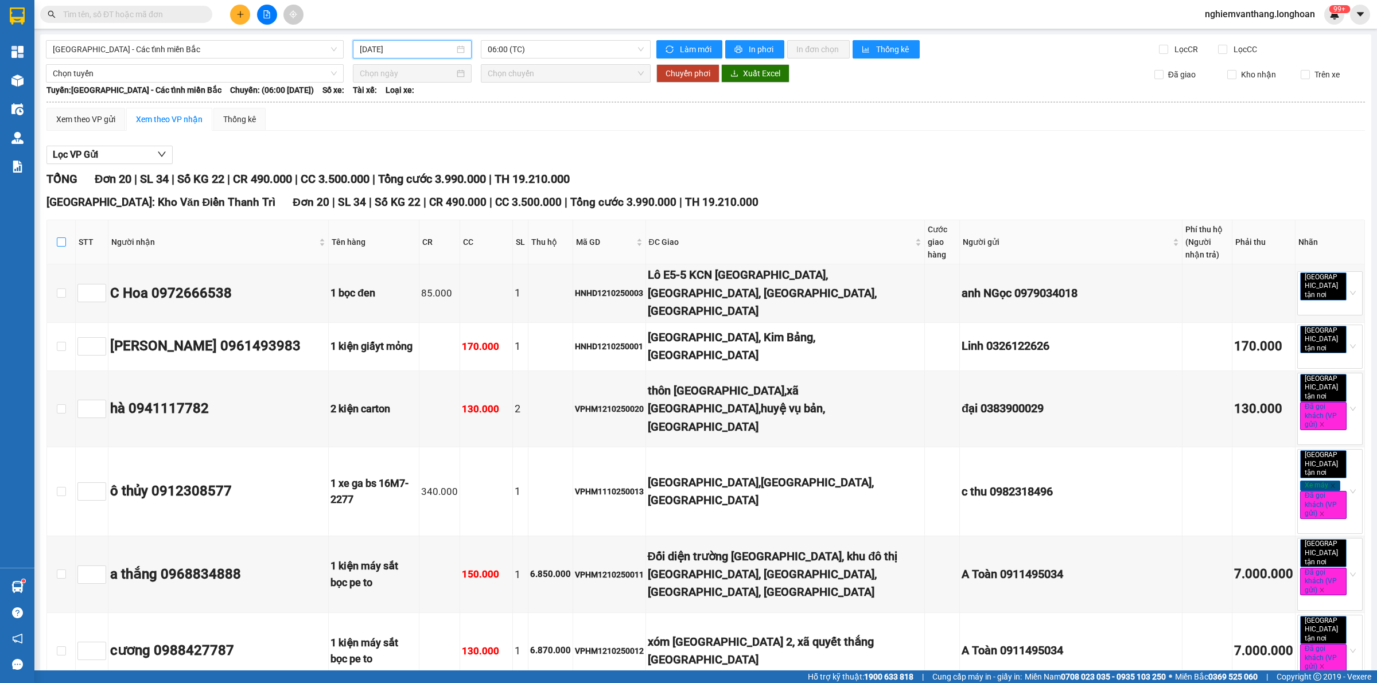
click at [61, 242] on input "checkbox" at bounding box center [61, 242] width 9 height 9
checkbox input "true"
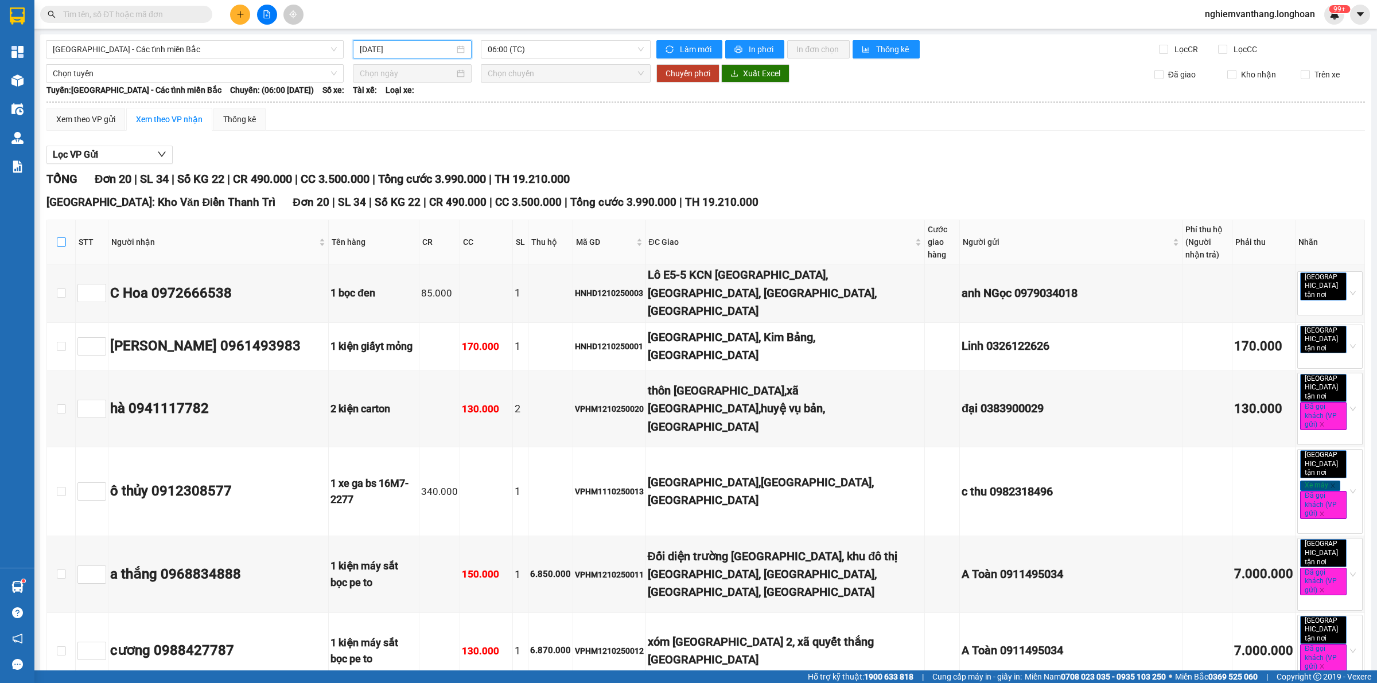
checkbox input "true"
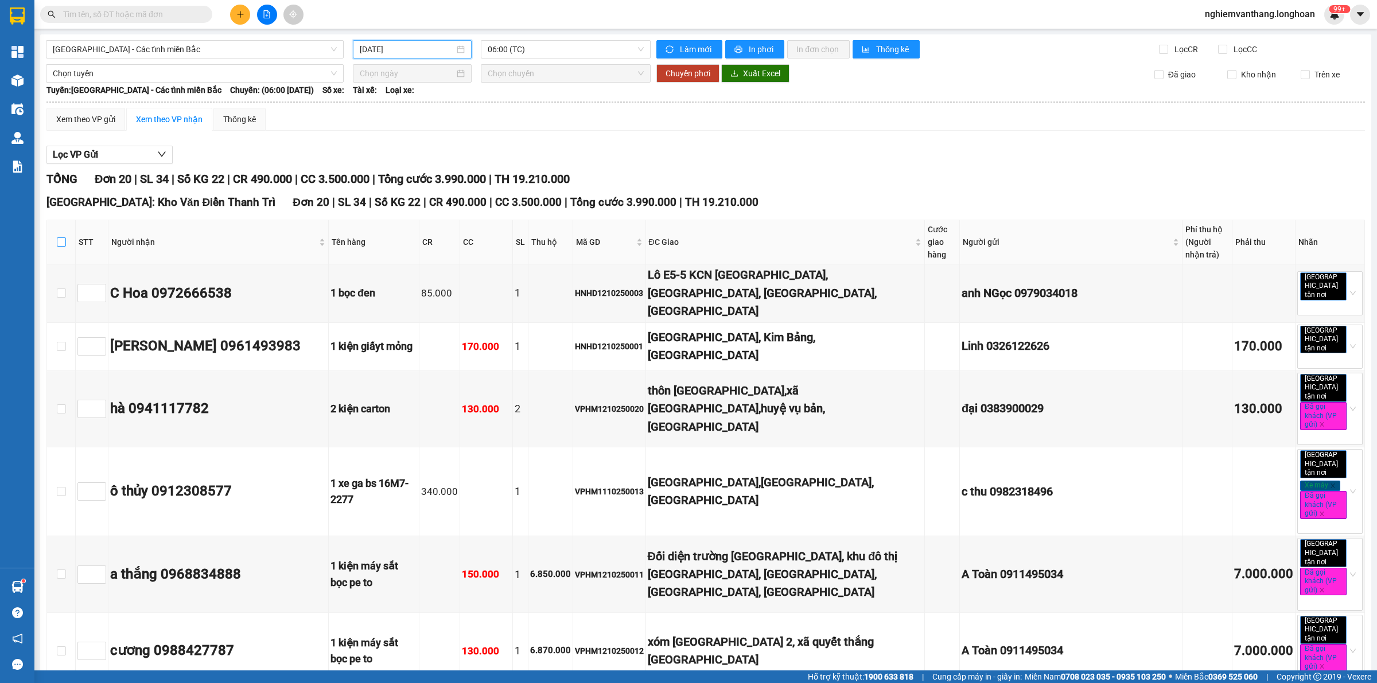
checkbox input "true"
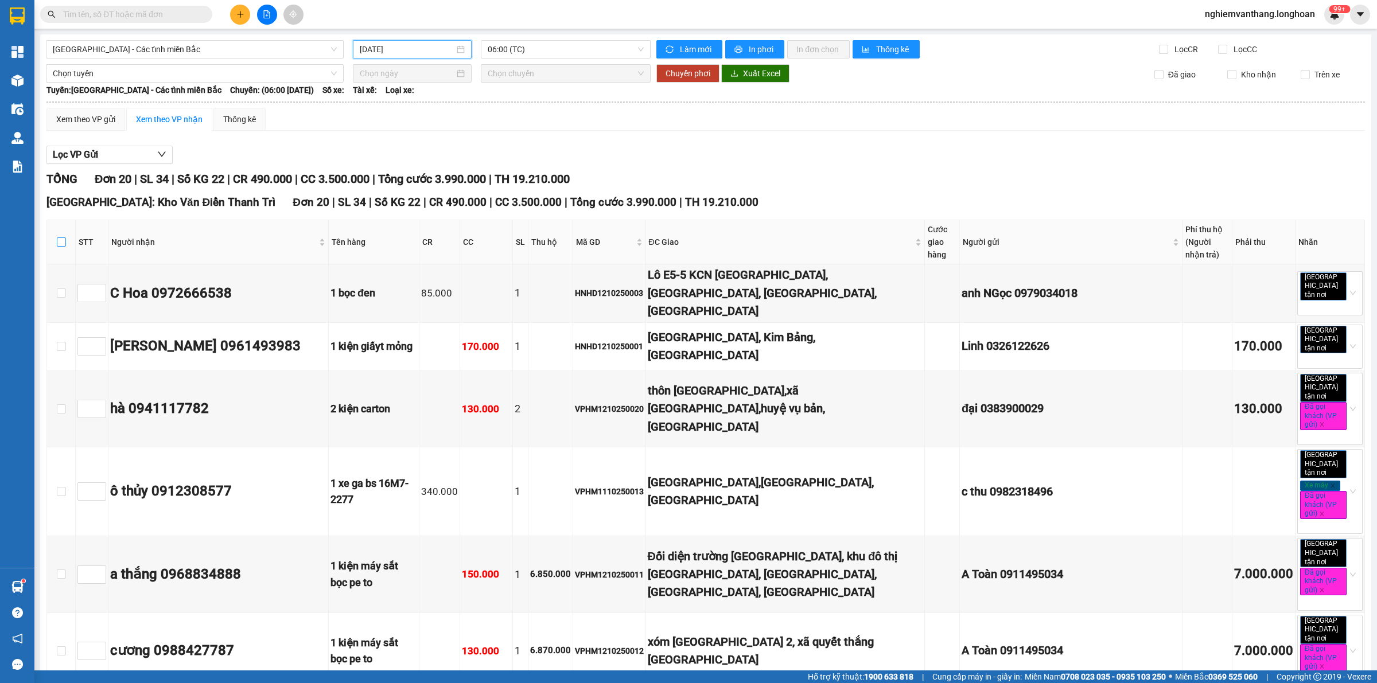
checkbox input "true"
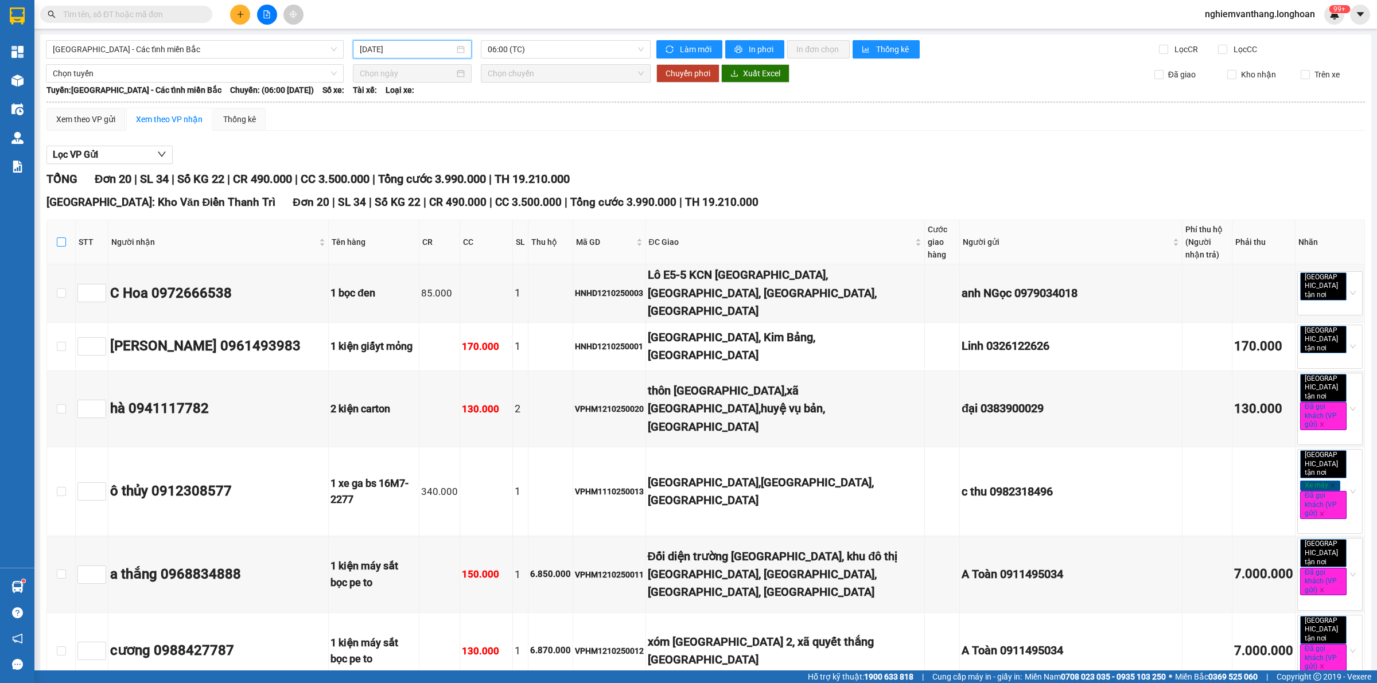
checkbox input "true"
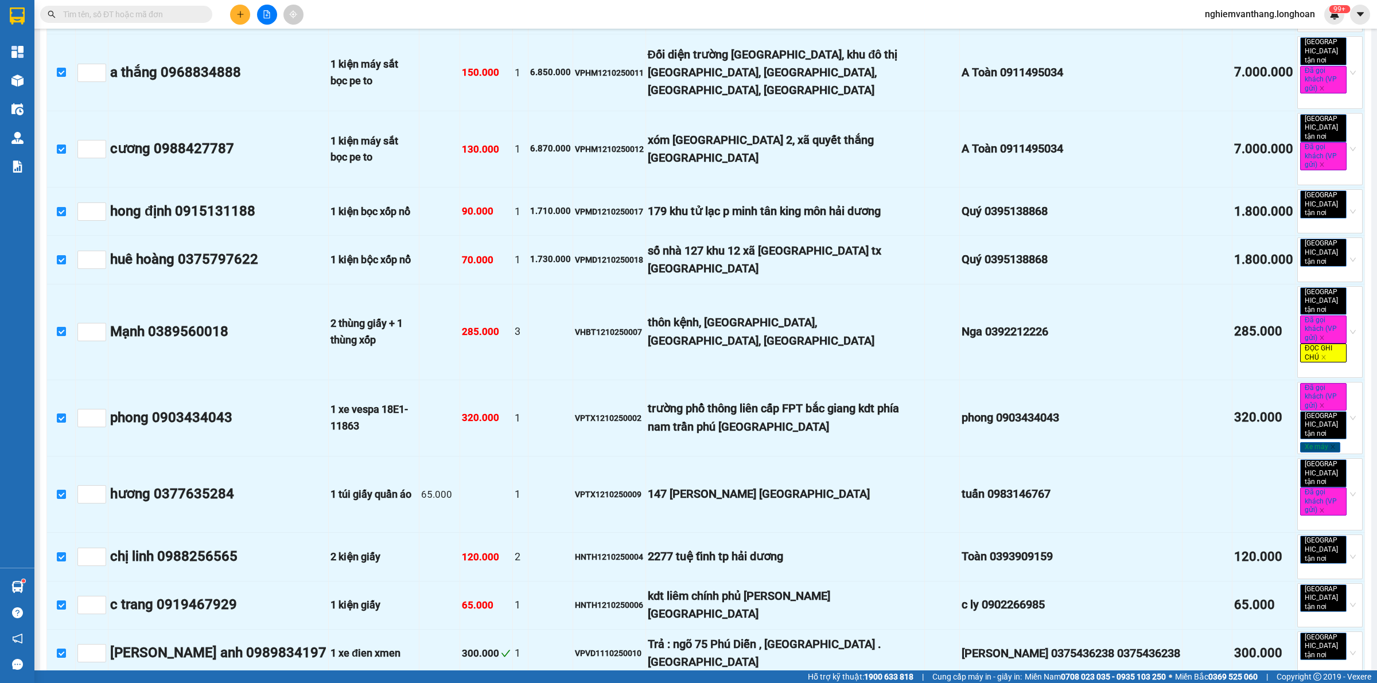
scroll to position [845, 0]
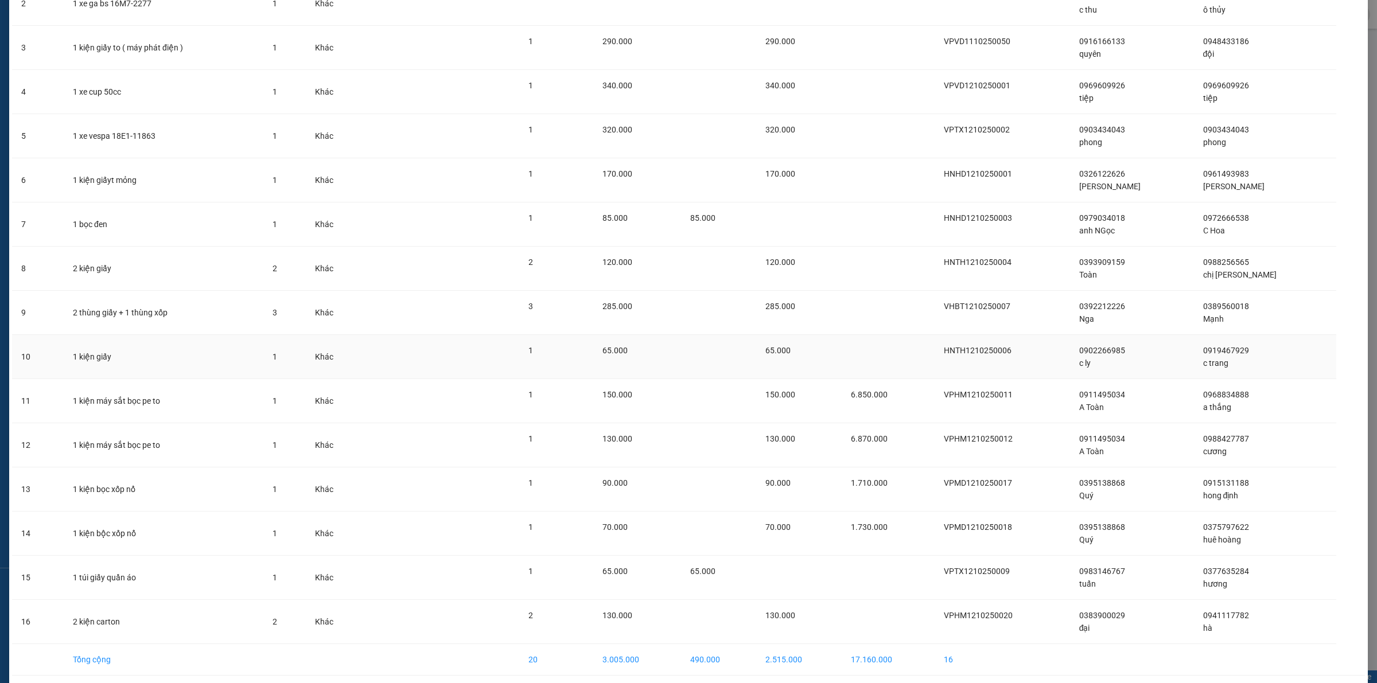
scroll to position [205, 0]
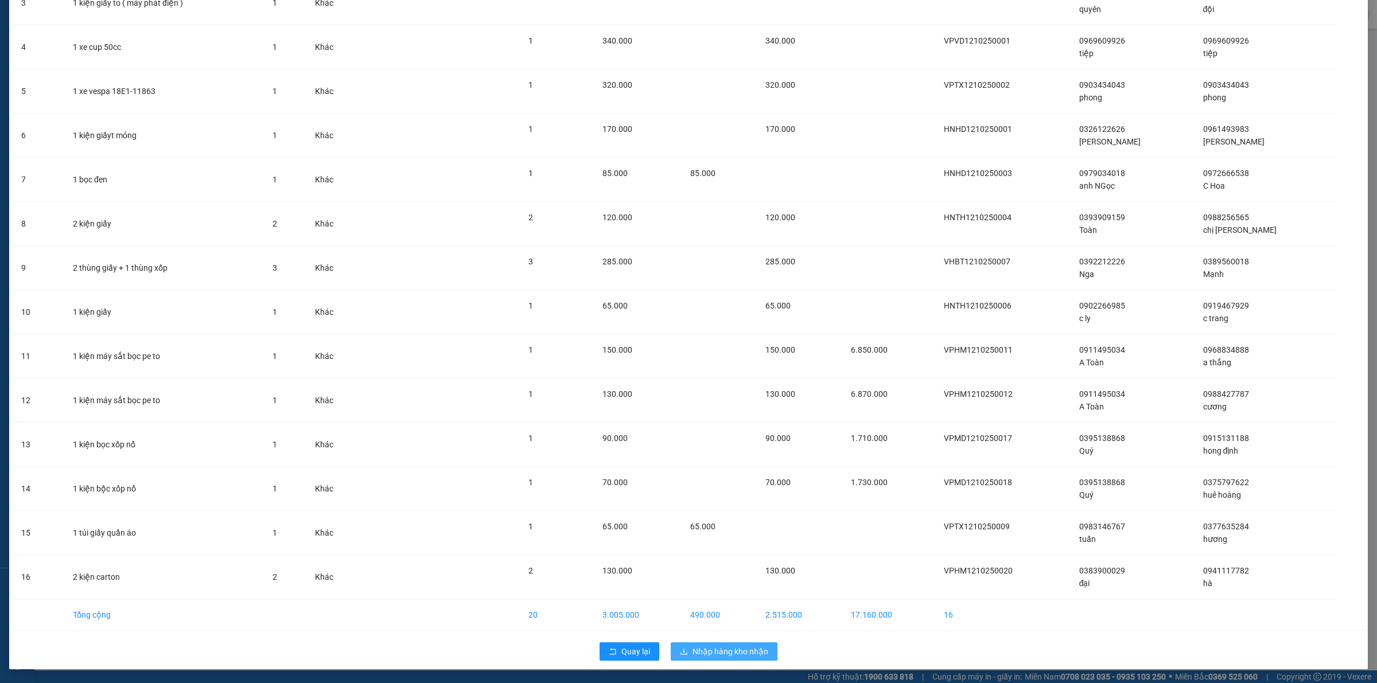
click at [705, 653] on span "Nhập hàng kho nhận" at bounding box center [730, 651] width 76 height 13
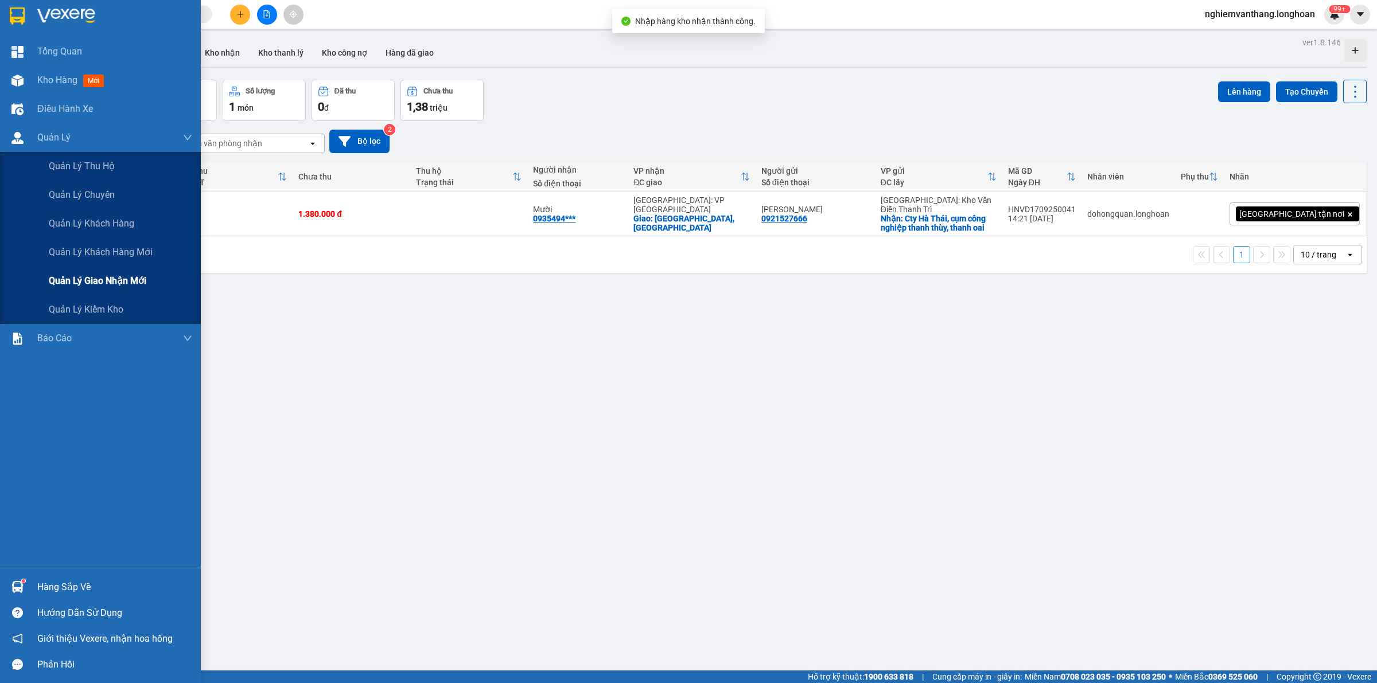
click at [87, 281] on span "Quản lý giao nhận mới" at bounding box center [98, 281] width 98 height 14
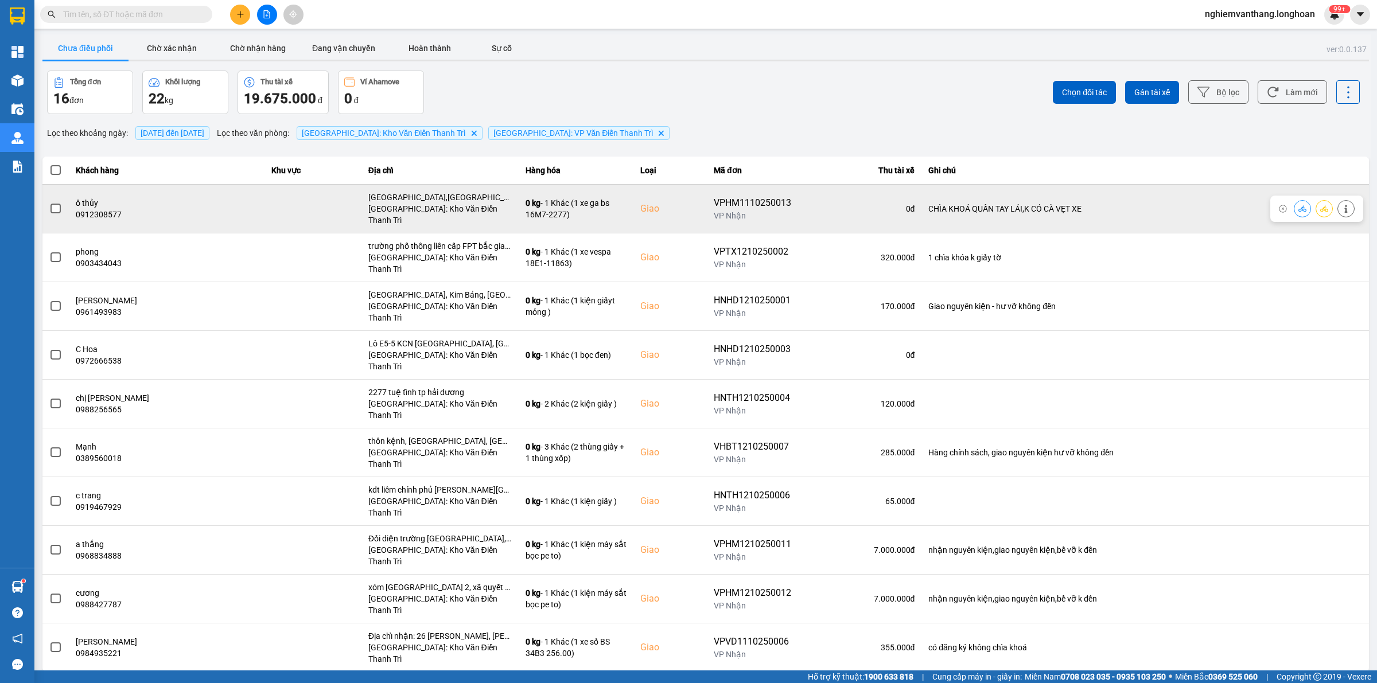
click at [56, 204] on span at bounding box center [55, 209] width 10 height 10
click at [49, 203] on input "checkbox" at bounding box center [49, 203] width 0 height 0
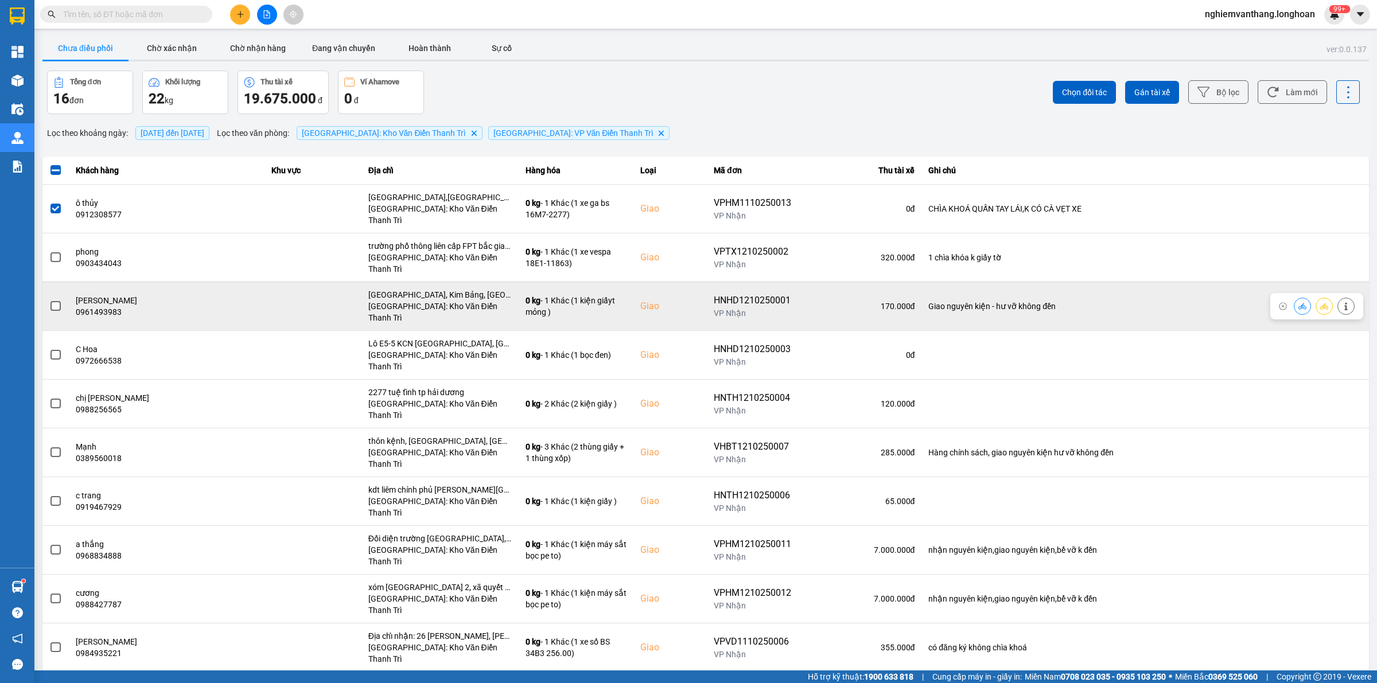
click at [59, 301] on span at bounding box center [55, 306] width 10 height 10
click at [49, 300] on input "checkbox" at bounding box center [49, 300] width 0 height 0
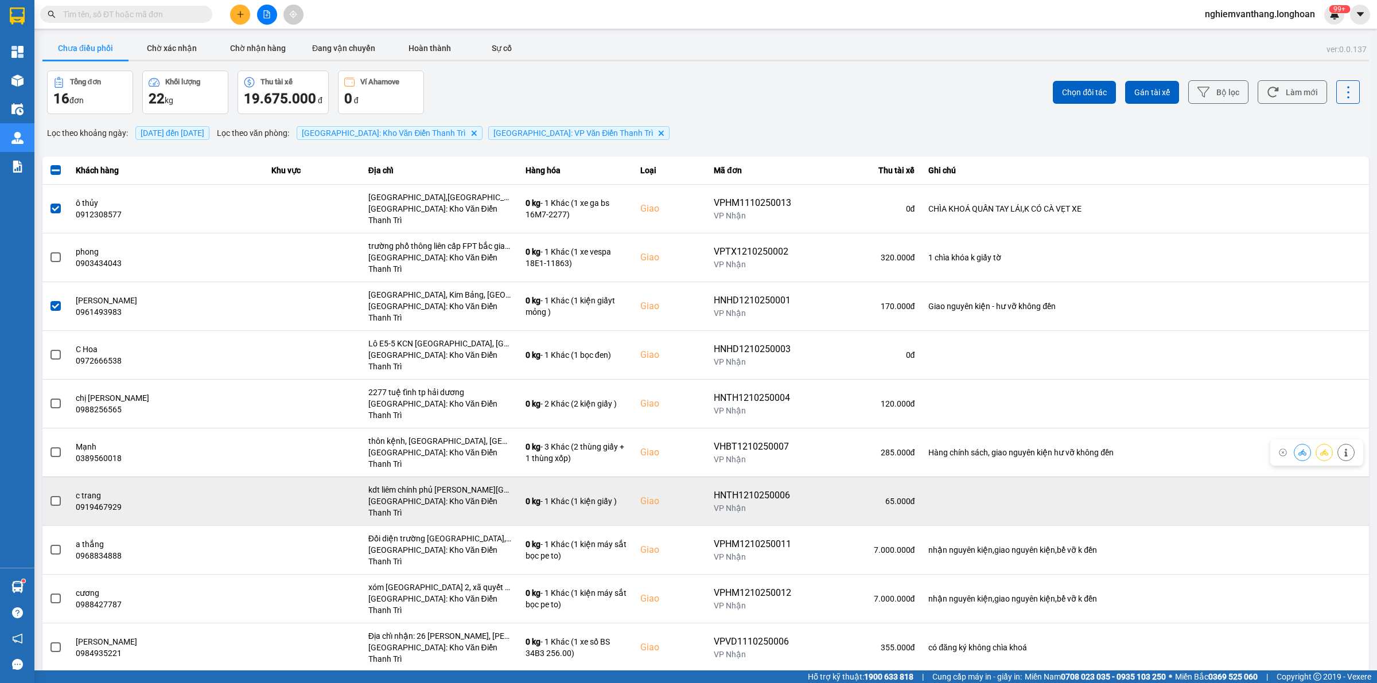
click at [56, 496] on span at bounding box center [55, 501] width 10 height 10
click at [49, 495] on input "checkbox" at bounding box center [49, 495] width 0 height 0
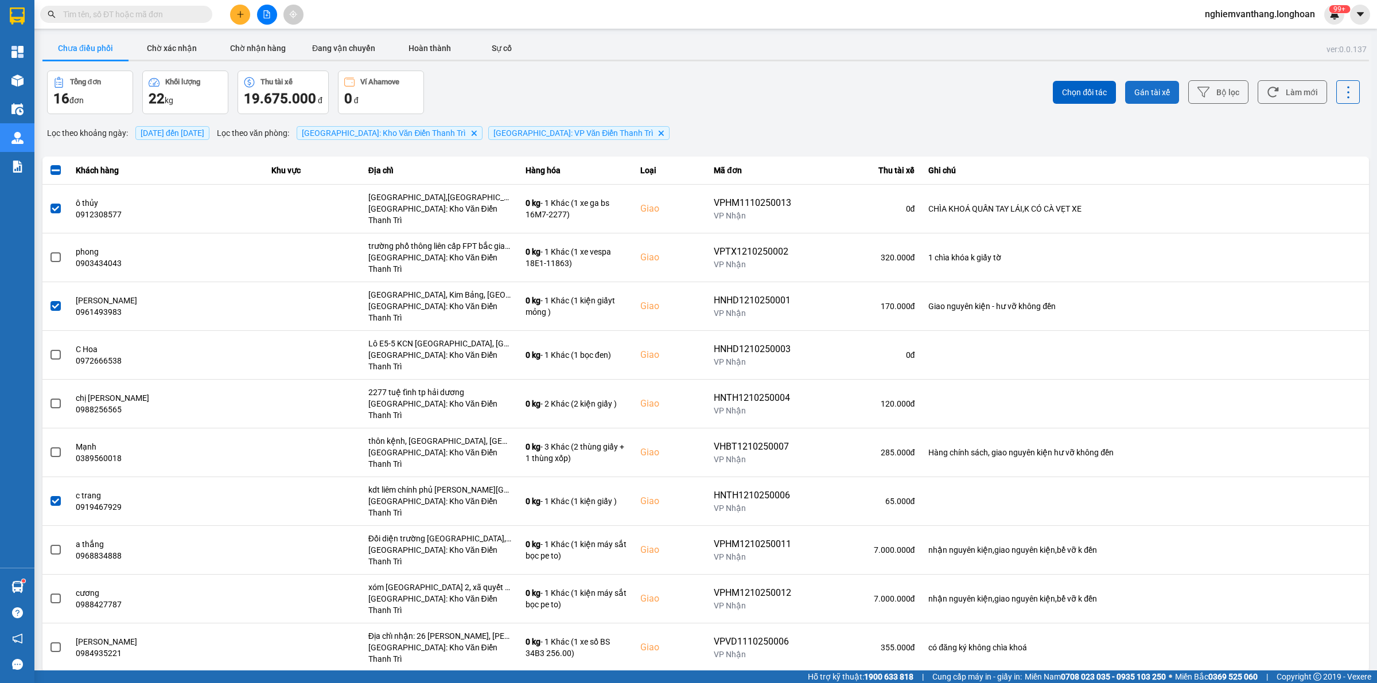
click at [1160, 88] on span "Gán tài xế" at bounding box center [1152, 92] width 36 height 11
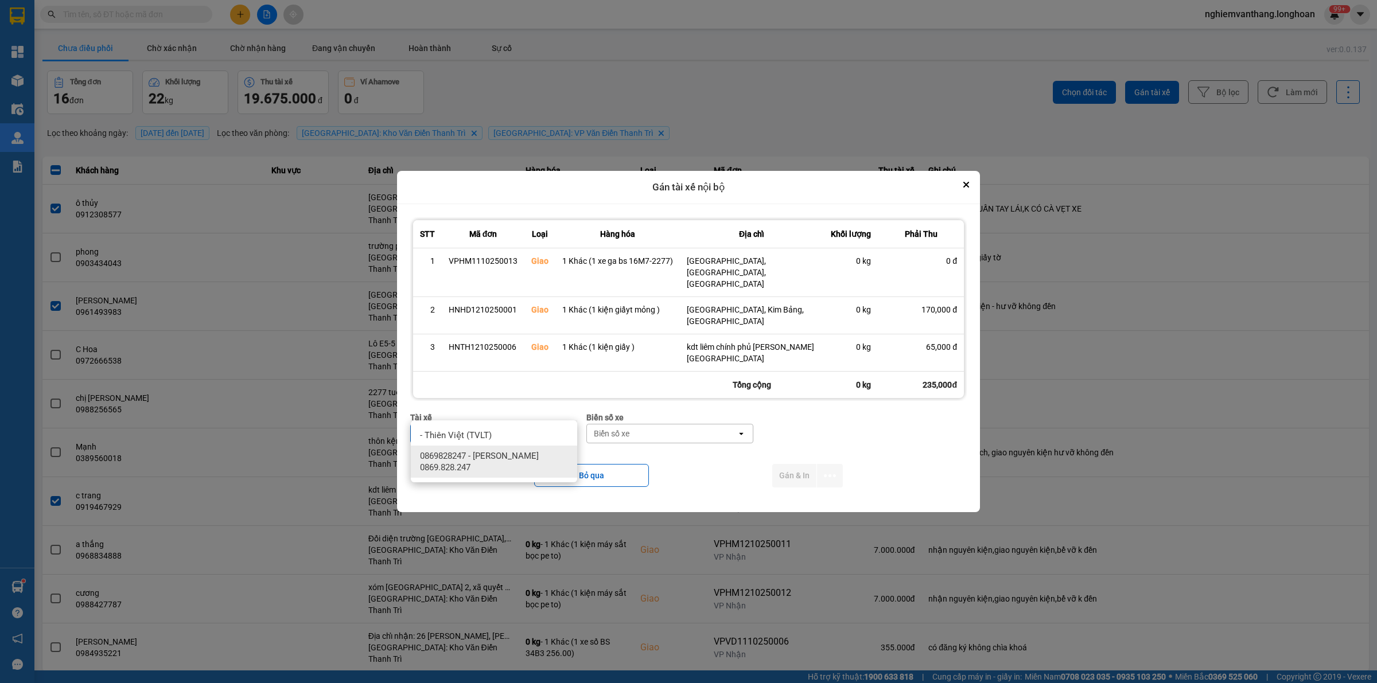
type input "kiên"
click at [488, 457] on span "0869828247 - [PERSON_NAME] 0869.828.247" at bounding box center [496, 461] width 153 height 23
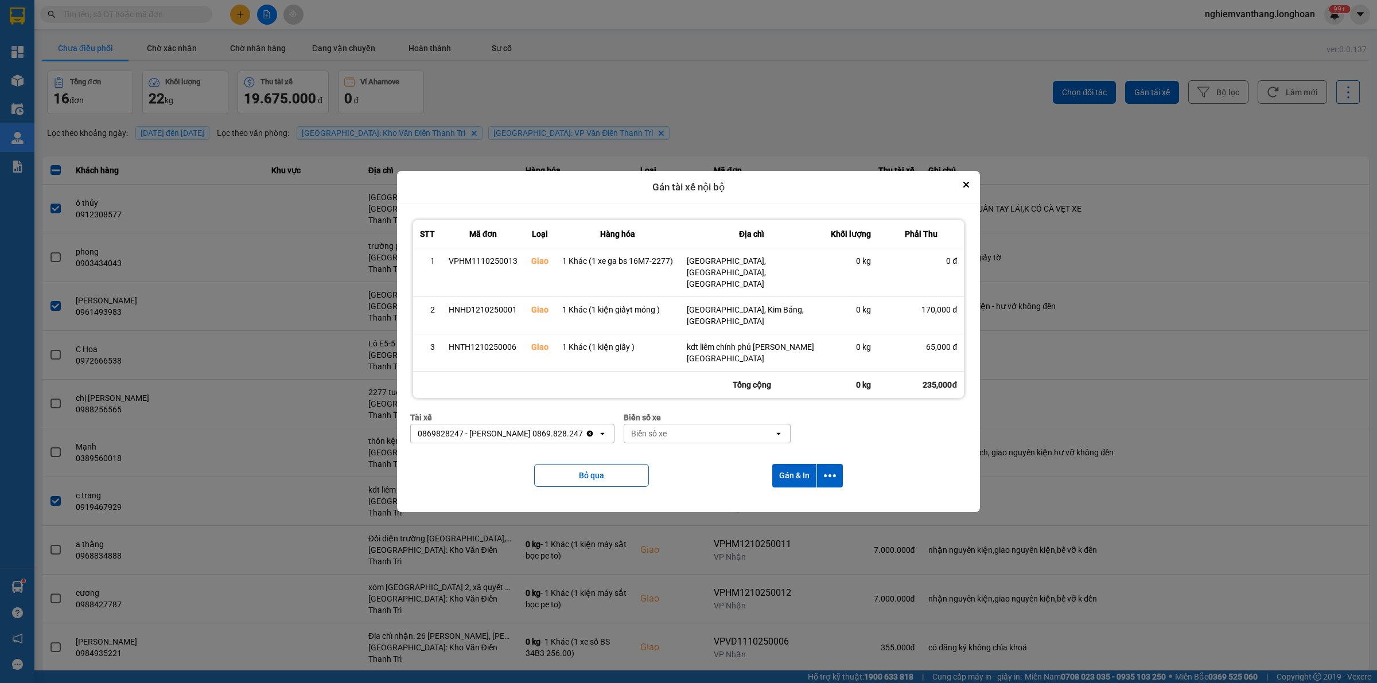
click at [636, 428] on div "Biển số xe" at bounding box center [649, 433] width 36 height 11
type input "83"
drag, startPoint x: 660, startPoint y: 503, endPoint x: 701, endPoint y: 488, distance: 43.2
click at [661, 503] on div "29E-378.83" at bounding box center [695, 497] width 166 height 21
drag, startPoint x: 829, startPoint y: 448, endPoint x: 838, endPoint y: 465, distance: 19.0
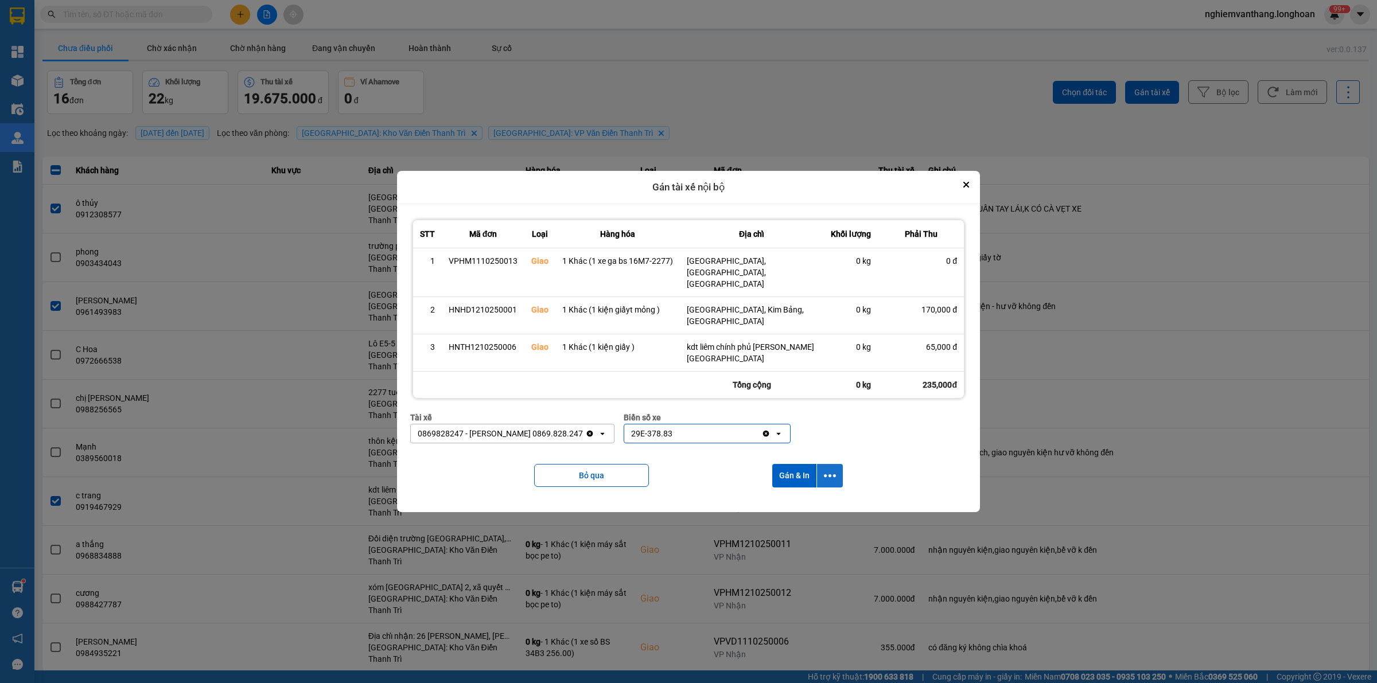
click at [830, 470] on icon "dialog" at bounding box center [830, 476] width 12 height 12
click at [804, 482] on div "Chỉ gán tài" at bounding box center [799, 483] width 68 height 11
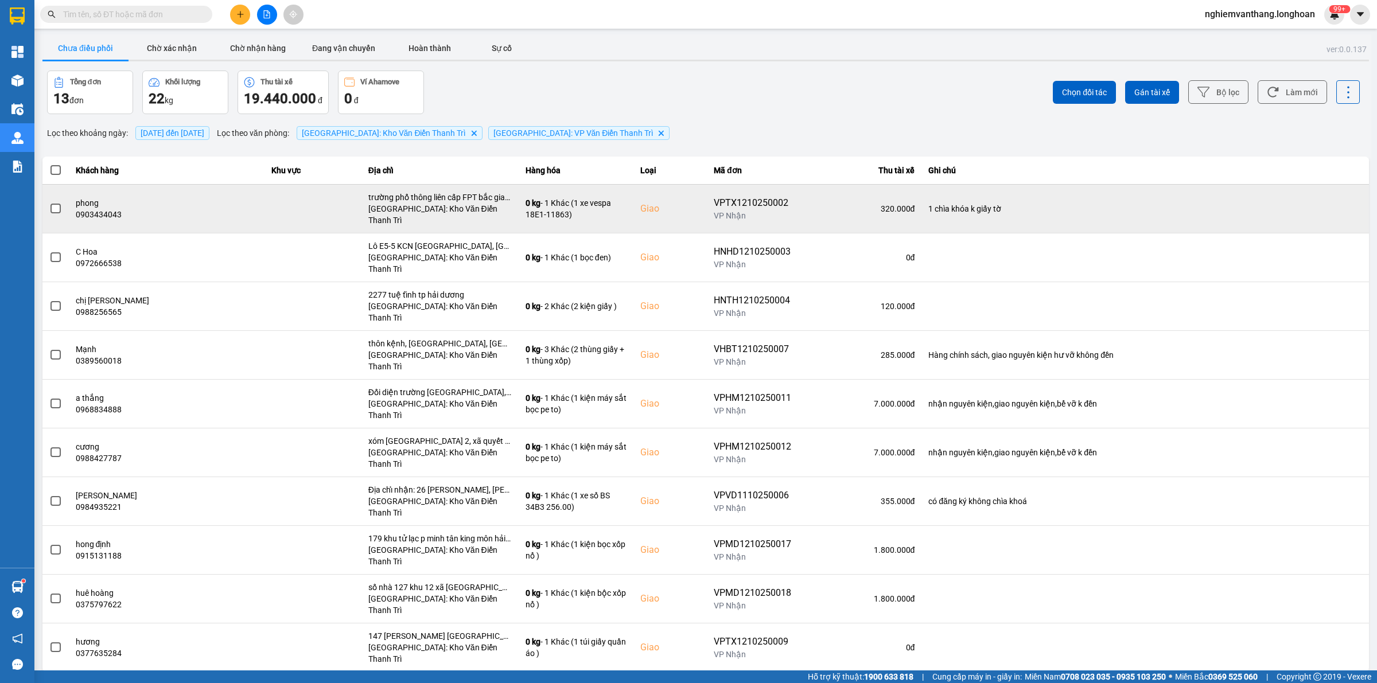
click at [62, 203] on td at bounding box center [55, 208] width 26 height 49
click at [61, 204] on td at bounding box center [55, 208] width 26 height 49
click at [59, 207] on span at bounding box center [55, 209] width 10 height 10
click at [49, 203] on input "checkbox" at bounding box center [49, 203] width 0 height 0
click at [56, 204] on span at bounding box center [55, 209] width 10 height 10
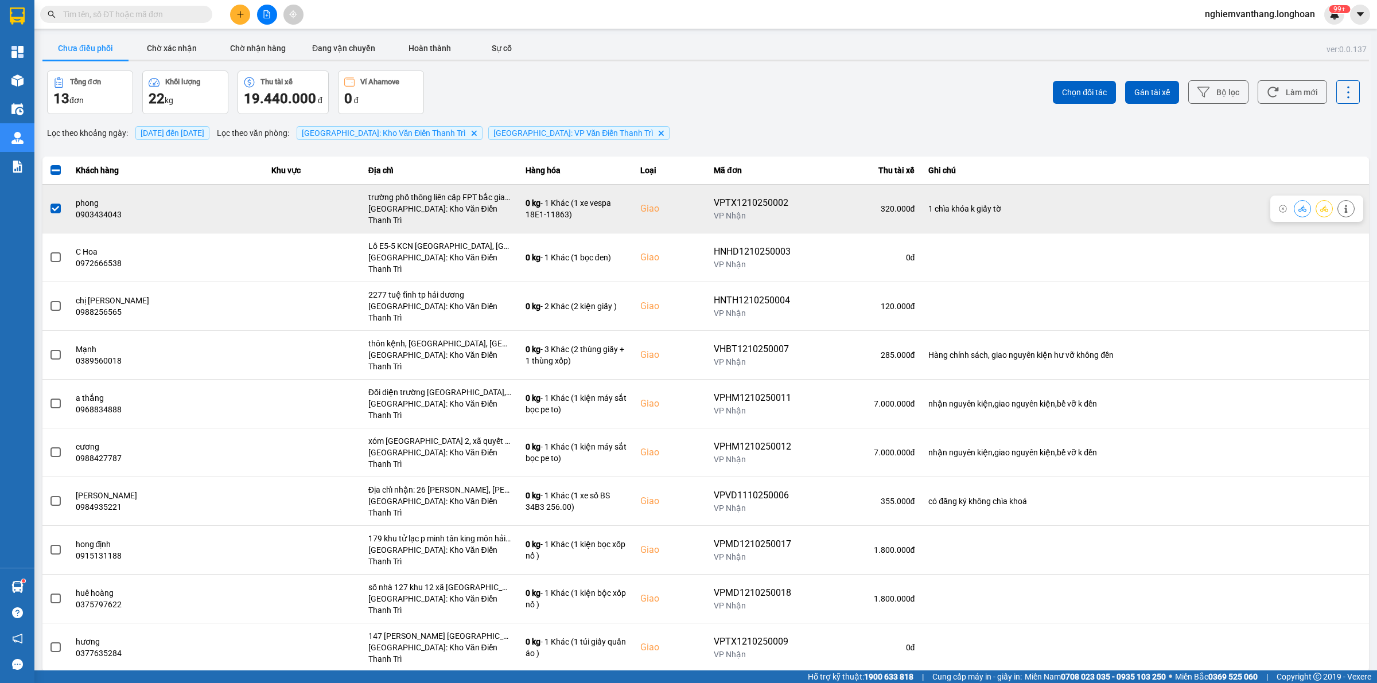
click at [49, 203] on input "checkbox" at bounding box center [49, 203] width 0 height 0
drag, startPoint x: 49, startPoint y: 207, endPoint x: 66, endPoint y: 211, distance: 17.7
click at [48, 207] on td at bounding box center [55, 208] width 26 height 49
click at [55, 205] on span at bounding box center [55, 209] width 10 height 10
click at [49, 203] on input "checkbox" at bounding box center [49, 203] width 0 height 0
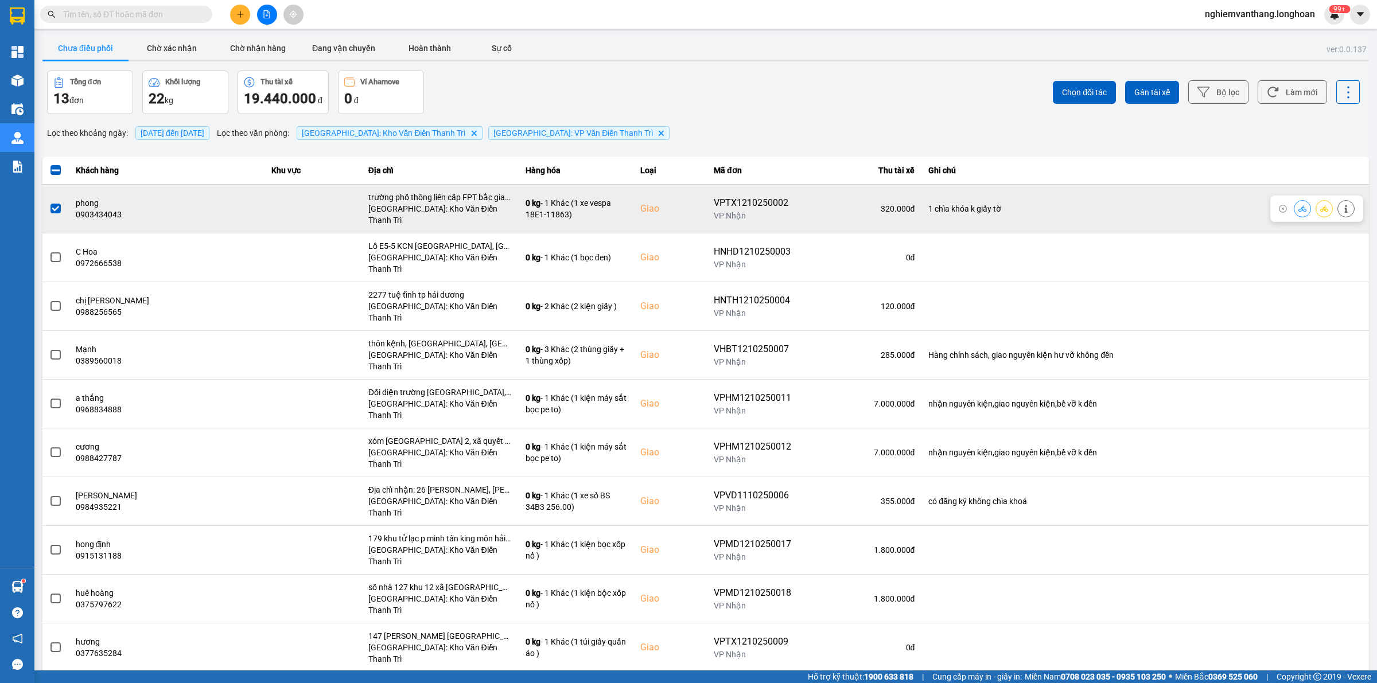
click at [55, 204] on span at bounding box center [55, 209] width 10 height 10
click at [49, 203] on input "checkbox" at bounding box center [49, 203] width 0 height 0
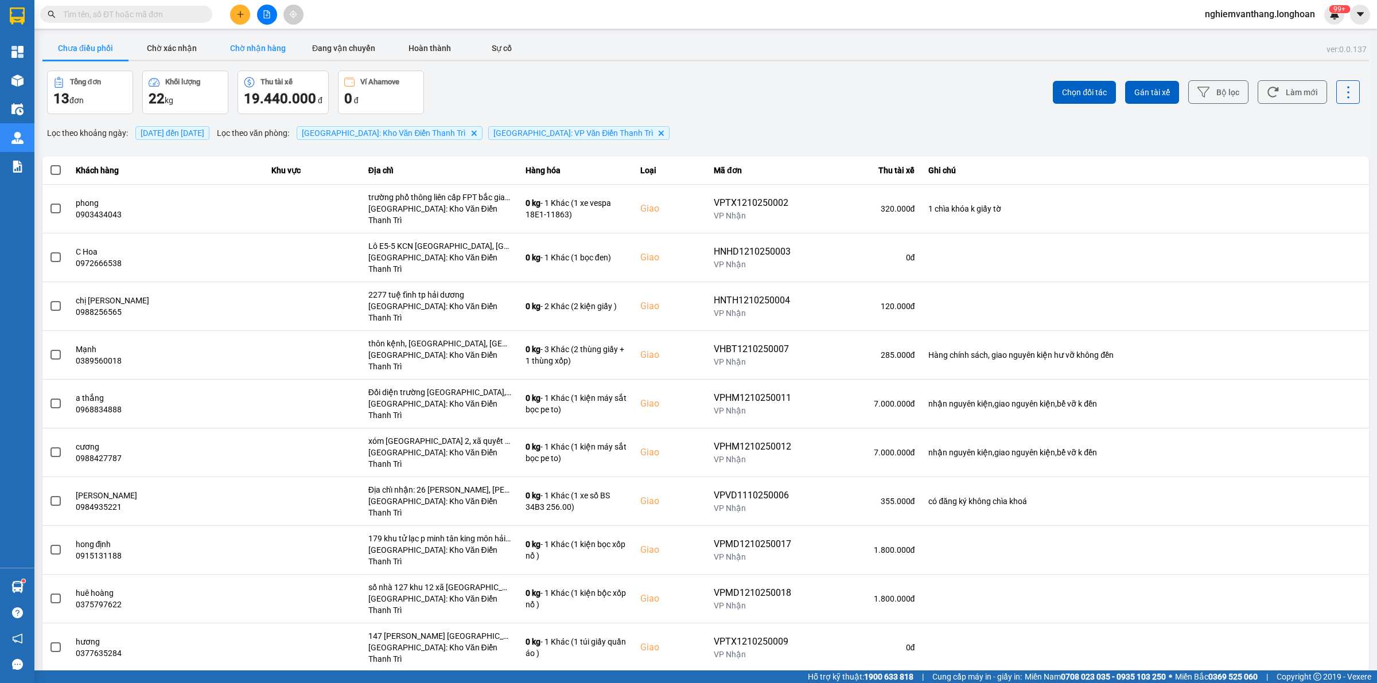
click at [222, 53] on button "Chờ nhận hàng" at bounding box center [258, 48] width 86 height 23
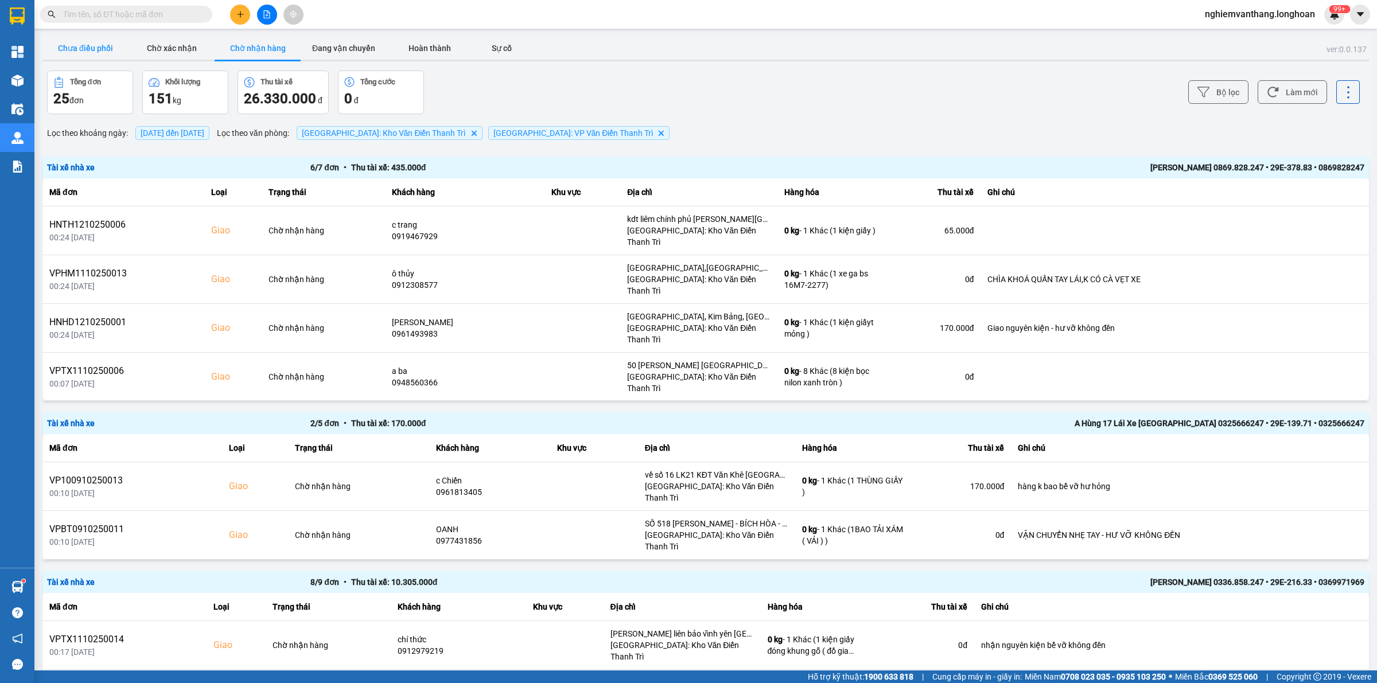
click at [89, 56] on button "Chưa điều phối" at bounding box center [85, 48] width 86 height 23
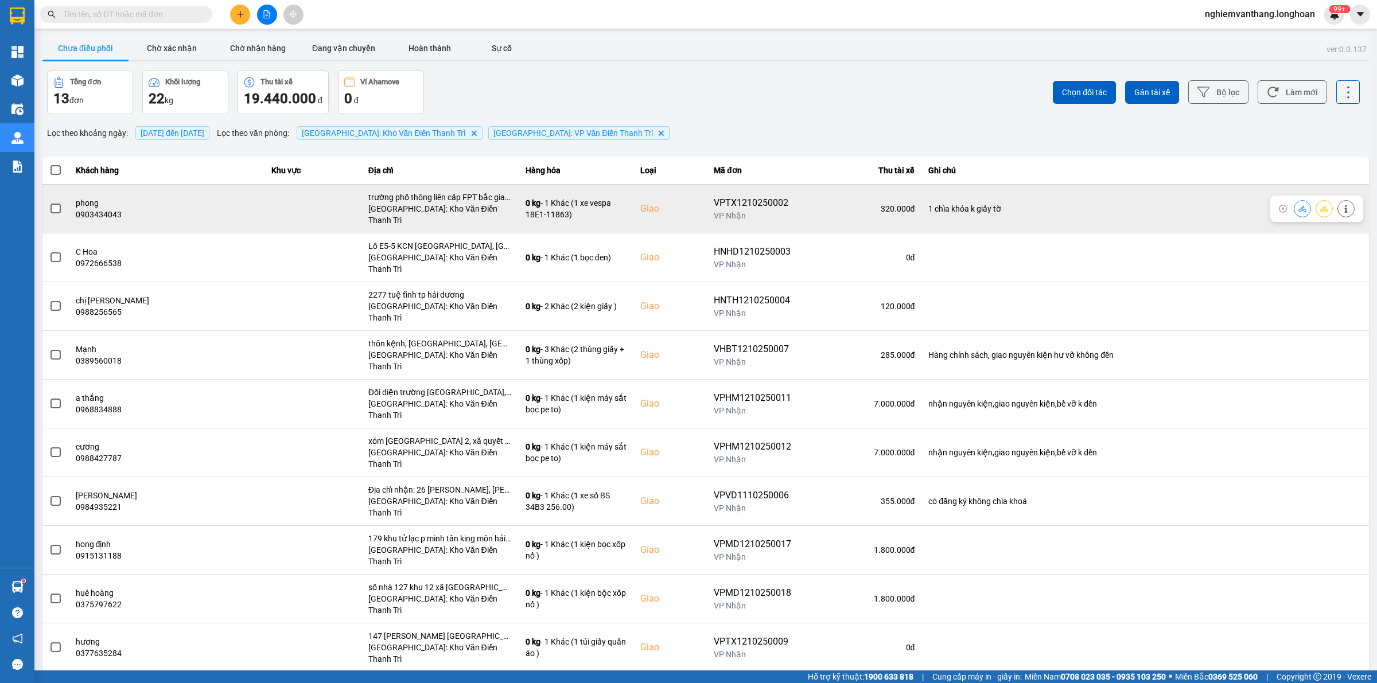
click at [60, 204] on span at bounding box center [55, 209] width 10 height 10
click at [49, 203] on input "checkbox" at bounding box center [49, 203] width 0 height 0
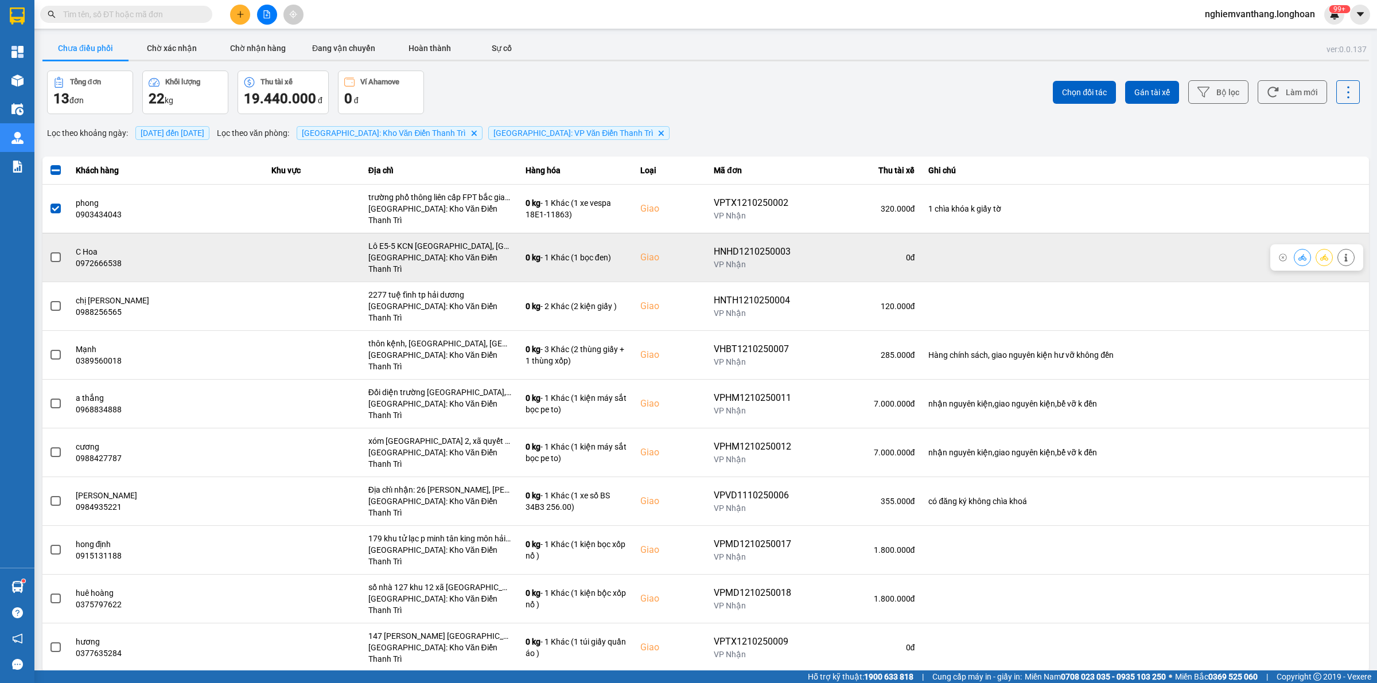
click at [45, 242] on td at bounding box center [55, 257] width 26 height 49
click at [53, 252] on span at bounding box center [55, 257] width 10 height 10
click at [49, 251] on input "checkbox" at bounding box center [49, 251] width 0 height 0
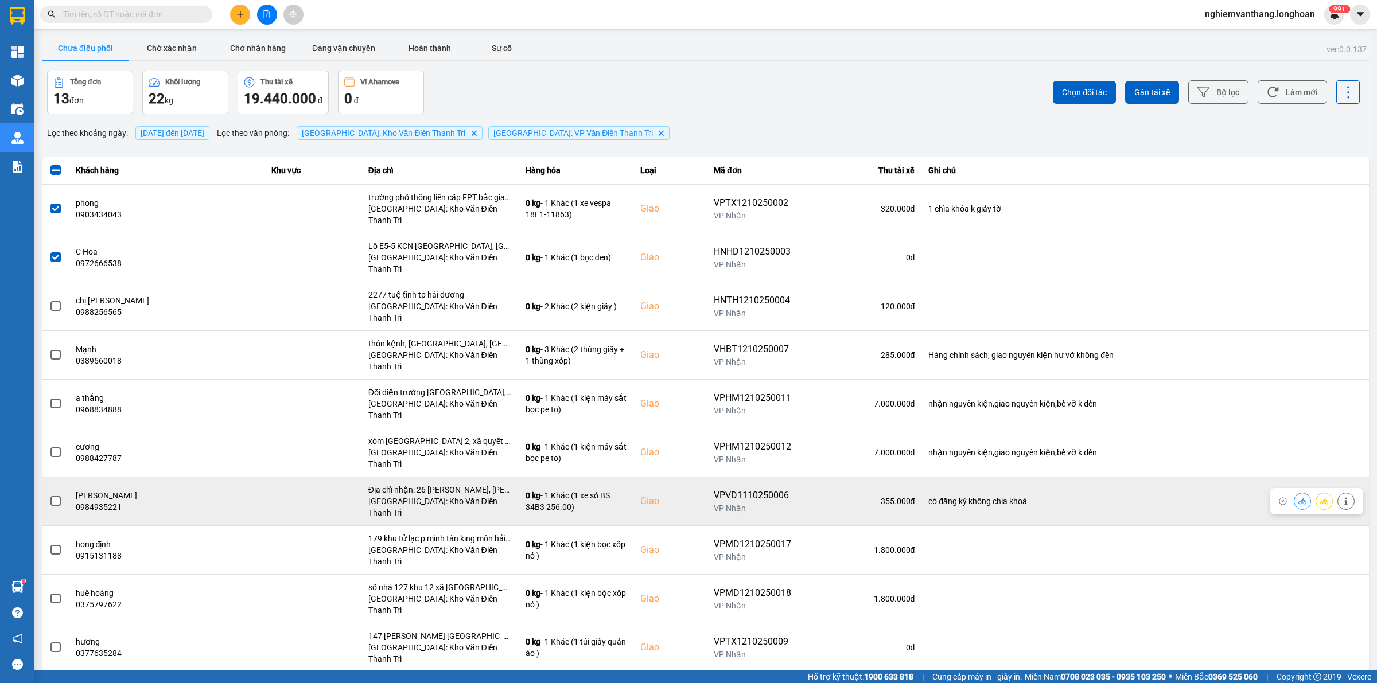
click at [52, 496] on span at bounding box center [55, 501] width 10 height 10
click at [49, 495] on input "checkbox" at bounding box center [49, 495] width 0 height 0
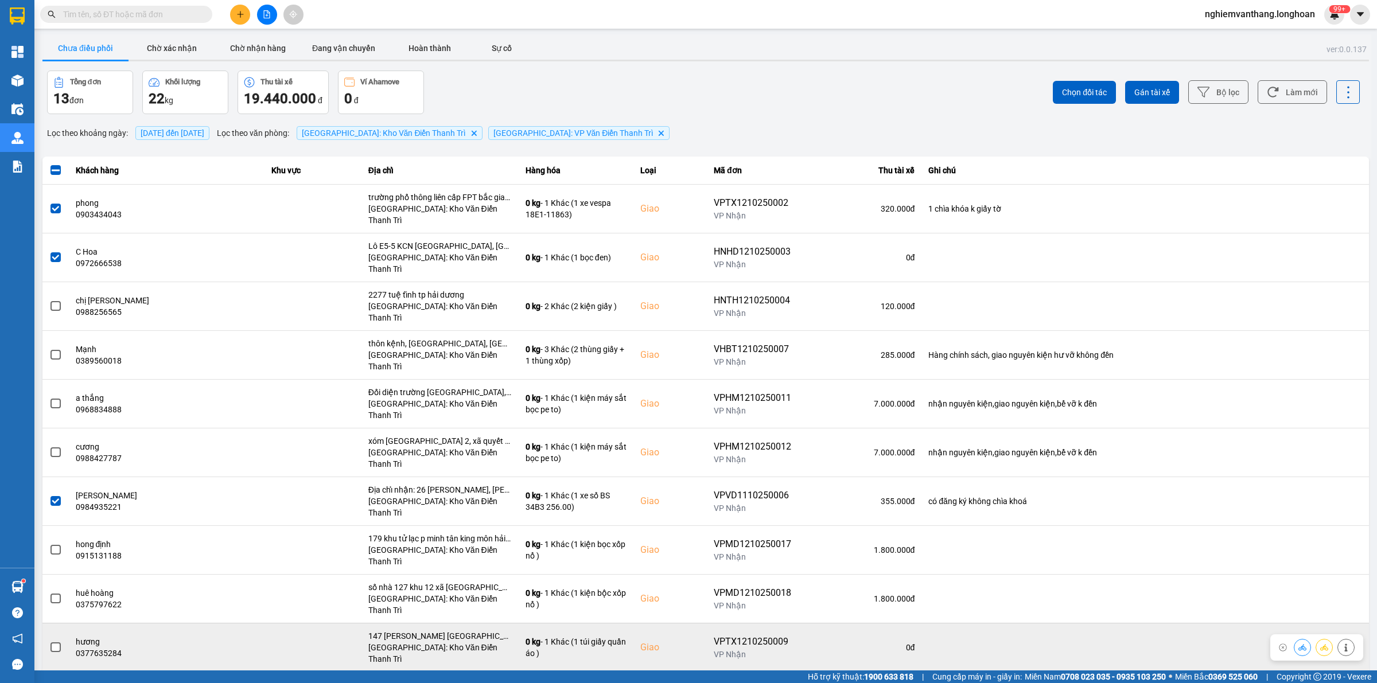
click at [56, 643] on span at bounding box center [55, 648] width 10 height 10
click at [49, 641] on input "checkbox" at bounding box center [49, 641] width 0 height 0
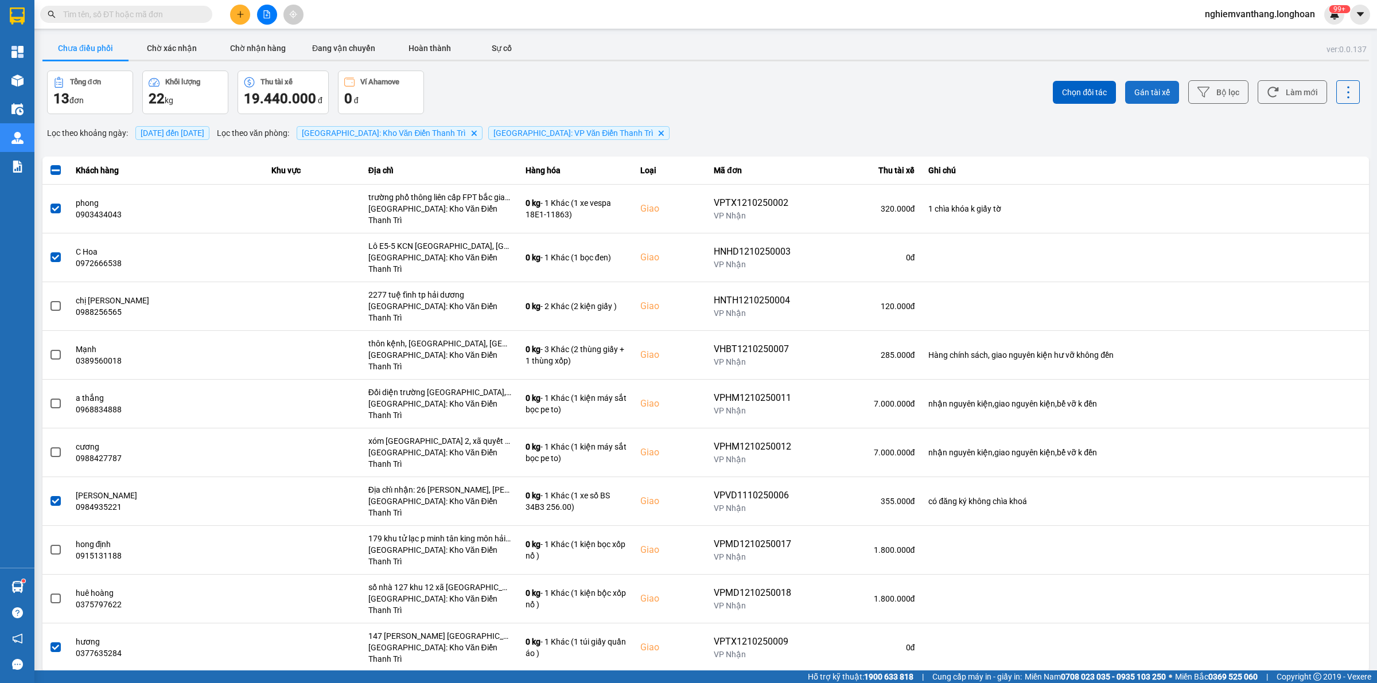
click at [1137, 85] on button "Gán tài xế" at bounding box center [1152, 92] width 54 height 23
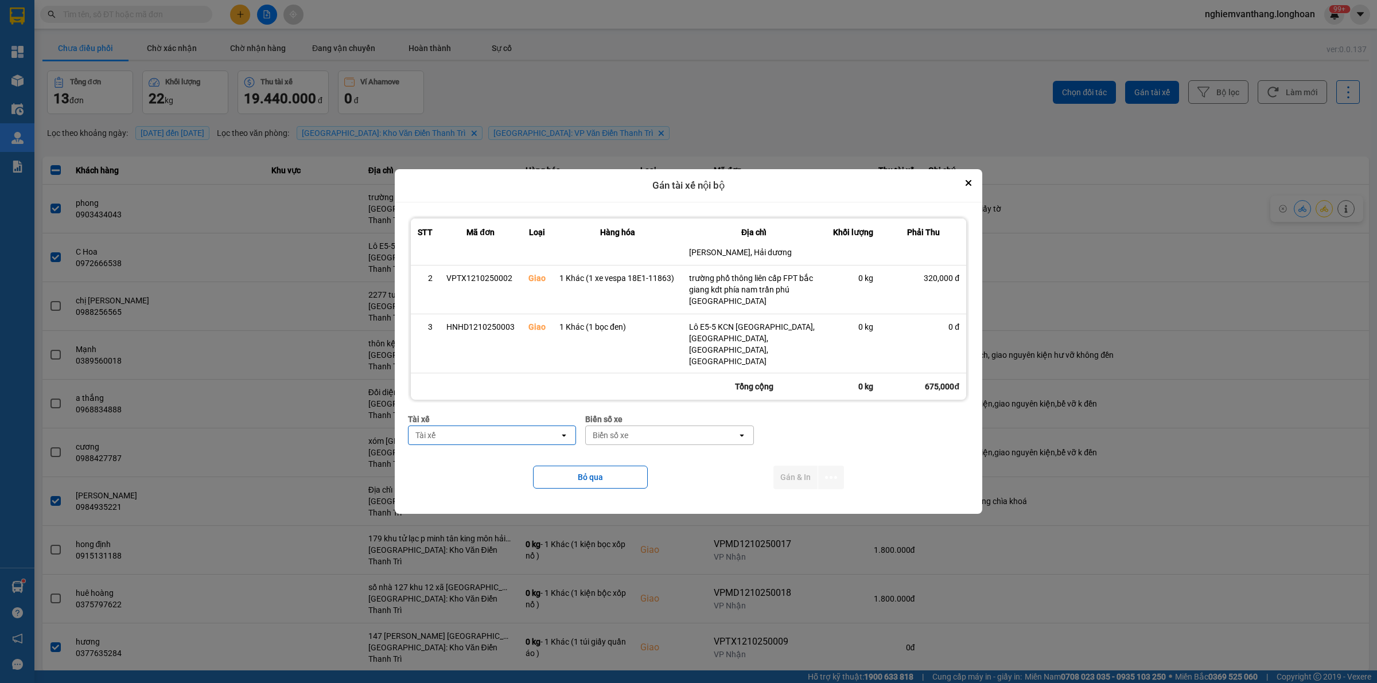
scroll to position [23, 0]
click at [480, 434] on div "Tài xế" at bounding box center [483, 435] width 151 height 18
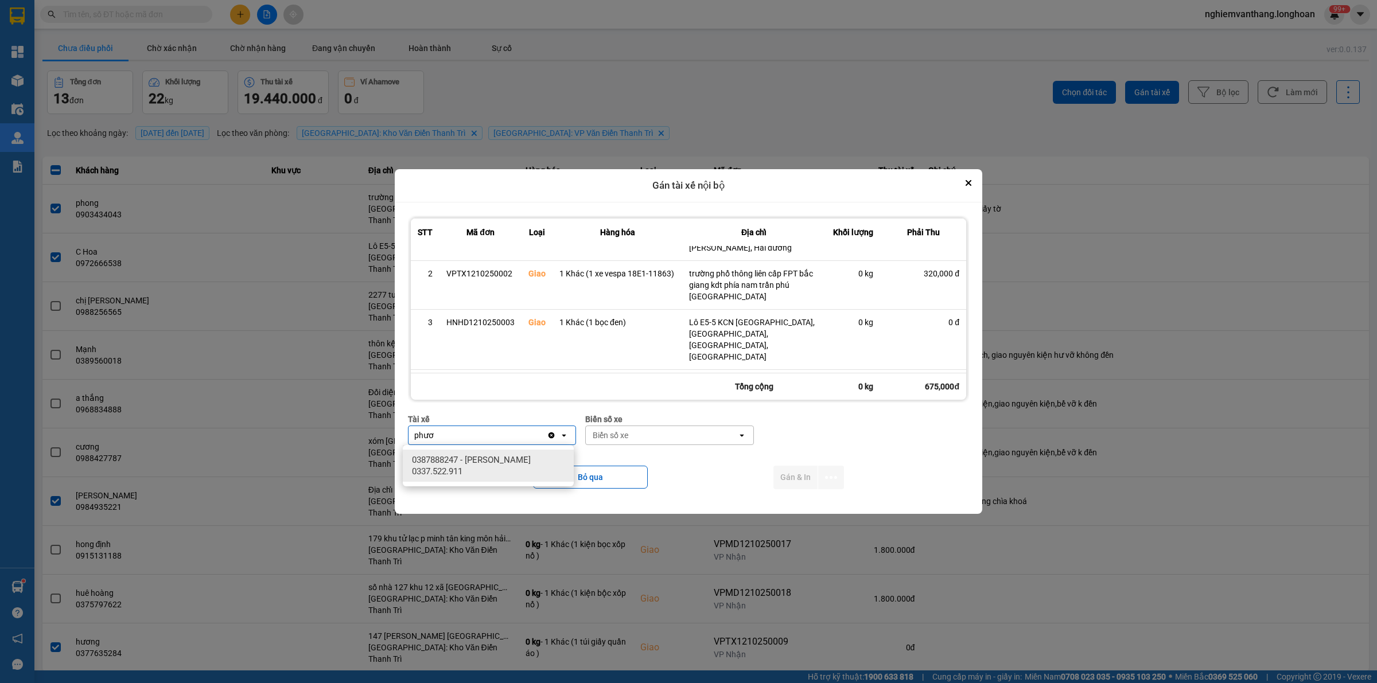
type input "phươ"
drag, startPoint x: 506, startPoint y: 468, endPoint x: 514, endPoint y: 465, distance: 8.4
click at [508, 466] on span "0387888247 - [PERSON_NAME] 0337.522.911" at bounding box center [490, 465] width 157 height 23
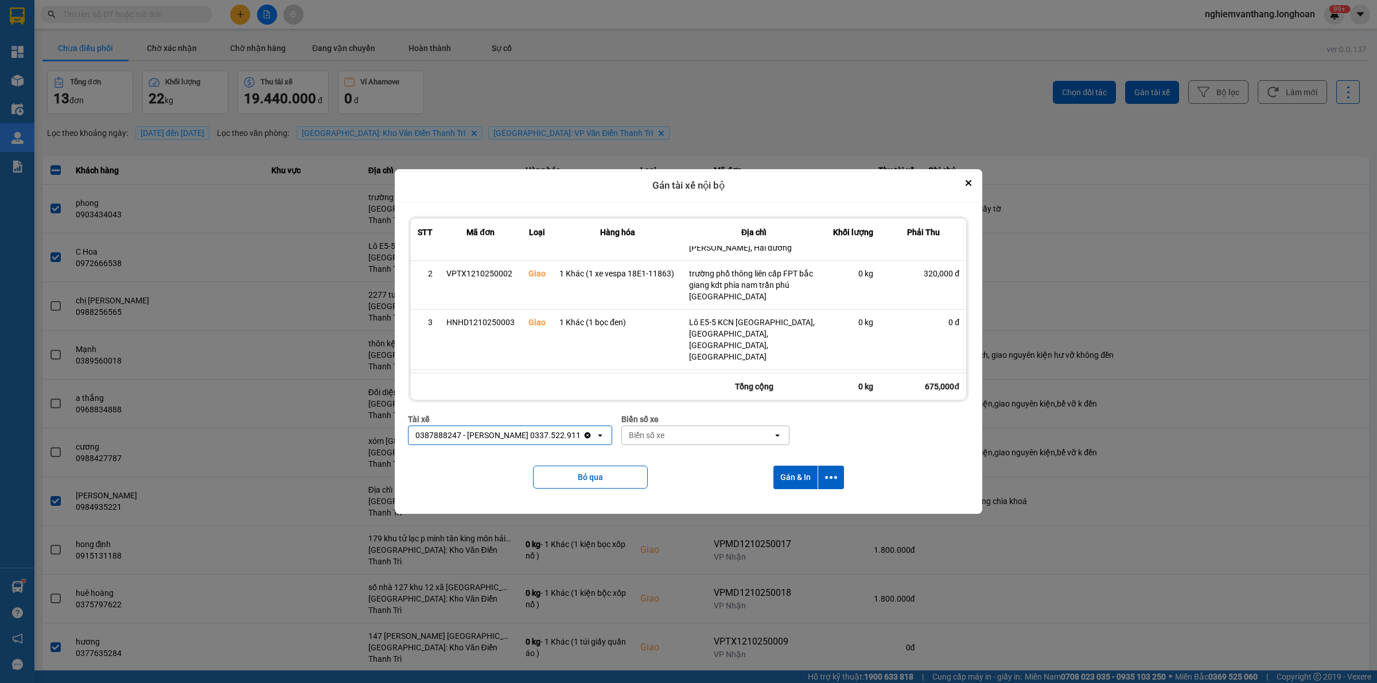
click at [687, 438] on div "Biển số xe" at bounding box center [697, 435] width 151 height 18
type input "31"
click at [684, 459] on div "29K-105.31" at bounding box center [702, 460] width 171 height 21
drag, startPoint x: 826, startPoint y: 478, endPoint x: 825, endPoint y: 489, distance: 11.0
click at [827, 477] on icon "dialog" at bounding box center [831, 478] width 12 height 12
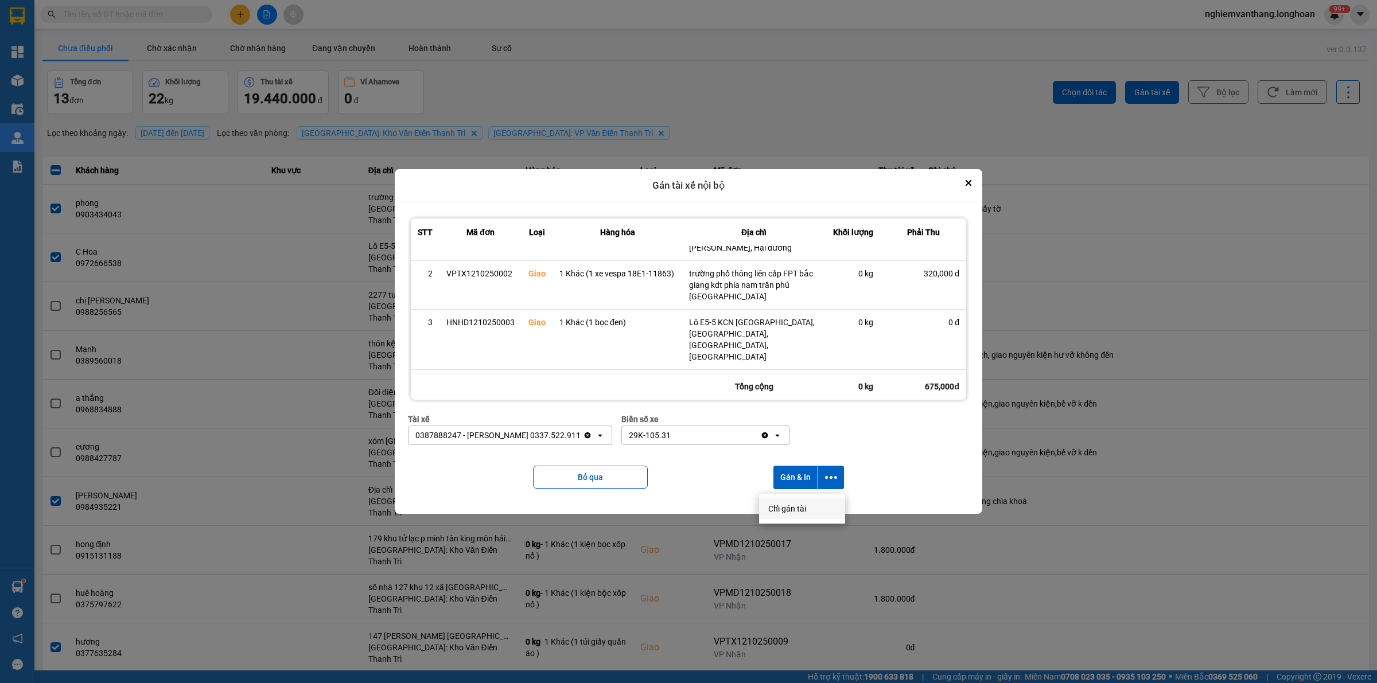
click at [793, 505] on span "Chỉ gán tài" at bounding box center [787, 508] width 38 height 11
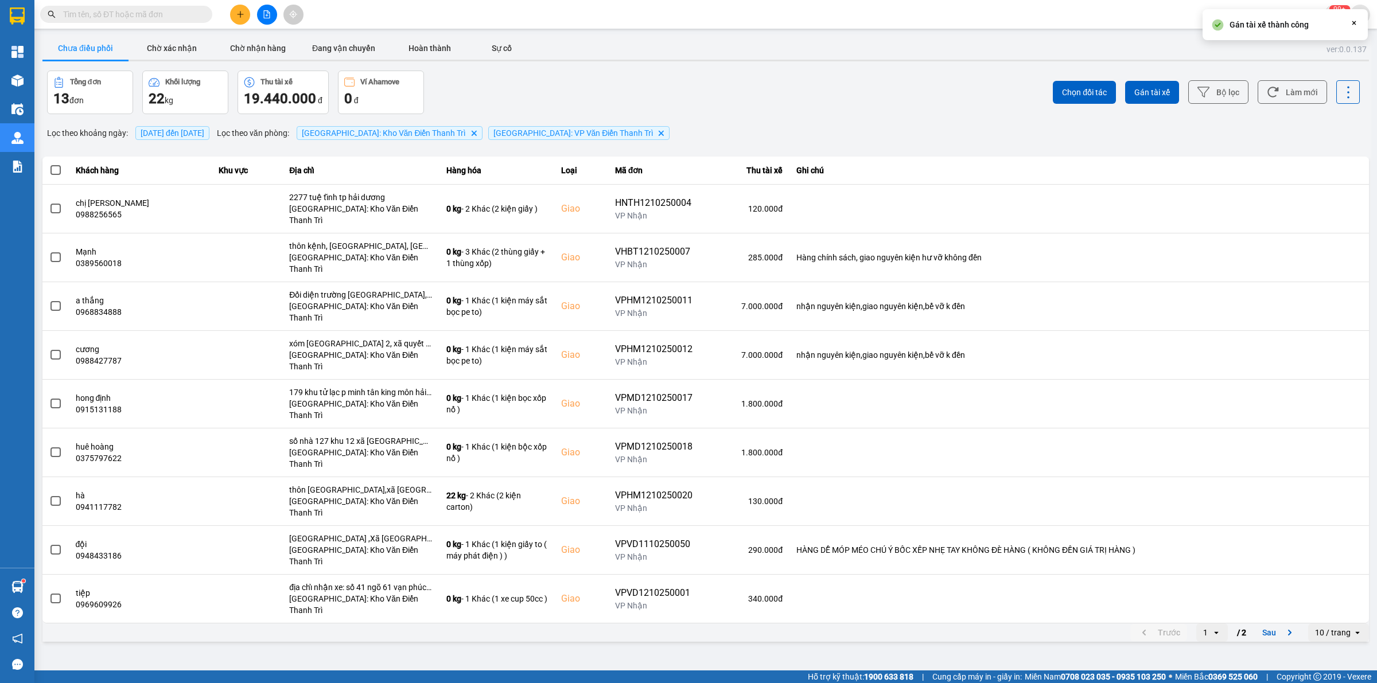
scroll to position [0, 0]
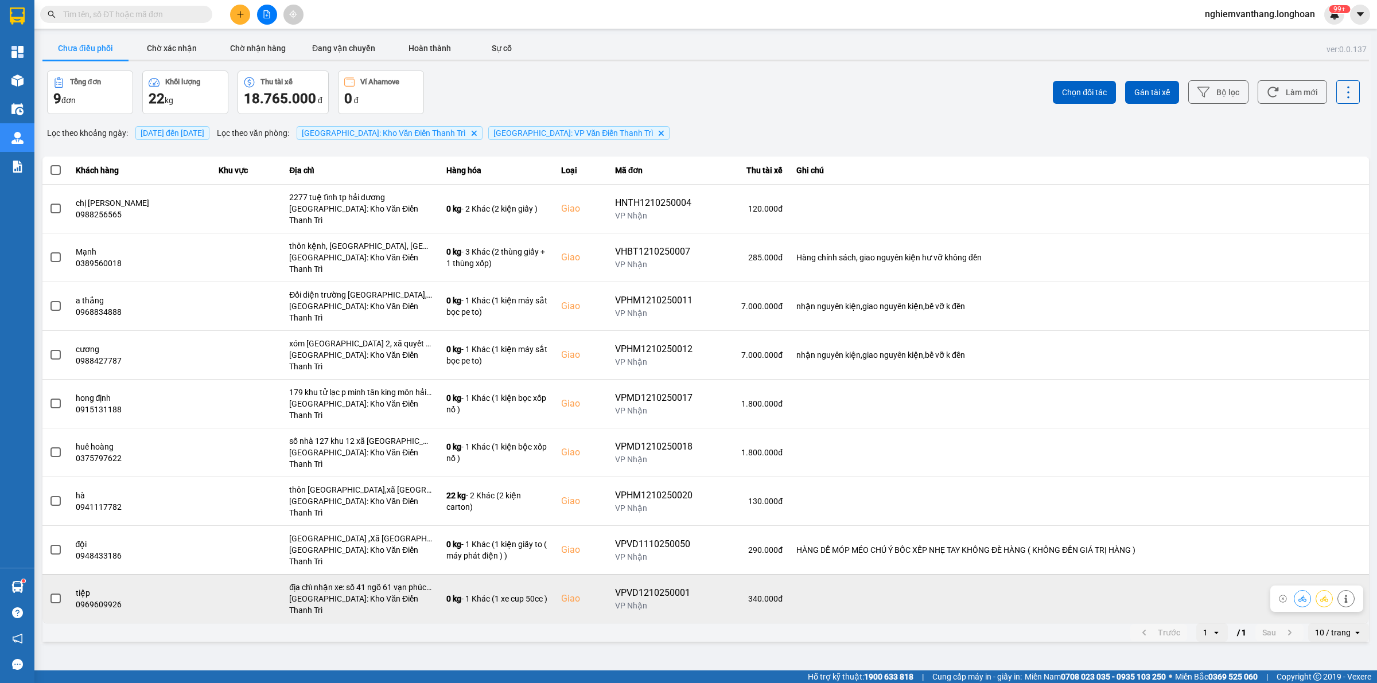
click at [1321, 595] on icon at bounding box center [1324, 599] width 8 height 8
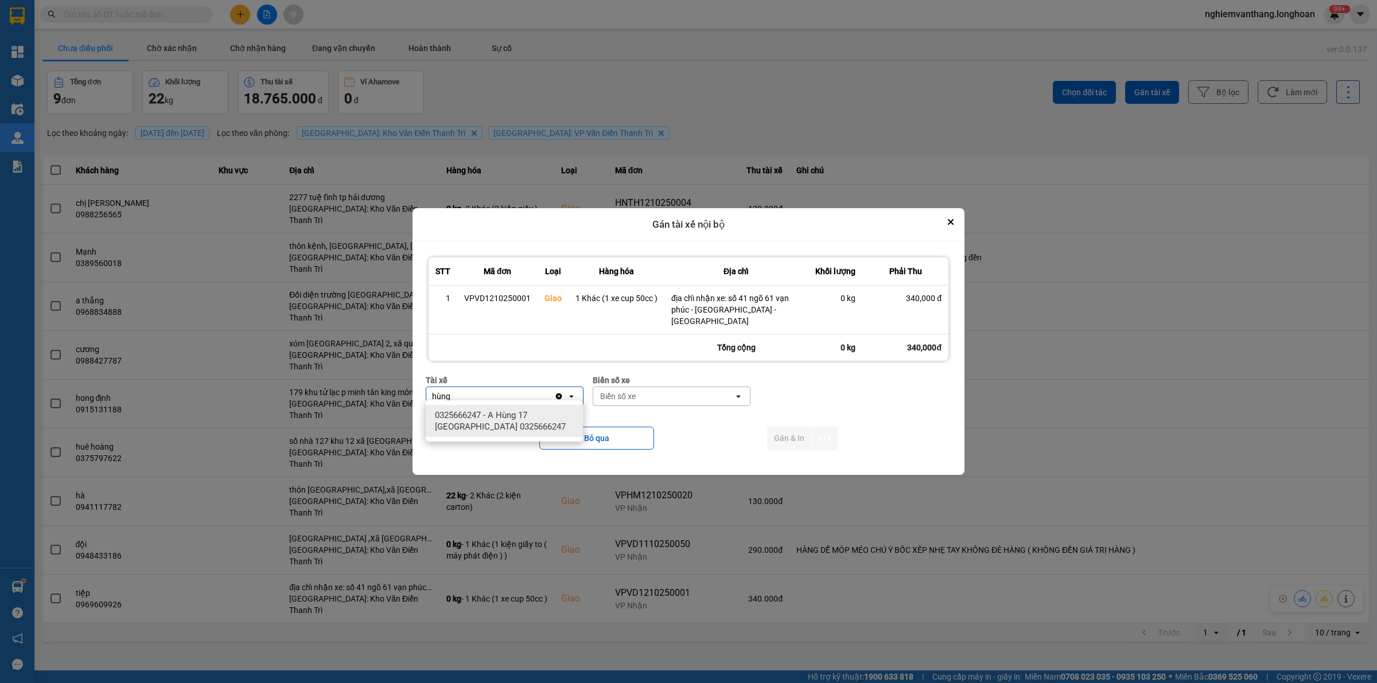
type input "hùng"
click at [519, 429] on span "0325666247 - A Hùng 17 [GEOGRAPHIC_DATA] 0325666247" at bounding box center [506, 421] width 143 height 23
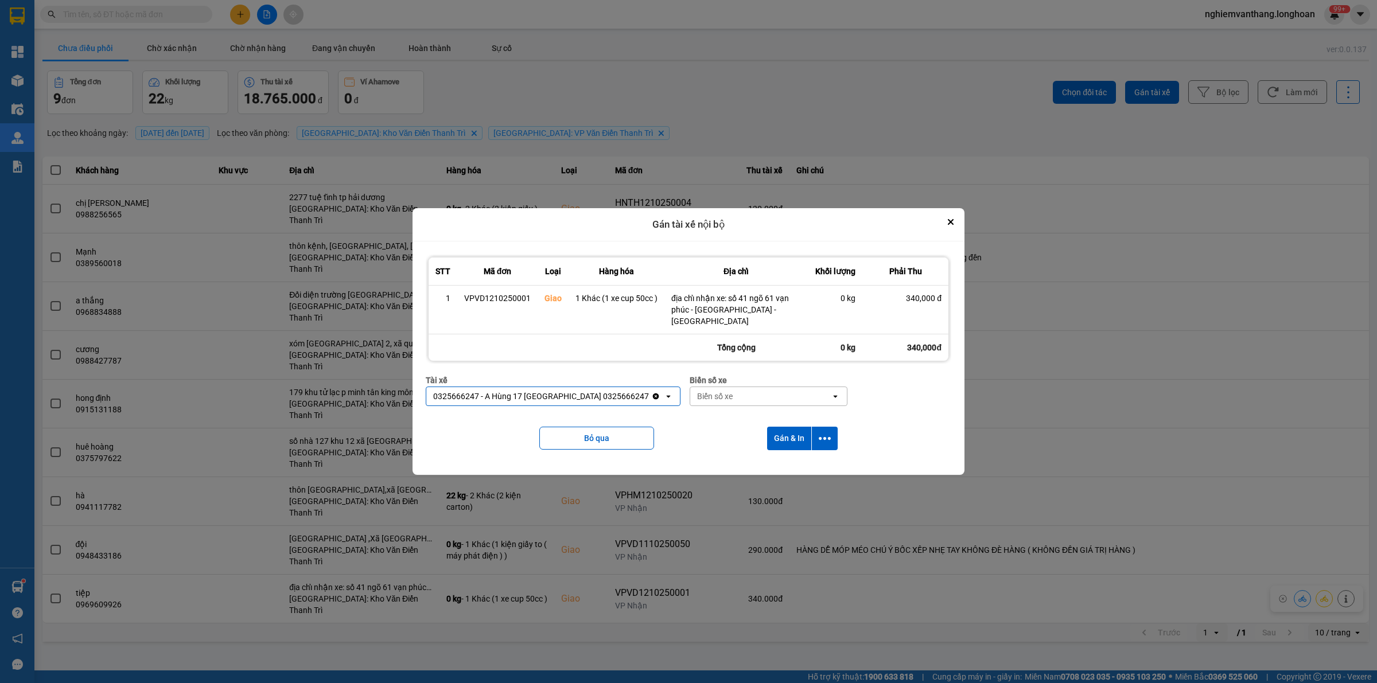
click at [703, 391] on div "Biển số xe" at bounding box center [715, 396] width 36 height 11
type input "71"
click at [706, 414] on span "29E-139.71" at bounding box center [691, 415] width 42 height 11
click at [835, 433] on button "dialog" at bounding box center [825, 439] width 26 height 24
click at [799, 462] on div "Chỉ gán tài" at bounding box center [794, 463] width 68 height 11
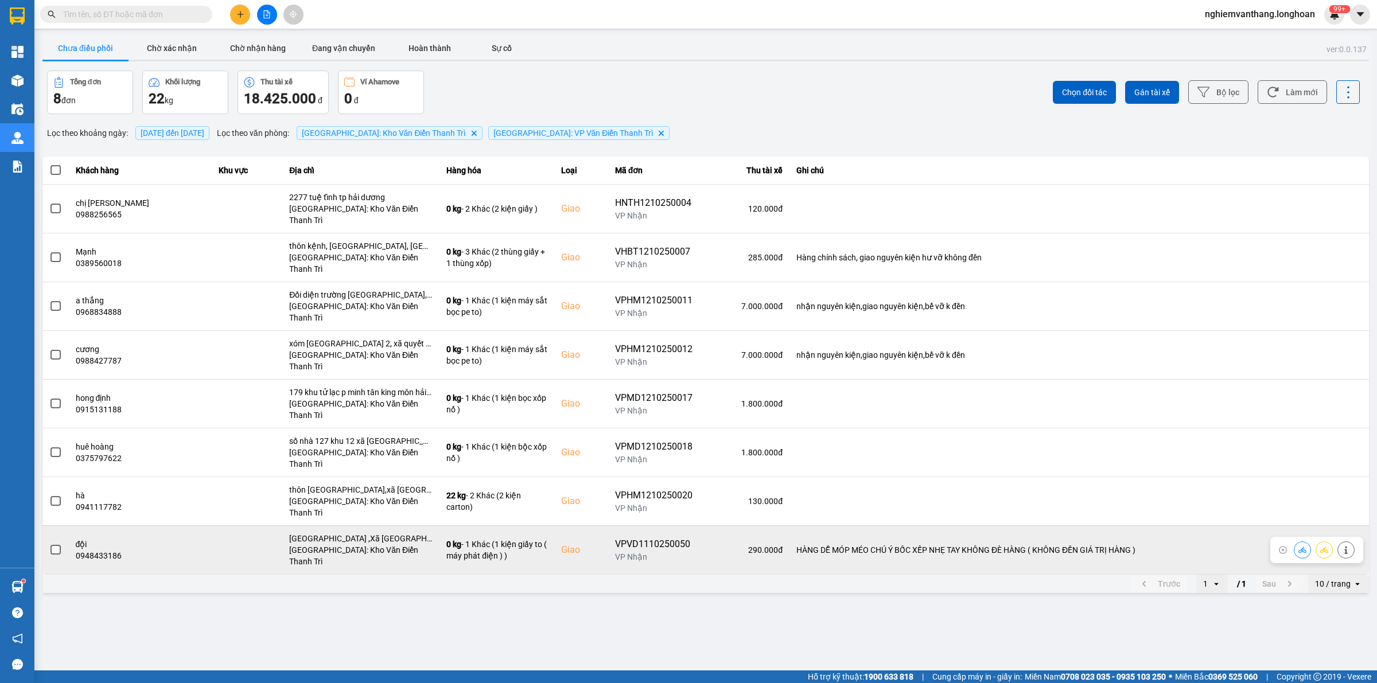
click at [1318, 540] on button at bounding box center [1324, 550] width 16 height 20
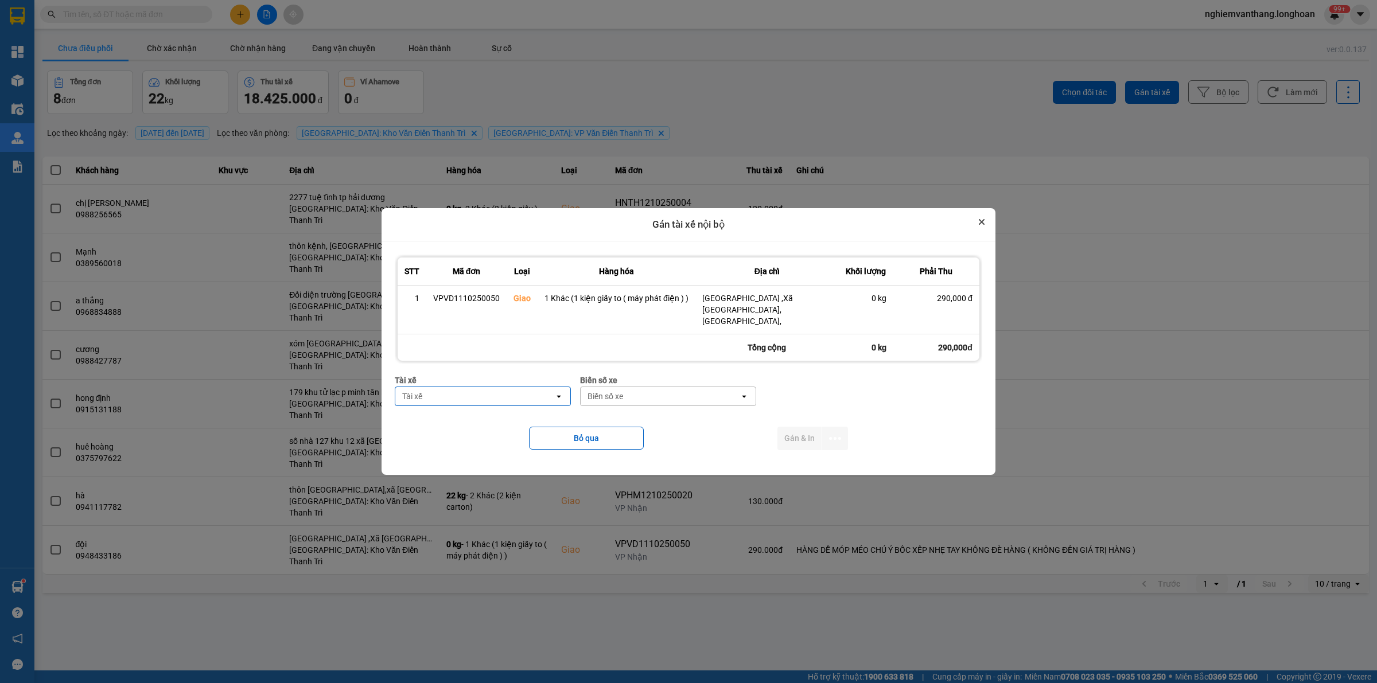
click at [983, 227] on button "Close" at bounding box center [982, 222] width 14 height 14
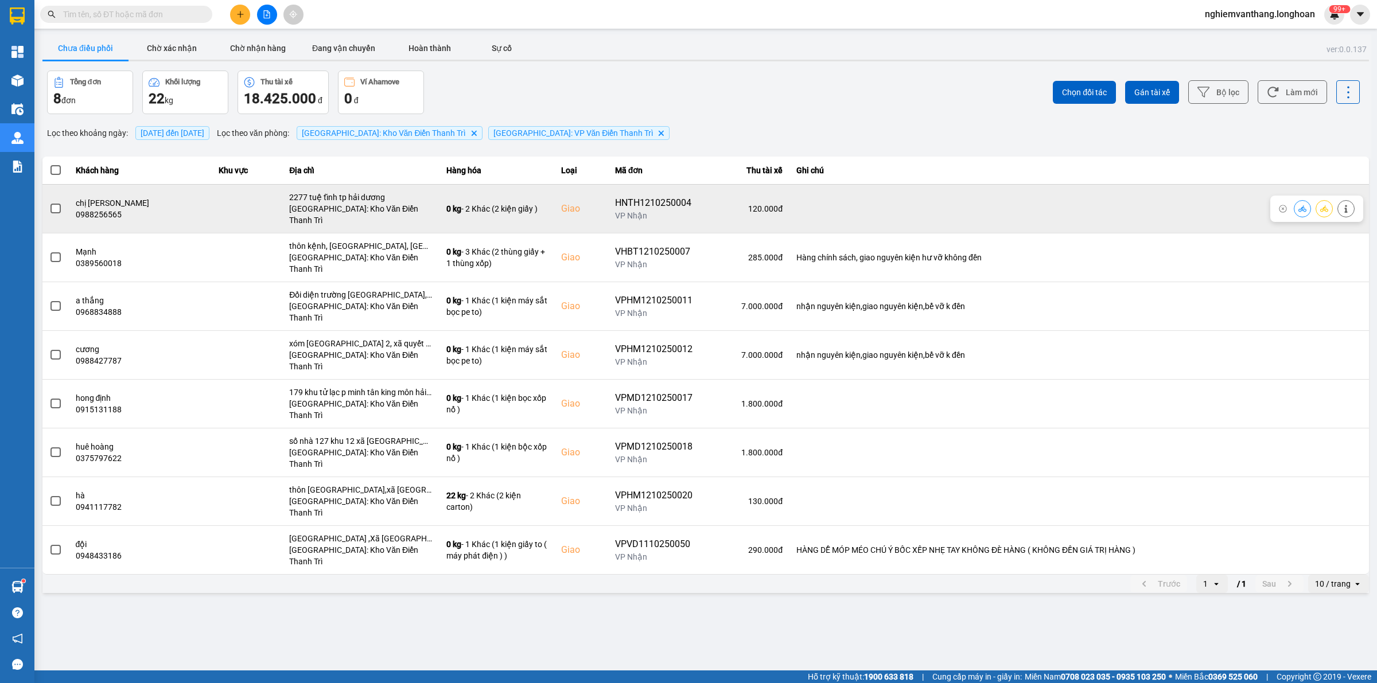
click at [46, 203] on td at bounding box center [55, 208] width 26 height 49
click at [52, 204] on span at bounding box center [55, 209] width 10 height 10
click at [49, 203] on input "checkbox" at bounding box center [49, 203] width 0 height 0
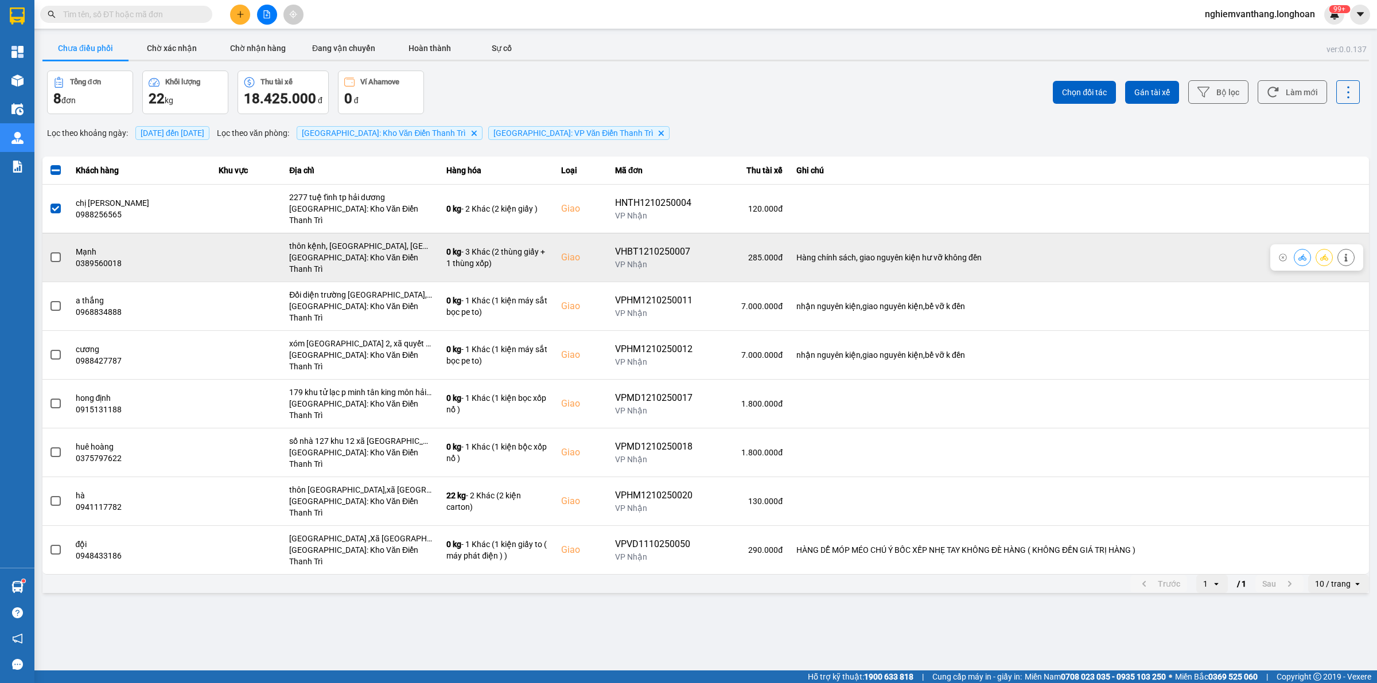
click at [46, 246] on td at bounding box center [55, 257] width 26 height 49
click at [58, 252] on span at bounding box center [55, 257] width 10 height 10
click at [49, 251] on input "checkbox" at bounding box center [49, 251] width 0 height 0
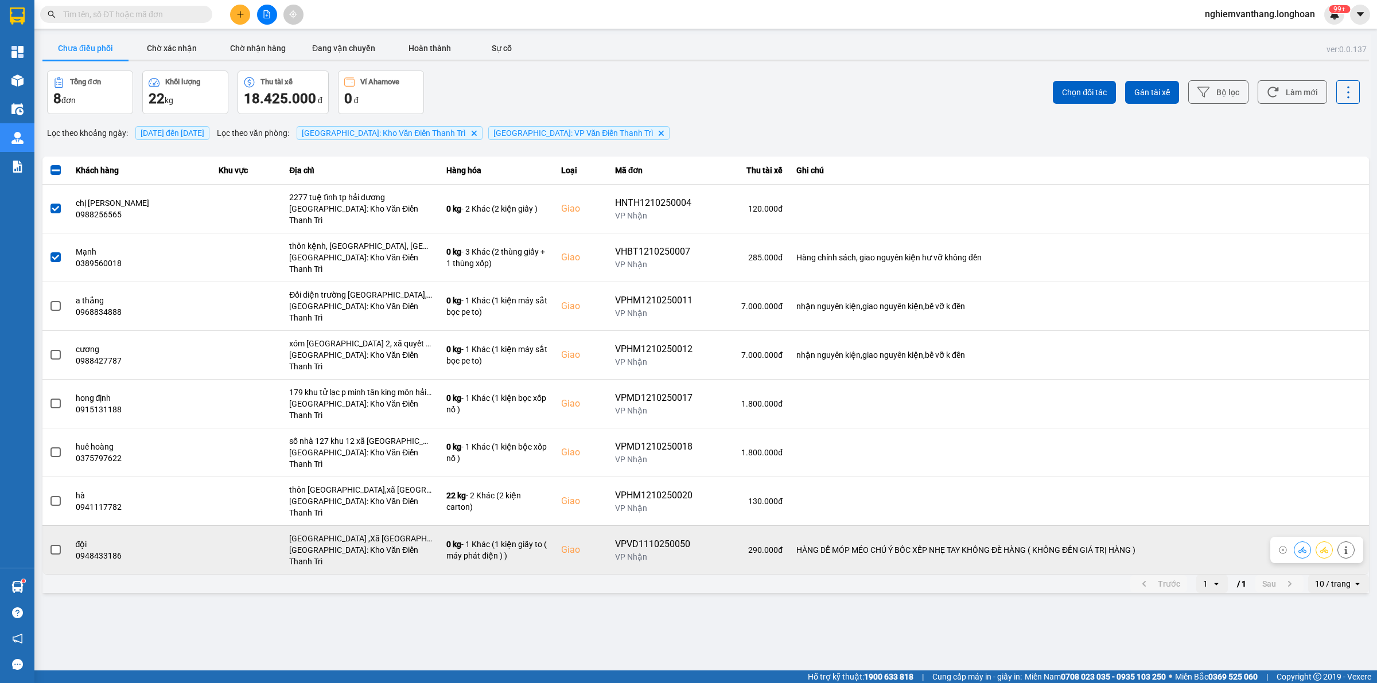
click at [53, 545] on span at bounding box center [55, 550] width 10 height 10
click at [49, 544] on input "checkbox" at bounding box center [49, 544] width 0 height 0
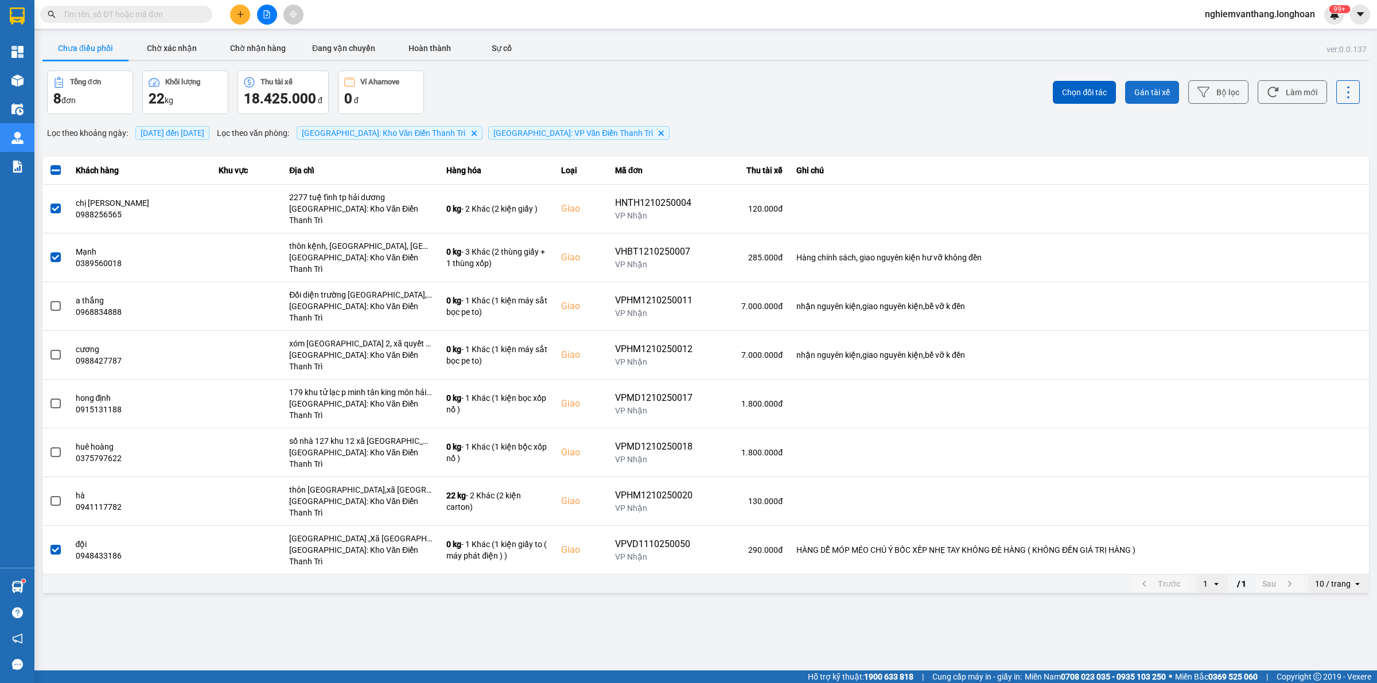
click at [1149, 87] on span "Gán tài xế" at bounding box center [1152, 92] width 36 height 11
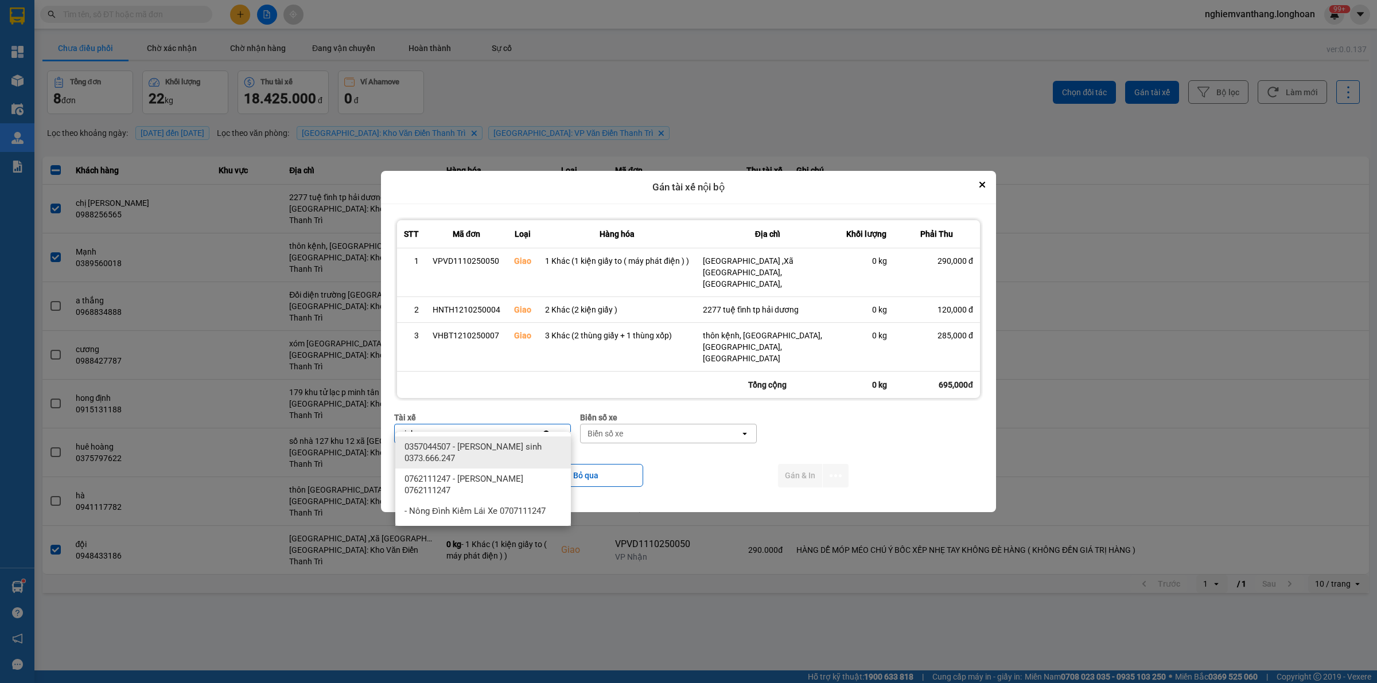
type input "sinh"
drag, startPoint x: 488, startPoint y: 452, endPoint x: 492, endPoint y: 446, distance: 6.5
click at [488, 452] on span "0357044507 - [PERSON_NAME] sinh 0373.666.247" at bounding box center [485, 452] width 162 height 23
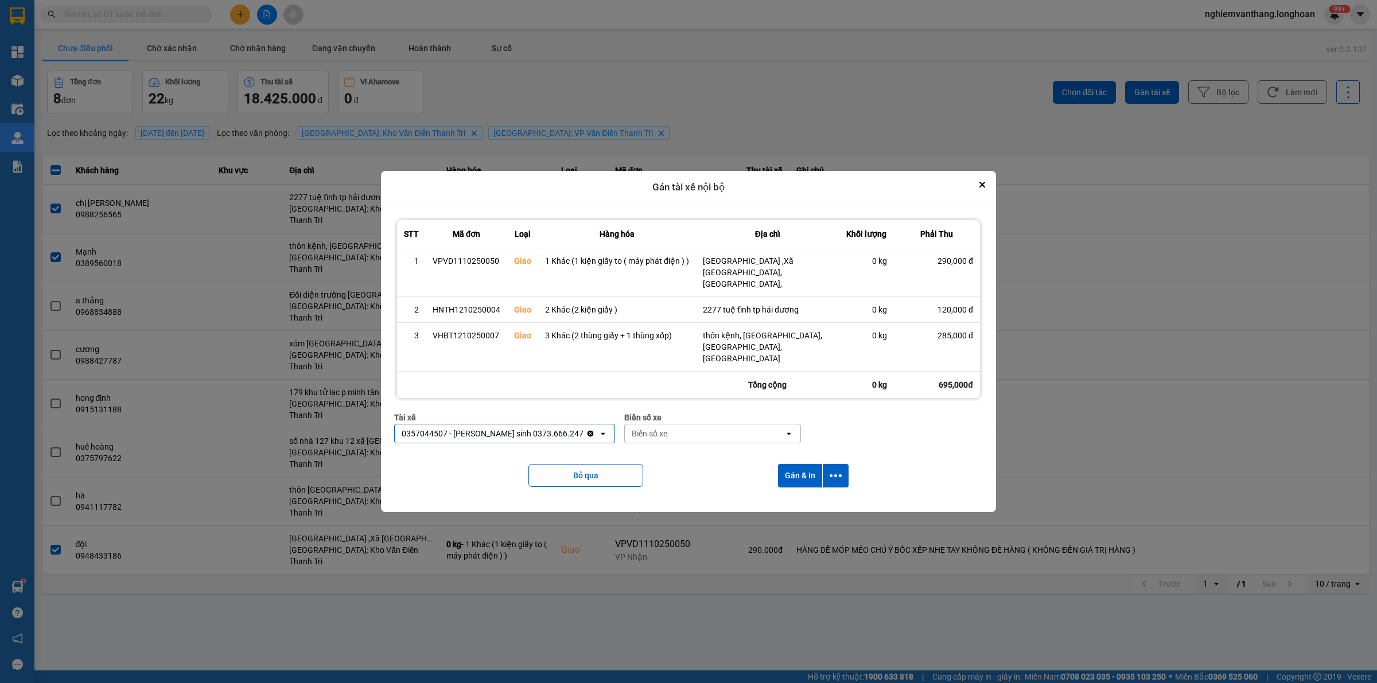
click at [632, 425] on div "Biển số xe" at bounding box center [704, 434] width 159 height 18
type input "31"
click at [656, 443] on div "29K-105.31" at bounding box center [675, 447] width 176 height 21
drag, startPoint x: 832, startPoint y: 462, endPoint x: 828, endPoint y: 475, distance: 13.2
click at [832, 470] on icon "dialog" at bounding box center [836, 476] width 12 height 12
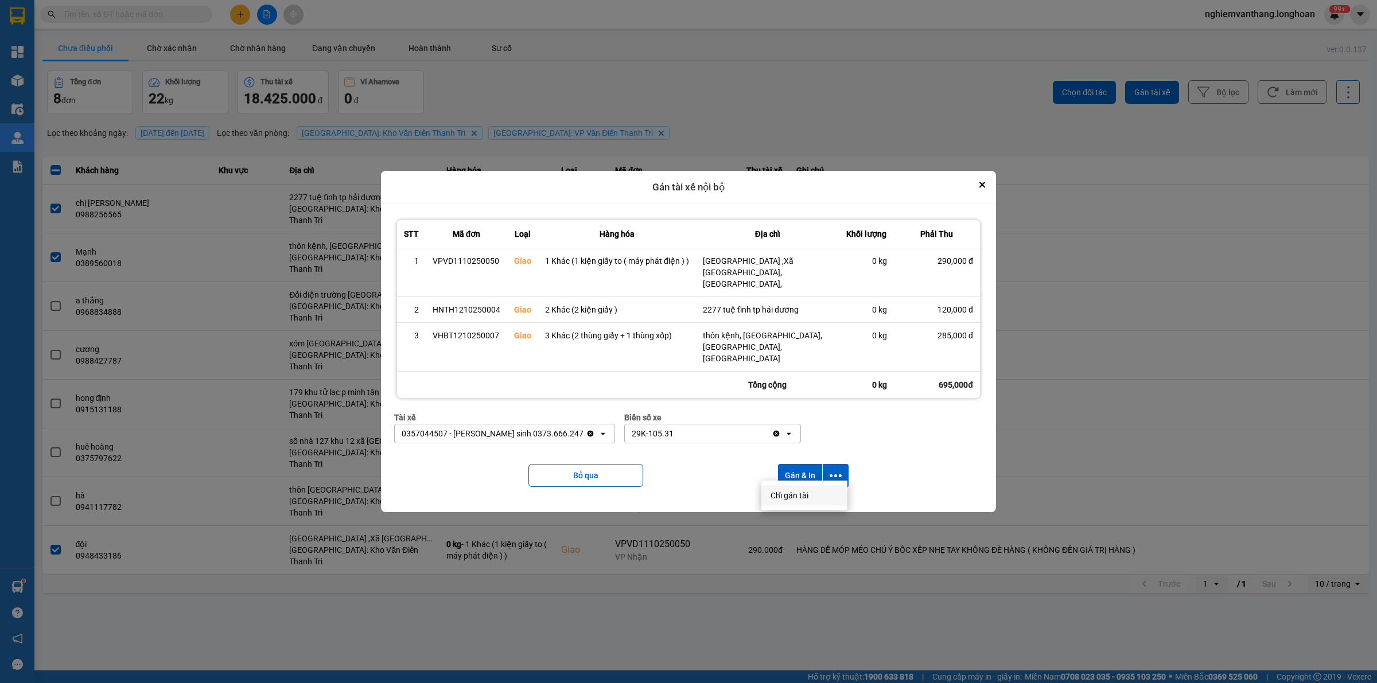
click at [804, 500] on span "Chỉ gán tài" at bounding box center [789, 495] width 38 height 11
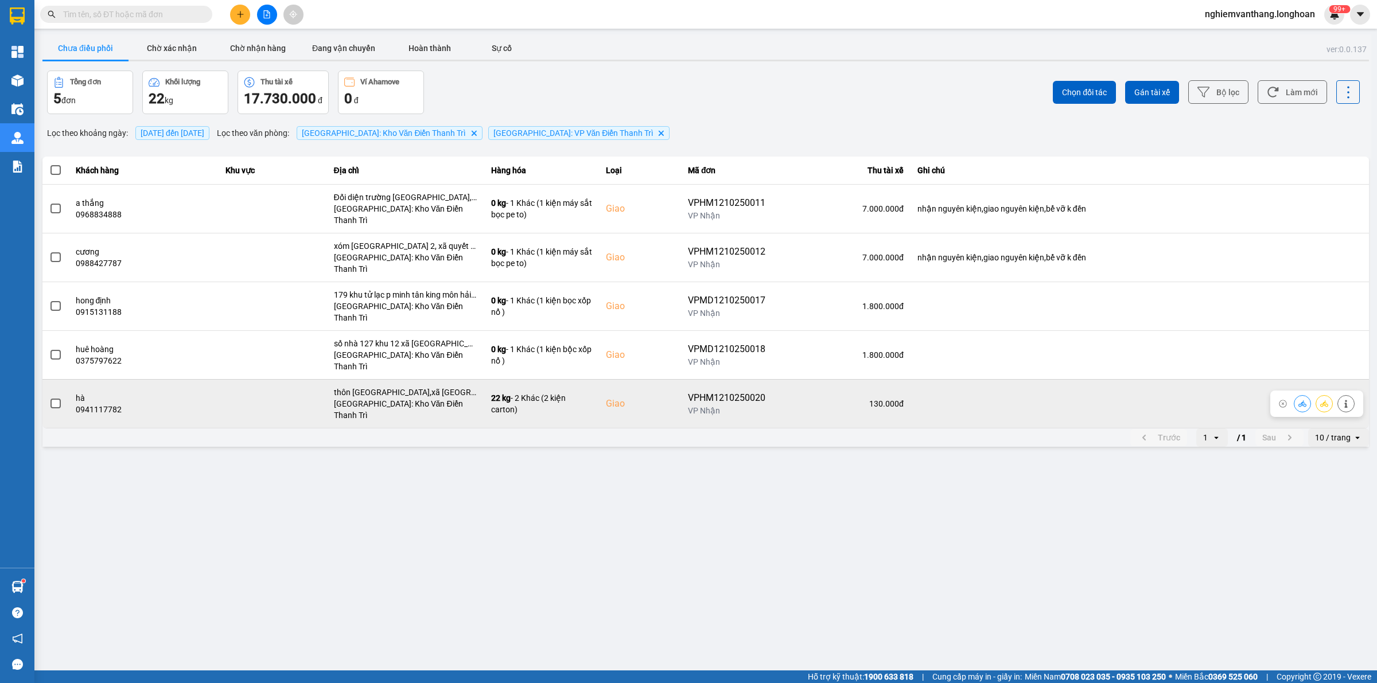
click at [1323, 400] on icon at bounding box center [1324, 403] width 8 height 6
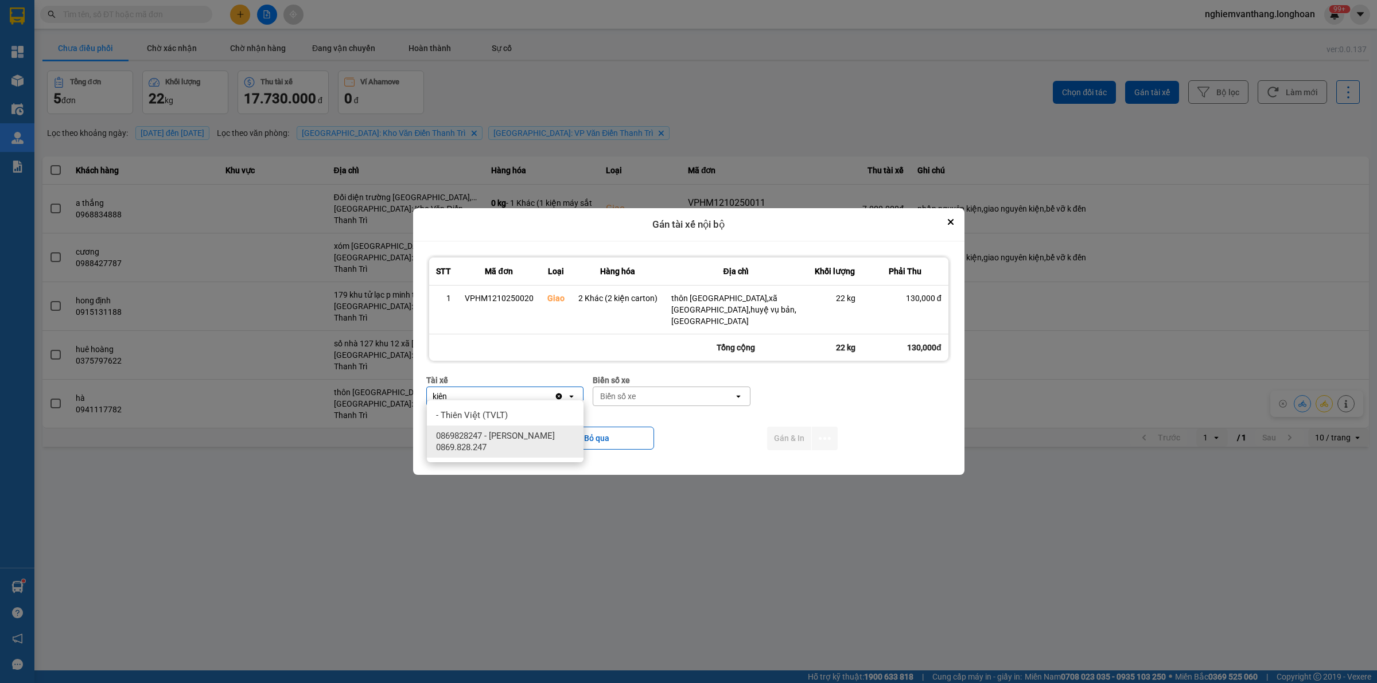
type input "kiên"
drag, startPoint x: 492, startPoint y: 439, endPoint x: 509, endPoint y: 438, distance: 17.9
click at [492, 439] on span "0869828247 - [PERSON_NAME] 0869.828.247" at bounding box center [507, 441] width 143 height 23
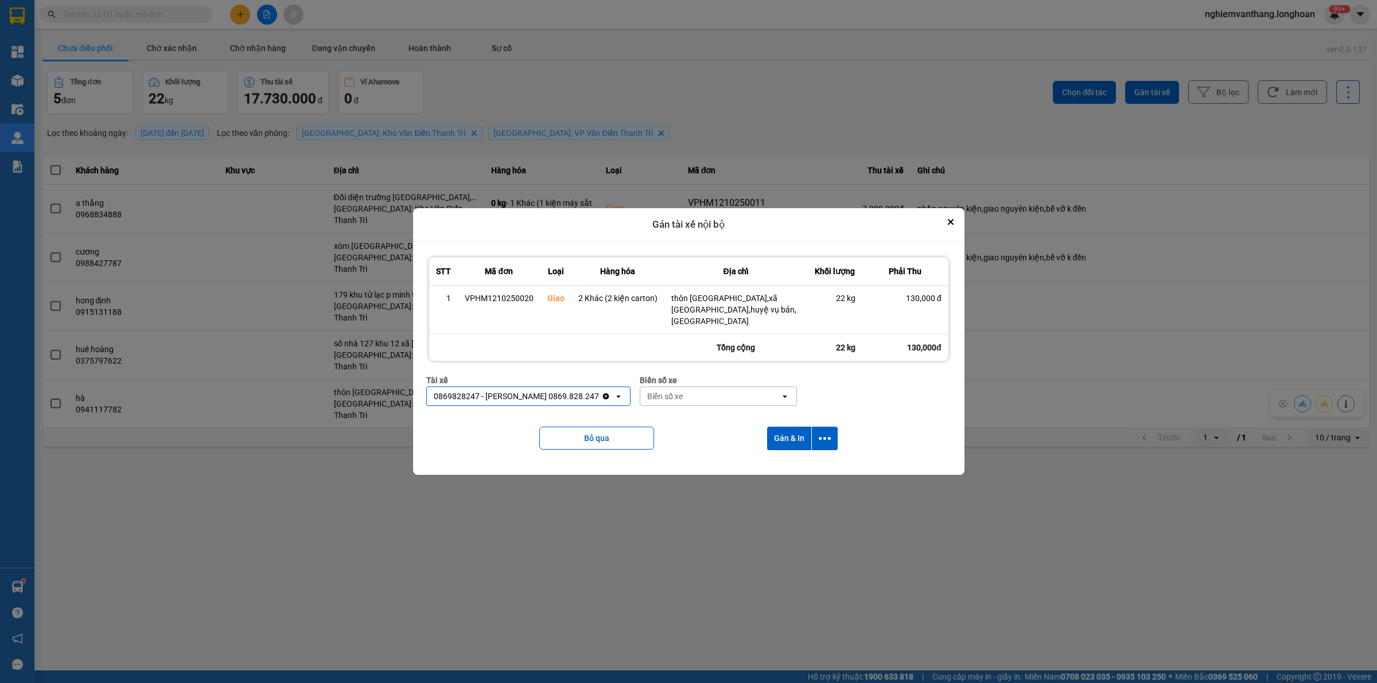
click at [684, 387] on div "Biển số xe" at bounding box center [710, 396] width 141 height 18
type input "83"
click at [664, 470] on div "29E-378.83" at bounding box center [706, 477] width 157 height 21
click at [825, 433] on icon "dialog" at bounding box center [825, 439] width 12 height 12
click at [784, 461] on span "Chỉ gán tài" at bounding box center [779, 463] width 38 height 11
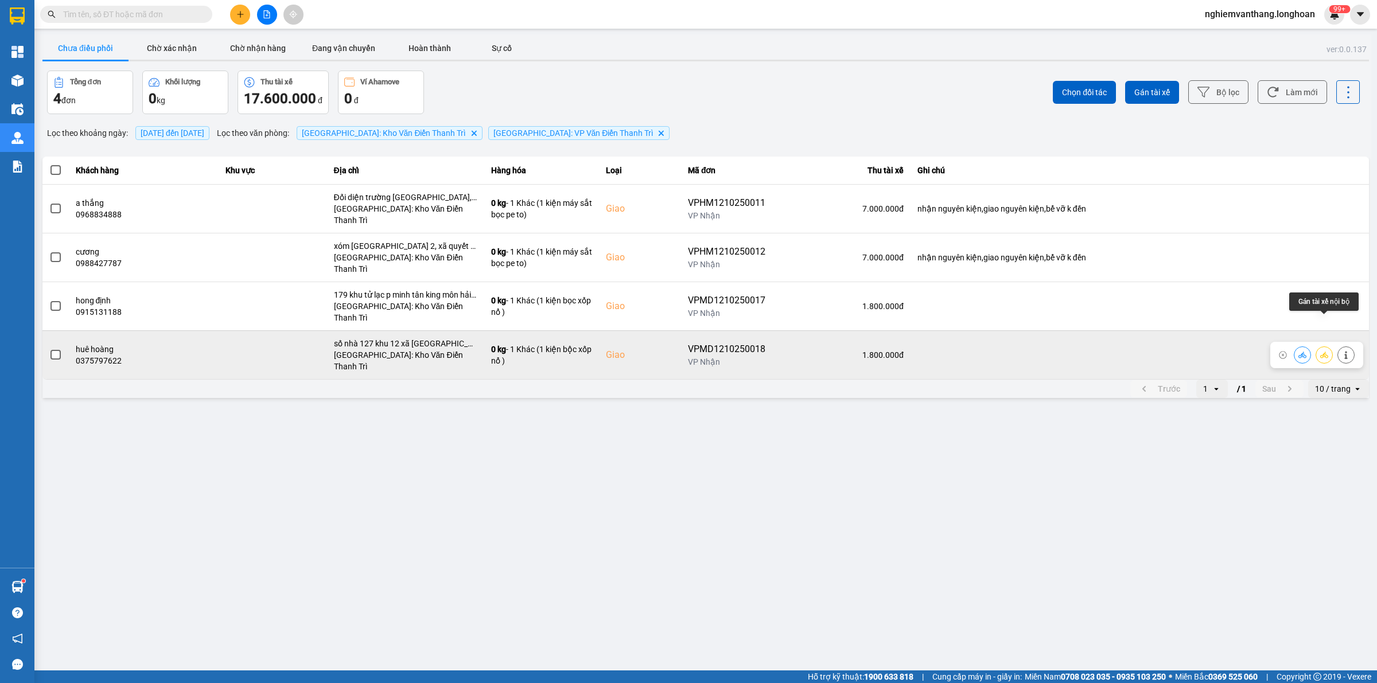
click at [1324, 351] on icon at bounding box center [1324, 355] width 8 height 8
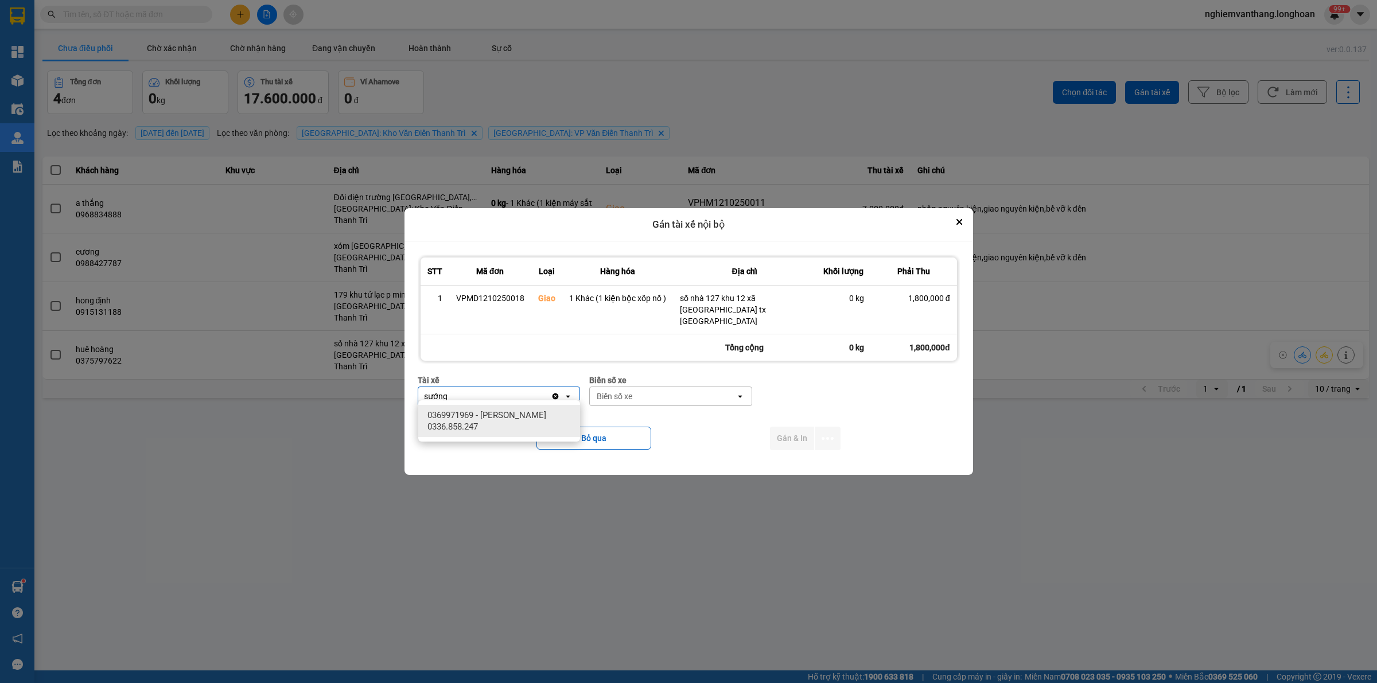
type input "sướng"
drag, startPoint x: 528, startPoint y: 409, endPoint x: 577, endPoint y: 409, distance: 48.8
click at [530, 410] on span "0369971969 - [PERSON_NAME] 0336.858.247" at bounding box center [501, 421] width 148 height 23
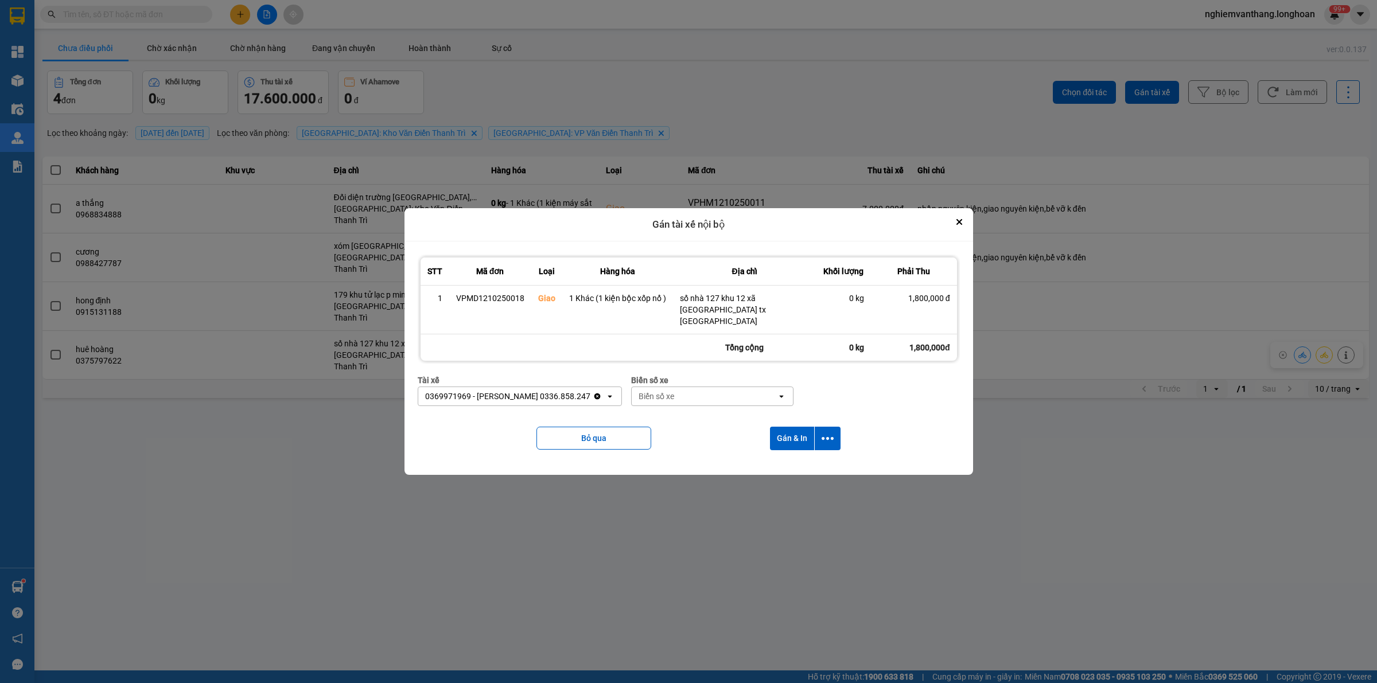
click at [673, 399] on div "Biển số xe" at bounding box center [705, 396] width 146 height 18
type input "33"
drag, startPoint x: 677, startPoint y: 437, endPoint x: 830, endPoint y: 423, distance: 153.2
click at [678, 436] on span "29E-216.33" at bounding box center [658, 435] width 42 height 11
drag, startPoint x: 839, startPoint y: 430, endPoint x: 833, endPoint y: 436, distance: 8.5
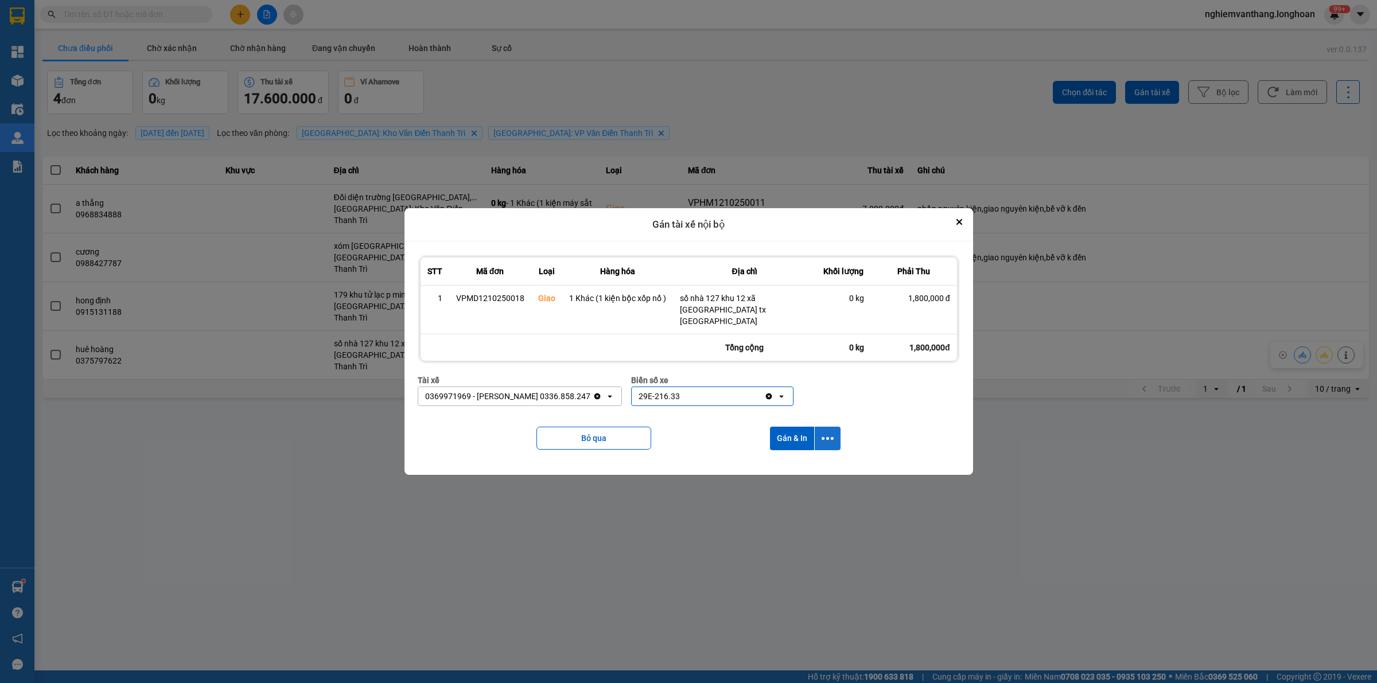
click at [839, 430] on button "dialog" at bounding box center [828, 439] width 26 height 24
click at [789, 465] on span "Chỉ gán tài" at bounding box center [782, 463] width 38 height 11
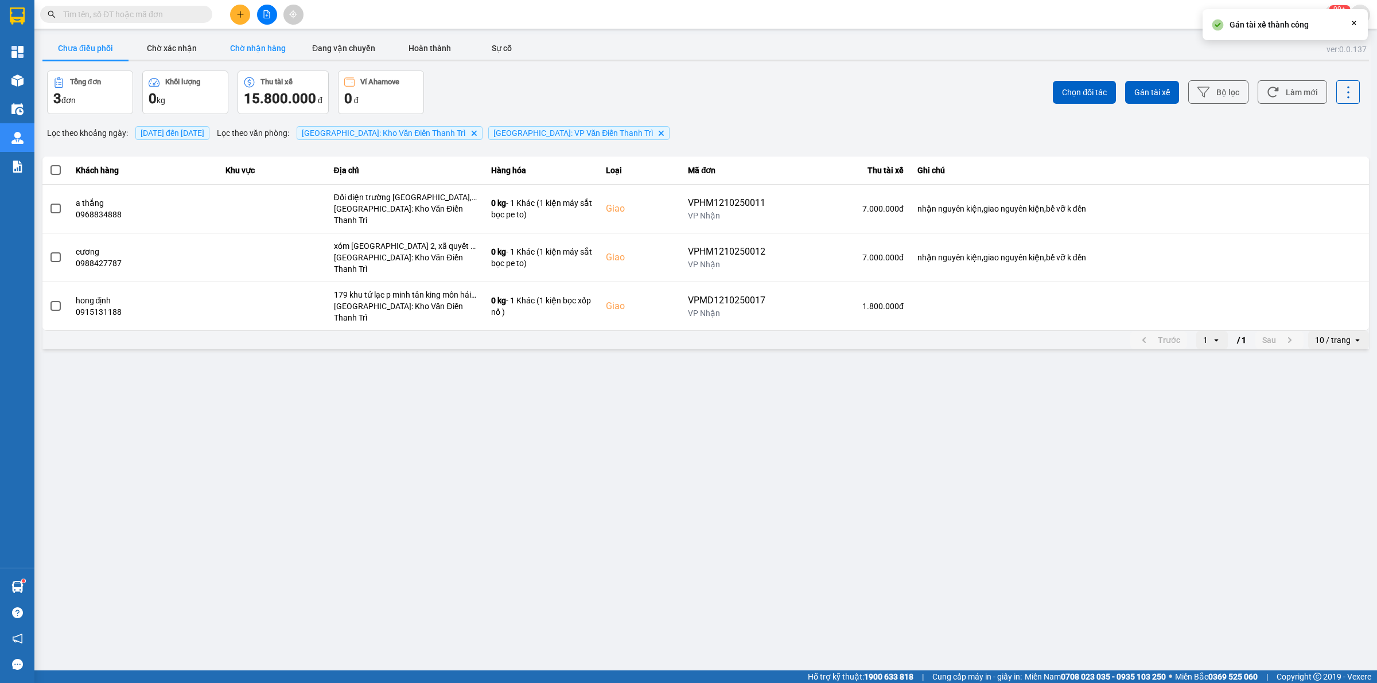
click at [258, 48] on button "Chờ nhận hàng" at bounding box center [258, 48] width 86 height 23
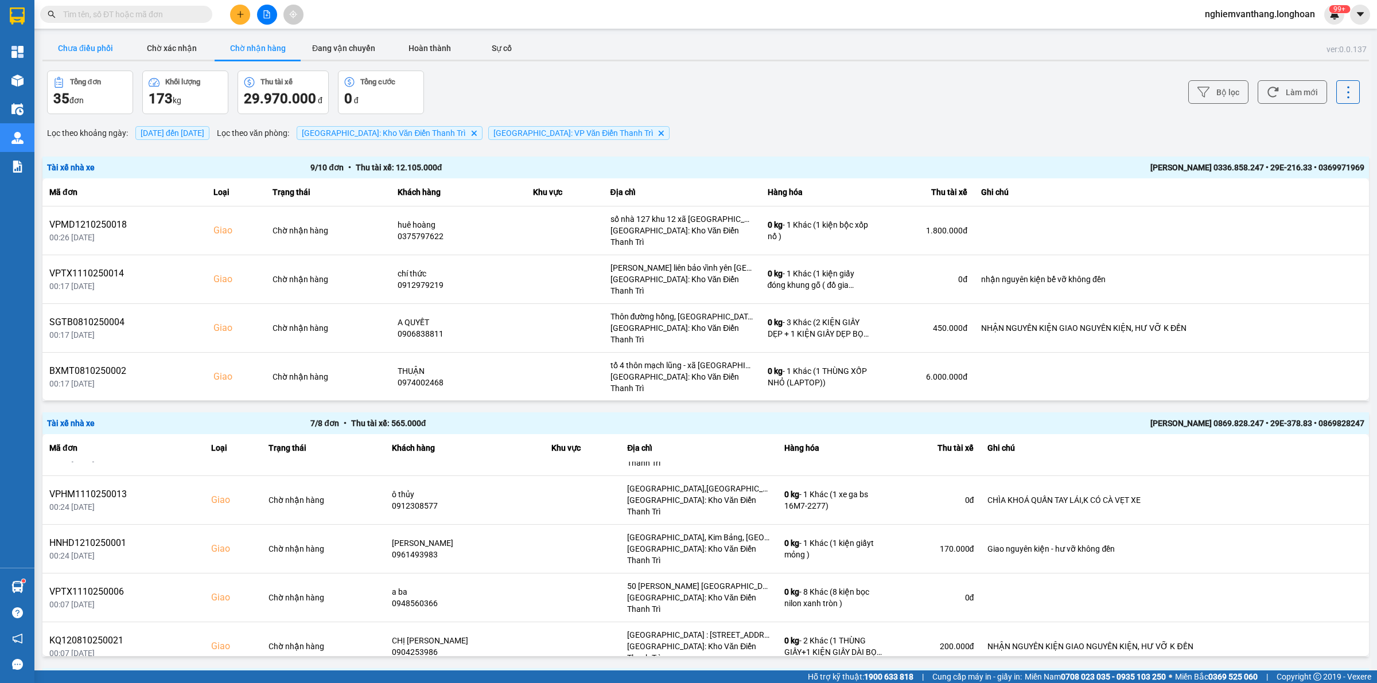
click at [115, 53] on button "Chưa điều phối" at bounding box center [85, 48] width 86 height 23
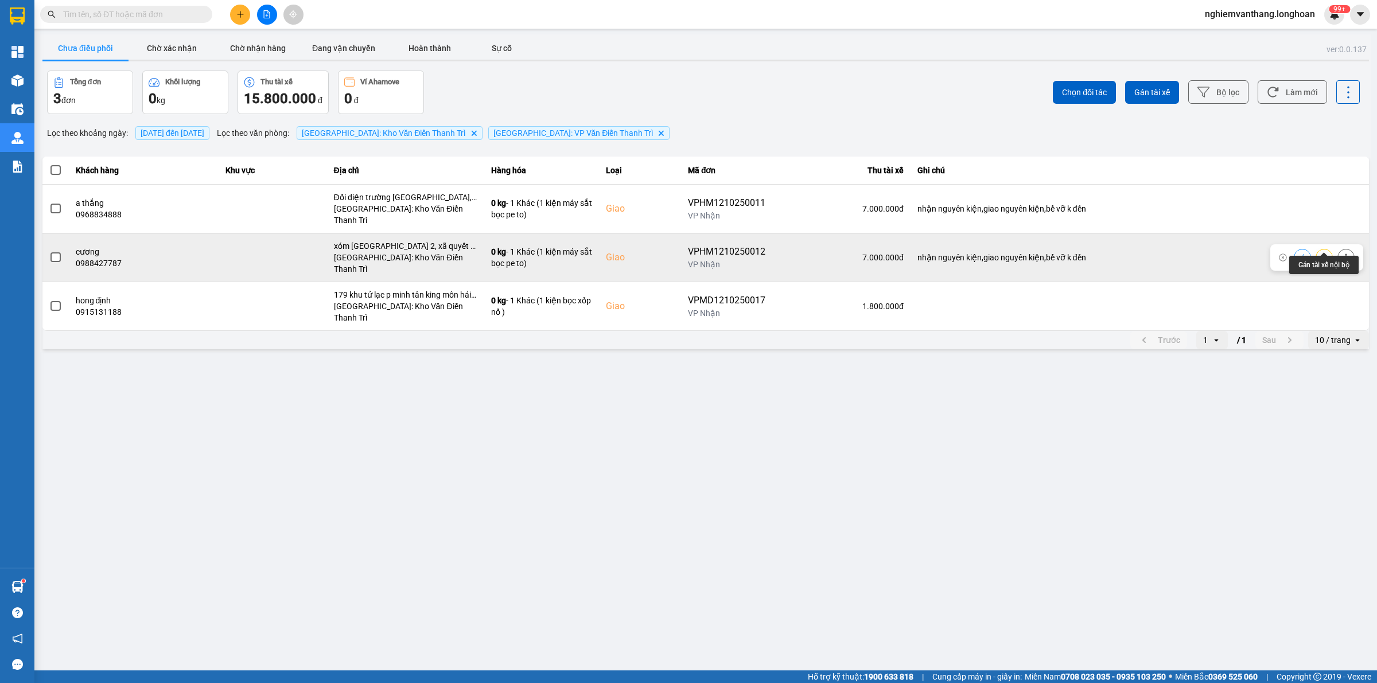
click at [1321, 254] on icon at bounding box center [1324, 258] width 8 height 8
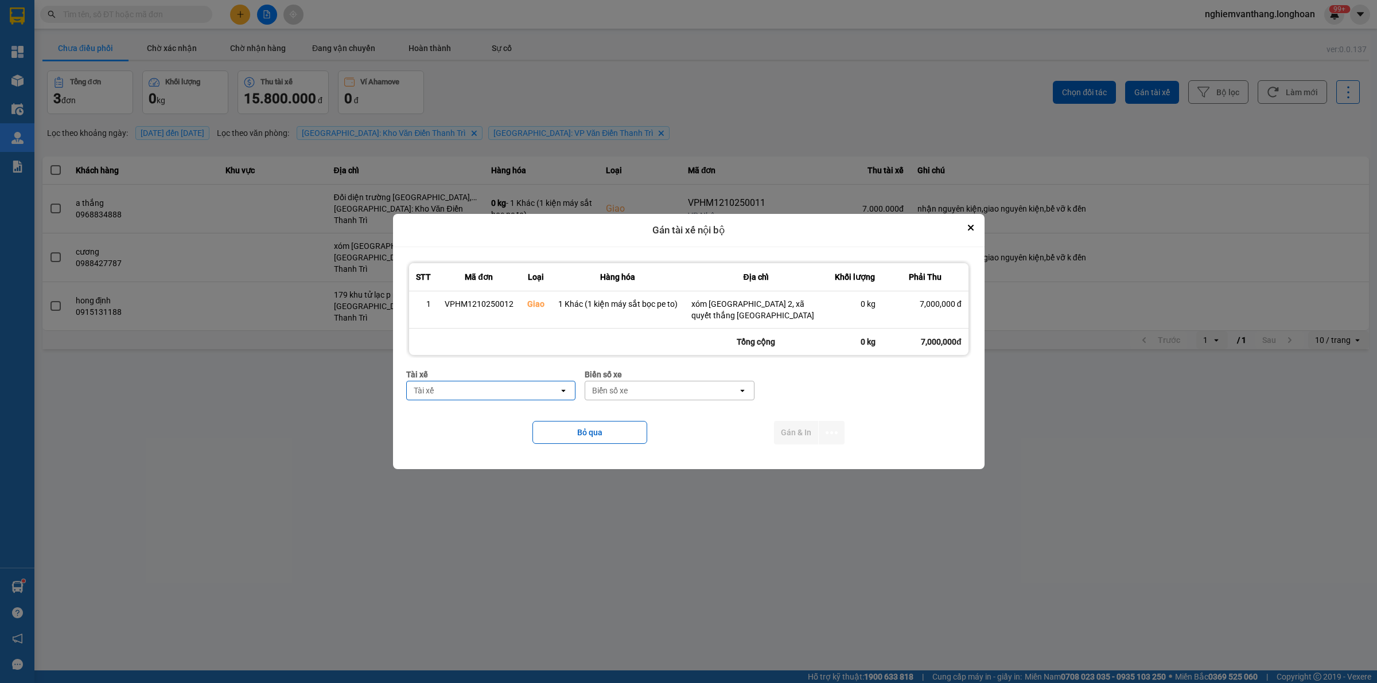
click at [457, 389] on div "Tài xế" at bounding box center [483, 391] width 153 height 18
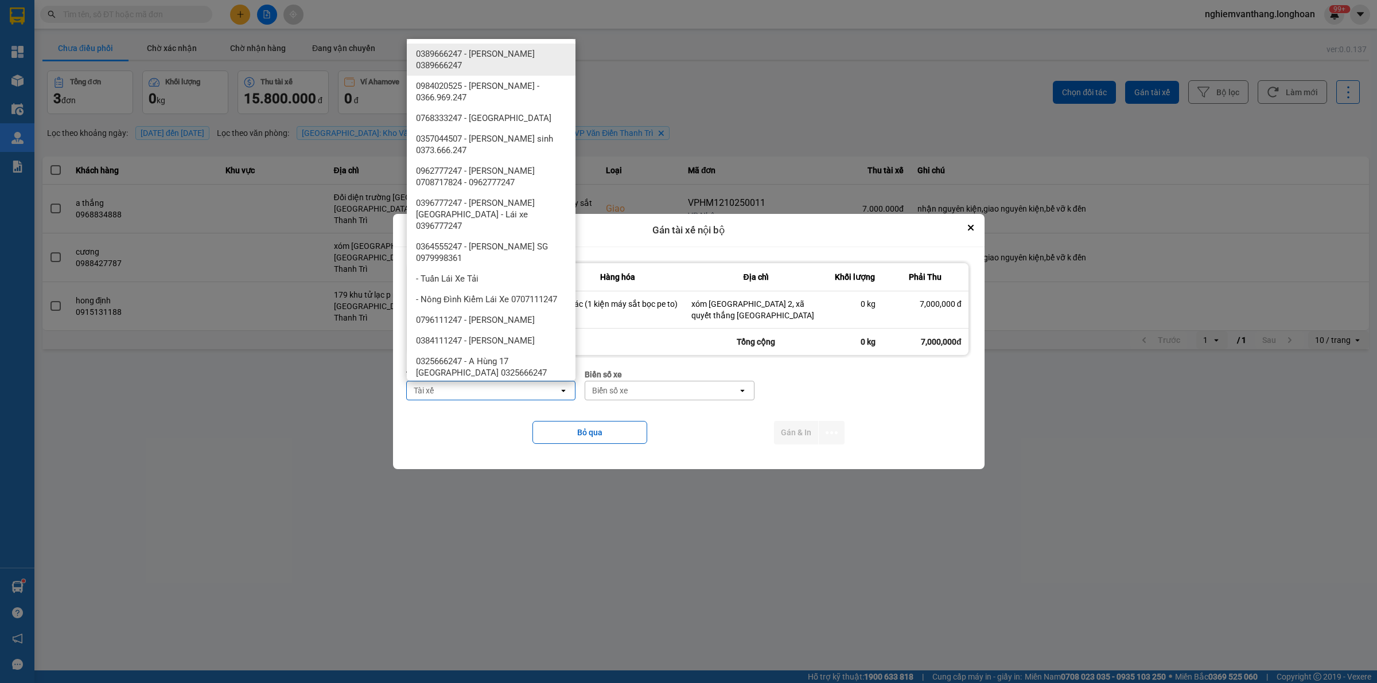
type input "s"
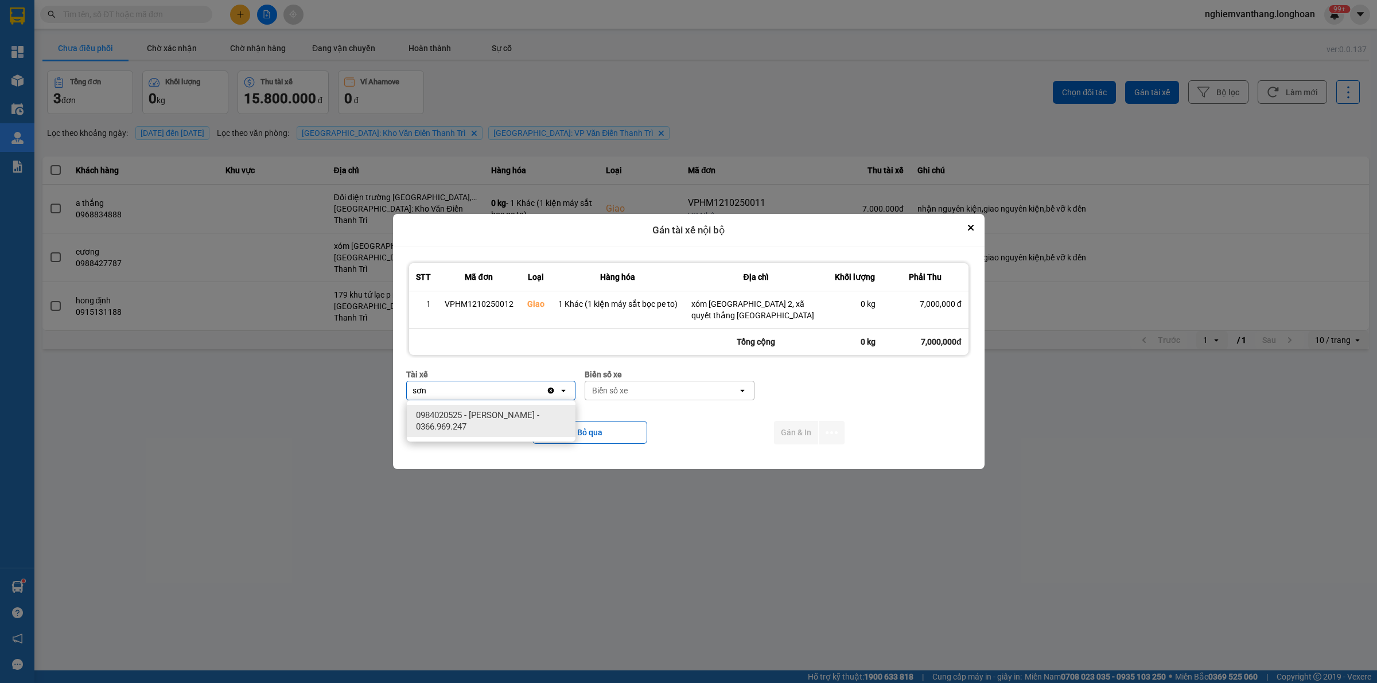
type input "sơn"
drag, startPoint x: 469, startPoint y: 425, endPoint x: 654, endPoint y: 407, distance: 185.6
click at [477, 425] on span "0984020525 - [PERSON_NAME] - 0366.969.247" at bounding box center [493, 421] width 155 height 23
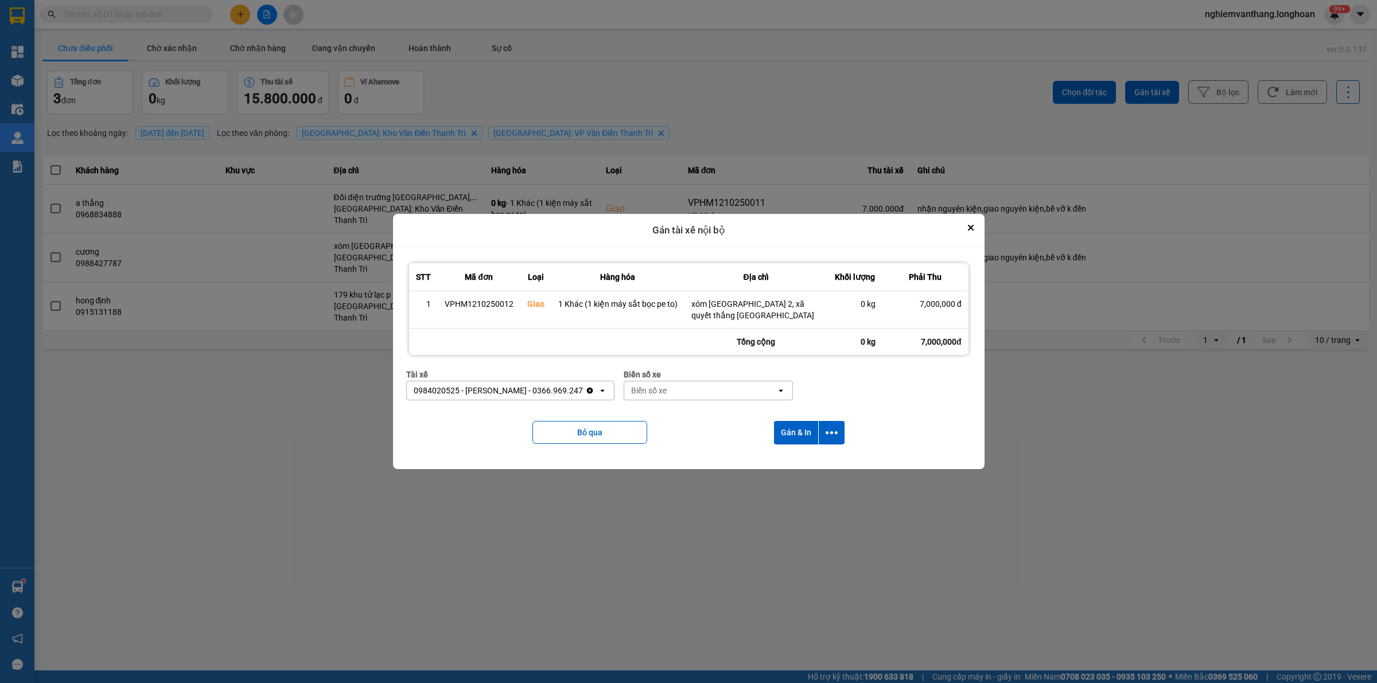
click at [669, 403] on div "Biển số xe Biển số xe open" at bounding box center [709, 388] width 170 height 41
click at [672, 399] on div "Biển số xe" at bounding box center [700, 391] width 153 height 18
type input "46"
drag, startPoint x: 666, startPoint y: 434, endPoint x: 692, endPoint y: 434, distance: 26.4
click at [667, 434] on span "29E-218.46" at bounding box center [656, 435] width 42 height 11
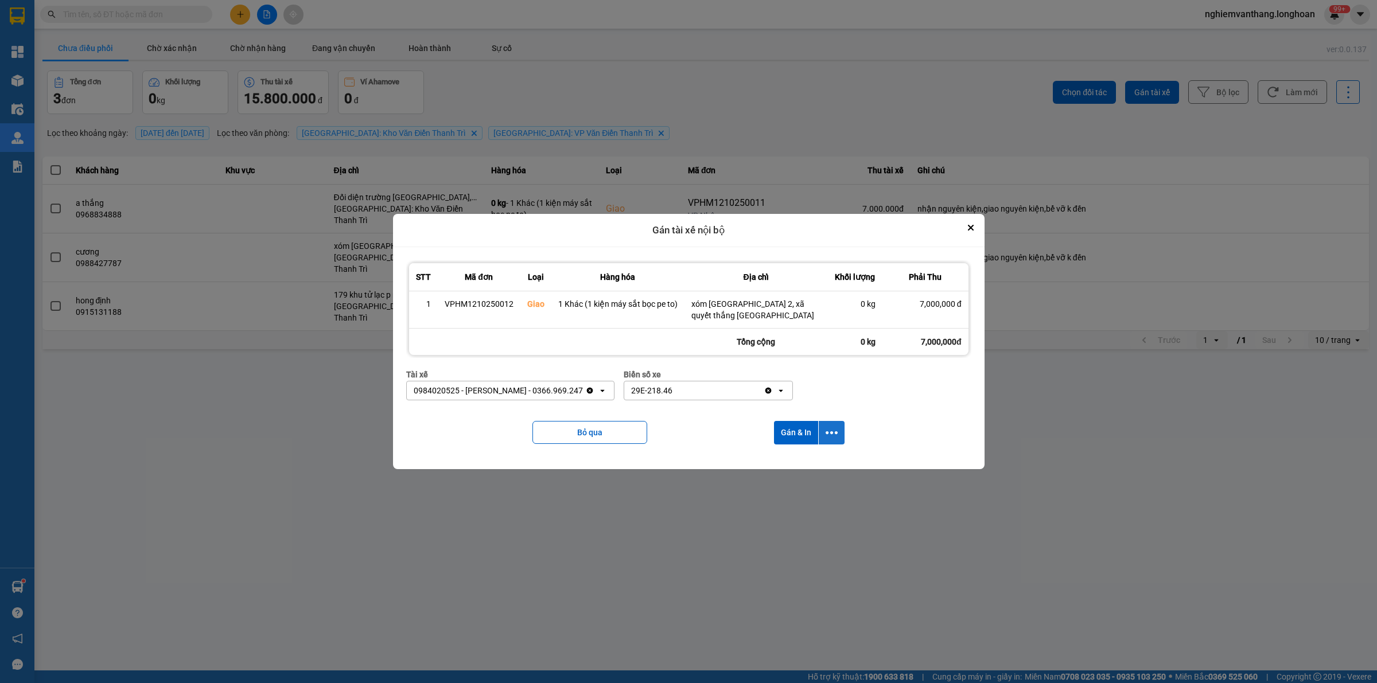
click at [826, 431] on icon "dialog" at bounding box center [832, 432] width 12 height 3
drag, startPoint x: 792, startPoint y: 464, endPoint x: 799, endPoint y: 460, distance: 7.7
click at [793, 465] on span "Chỉ gán tài" at bounding box center [785, 463] width 38 height 11
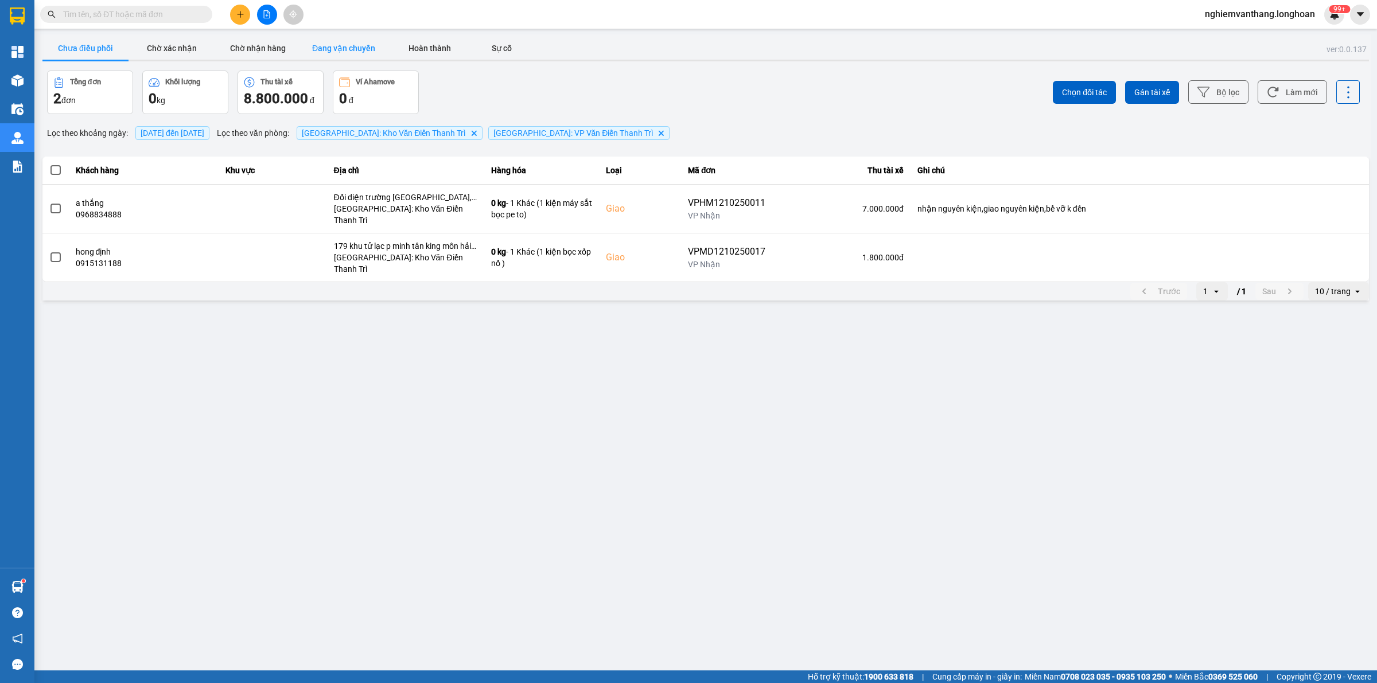
click at [342, 43] on button "Đang vận chuyển" at bounding box center [344, 48] width 86 height 23
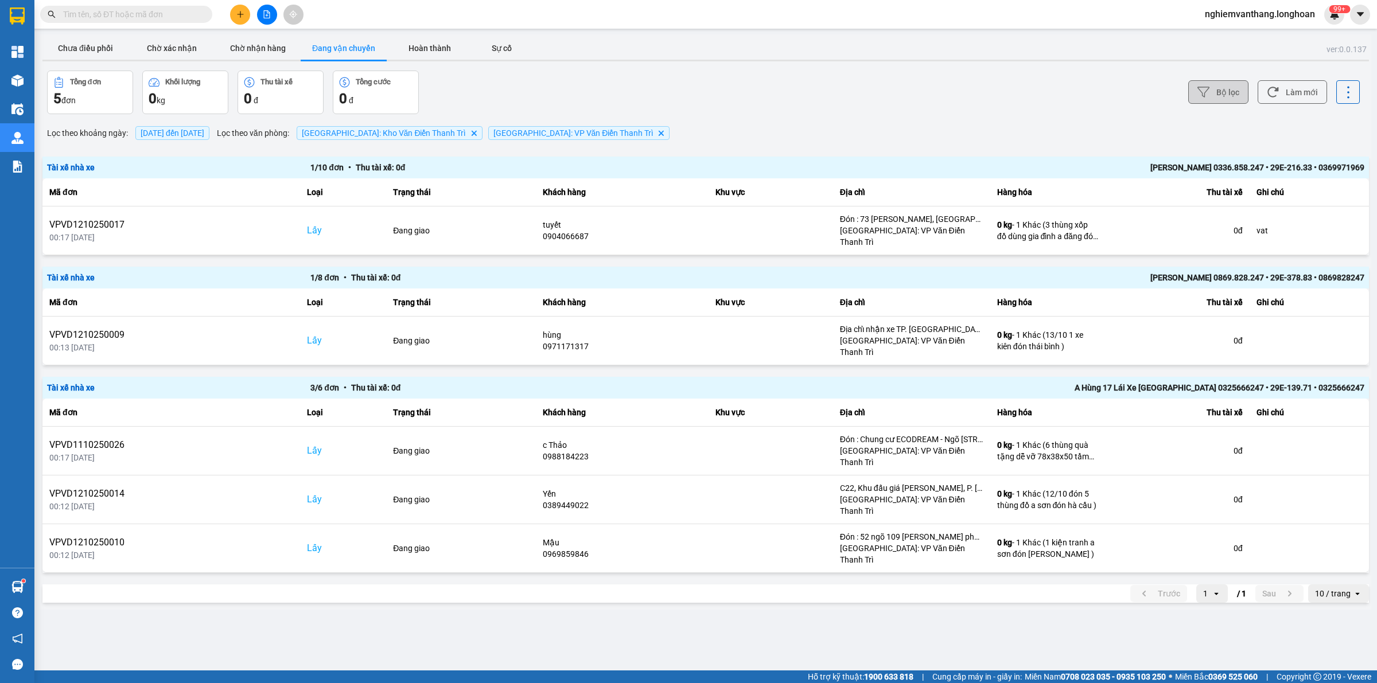
click at [1241, 87] on button "Bộ lọc" at bounding box center [1218, 92] width 60 height 24
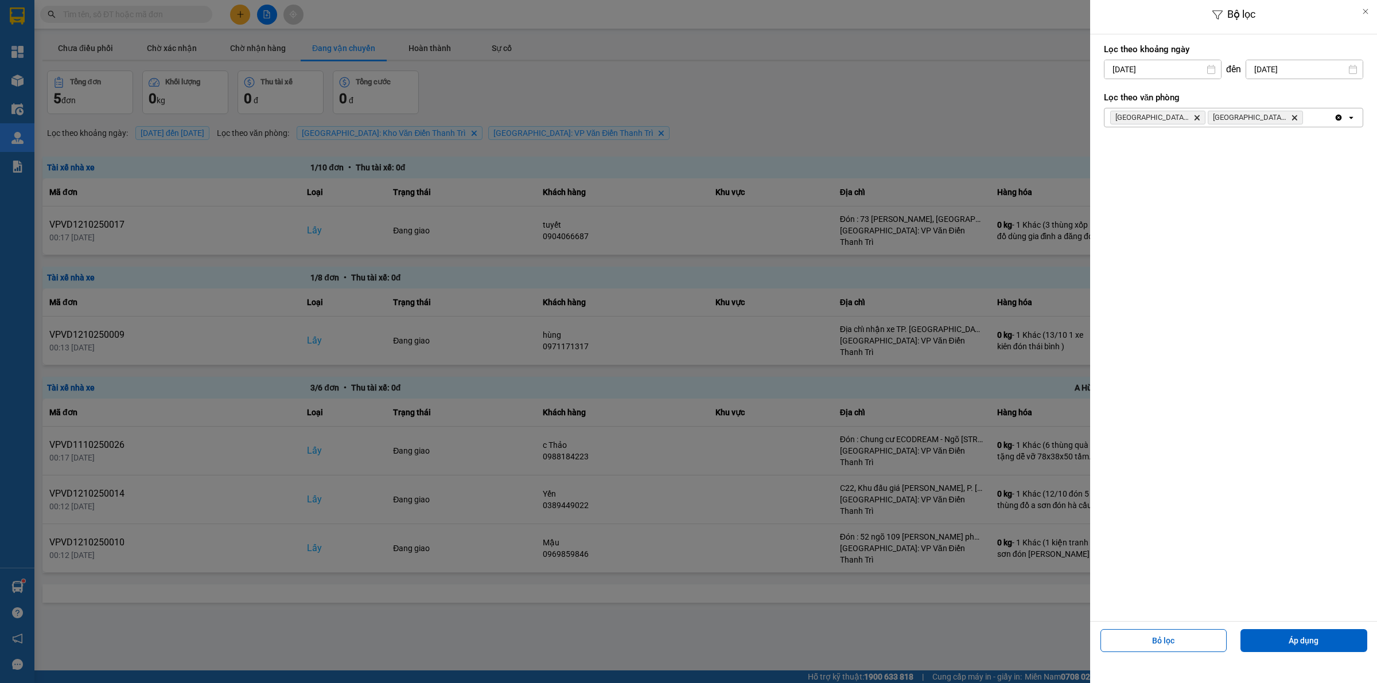
click at [1165, 610] on div "Bộ lọc Lọc theo khoảng [DATE] Press the down arrow key to interact with the cal…" at bounding box center [705, 610] width 1331 height 0
click at [1149, 155] on div "1" at bounding box center [1157, 153] width 16 height 14
type input "[DATE]"
click at [1298, 635] on button "Áp dụng" at bounding box center [1303, 640] width 127 height 23
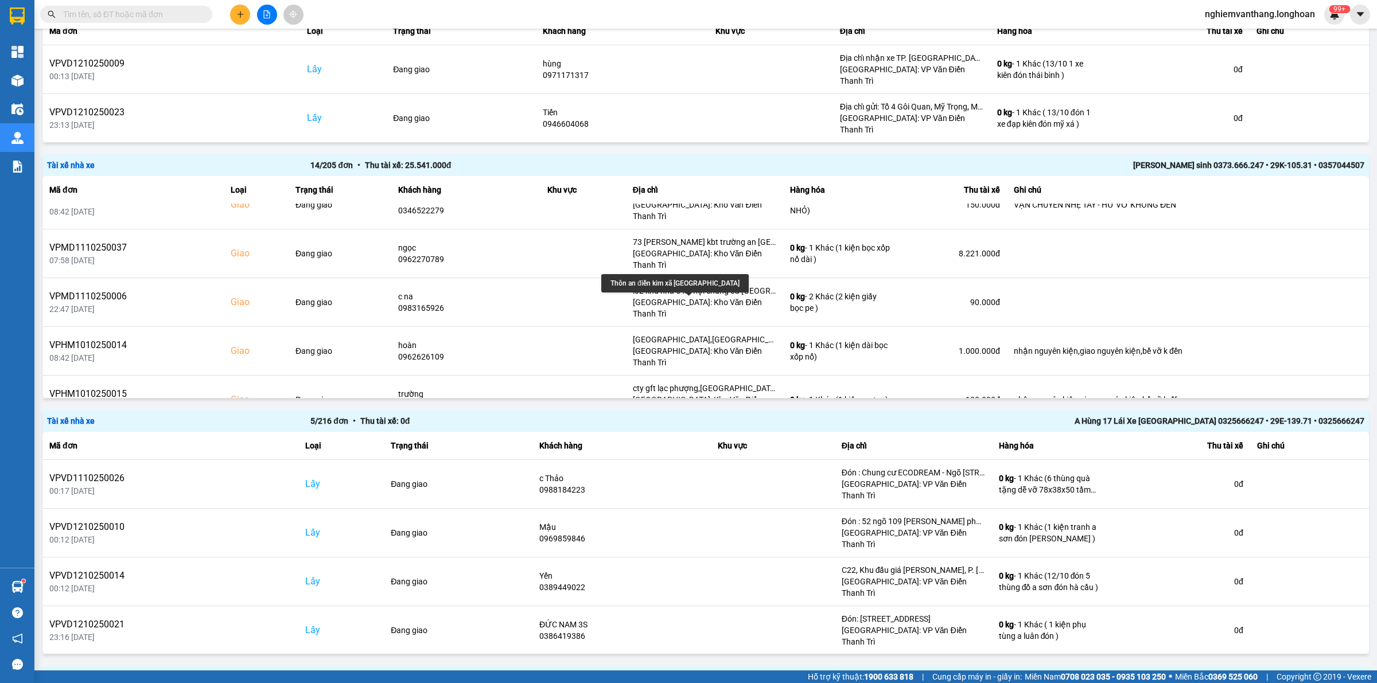
scroll to position [290, 0]
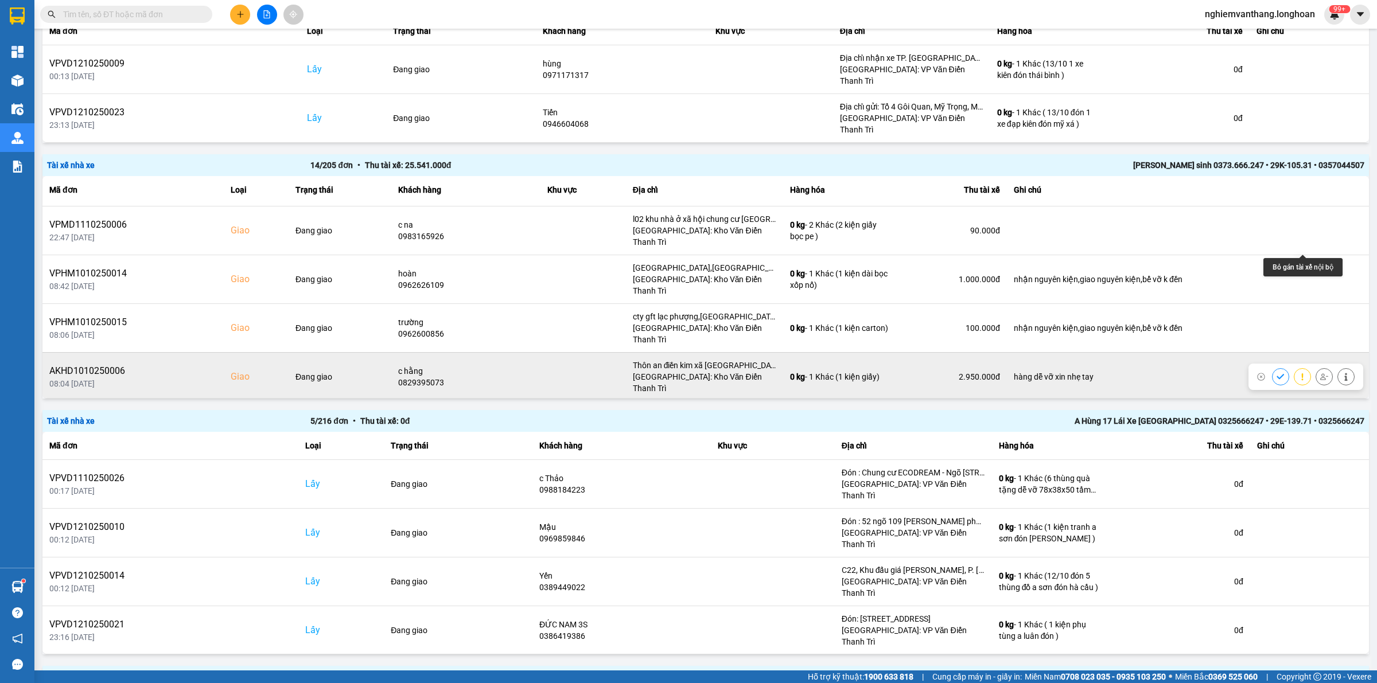
click at [1320, 373] on icon at bounding box center [1324, 377] width 8 height 8
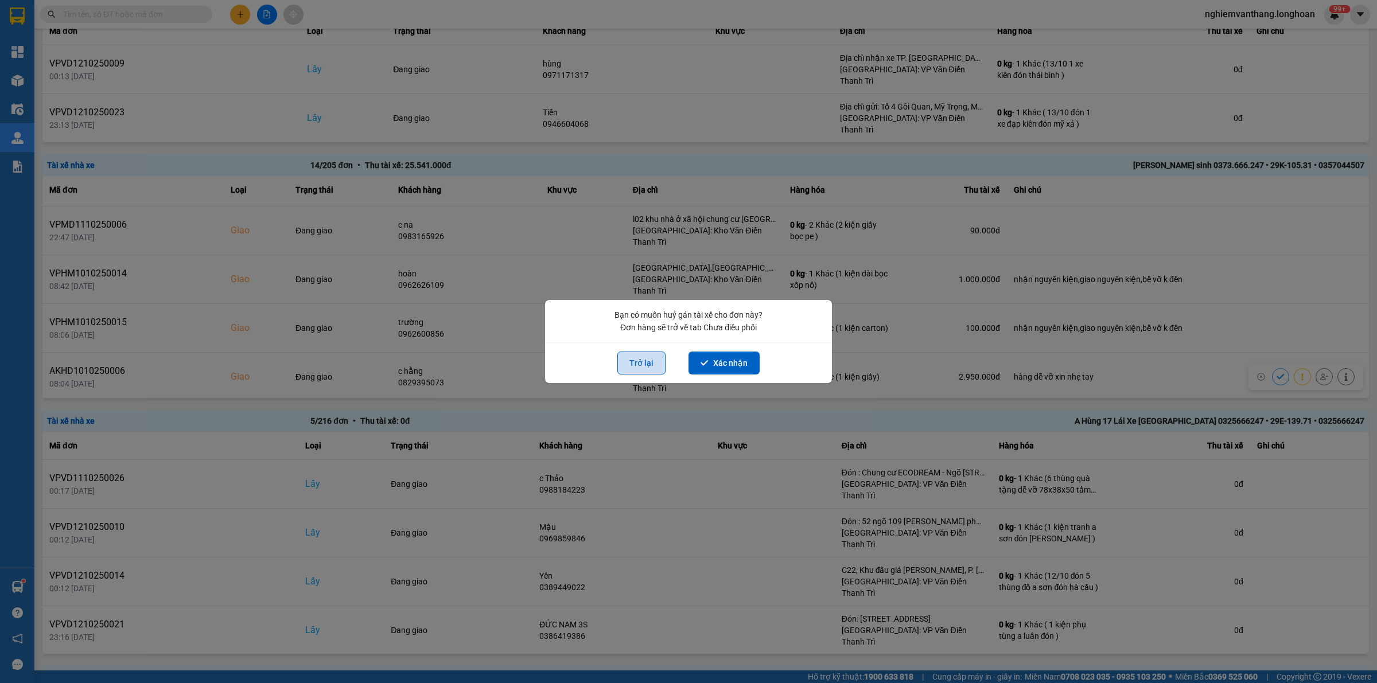
click at [645, 363] on button "Trở lại" at bounding box center [641, 363] width 48 height 23
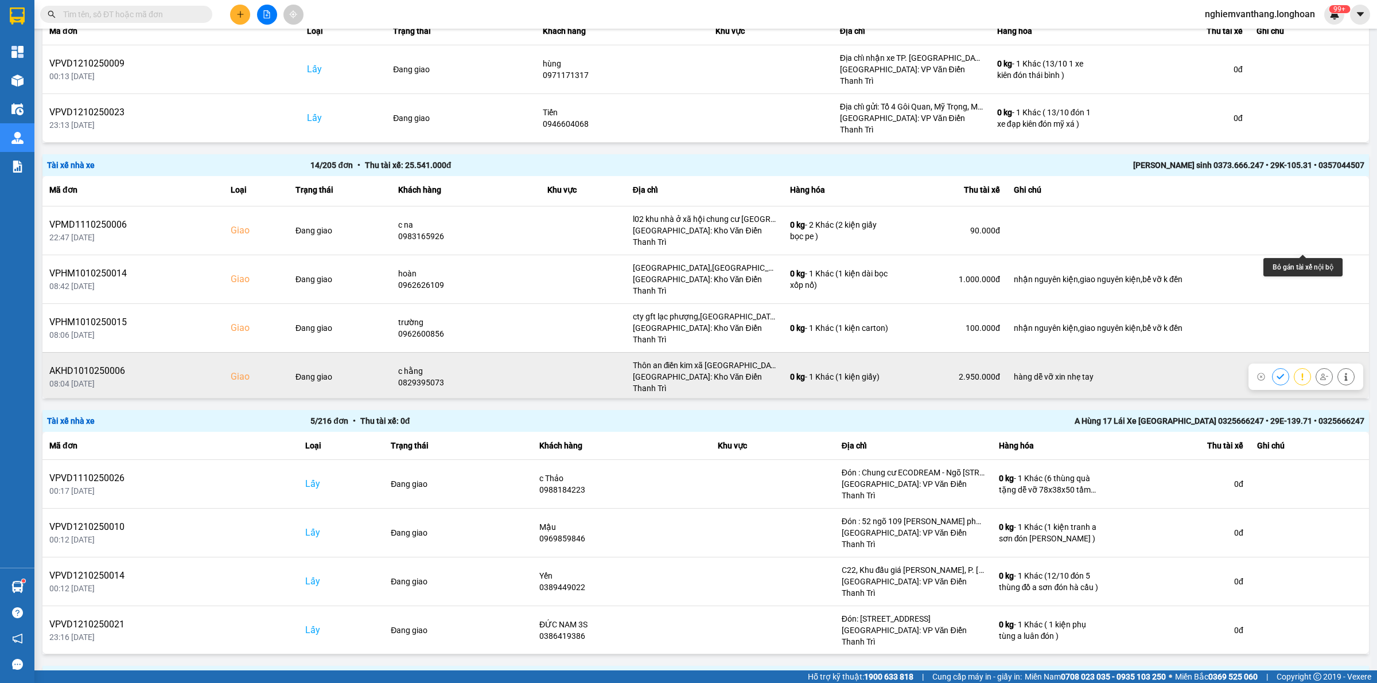
click at [1320, 373] on icon at bounding box center [1324, 377] width 8 height 8
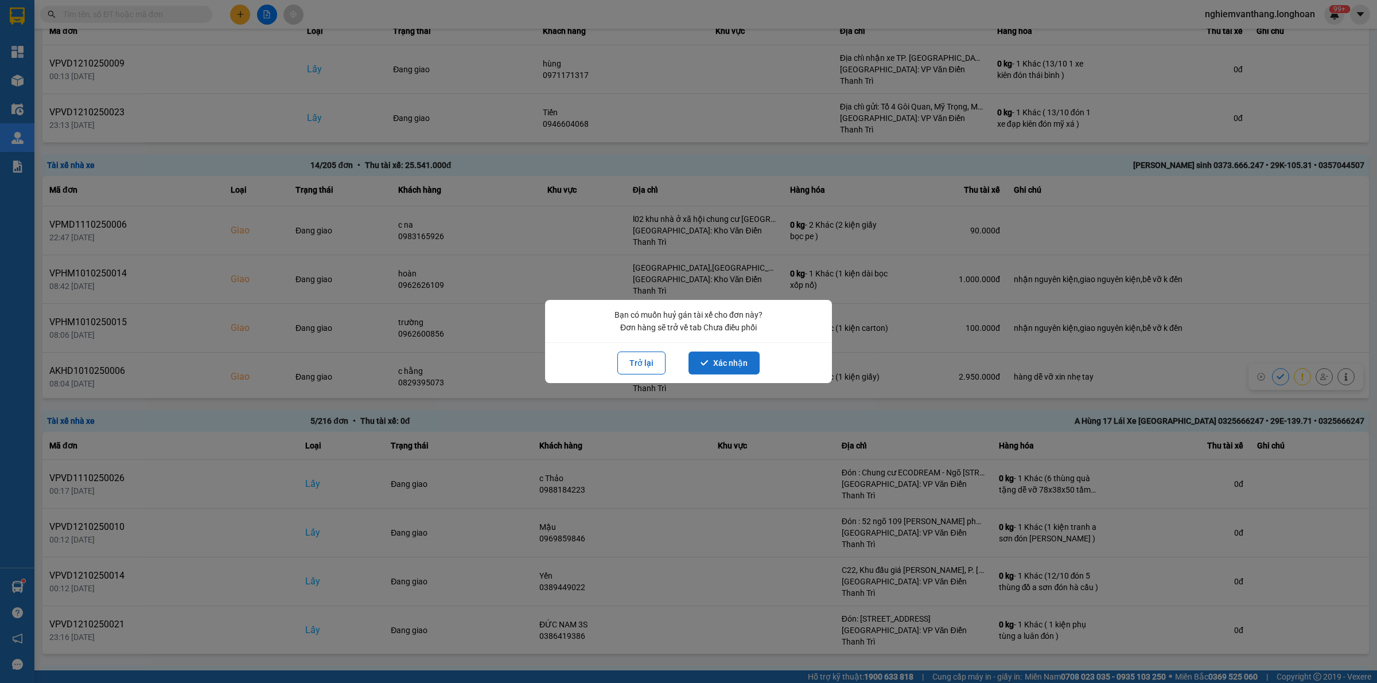
click at [749, 366] on button "Xác nhận" at bounding box center [723, 363] width 71 height 23
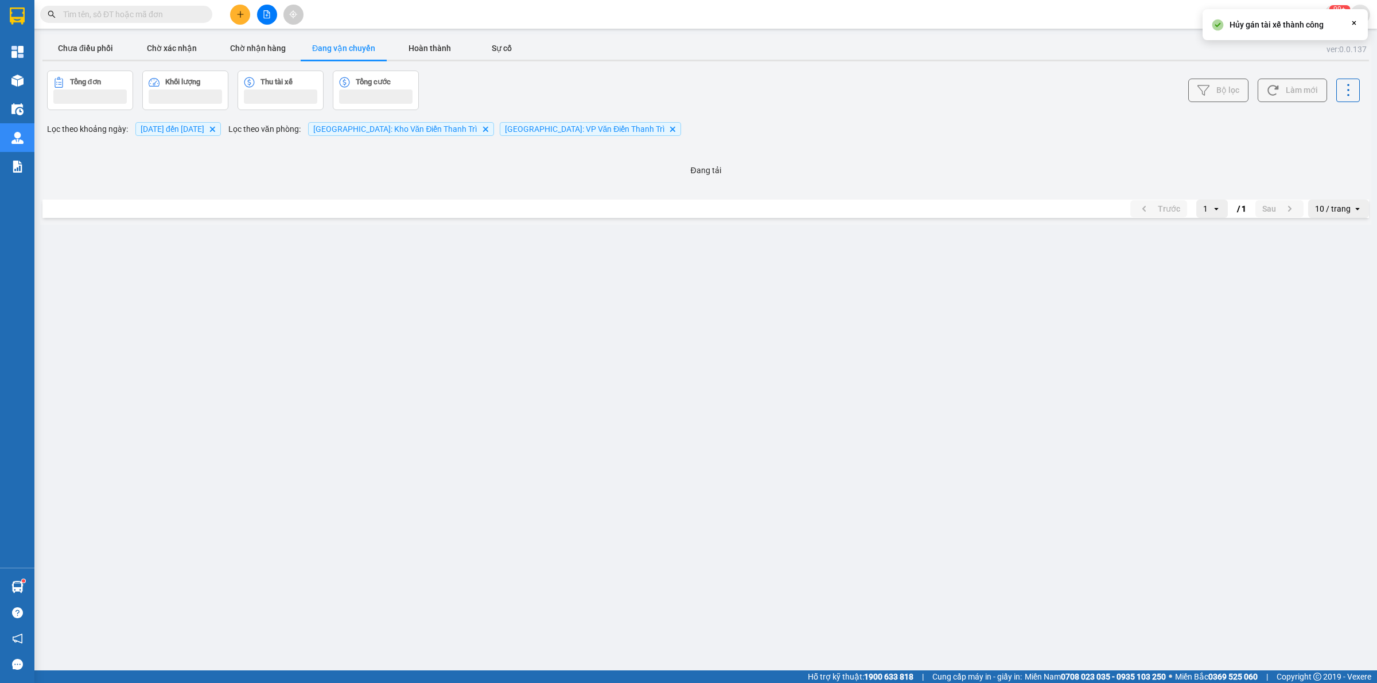
scroll to position [0, 0]
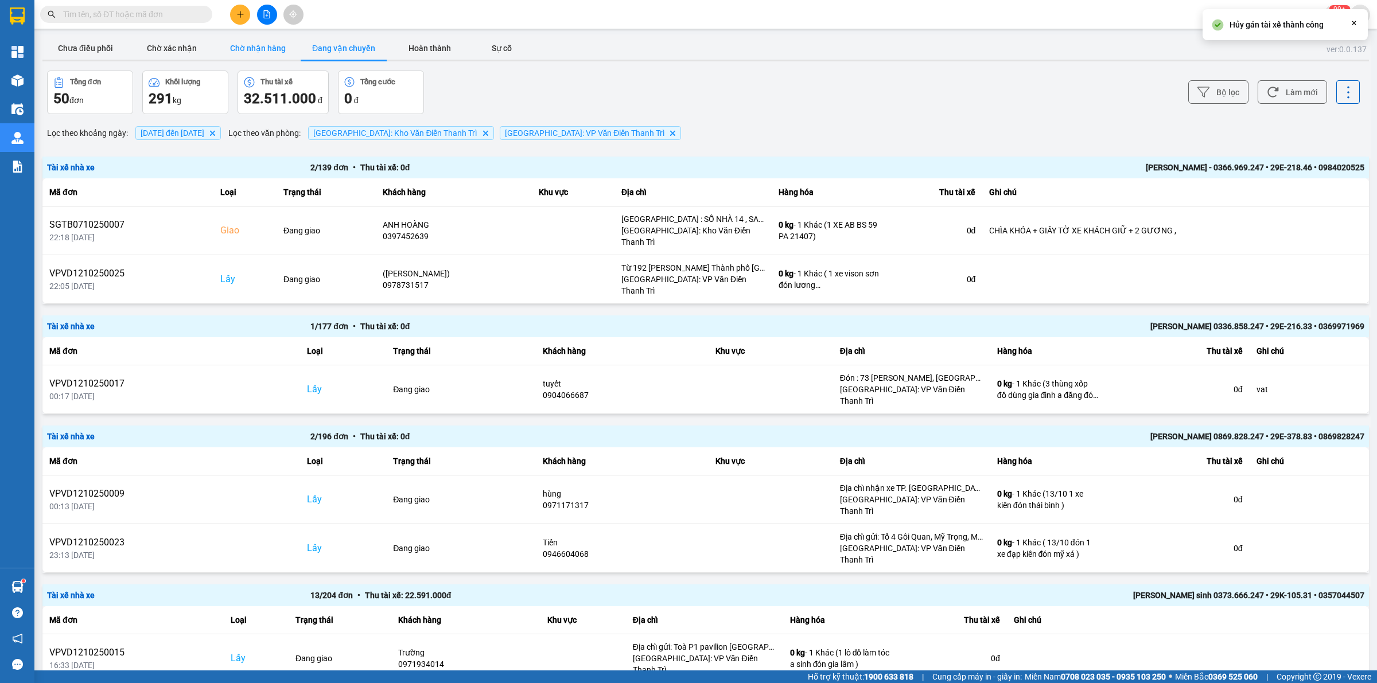
click at [241, 45] on button "Chờ nhận hàng" at bounding box center [258, 48] width 86 height 23
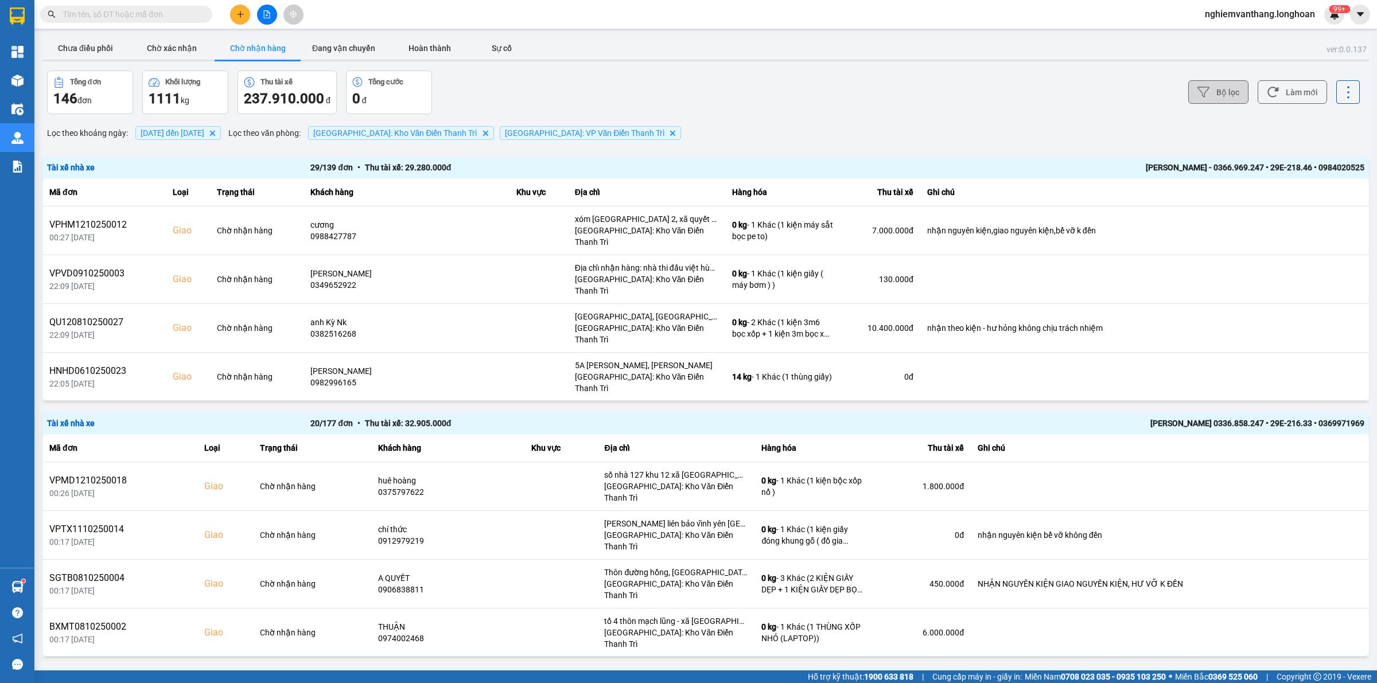
click at [1197, 95] on icon at bounding box center [1203, 92] width 12 height 12
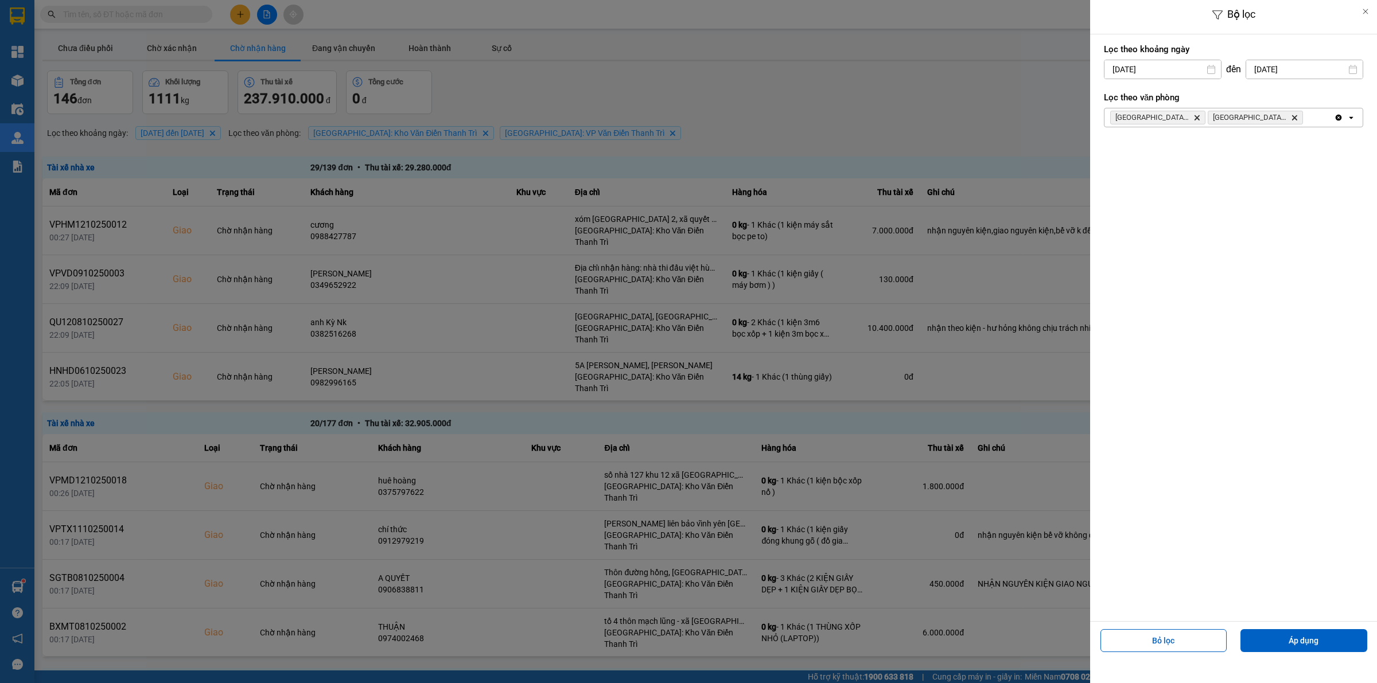
click at [1025, 182] on div at bounding box center [688, 341] width 1377 height 683
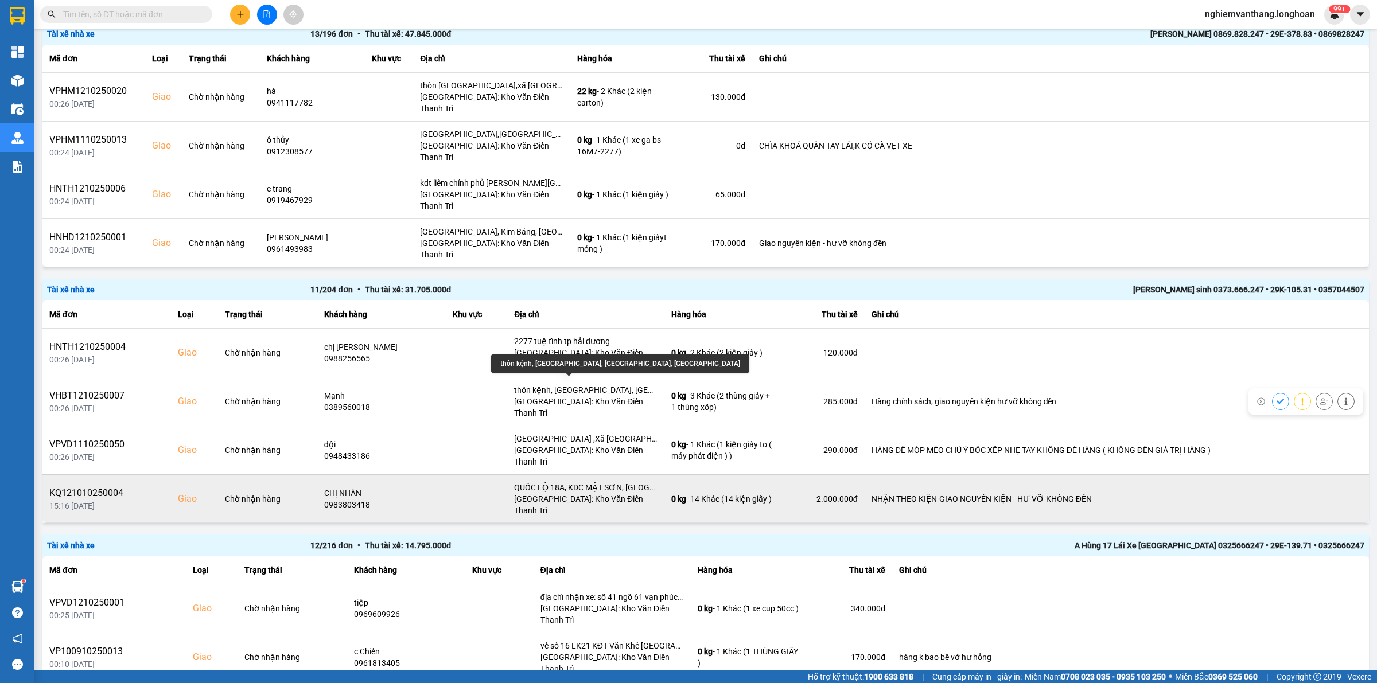
scroll to position [72, 0]
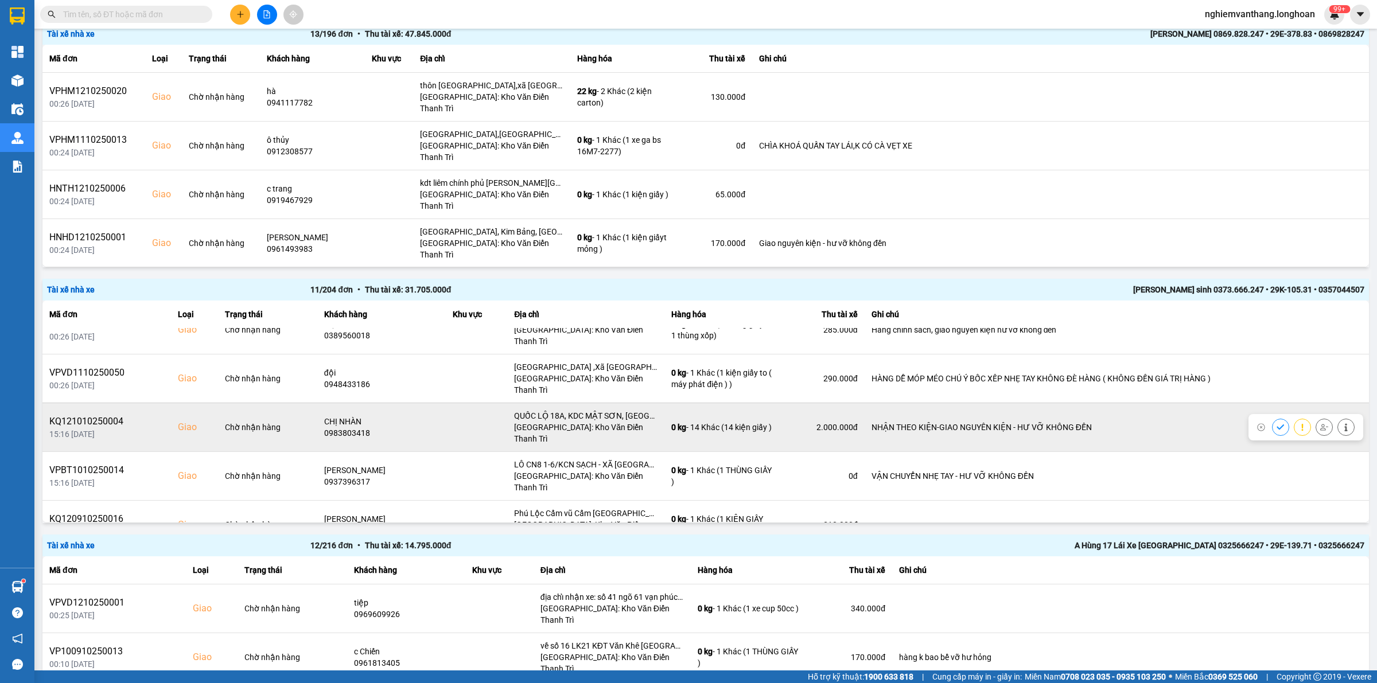
click at [1320, 423] on icon at bounding box center [1324, 427] width 8 height 8
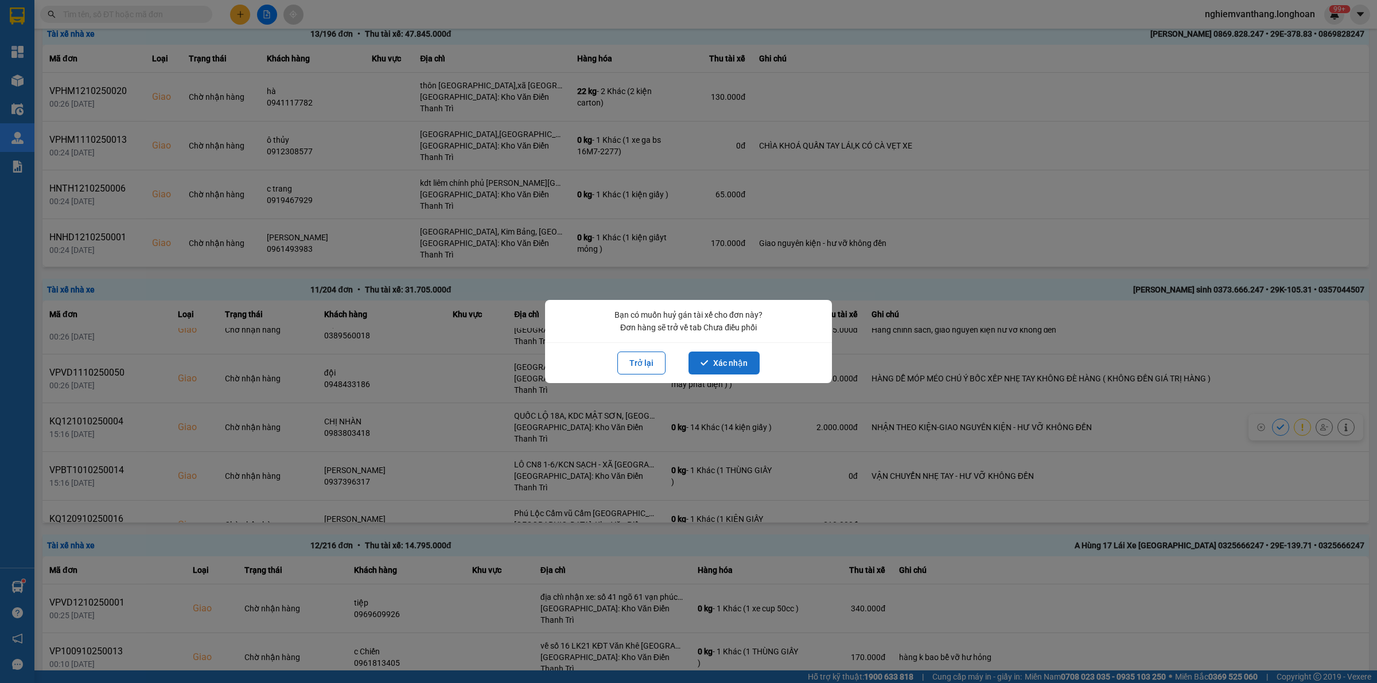
click at [729, 367] on button "Xác nhận" at bounding box center [723, 363] width 71 height 23
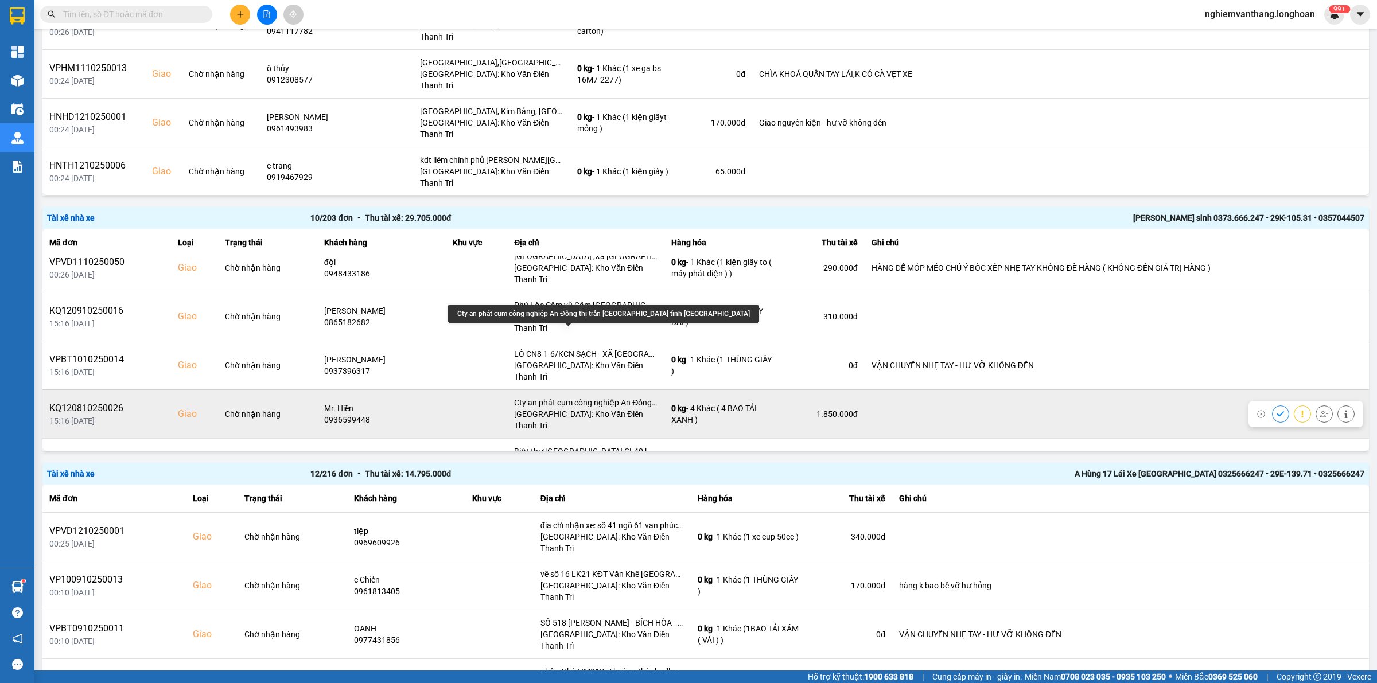
scroll to position [143, 0]
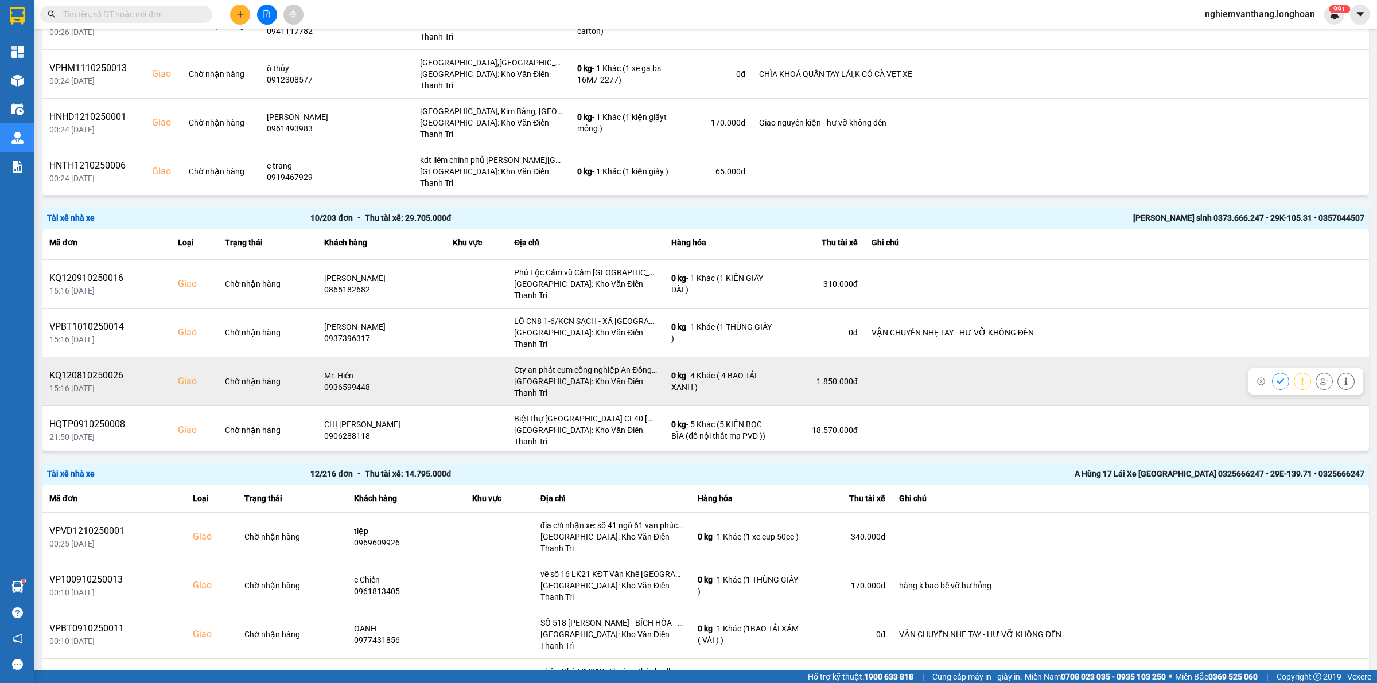
click at [1320, 377] on icon at bounding box center [1324, 381] width 8 height 8
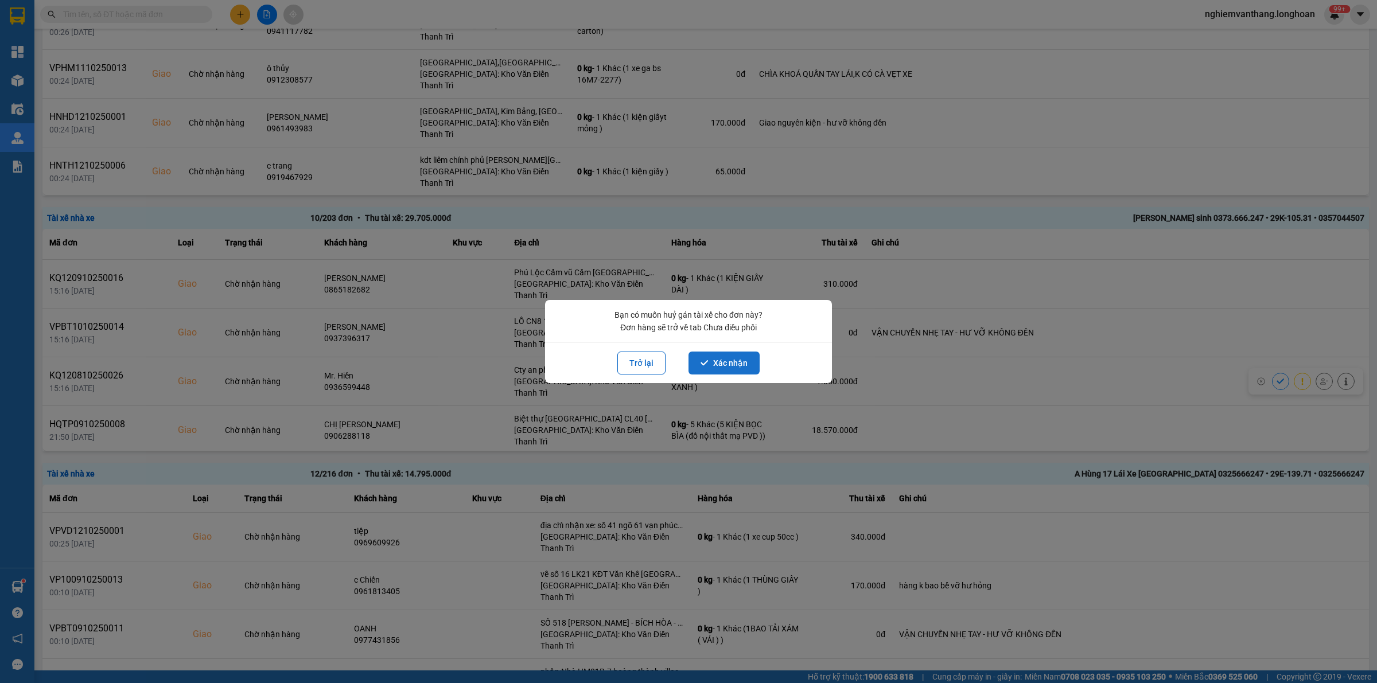
click at [733, 367] on button "Xác nhận" at bounding box center [723, 363] width 71 height 23
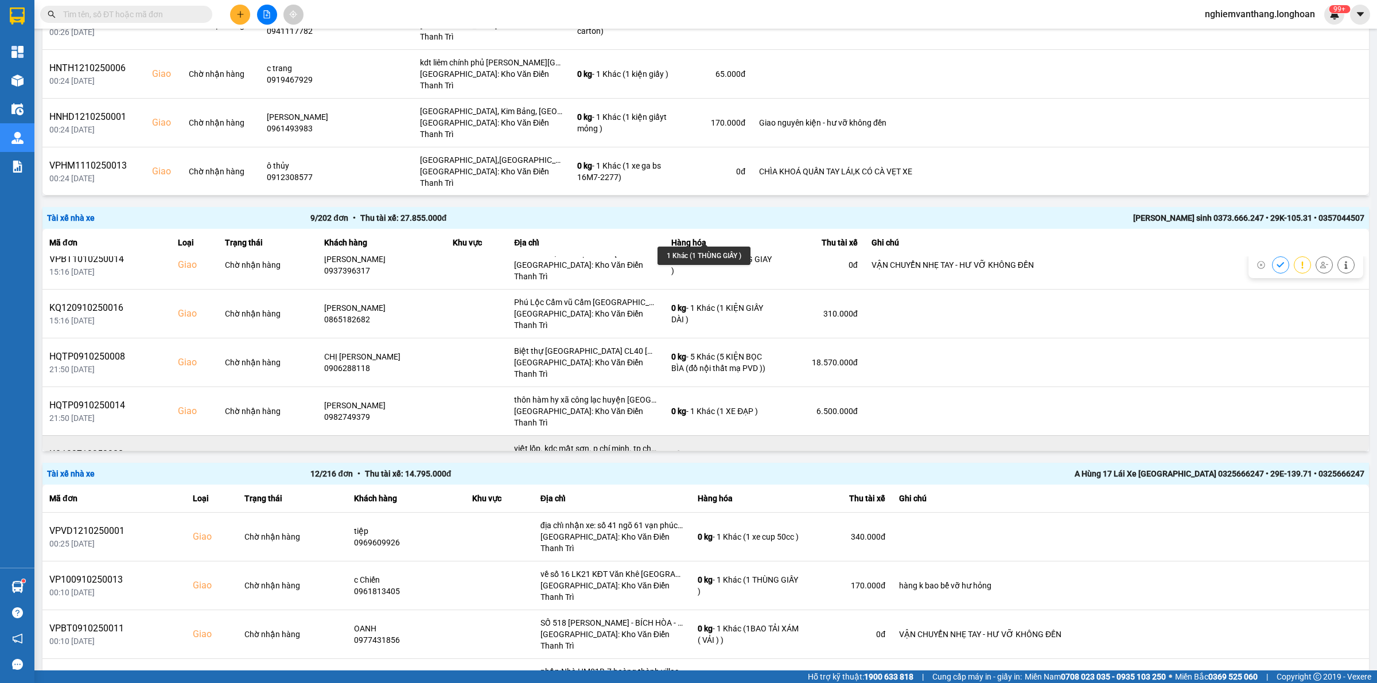
scroll to position [164, 0]
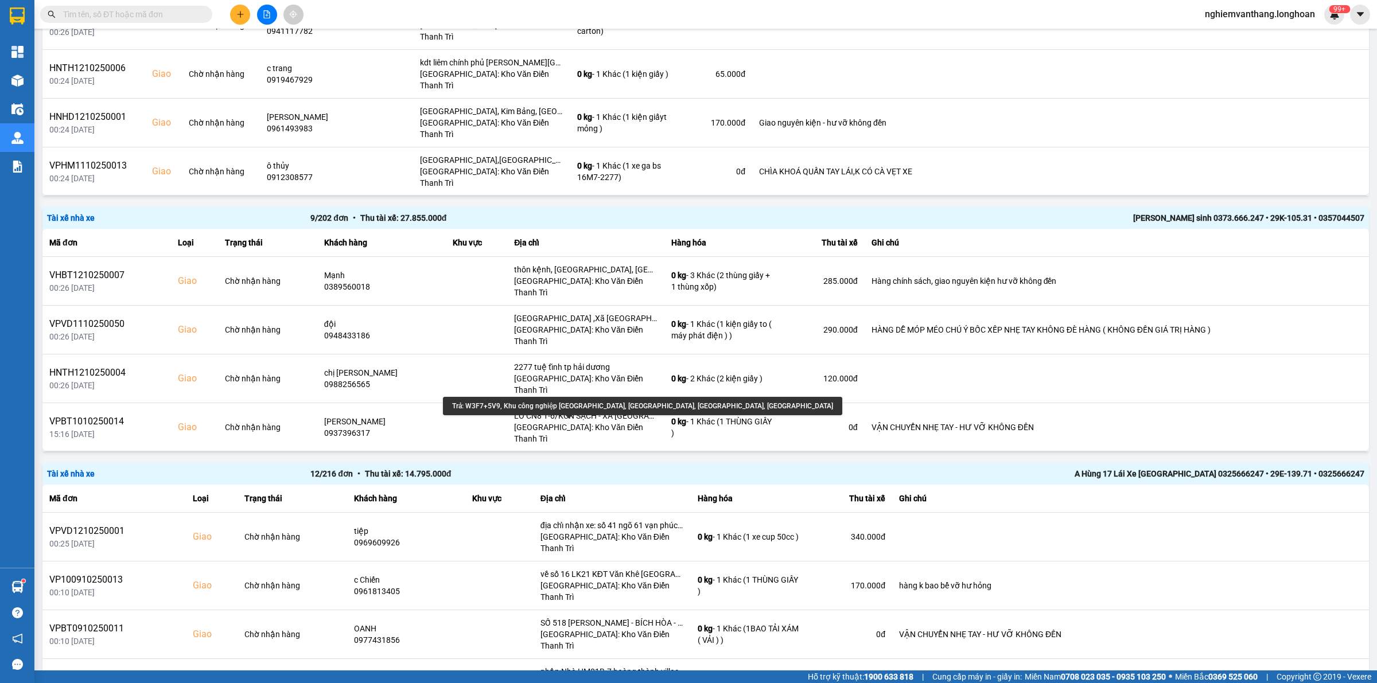
scroll to position [164, 0]
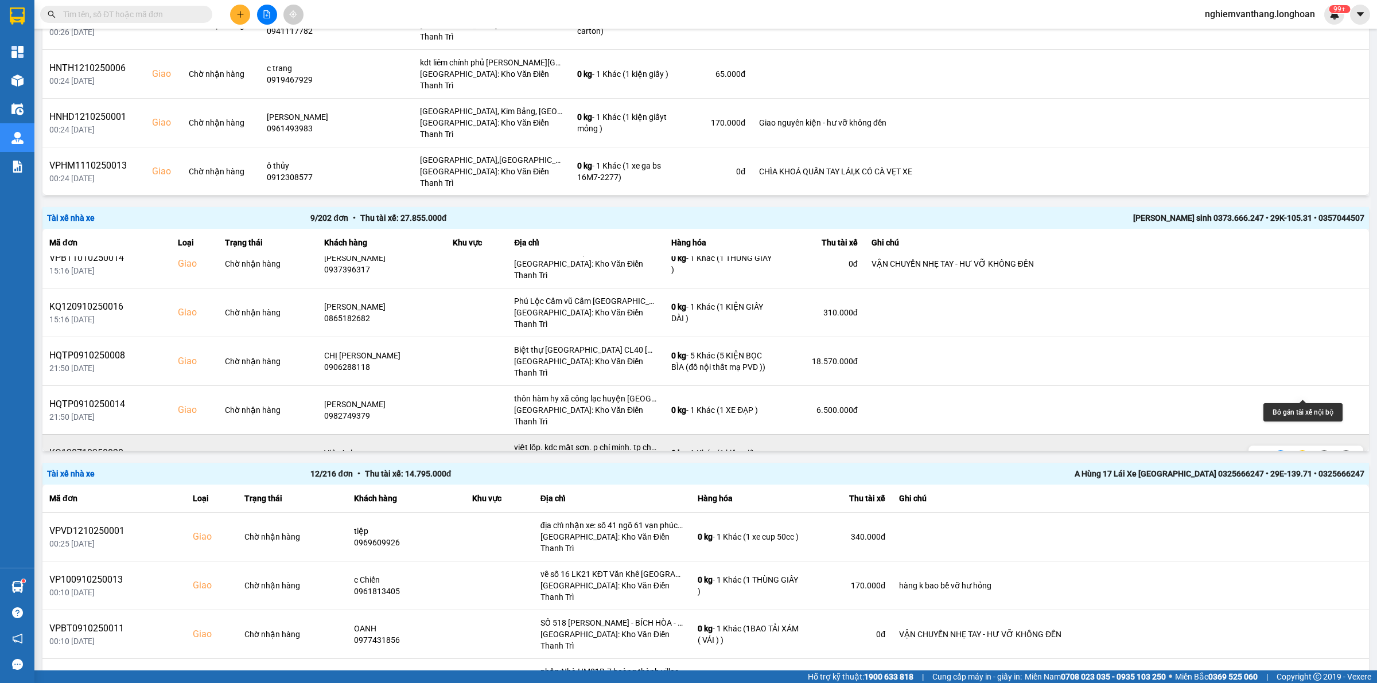
click at [1320, 456] on icon at bounding box center [1324, 459] width 8 height 6
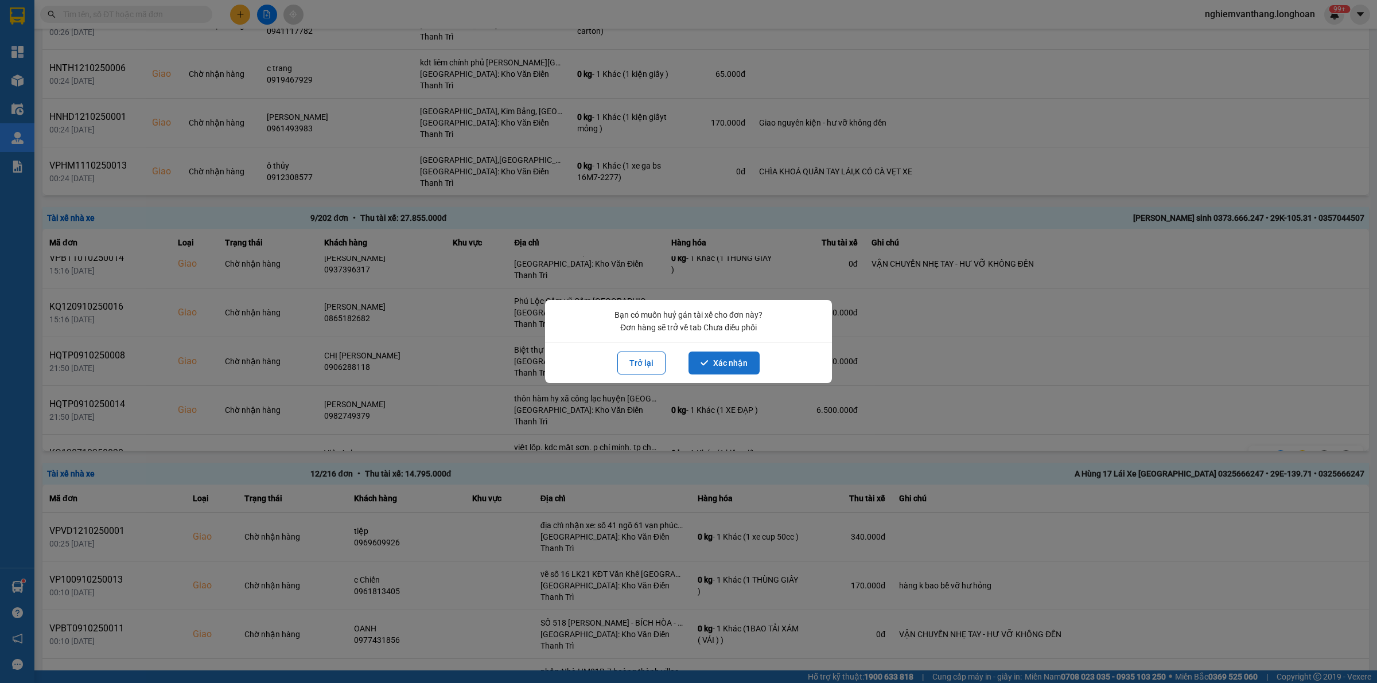
click at [726, 357] on button "Xác nhận" at bounding box center [723, 363] width 71 height 23
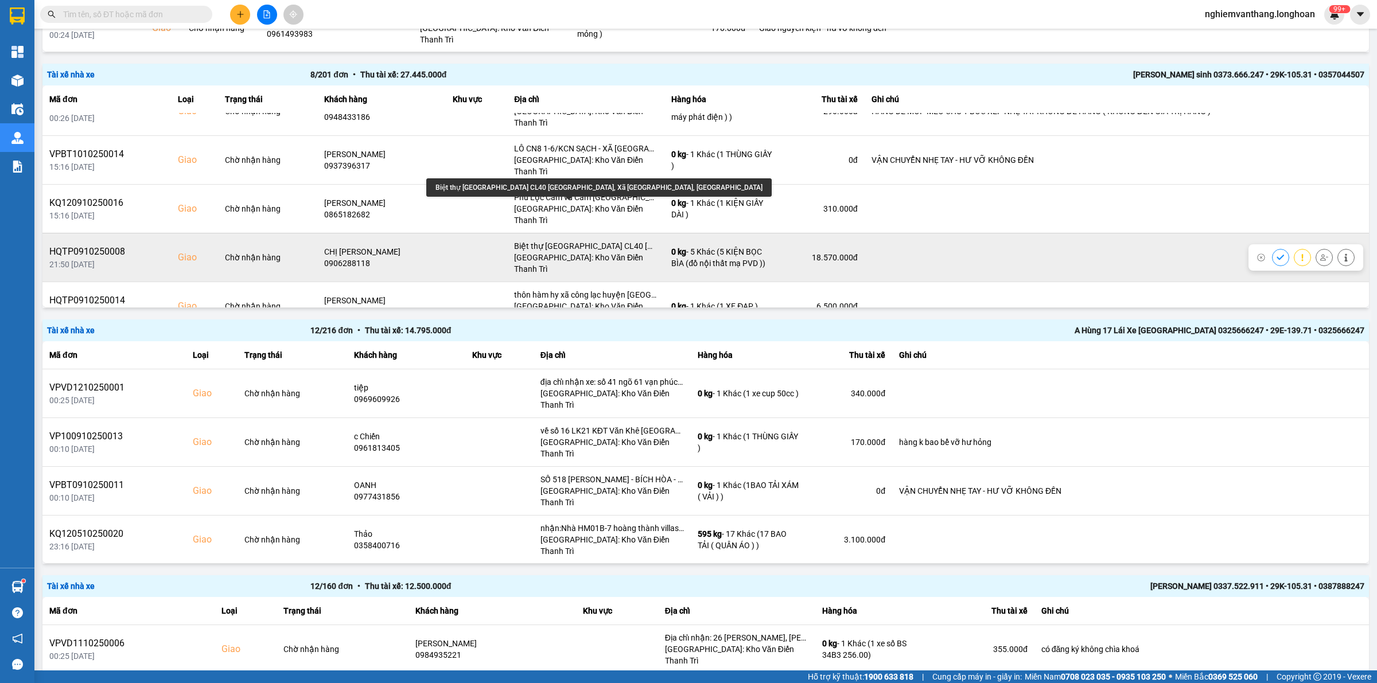
scroll to position [52, 0]
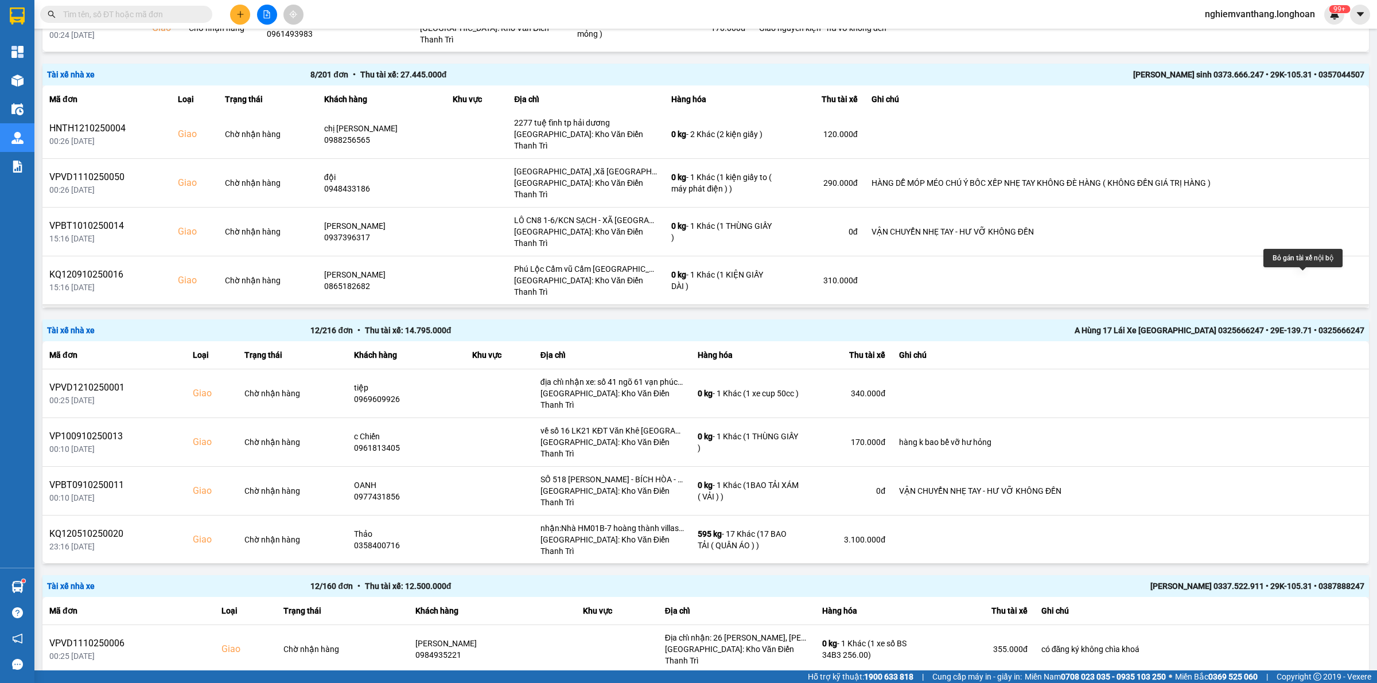
click at [1320, 325] on icon at bounding box center [1324, 329] width 8 height 8
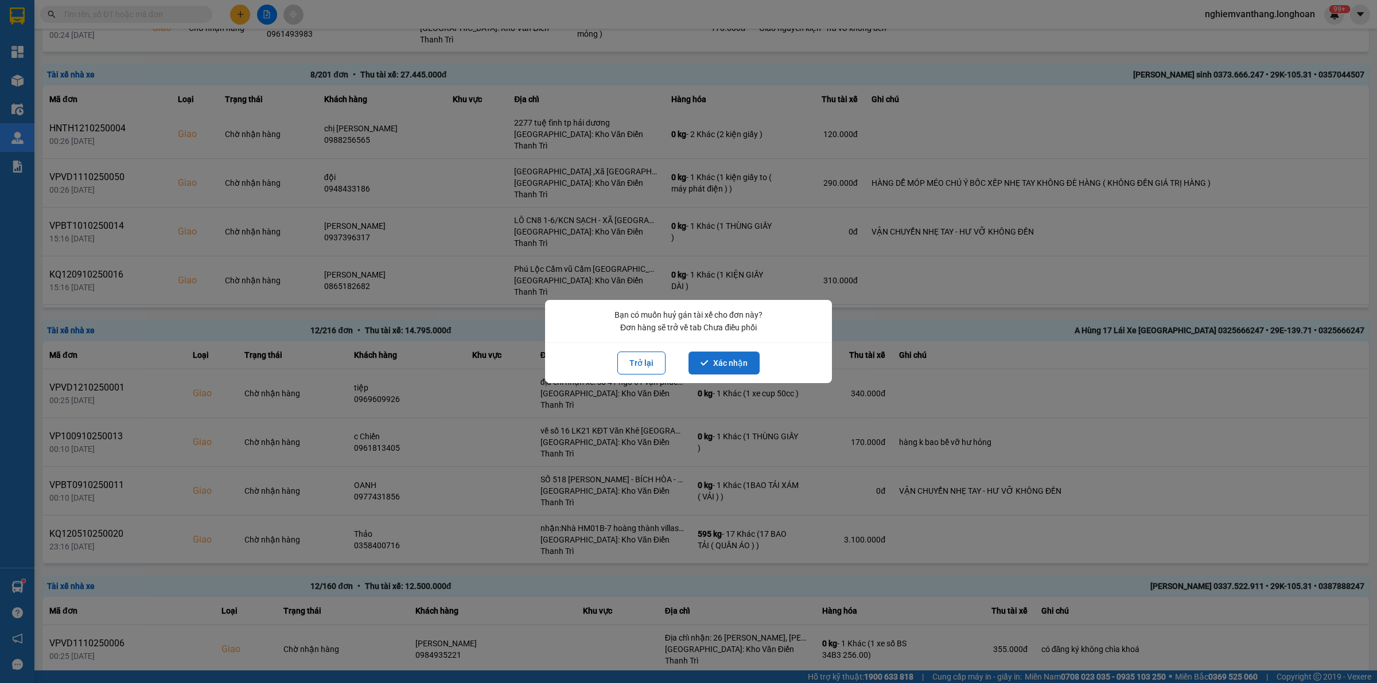
click at [730, 362] on button "Xác nhận" at bounding box center [723, 363] width 71 height 23
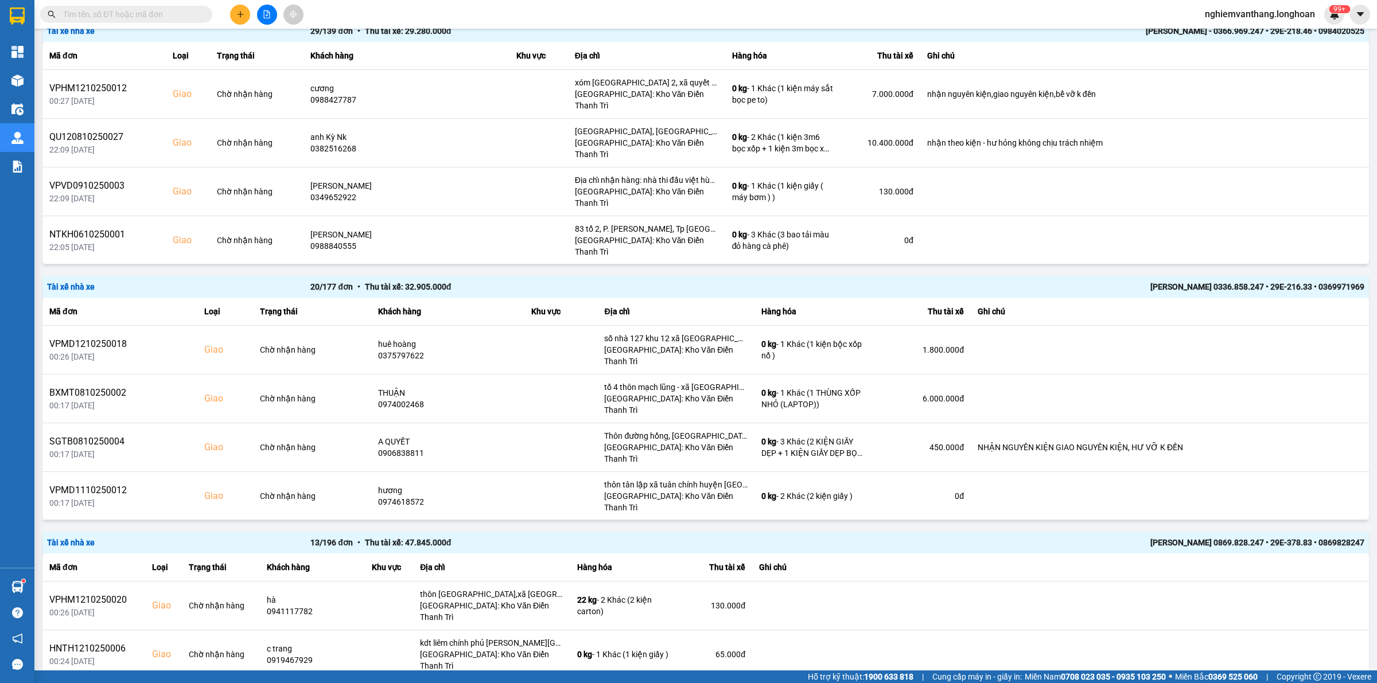
scroll to position [0, 0]
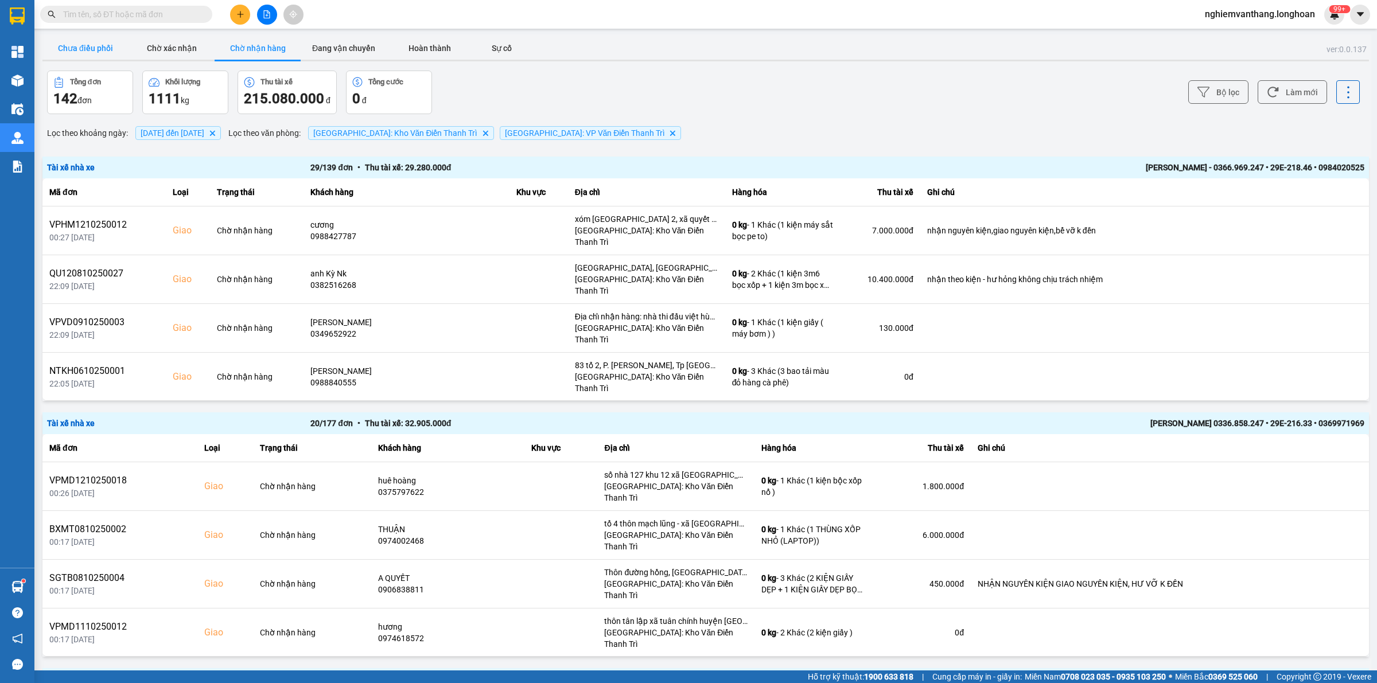
click at [95, 38] on button "Chưa điều phối" at bounding box center [85, 48] width 86 height 23
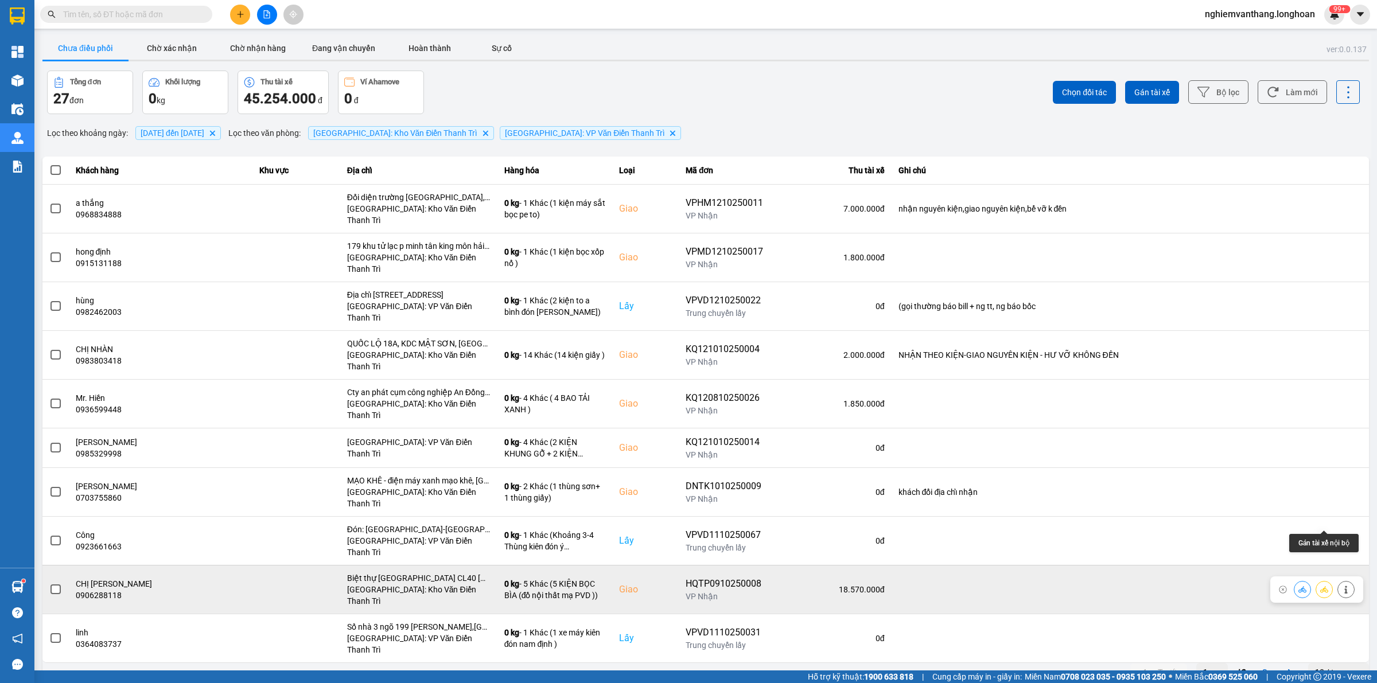
click at [1328, 586] on icon at bounding box center [1324, 590] width 8 height 8
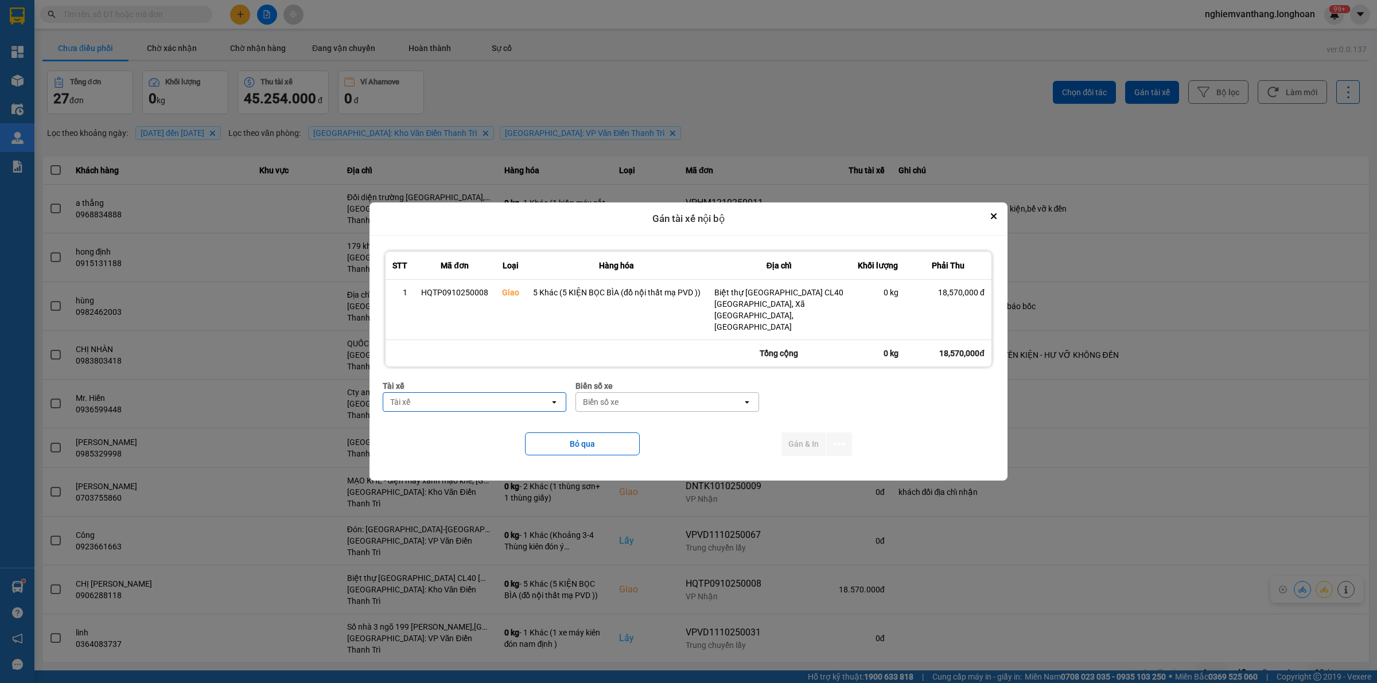
click at [480, 400] on div "Tài xế" at bounding box center [466, 402] width 166 height 18
type input "luâ"
drag, startPoint x: 494, startPoint y: 422, endPoint x: 617, endPoint y: 403, distance: 124.7
click at [495, 422] on span "0395666247 - [PERSON_NAME] 0395.666.247" at bounding box center [477, 426] width 169 height 23
click at [637, 396] on div "Biển số xe" at bounding box center [680, 402] width 166 height 18
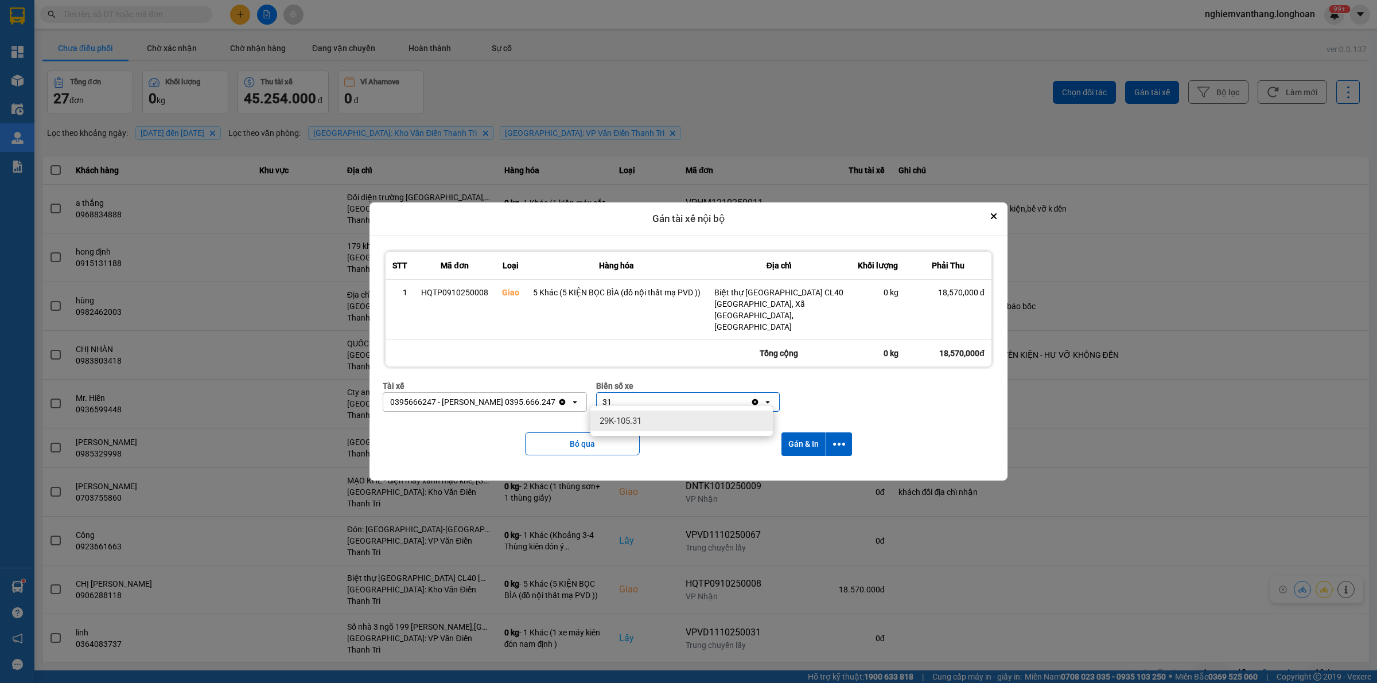
type input "3"
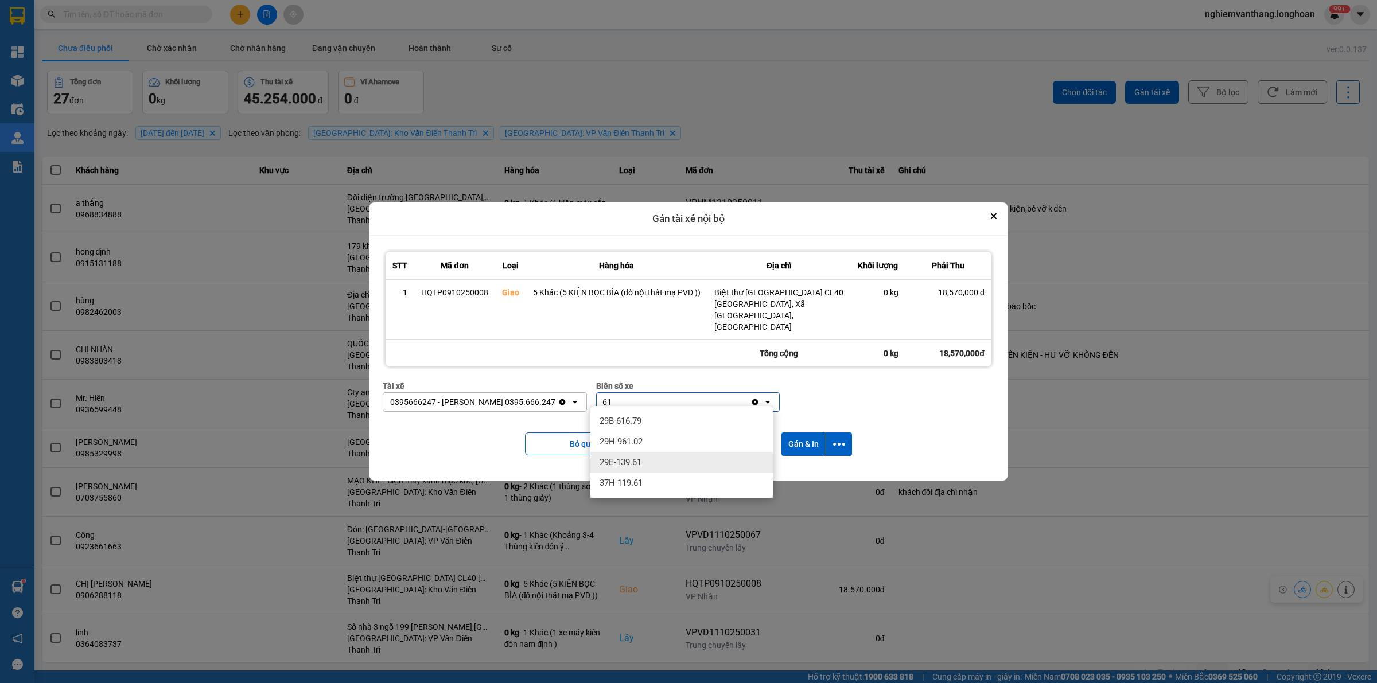
type input "61"
click at [655, 456] on div "29E-139.61" at bounding box center [681, 462] width 182 height 21
click at [839, 438] on icon "dialog" at bounding box center [839, 444] width 12 height 12
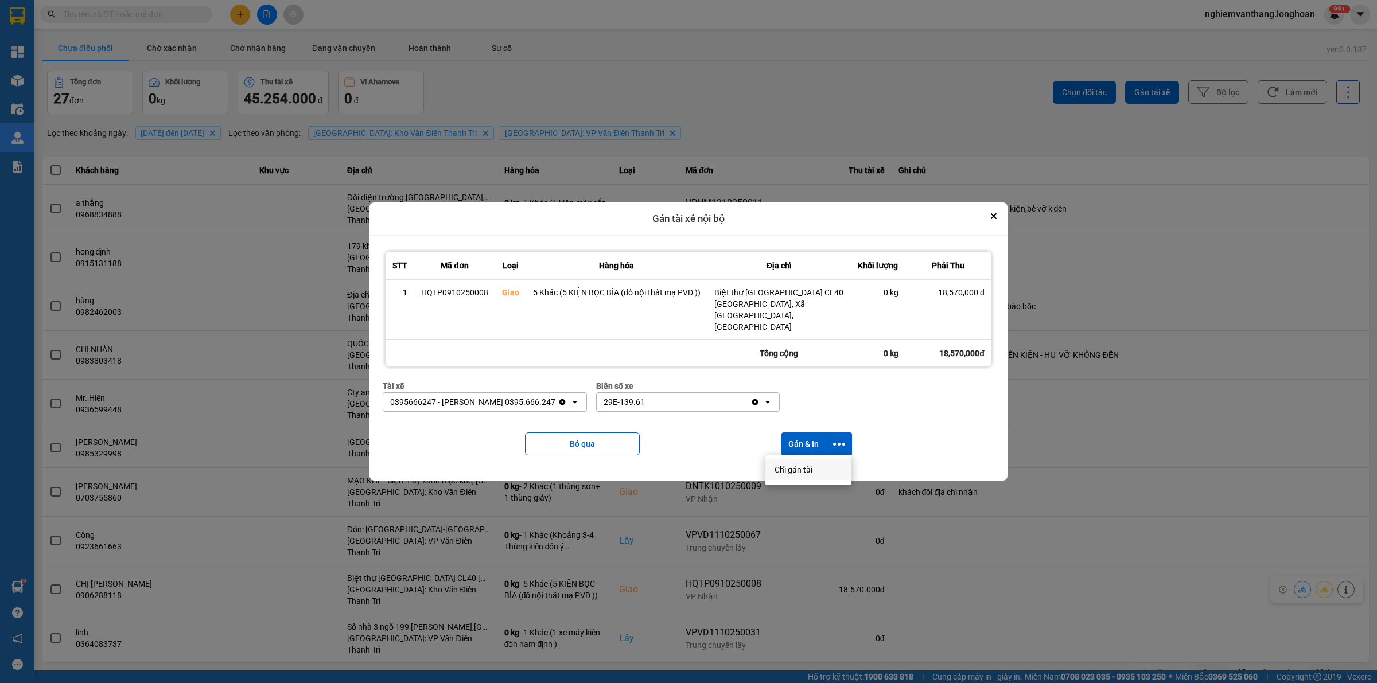
click at [813, 471] on div "Chỉ gán tài" at bounding box center [809, 469] width 68 height 11
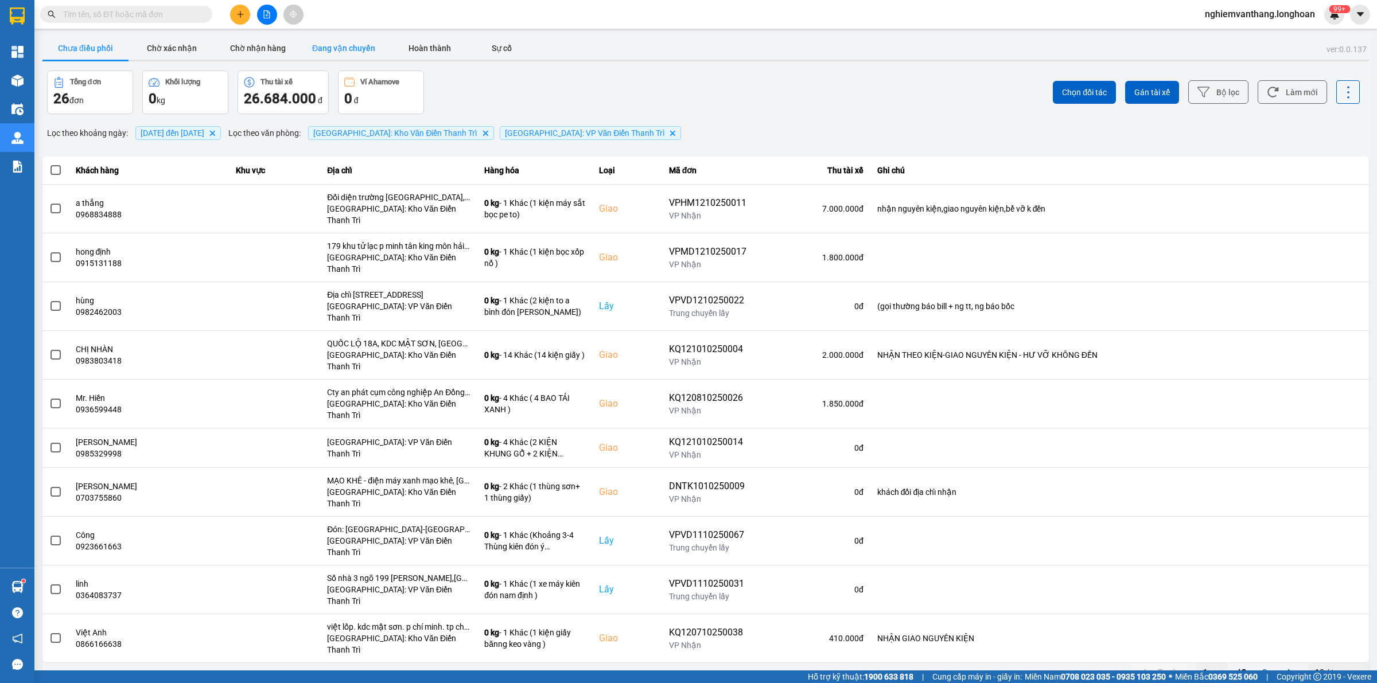
click at [352, 49] on button "Đang vận chuyển" at bounding box center [344, 48] width 86 height 23
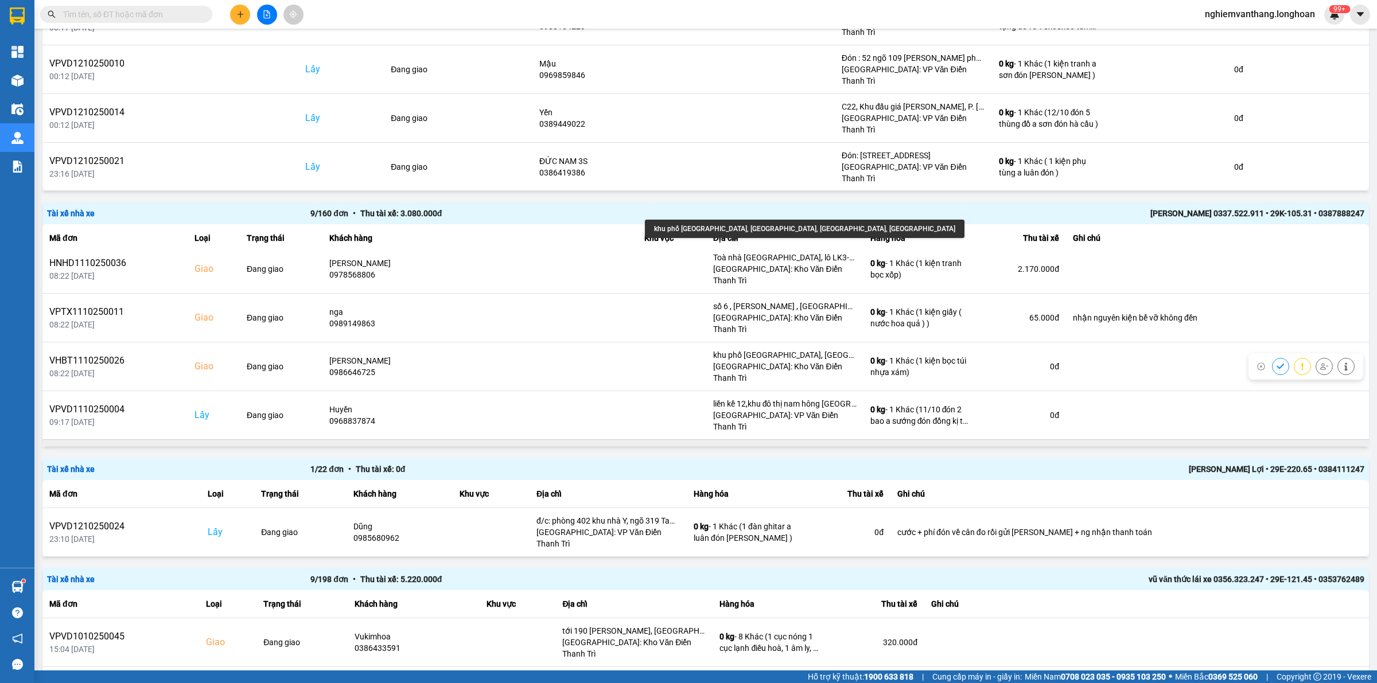
scroll to position [164, 0]
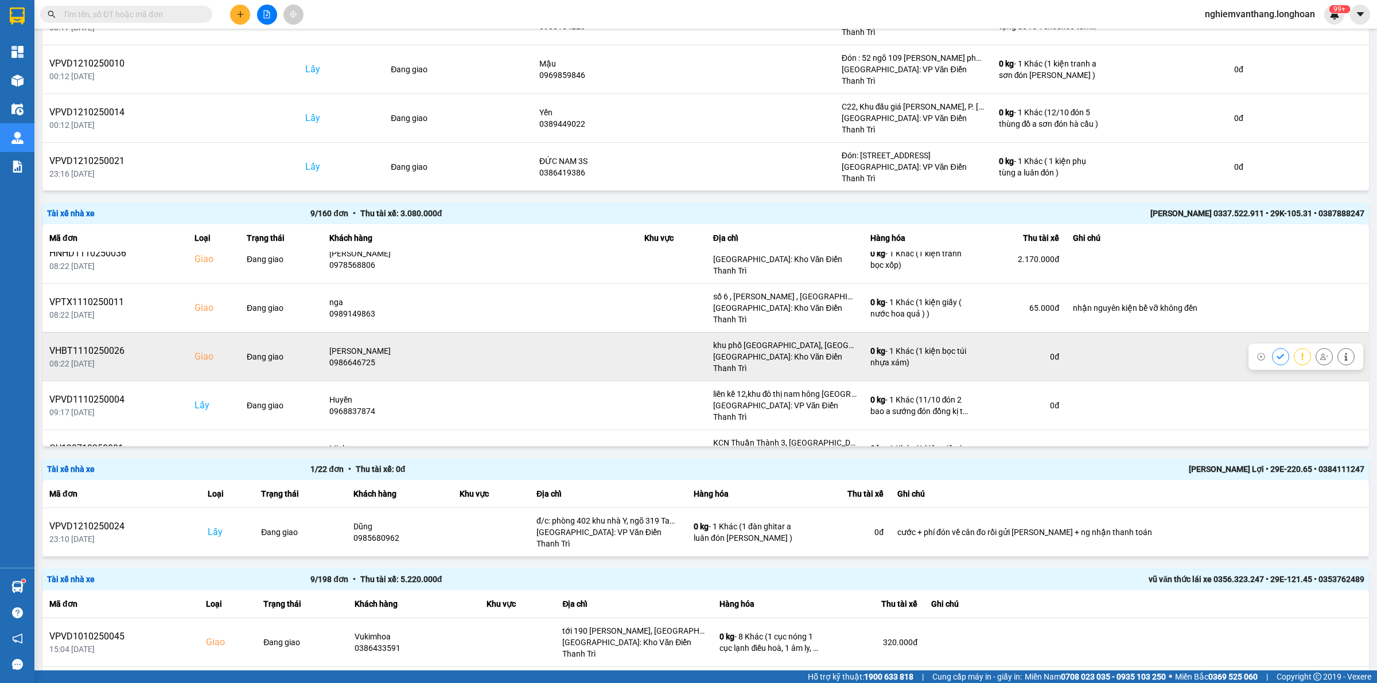
click at [1316, 347] on button at bounding box center [1324, 357] width 16 height 20
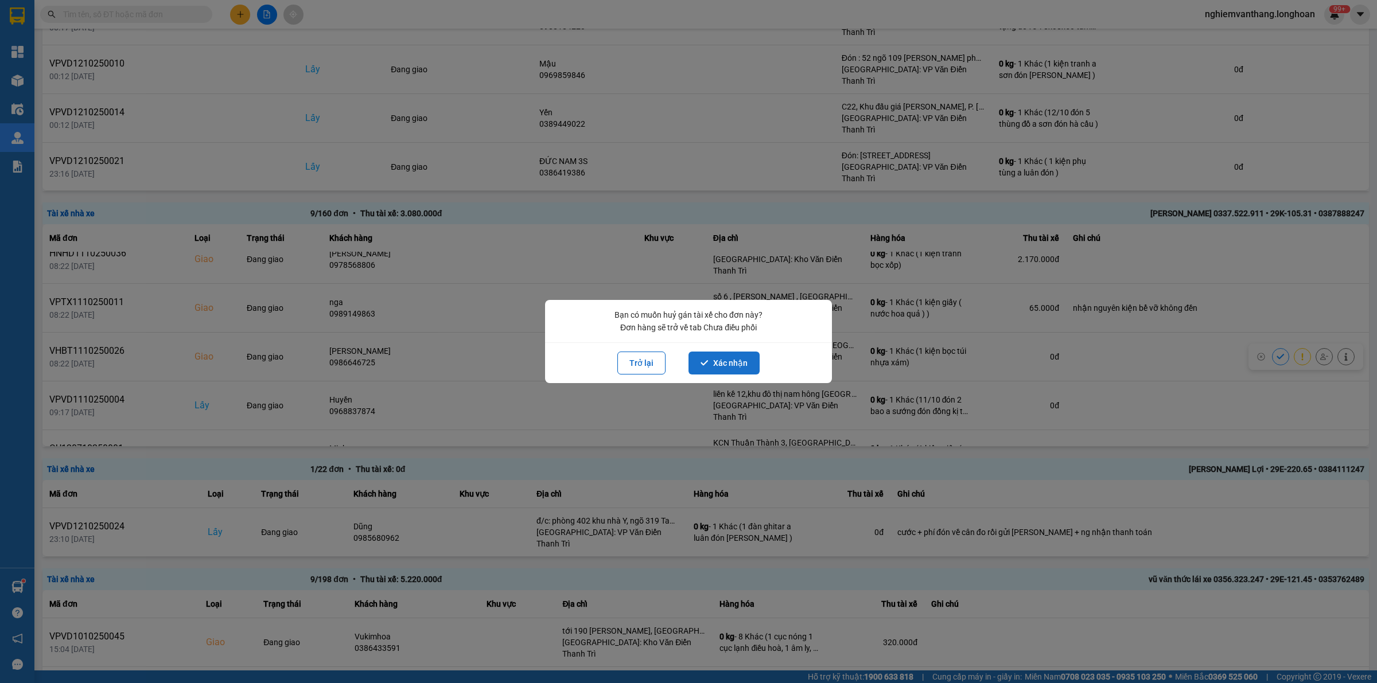
click at [749, 363] on button "Xác nhận" at bounding box center [723, 363] width 71 height 23
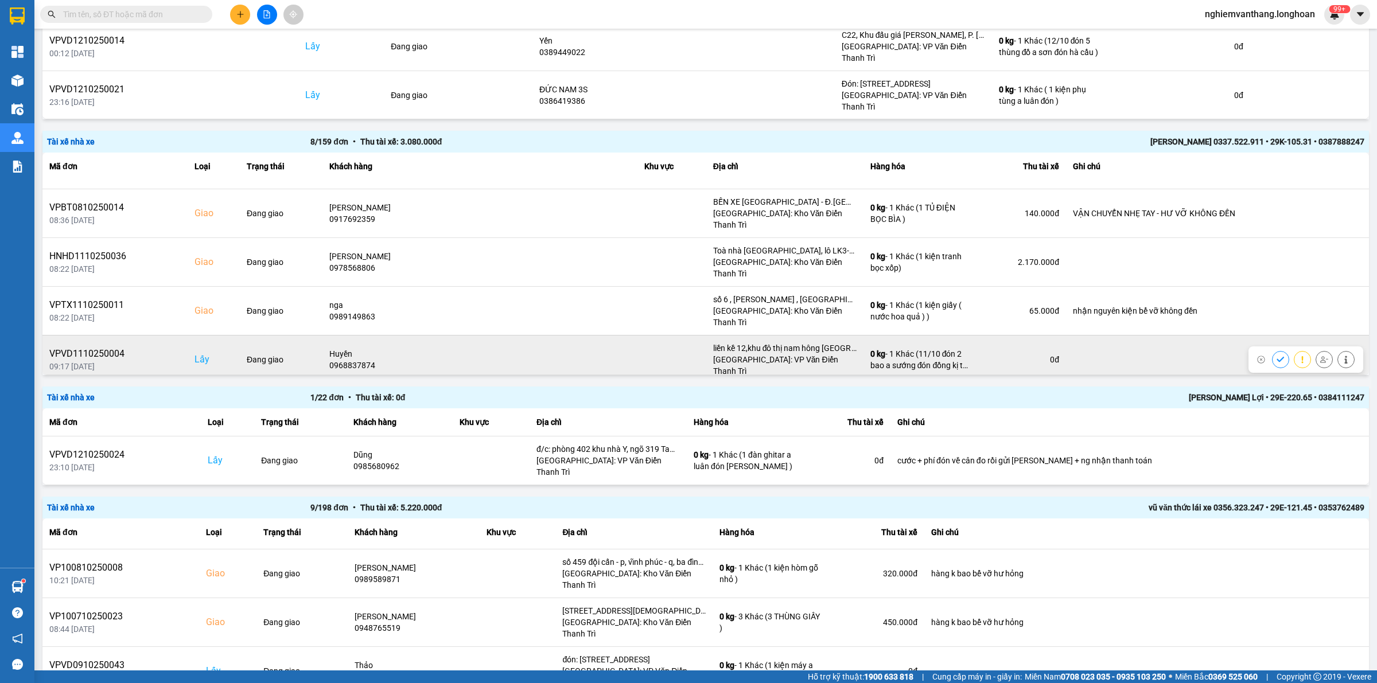
scroll to position [123, 0]
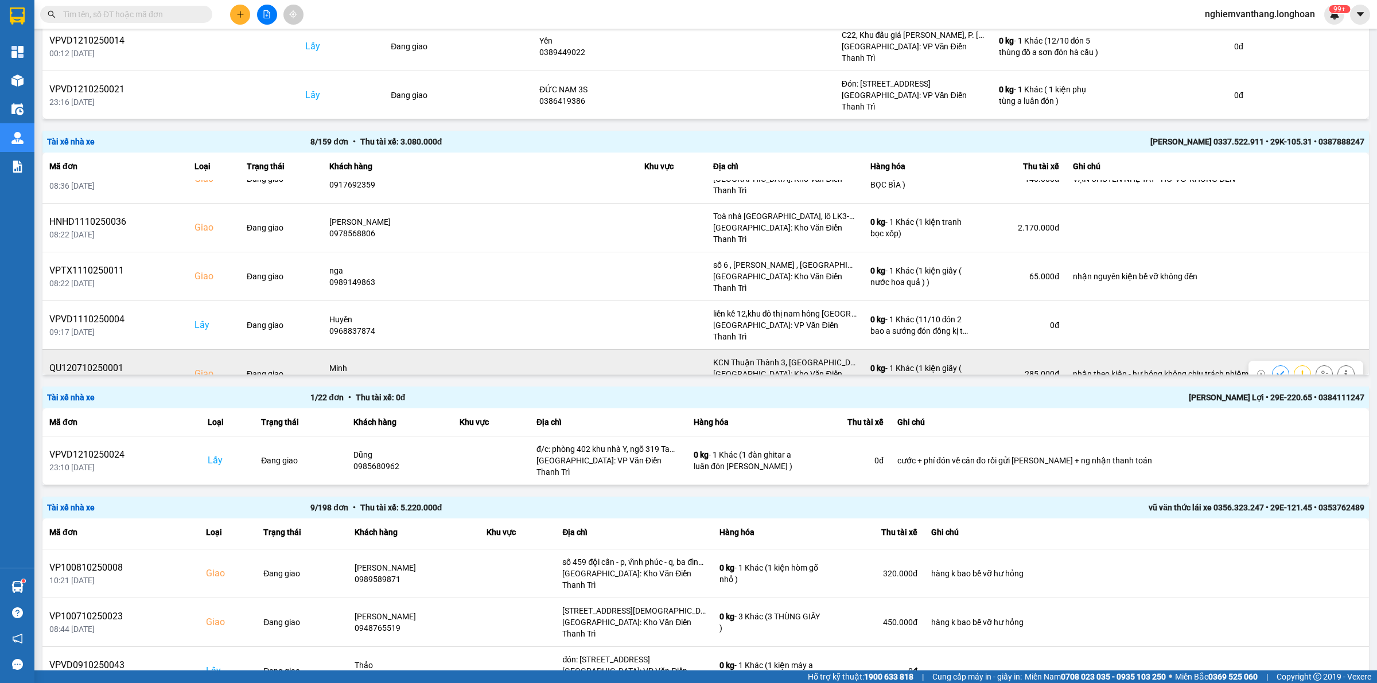
click at [1316, 364] on button at bounding box center [1324, 374] width 16 height 20
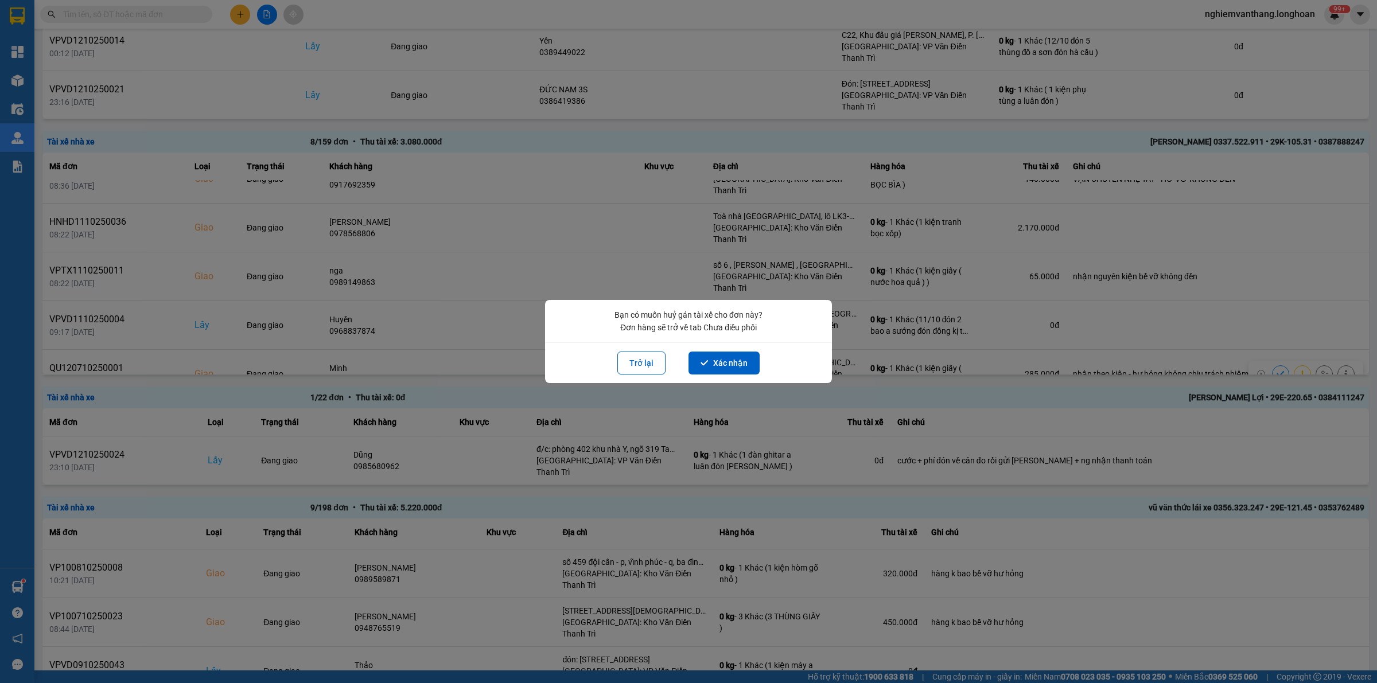
click at [739, 349] on div "Trở lại Xác nhận" at bounding box center [688, 363] width 287 height 41
click at [733, 357] on button "Xác nhận" at bounding box center [723, 363] width 71 height 23
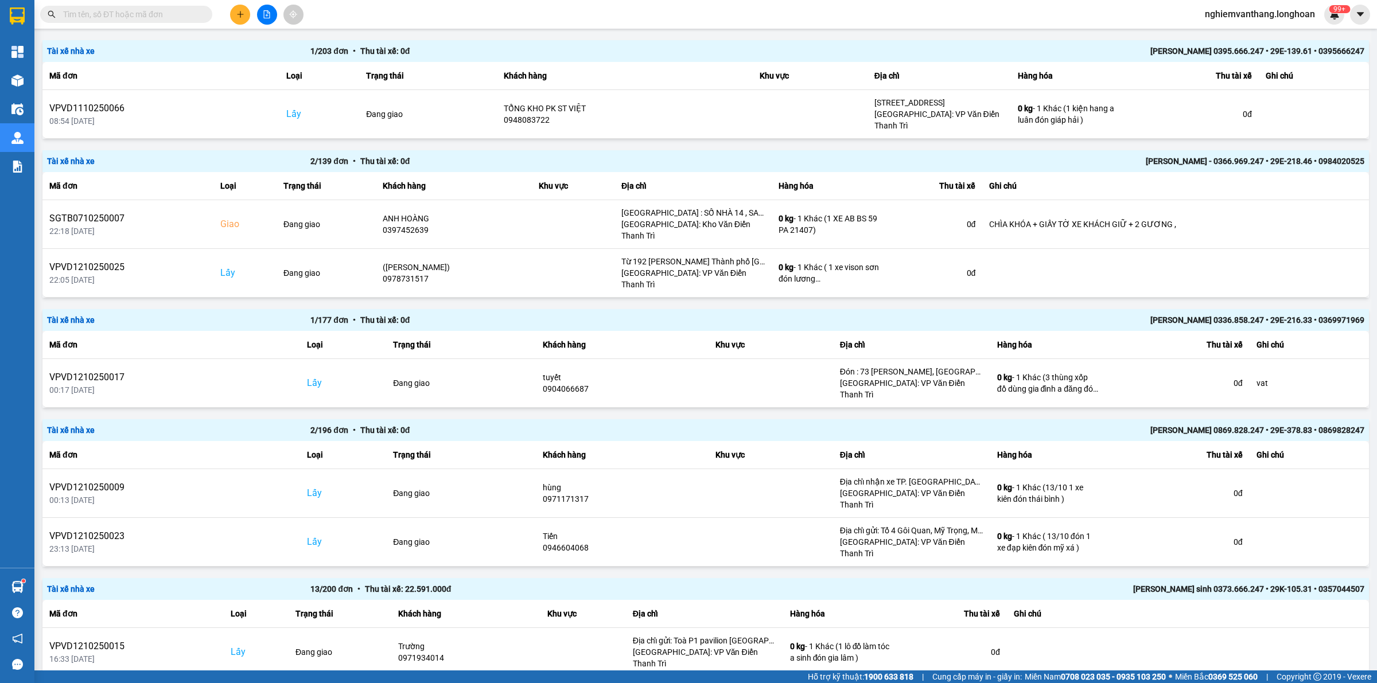
scroll to position [0, 0]
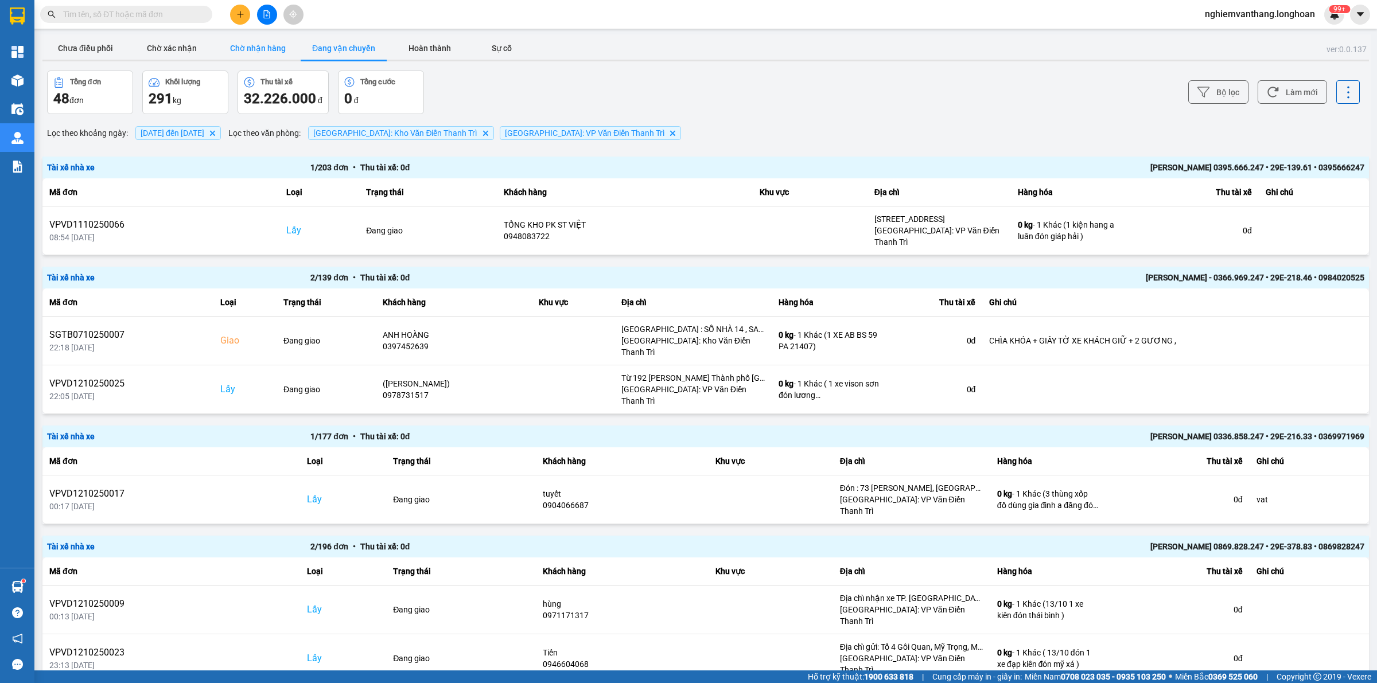
click at [261, 52] on button "Chờ nhận hàng" at bounding box center [258, 48] width 86 height 23
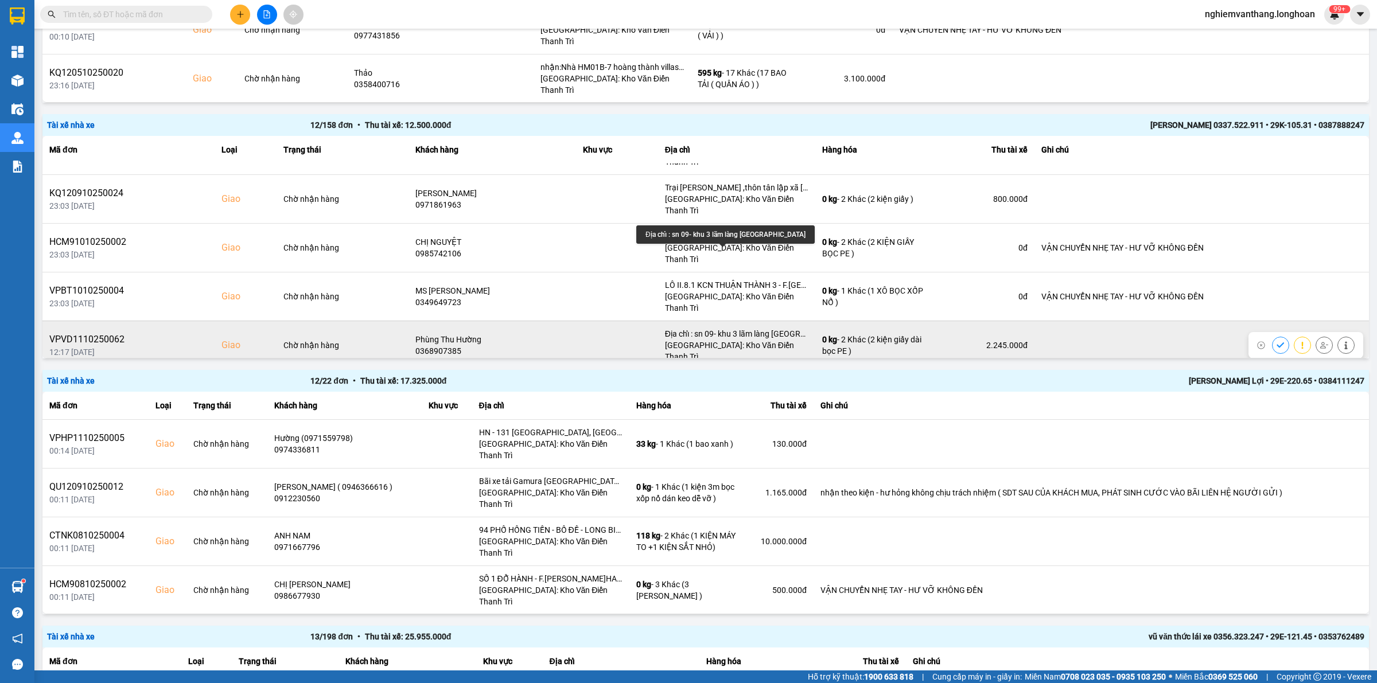
scroll to position [210, 0]
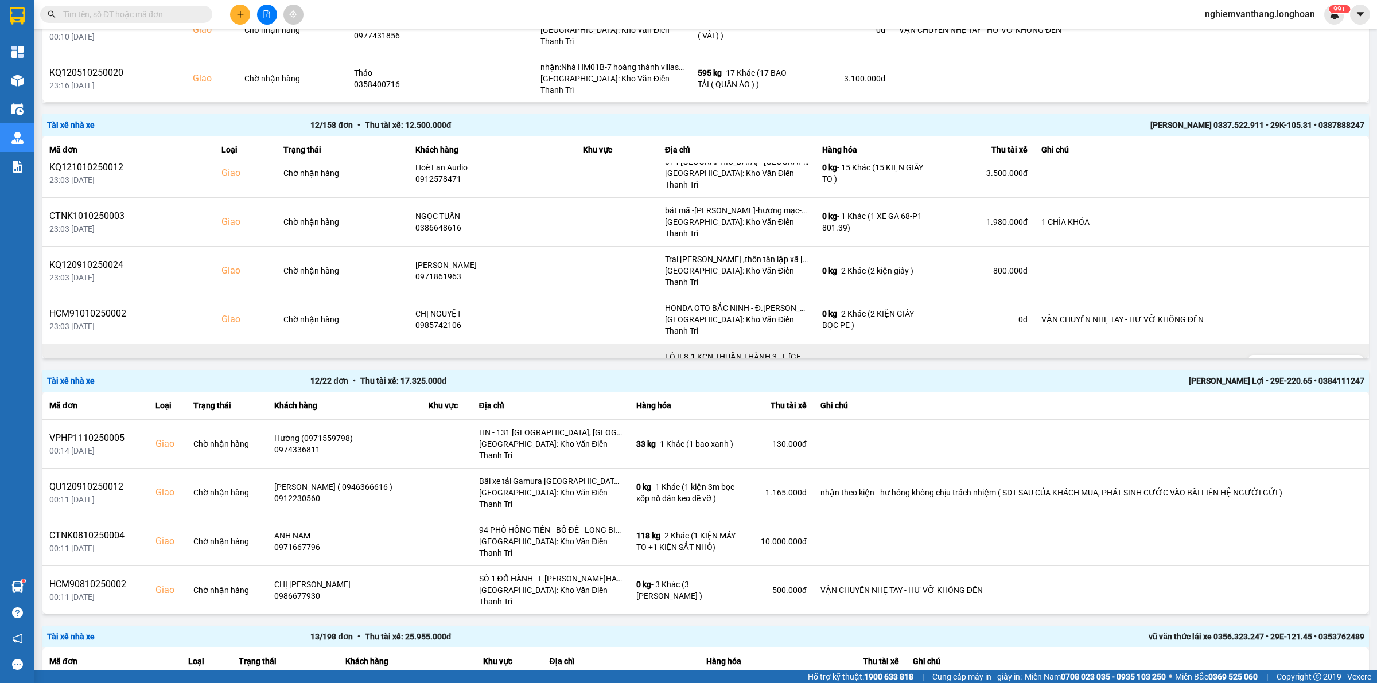
click at [1320, 364] on icon at bounding box center [1324, 368] width 8 height 8
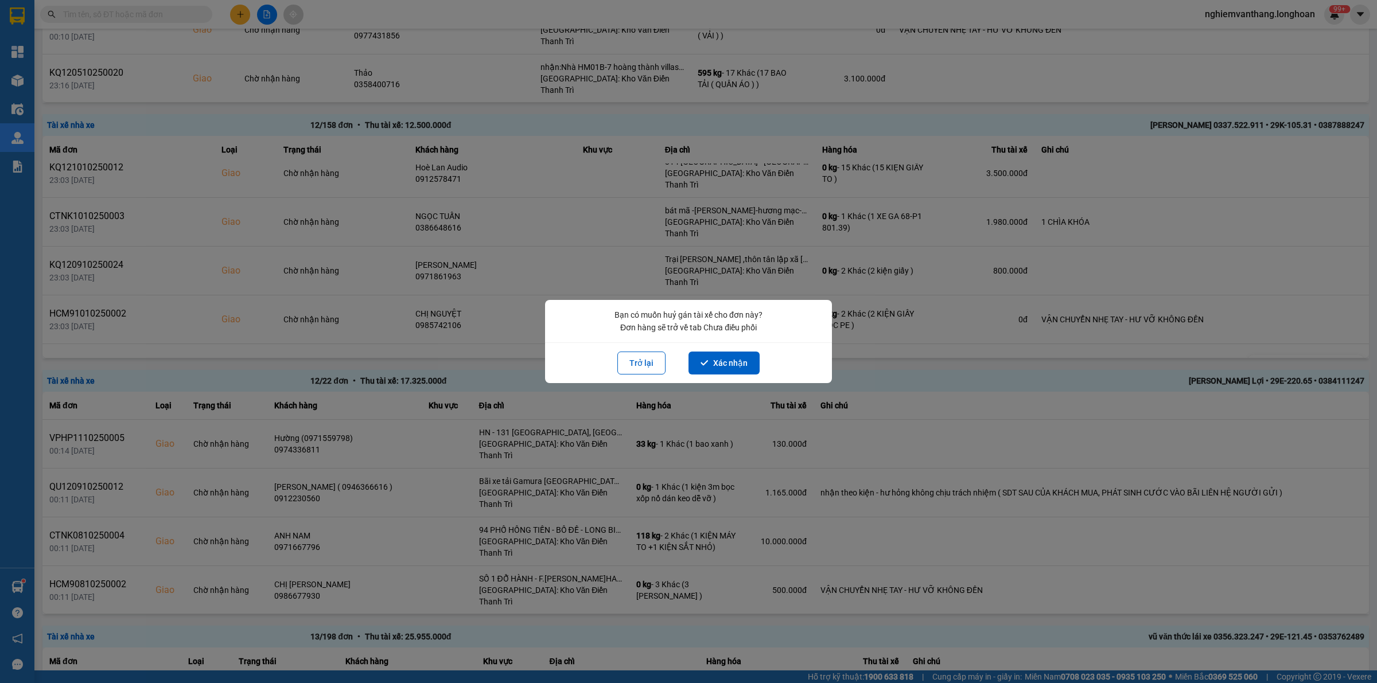
click at [723, 349] on div "Trở lại Xác nhận" at bounding box center [688, 363] width 287 height 41
click at [723, 353] on button "Xác nhận" at bounding box center [723, 363] width 71 height 23
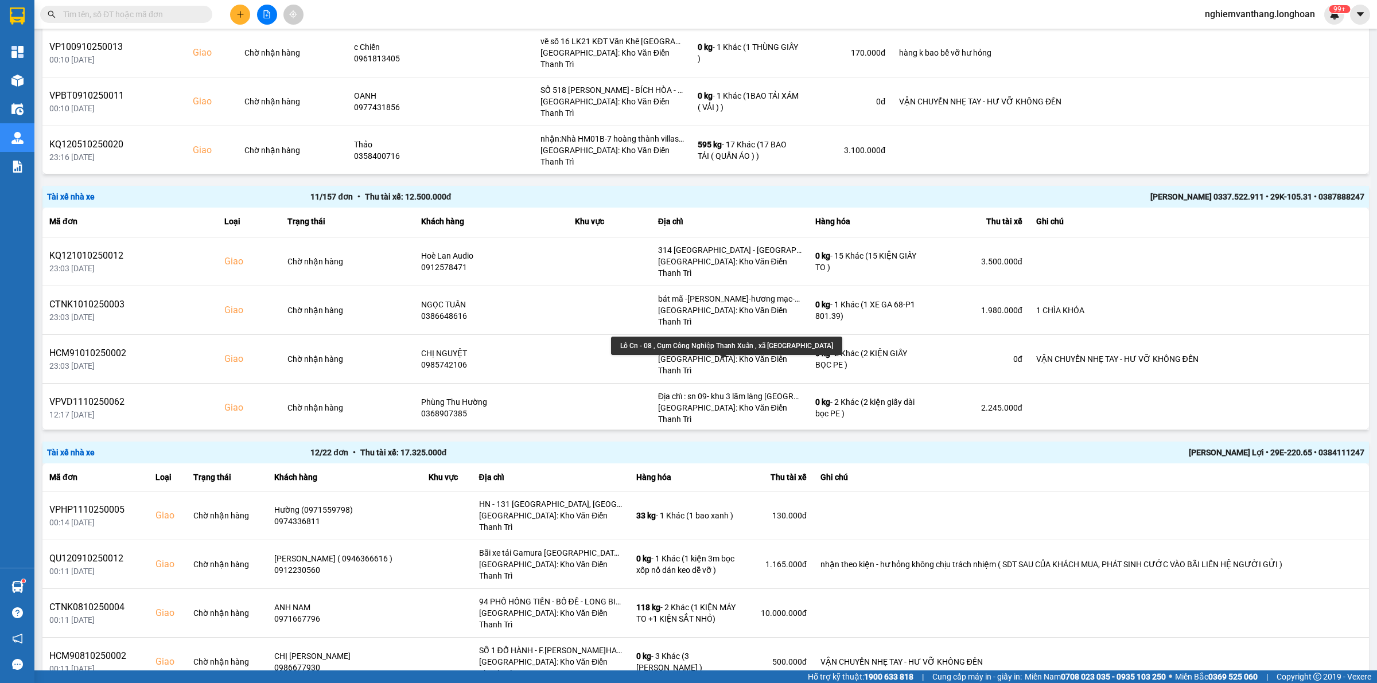
scroll to position [1578, 0]
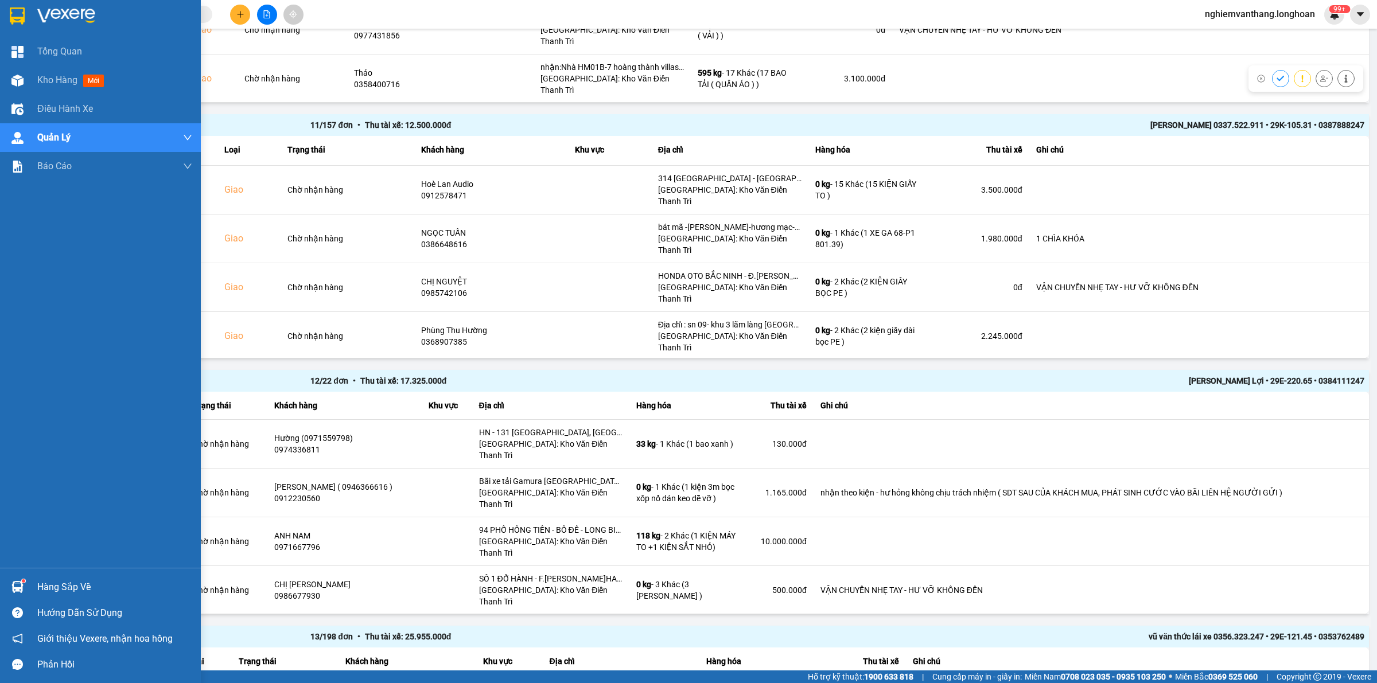
click at [16, 18] on img at bounding box center [17, 15] width 15 height 17
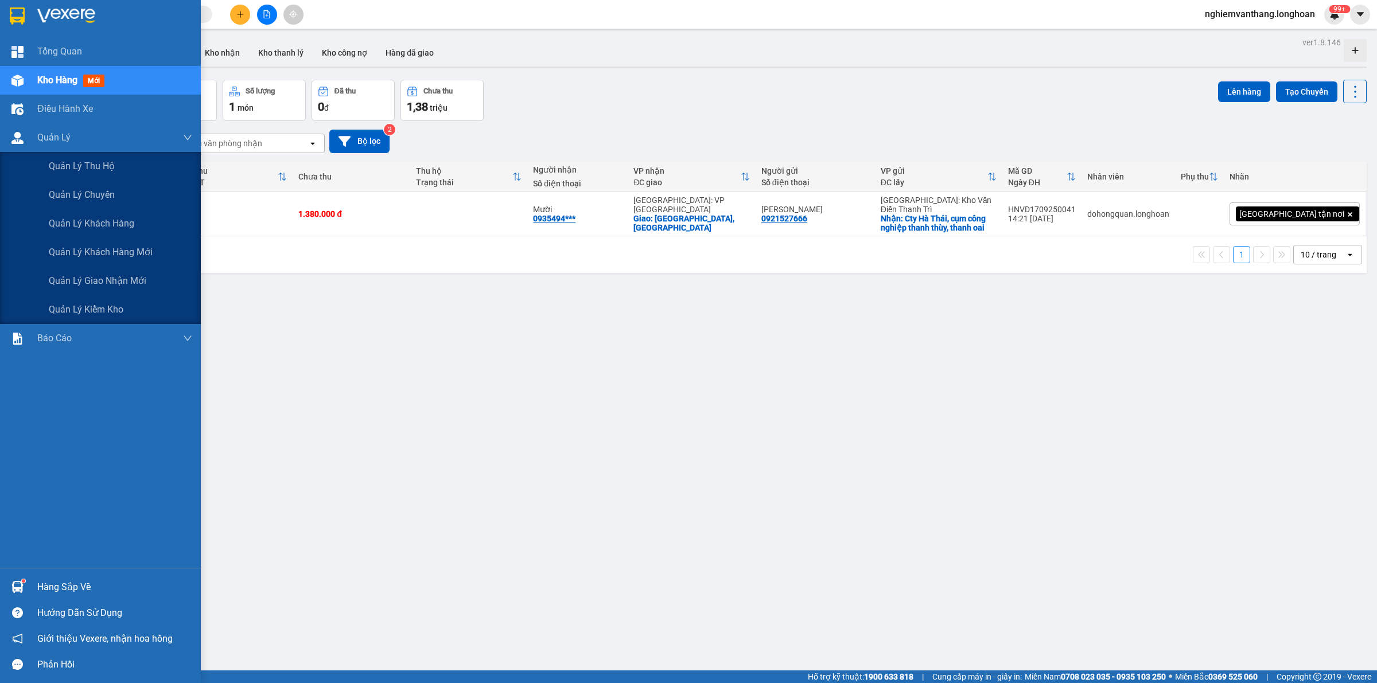
click at [81, 279] on div "ver 1.8.146 Đơn online Kho gửi Trên xe Kho nhận Kho thanh lý Kho công nợ Hàng đ…" at bounding box center [705, 375] width 1331 height 683
click at [91, 278] on span "Quản lý giao nhận mới" at bounding box center [98, 281] width 98 height 14
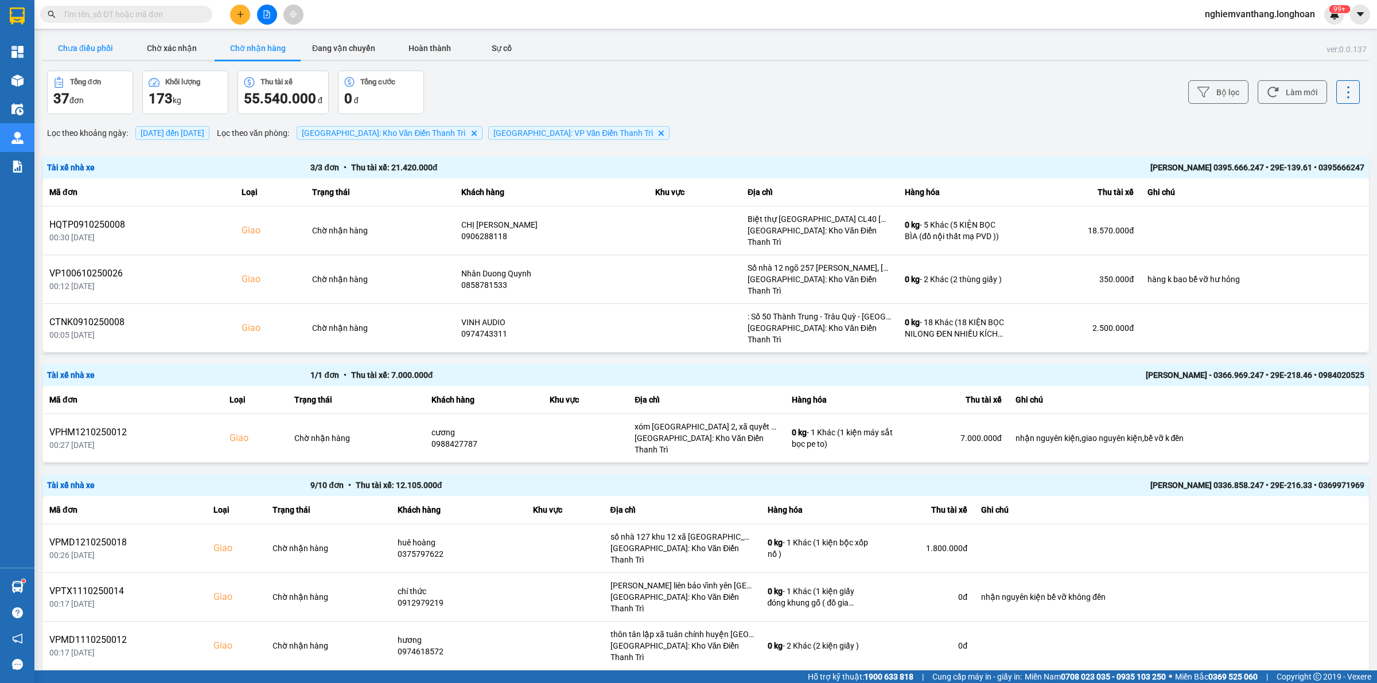
click at [111, 53] on button "Chưa điều phối" at bounding box center [85, 48] width 86 height 23
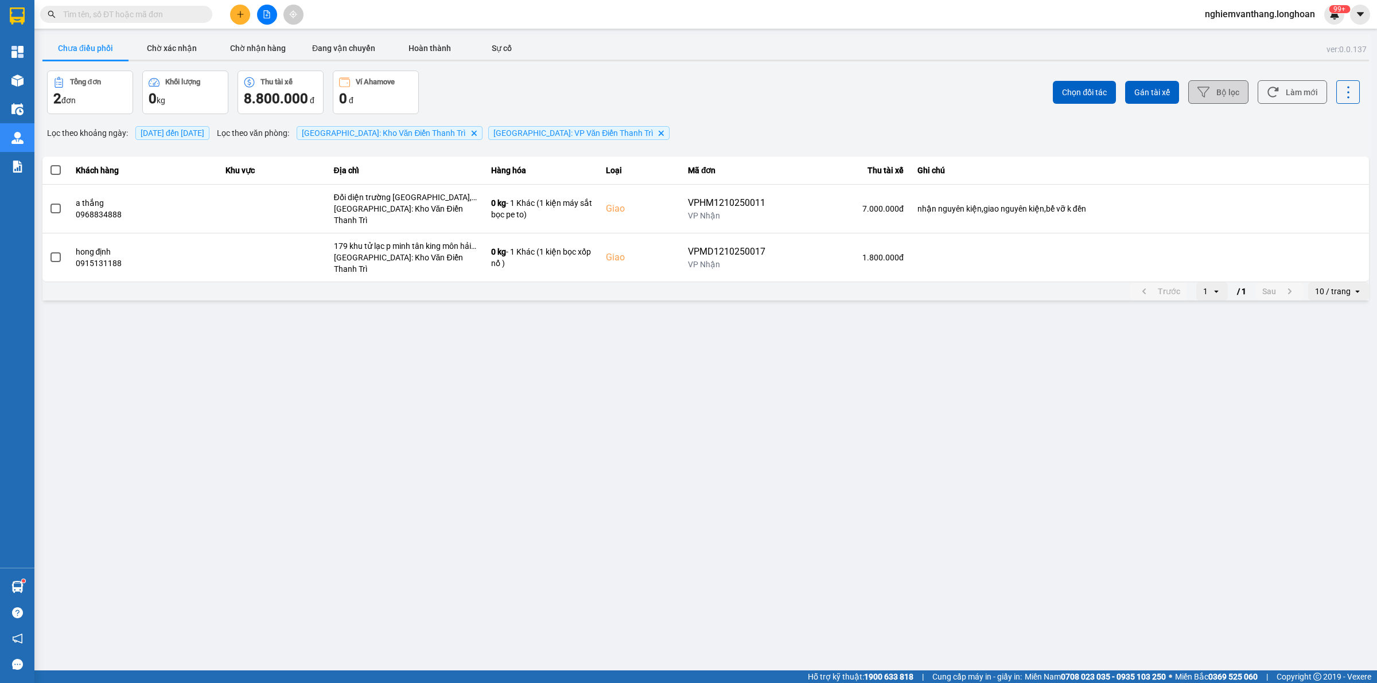
click at [1207, 88] on icon at bounding box center [1203, 92] width 12 height 12
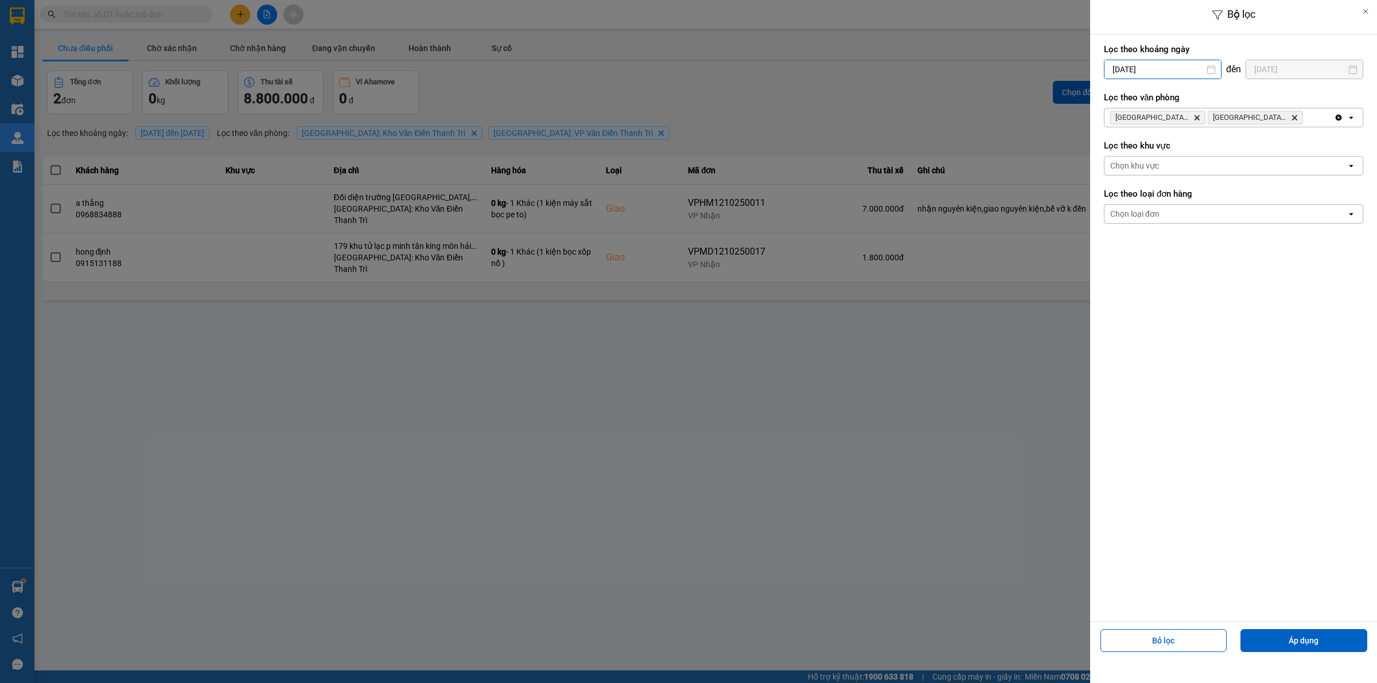
click at [1181, 72] on input "[DATE]" at bounding box center [1162, 69] width 116 height 18
click at [1146, 157] on div "1" at bounding box center [1156, 153] width 23 height 23
type input "[DATE]"
click at [1306, 649] on button "Áp dụng" at bounding box center [1303, 640] width 127 height 23
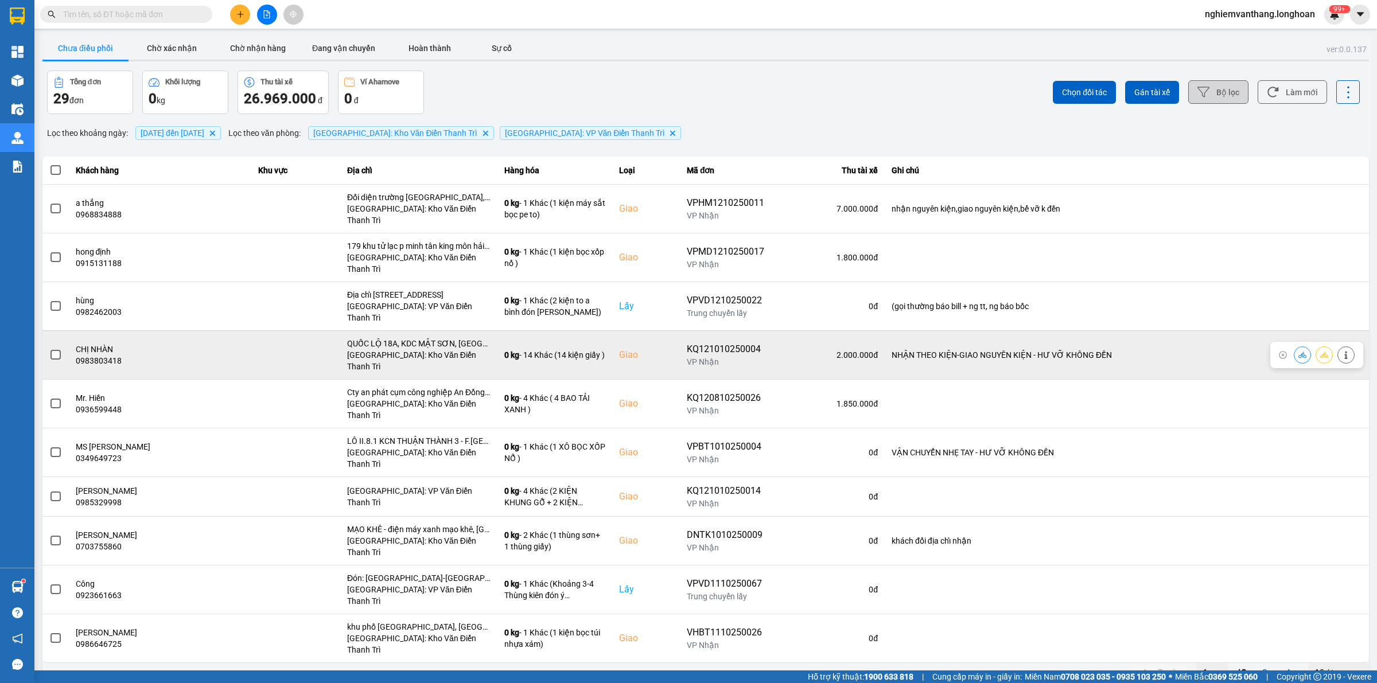
click at [49, 349] on label at bounding box center [55, 355] width 13 height 13
click at [49, 349] on input "checkbox" at bounding box center [49, 349] width 0 height 0
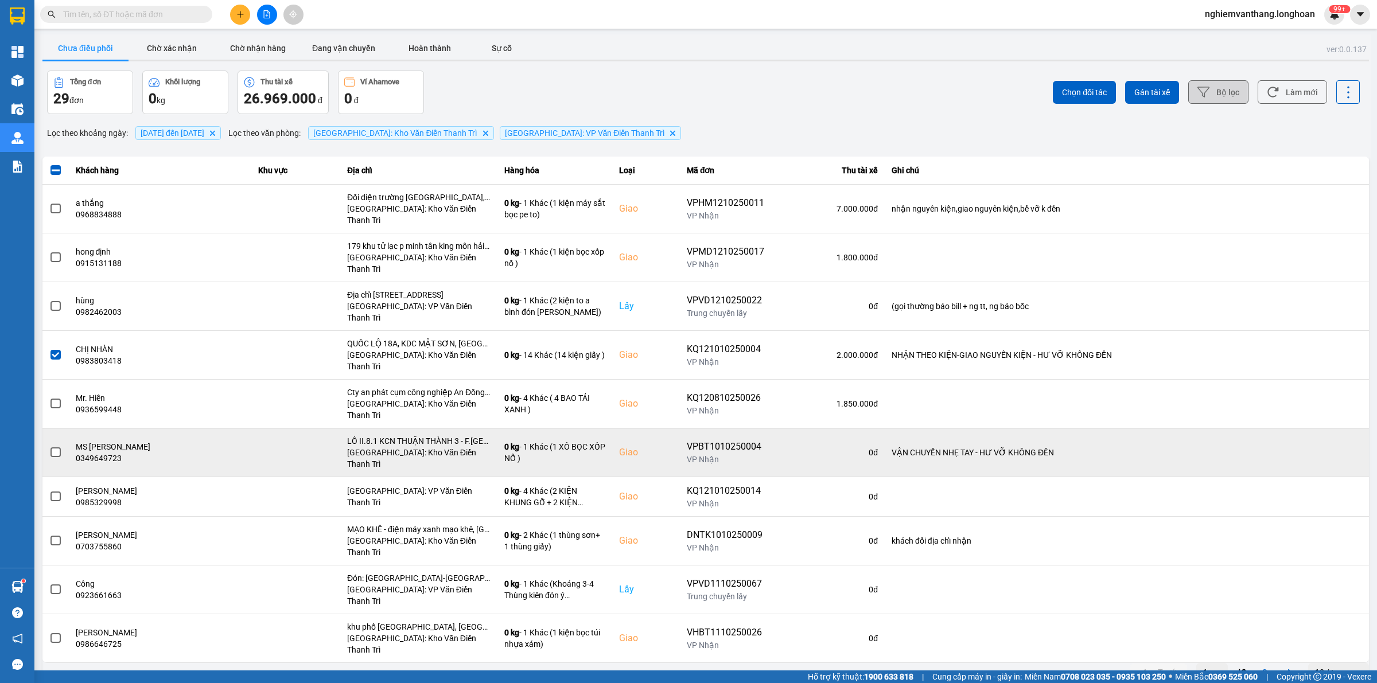
click at [53, 447] on span at bounding box center [55, 452] width 10 height 10
click at [49, 446] on input "checkbox" at bounding box center [49, 446] width 0 height 0
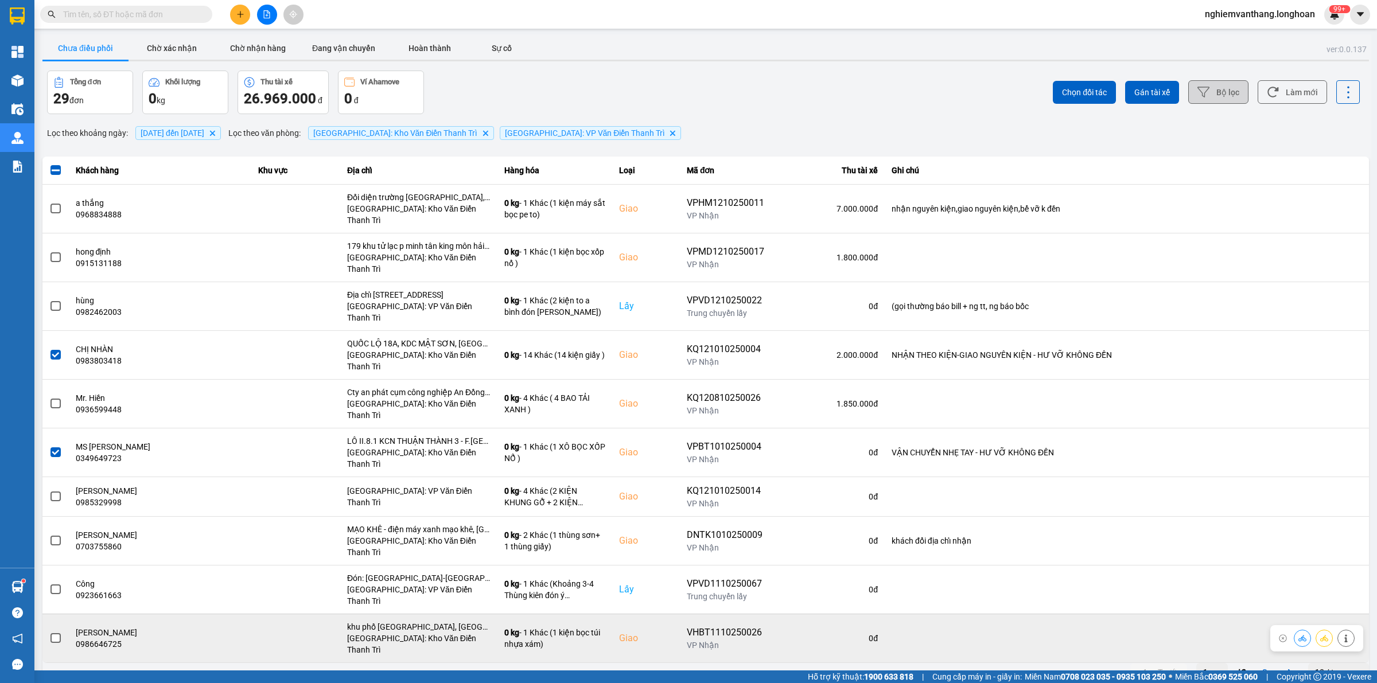
click at [58, 633] on span at bounding box center [55, 638] width 10 height 10
click at [49, 632] on input "checkbox" at bounding box center [49, 632] width 0 height 0
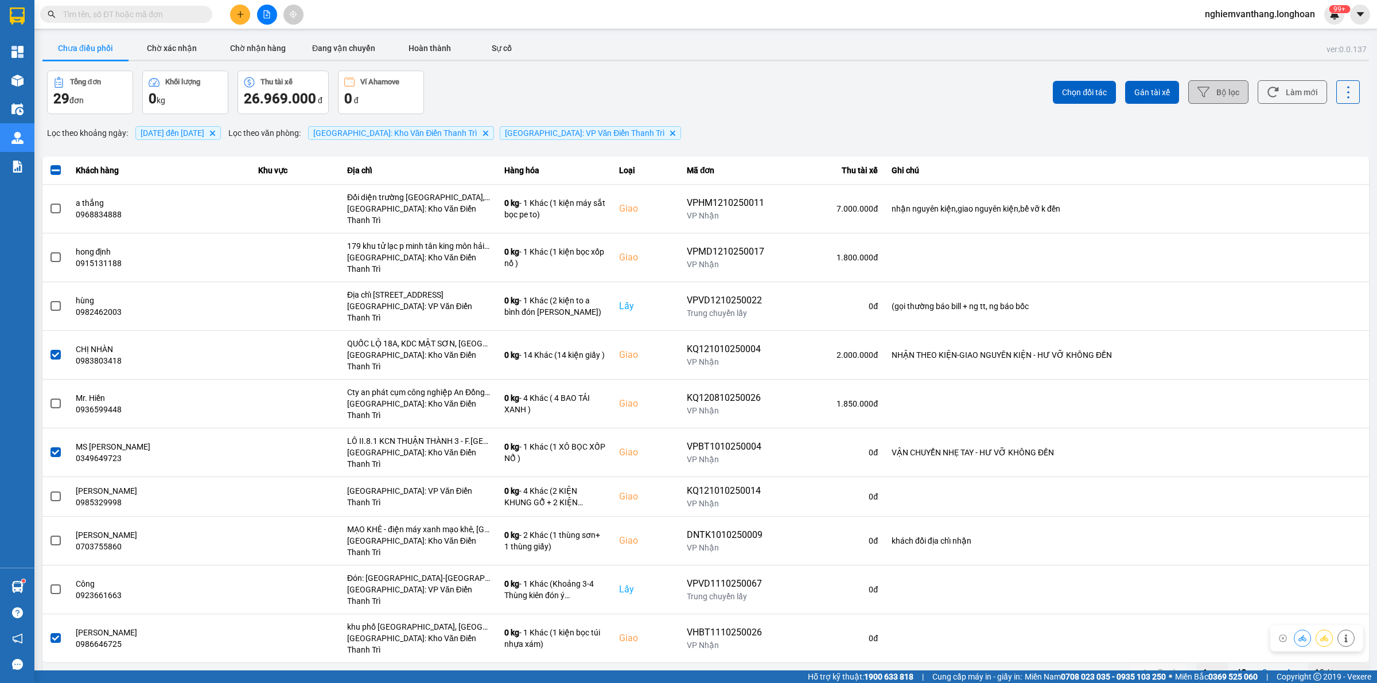
drag, startPoint x: 1349, startPoint y: 589, endPoint x: 1337, endPoint y: 589, distance: 12.6
click at [1348, 667] on div "10 / trang" at bounding box center [1333, 672] width 36 height 11
click at [1324, 563] on div "100 / trang" at bounding box center [1339, 566] width 42 height 11
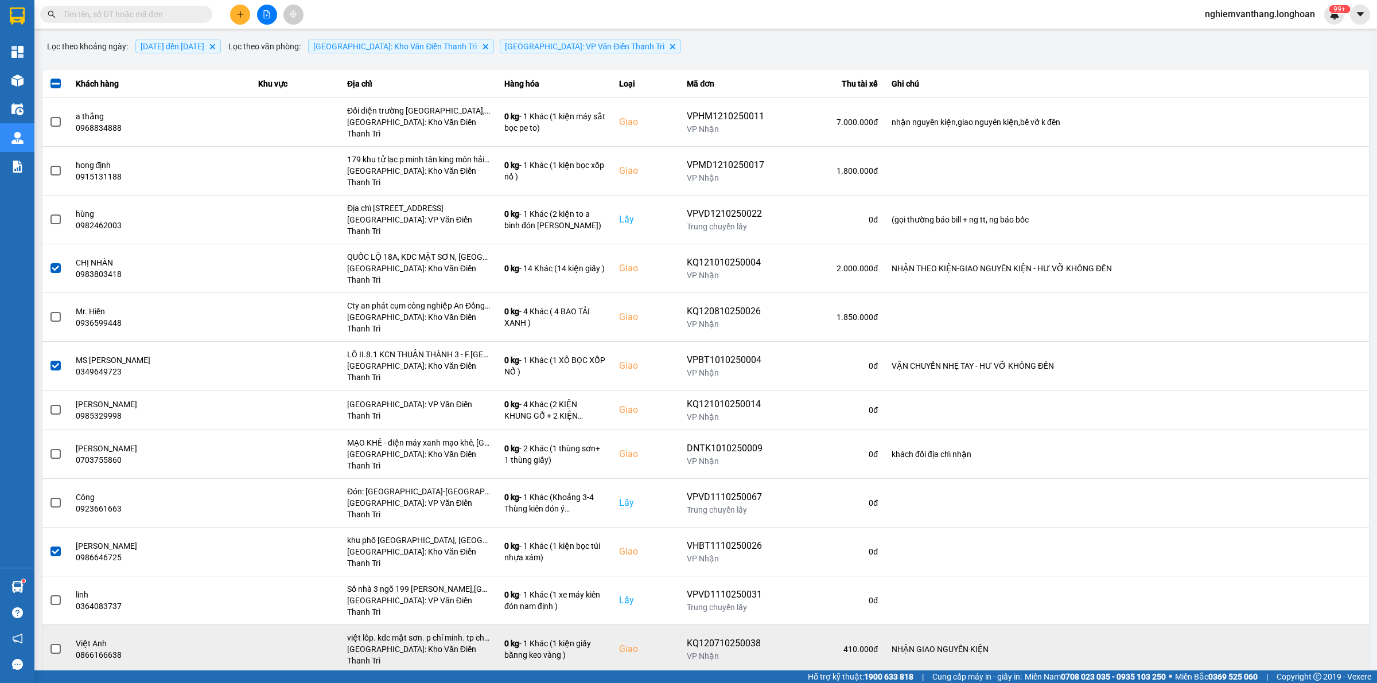
scroll to position [143, 0]
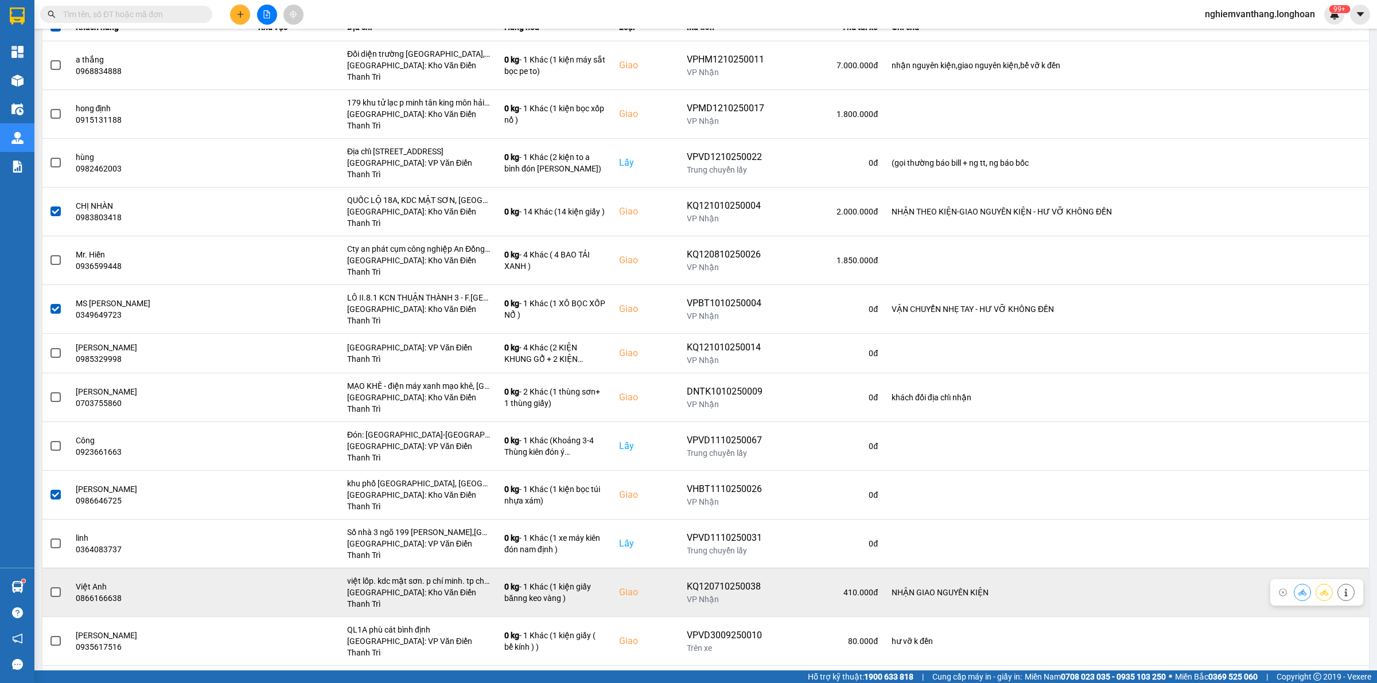
click at [56, 587] on span at bounding box center [55, 592] width 10 height 10
click at [49, 586] on input "checkbox" at bounding box center [49, 586] width 0 height 0
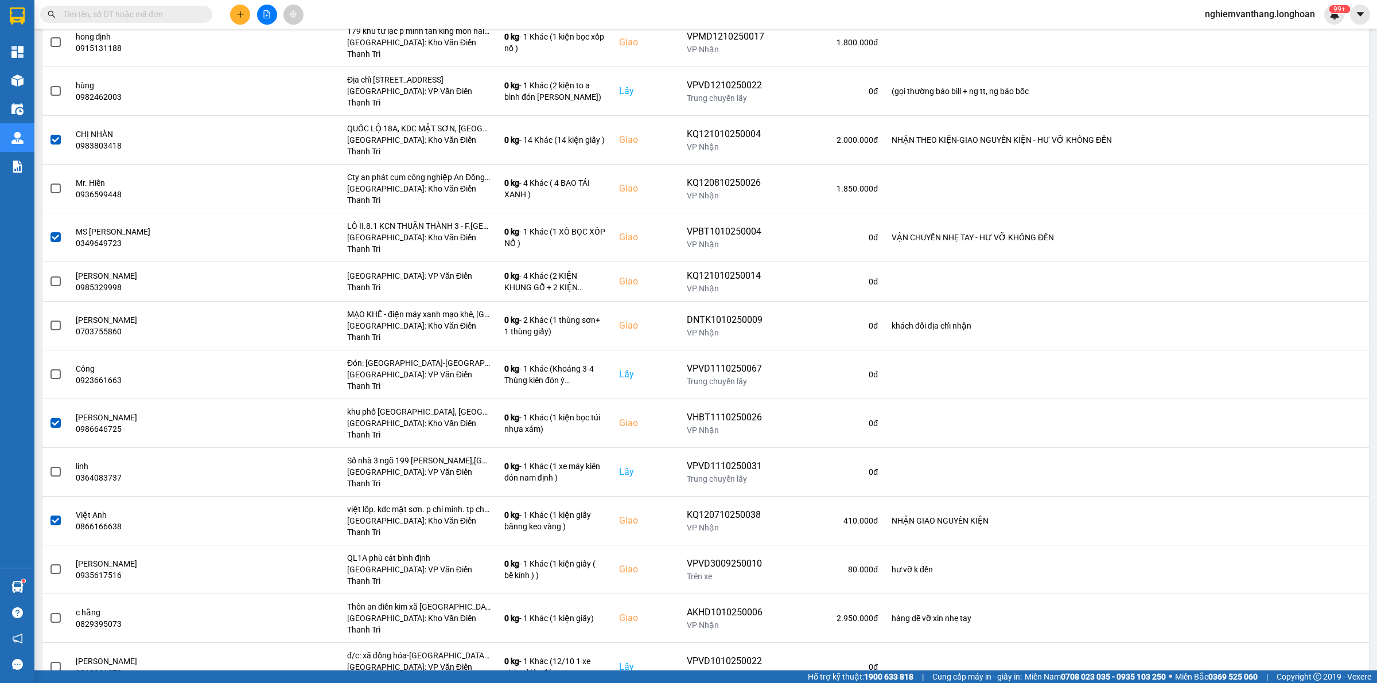
scroll to position [0, 0]
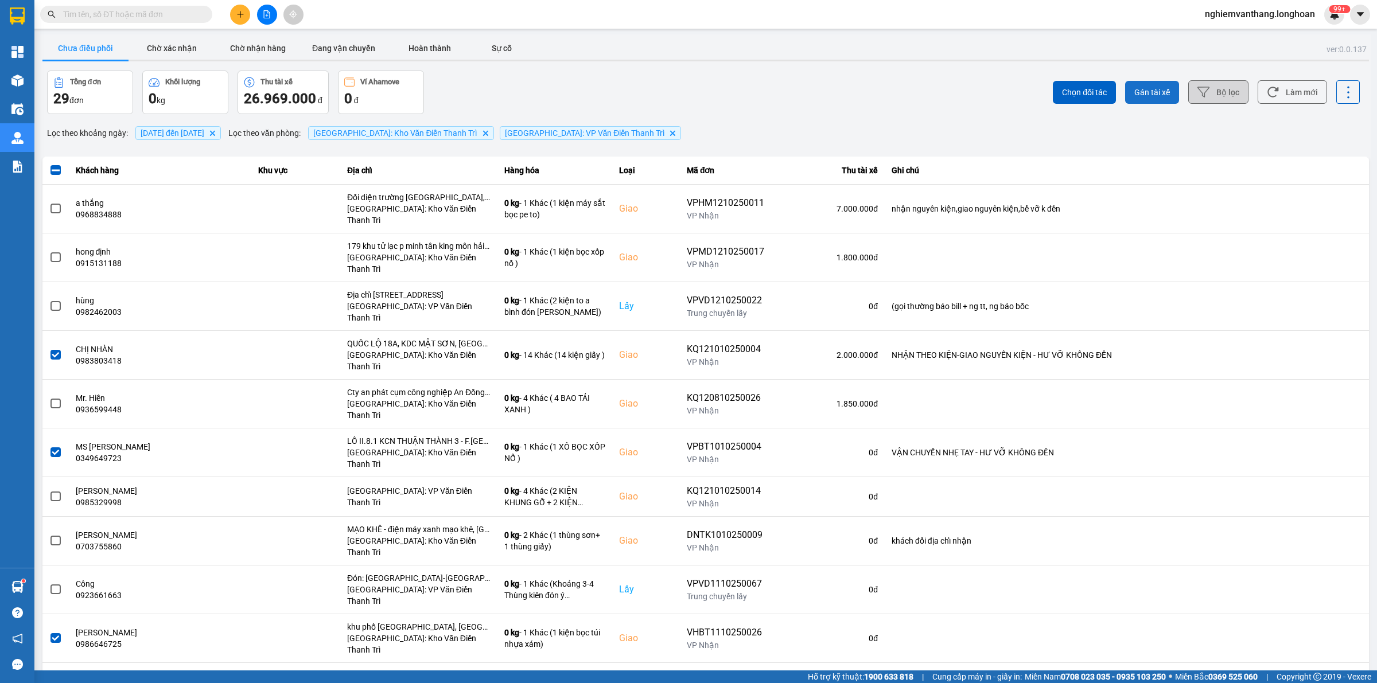
click at [1139, 94] on span "Gán tài xế" at bounding box center [1152, 92] width 36 height 11
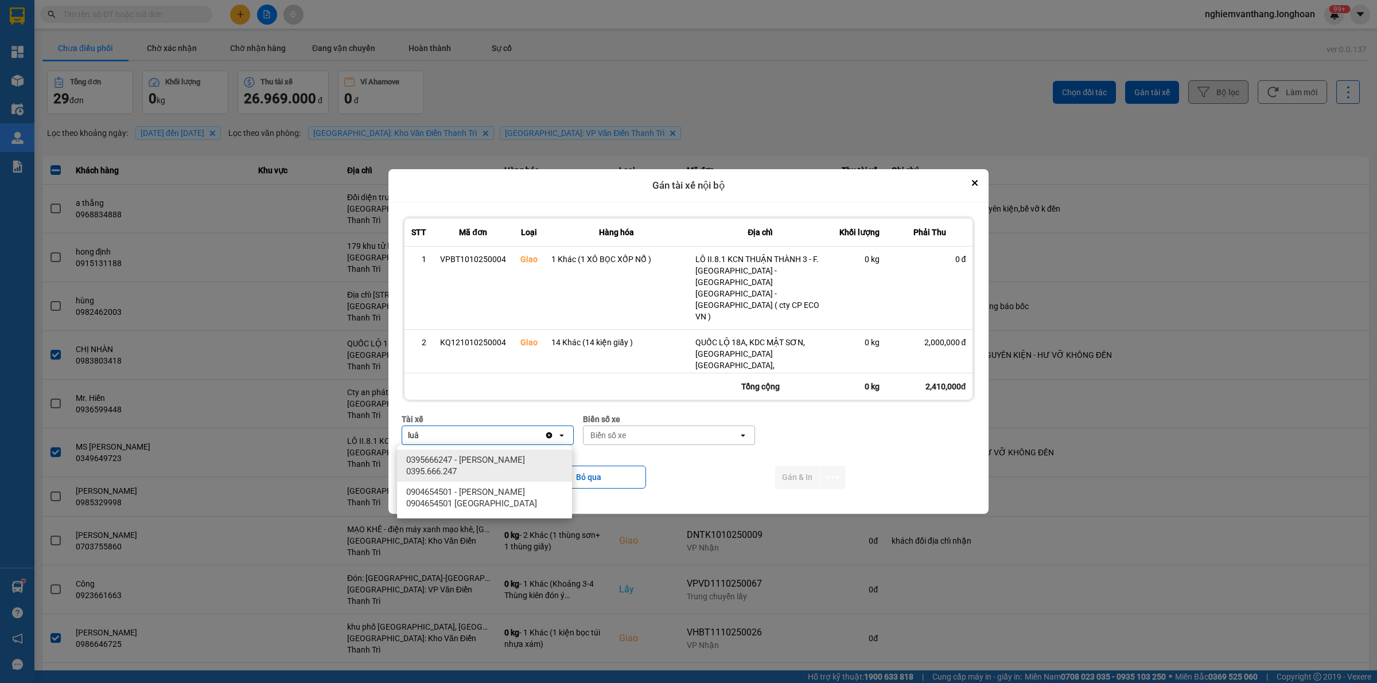
type input "luâ"
click at [442, 457] on span "0395666247 - [PERSON_NAME] 0395.666.247" at bounding box center [486, 465] width 161 height 23
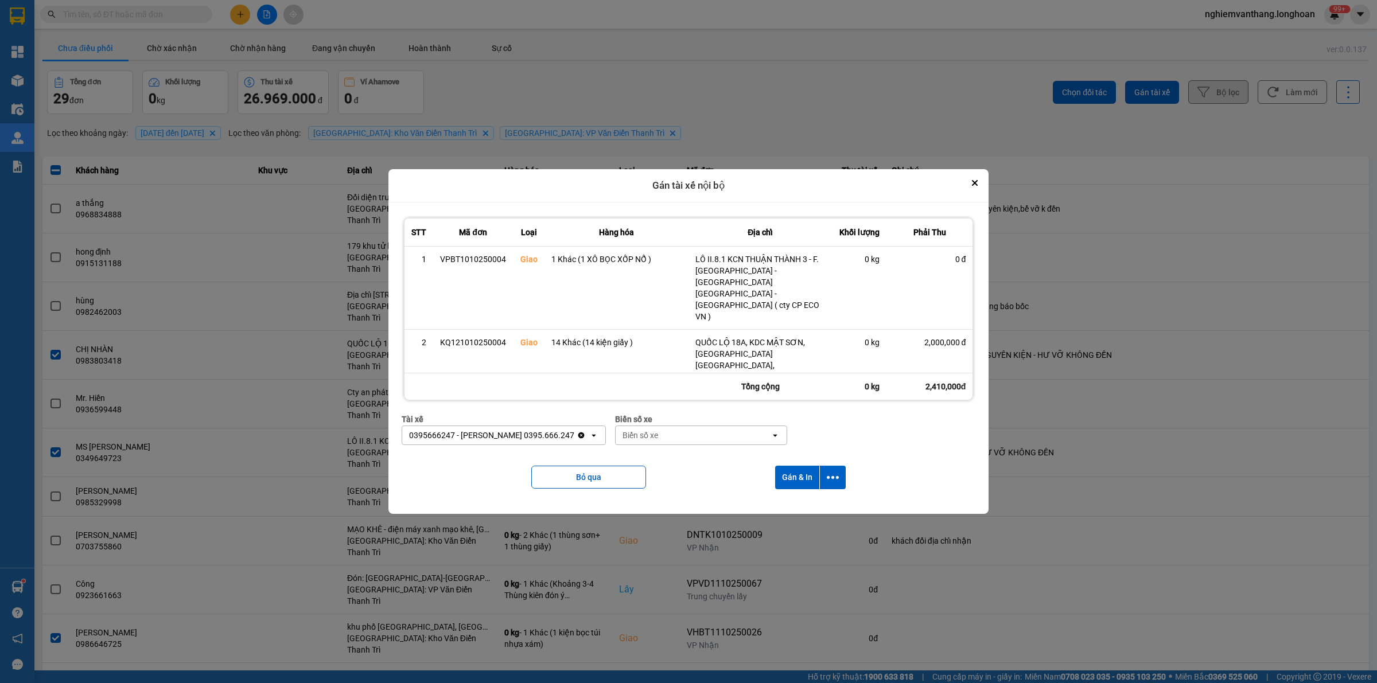
click at [653, 442] on div "Biển số xe" at bounding box center [693, 435] width 155 height 18
type input "31"
click at [669, 464] on div "29K-105.31" at bounding box center [691, 460] width 175 height 21
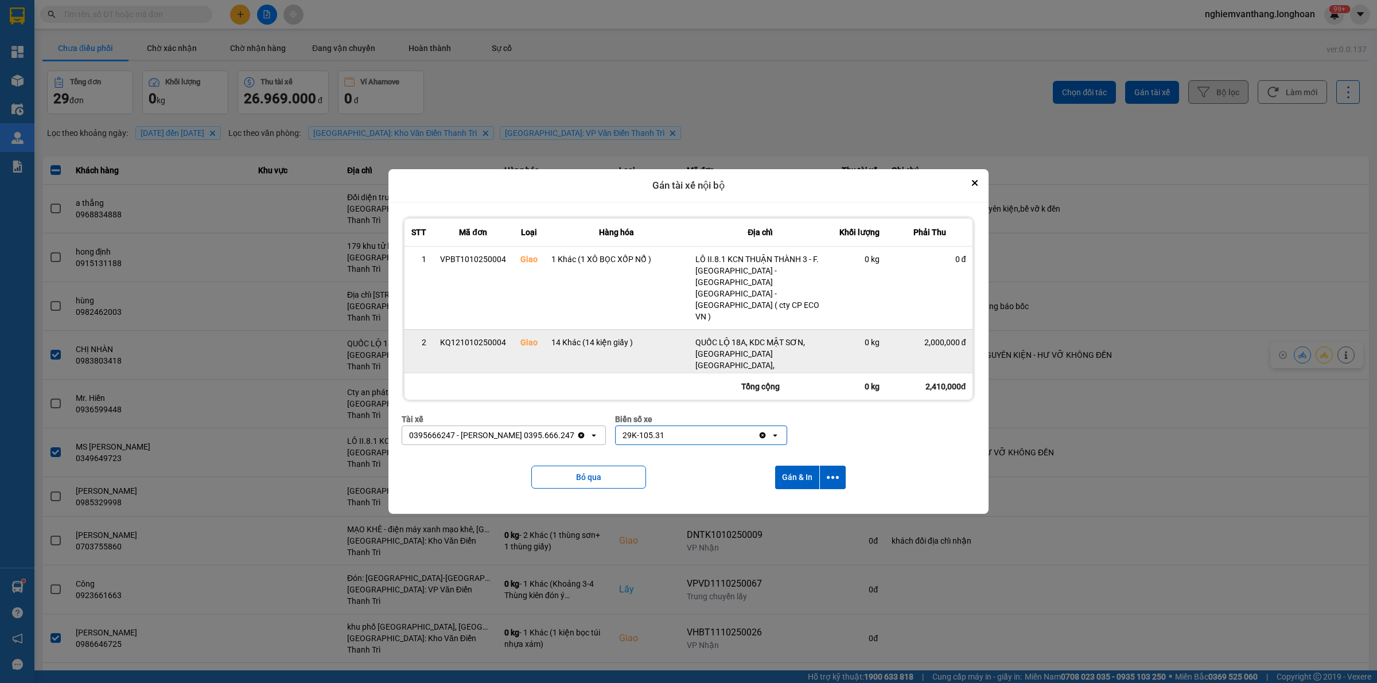
scroll to position [46, 0]
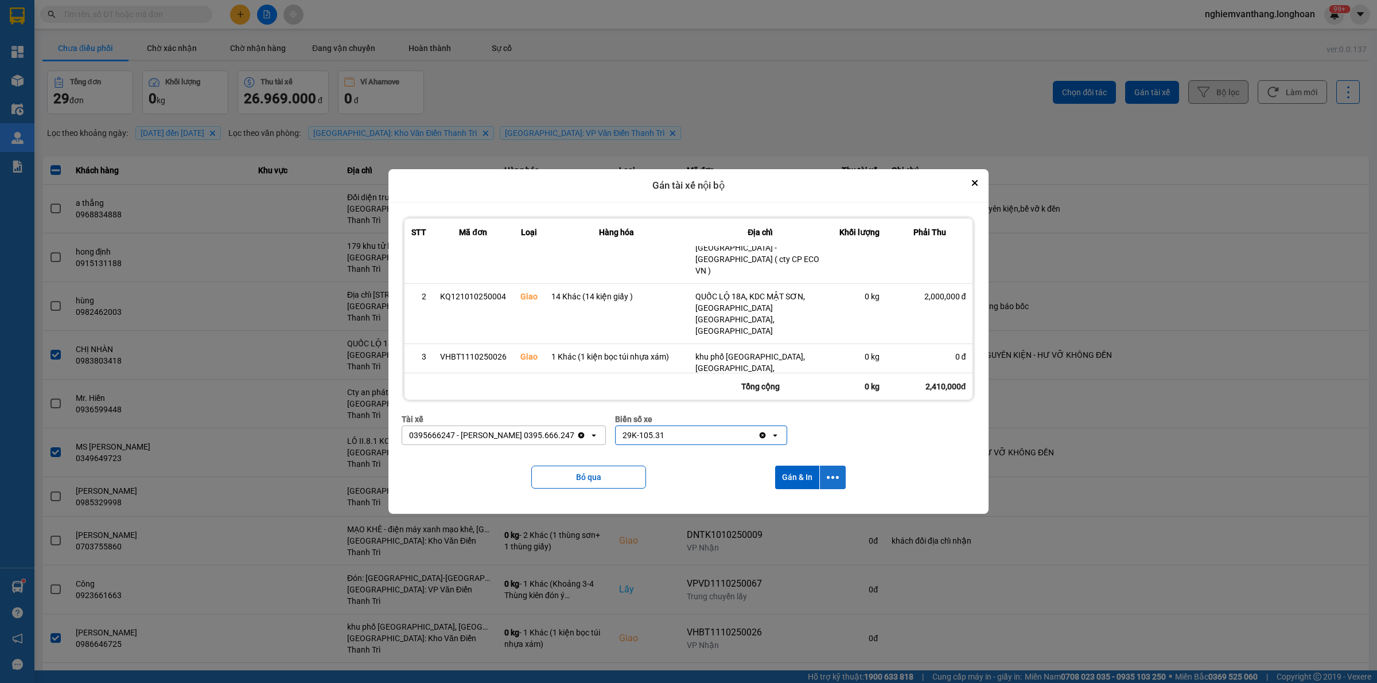
drag, startPoint x: 838, startPoint y: 493, endPoint x: 838, endPoint y: 486, distance: 7.5
click at [838, 488] on div "Bỏ qua Gán & In" at bounding box center [689, 477] width 574 height 46
click at [835, 474] on icon "dialog" at bounding box center [833, 478] width 12 height 12
click at [803, 506] on span "Chỉ gán tài" at bounding box center [789, 508] width 38 height 11
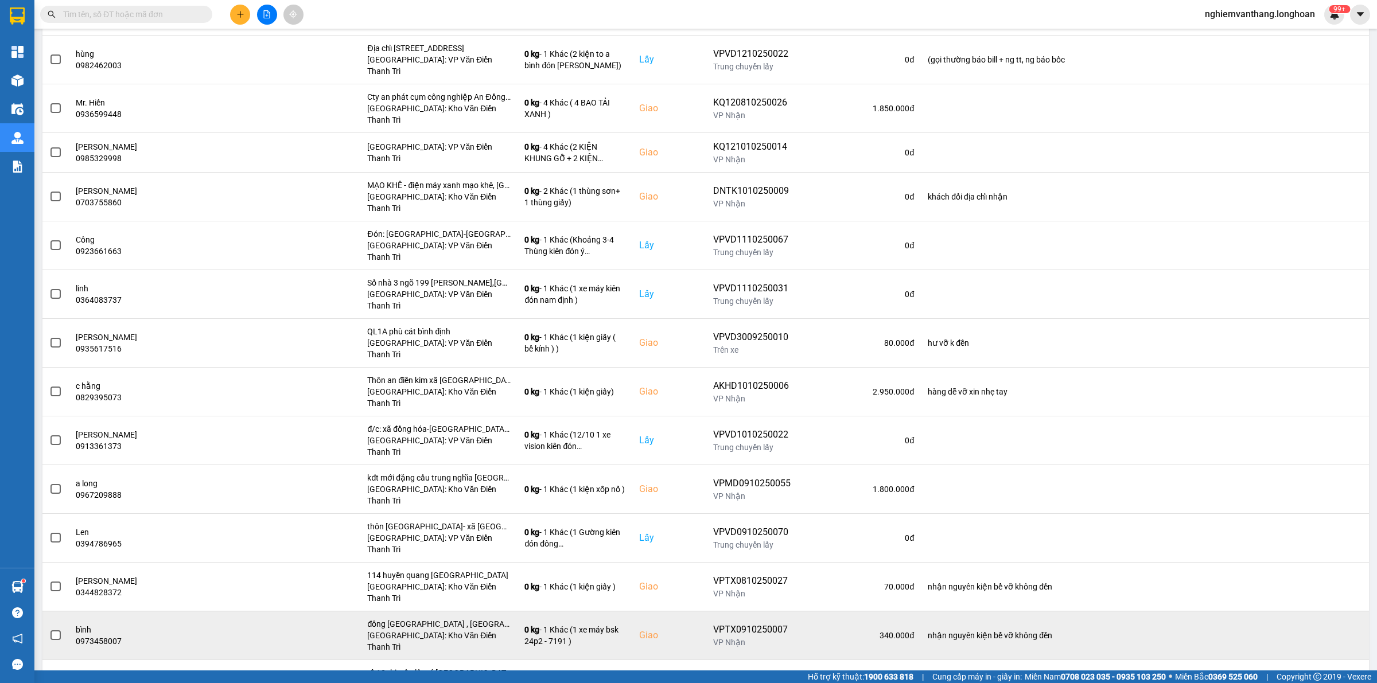
scroll to position [0, 0]
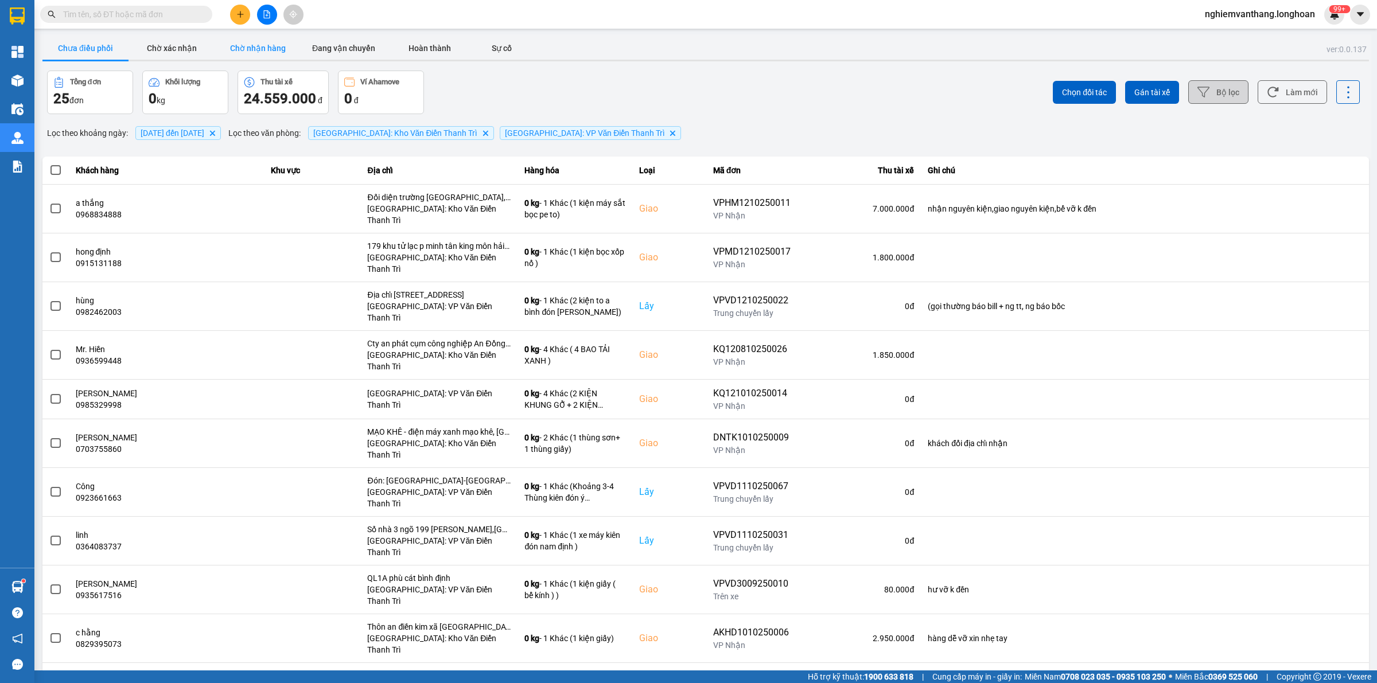
click at [221, 43] on button "Chờ nhận hàng" at bounding box center [258, 48] width 86 height 23
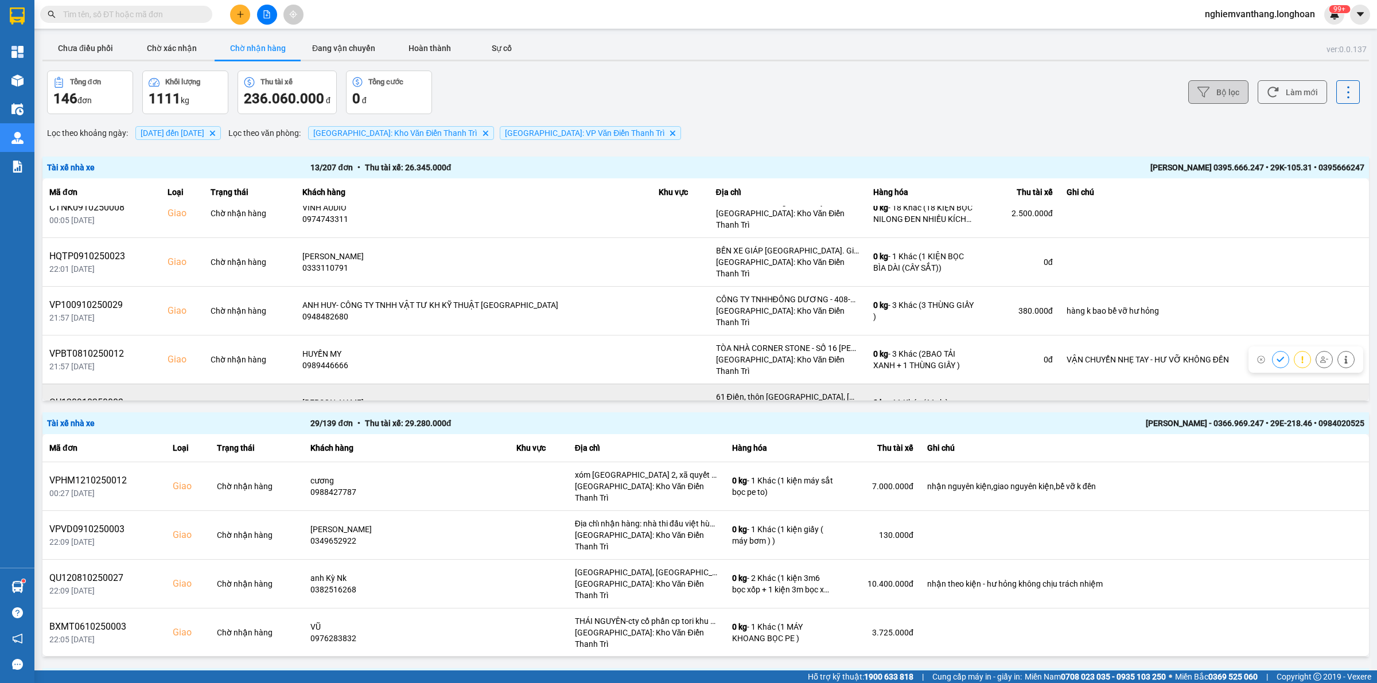
scroll to position [322, 0]
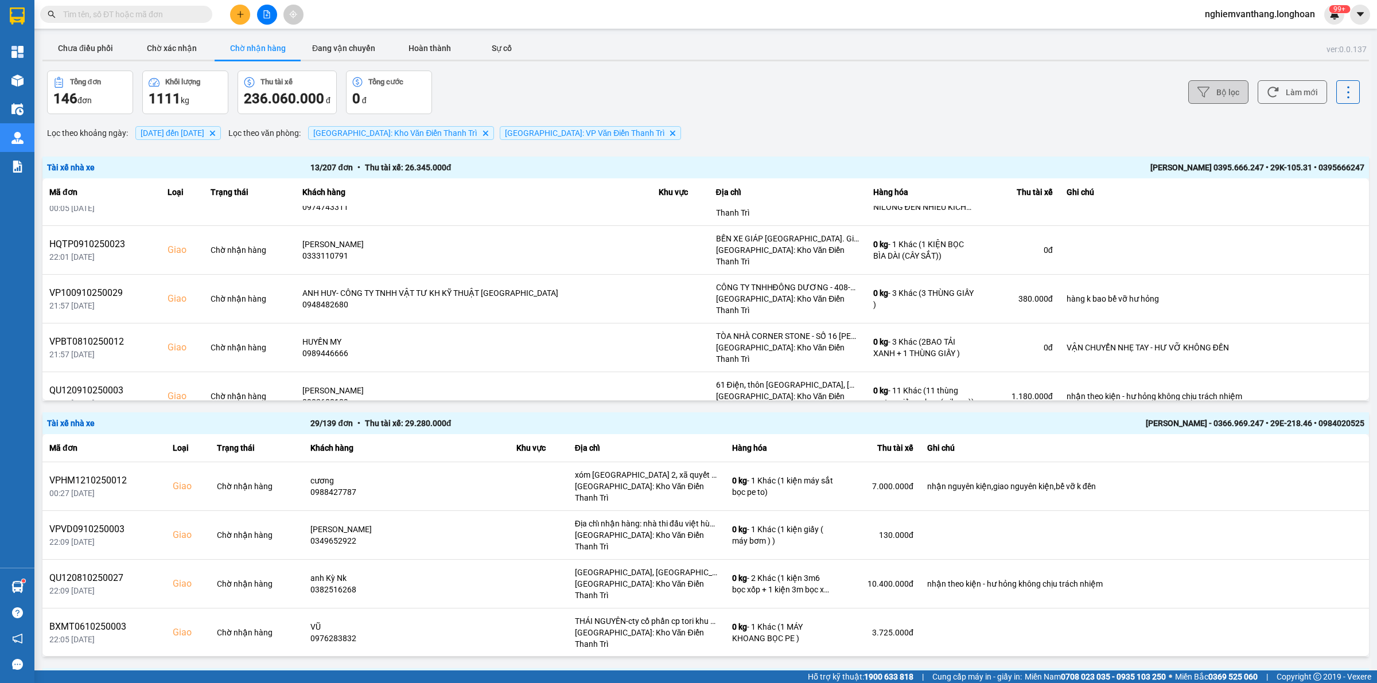
click at [1212, 85] on button "Bộ lọc" at bounding box center [1218, 92] width 60 height 24
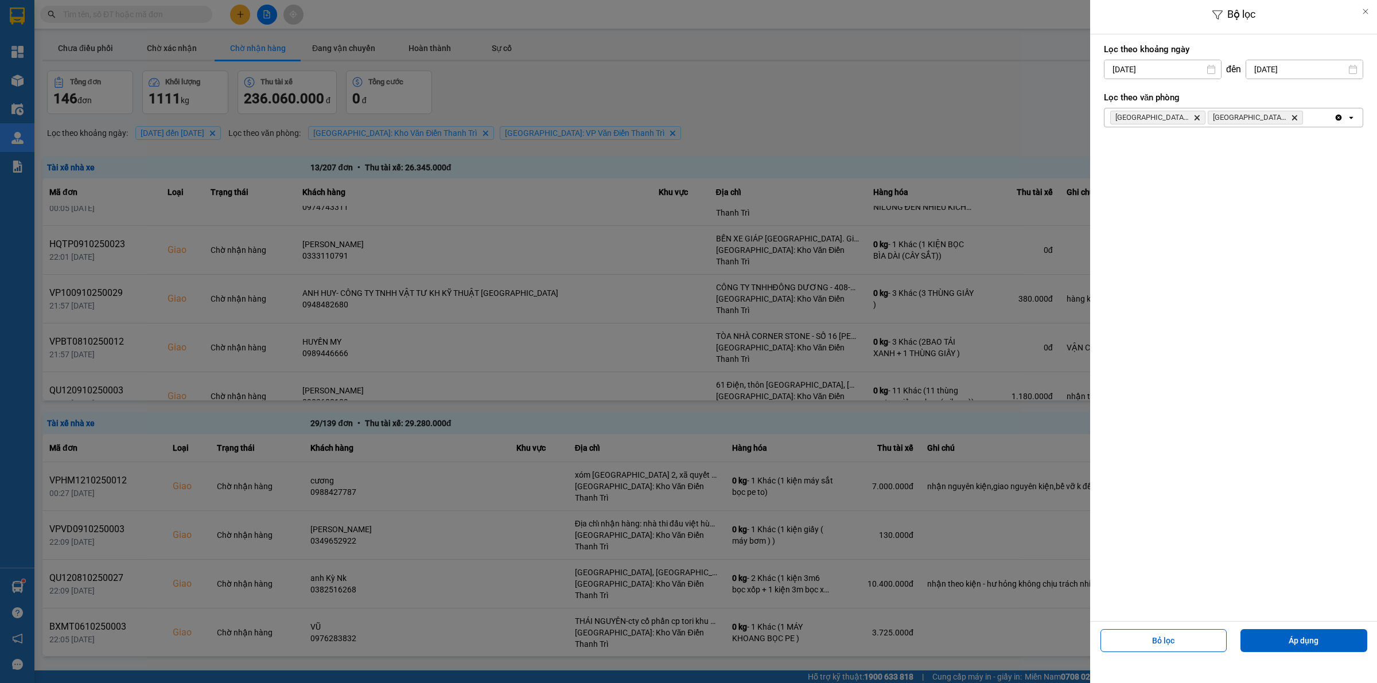
drag, startPoint x: 1034, startPoint y: 96, endPoint x: 835, endPoint y: 377, distance: 344.5
click at [1036, 96] on div at bounding box center [688, 341] width 1377 height 683
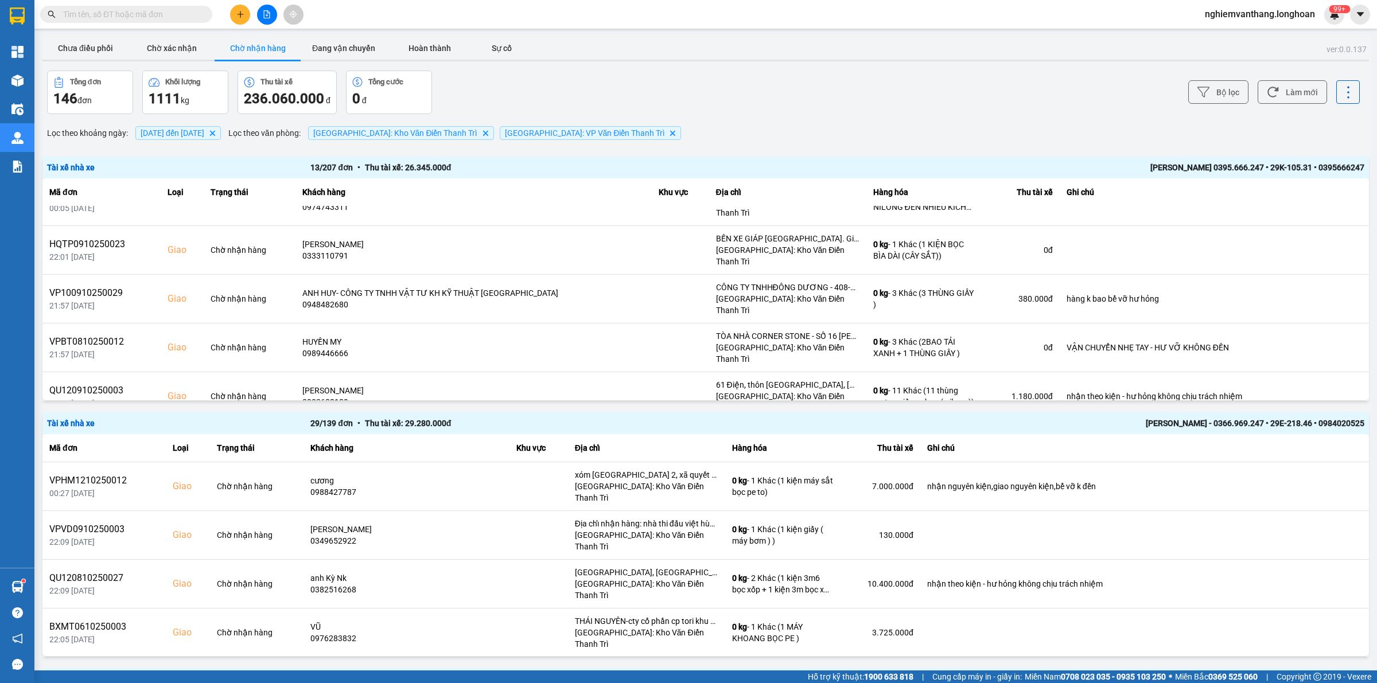
click at [1320, 490] on icon at bounding box center [1324, 494] width 8 height 8
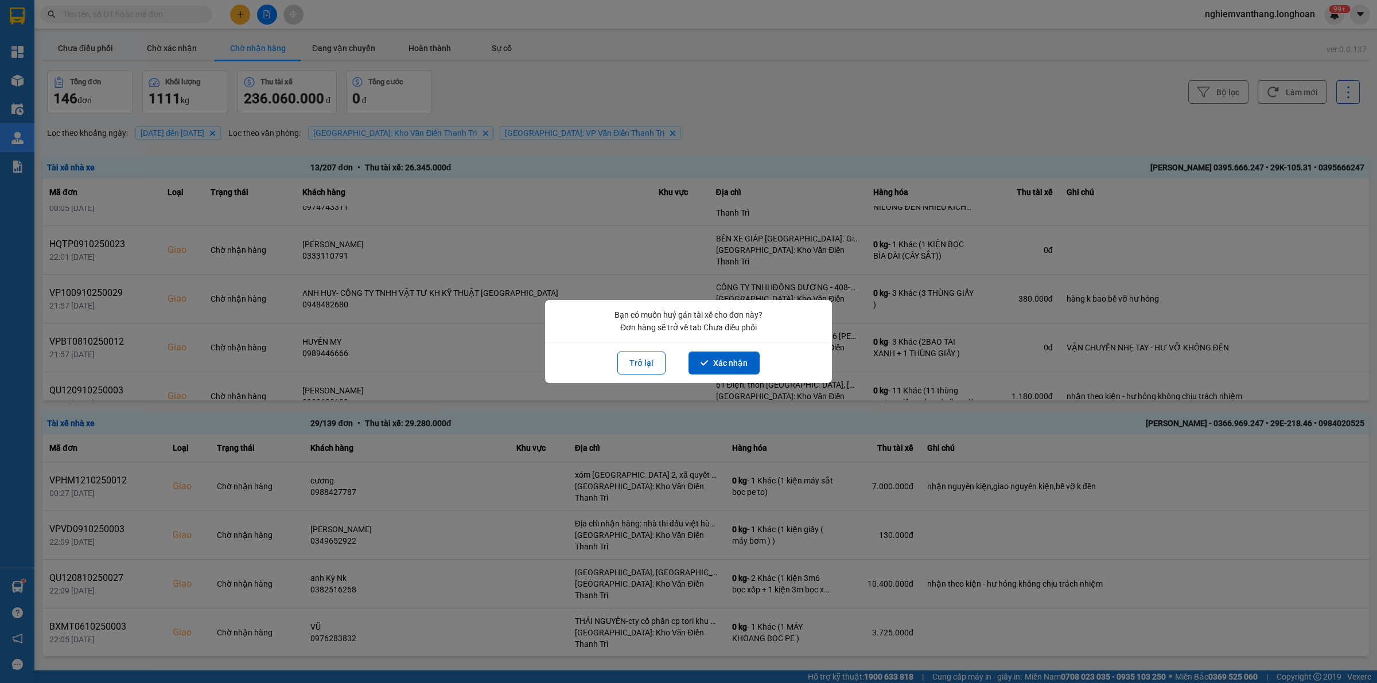
click at [733, 359] on button "Xác nhận" at bounding box center [723, 363] width 71 height 23
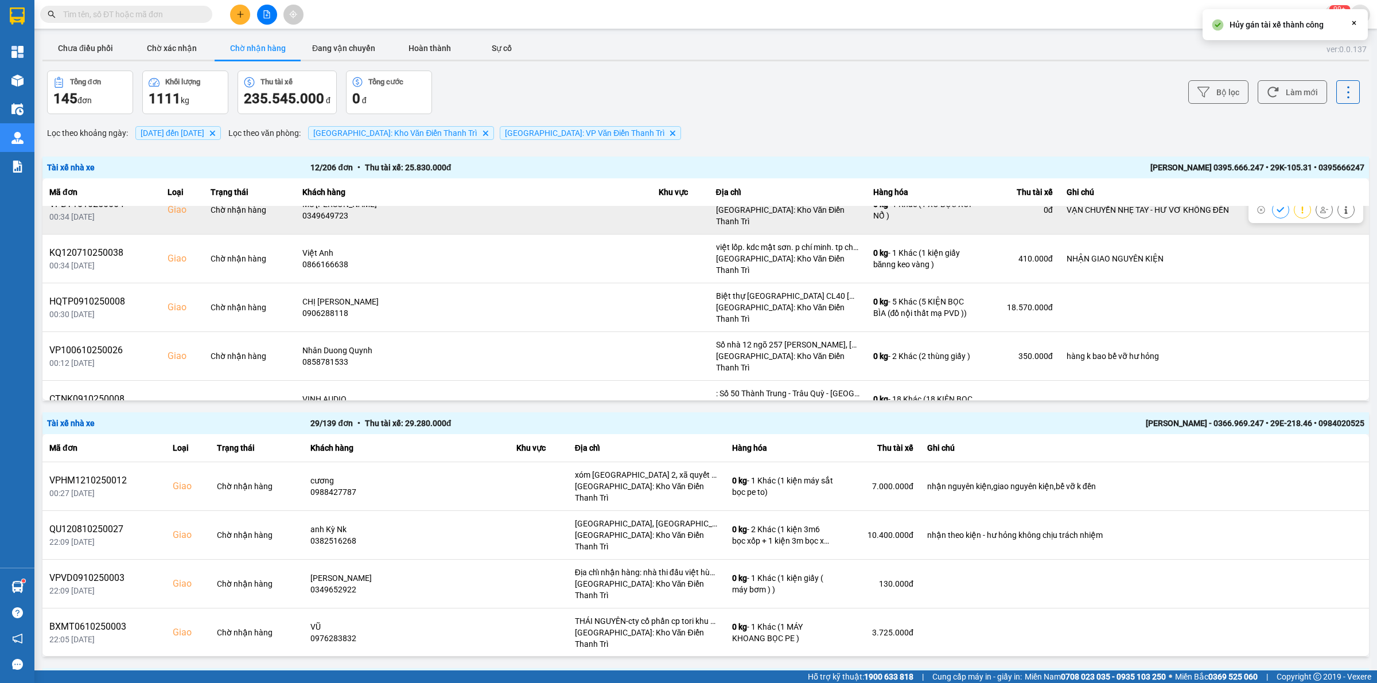
scroll to position [282, 0]
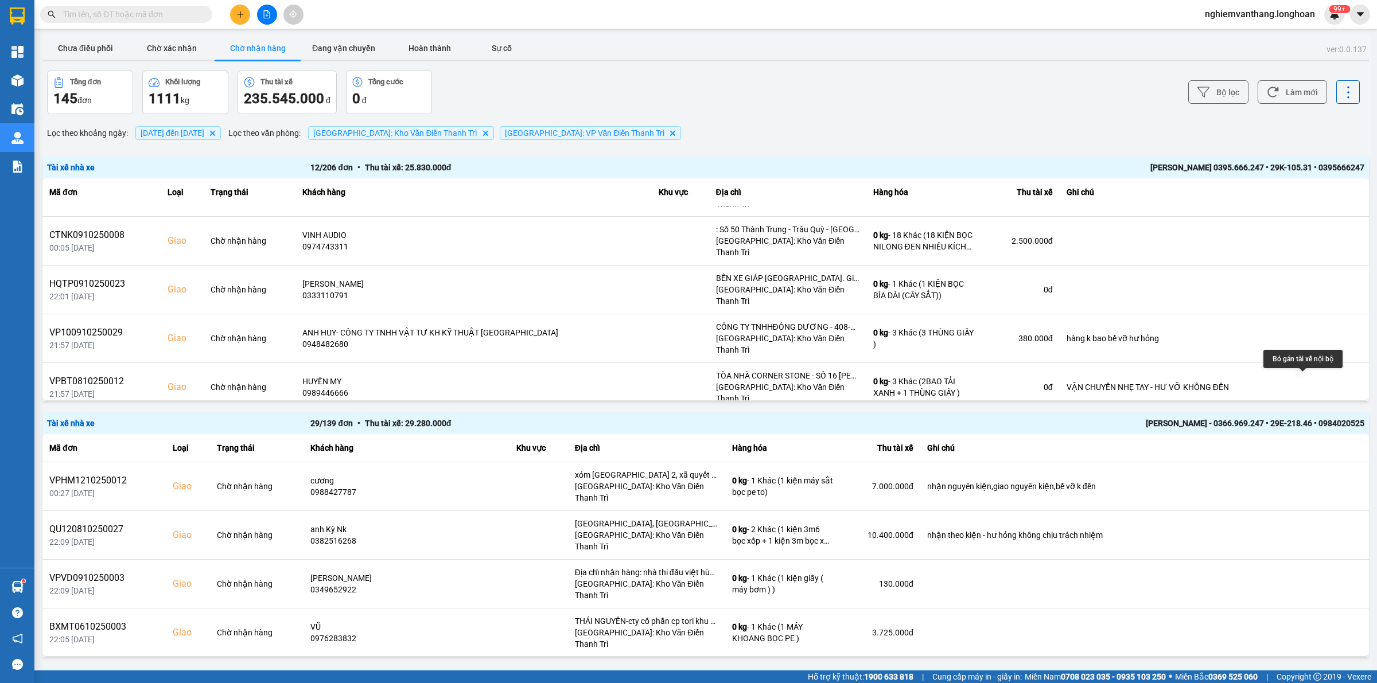
click at [1316, 474] on button at bounding box center [1324, 484] width 16 height 20
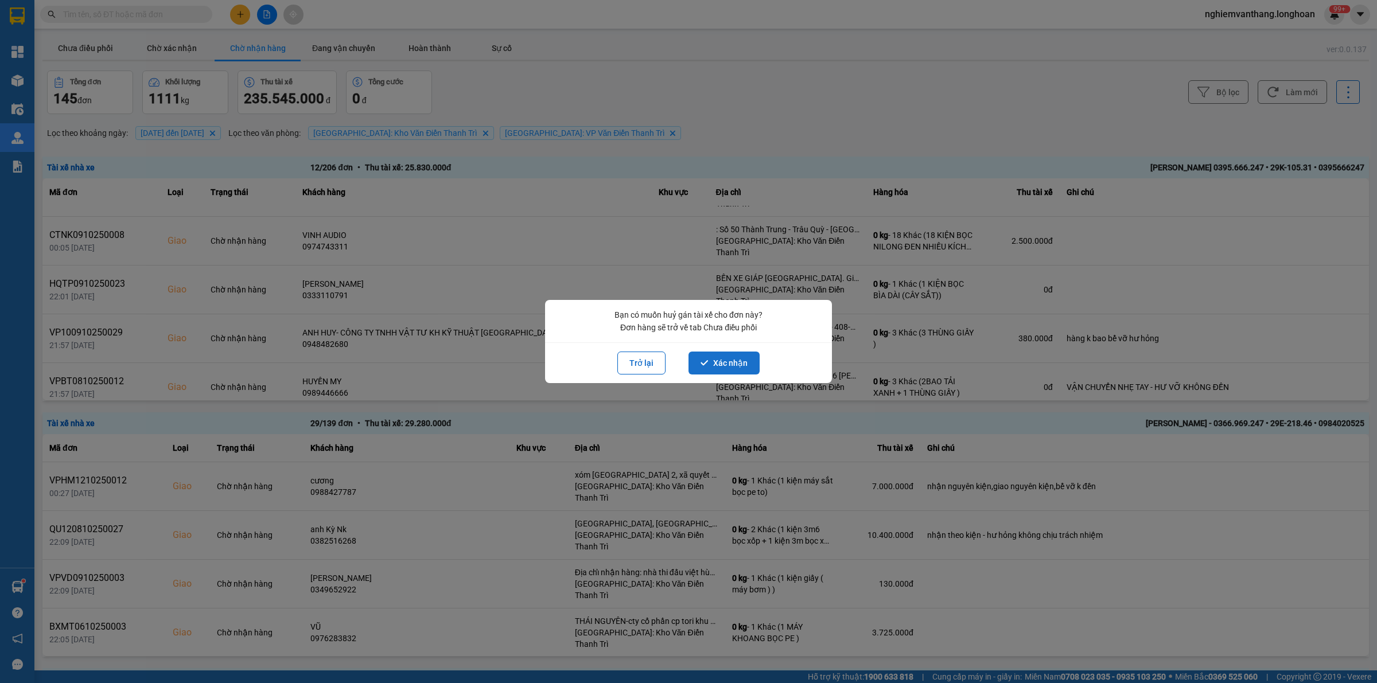
click at [703, 359] on button "Xác nhận" at bounding box center [723, 363] width 71 height 23
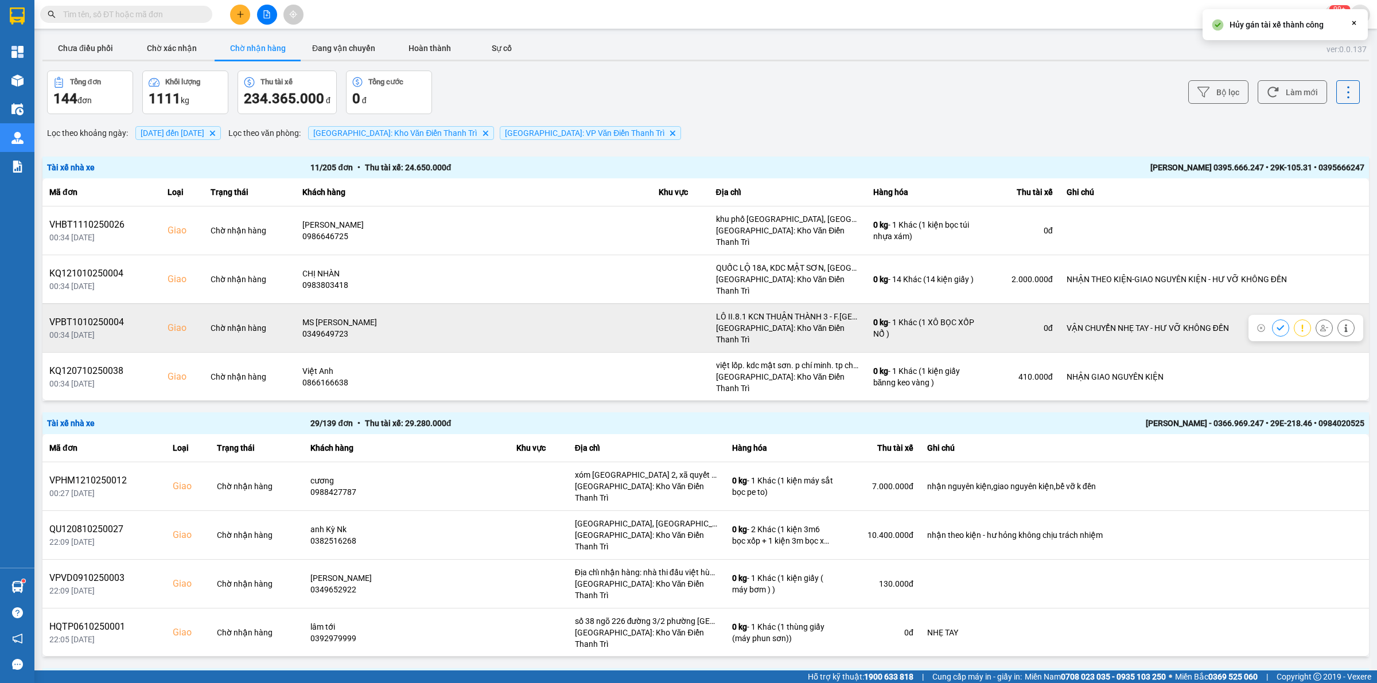
scroll to position [242, 0]
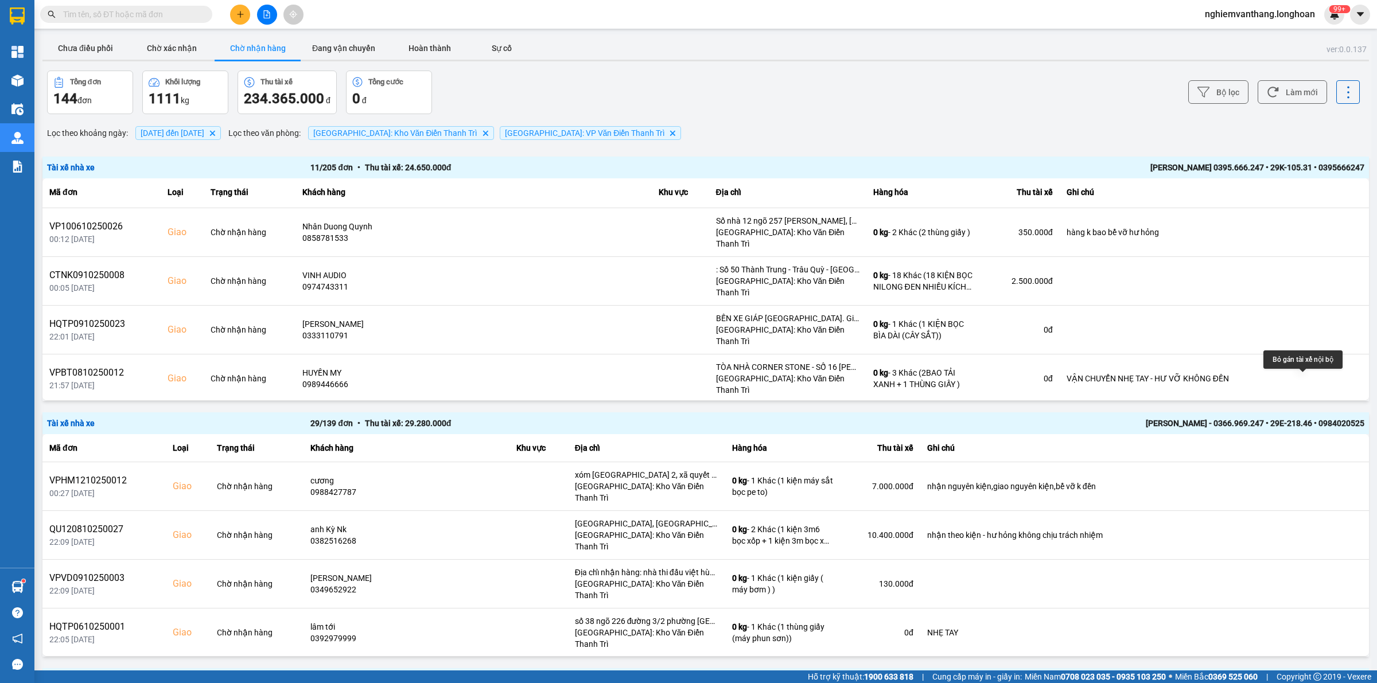
click at [1320, 472] on icon at bounding box center [1324, 476] width 8 height 8
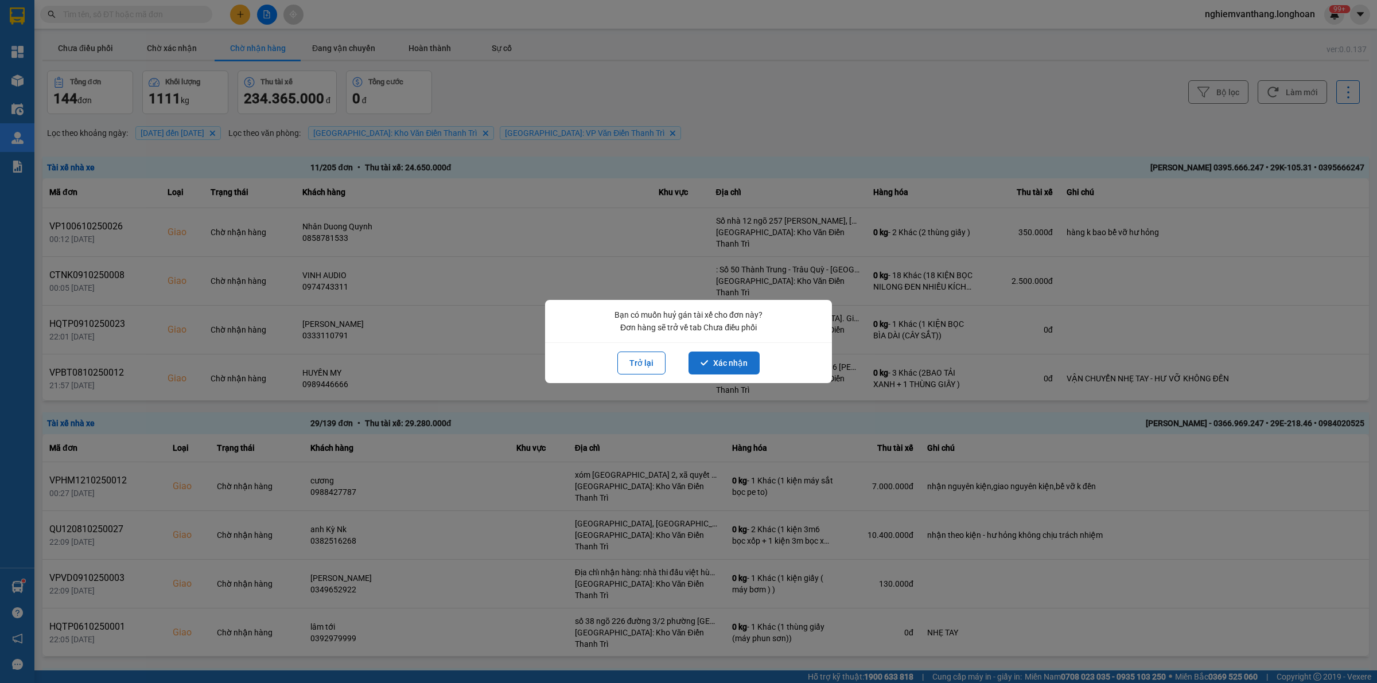
click at [744, 365] on button "Xác nhận" at bounding box center [723, 363] width 71 height 23
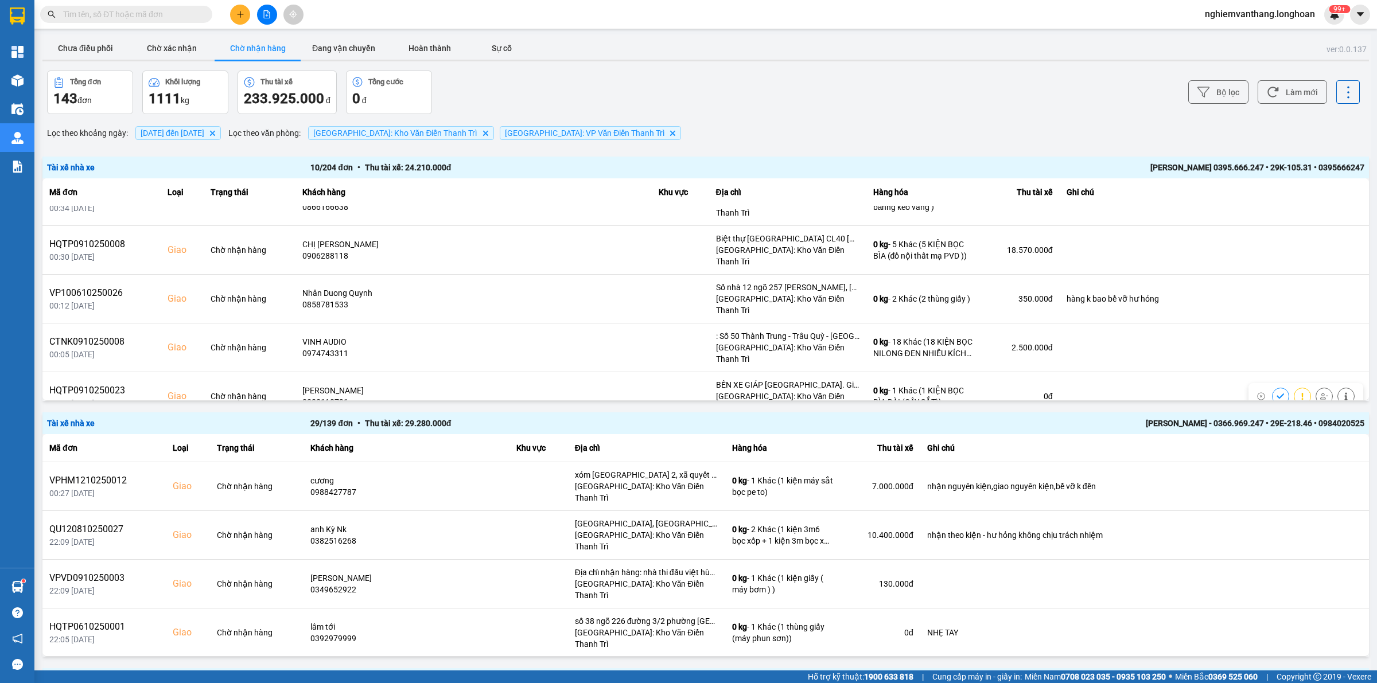
scroll to position [203, 0]
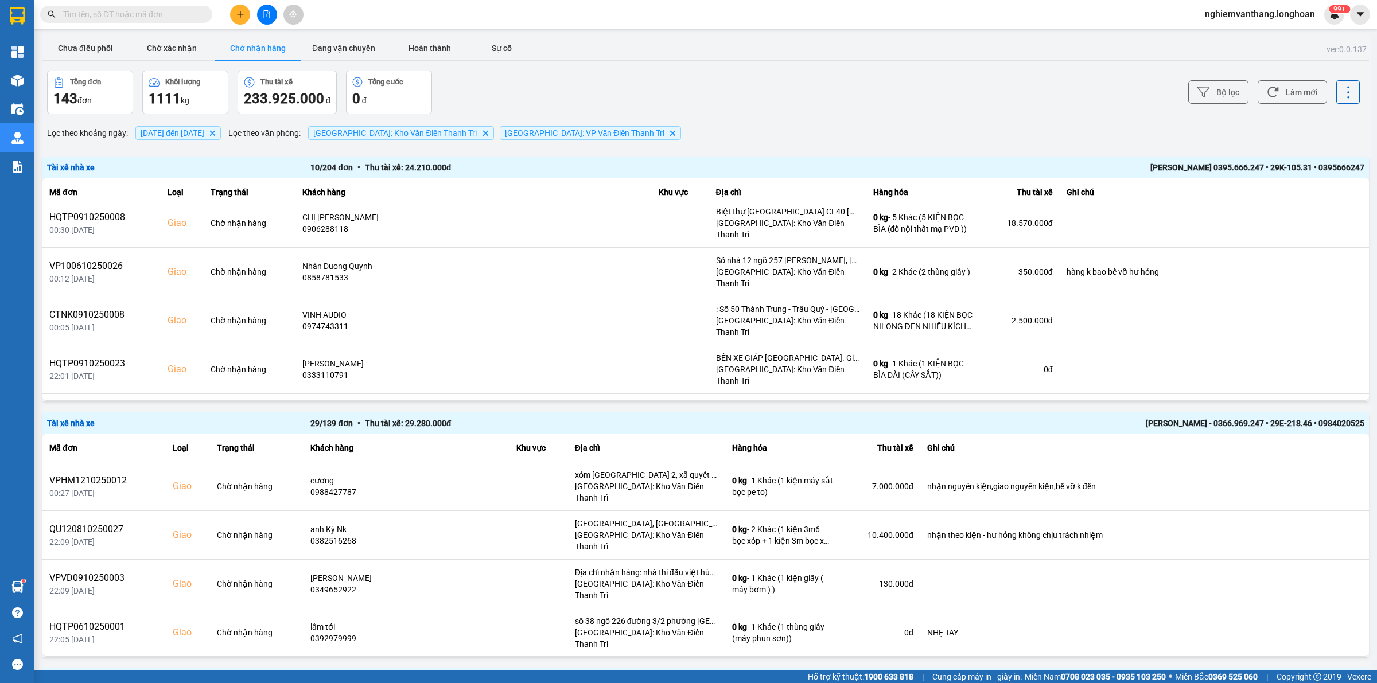
click at [1320, 464] on icon at bounding box center [1324, 467] width 8 height 6
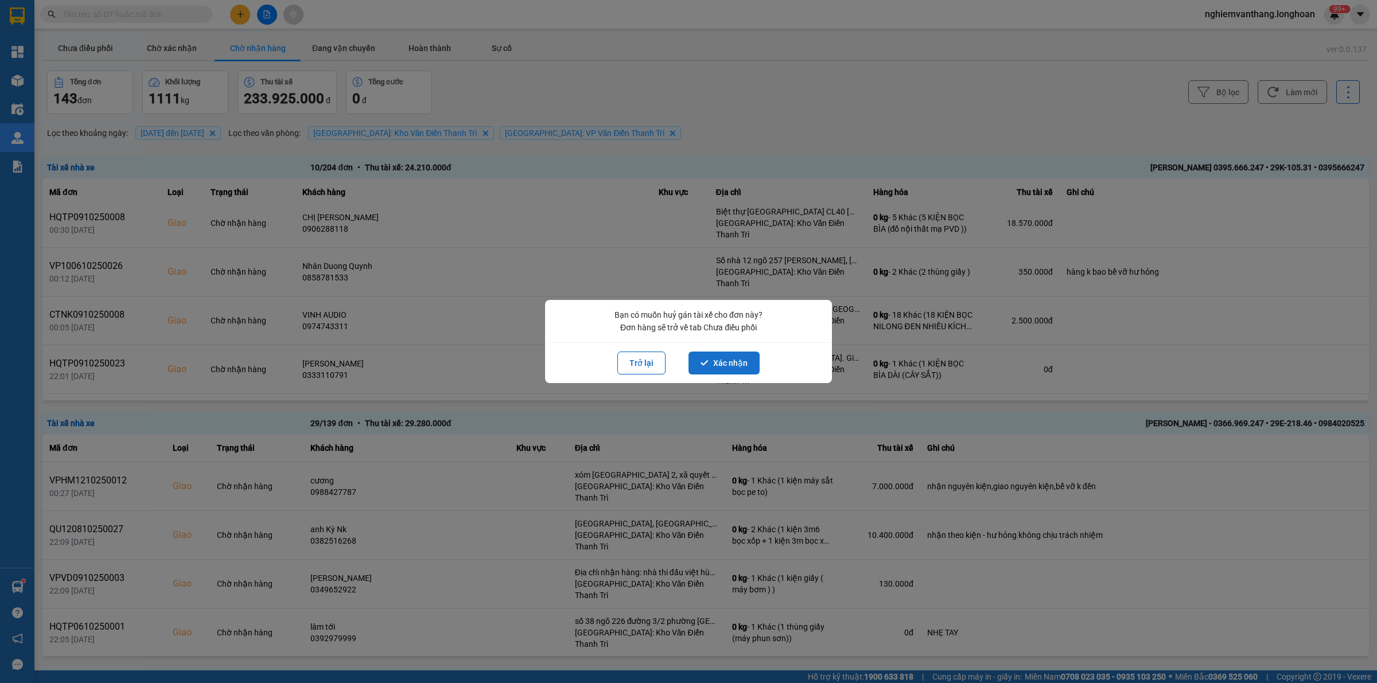
click at [748, 363] on button "Xác nhận" at bounding box center [723, 363] width 71 height 23
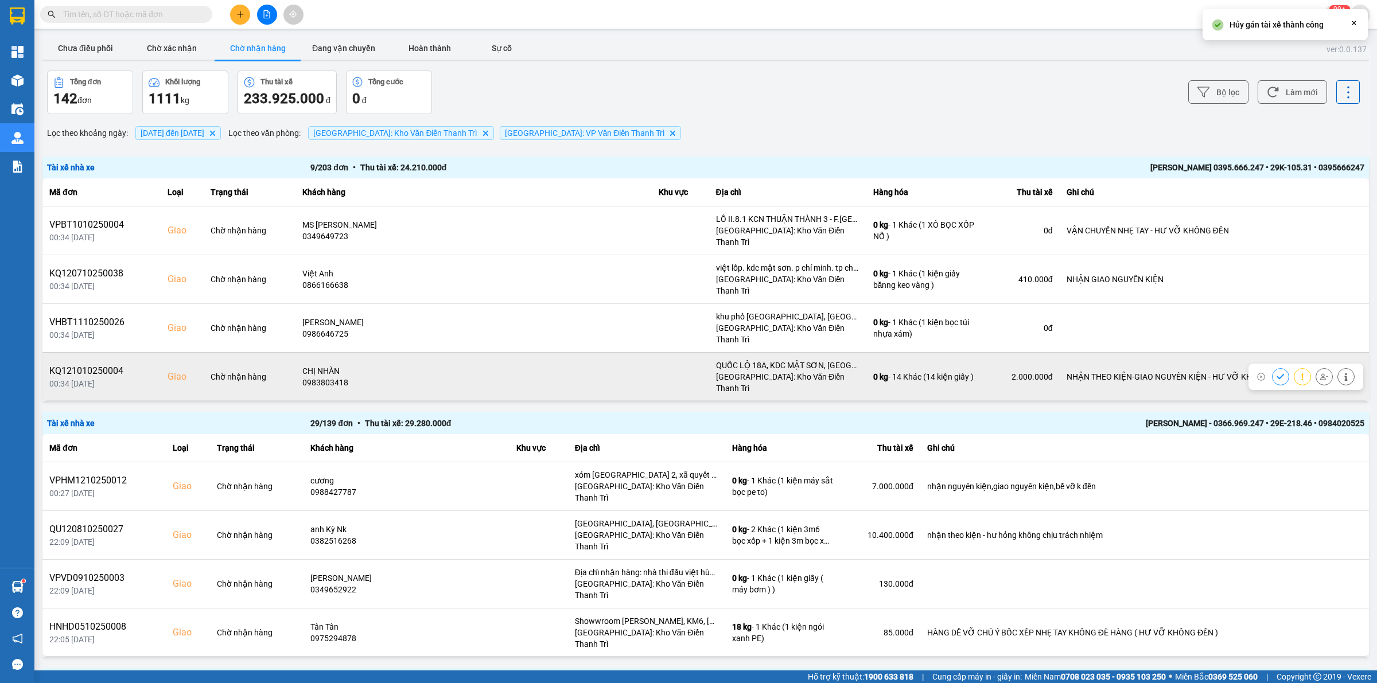
scroll to position [164, 0]
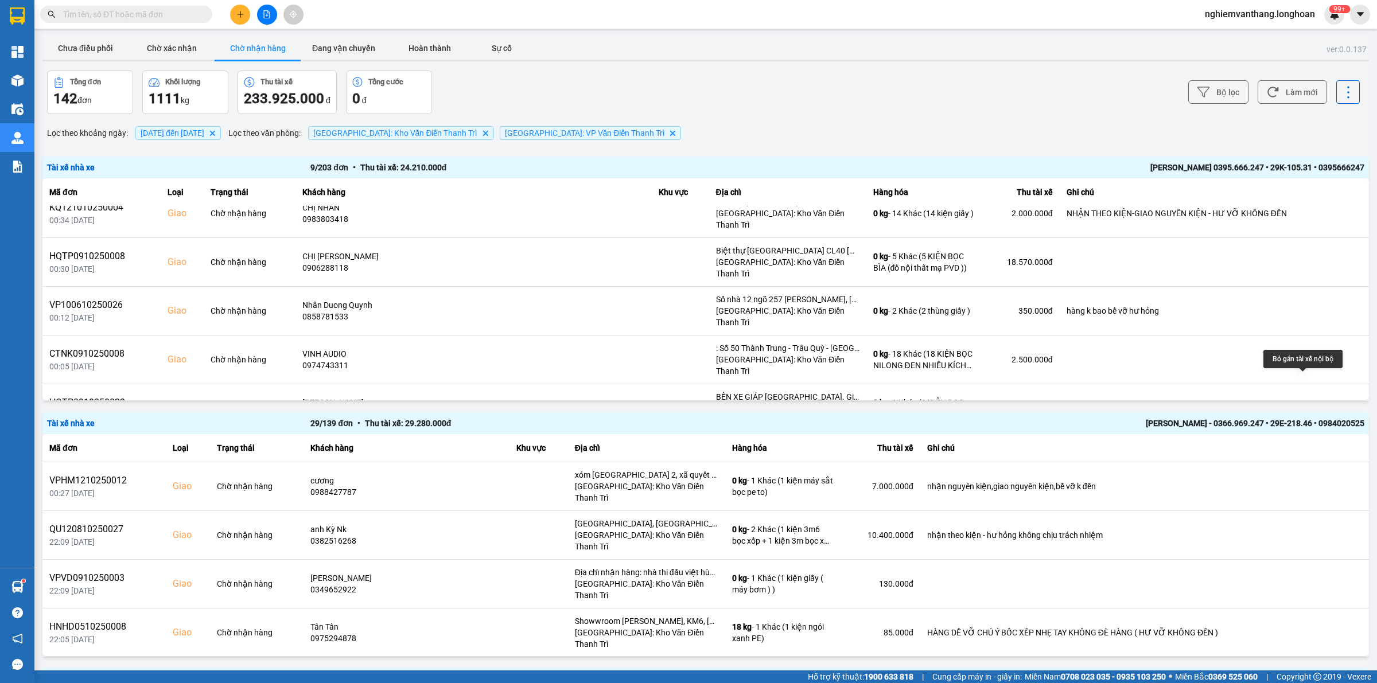
click at [1320, 453] on icon at bounding box center [1324, 457] width 8 height 8
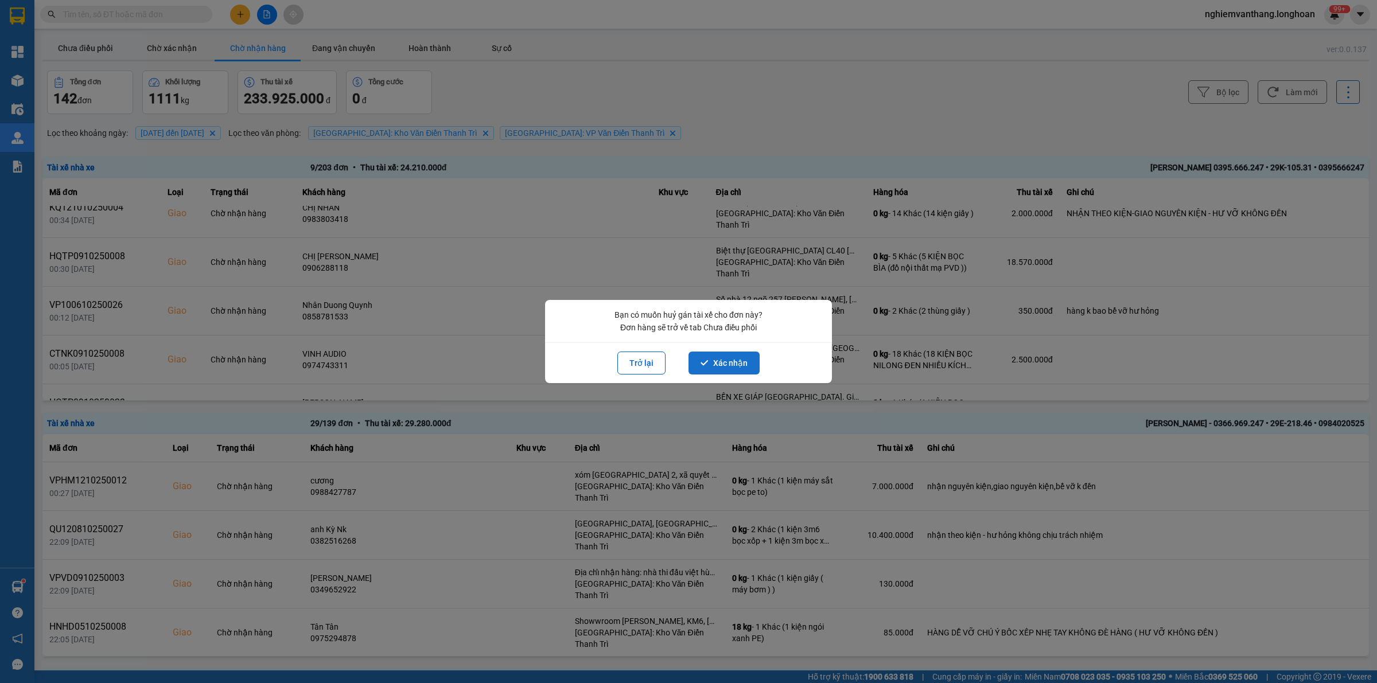
click at [729, 368] on button "Xác nhận" at bounding box center [723, 363] width 71 height 23
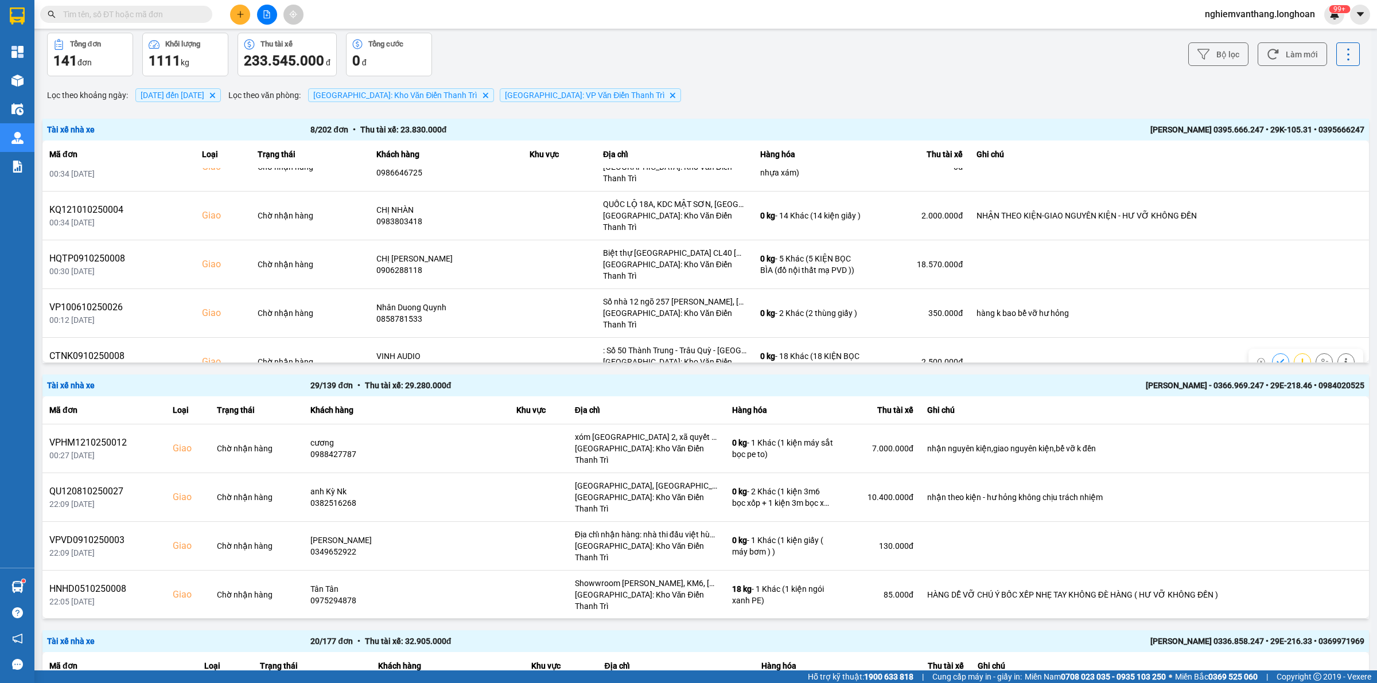
scroll to position [72, 0]
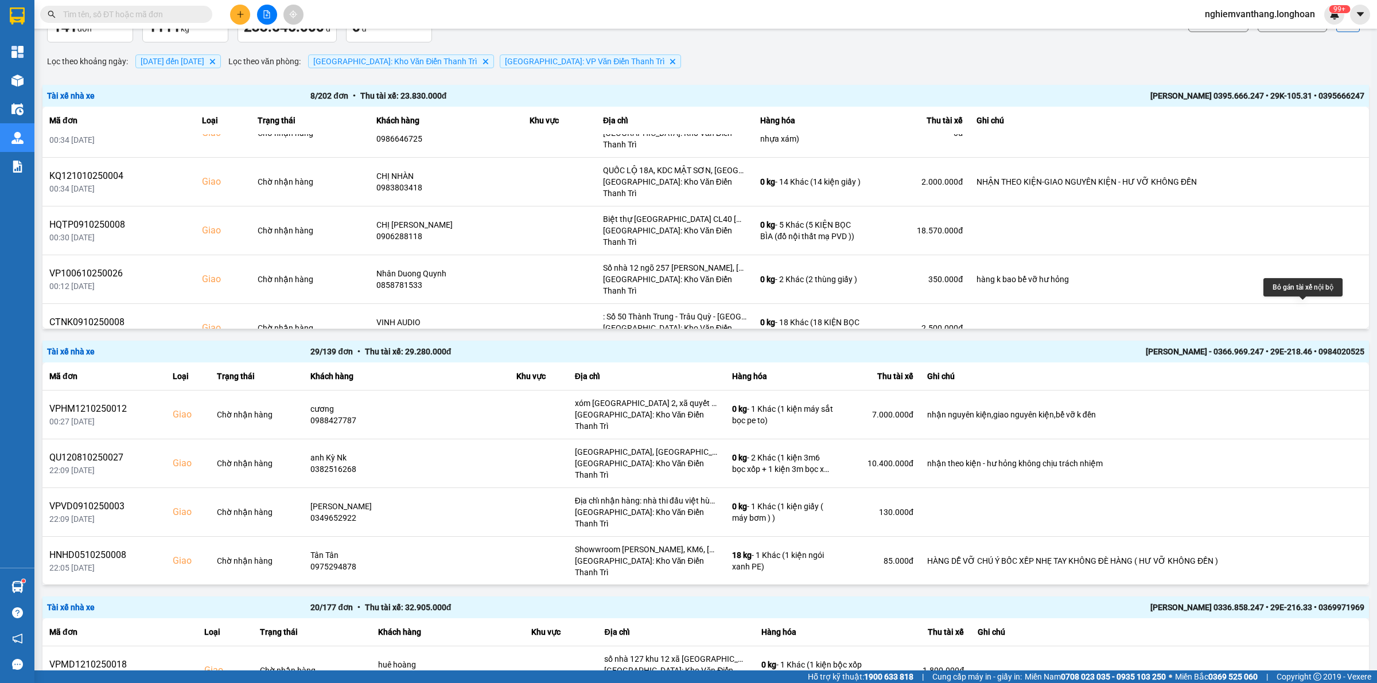
click at [1320, 373] on icon at bounding box center [1324, 377] width 8 height 8
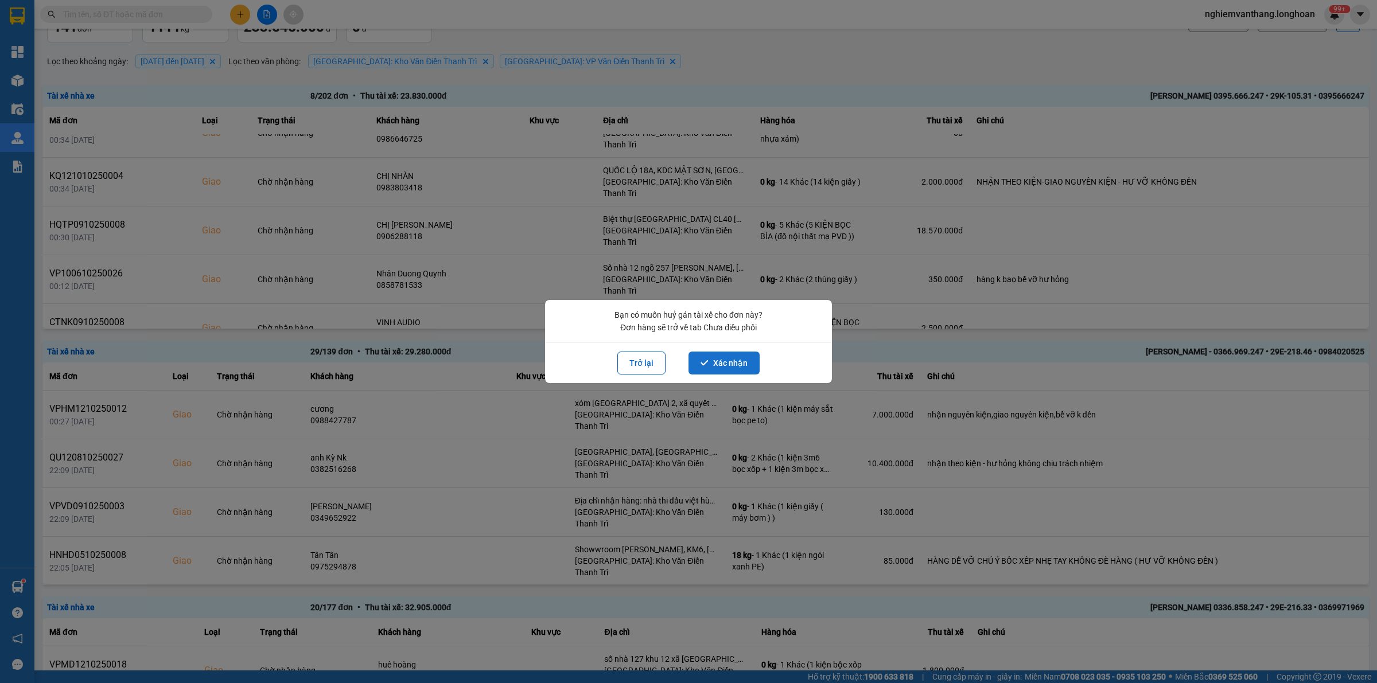
click at [715, 359] on button "Xác nhận" at bounding box center [723, 363] width 71 height 23
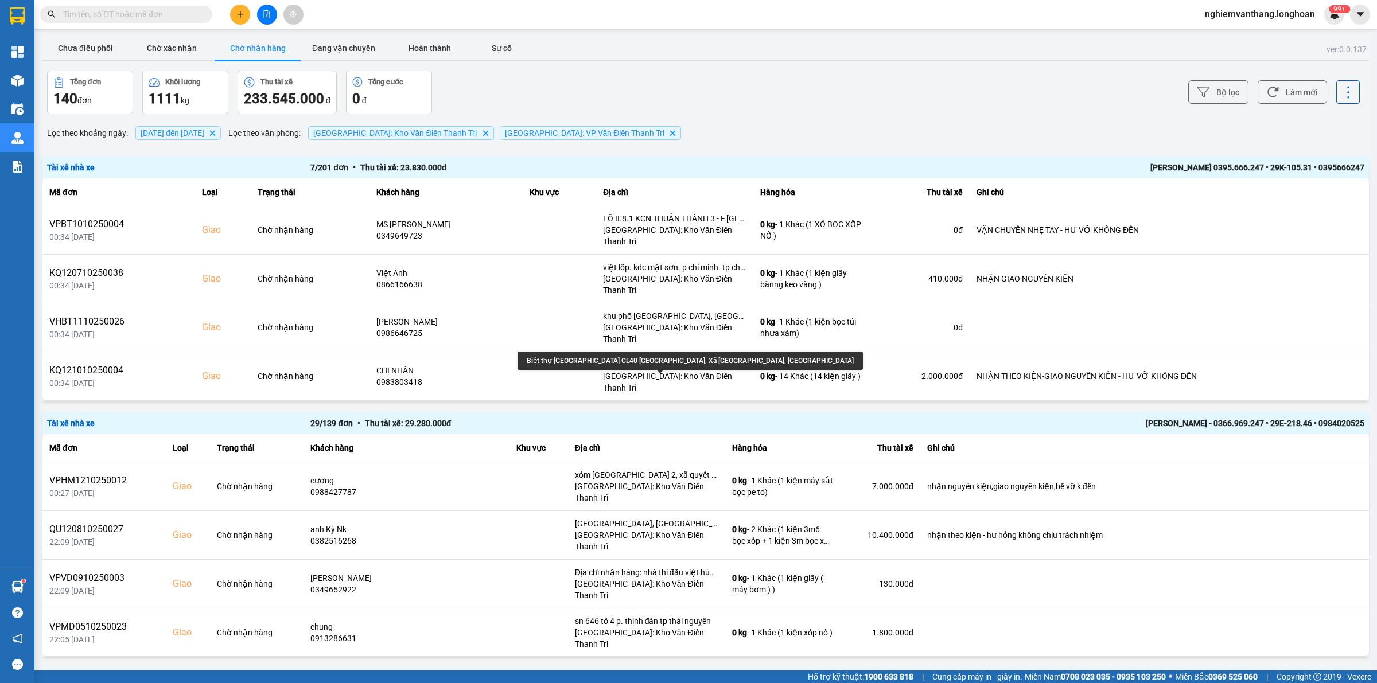
scroll to position [0, 0]
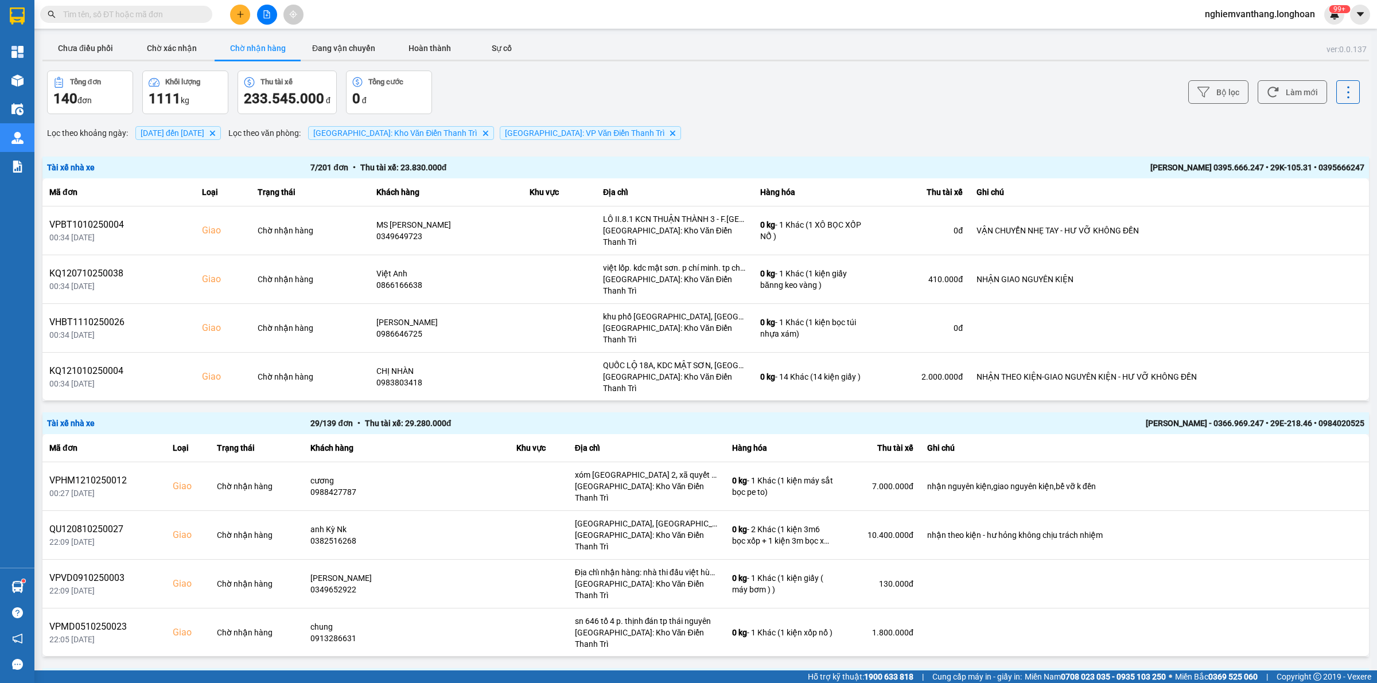
drag, startPoint x: 91, startPoint y: 34, endPoint x: 90, endPoint y: 42, distance: 7.5
click at [90, 42] on button "Chưa điều phối" at bounding box center [85, 48] width 86 height 23
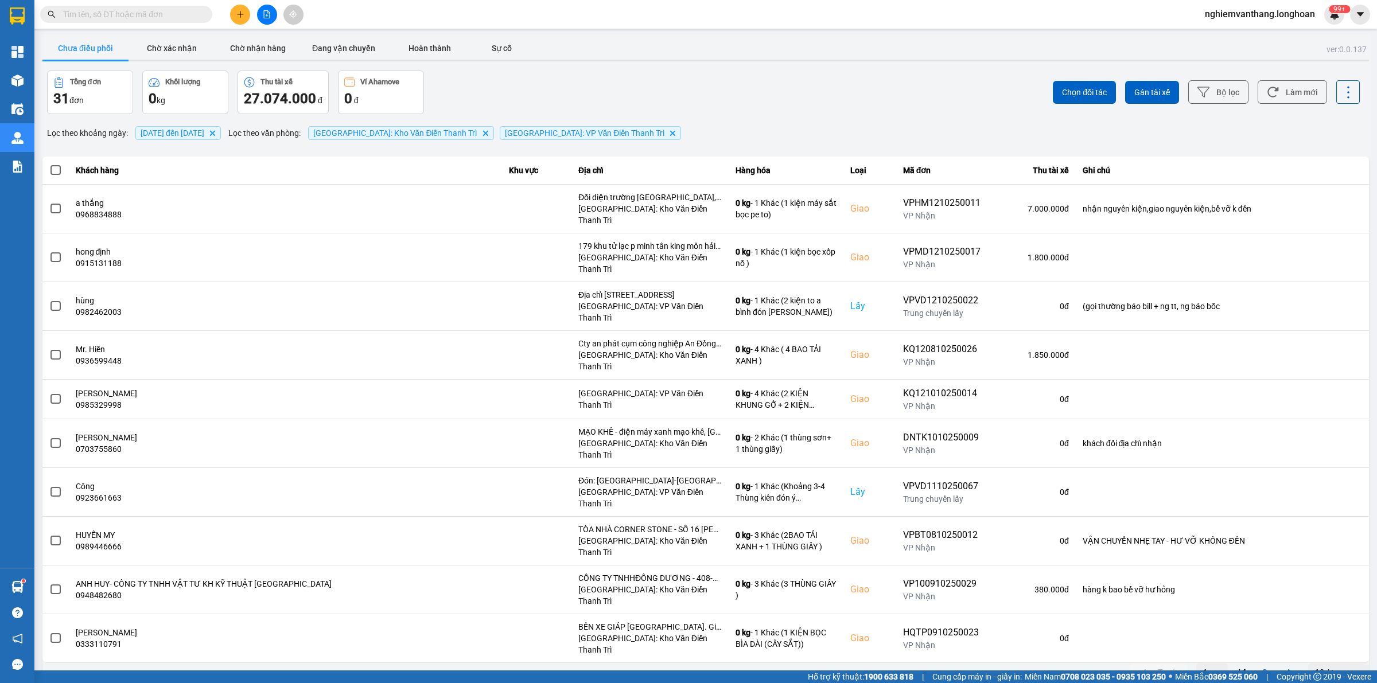
click at [1329, 667] on div "10 / trang" at bounding box center [1333, 672] width 36 height 11
click at [1329, 564] on div "100 / trang" at bounding box center [1339, 566] width 42 height 11
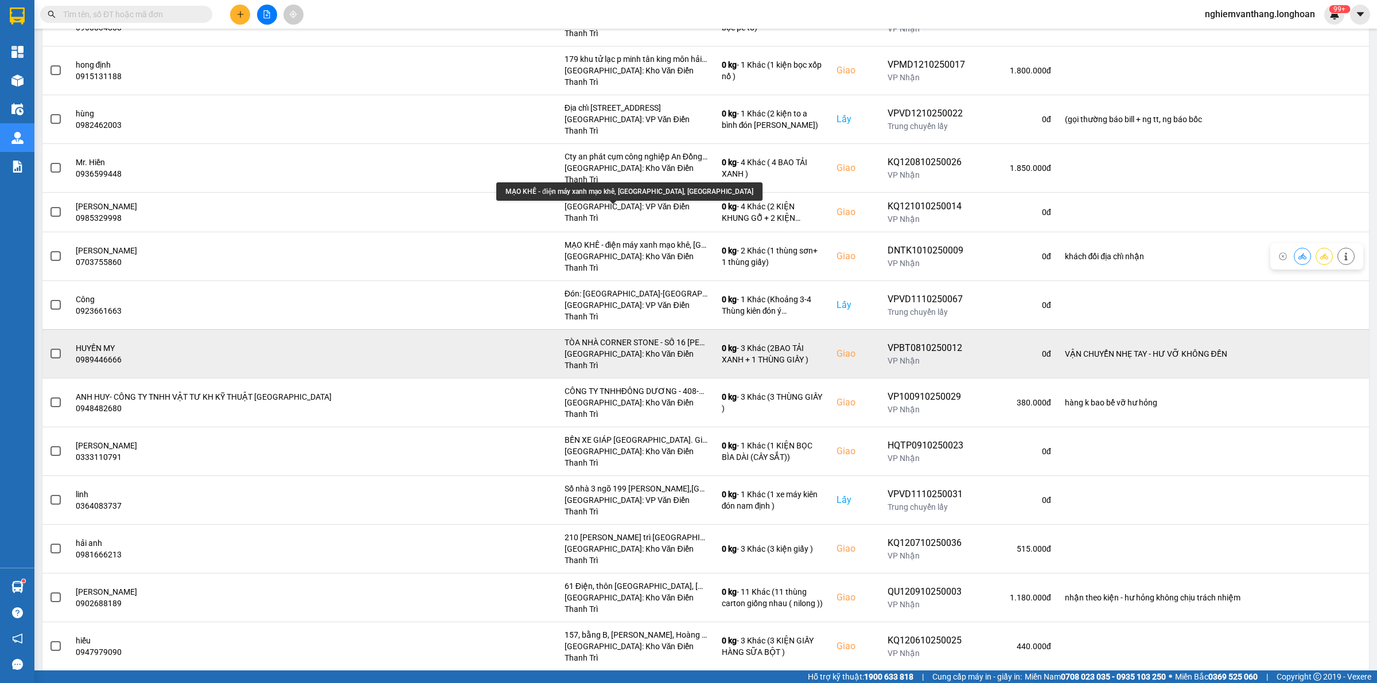
scroll to position [215, 0]
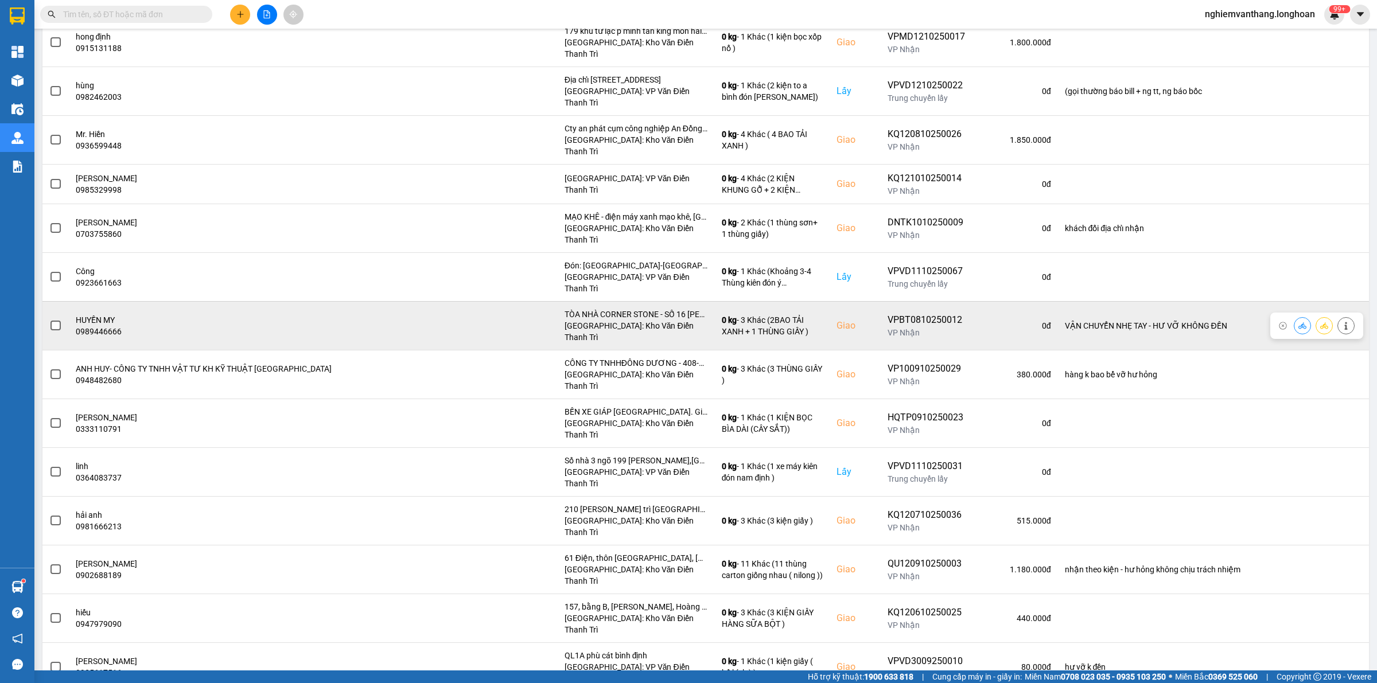
click at [57, 321] on span at bounding box center [55, 326] width 10 height 10
click at [49, 320] on input "checkbox" at bounding box center [49, 320] width 0 height 0
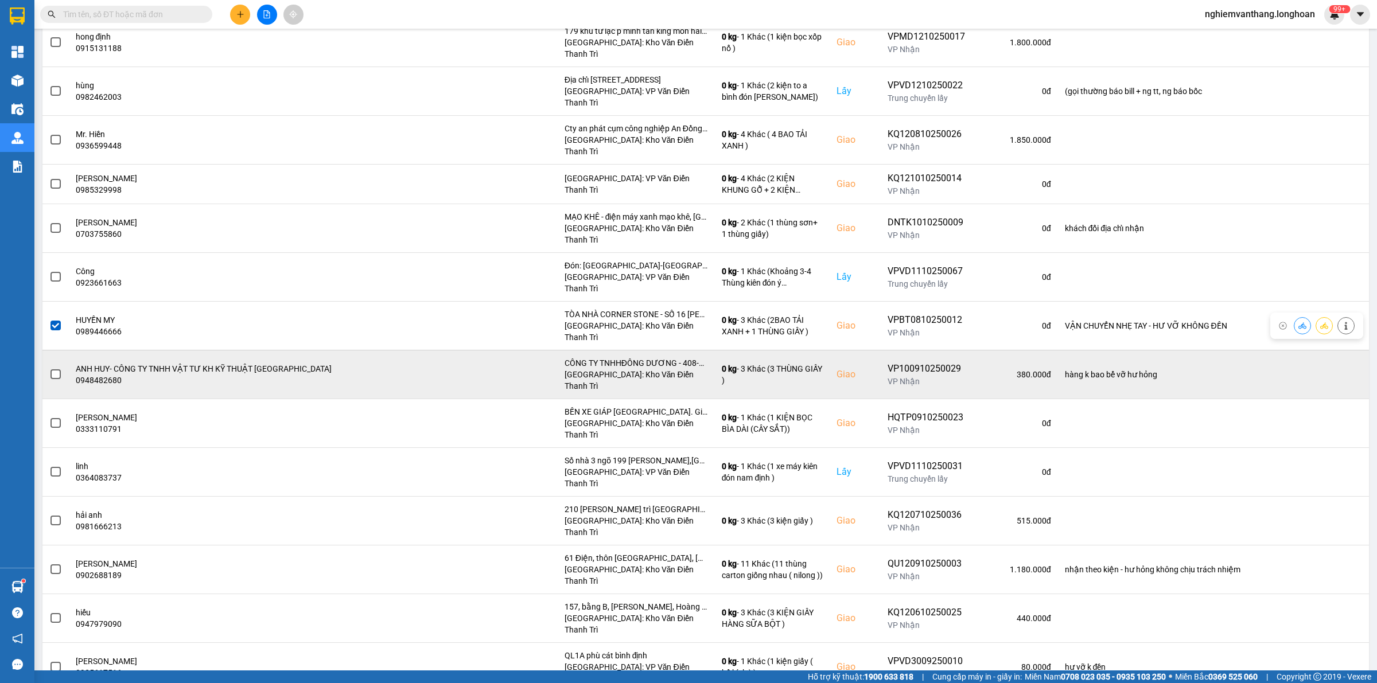
click at [61, 368] on label at bounding box center [55, 374] width 13 height 13
click at [49, 368] on input "checkbox" at bounding box center [49, 368] width 0 height 0
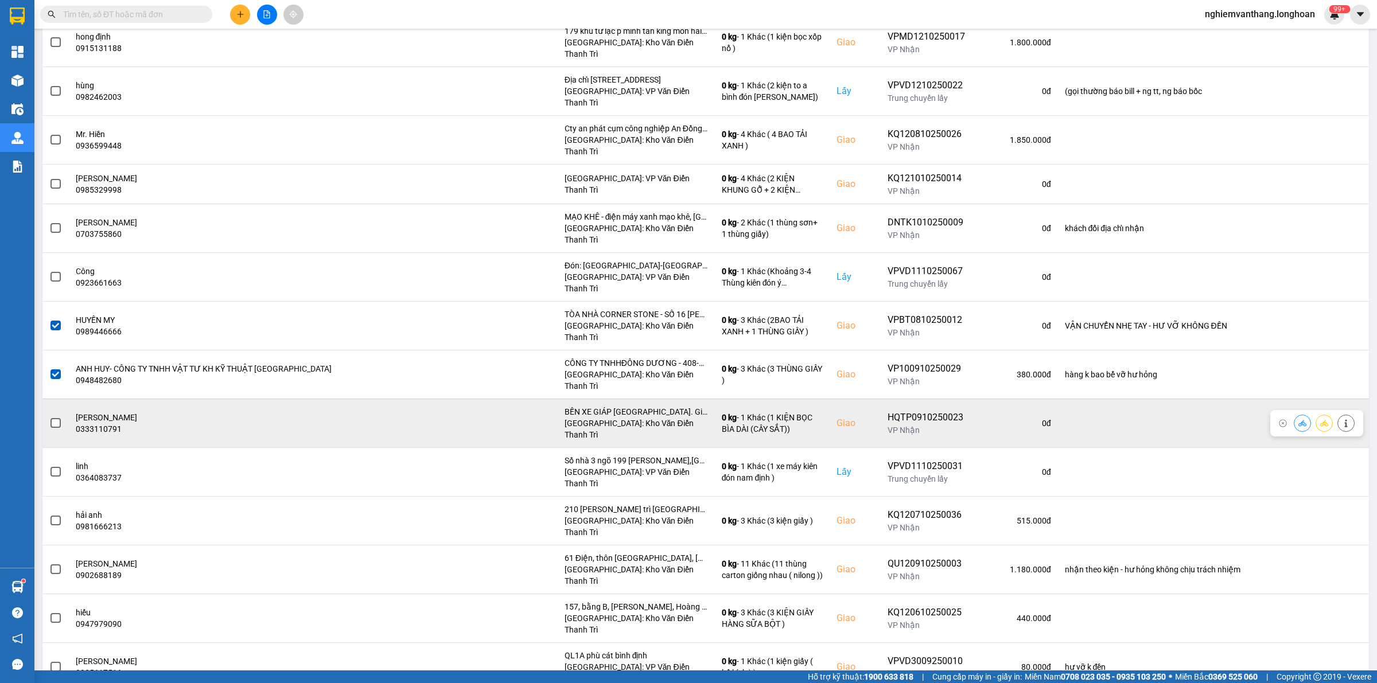
click at [44, 399] on td at bounding box center [55, 423] width 26 height 49
click at [52, 418] on span at bounding box center [55, 423] width 10 height 10
click at [49, 417] on input "checkbox" at bounding box center [49, 417] width 0 height 0
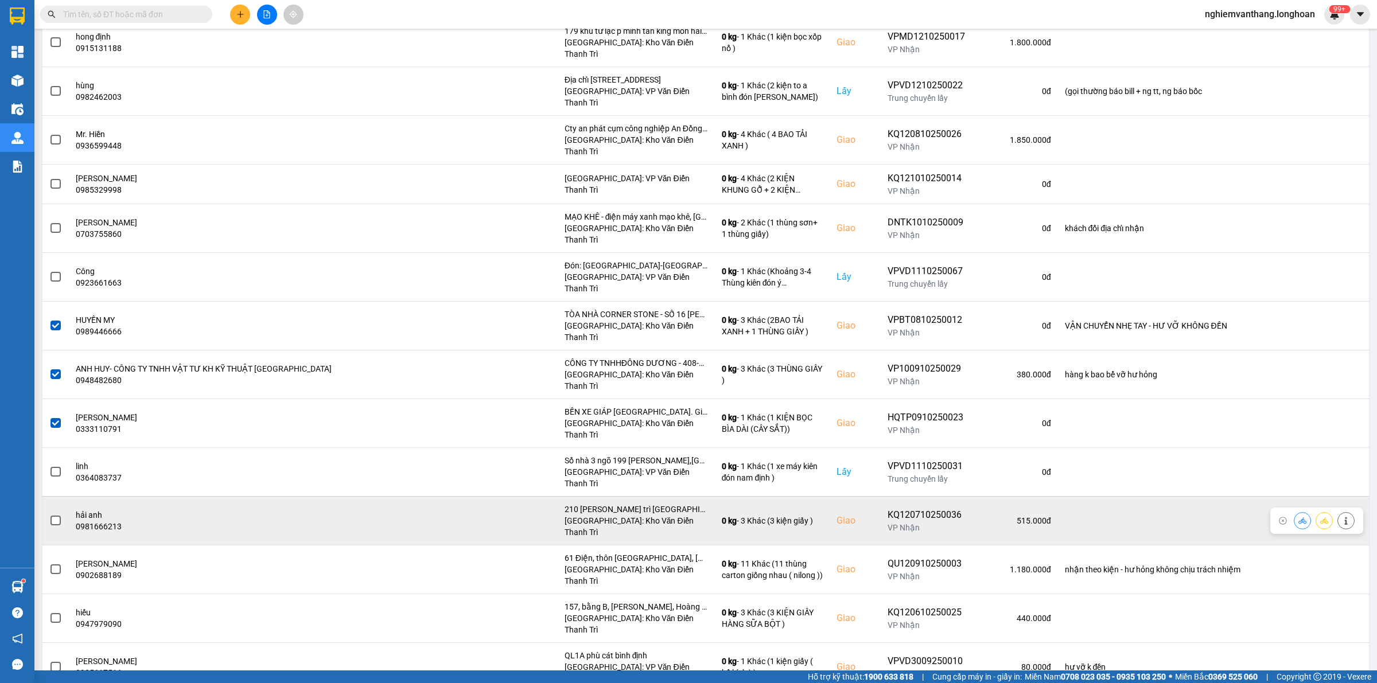
click at [48, 496] on td at bounding box center [55, 520] width 26 height 49
click at [53, 516] on span at bounding box center [55, 521] width 10 height 10
click at [49, 515] on input "checkbox" at bounding box center [49, 515] width 0 height 0
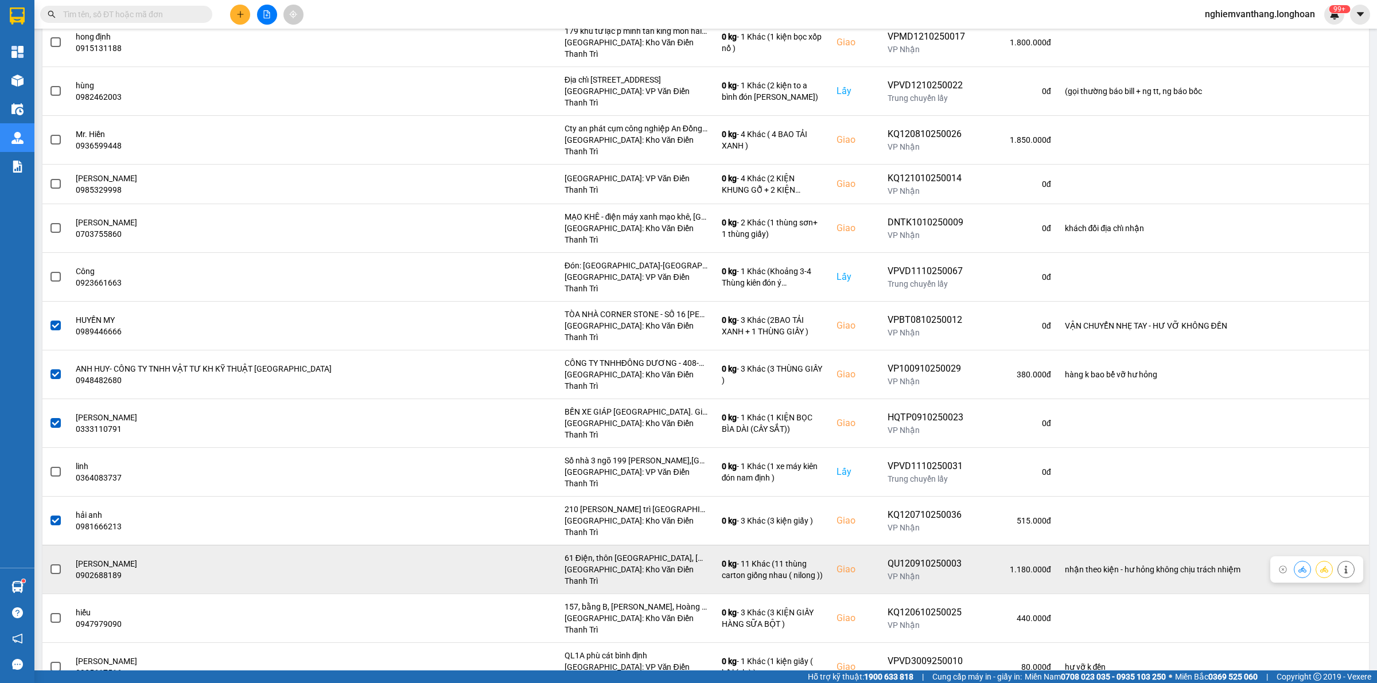
click at [58, 565] on span at bounding box center [55, 570] width 10 height 10
click at [49, 563] on input "checkbox" at bounding box center [49, 563] width 0 height 0
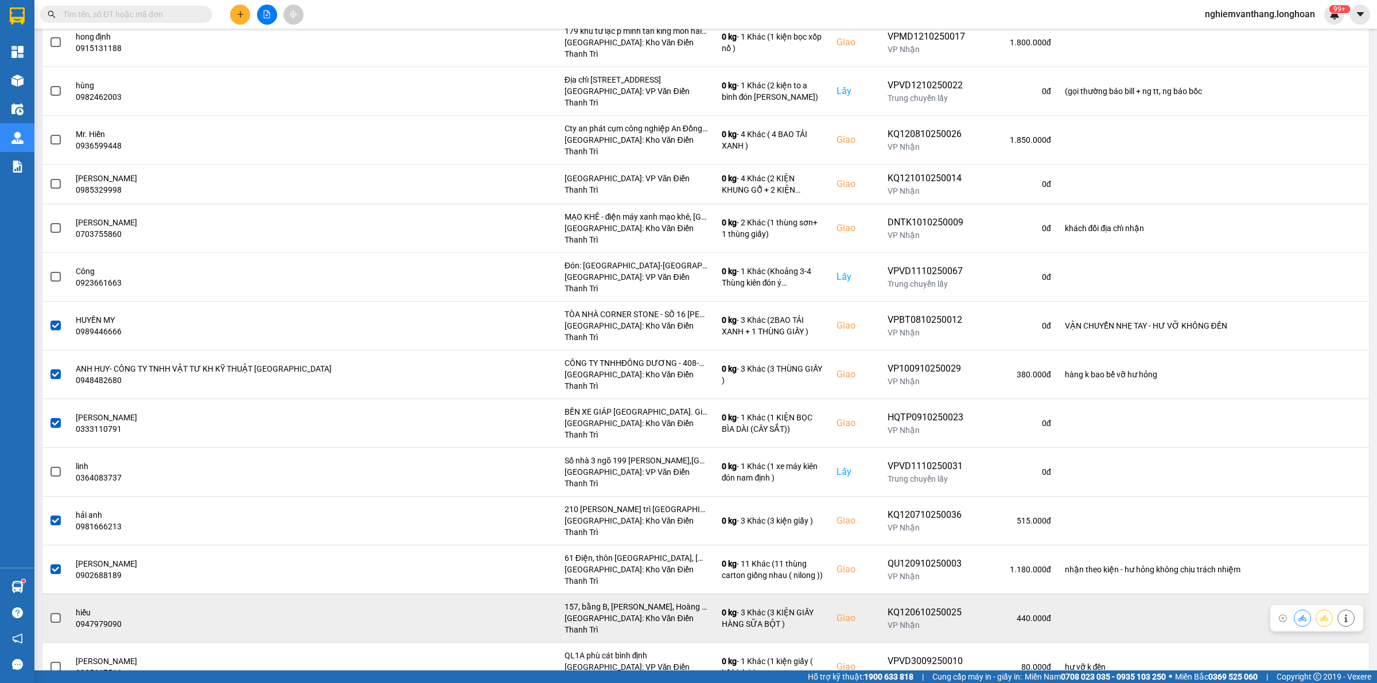
click at [53, 613] on span at bounding box center [55, 618] width 10 height 10
click at [49, 612] on input "checkbox" at bounding box center [49, 612] width 0 height 0
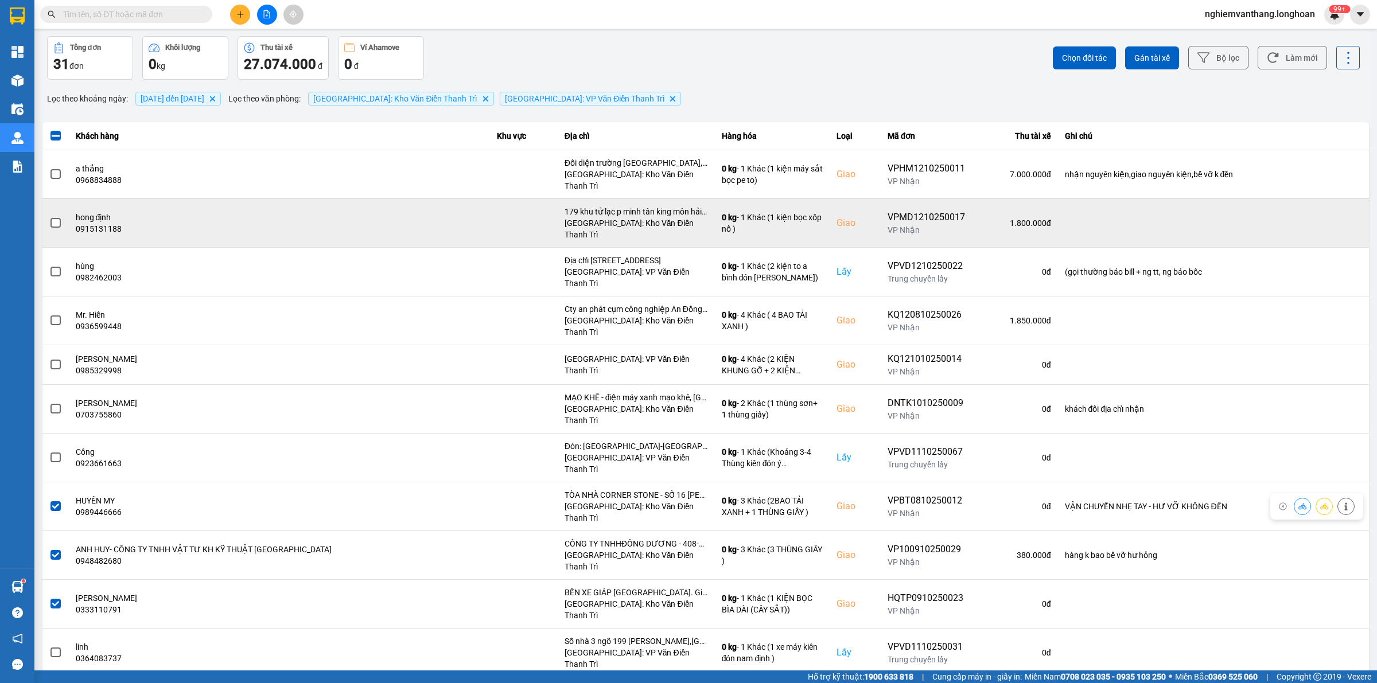
scroll to position [0, 0]
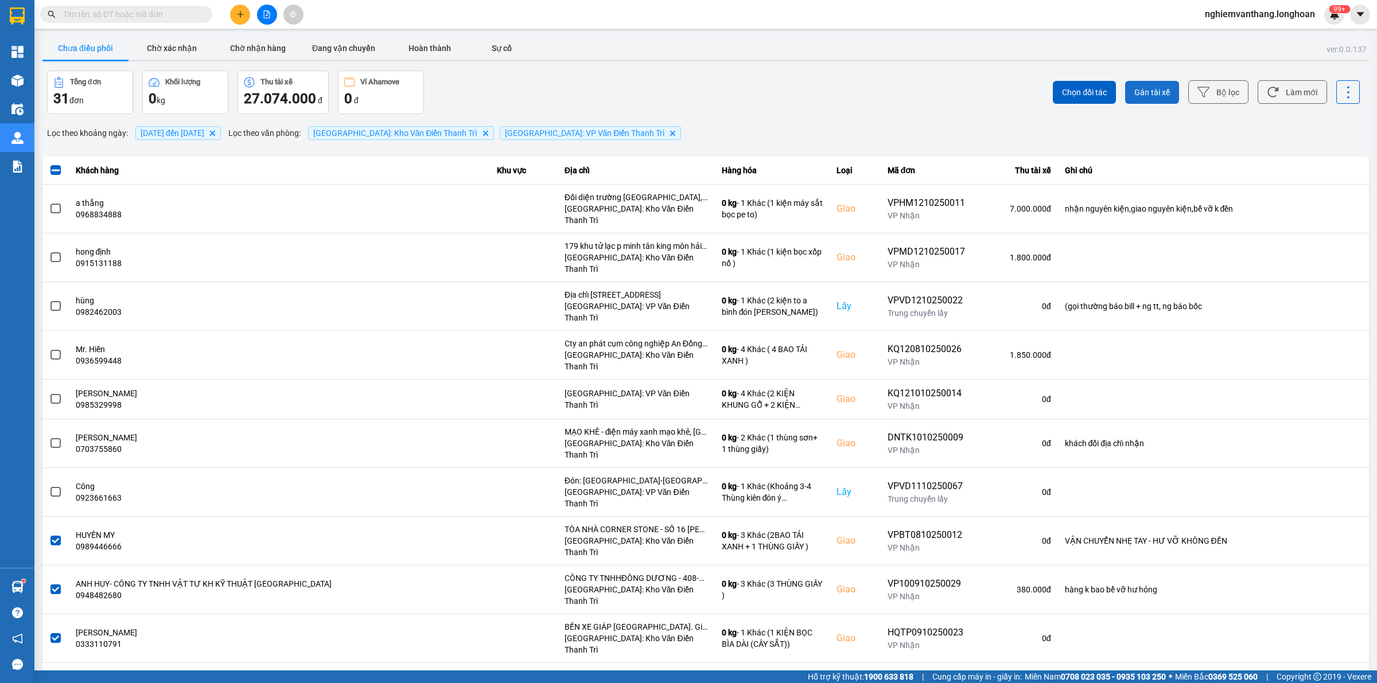
click at [1143, 101] on button "Gán tài xế" at bounding box center [1152, 92] width 54 height 23
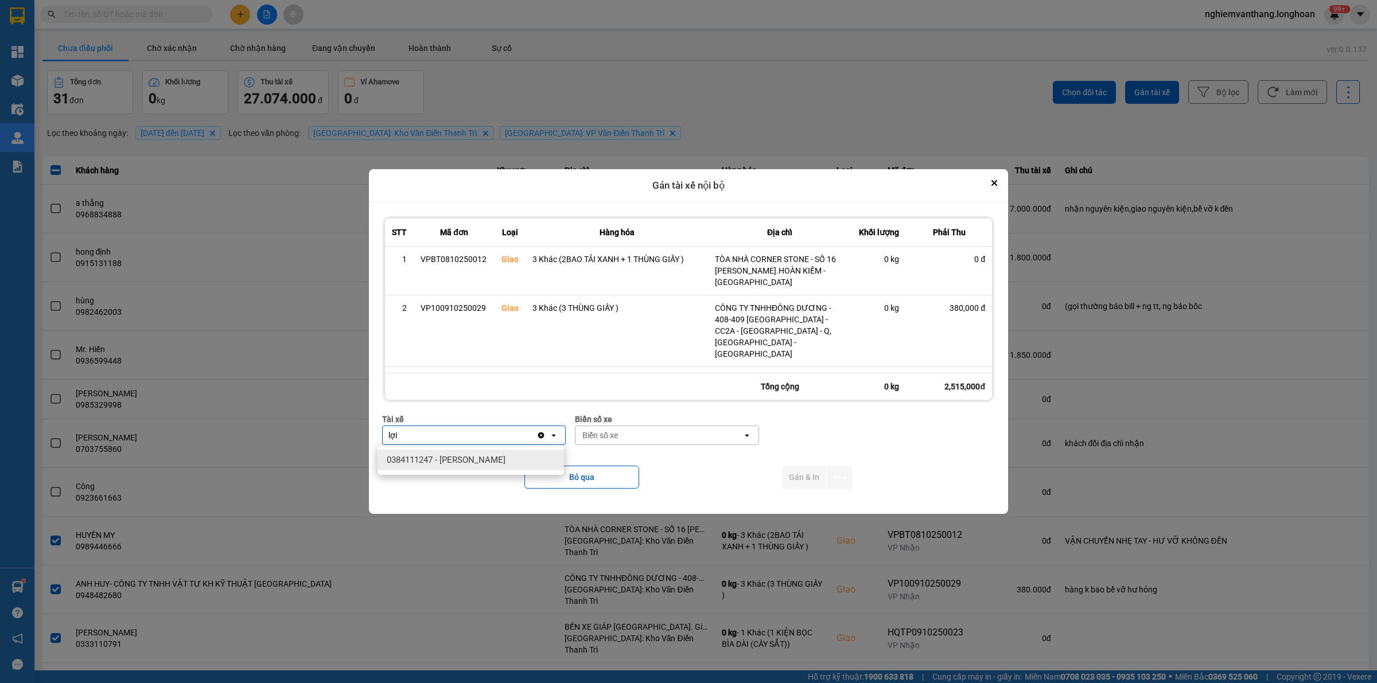
type input "lợi"
click at [494, 465] on div "0384111247 - [PERSON_NAME]" at bounding box center [470, 460] width 186 height 21
click at [638, 434] on div "Biển số xe" at bounding box center [658, 435] width 166 height 18
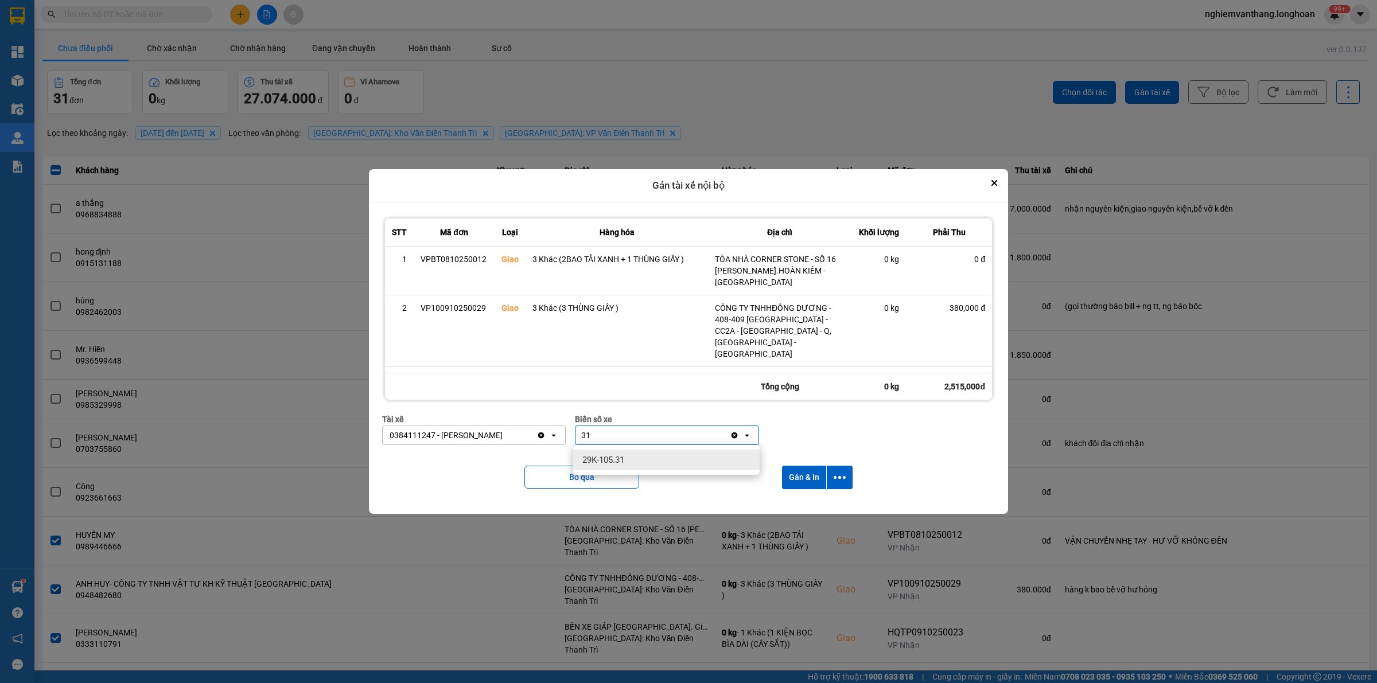
type input "3"
type input "46"
click at [641, 481] on div "29E-218.46" at bounding box center [666, 480] width 186 height 21
click at [839, 472] on icon "dialog" at bounding box center [840, 478] width 12 height 12
click at [827, 508] on div "Chỉ gán tài" at bounding box center [810, 508] width 68 height 11
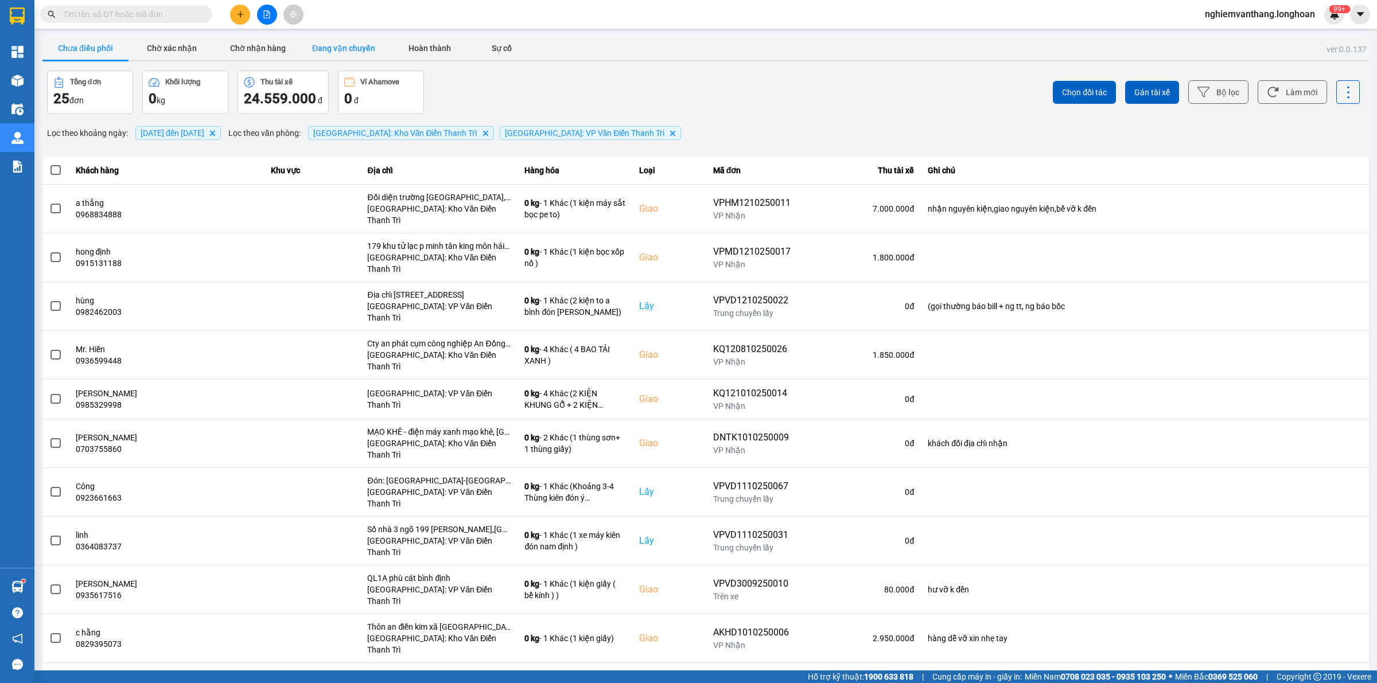
click at [343, 45] on button "Đang vận chuyển" at bounding box center [344, 48] width 86 height 23
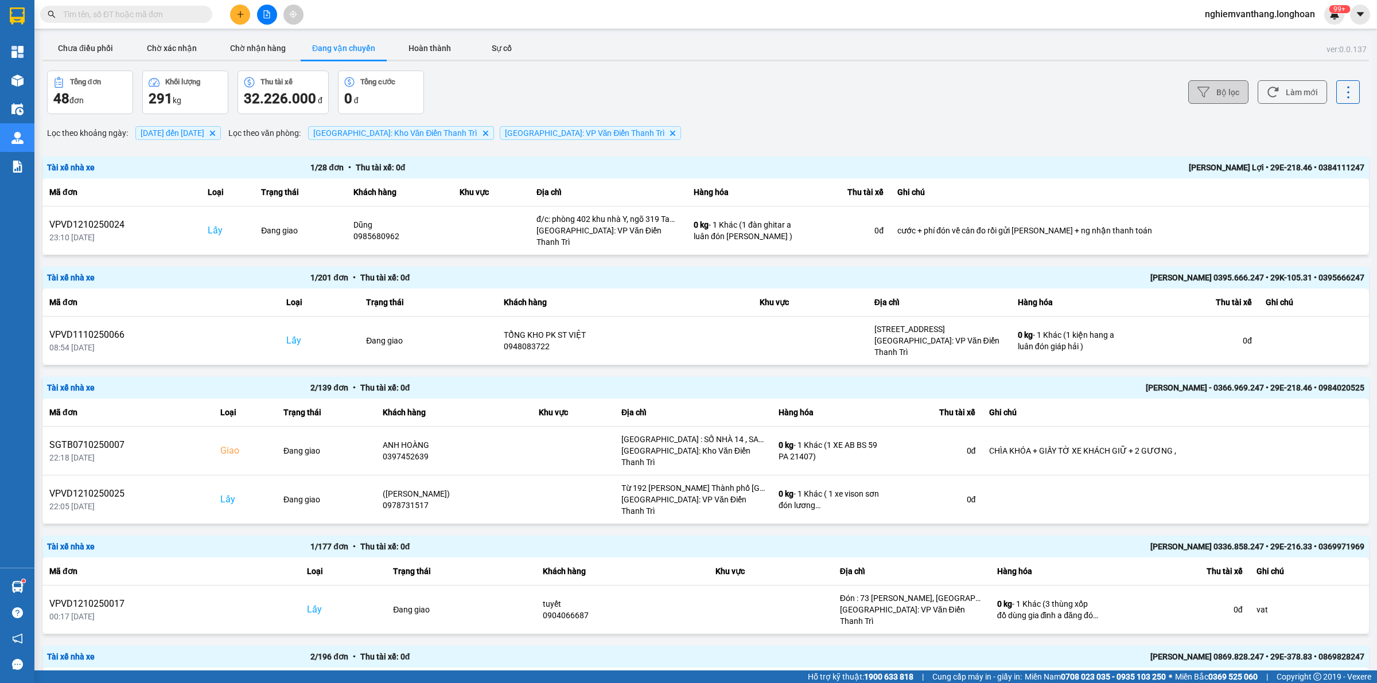
click at [1212, 89] on button "Bộ lọc" at bounding box center [1218, 92] width 60 height 24
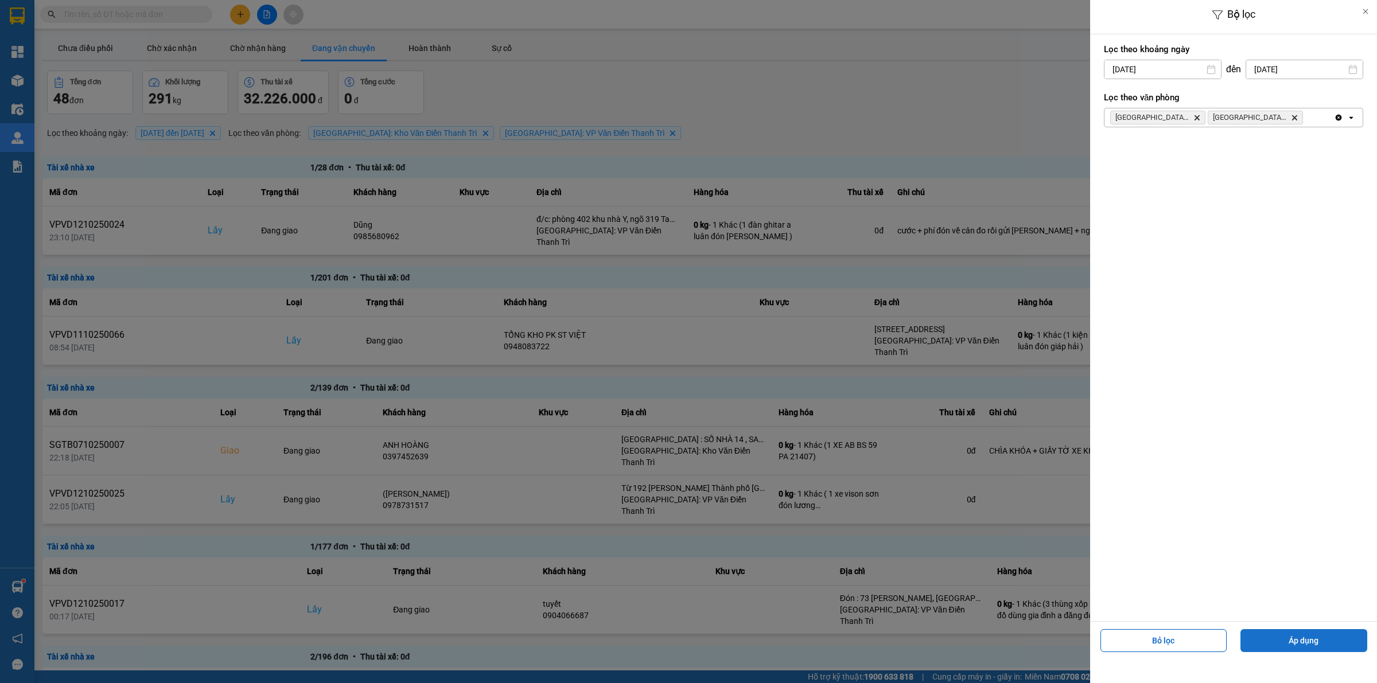
click at [1279, 644] on button "Áp dụng" at bounding box center [1303, 640] width 127 height 23
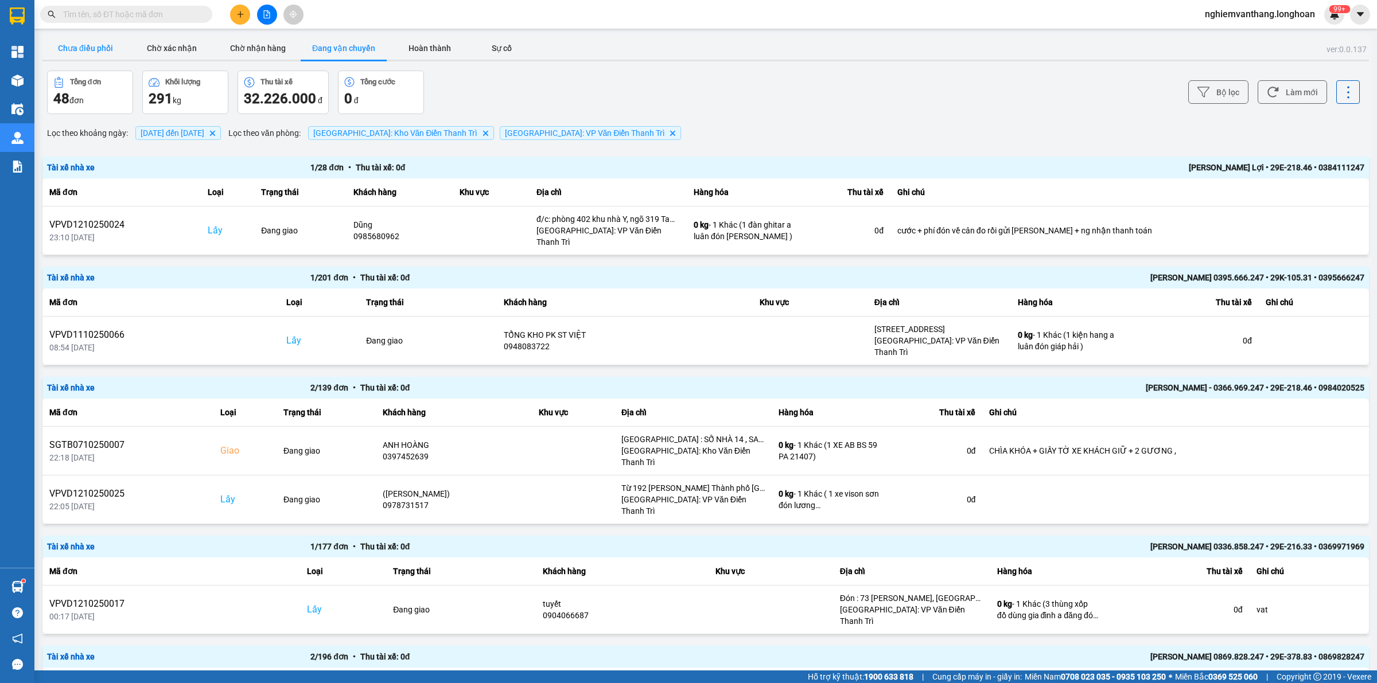
click at [82, 50] on button "Chưa điều phối" at bounding box center [85, 48] width 86 height 23
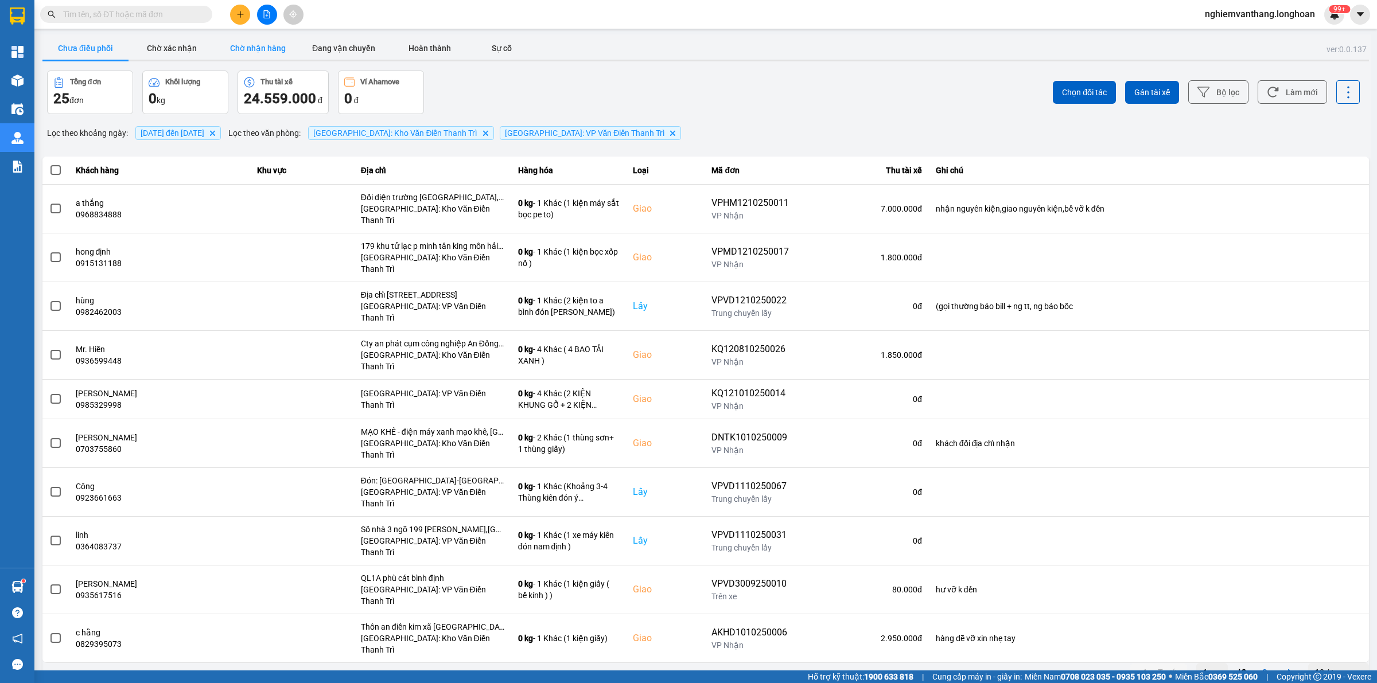
click at [224, 52] on button "Chờ nhận hàng" at bounding box center [258, 48] width 86 height 23
